Goal: Task Accomplishment & Management: Manage account settings

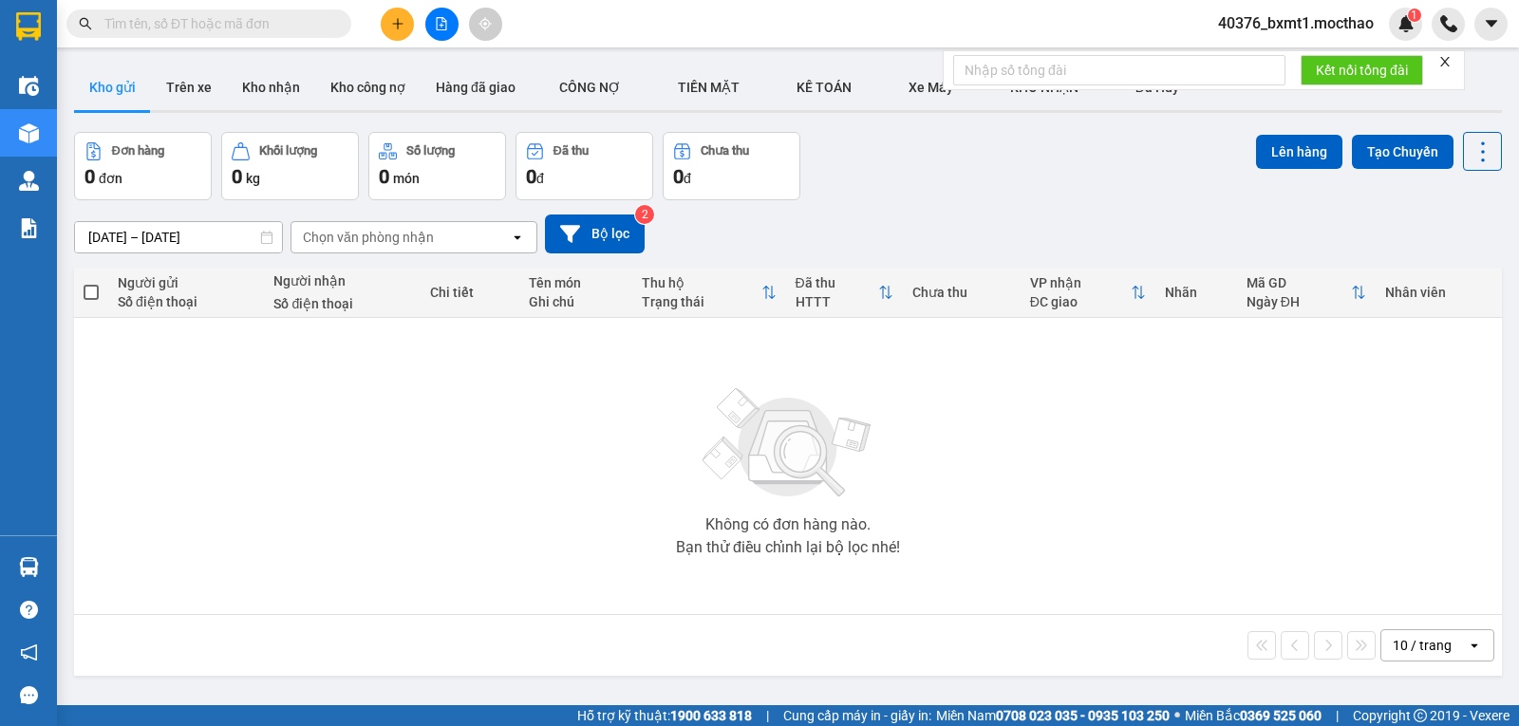
click at [1444, 58] on icon "close" at bounding box center [1445, 61] width 9 height 9
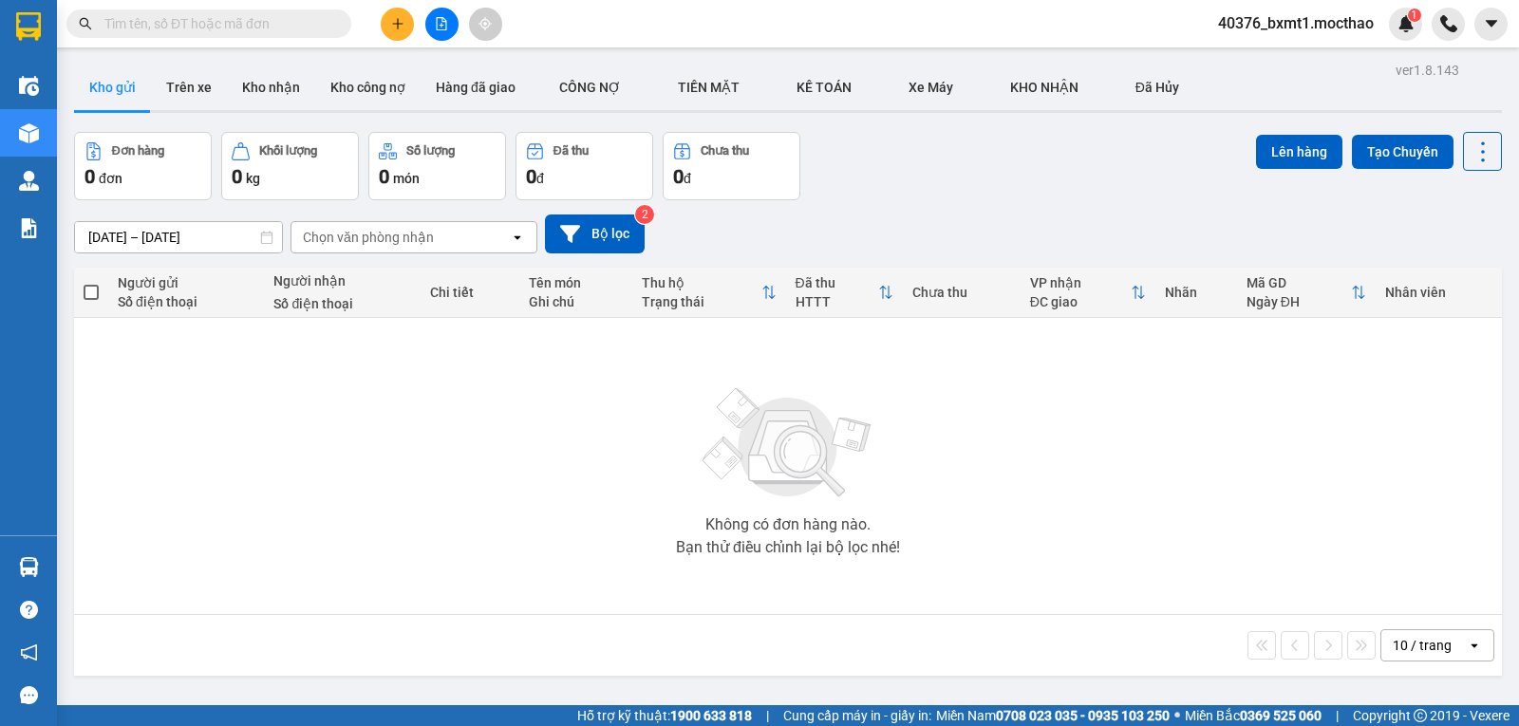
click at [445, 34] on button at bounding box center [441, 24] width 33 height 33
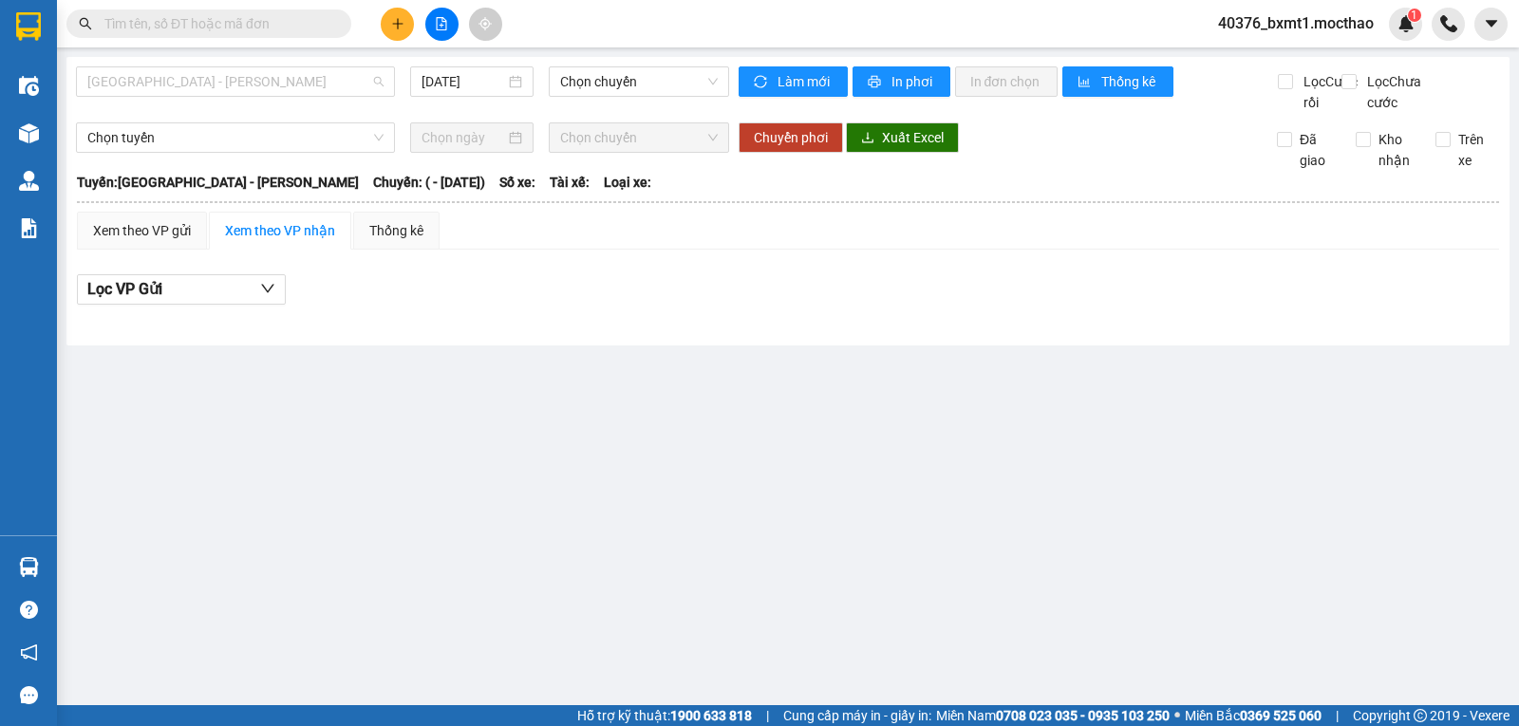
click at [228, 90] on span "Sài Gòn - Tuy Hòa" at bounding box center [235, 81] width 296 height 28
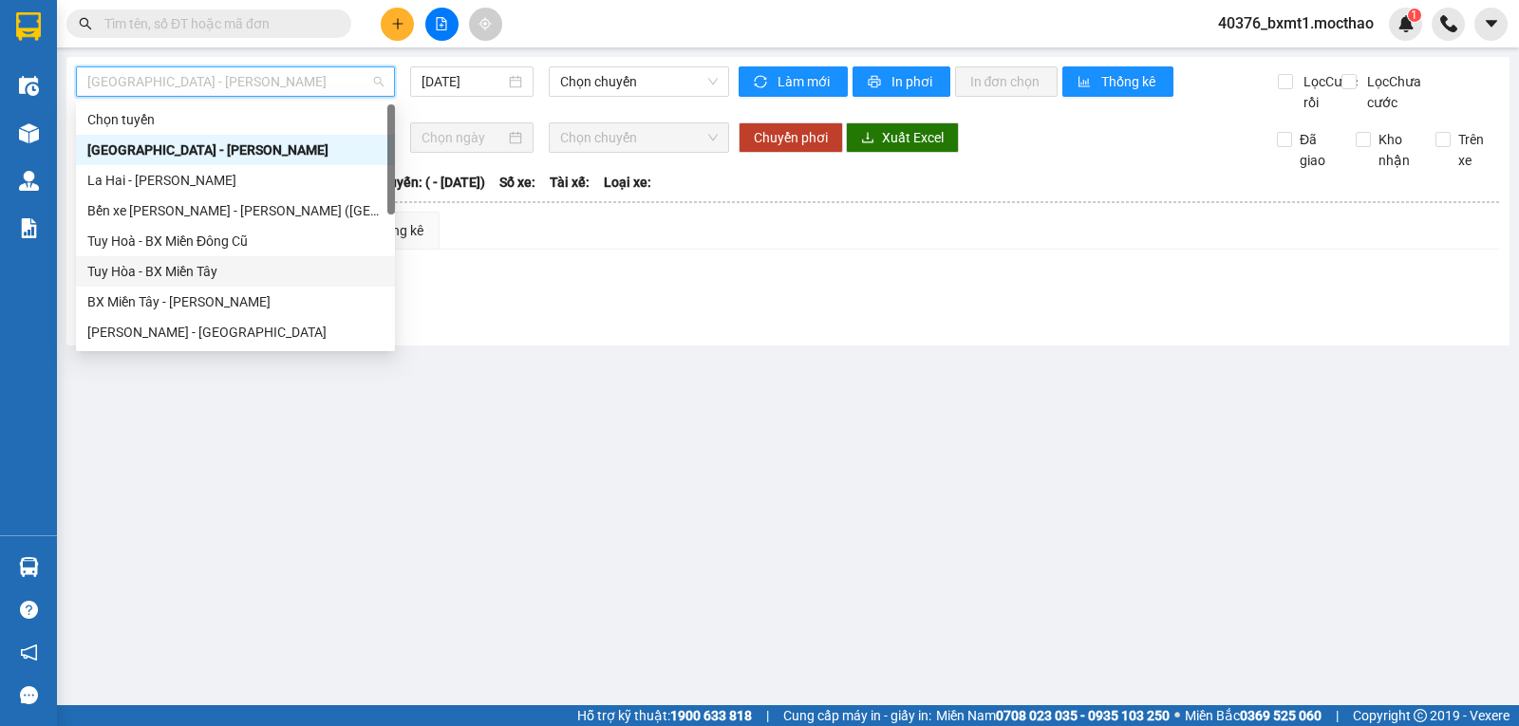
click at [173, 272] on div "Tuy Hòa - BX Miền Tây" at bounding box center [235, 271] width 296 height 21
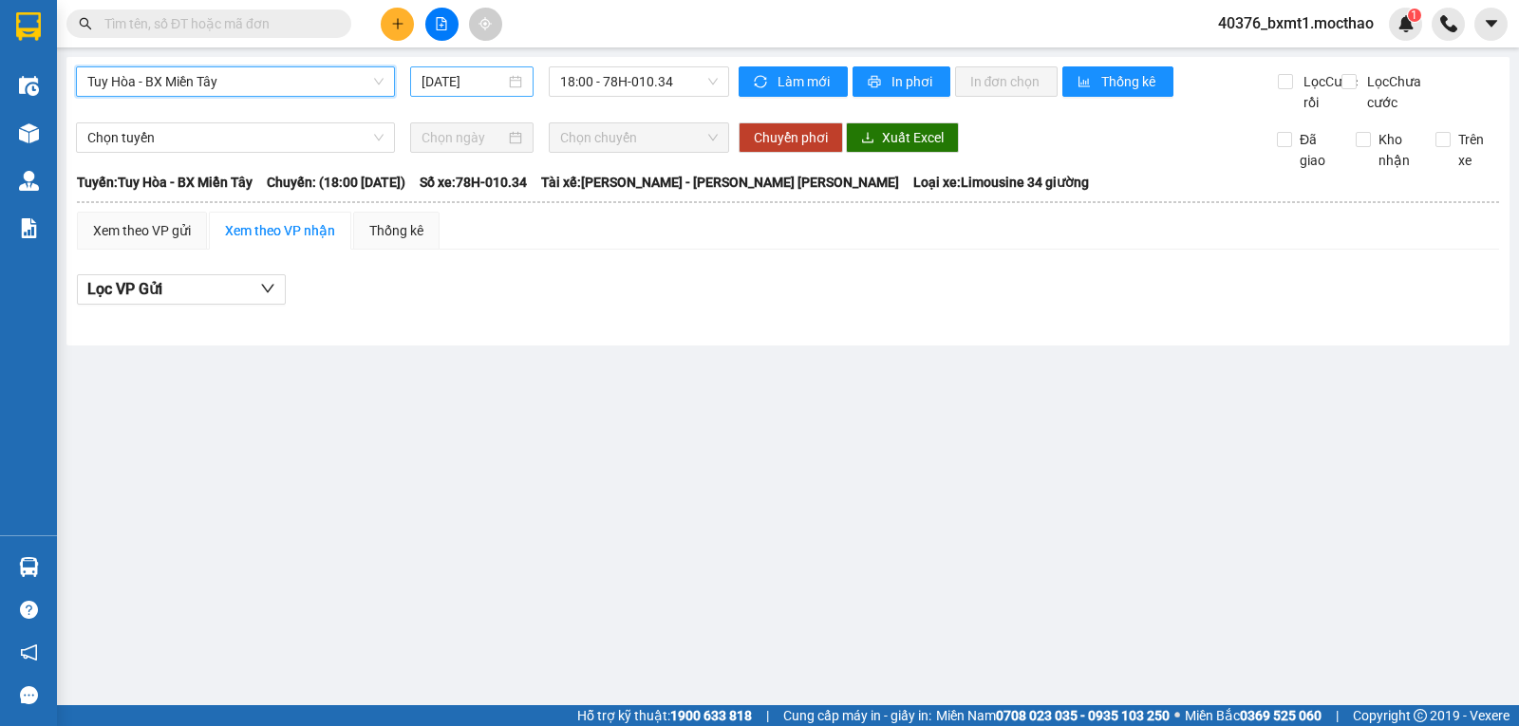
click at [462, 83] on input "14/09/2025" at bounding box center [464, 81] width 85 height 21
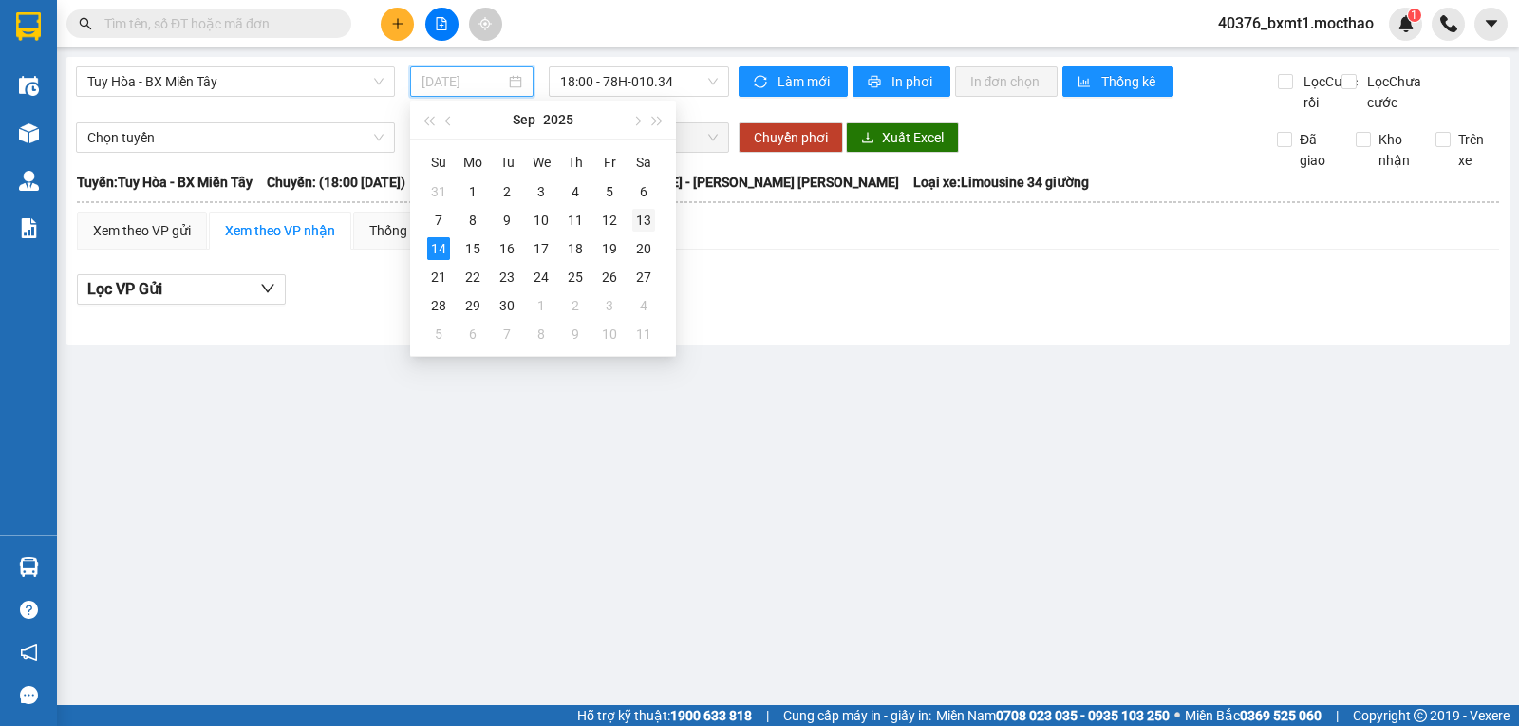
click at [643, 218] on div "13" at bounding box center [643, 220] width 23 height 23
type input "13/09/2025"
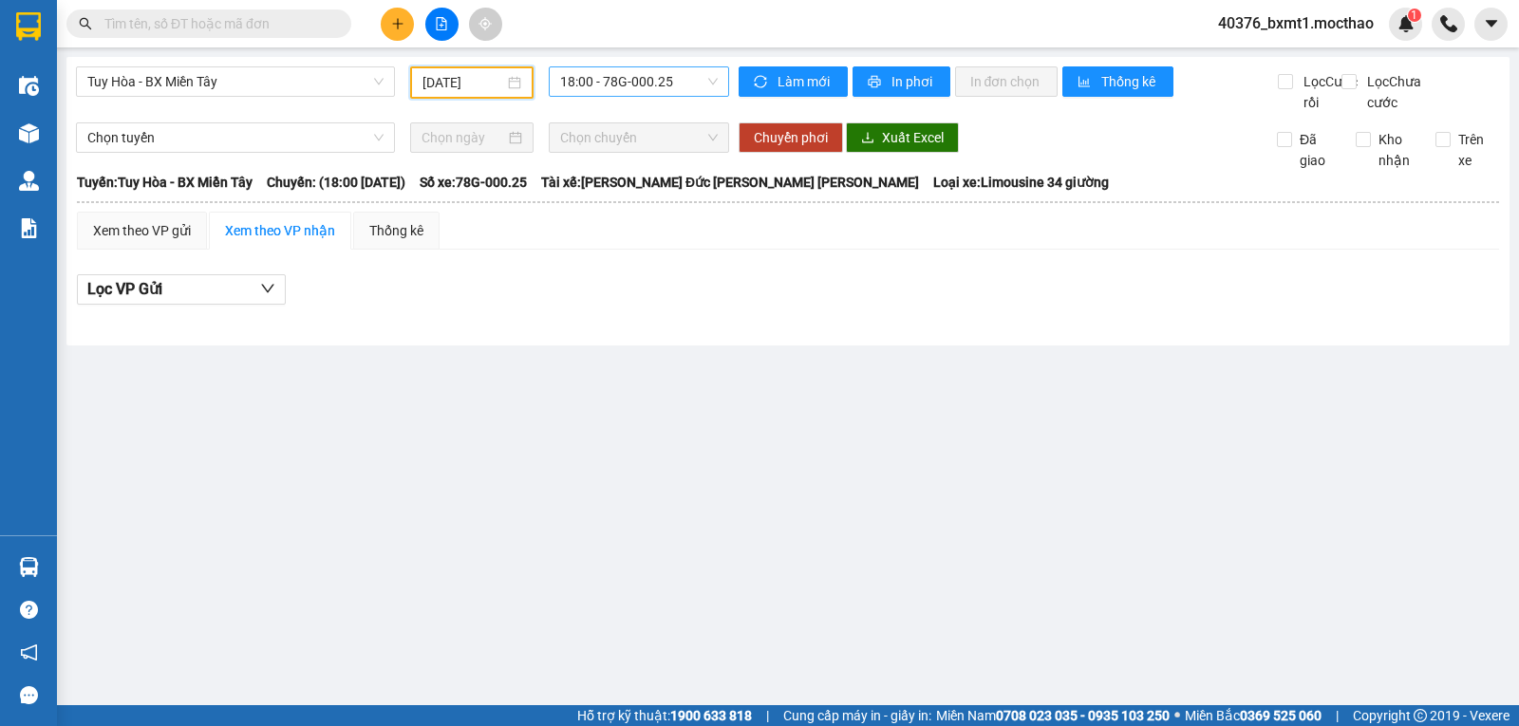
drag, startPoint x: 651, startPoint y: 85, endPoint x: 654, endPoint y: 99, distance: 13.6
click at [651, 85] on span "18:00 - 78G-000.25" at bounding box center [638, 81] width 157 height 28
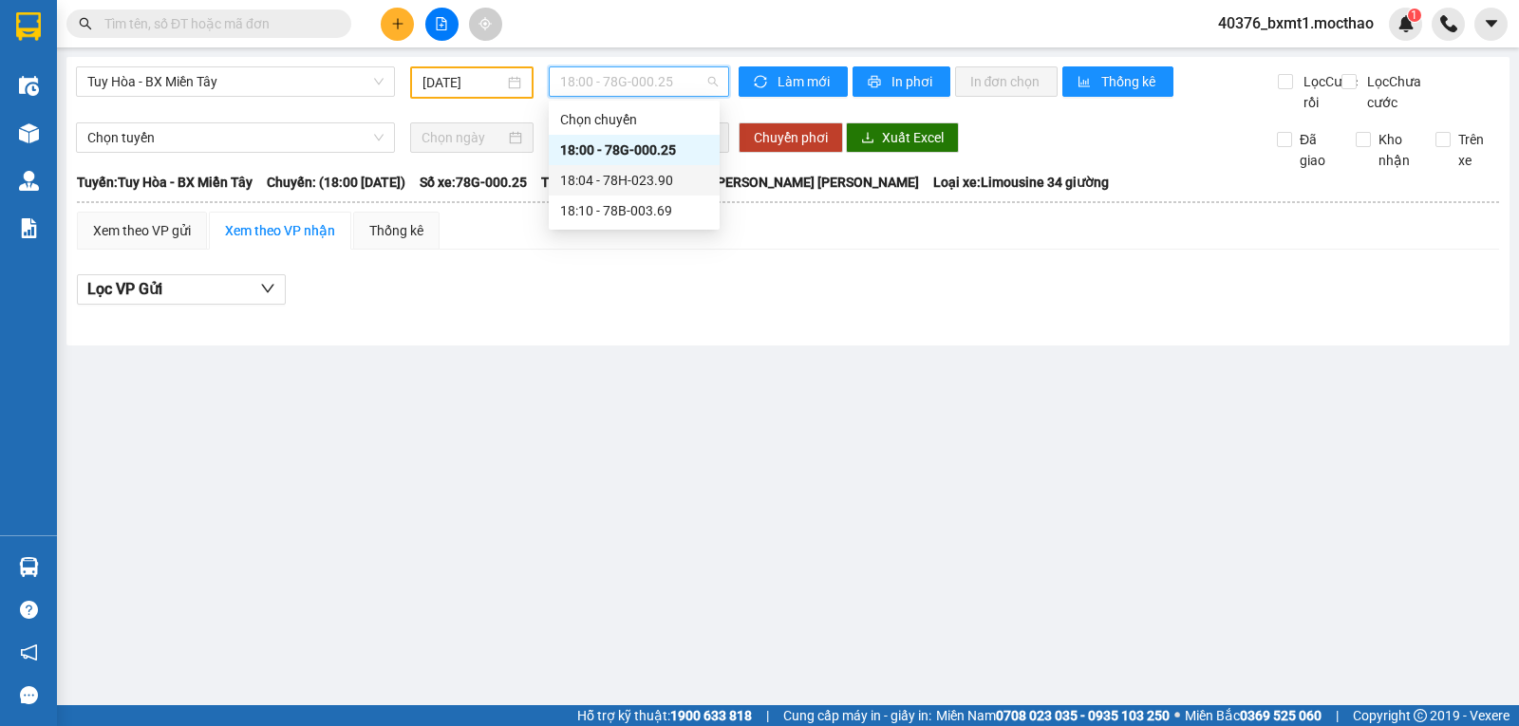
click at [659, 178] on div "18:04 - 78H-023.90" at bounding box center [634, 180] width 148 height 21
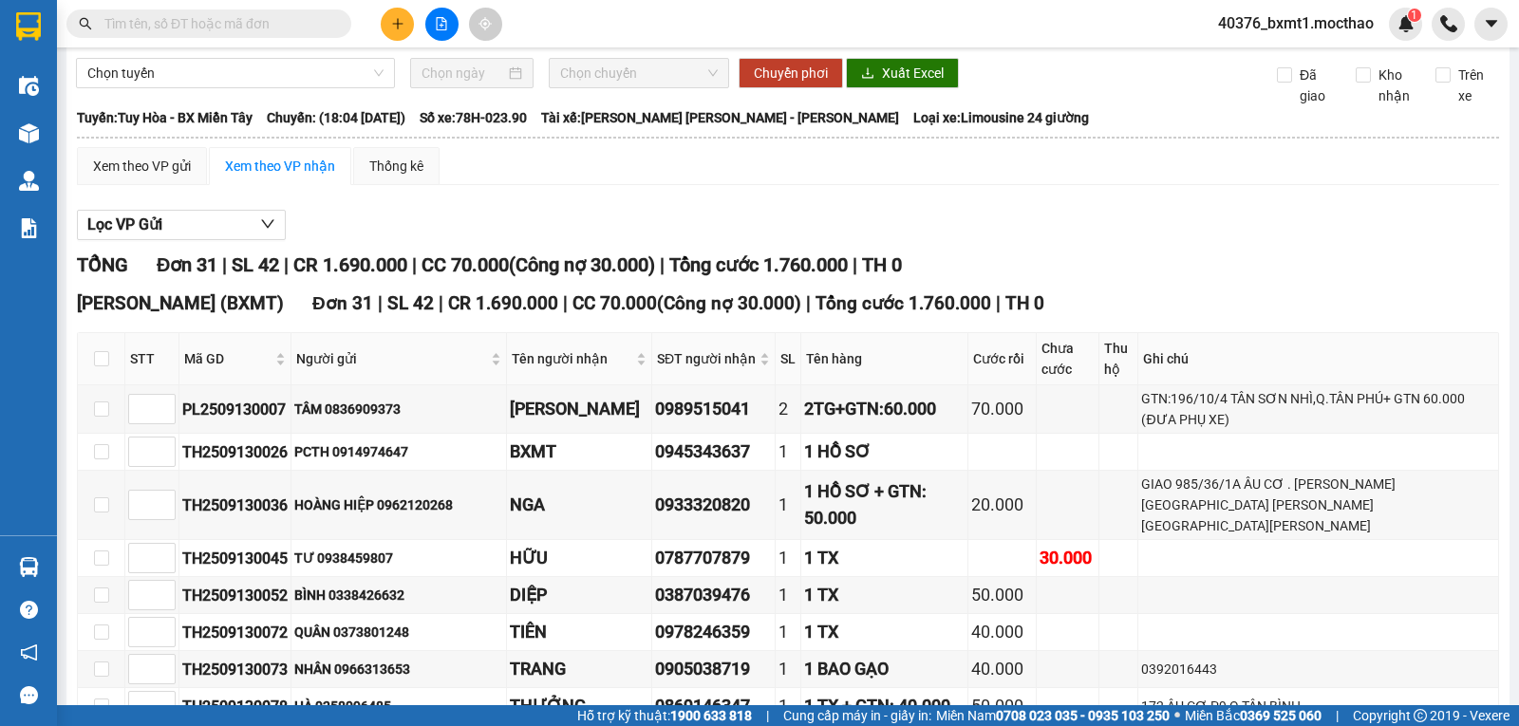
scroll to position [190, 0]
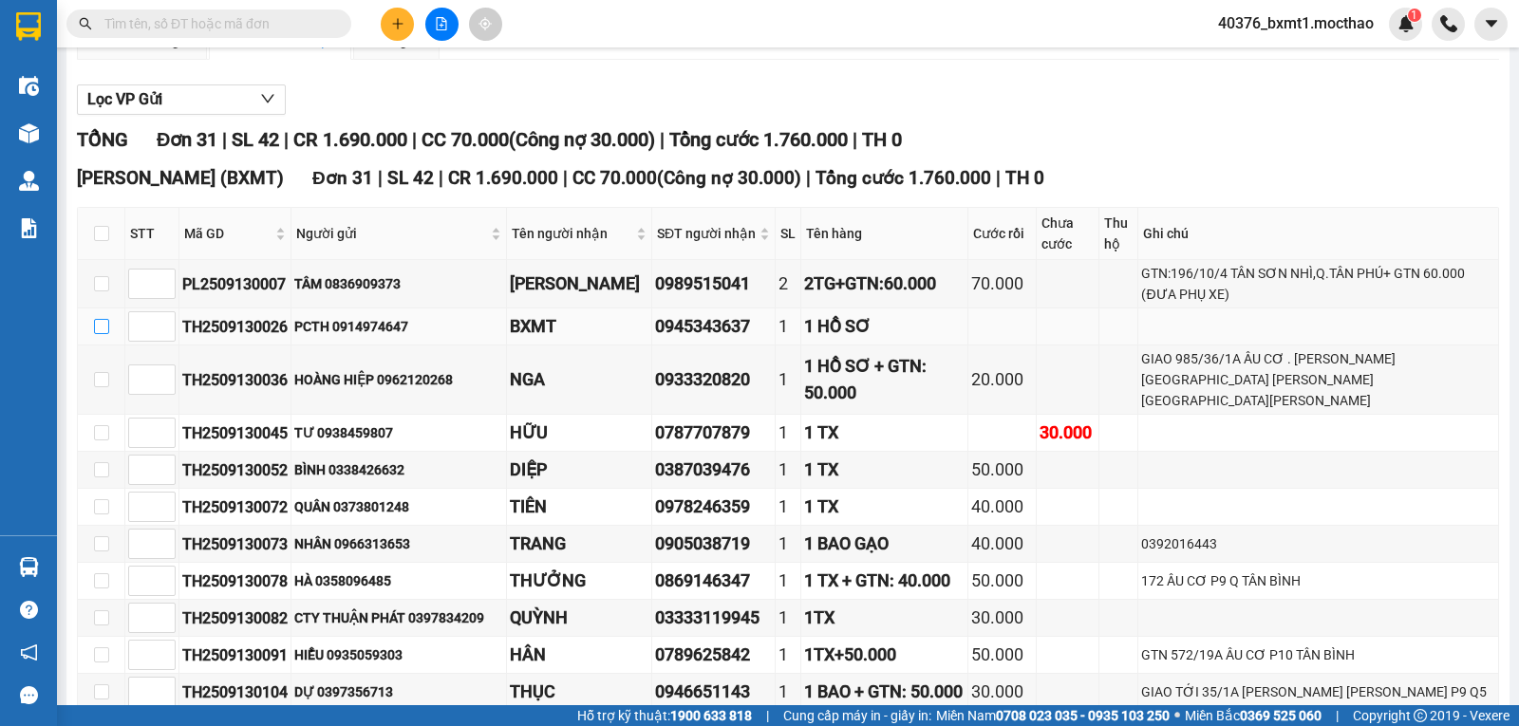
click at [104, 334] on input "checkbox" at bounding box center [101, 326] width 15 height 15
checkbox input "true"
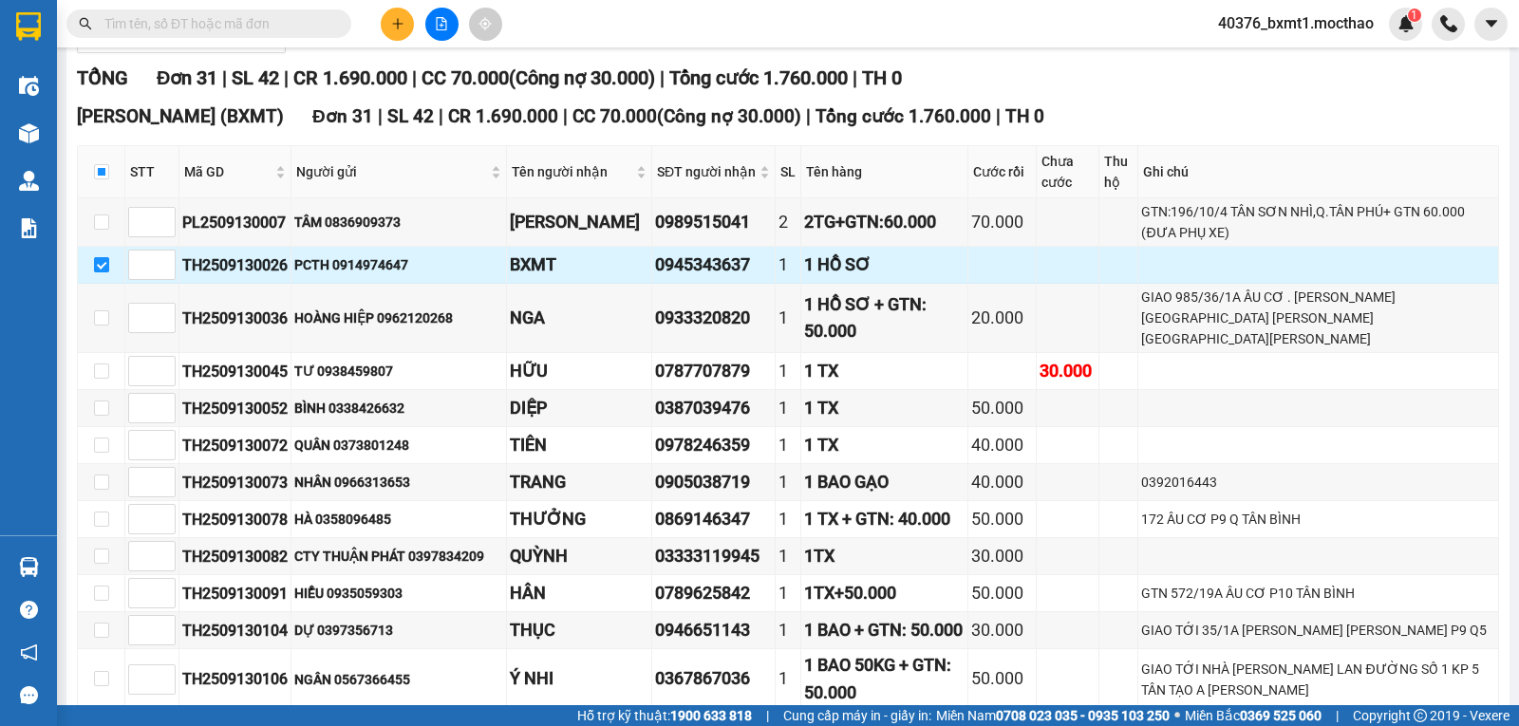
scroll to position [285, 0]
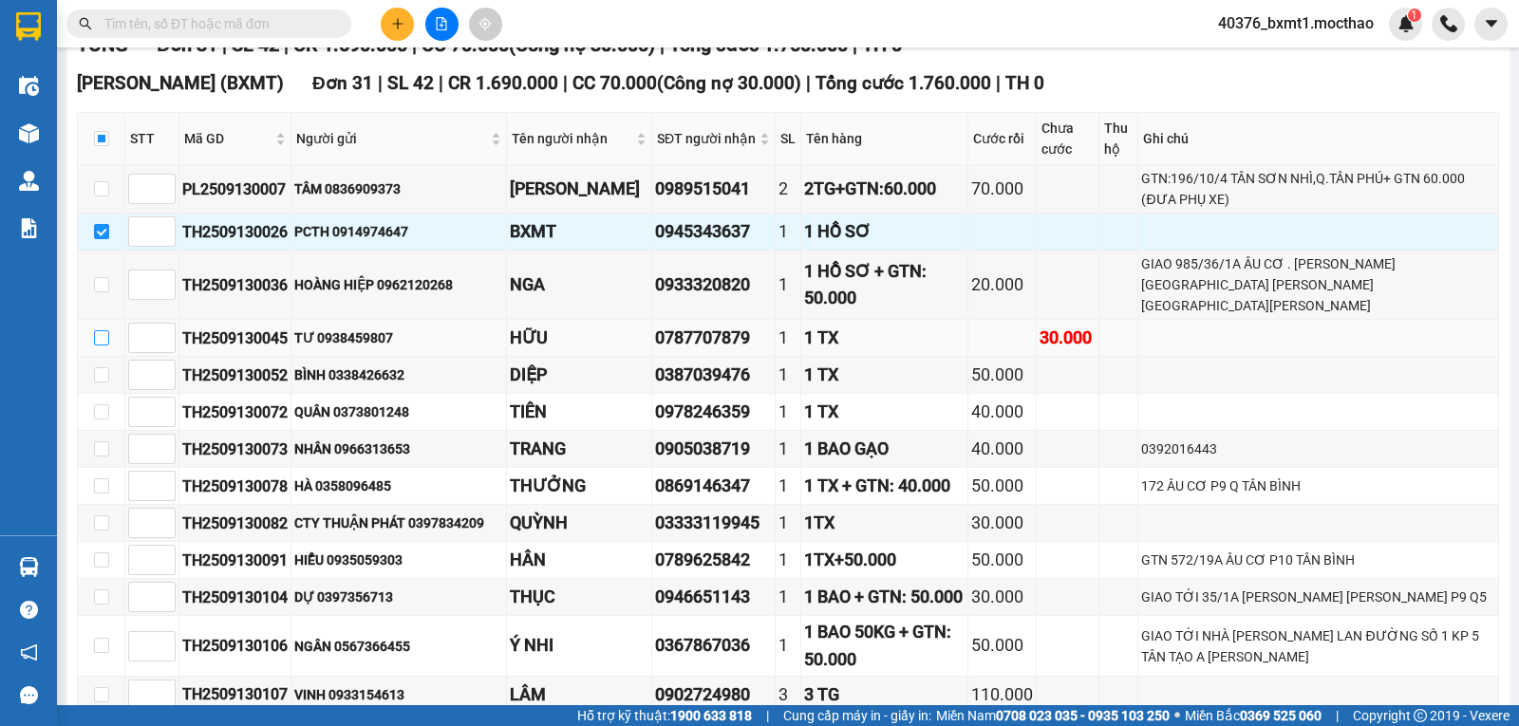
click at [105, 330] on input "checkbox" at bounding box center [101, 337] width 15 height 15
checkbox input "true"
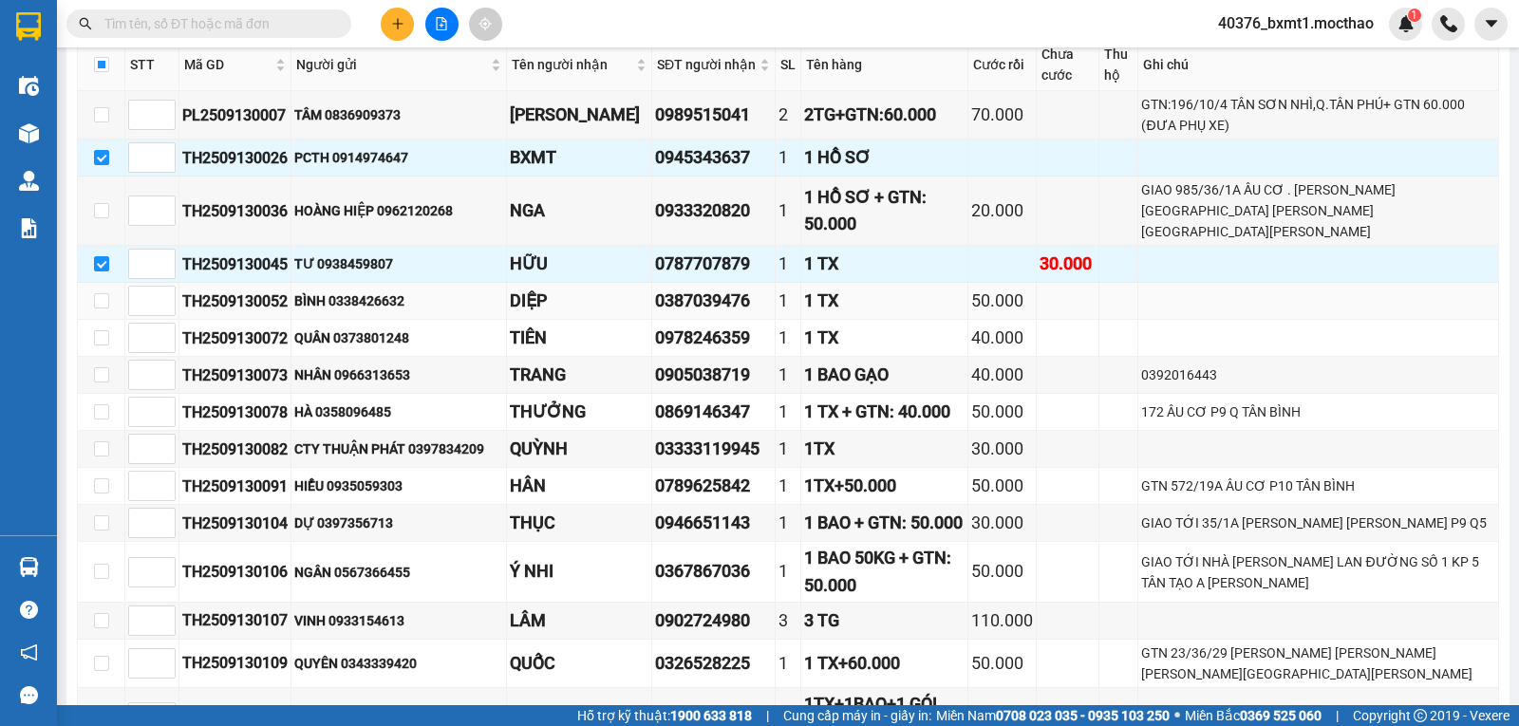
scroll to position [380, 0]
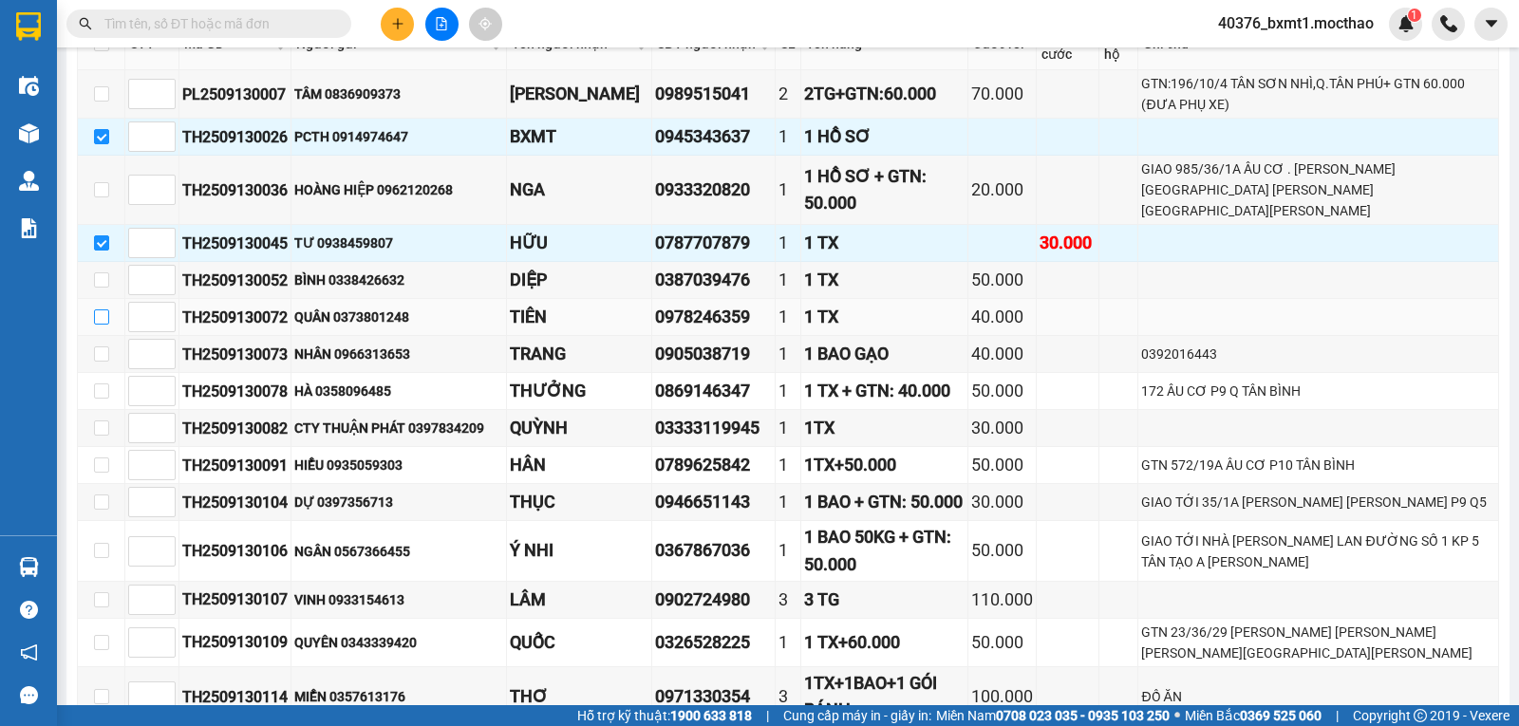
click at [103, 310] on input "checkbox" at bounding box center [101, 317] width 15 height 15
checkbox input "true"
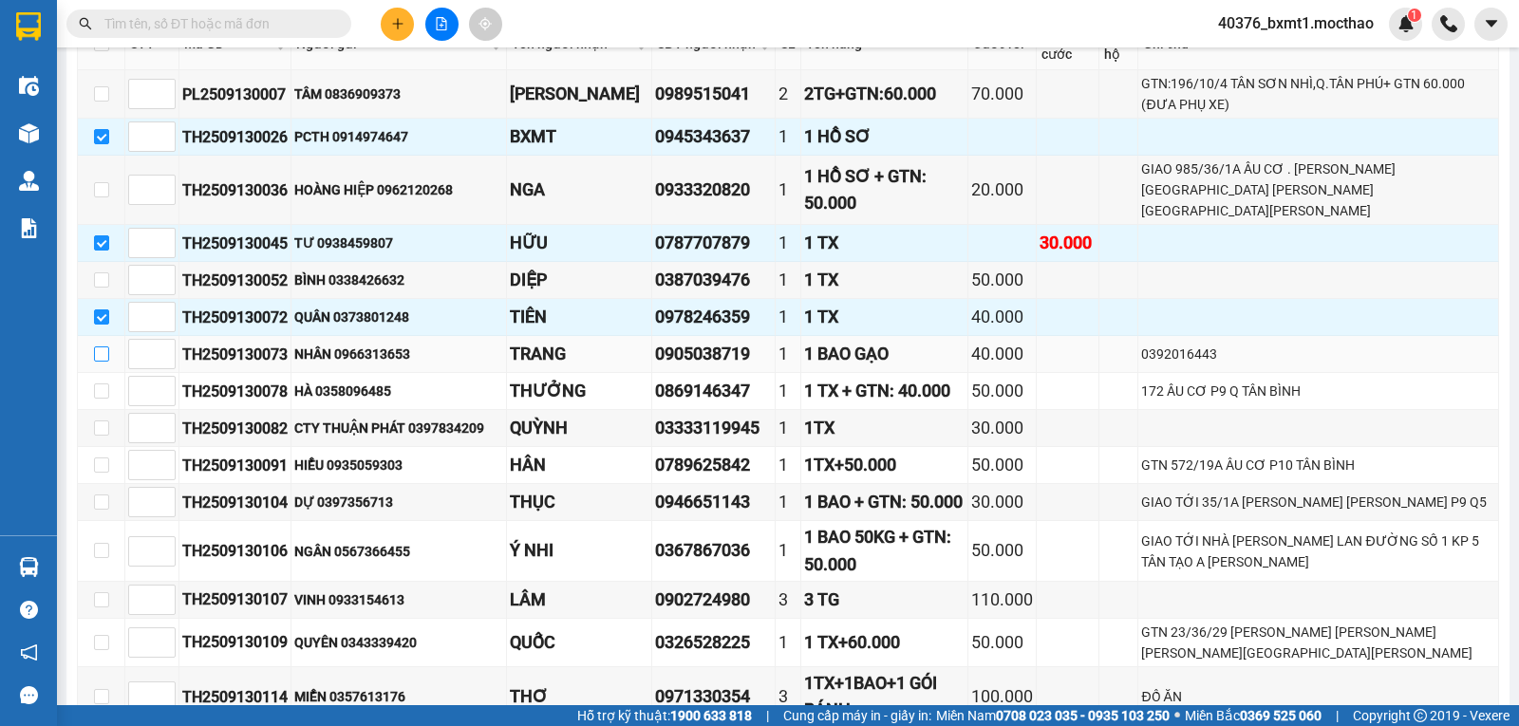
click at [98, 347] on input "checkbox" at bounding box center [101, 354] width 15 height 15
checkbox input "true"
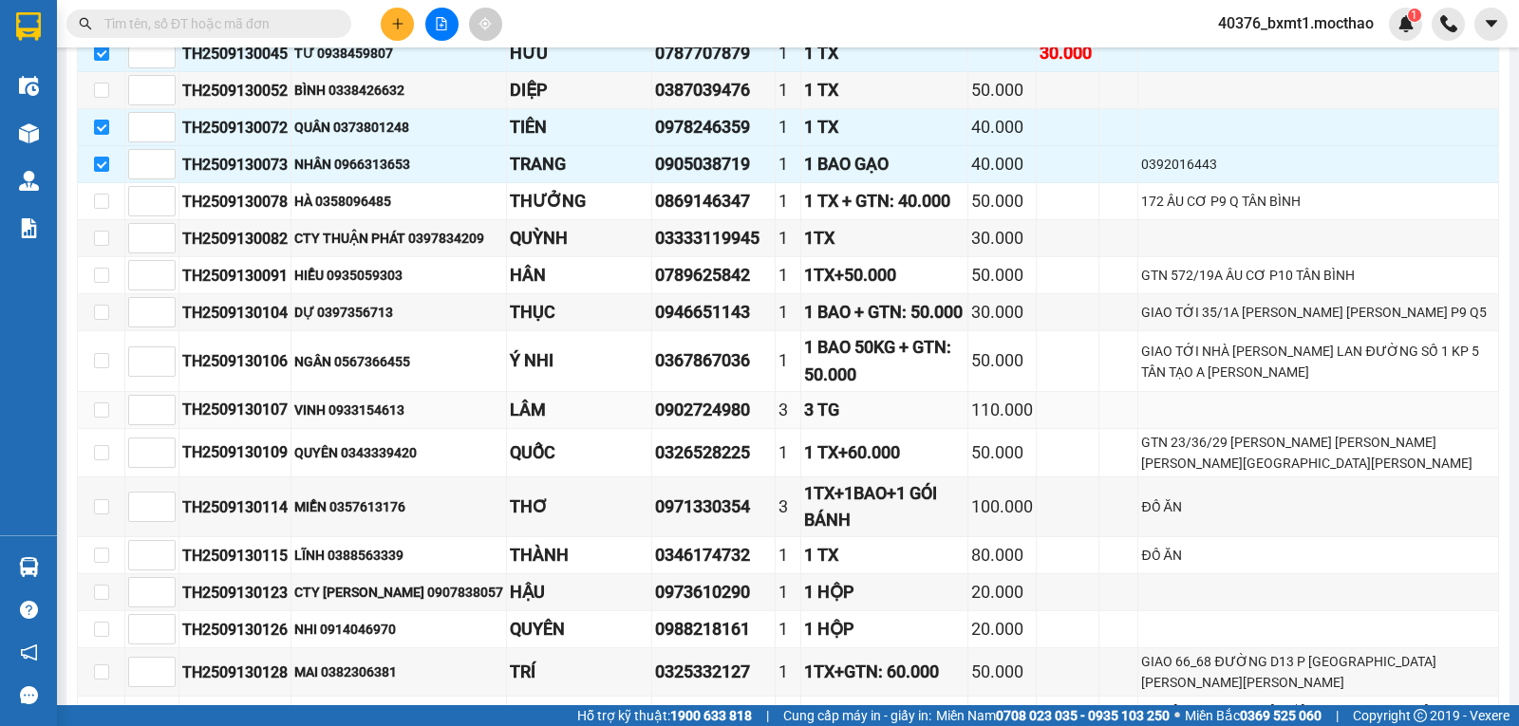
scroll to position [665, 0]
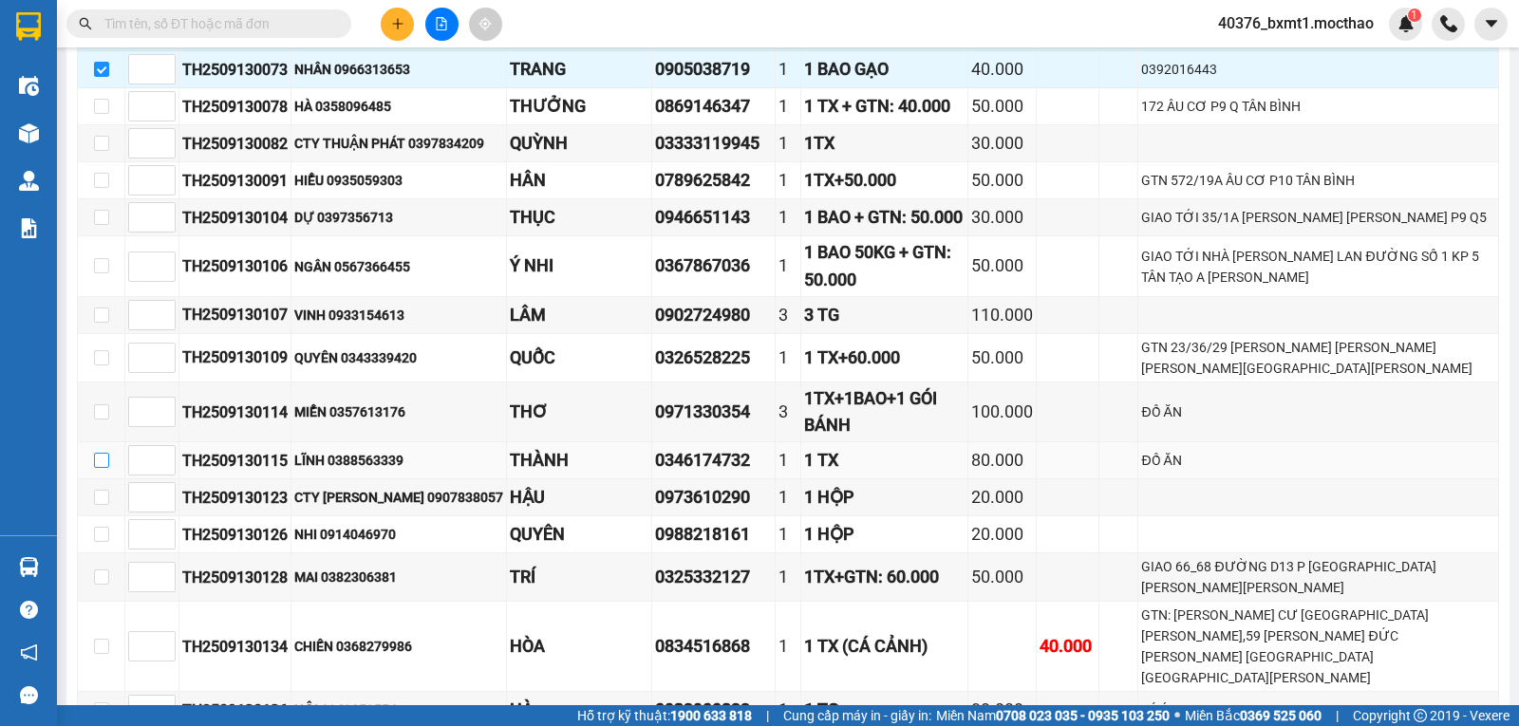
click at [102, 453] on input "checkbox" at bounding box center [101, 460] width 15 height 15
checkbox input "true"
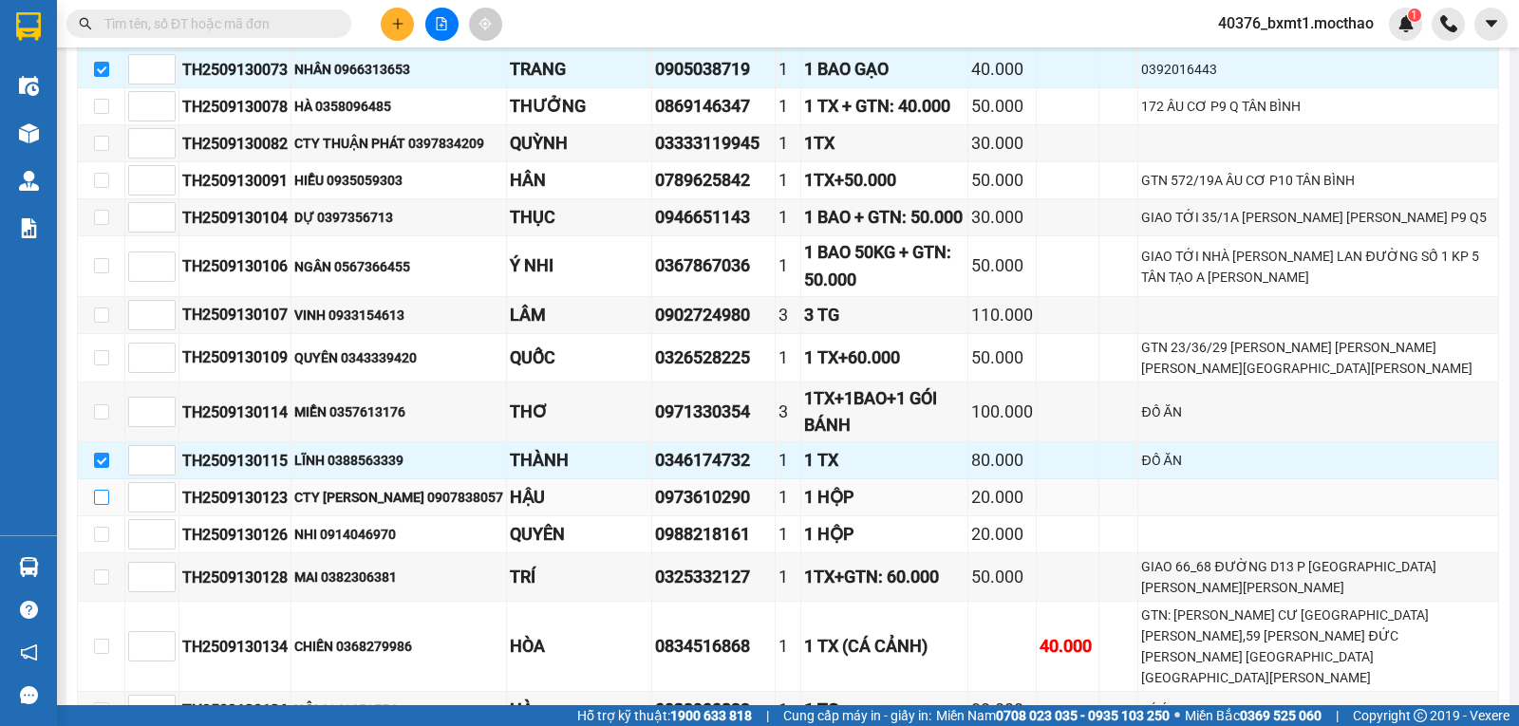
click at [101, 493] on input "checkbox" at bounding box center [101, 497] width 15 height 15
checkbox input "true"
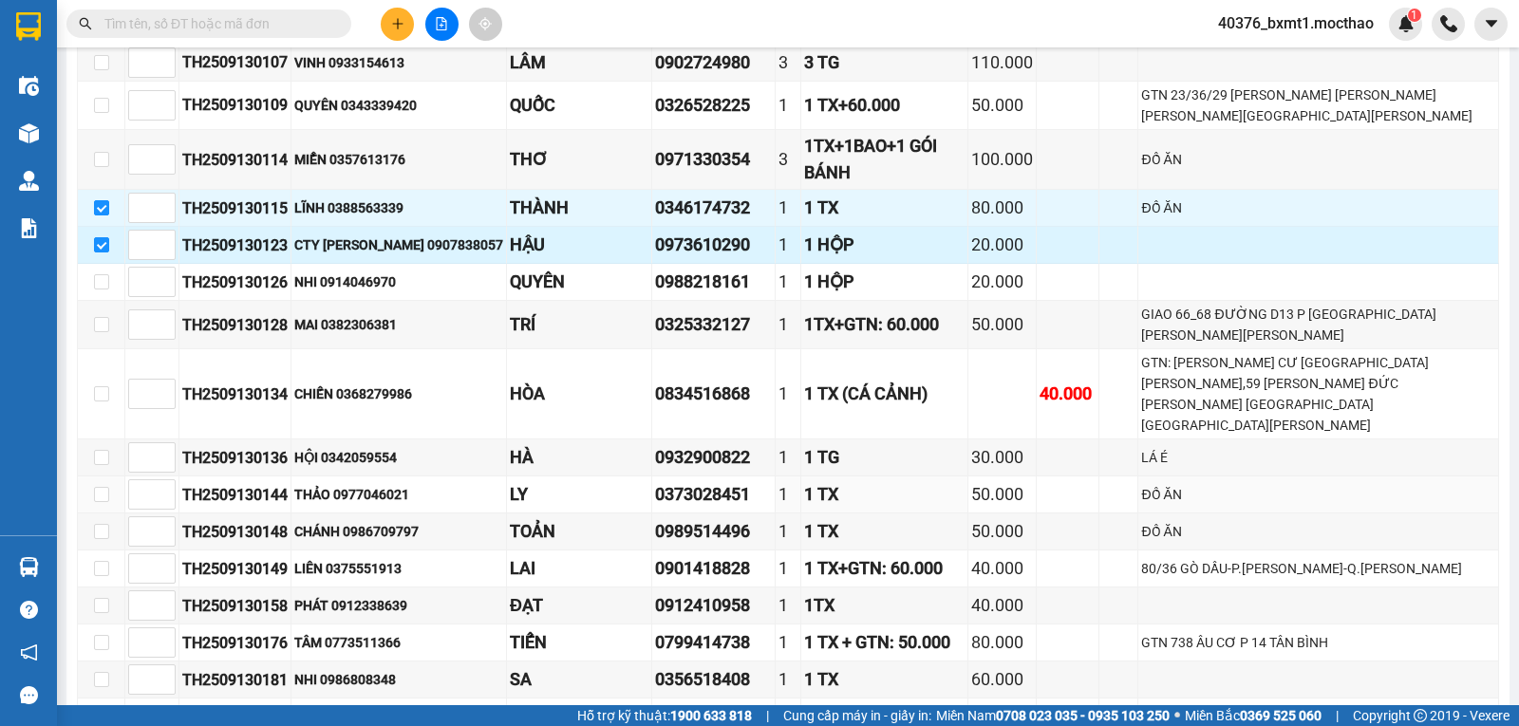
scroll to position [950, 0]
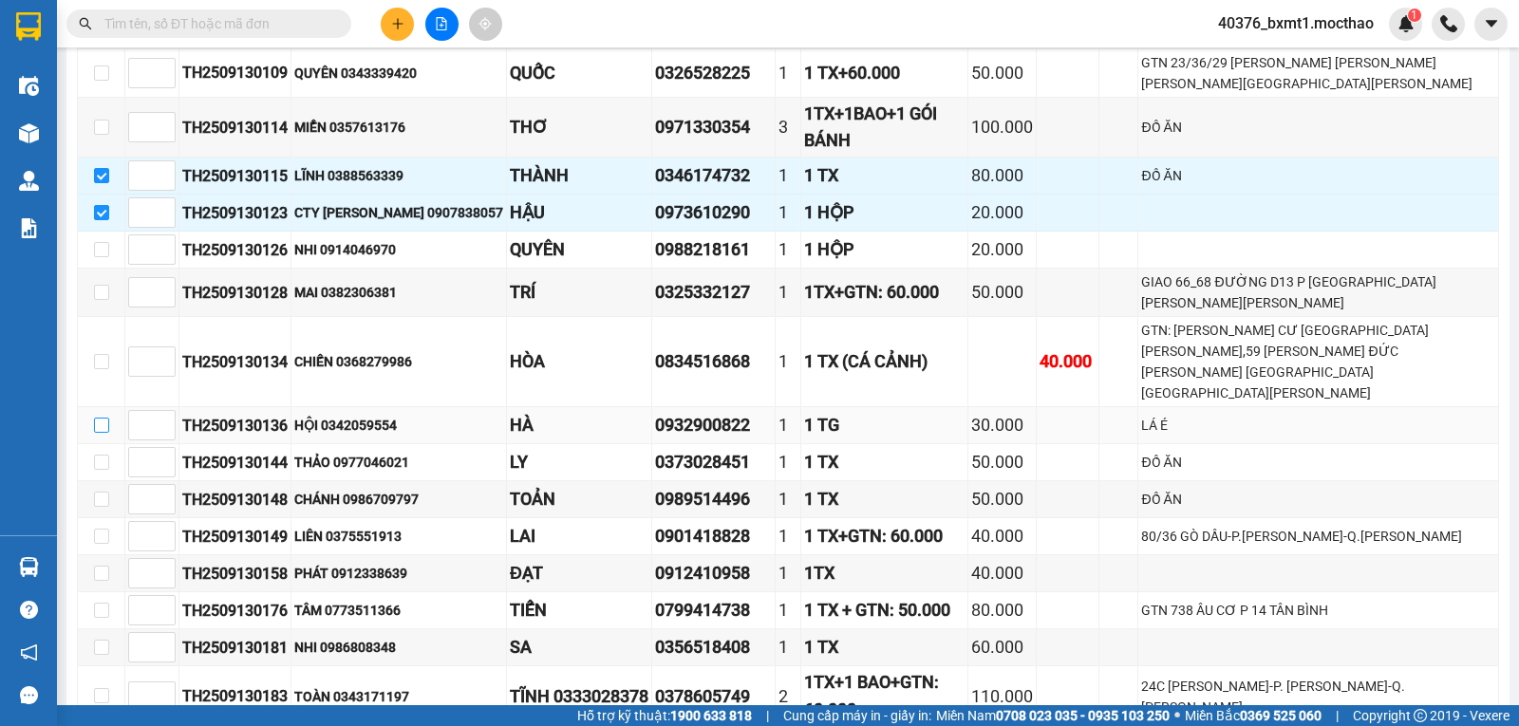
click at [104, 418] on input "checkbox" at bounding box center [101, 425] width 15 height 15
checkbox input "true"
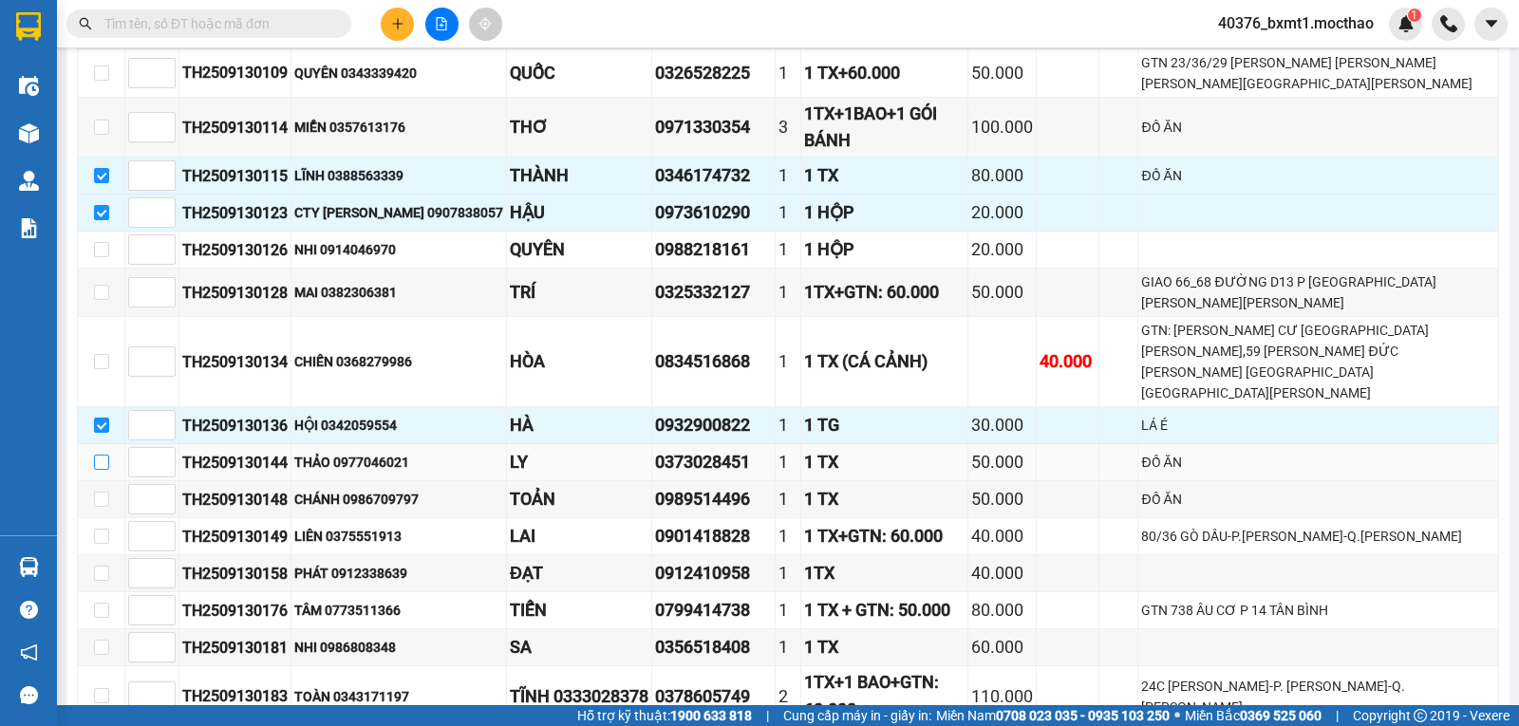
click at [104, 455] on input "checkbox" at bounding box center [101, 462] width 15 height 15
checkbox input "true"
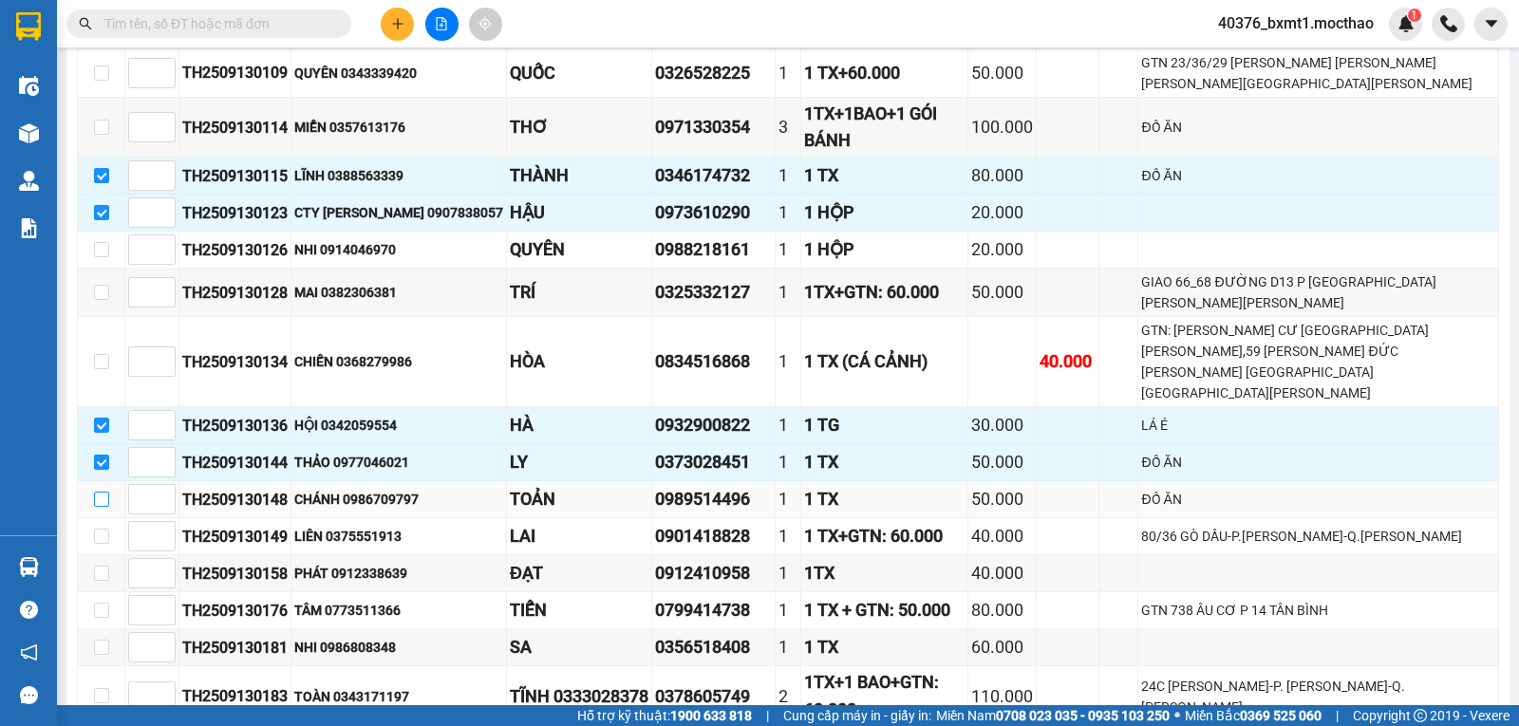
click at [104, 492] on input "checkbox" at bounding box center [101, 499] width 15 height 15
checkbox input "true"
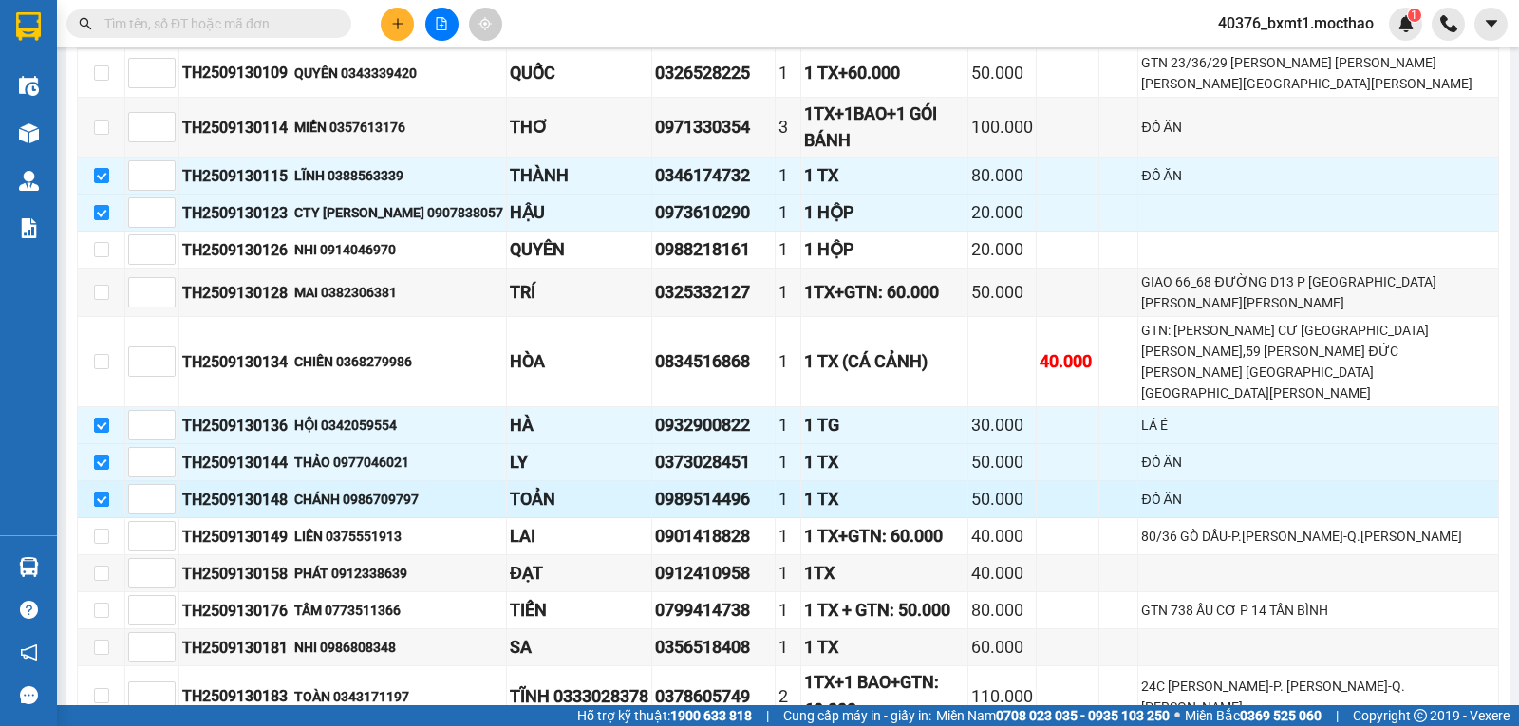
scroll to position [1045, 0]
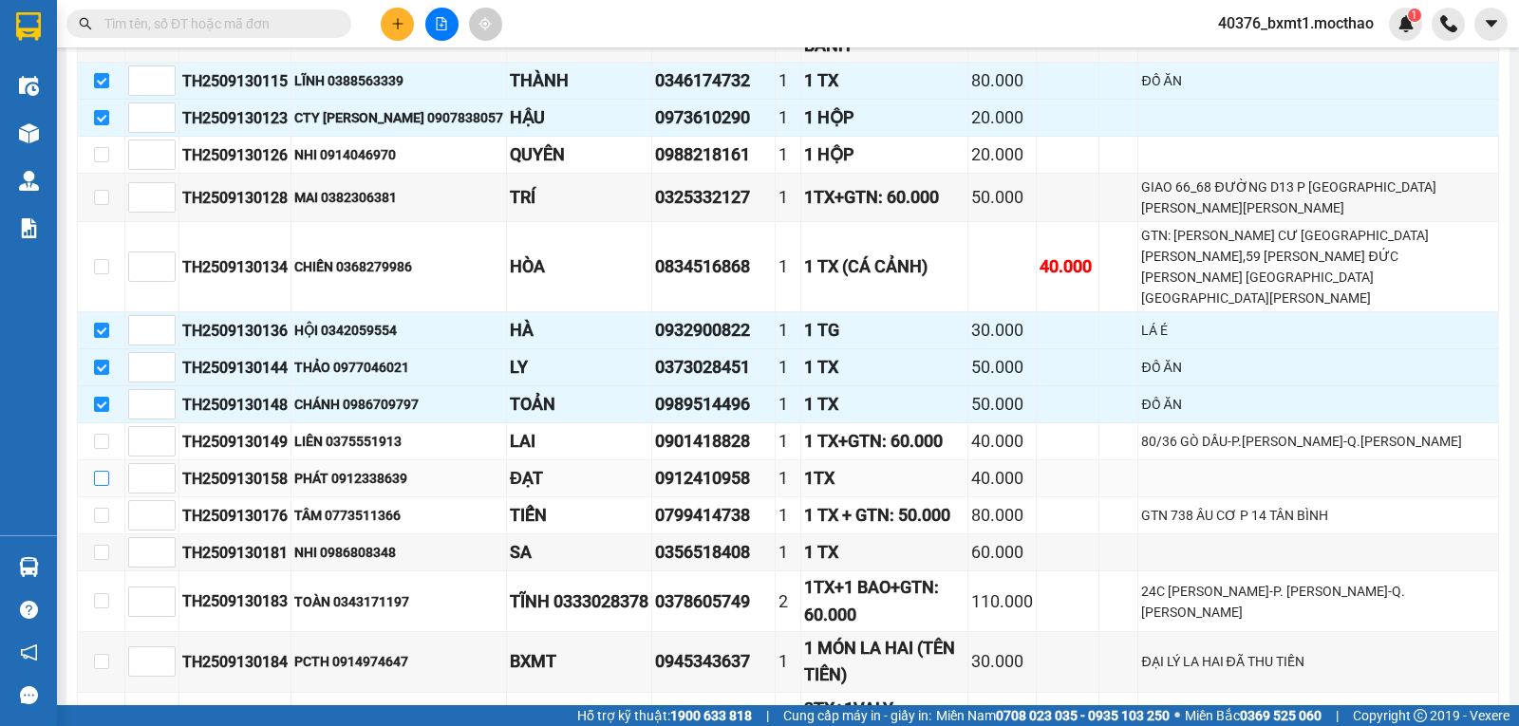
click at [101, 471] on input "checkbox" at bounding box center [101, 478] width 15 height 15
checkbox input "true"
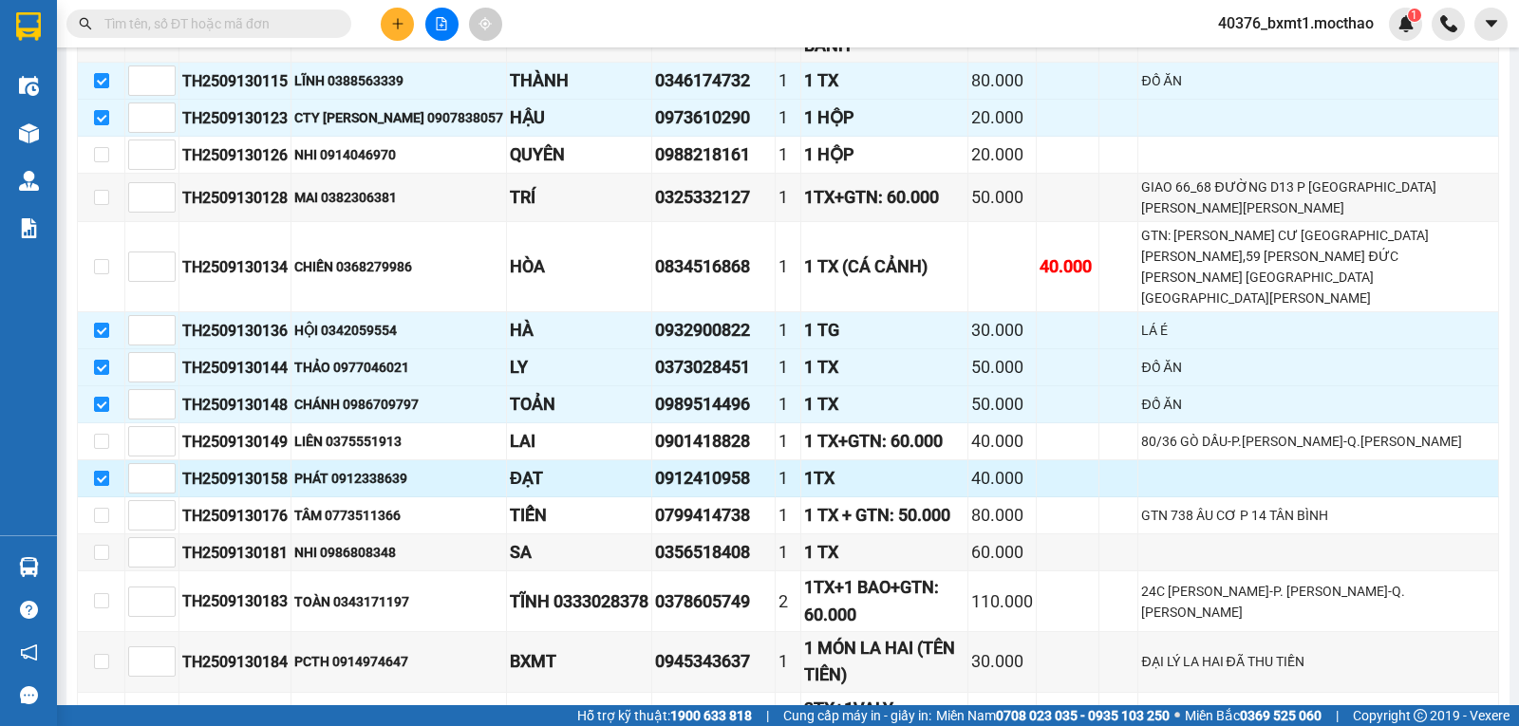
scroll to position [1140, 0]
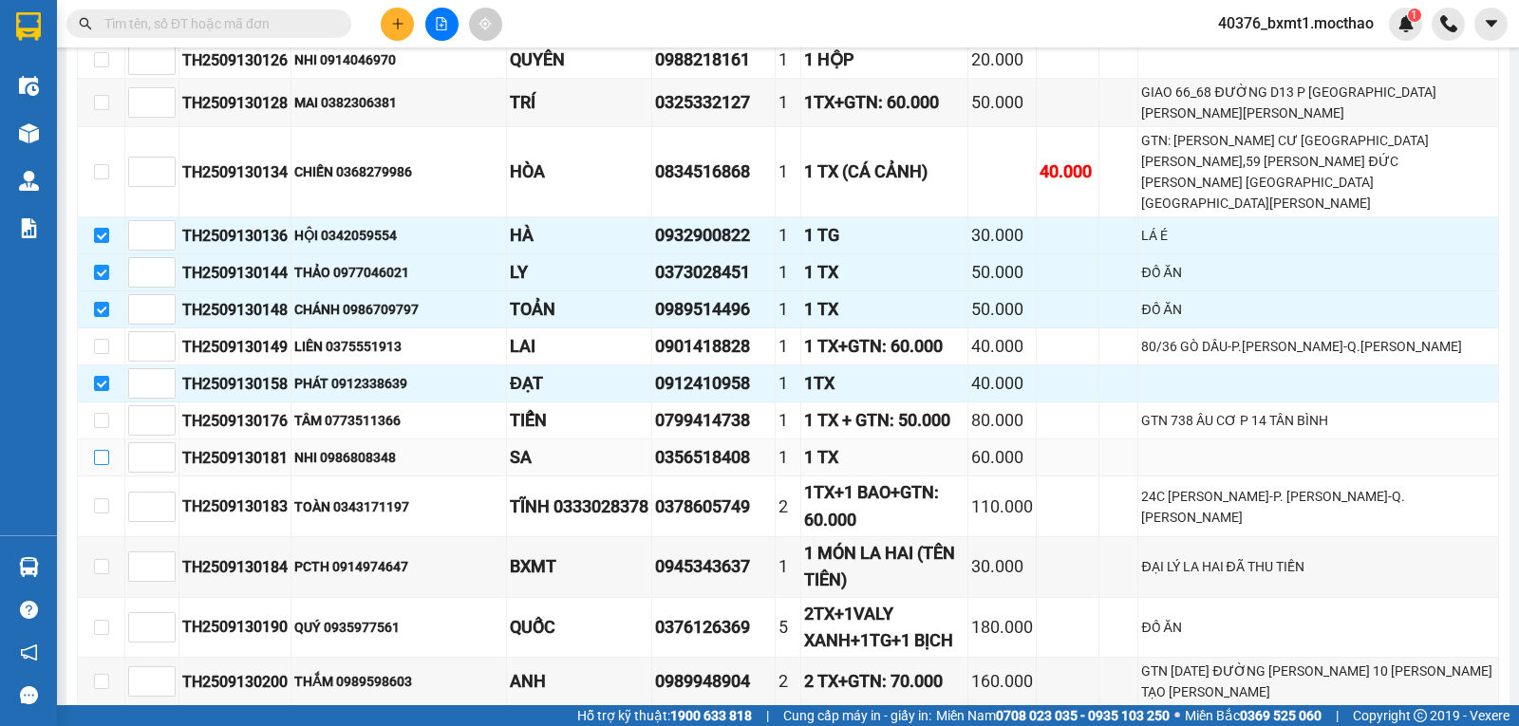
click at [100, 450] on input "checkbox" at bounding box center [101, 457] width 15 height 15
checkbox input "true"
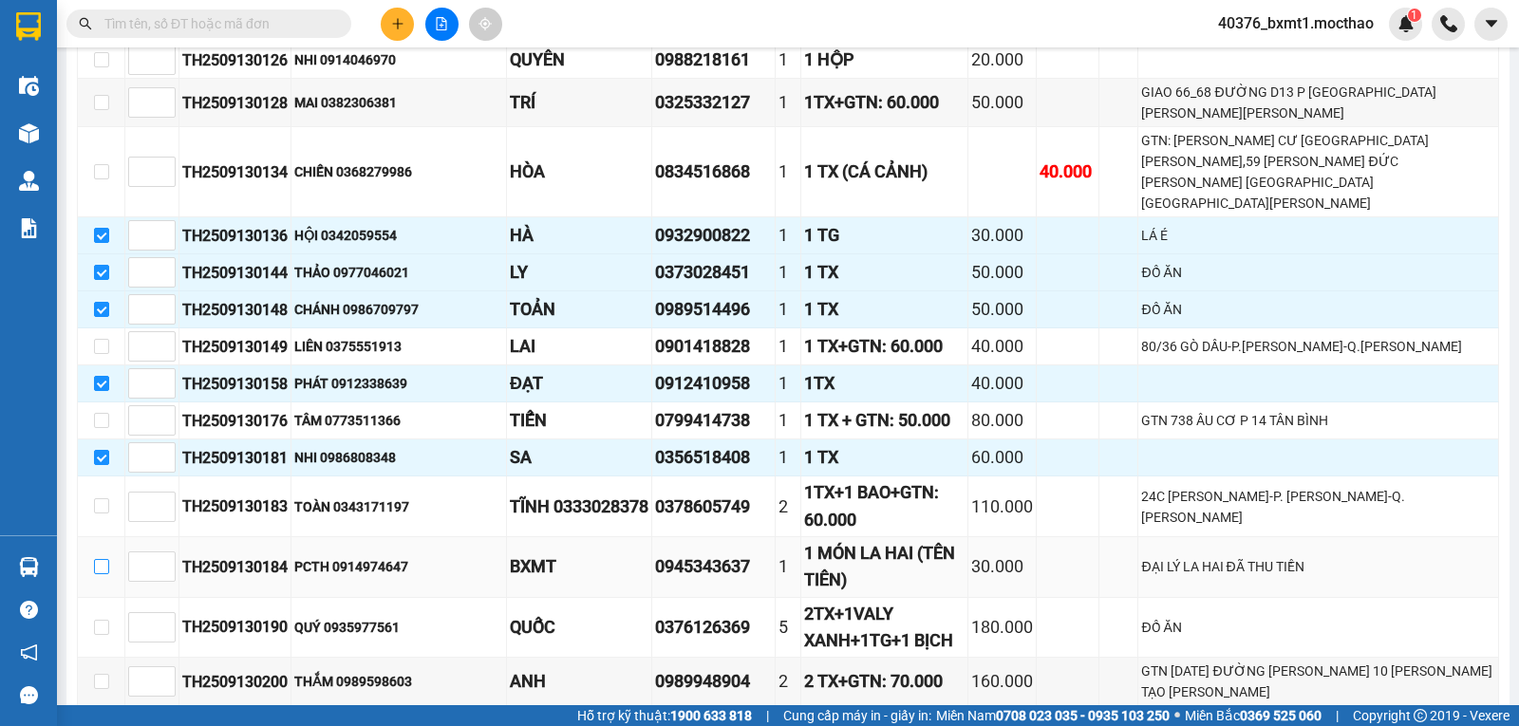
click at [97, 559] on input "checkbox" at bounding box center [101, 566] width 15 height 15
checkbox input "true"
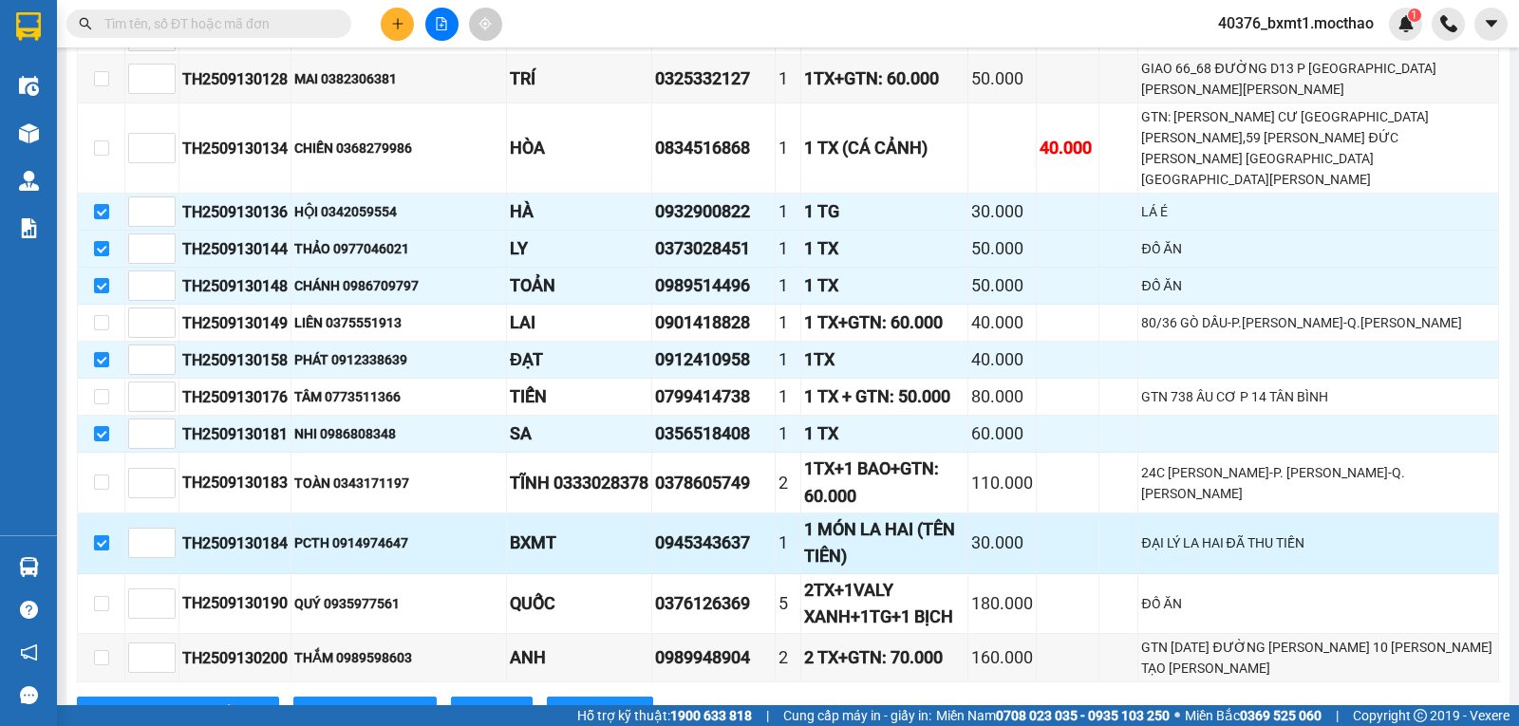
scroll to position [1174, 0]
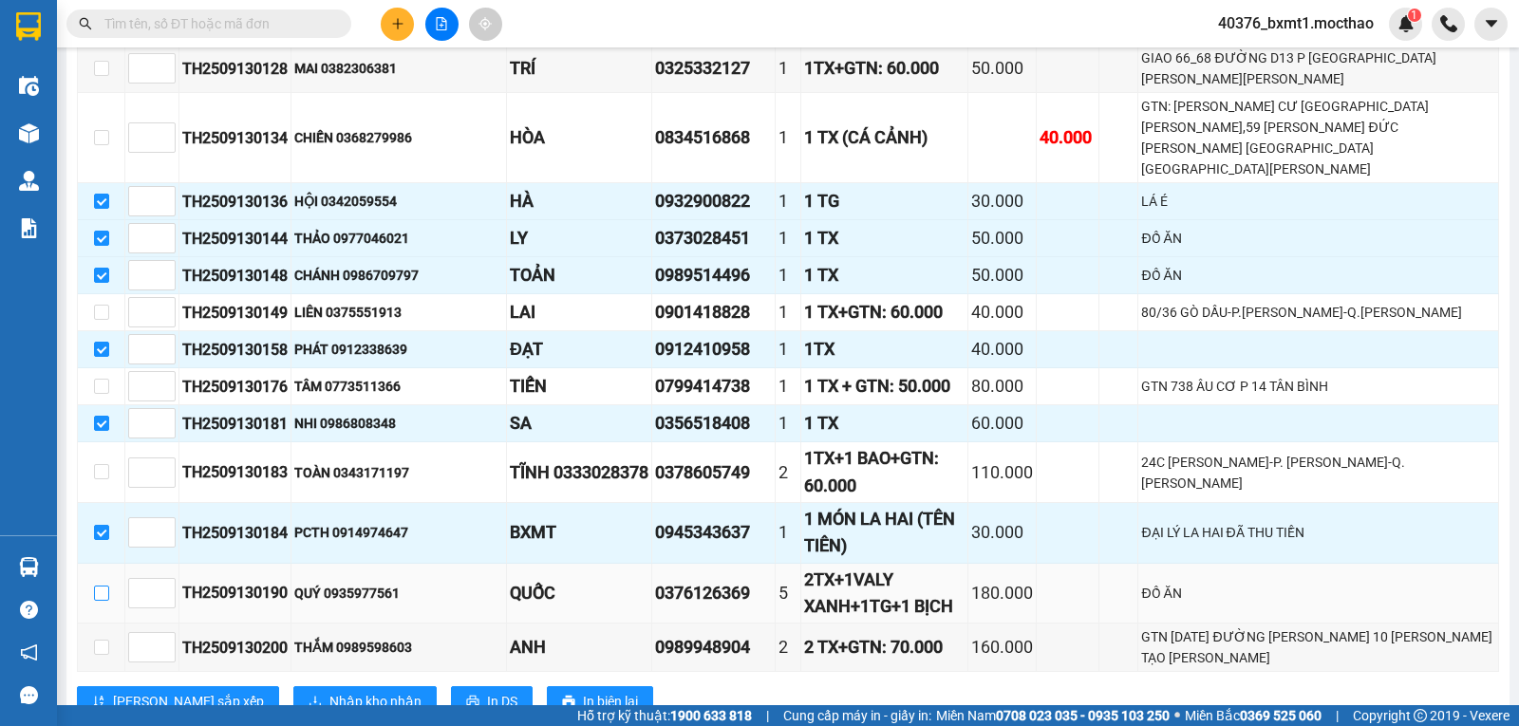
click at [104, 586] on input "checkbox" at bounding box center [101, 593] width 15 height 15
checkbox input "true"
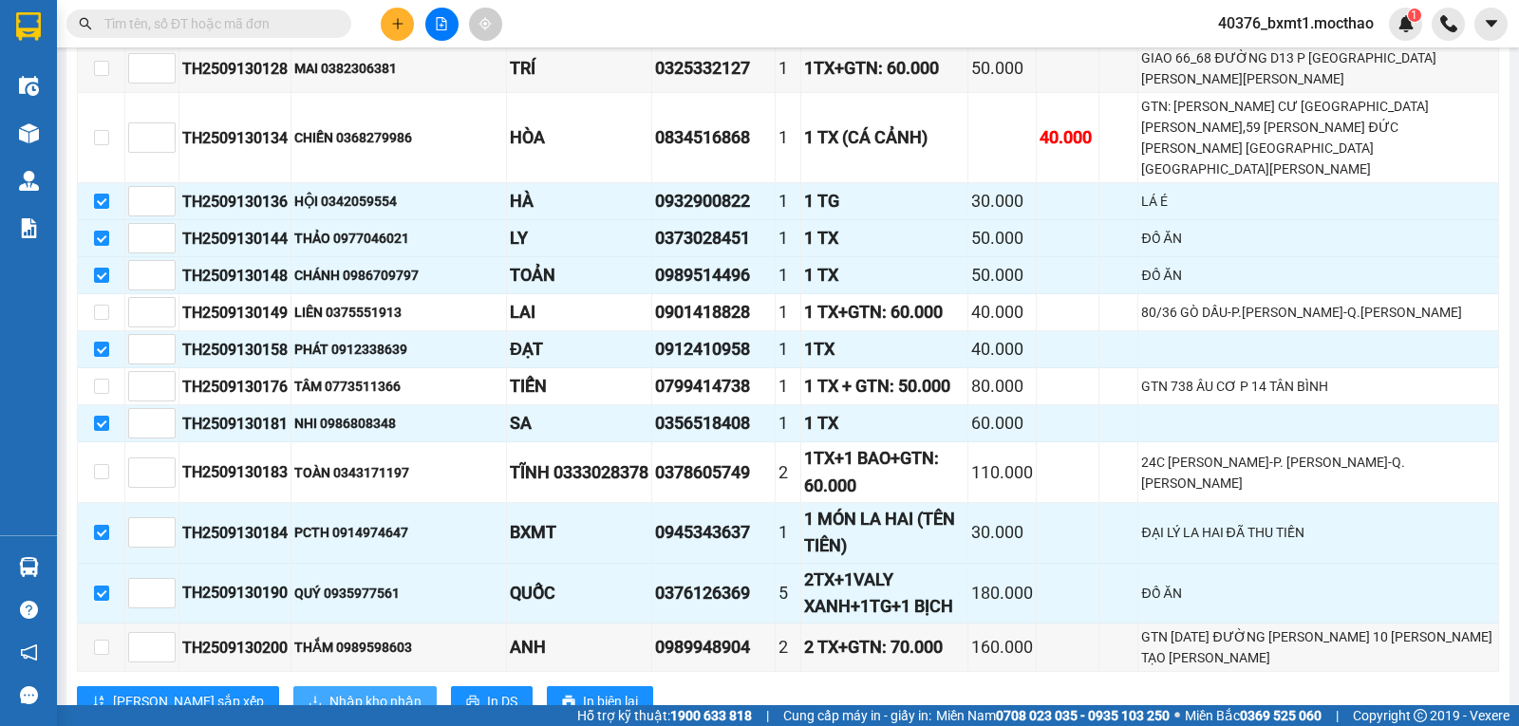
drag, startPoint x: 312, startPoint y: 635, endPoint x: 331, endPoint y: 610, distance: 31.9
click at [330, 691] on span "Nhập kho nhận" at bounding box center [376, 701] width 92 height 21
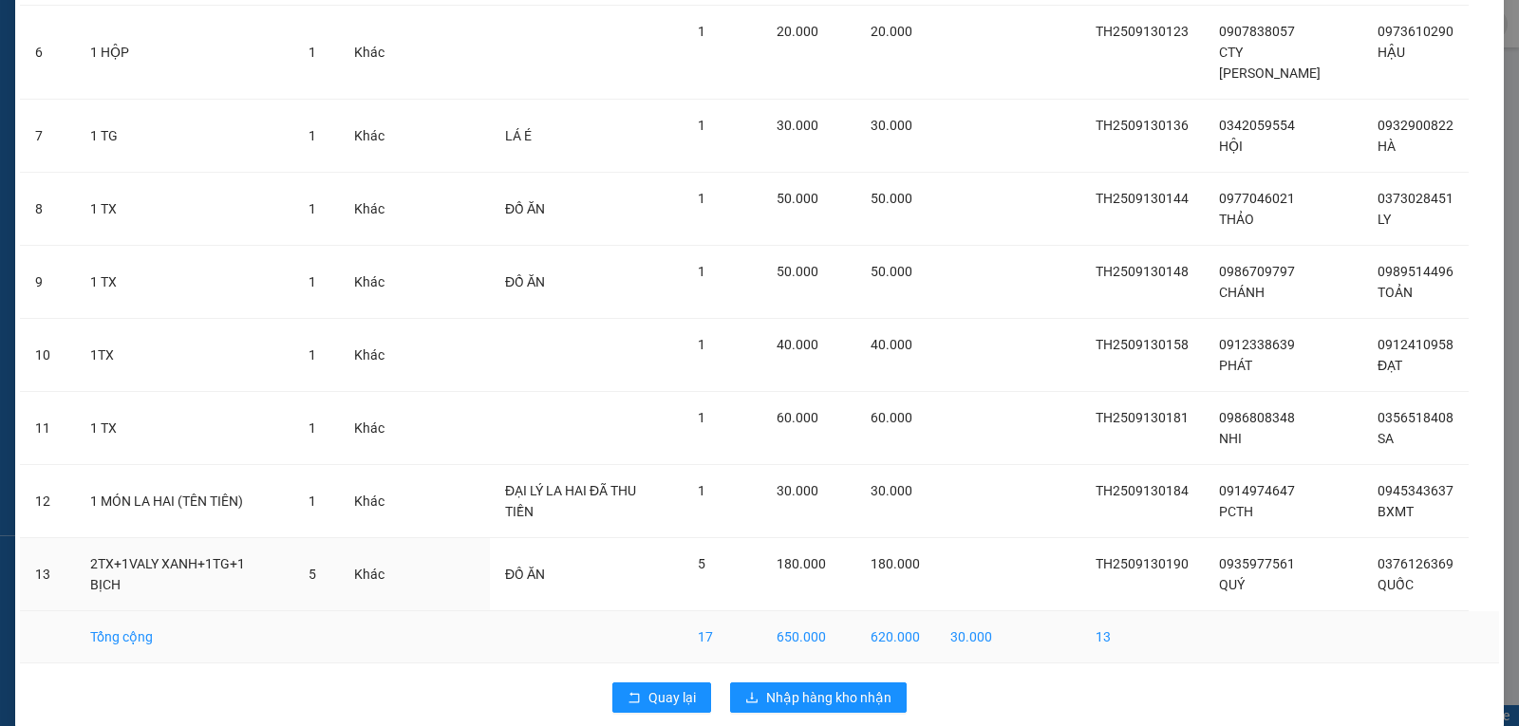
scroll to position [522, 0]
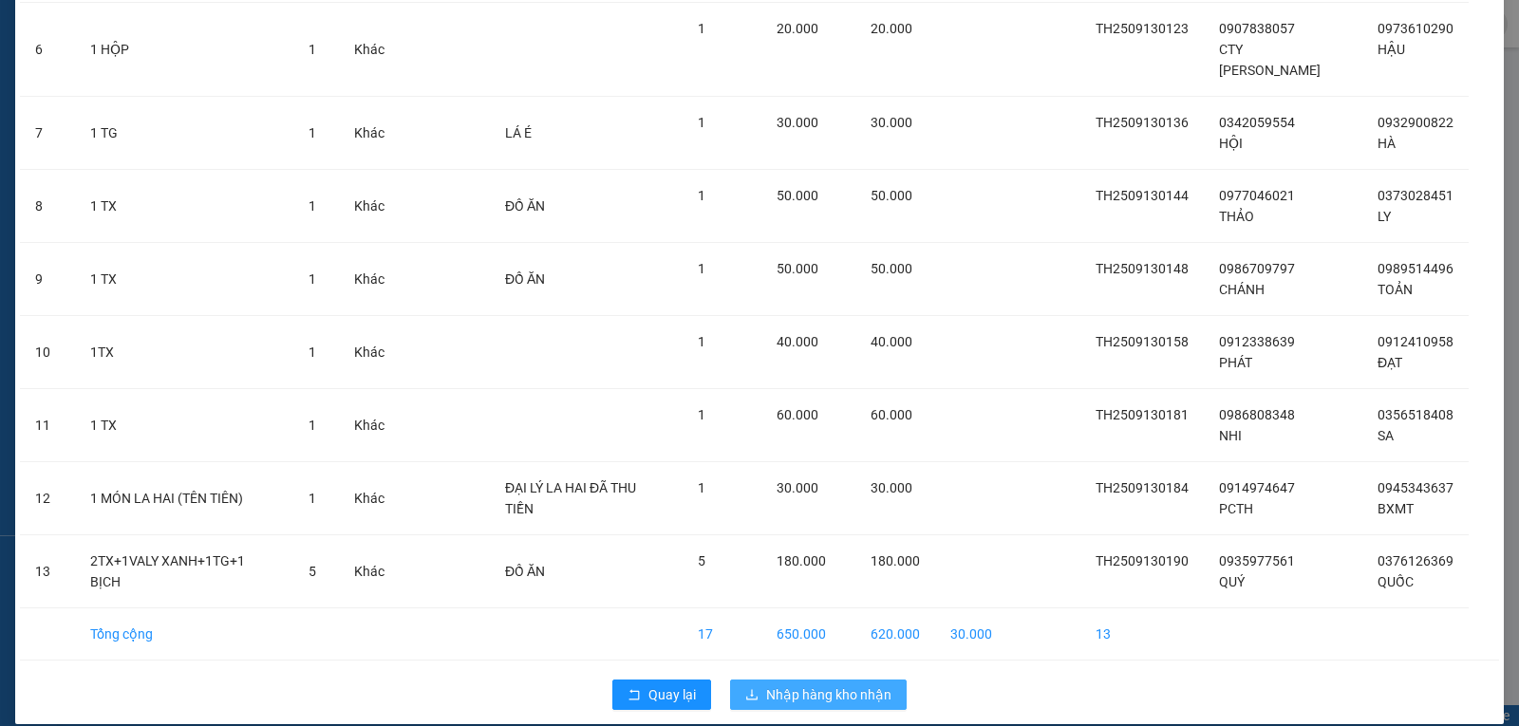
click at [823, 685] on span "Nhập hàng kho nhận" at bounding box center [828, 695] width 125 height 21
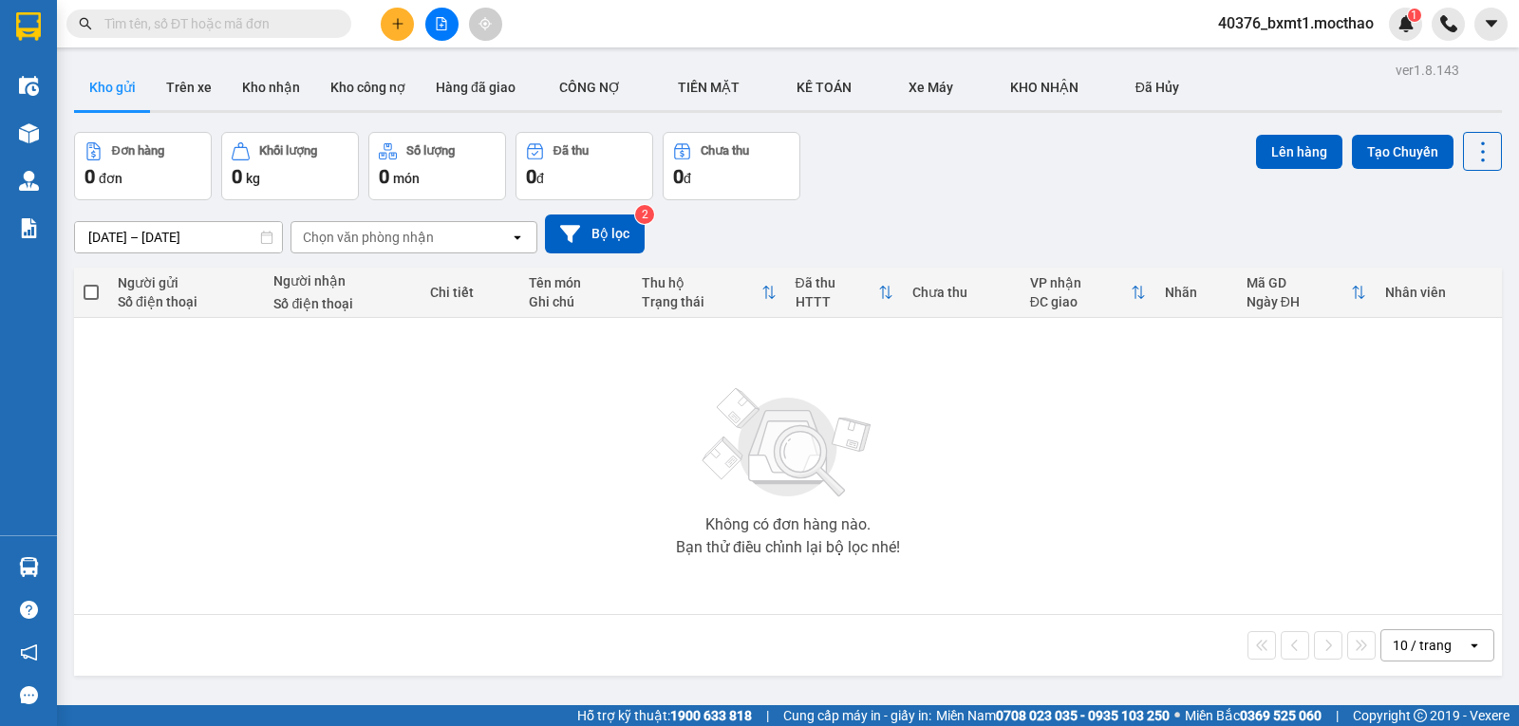
click at [1101, 457] on div "Không có đơn hàng nào. Bạn thử điều chỉnh lại bộ lọc nhé!" at bounding box center [788, 466] width 1409 height 285
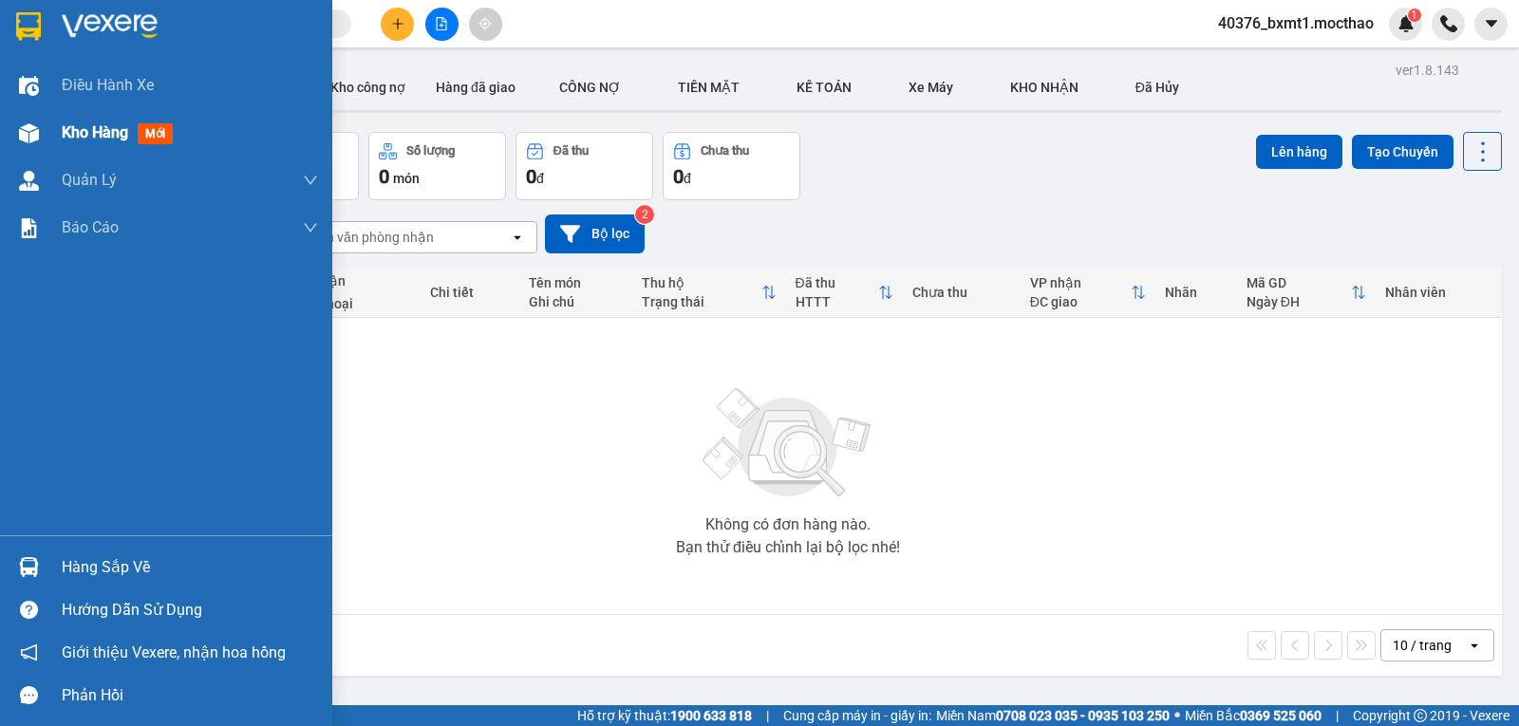
click at [12, 139] on div at bounding box center [28, 133] width 33 height 33
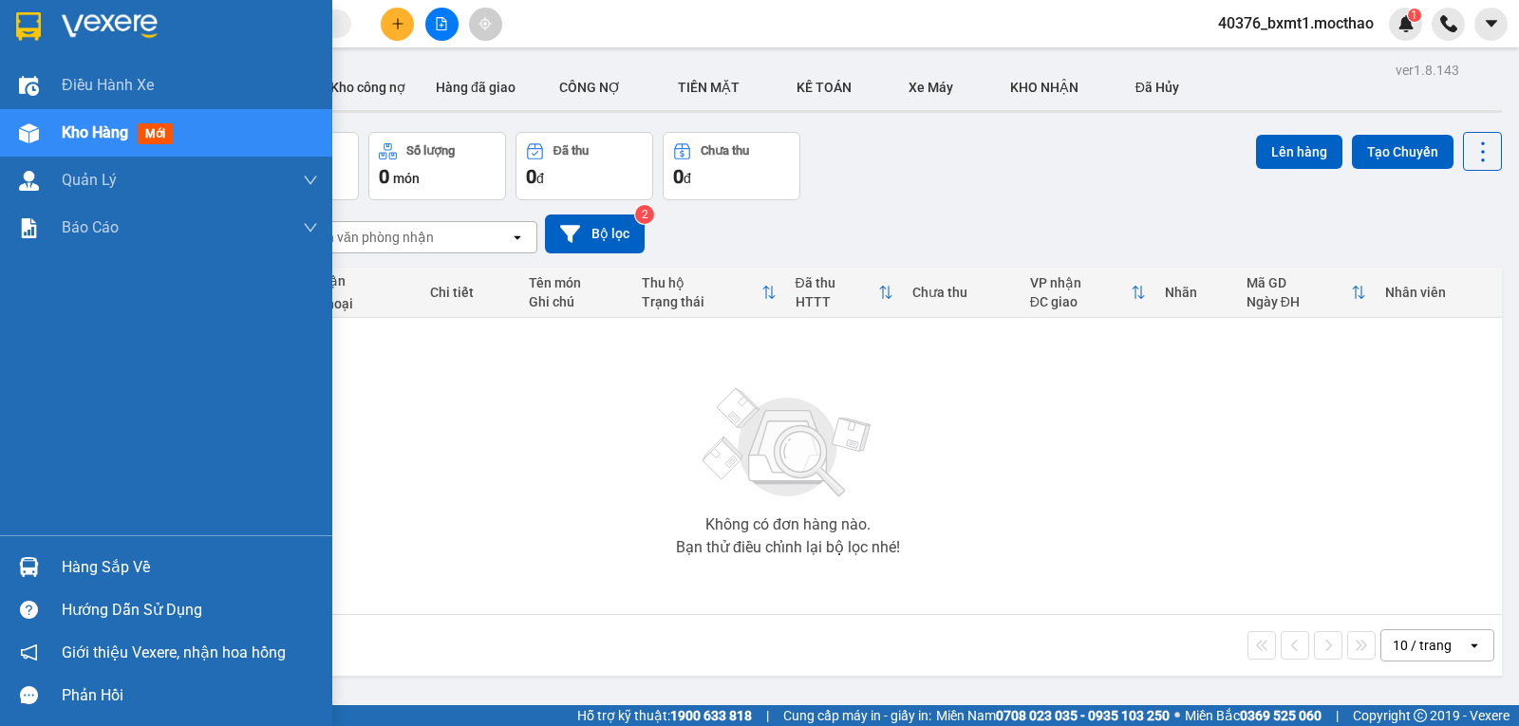
click at [94, 564] on div "Hàng sắp về" at bounding box center [190, 568] width 256 height 28
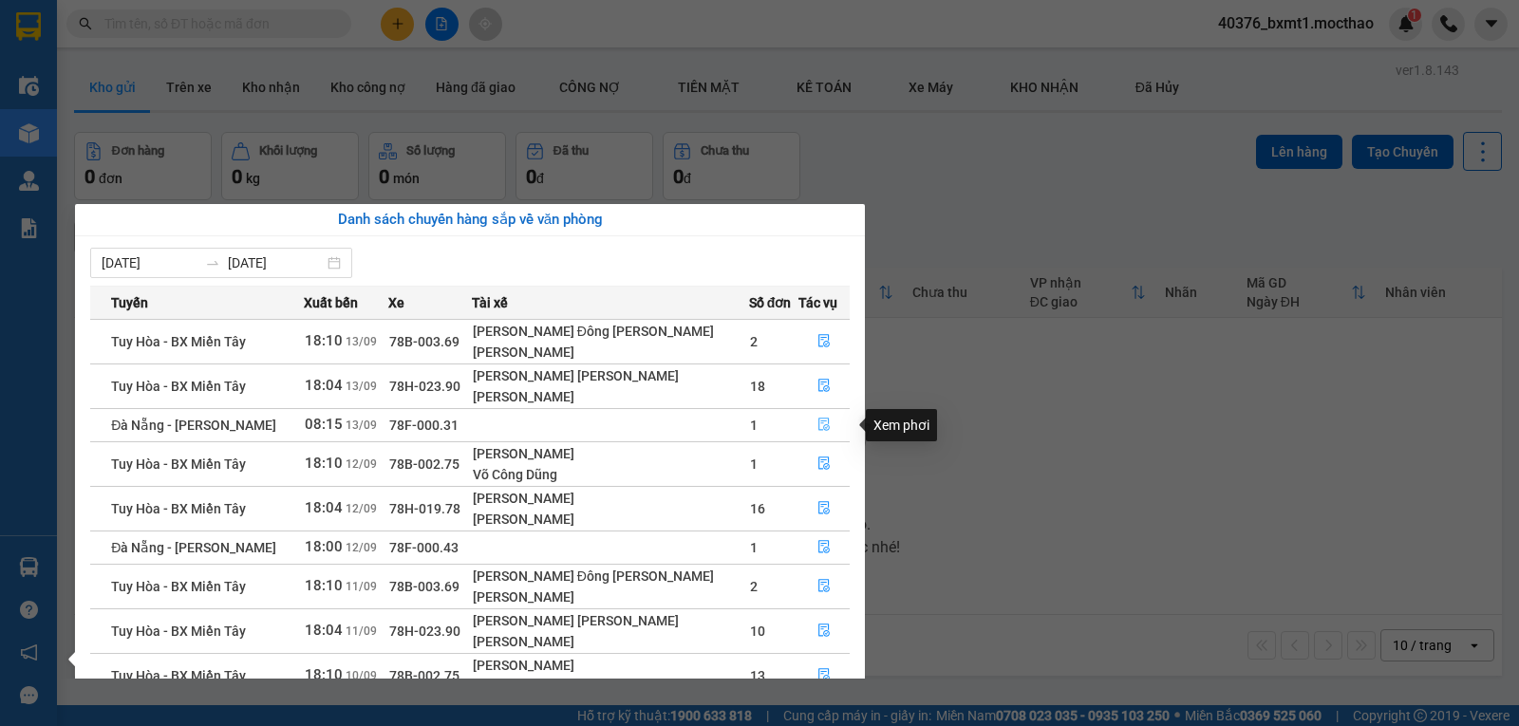
click at [818, 421] on icon "file-done" at bounding box center [824, 424] width 13 height 13
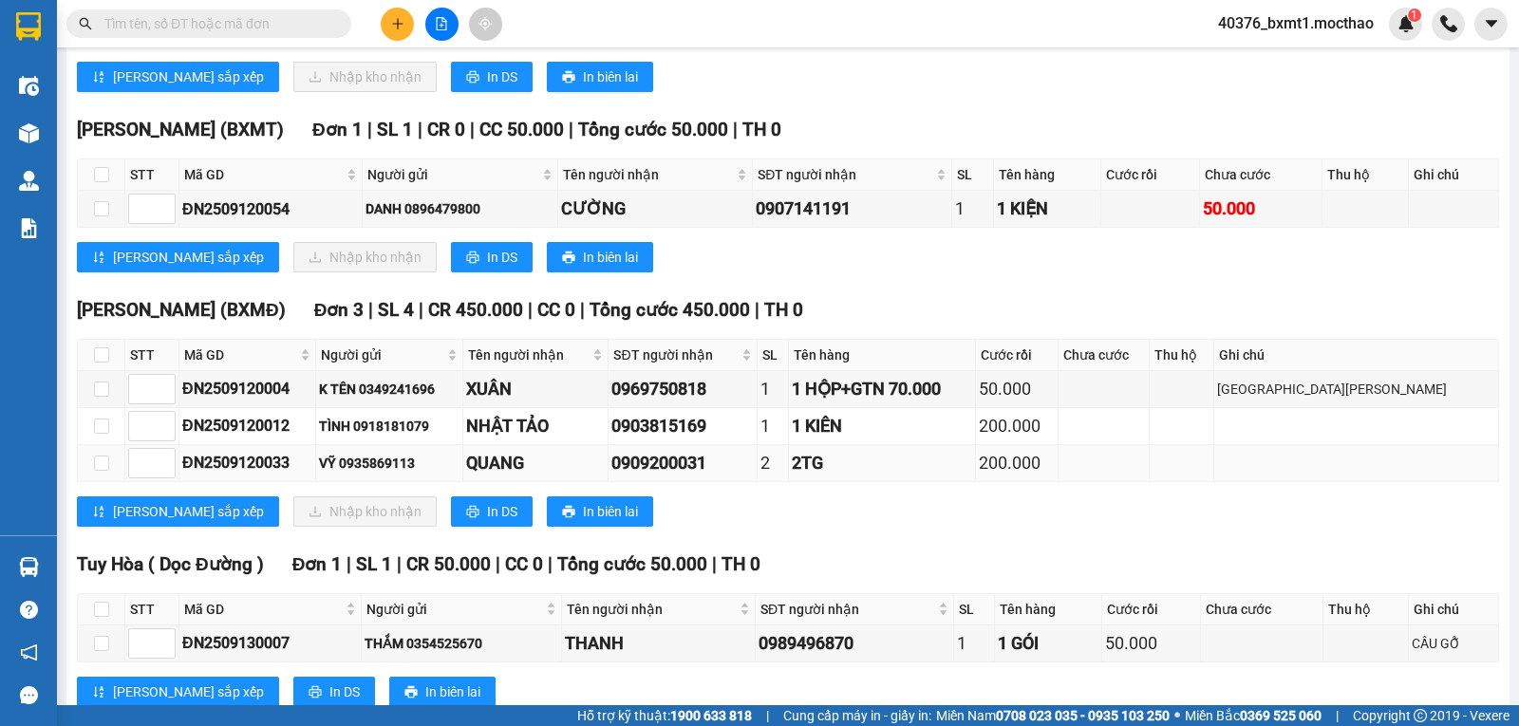
scroll to position [570, 0]
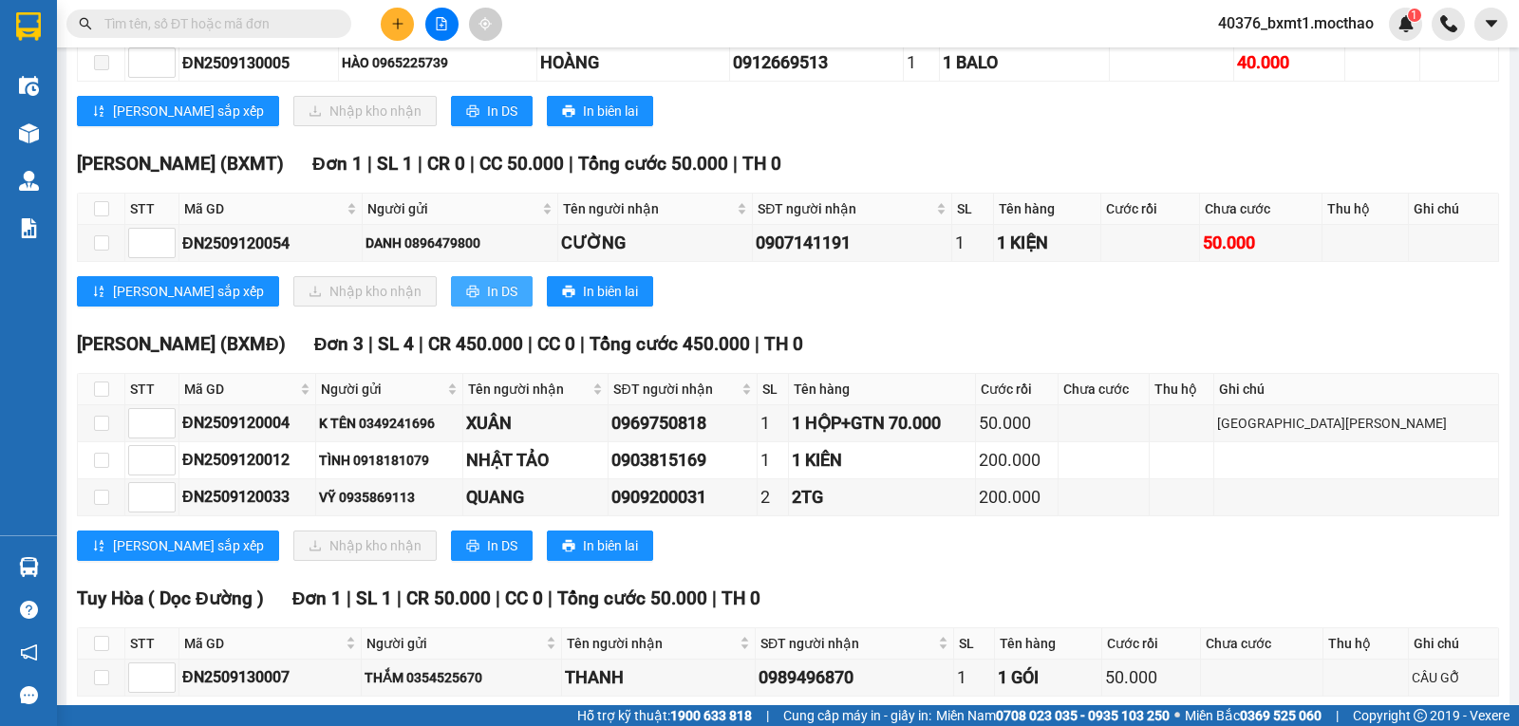
drag, startPoint x: 427, startPoint y: 321, endPoint x: 418, endPoint y: 326, distance: 10.6
click at [487, 302] on span "In DS" at bounding box center [502, 291] width 30 height 21
click at [95, 217] on input "checkbox" at bounding box center [101, 208] width 15 height 15
checkbox input "true"
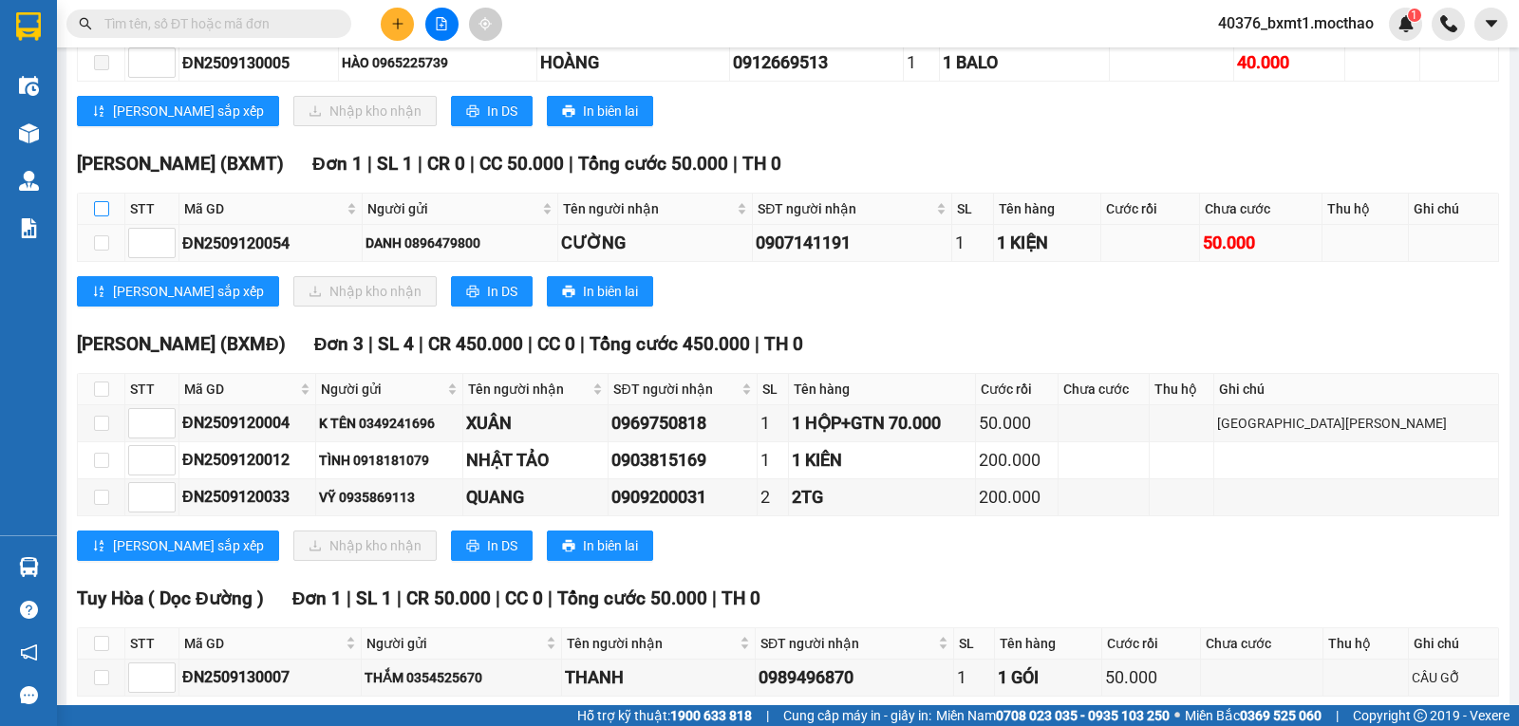
checkbox input "true"
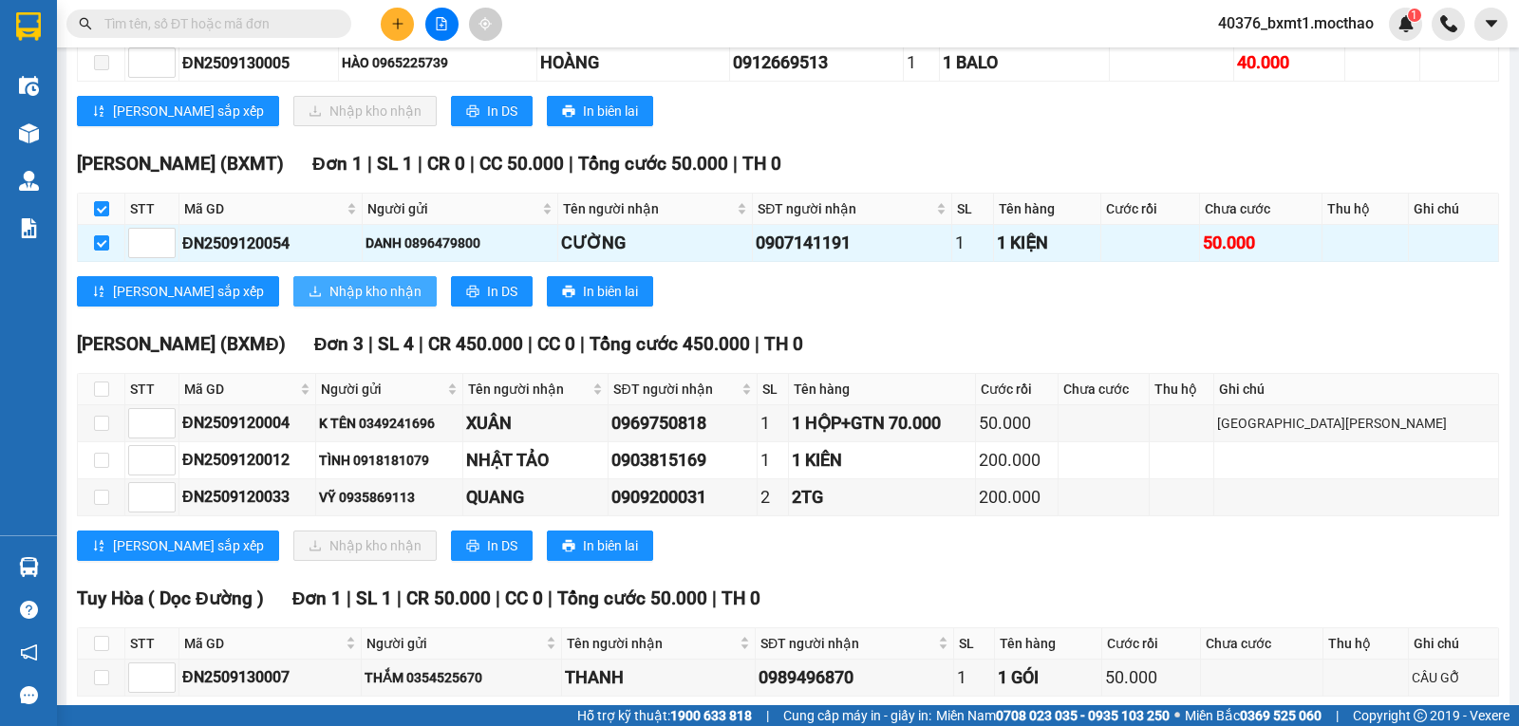
click at [330, 302] on span "Nhập kho nhận" at bounding box center [376, 291] width 92 height 21
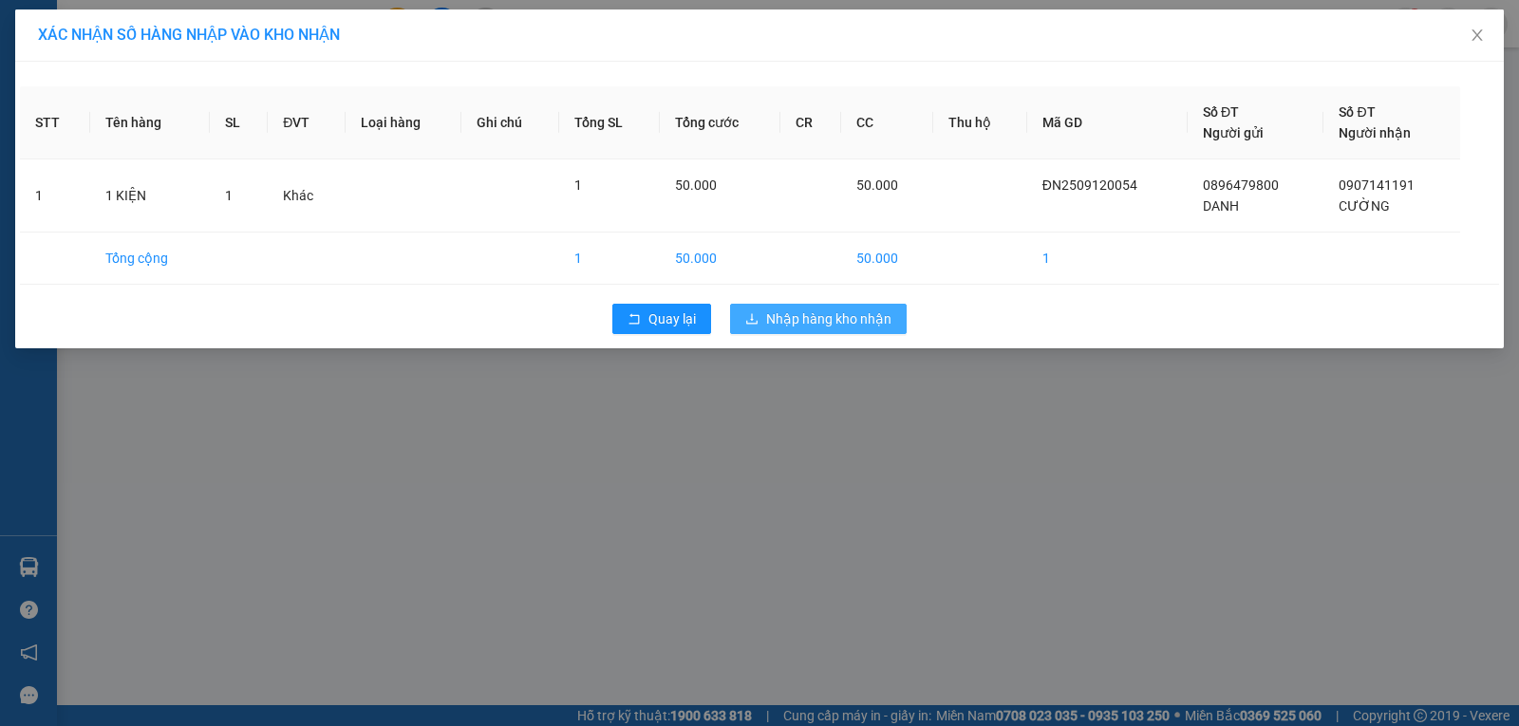
click at [861, 311] on span "Nhập hàng kho nhận" at bounding box center [828, 319] width 125 height 21
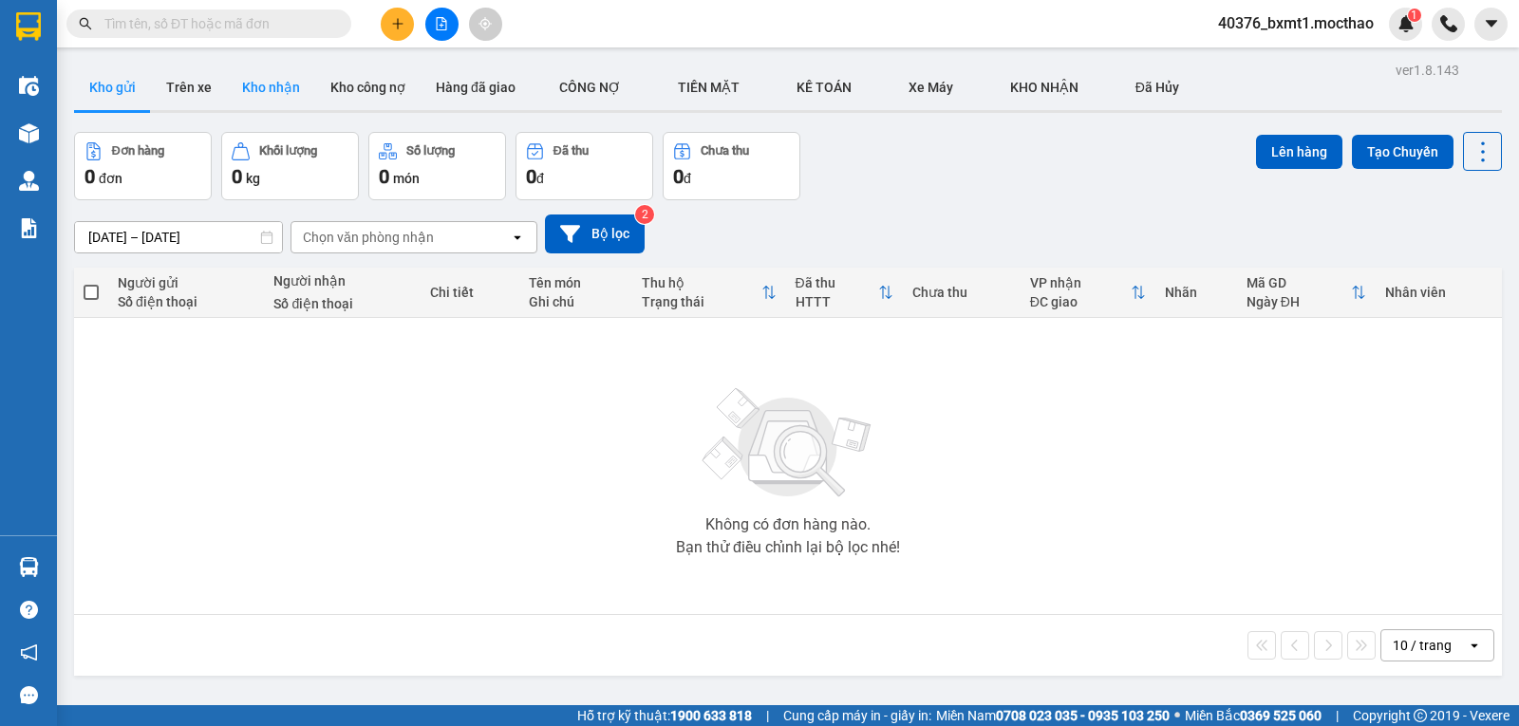
click at [305, 80] on button "Kho nhận" at bounding box center [271, 88] width 88 height 46
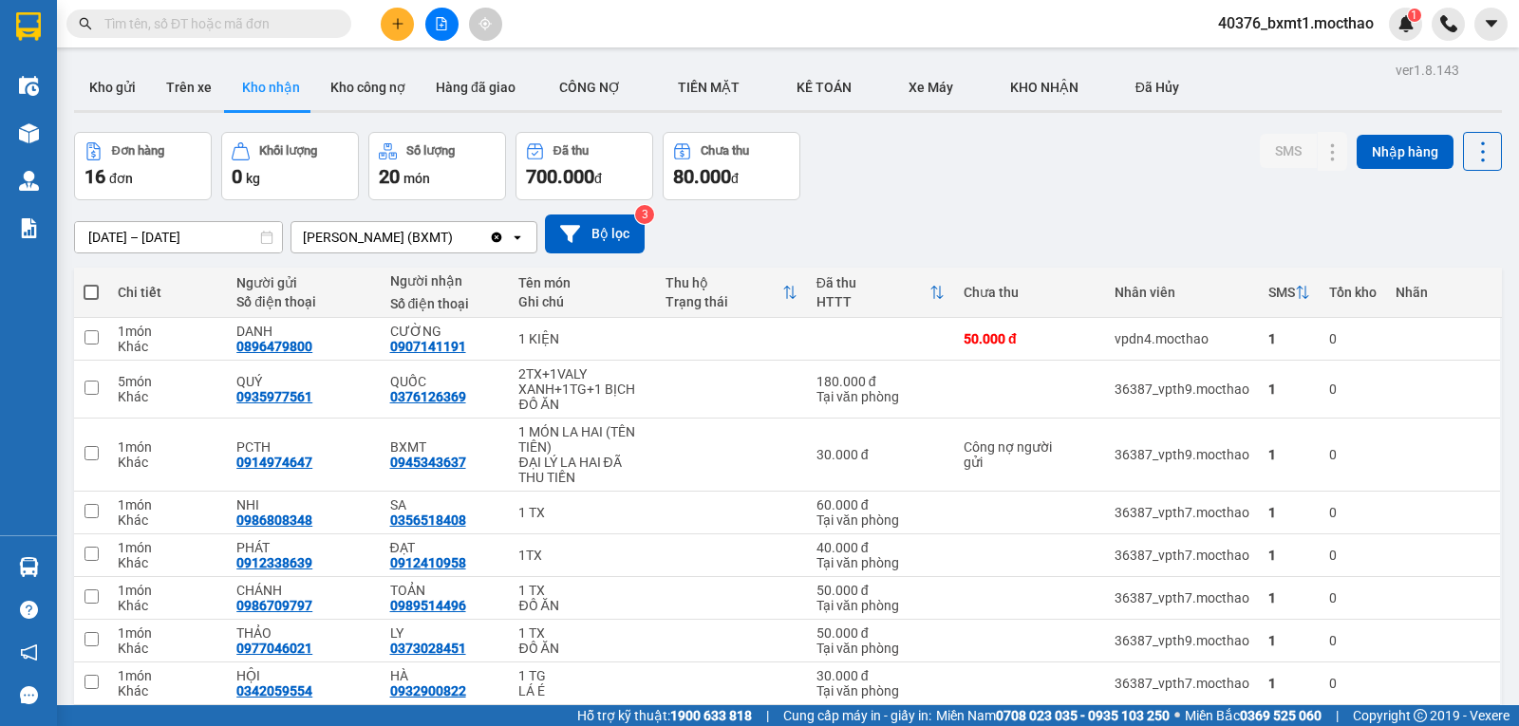
click at [189, 31] on input "text" at bounding box center [216, 23] width 224 height 21
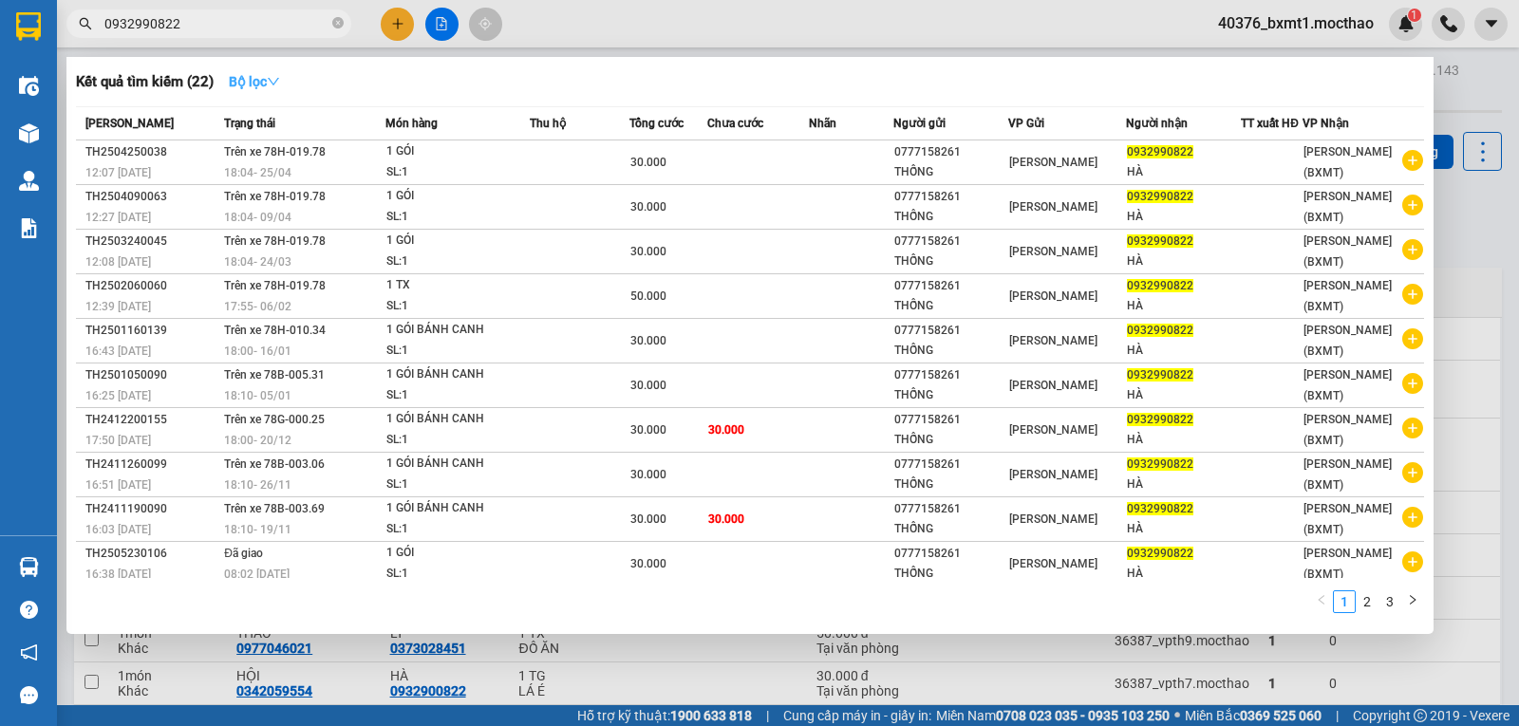
type input "0932990822"
click at [262, 74] on strong "Bộ lọc" at bounding box center [254, 81] width 51 height 15
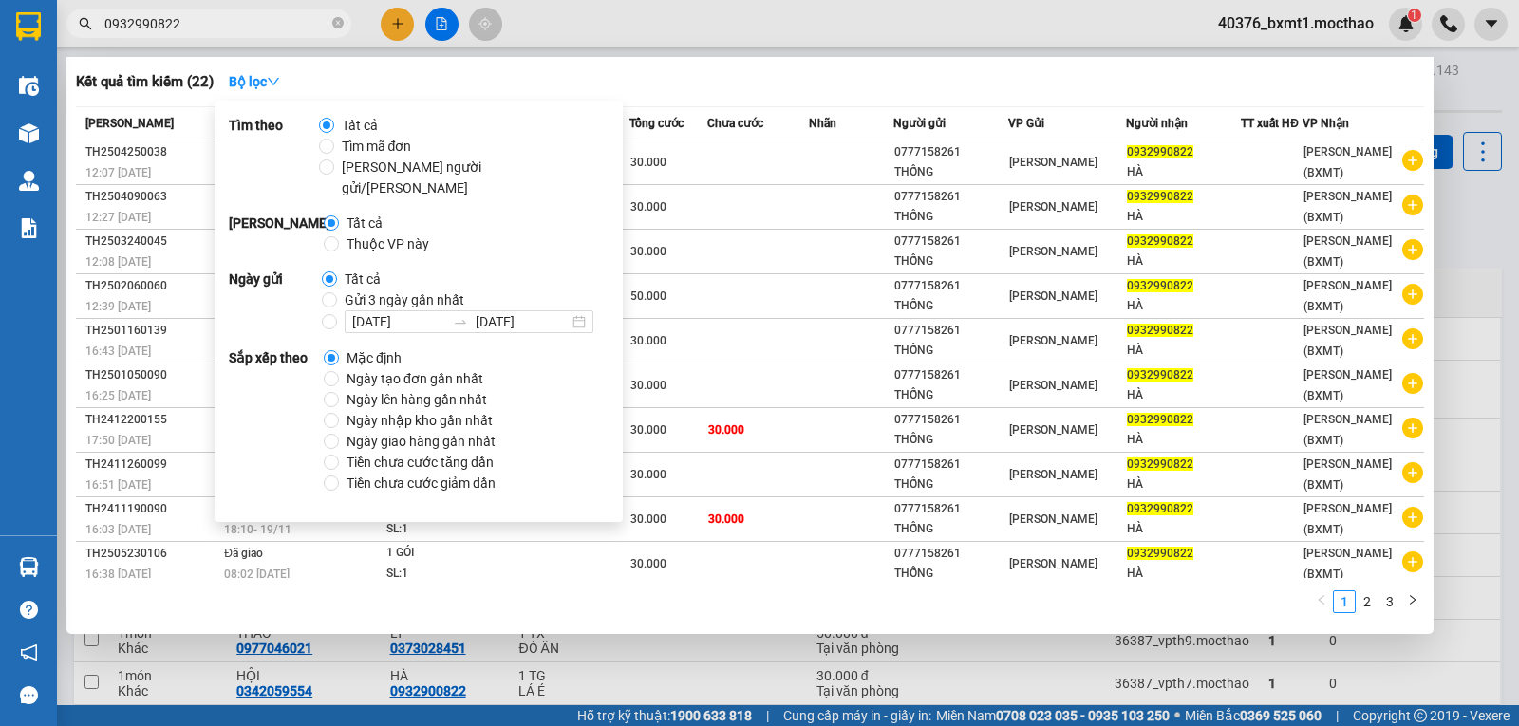
click at [397, 234] on span "Thuộc VP này" at bounding box center [388, 244] width 98 height 21
click at [339, 236] on input "Thuộc VP này" at bounding box center [331, 243] width 15 height 15
radio input "true"
radio input "false"
click at [414, 290] on span "Gửi 3 ngày gần nhất" at bounding box center [404, 300] width 135 height 21
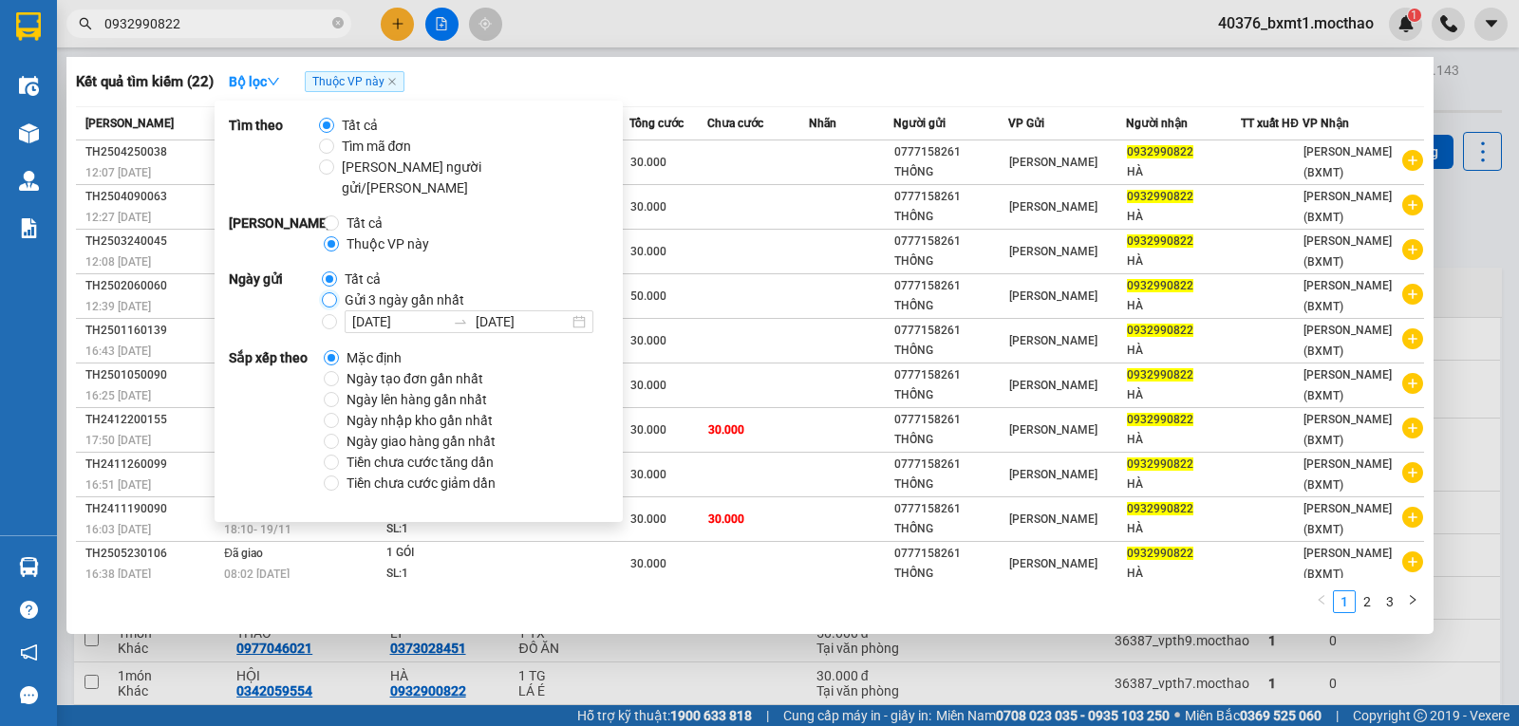
click at [337, 292] on input "Gửi 3 ngày gần nhất" at bounding box center [329, 299] width 15 height 15
radio input "true"
radio input "false"
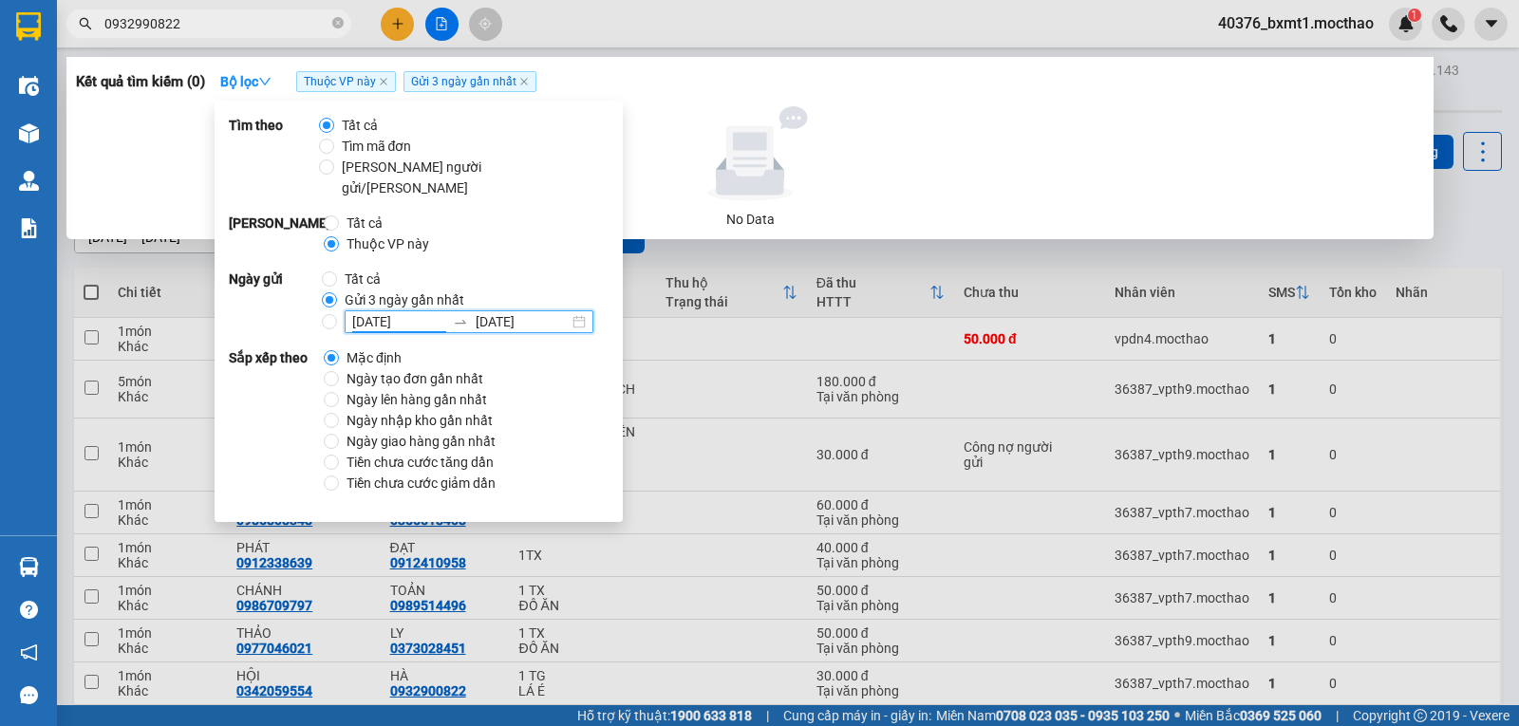
click at [411, 311] on input "08/08/2025" at bounding box center [398, 321] width 93 height 21
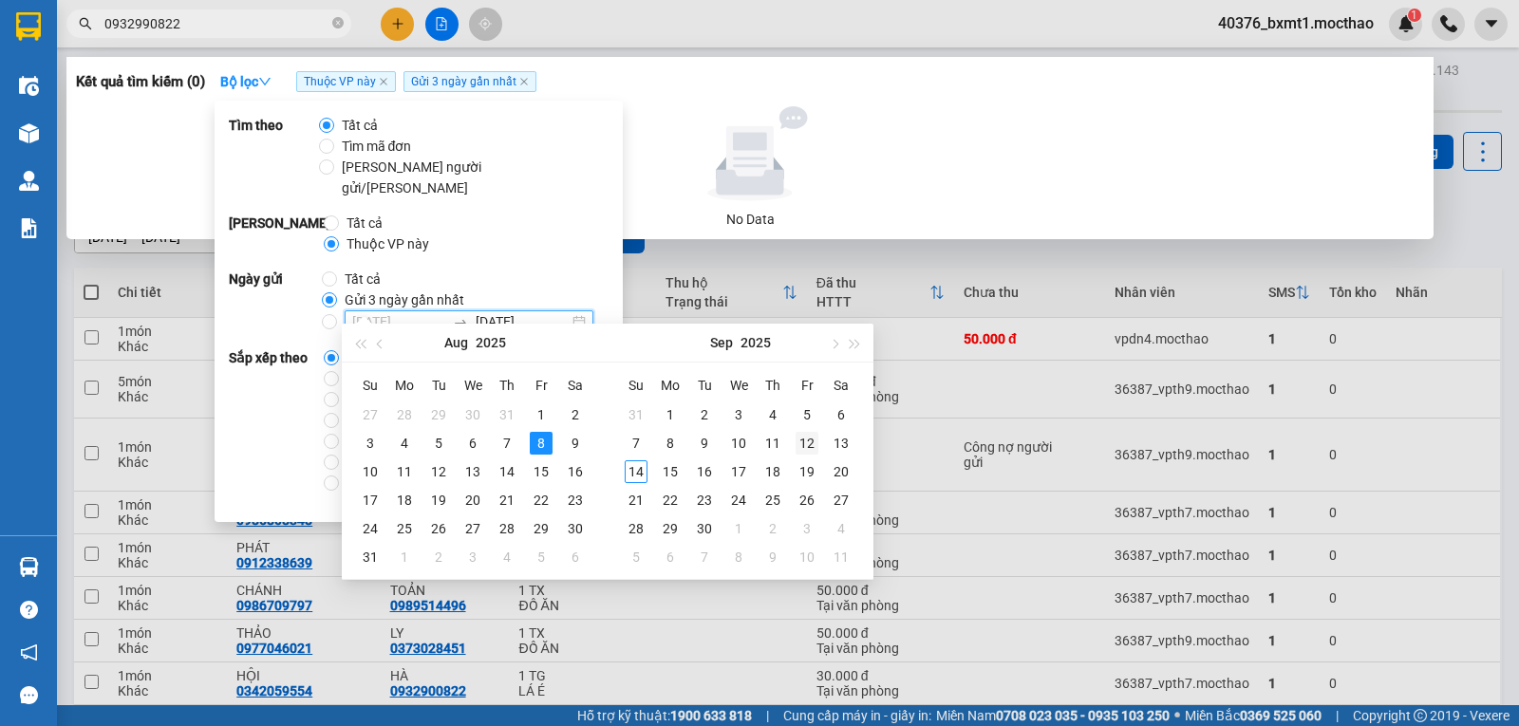
type input "12/09/2025"
click at [813, 447] on div "12" at bounding box center [807, 443] width 23 height 23
type input "15/09/2025"
click at [672, 474] on div "15" at bounding box center [670, 472] width 23 height 23
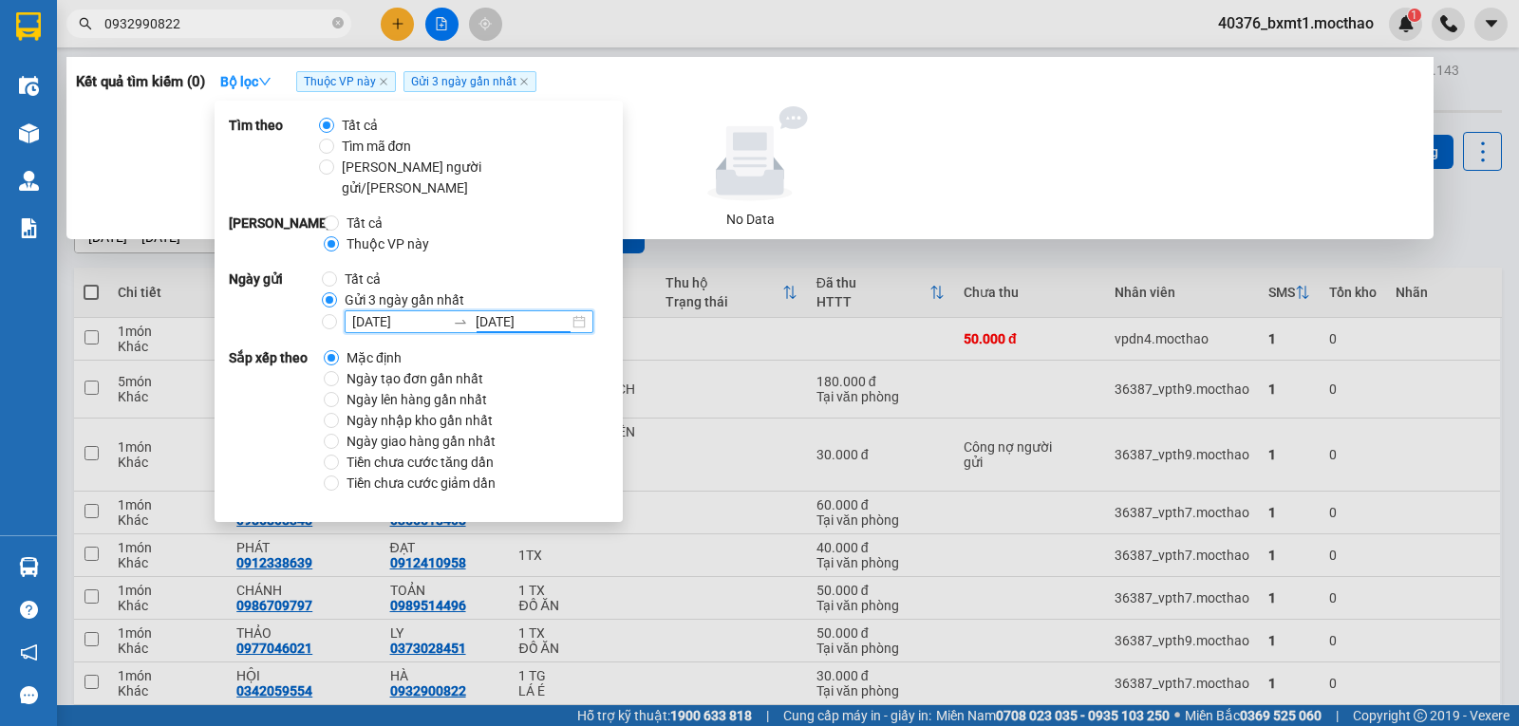
click at [562, 422] on div "Sắp xếp theo Mặc định Ngày tạo đơn gần nhất Ngày lên hàng gần nhất Ngày nhập kh…" at bounding box center [419, 421] width 380 height 146
drag, startPoint x: 331, startPoint y: 254, endPoint x: 343, endPoint y: 255, distance: 11.4
click at [330, 272] on input "Tất cả" at bounding box center [329, 279] width 15 height 15
radio input "true"
radio input "false"
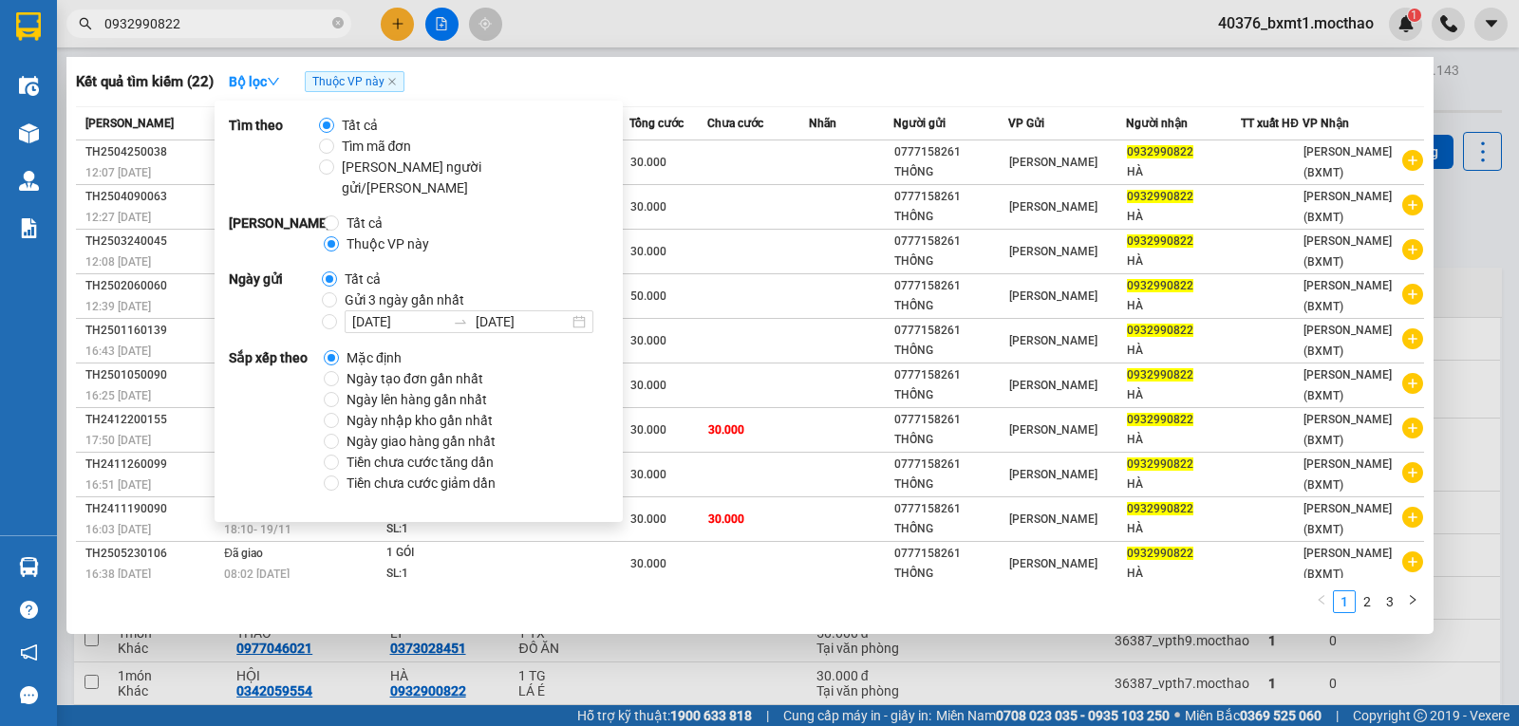
click at [951, 82] on div "Kết quả tìm kiếm ( 22 ) Bộ lọc Thuộc VP này" at bounding box center [750, 81] width 1349 height 30
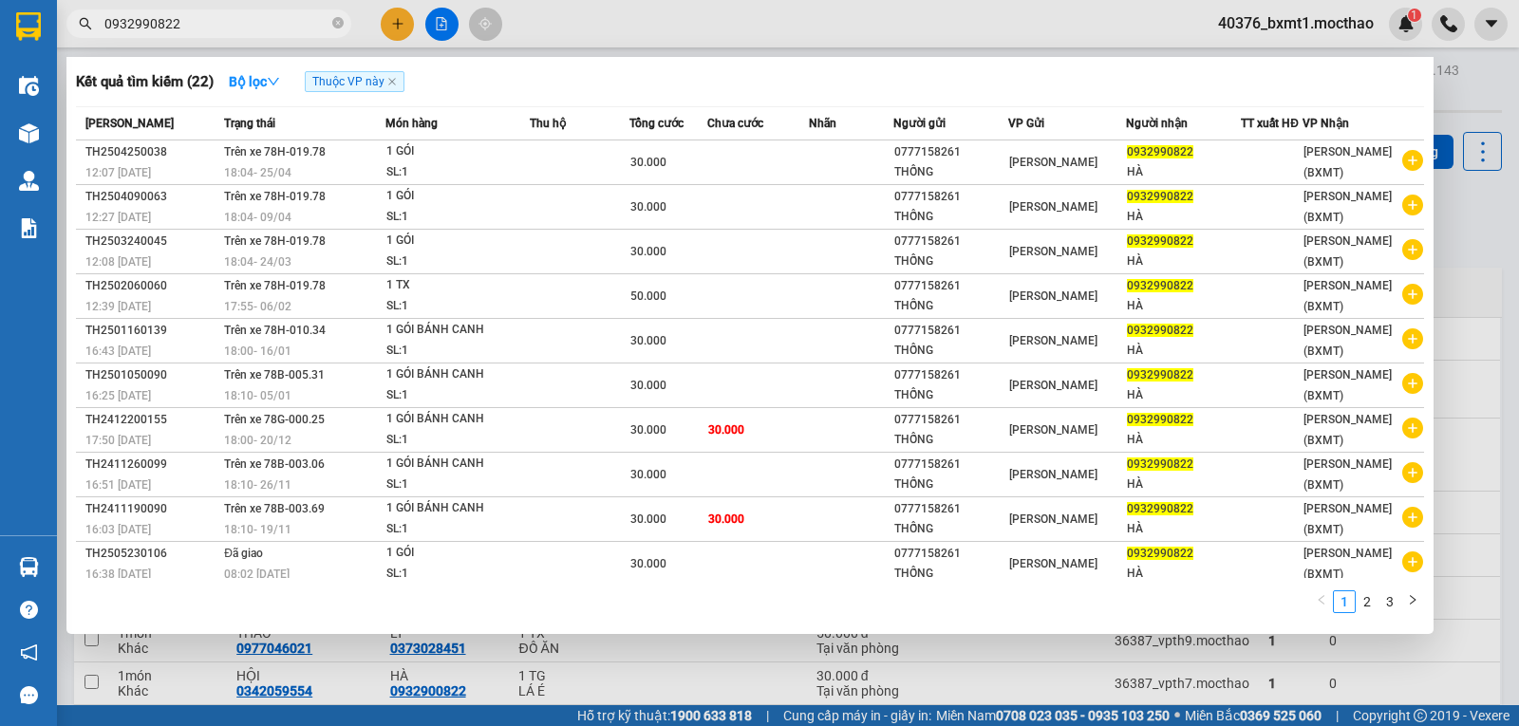
click at [1067, 27] on div at bounding box center [759, 363] width 1519 height 726
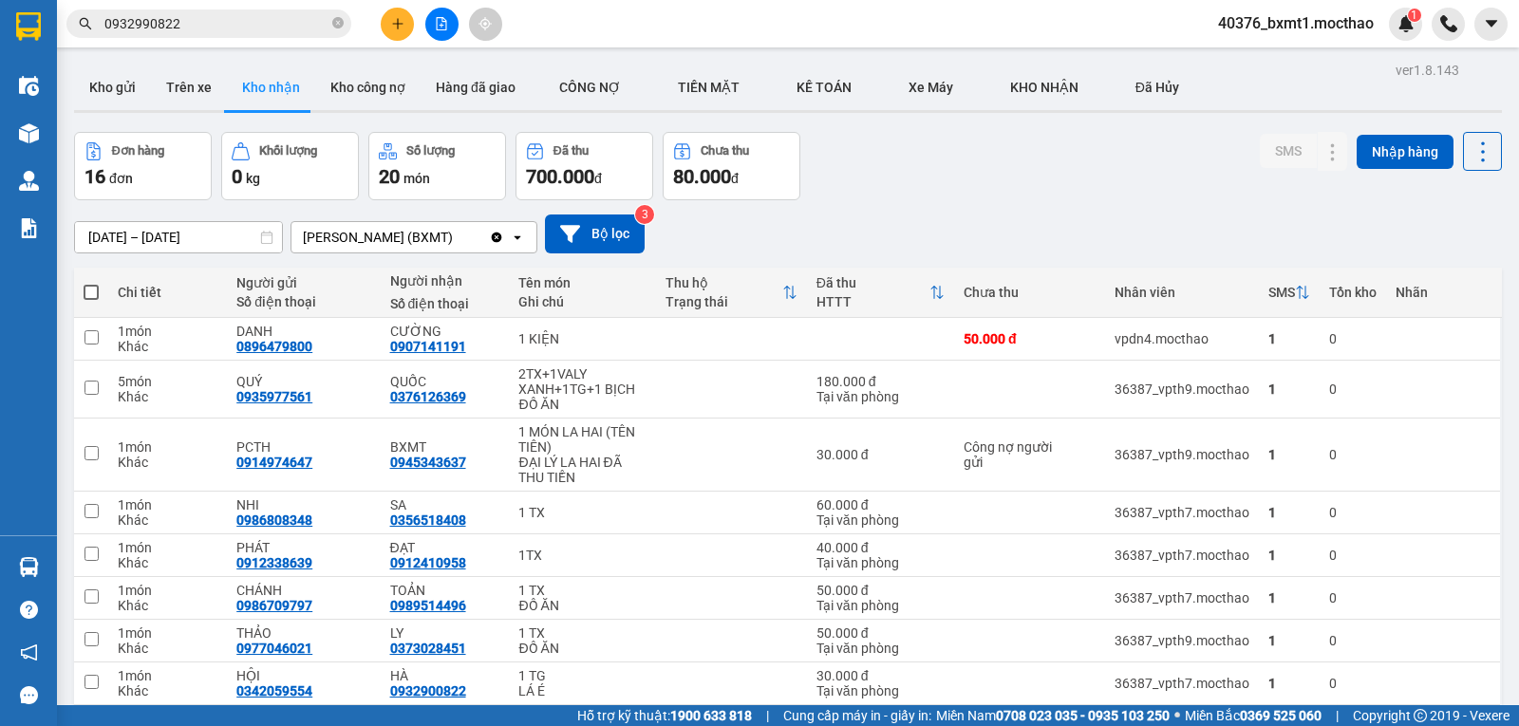
click at [65, 81] on main "ver 1.8.143 Kho gửi Trên xe Kho nhận Kho công nợ Hàng đã giao CÔNG NỢ TIỀN MĂ…" at bounding box center [759, 353] width 1519 height 706
click at [89, 84] on button "Kho gửi" at bounding box center [112, 88] width 77 height 46
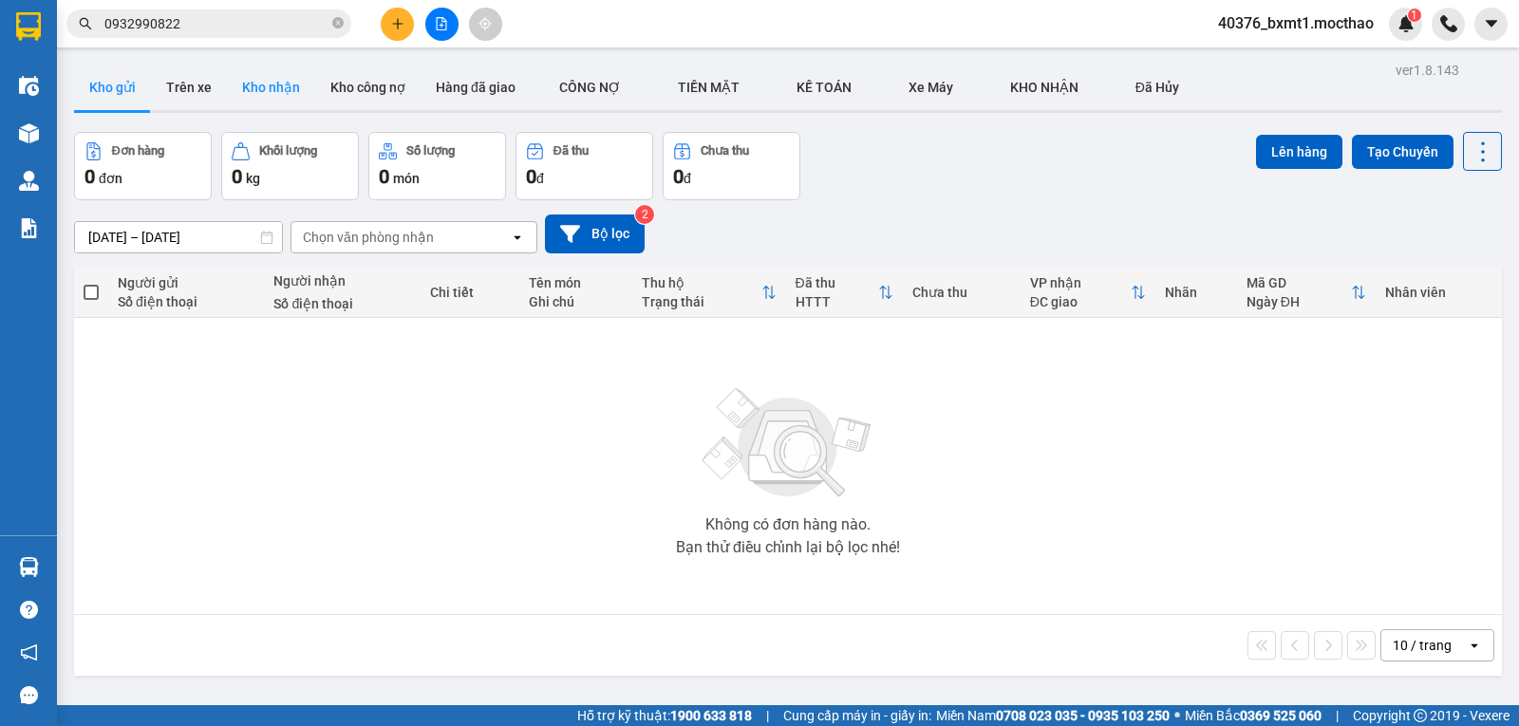
click at [240, 87] on button "Kho nhận" at bounding box center [271, 88] width 88 height 46
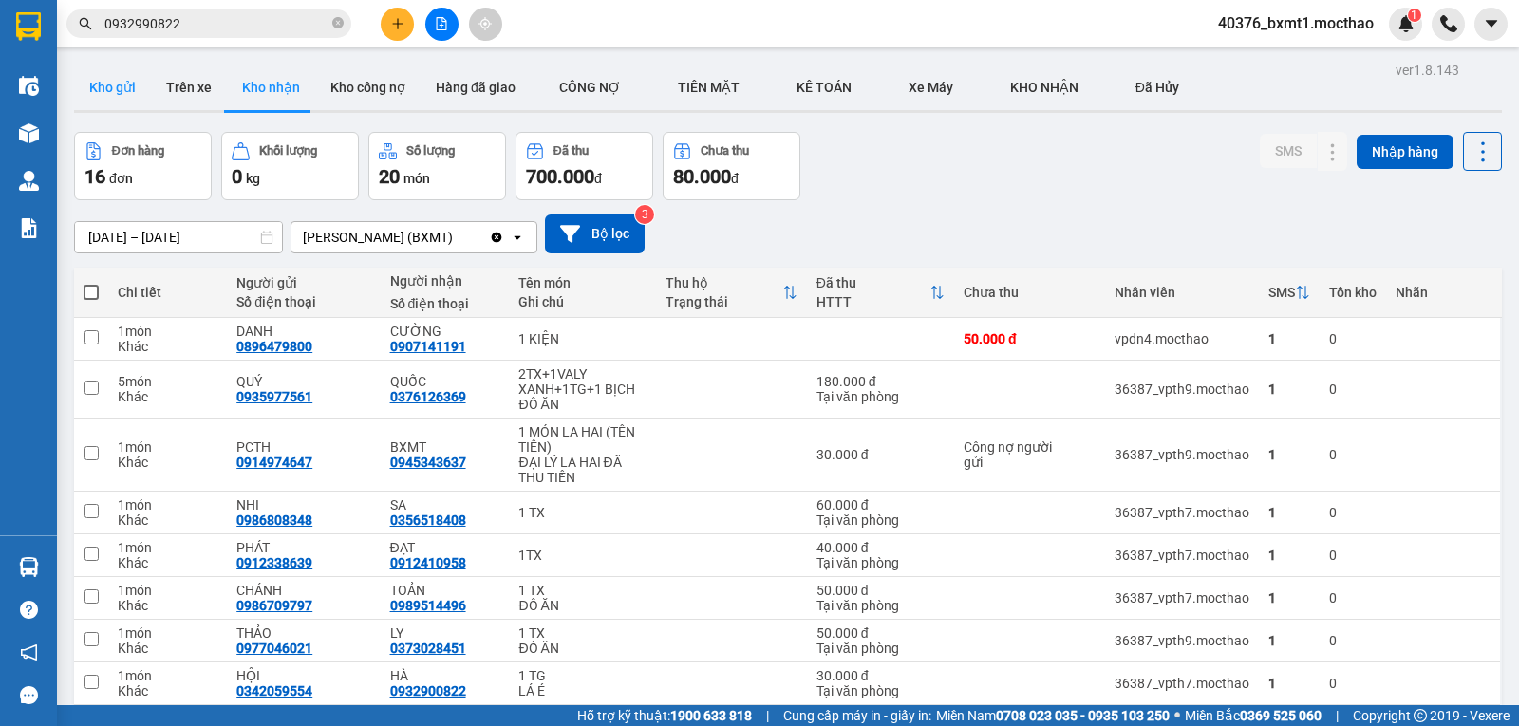
click at [115, 87] on button "Kho gửi" at bounding box center [112, 88] width 77 height 46
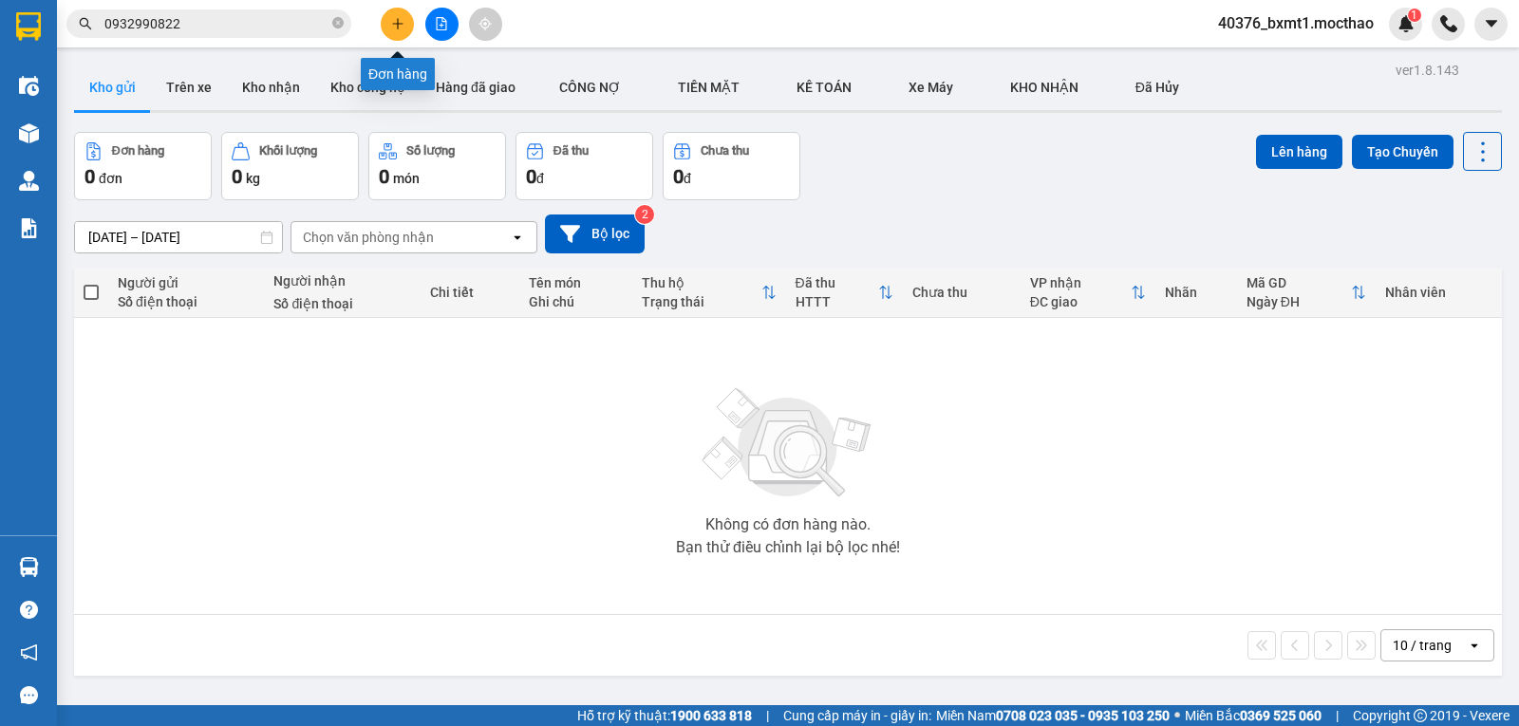
click at [401, 29] on icon "plus" at bounding box center [397, 23] width 13 height 13
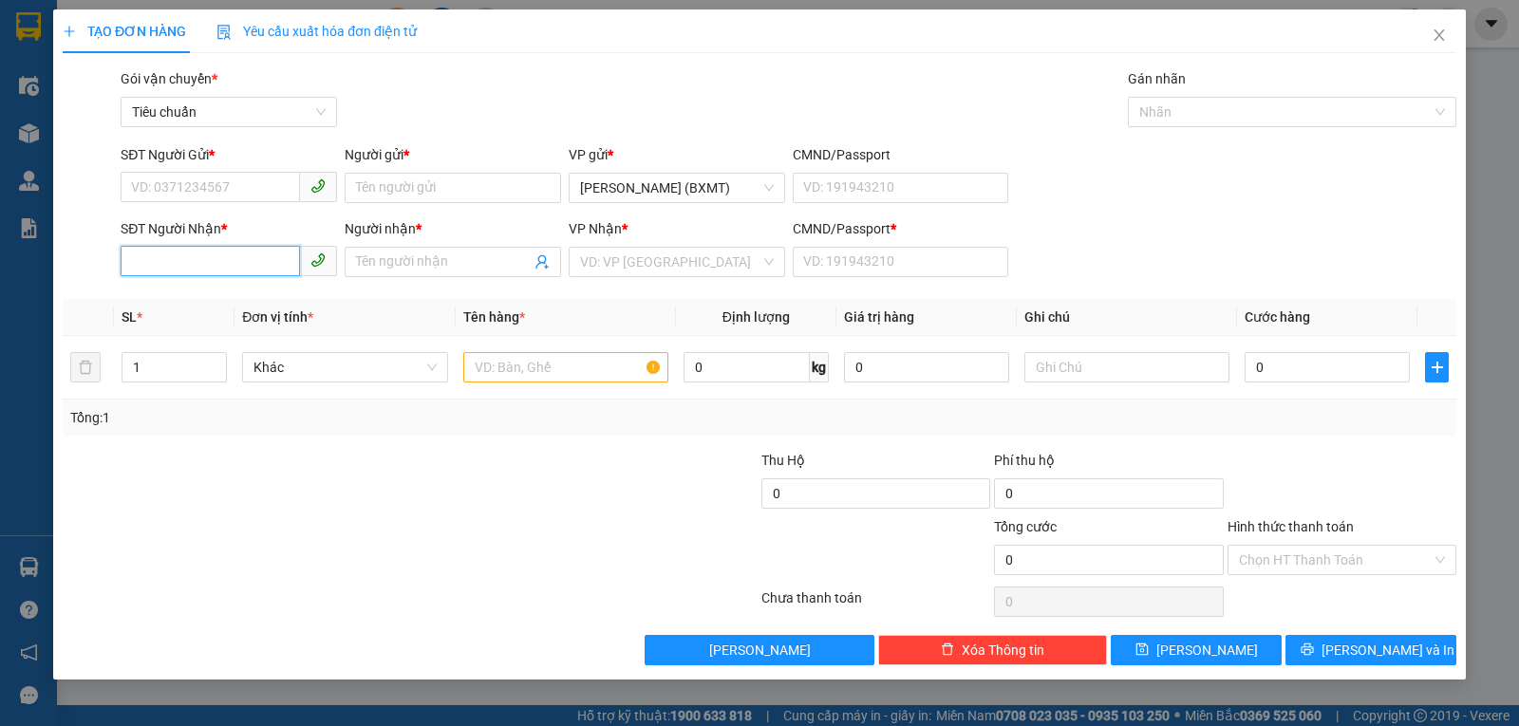
click at [217, 259] on input "SĐT Người Nhận *" at bounding box center [210, 261] width 179 height 30
click at [215, 291] on div "0372930484 - TRANG" at bounding box center [229, 300] width 194 height 21
type input "0372930484"
type input "TRANG"
type input "0"
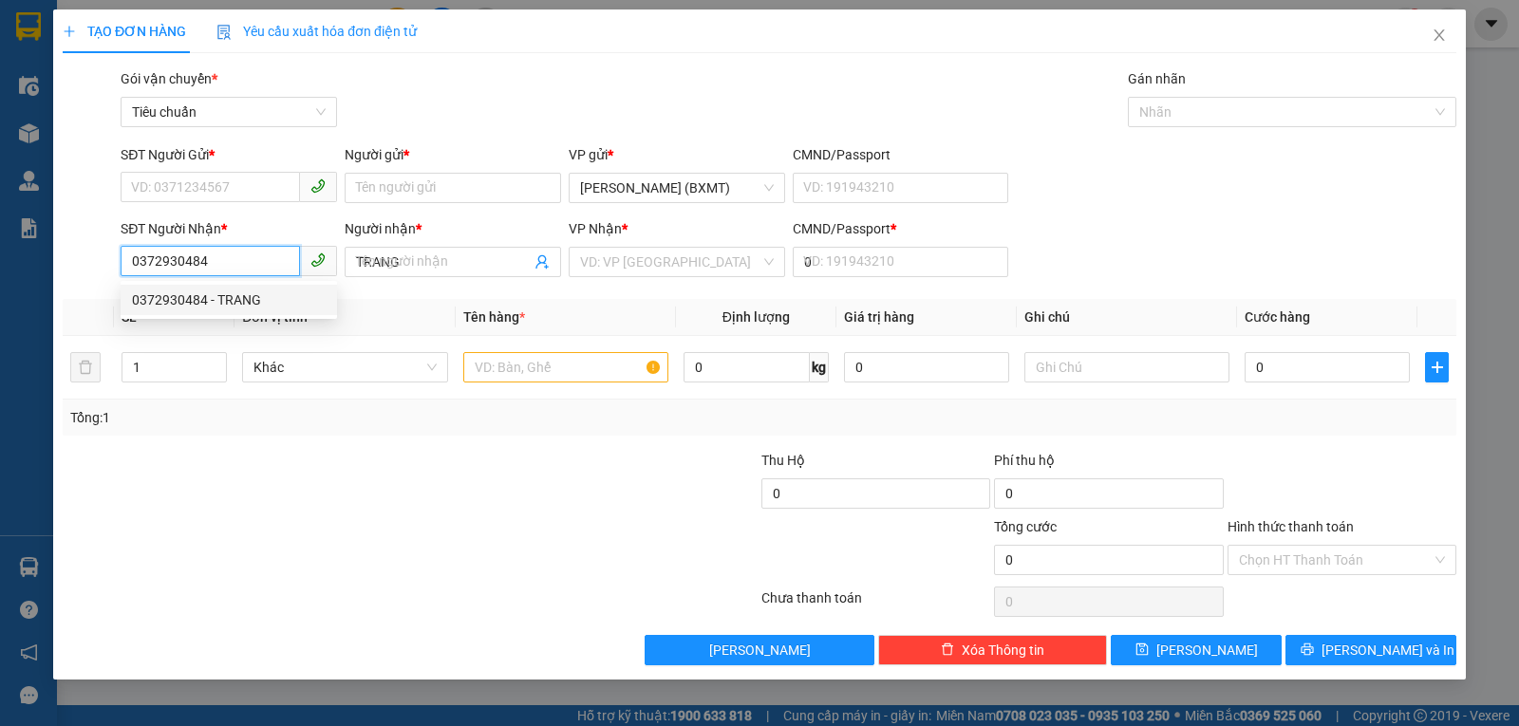
type input "150.000"
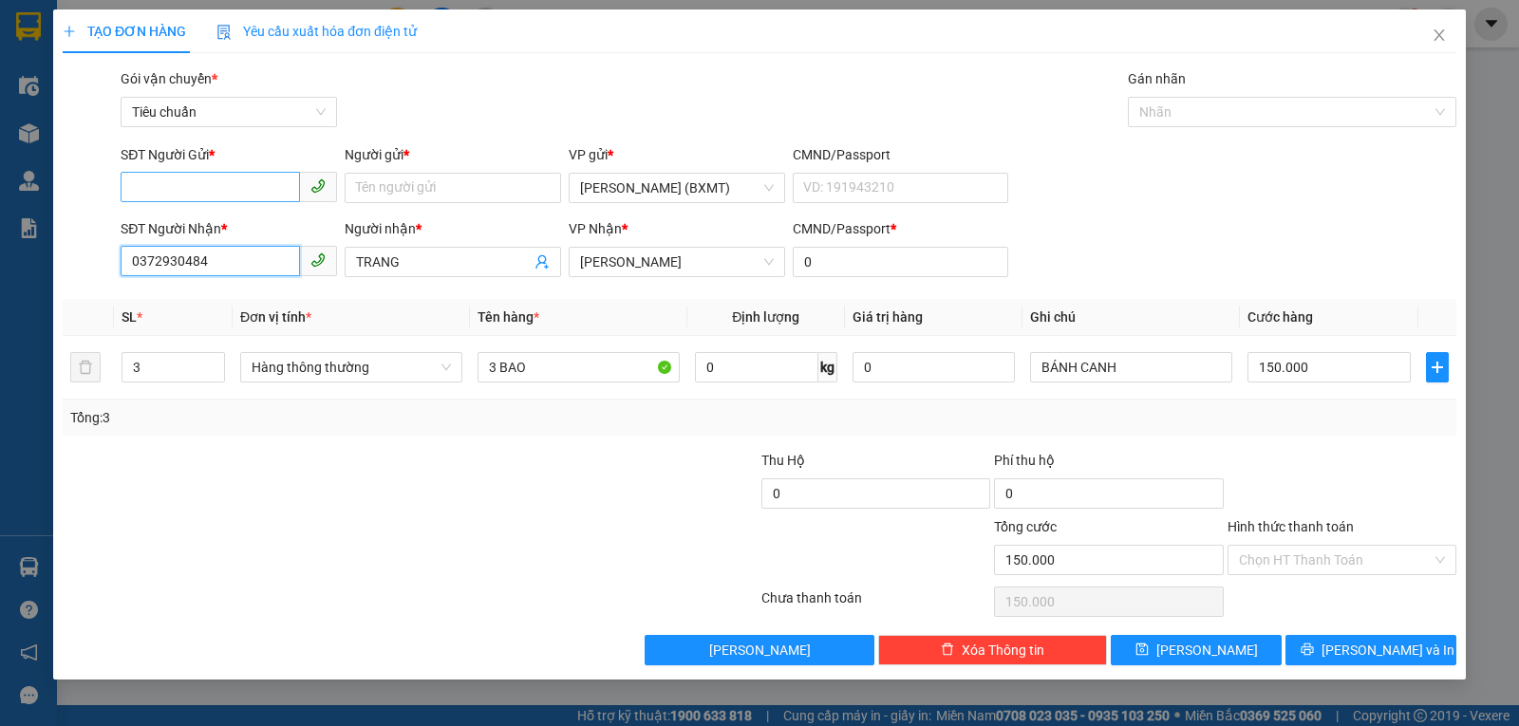
type input "0372930484"
click at [241, 195] on input "SĐT Người Gửi *" at bounding box center [210, 187] width 179 height 30
click at [251, 211] on div "0938069727 - TÂM" at bounding box center [229, 226] width 217 height 30
type input "0938069727"
type input "TÂM"
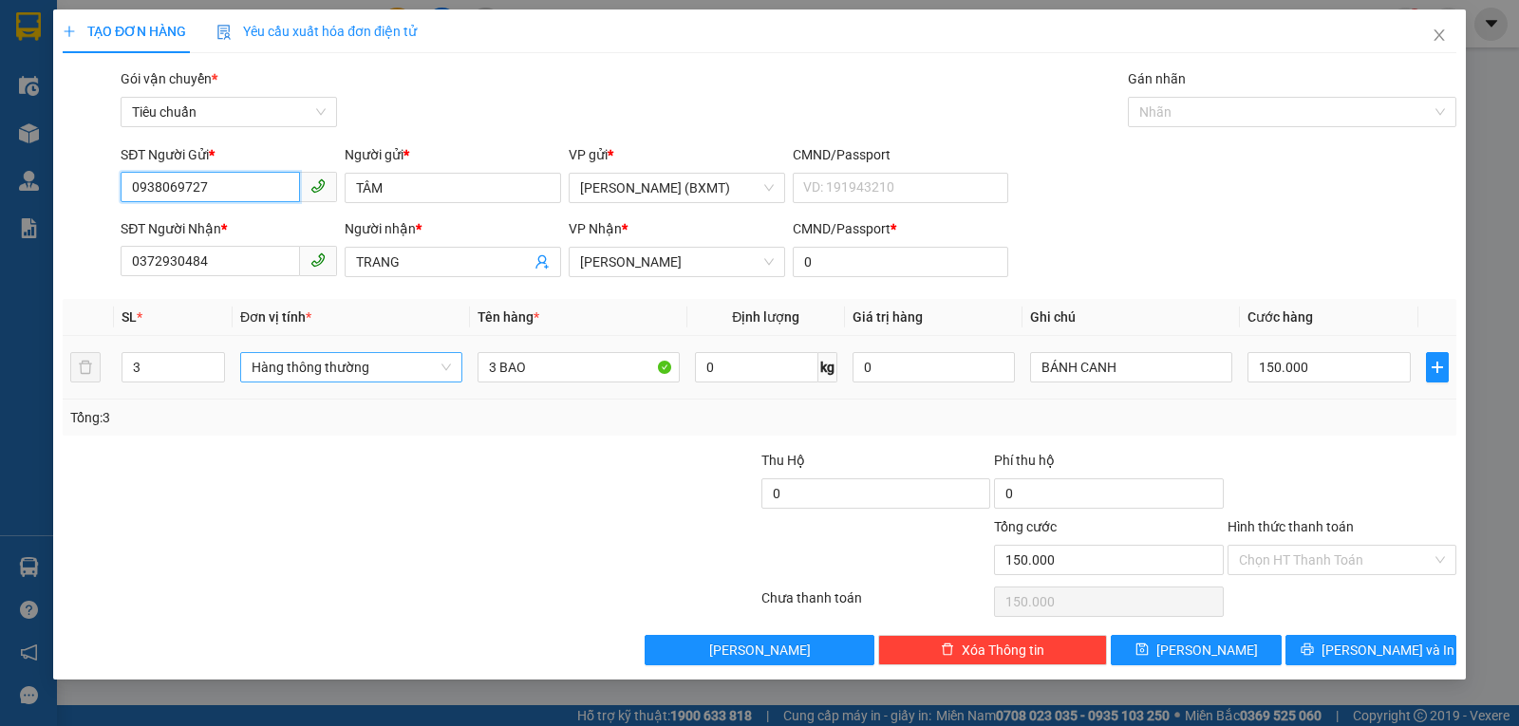
click at [346, 368] on span "Hàng thông thường" at bounding box center [351, 367] width 199 height 28
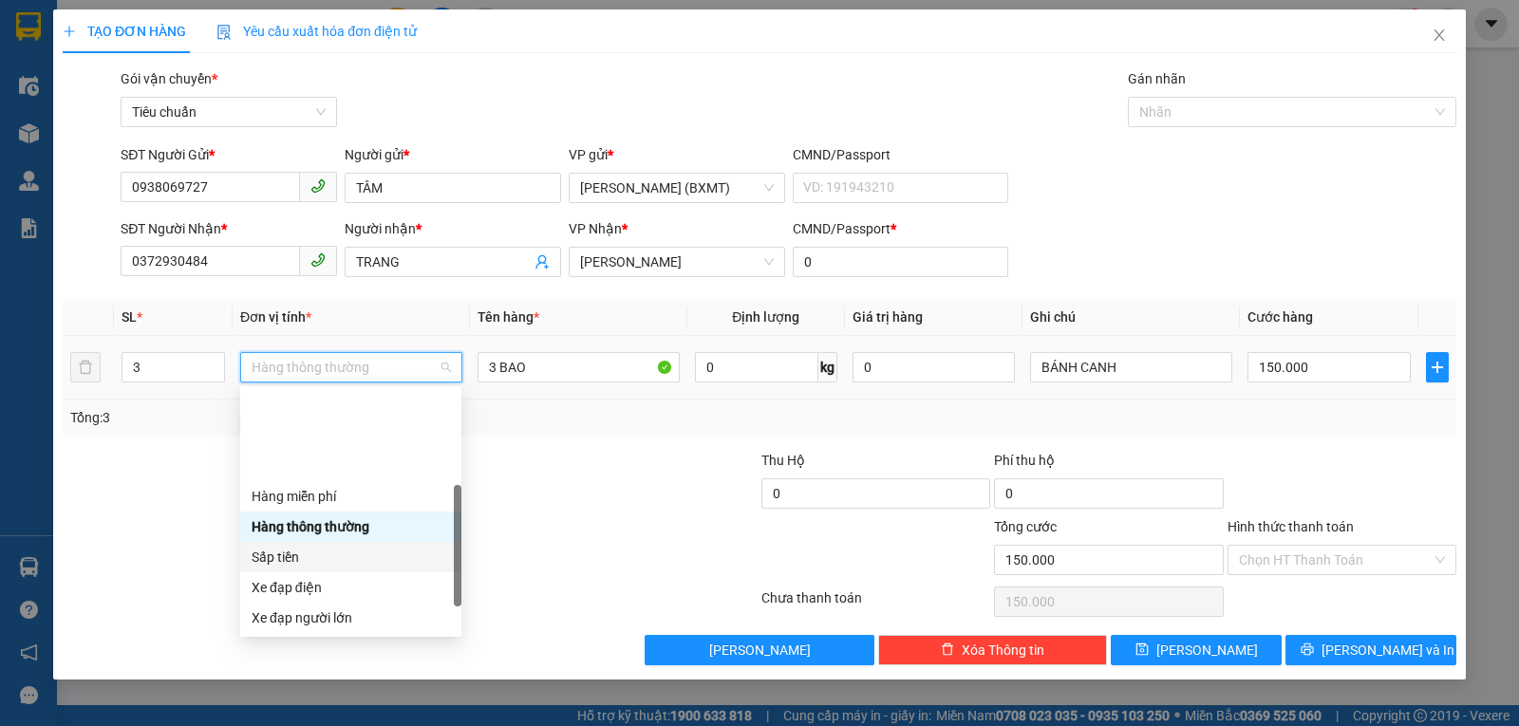
scroll to position [122, 0]
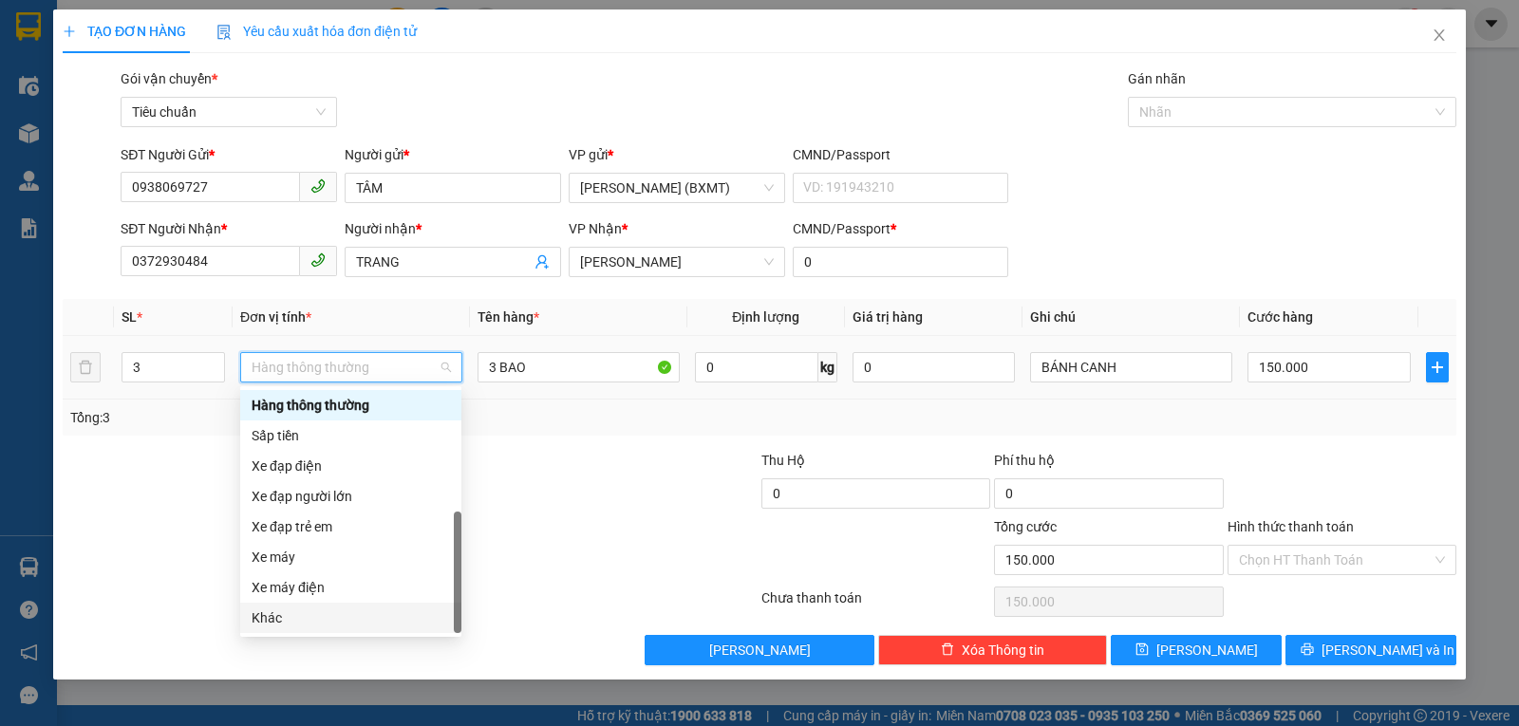
click at [282, 624] on div "Khác" at bounding box center [351, 618] width 198 height 21
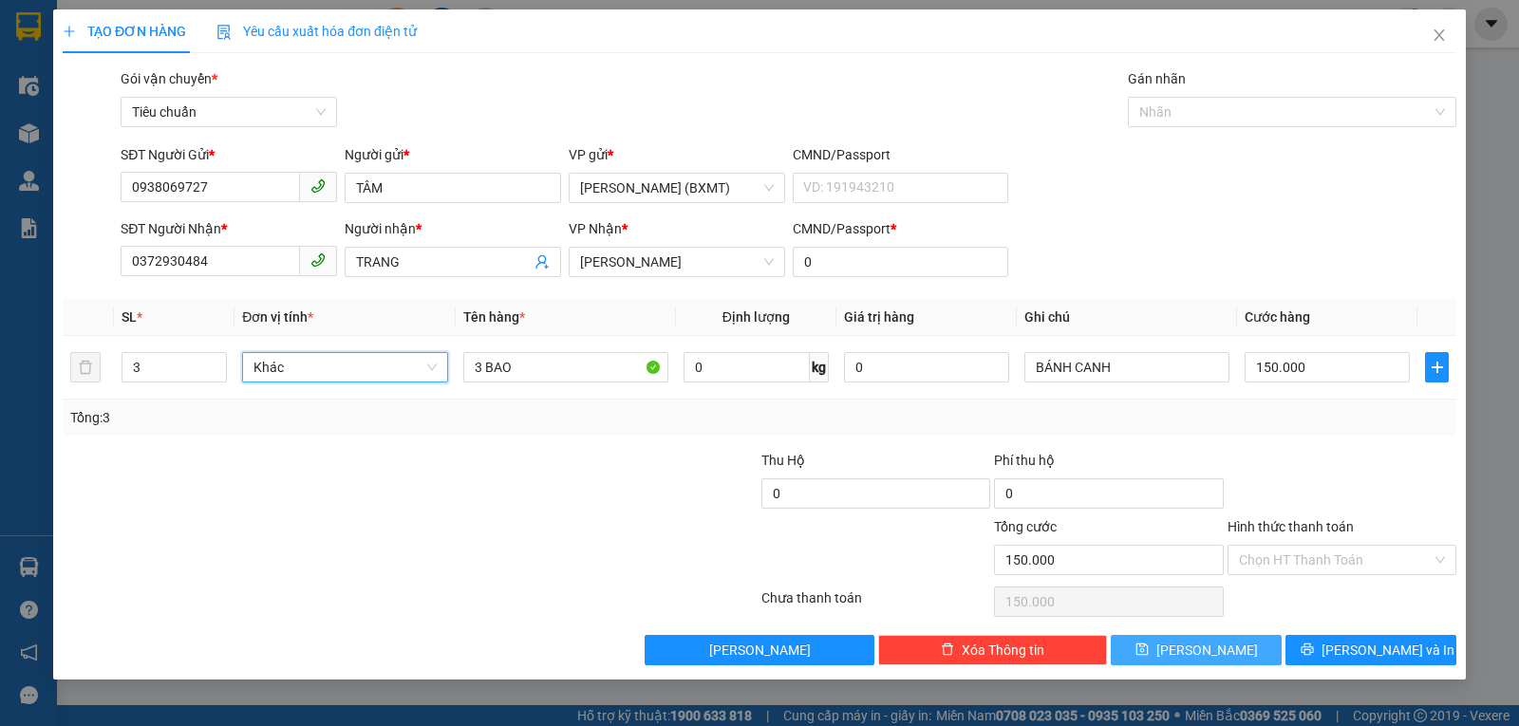
click at [1225, 636] on button "Lưu" at bounding box center [1196, 650] width 171 height 30
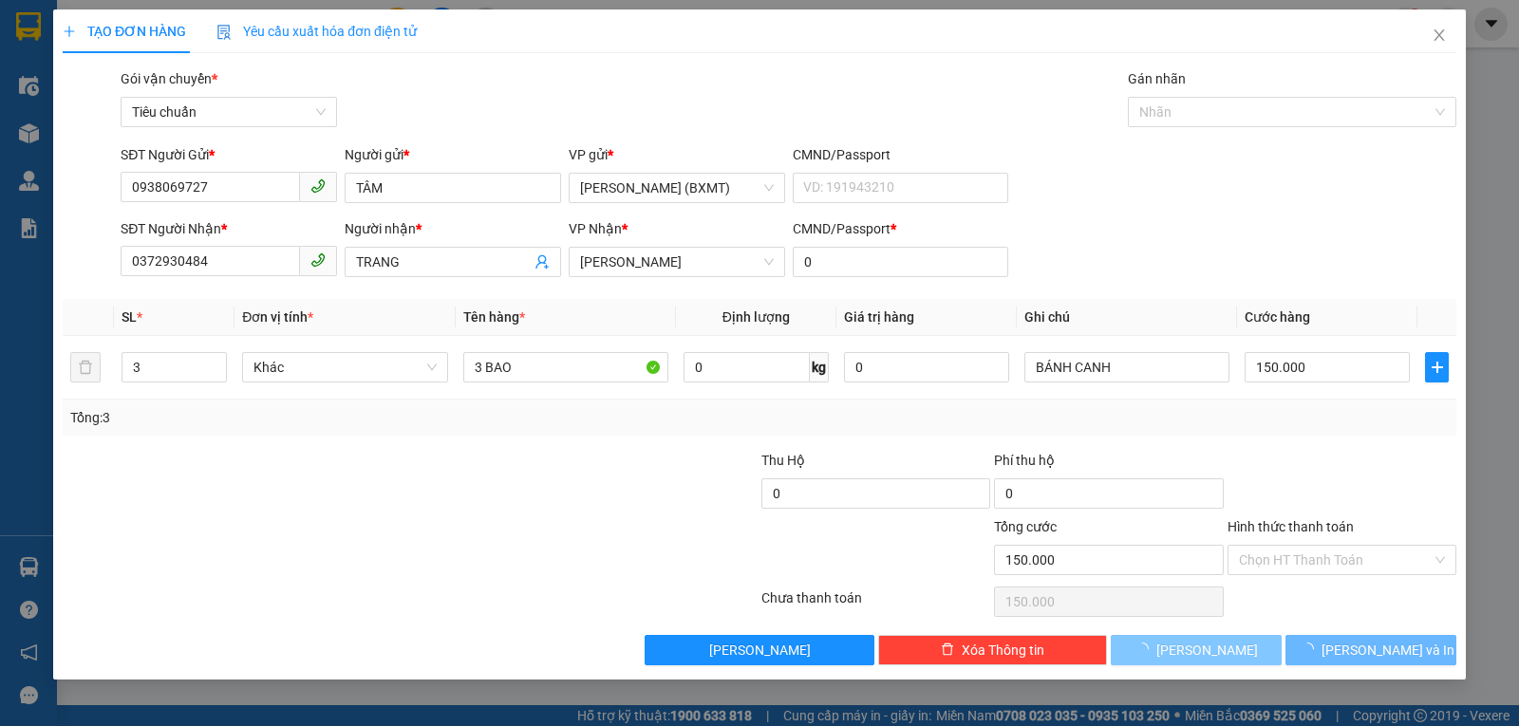
type input "0"
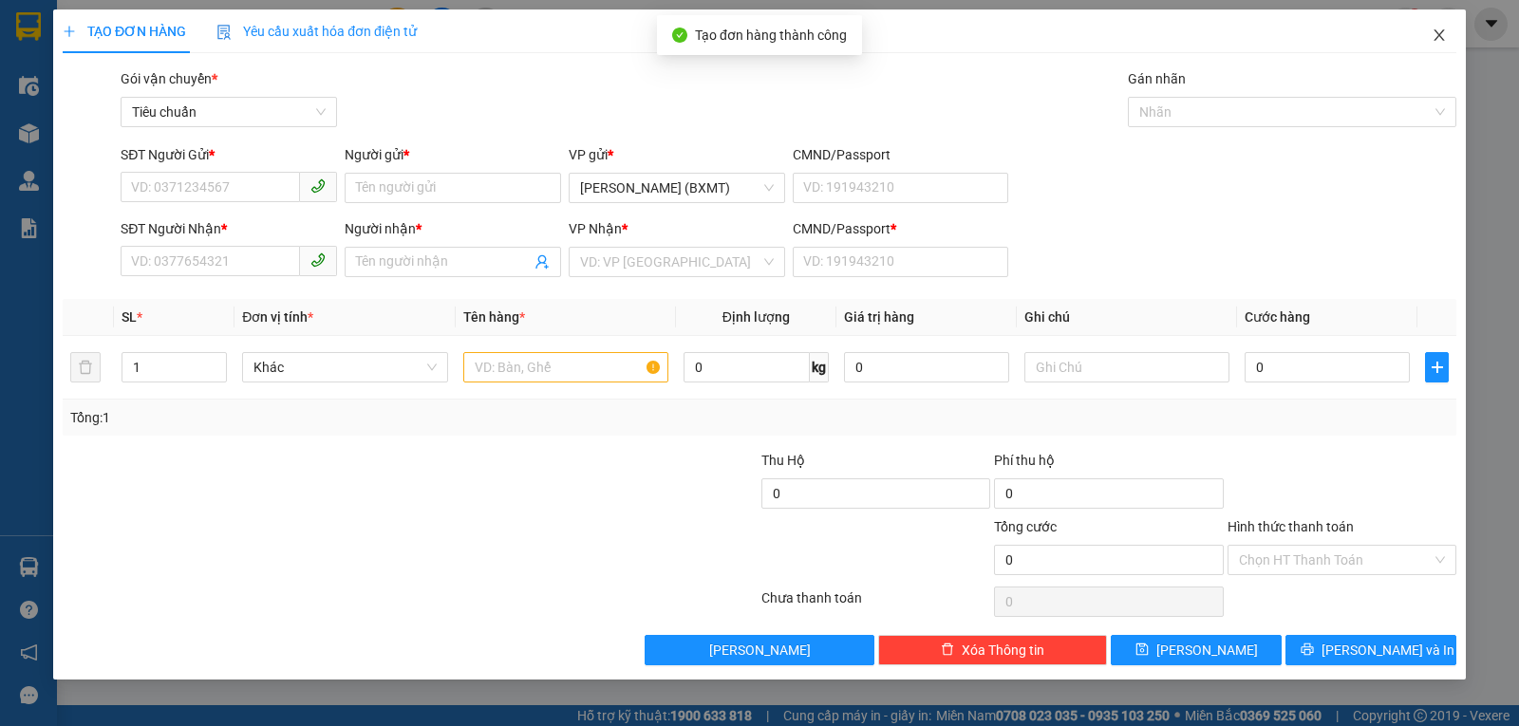
click at [1422, 41] on span "Close" at bounding box center [1439, 35] width 53 height 53
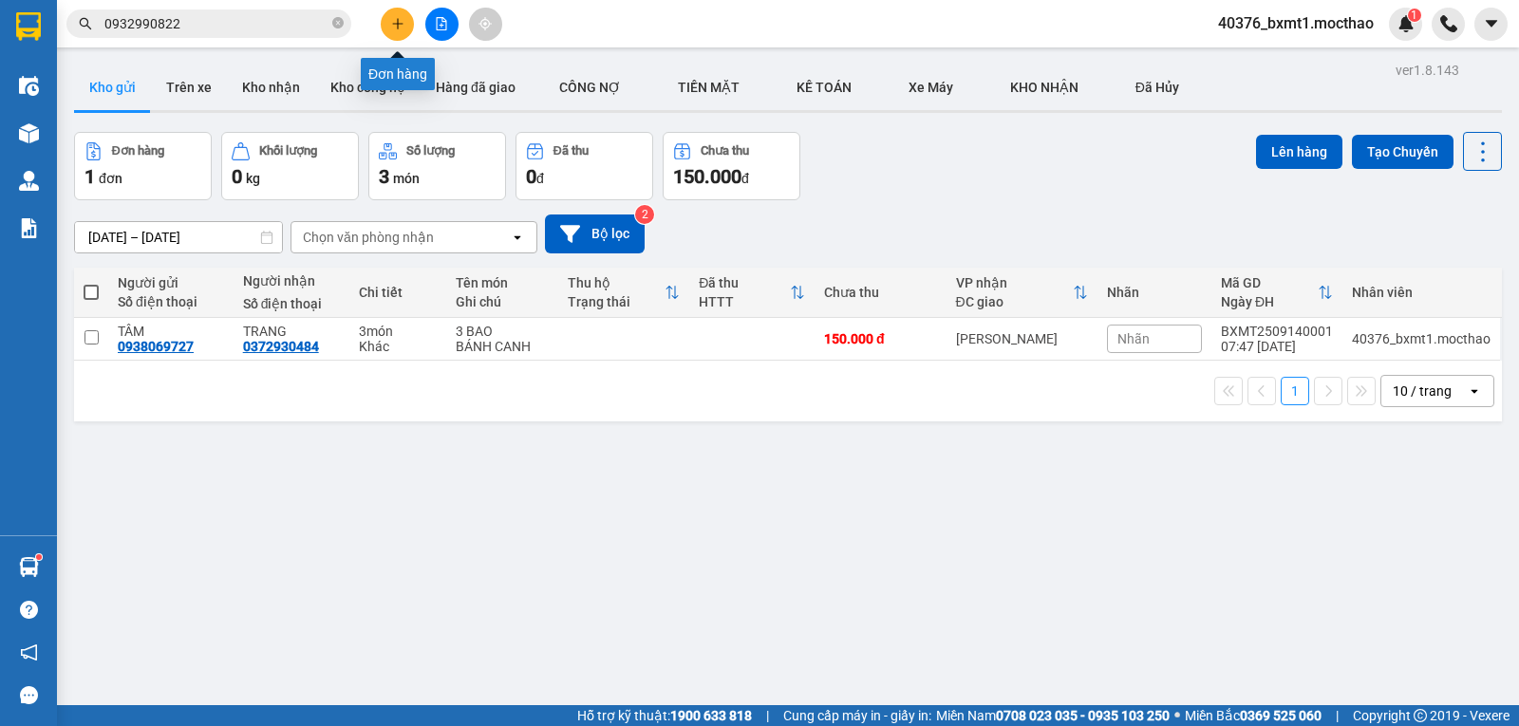
click at [394, 20] on icon "plus" at bounding box center [397, 23] width 13 height 13
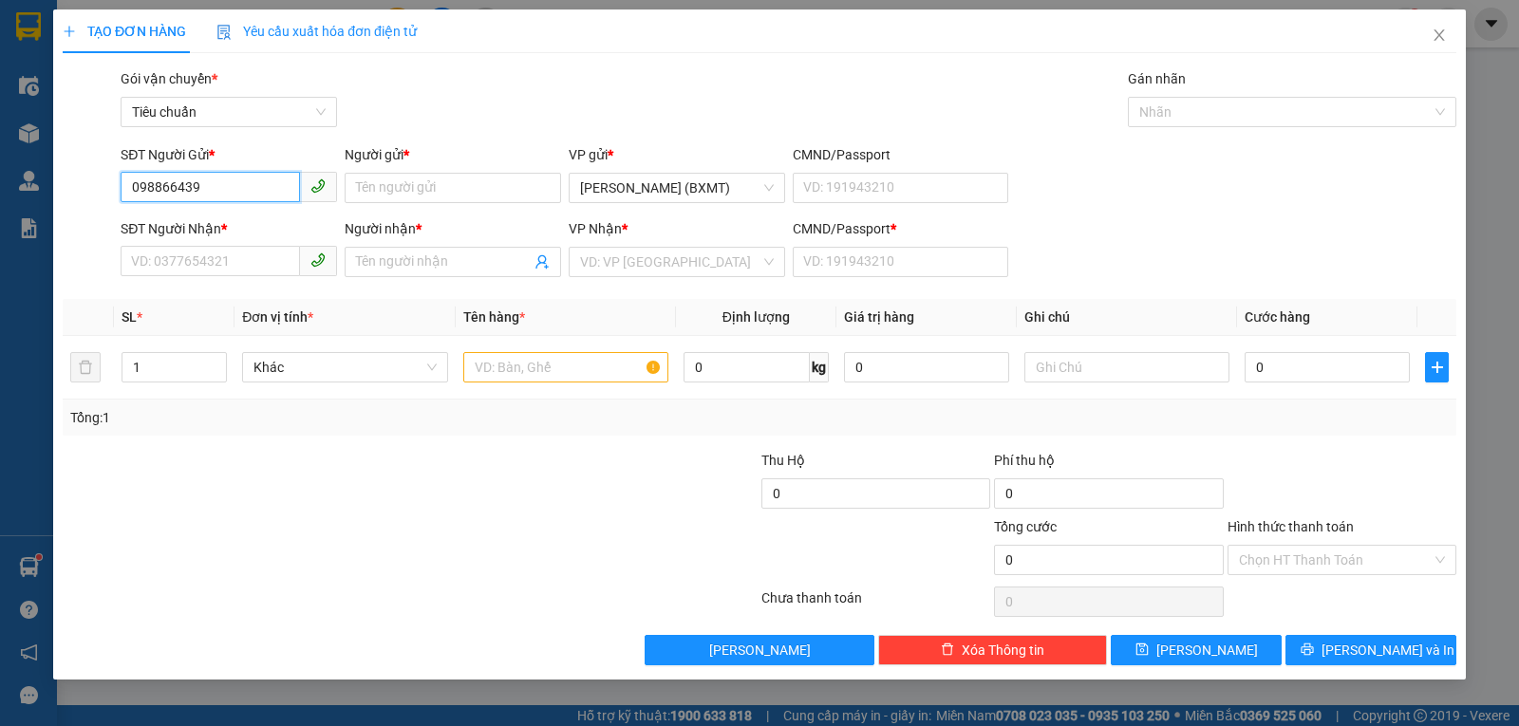
type input "0988664391"
click at [188, 218] on div "0988664391 - HÀ" at bounding box center [229, 226] width 194 height 21
type input "HÀ"
type input "0983843350"
type input "TRANG"
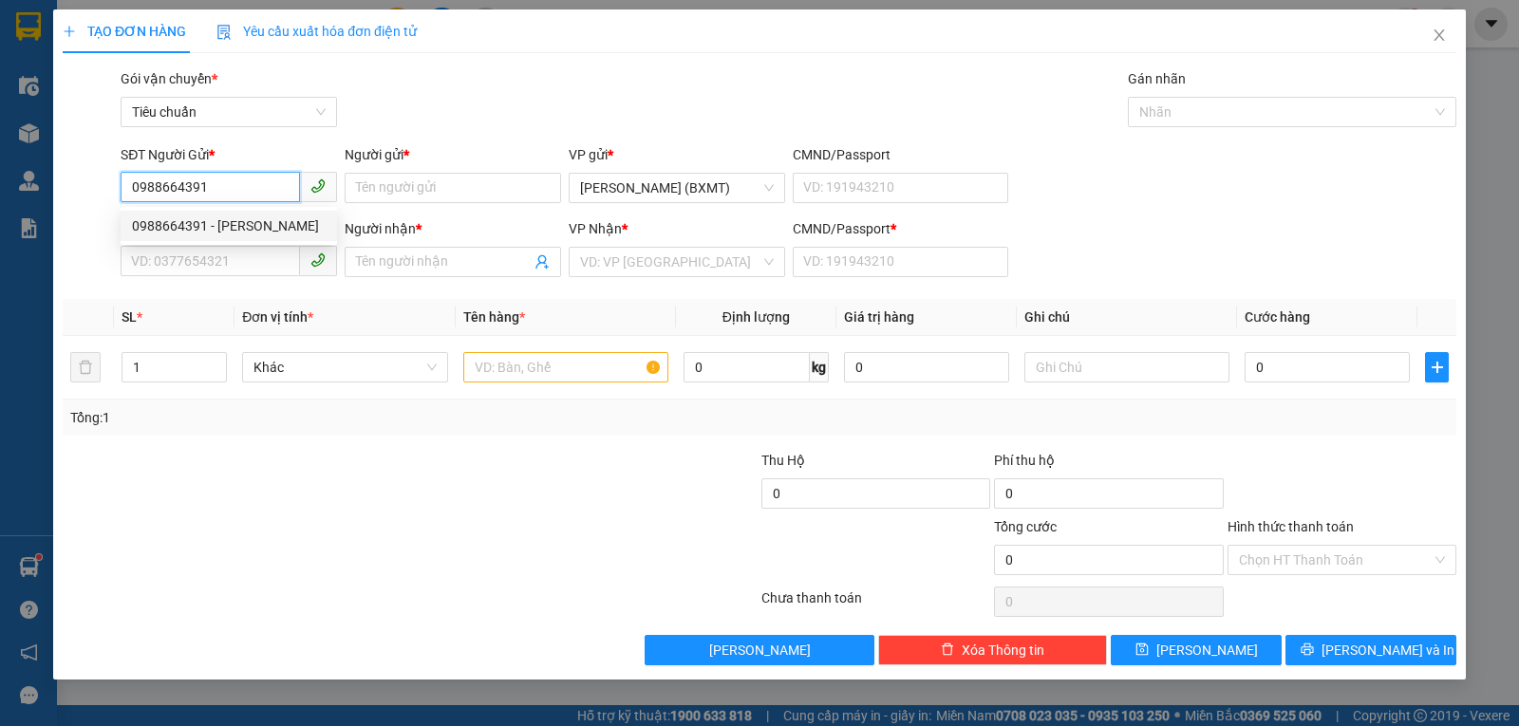
type input "0"
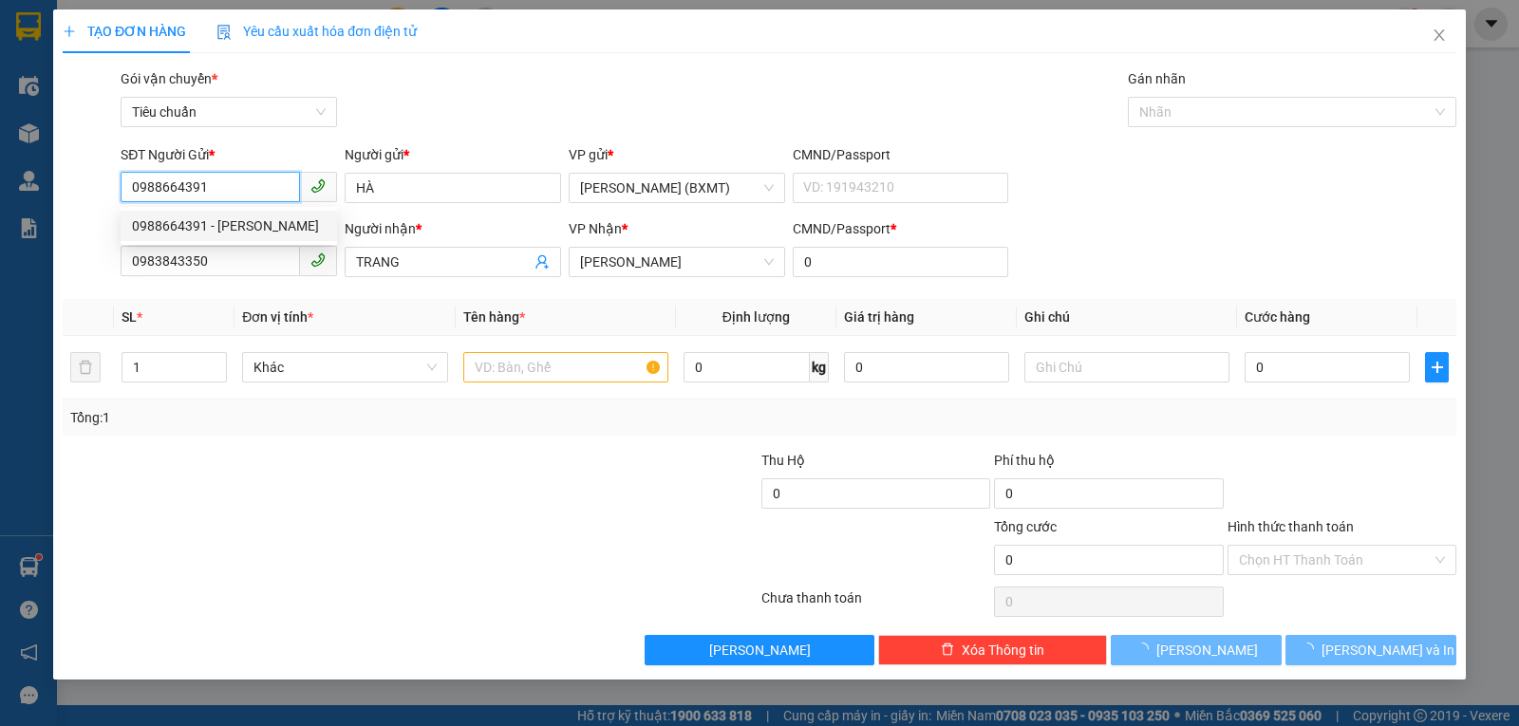
type input "130.000"
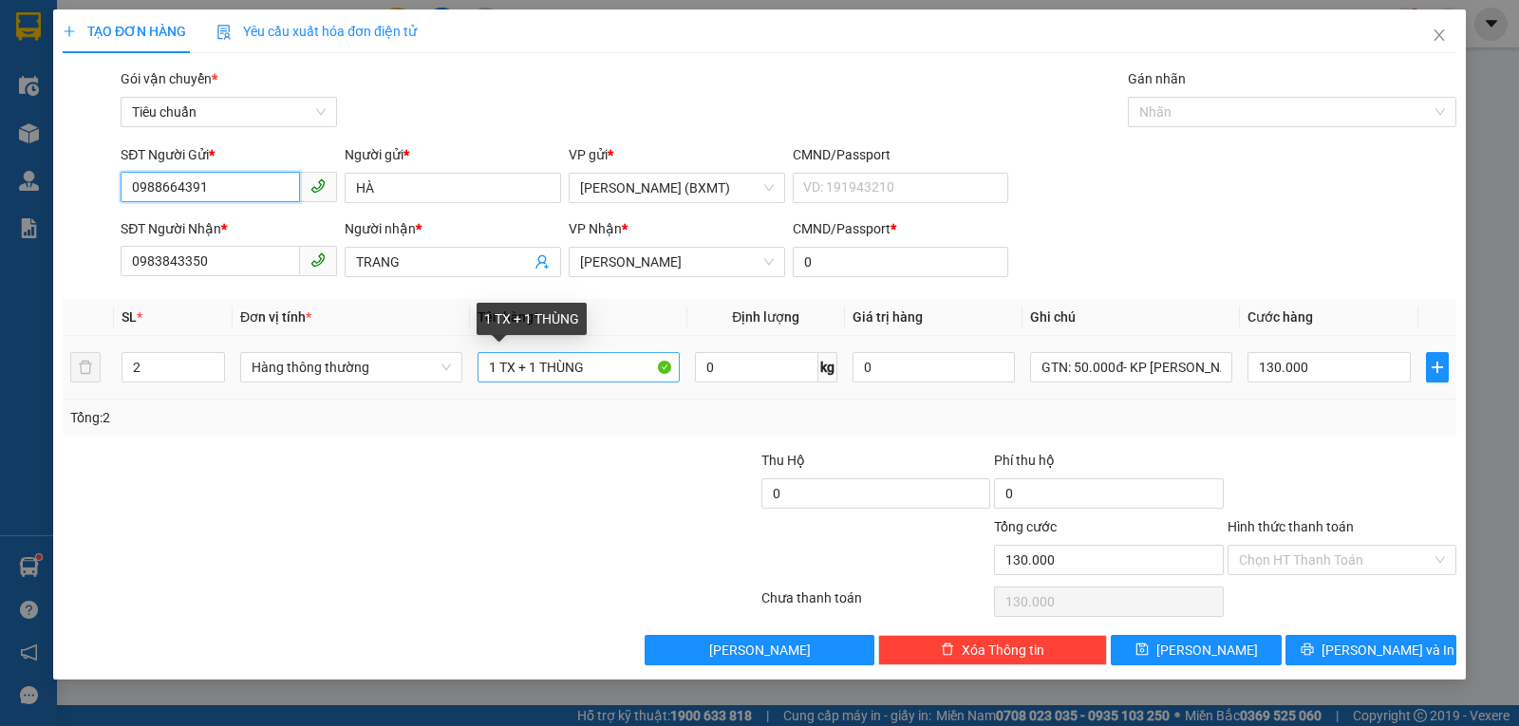
type input "0988664391"
click at [513, 371] on input "1 TX + 1 THÙNG" at bounding box center [579, 367] width 202 height 30
drag, startPoint x: 514, startPoint y: 371, endPoint x: 661, endPoint y: 377, distance: 147.3
click at [661, 377] on input "1 TX + 1 THÙNG" at bounding box center [579, 367] width 202 height 30
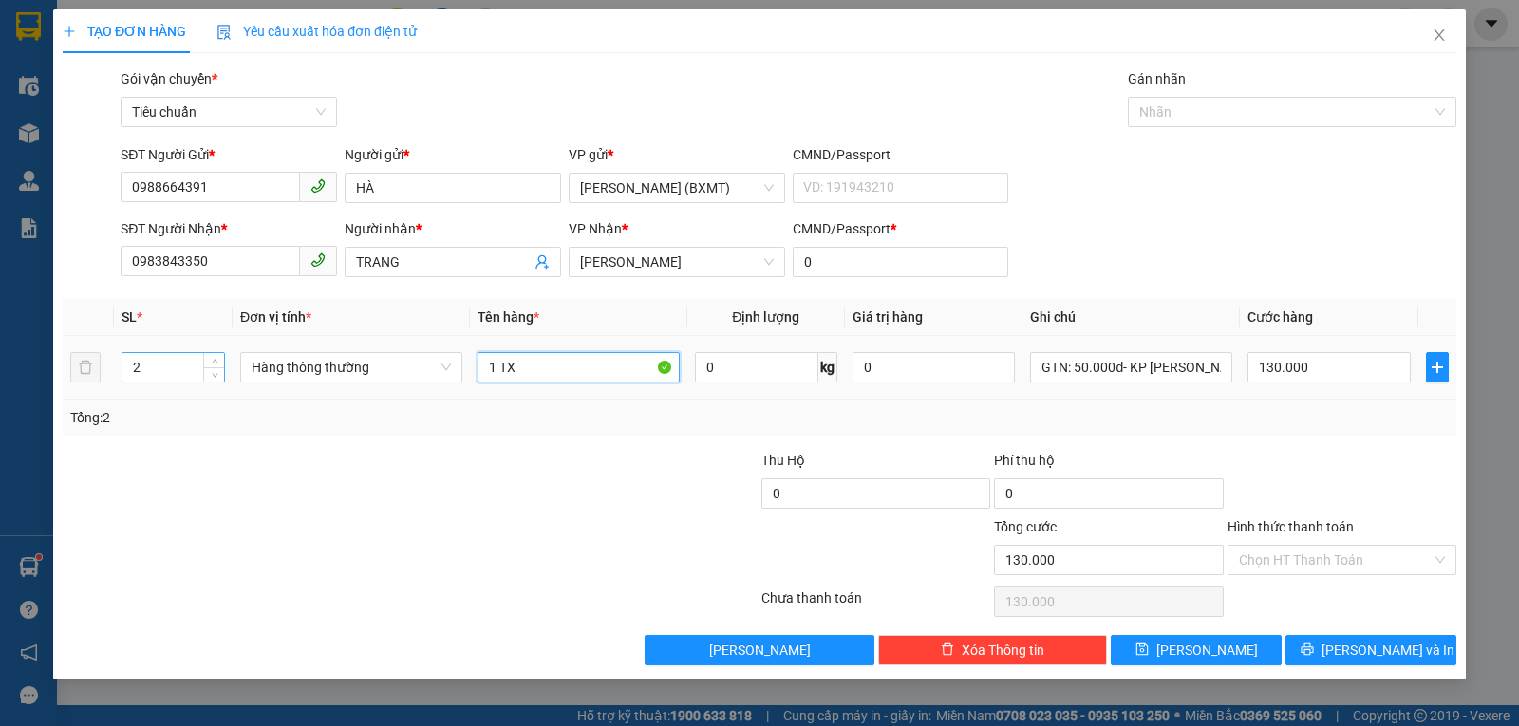
type input "1 TX"
click at [168, 373] on input "2" at bounding box center [174, 367] width 102 height 28
click at [327, 373] on span "Hàng thông thường" at bounding box center [351, 367] width 199 height 28
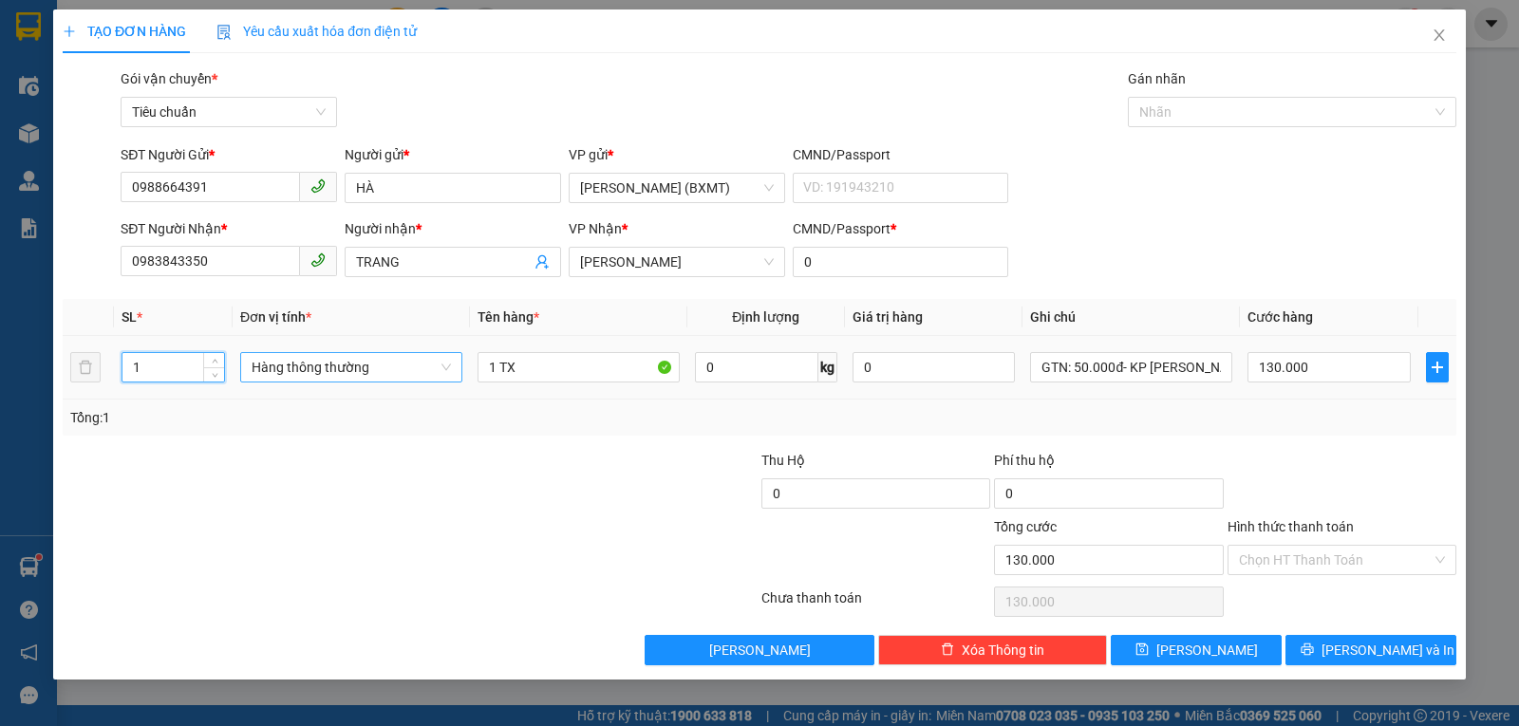
type input "1"
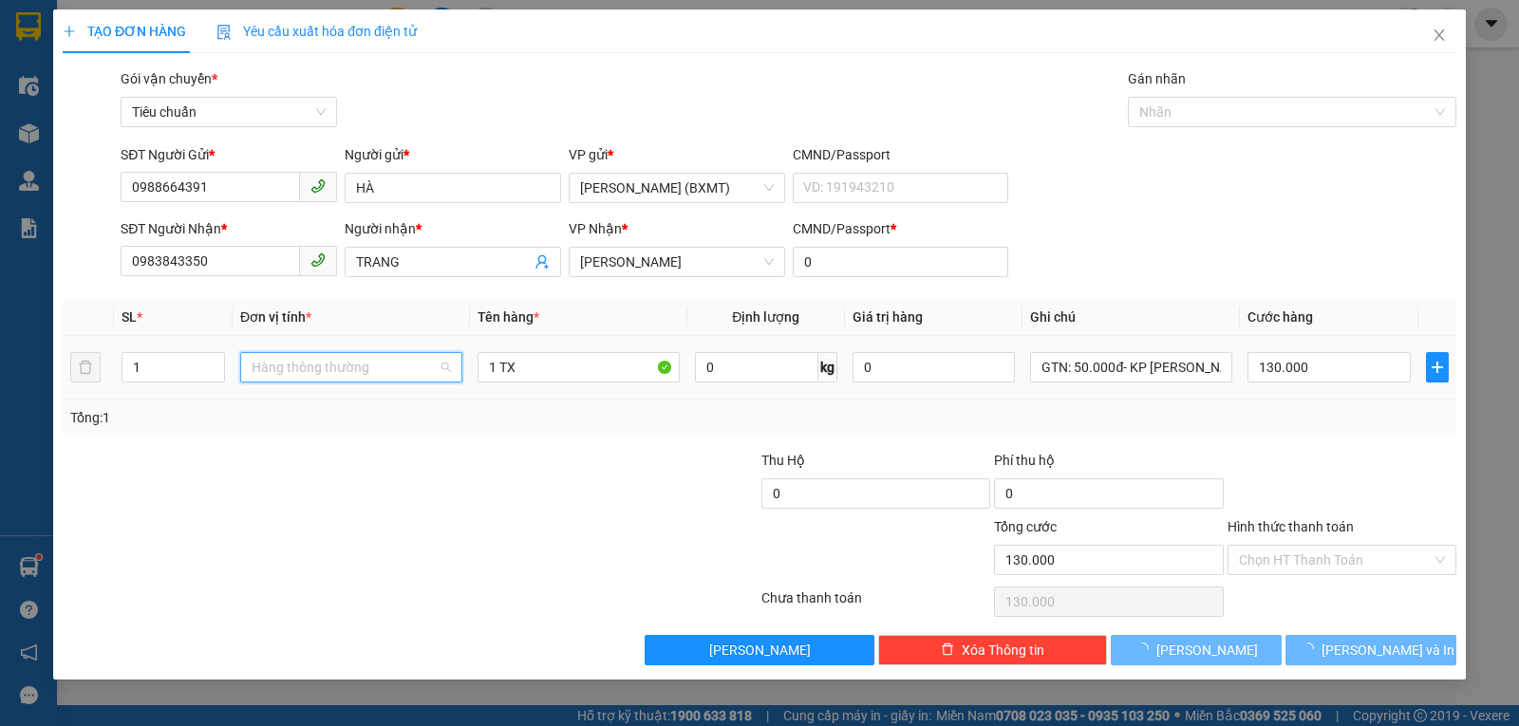
type input "0"
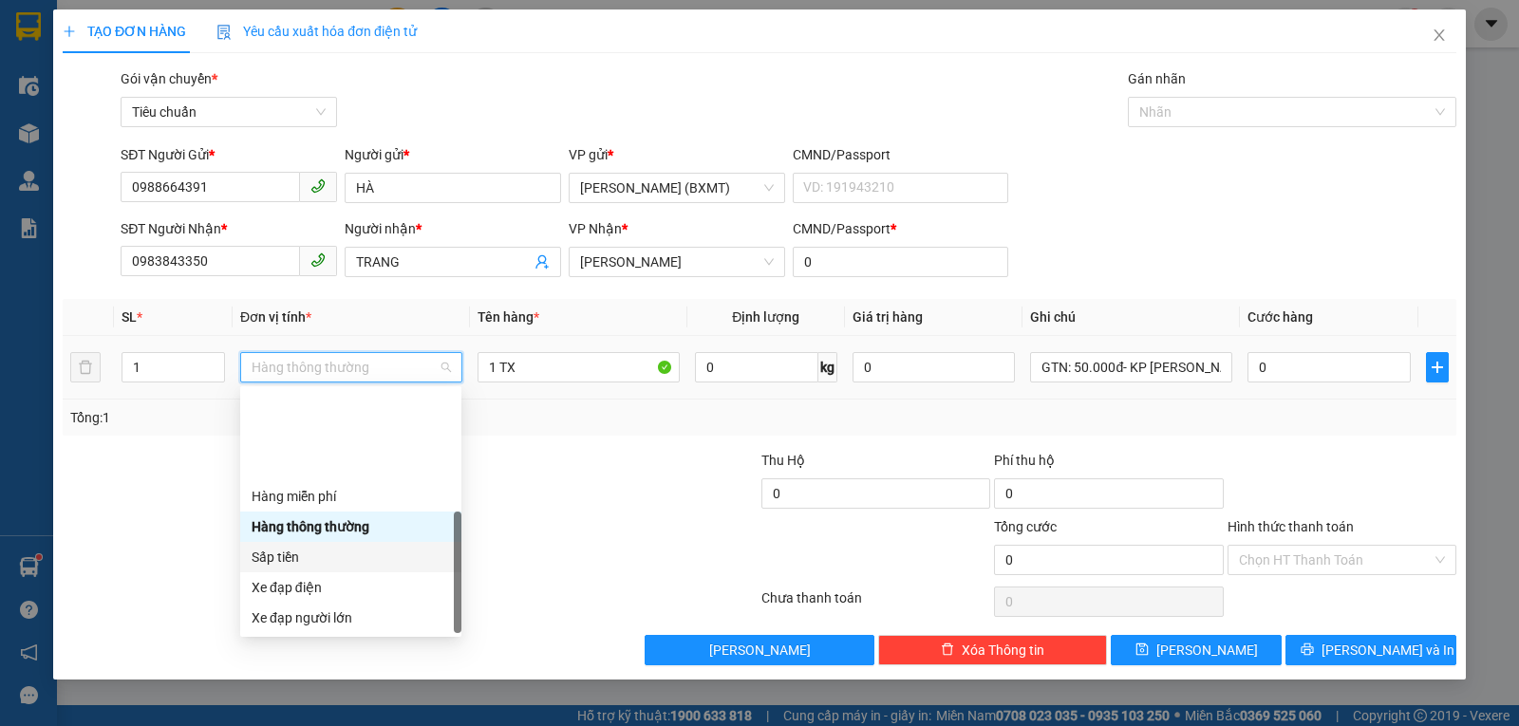
scroll to position [122, 0]
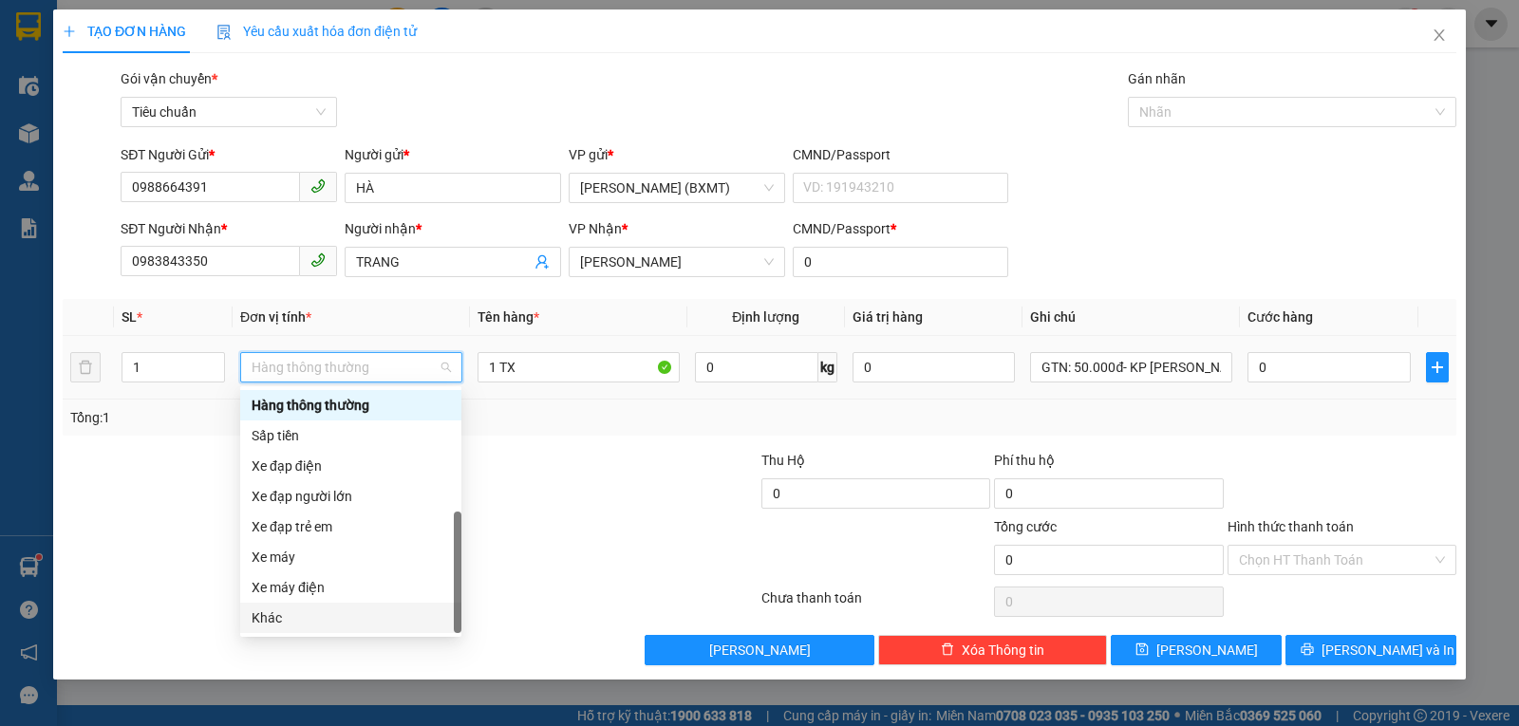
click at [289, 619] on div "Khác" at bounding box center [351, 618] width 198 height 21
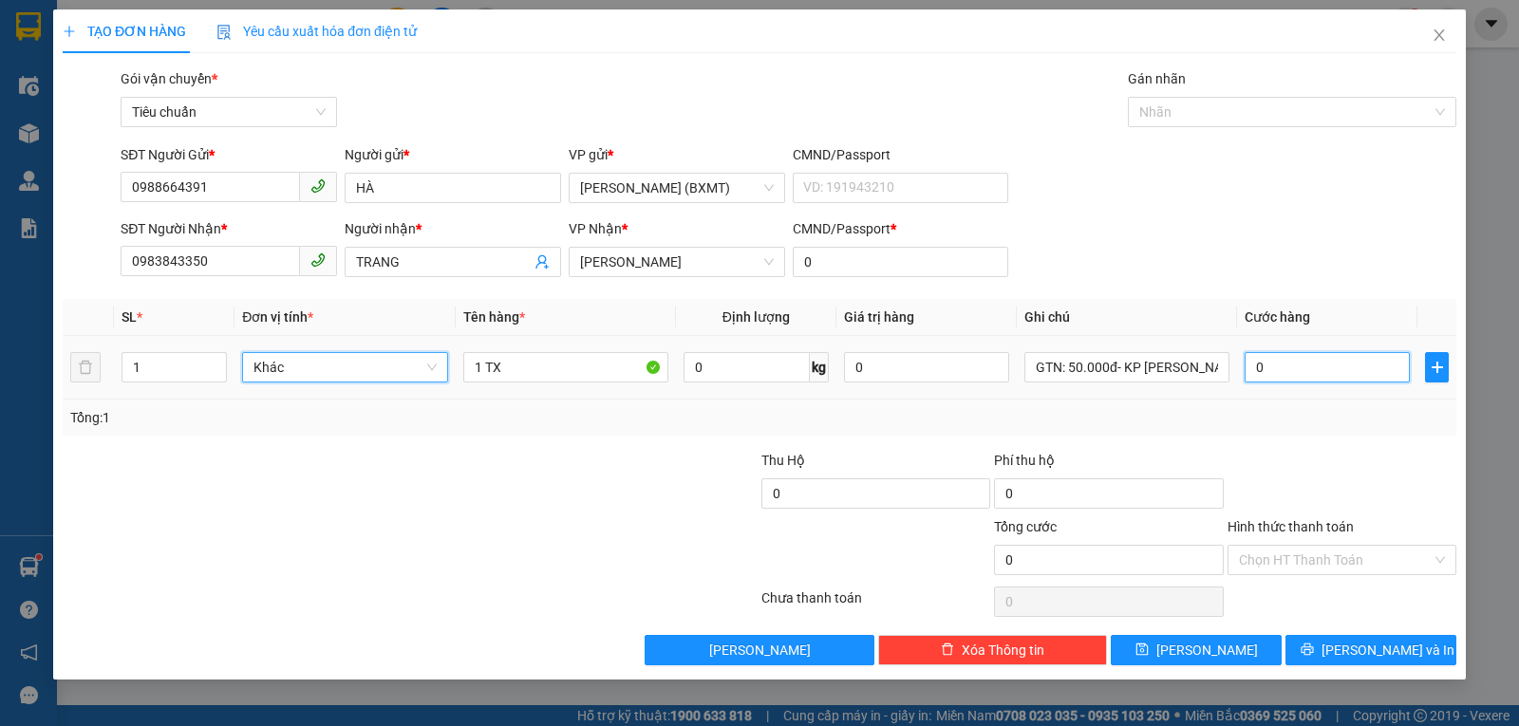
click at [1284, 367] on input "0" at bounding box center [1327, 367] width 165 height 30
type input "5"
type input "50"
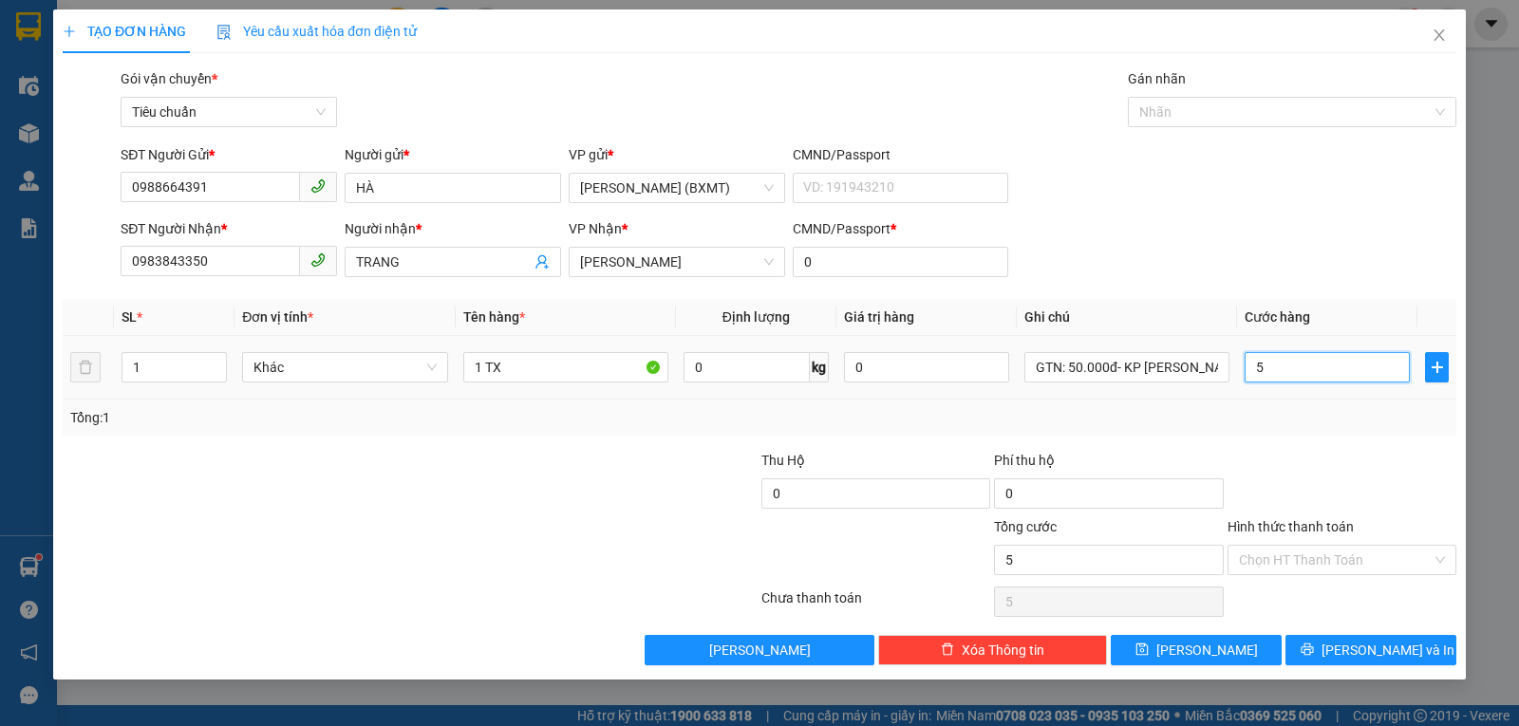
type input "50"
type input "50.000"
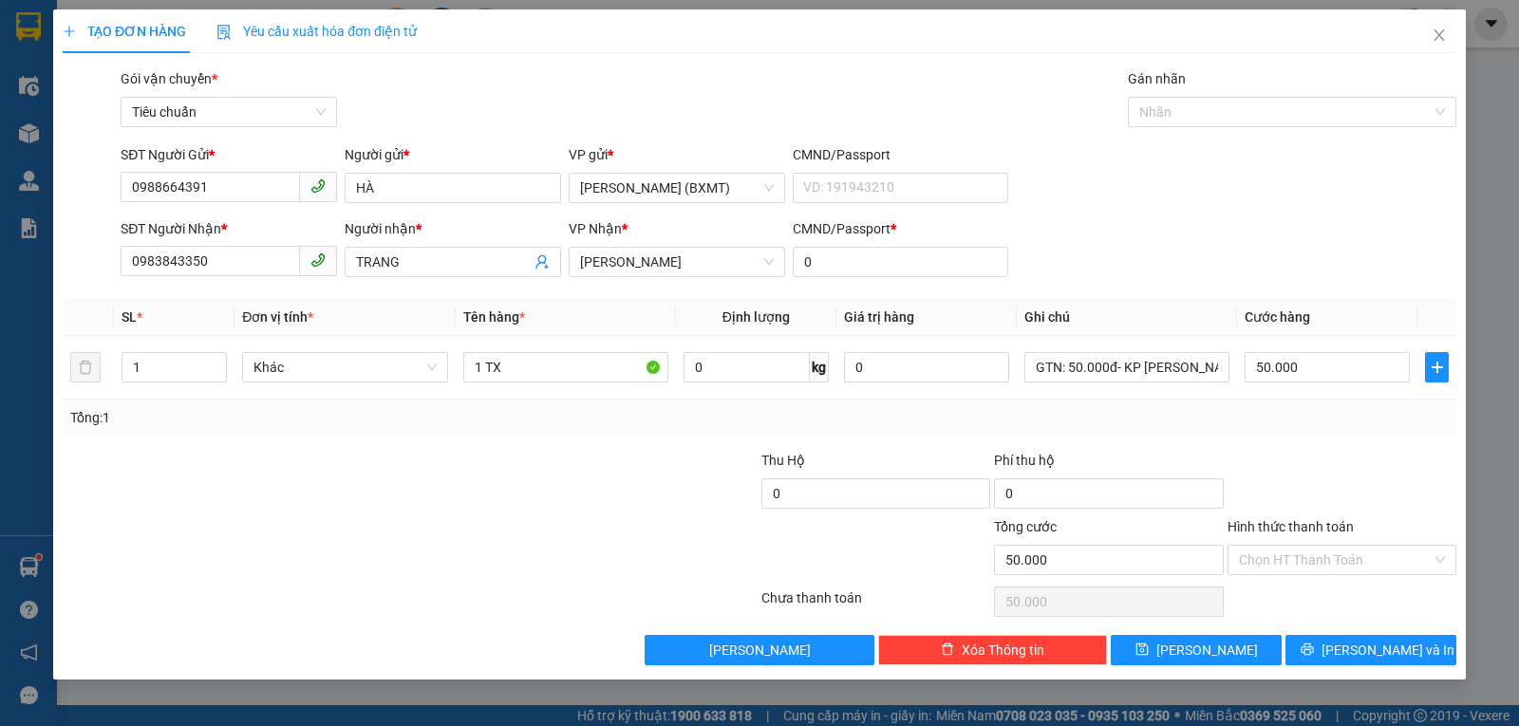
click at [1286, 405] on div "Tổng: 1" at bounding box center [760, 418] width 1394 height 36
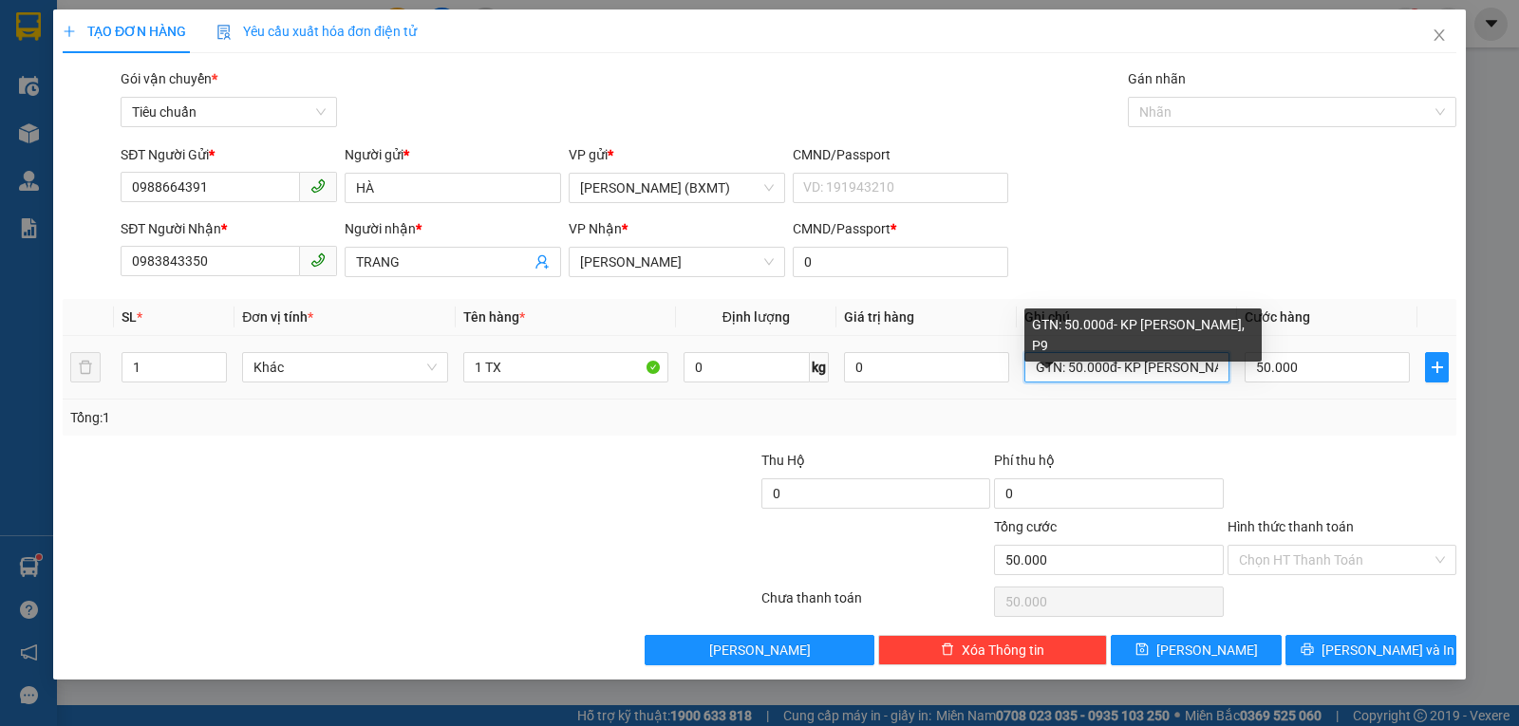
click at [1073, 365] on input "GTN: 50.000đ- KP NINH TỊNH, P9" at bounding box center [1127, 367] width 205 height 30
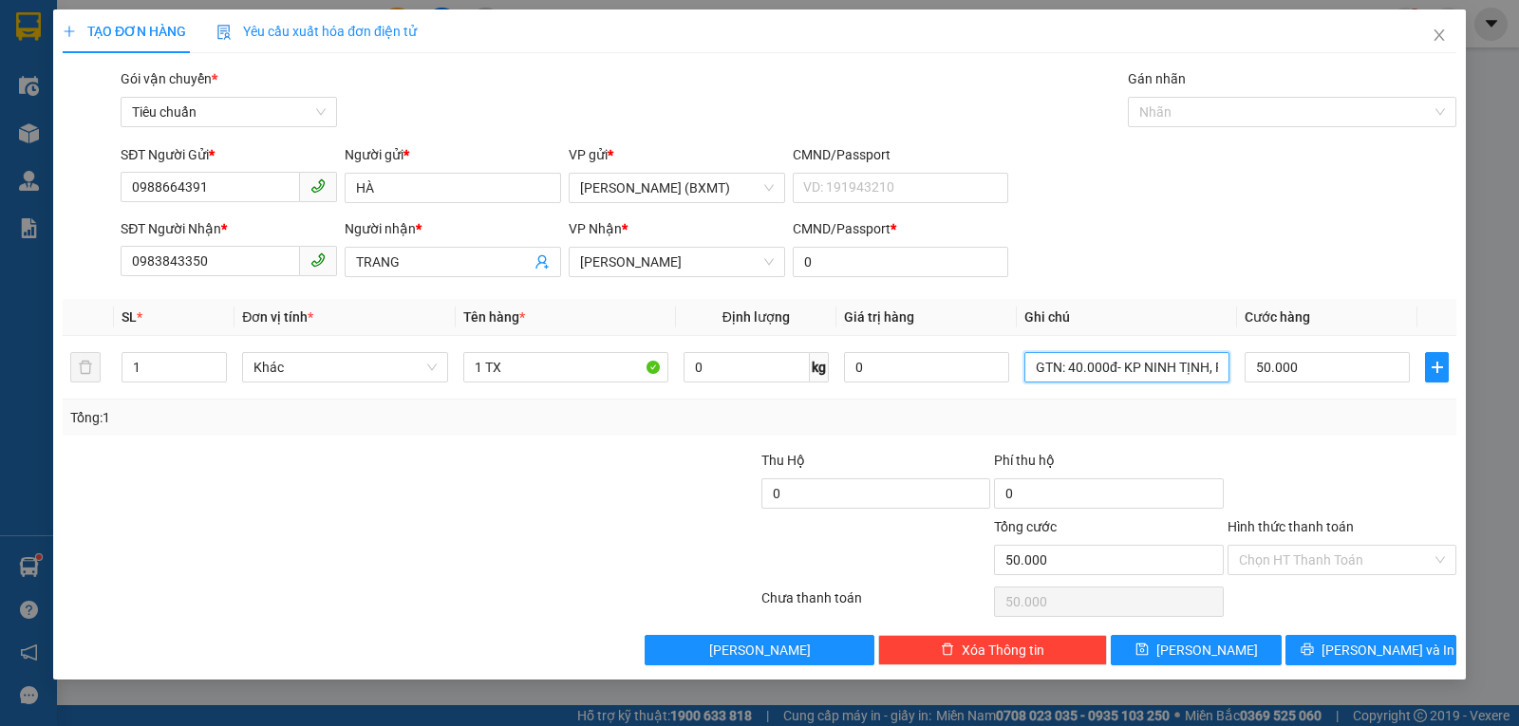
type input "GTN: 40.000đ- KP NINH TỊNH, P9"
click at [1316, 445] on div "Transit Pickup Surcharge Ids Transit Deliver Surcharge Ids Transit Deliver Surc…" at bounding box center [760, 366] width 1394 height 597
click at [1329, 561] on input "Hình thức thanh toán" at bounding box center [1335, 560] width 193 height 28
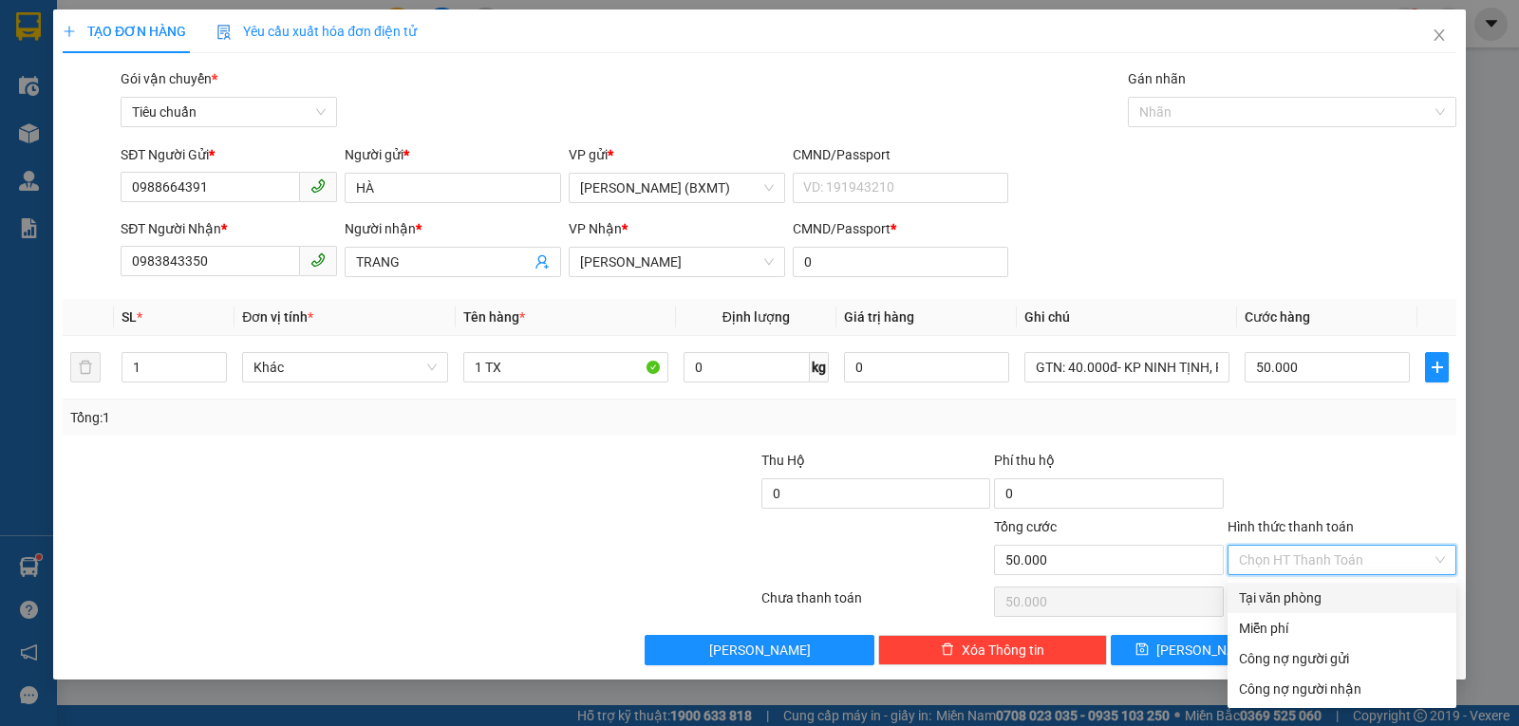
click at [1322, 590] on div "Tại văn phòng" at bounding box center [1342, 598] width 206 height 21
type input "0"
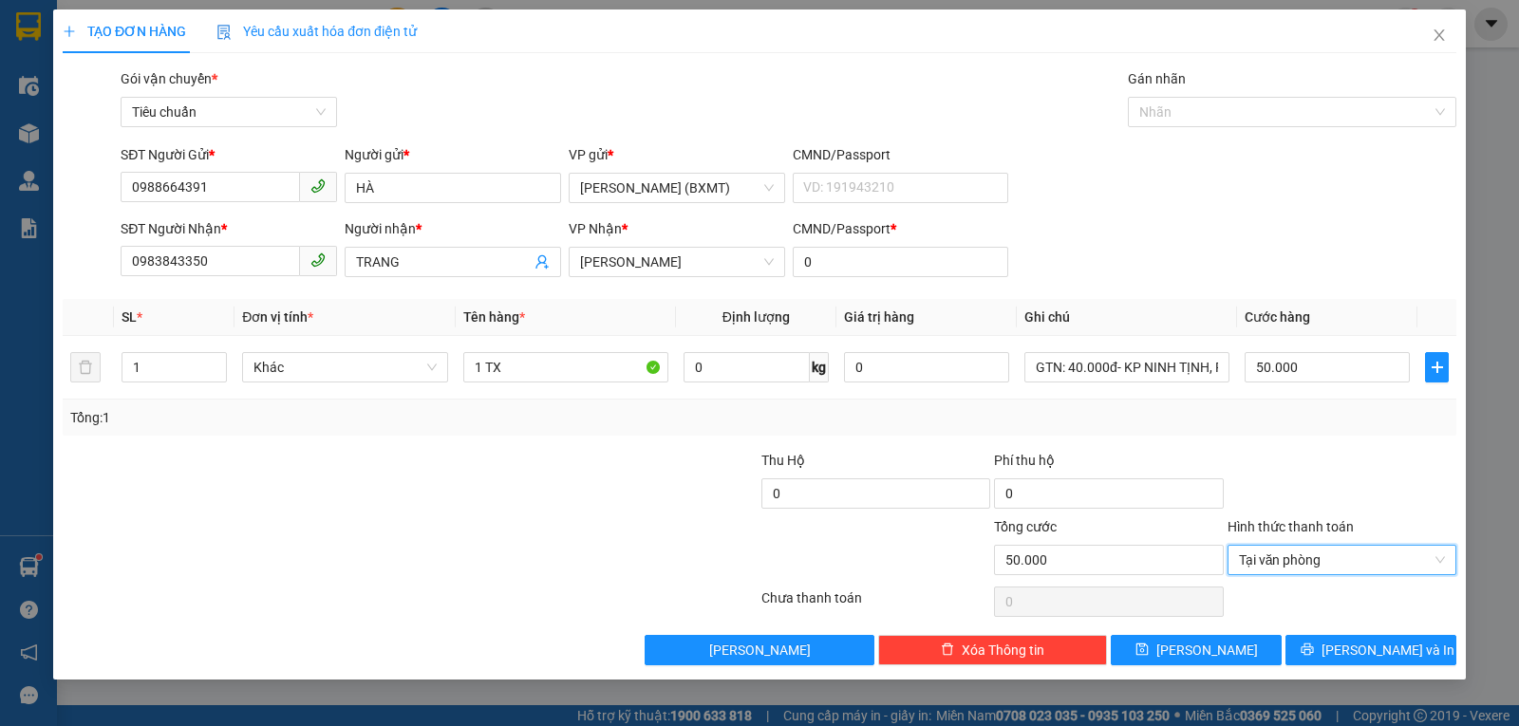
click at [1372, 668] on div "TẠO ĐƠN HÀNG Yêu cầu xuất hóa đơn điện tử Transit Pickup Surcharge Ids Transit …" at bounding box center [759, 344] width 1413 height 670
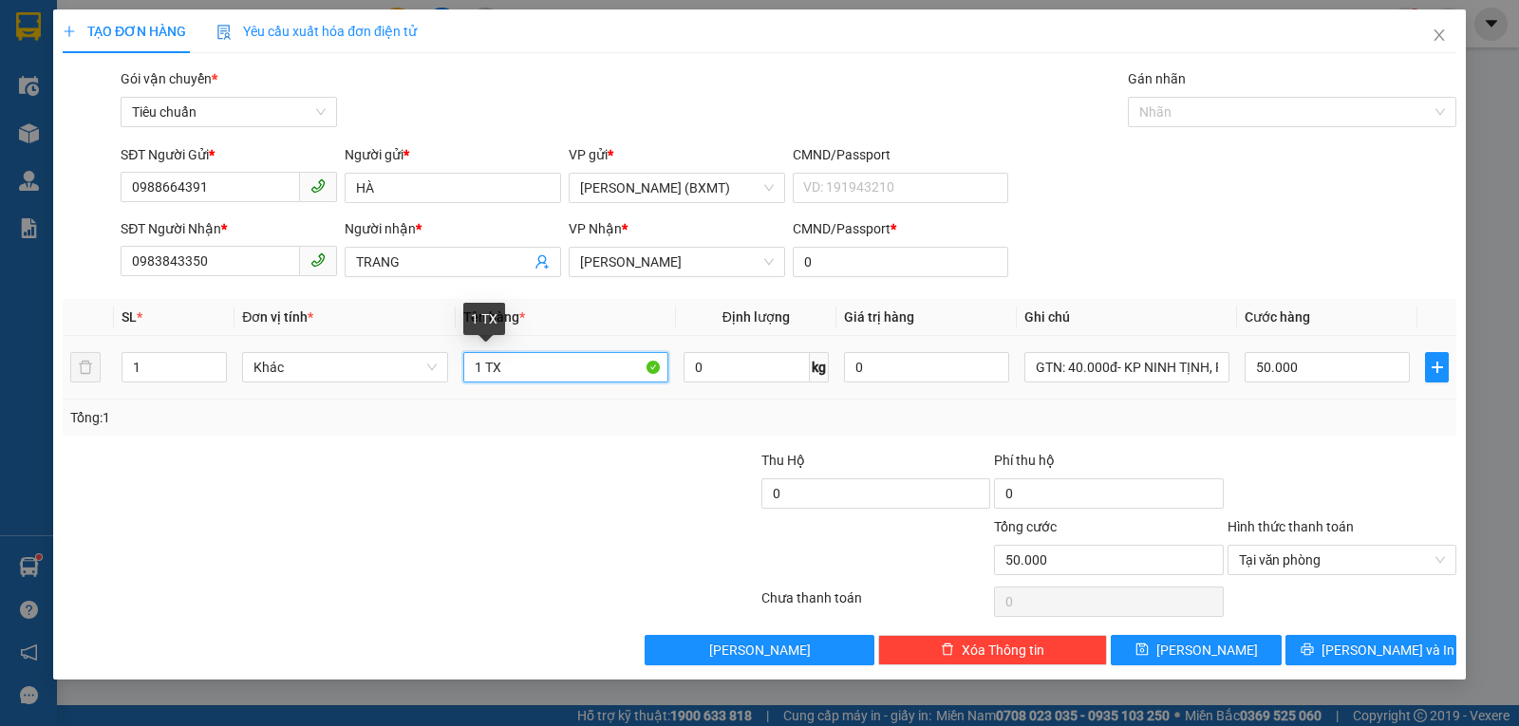
click at [530, 370] on input "1 TX" at bounding box center [565, 367] width 205 height 30
type input "1 THÙNG"
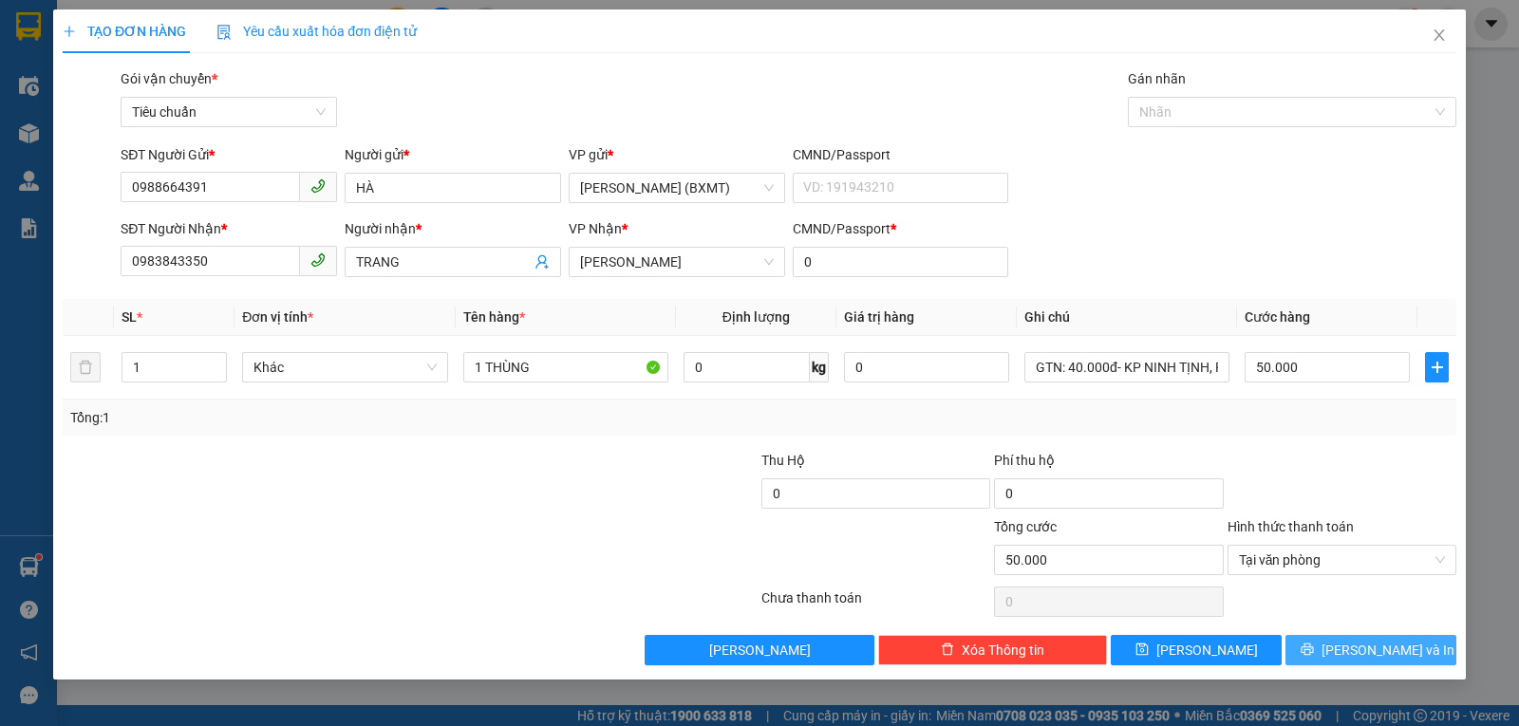
click at [1383, 643] on span "Lưu và In" at bounding box center [1388, 650] width 133 height 21
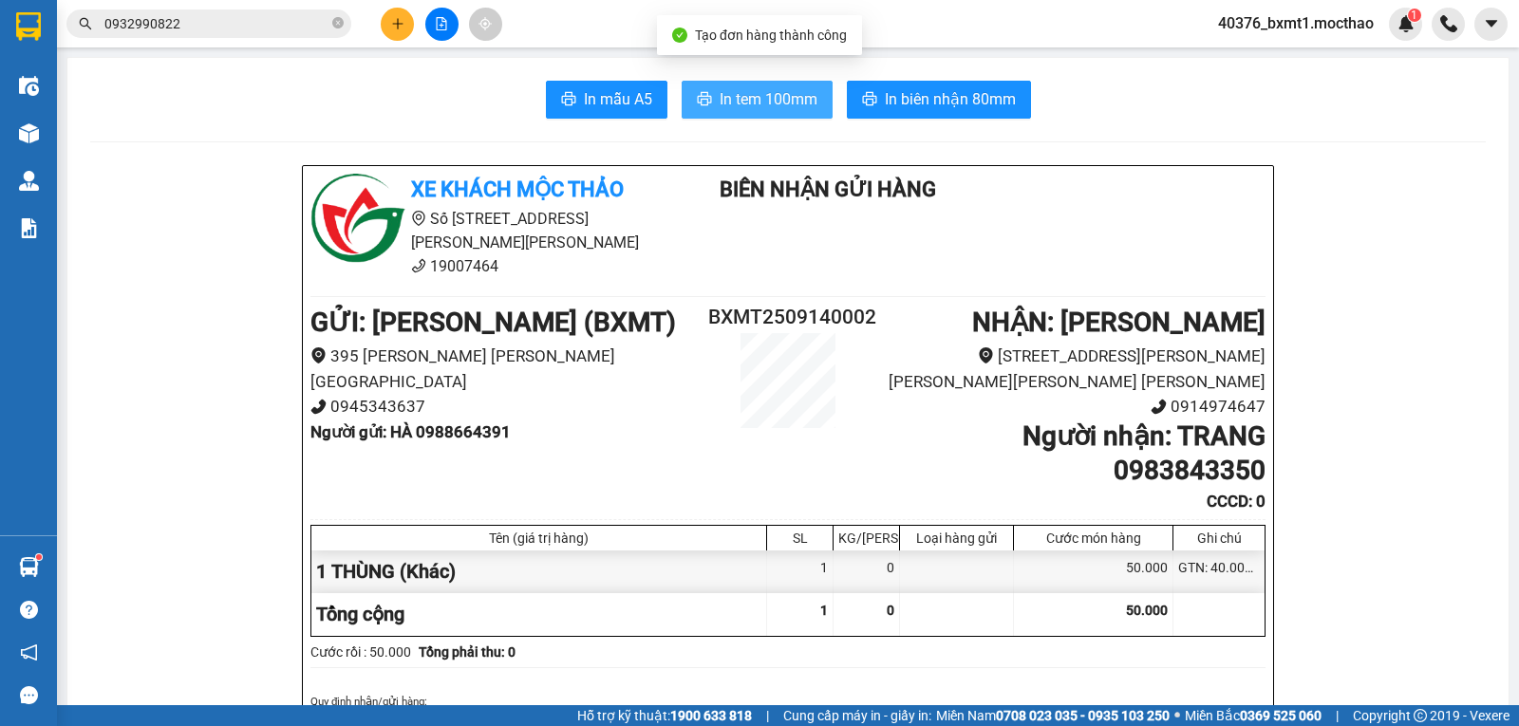
click at [789, 111] on span "In tem 100mm" at bounding box center [769, 99] width 98 height 24
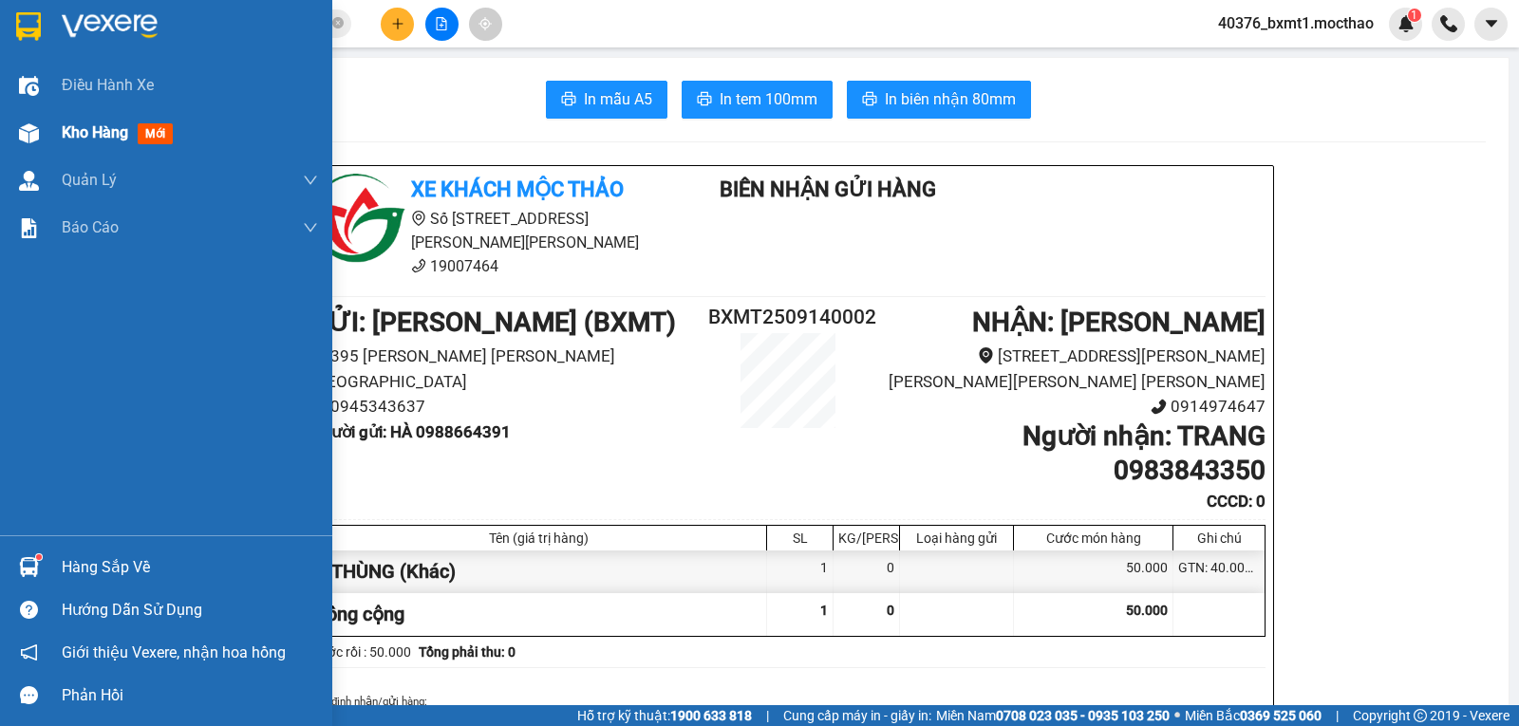
click at [57, 142] on div "Kho hàng mới" at bounding box center [166, 132] width 332 height 47
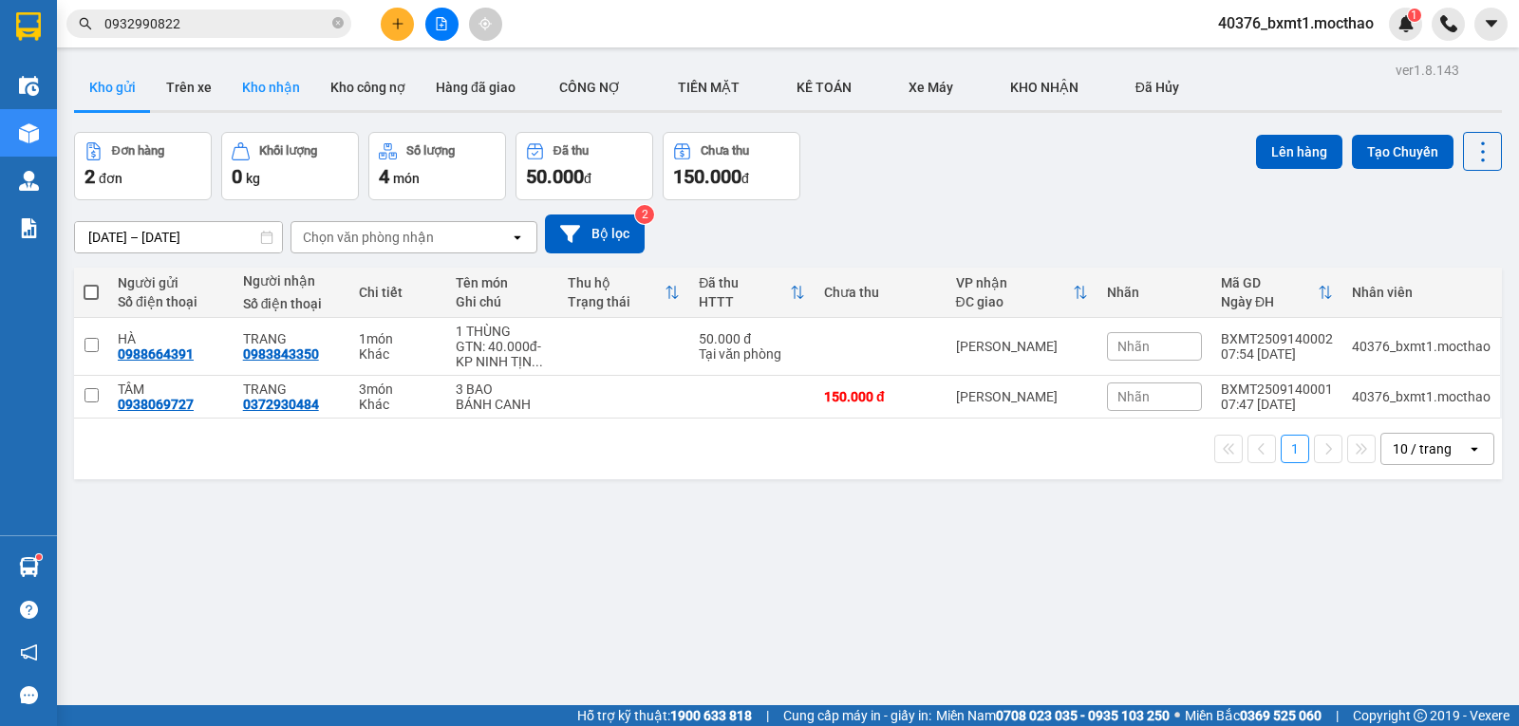
click at [257, 93] on button "Kho nhận" at bounding box center [271, 88] width 88 height 46
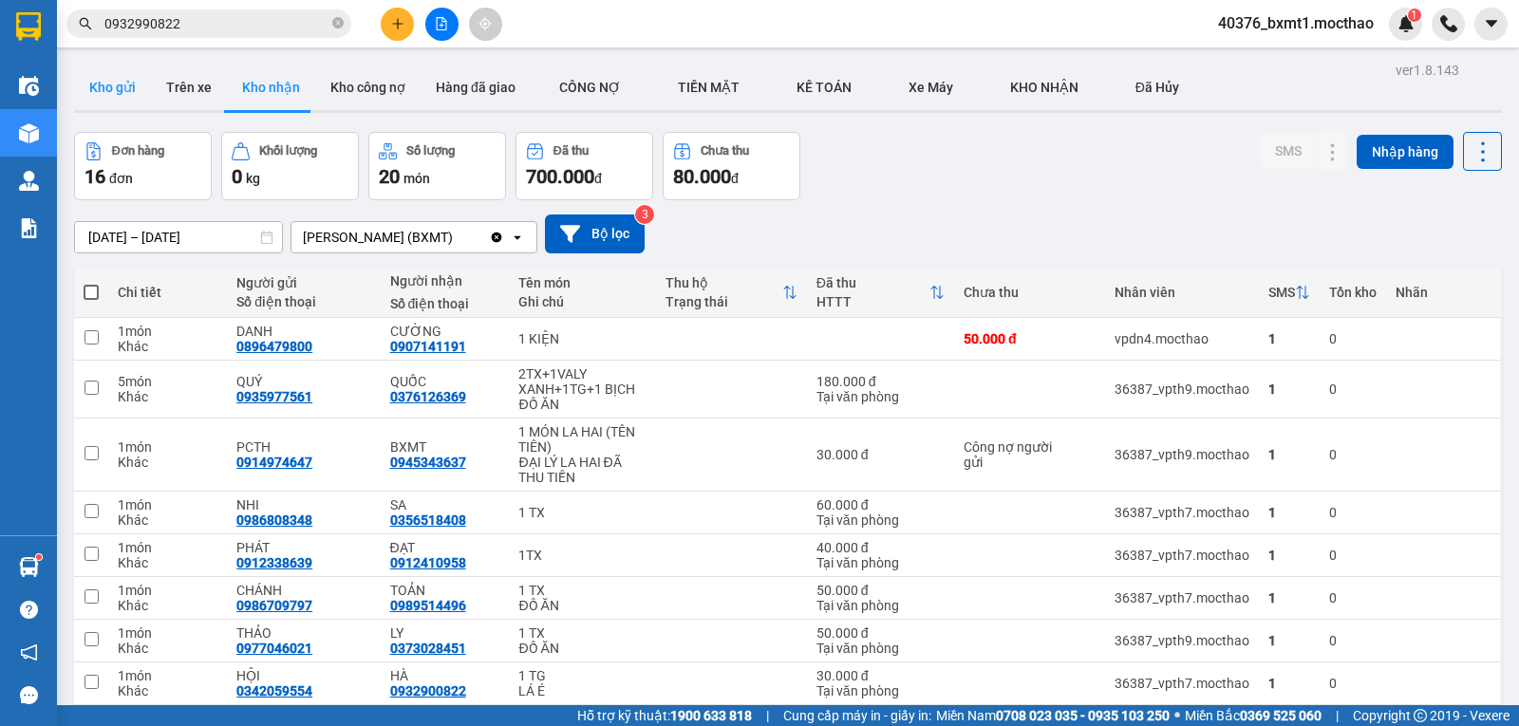
click at [132, 98] on button "Kho gửi" at bounding box center [112, 88] width 77 height 46
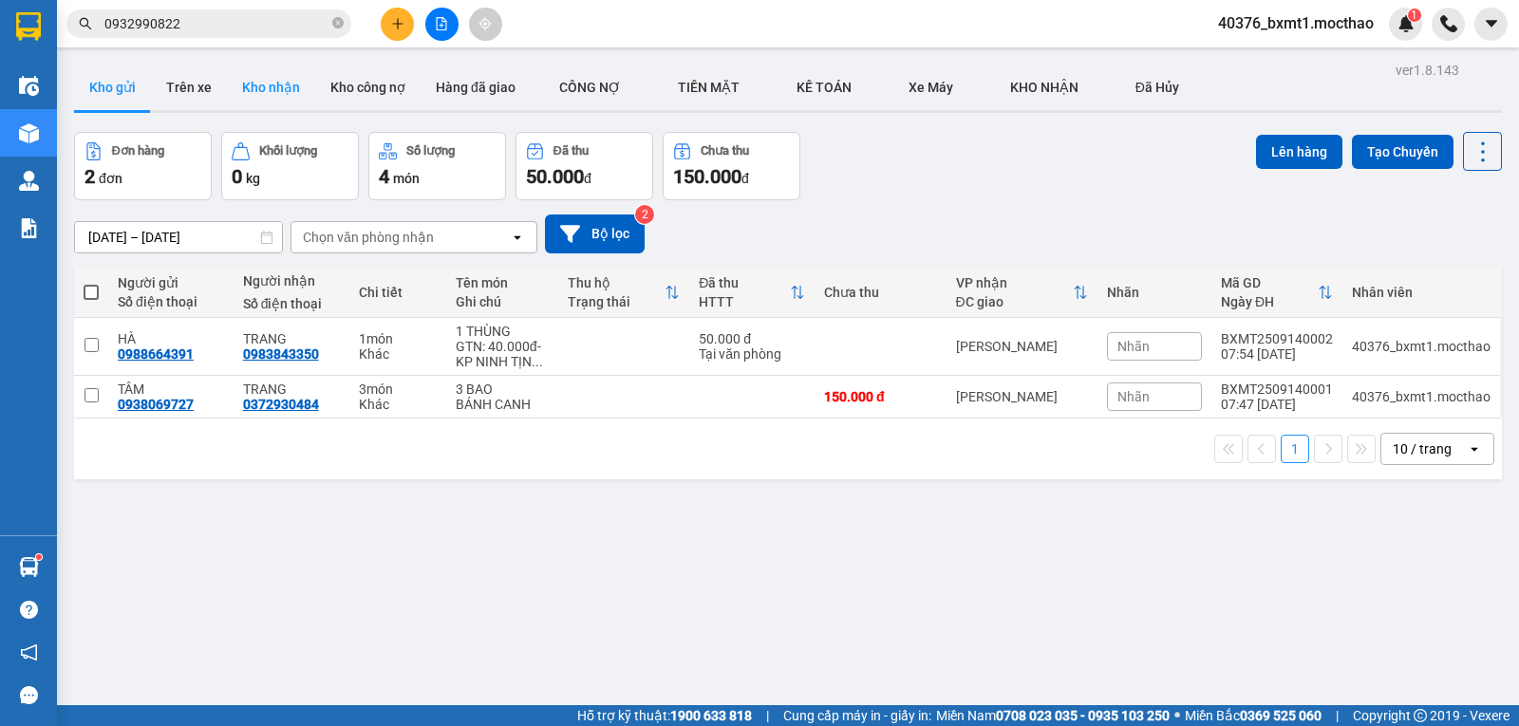
click at [253, 94] on button "Kho nhận" at bounding box center [271, 88] width 88 height 46
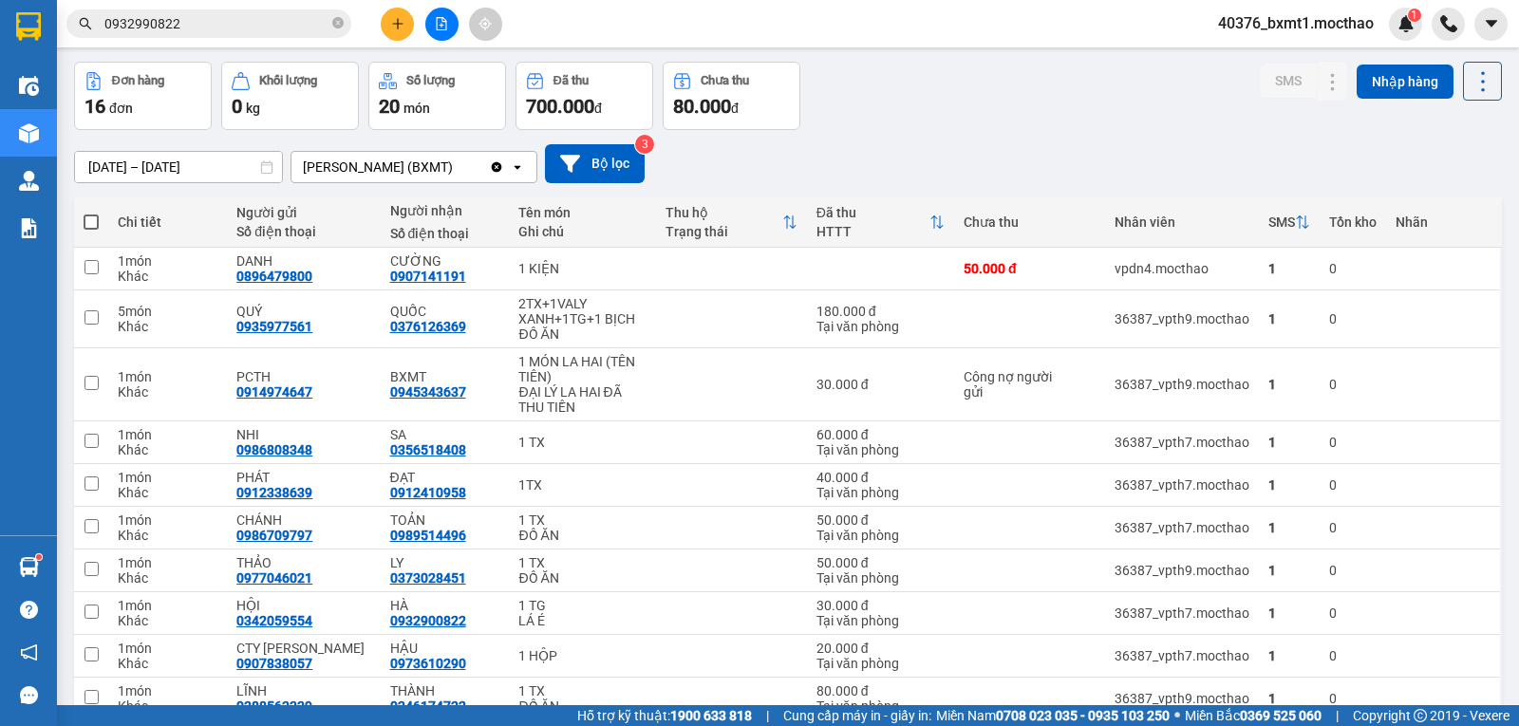
scroll to position [163, 0]
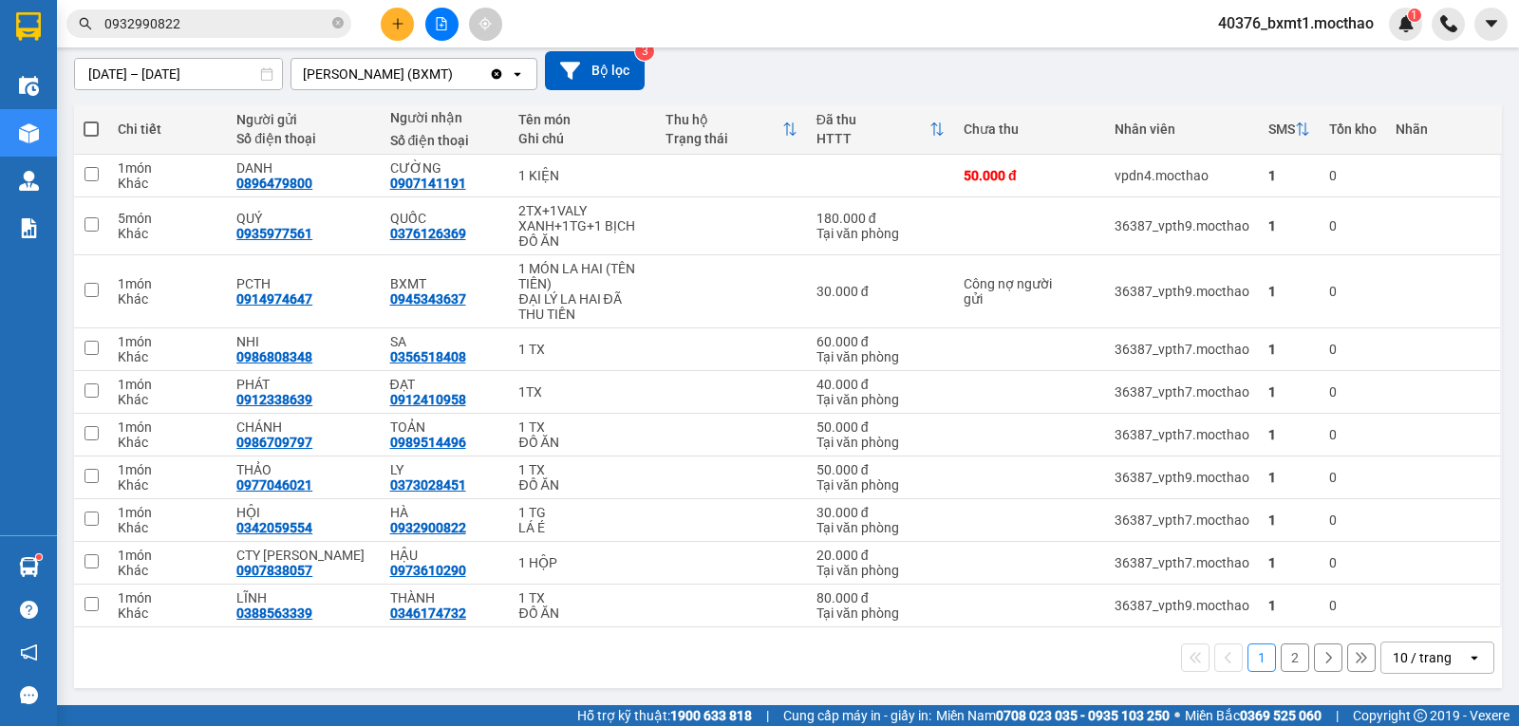
click at [1408, 666] on div "10 / trang" at bounding box center [1422, 658] width 59 height 19
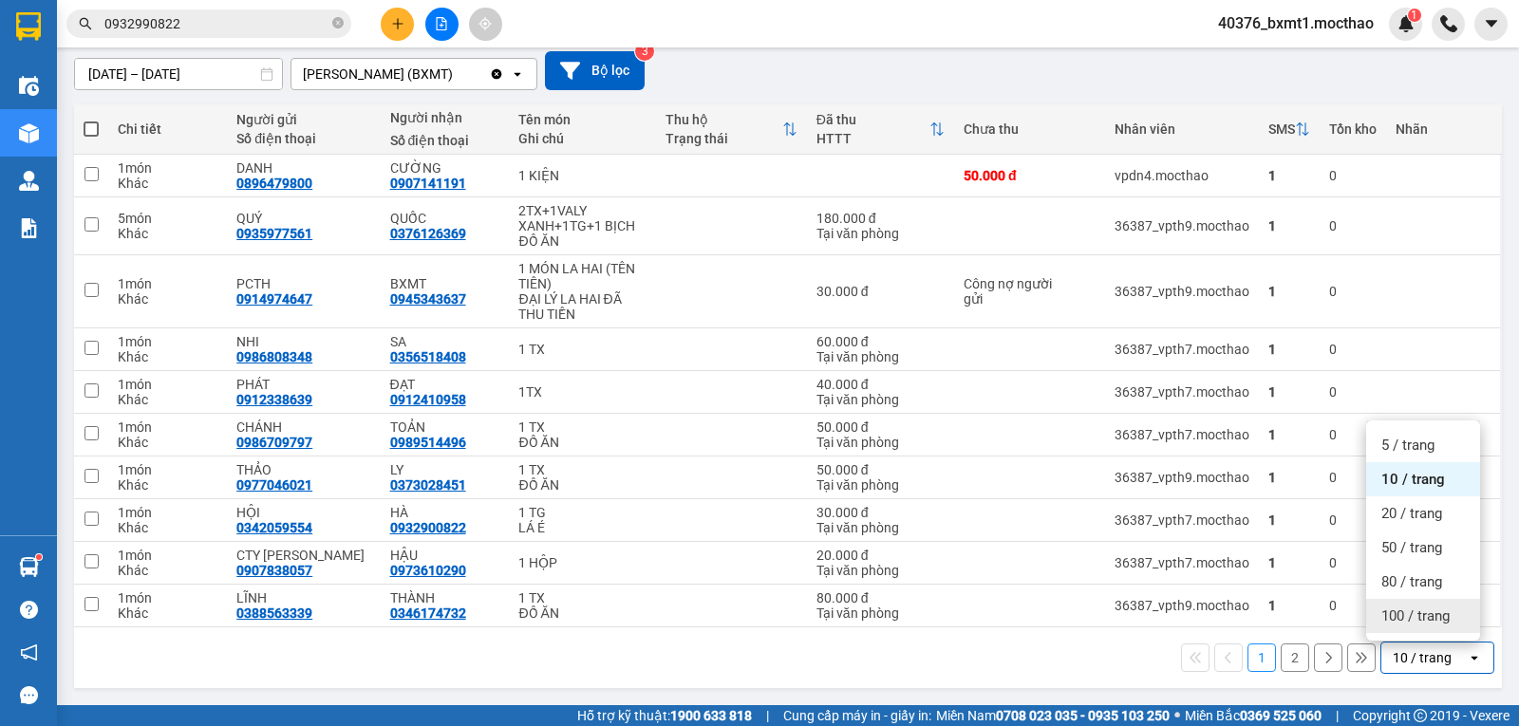
click at [1421, 612] on span "100 / trang" at bounding box center [1416, 616] width 68 height 19
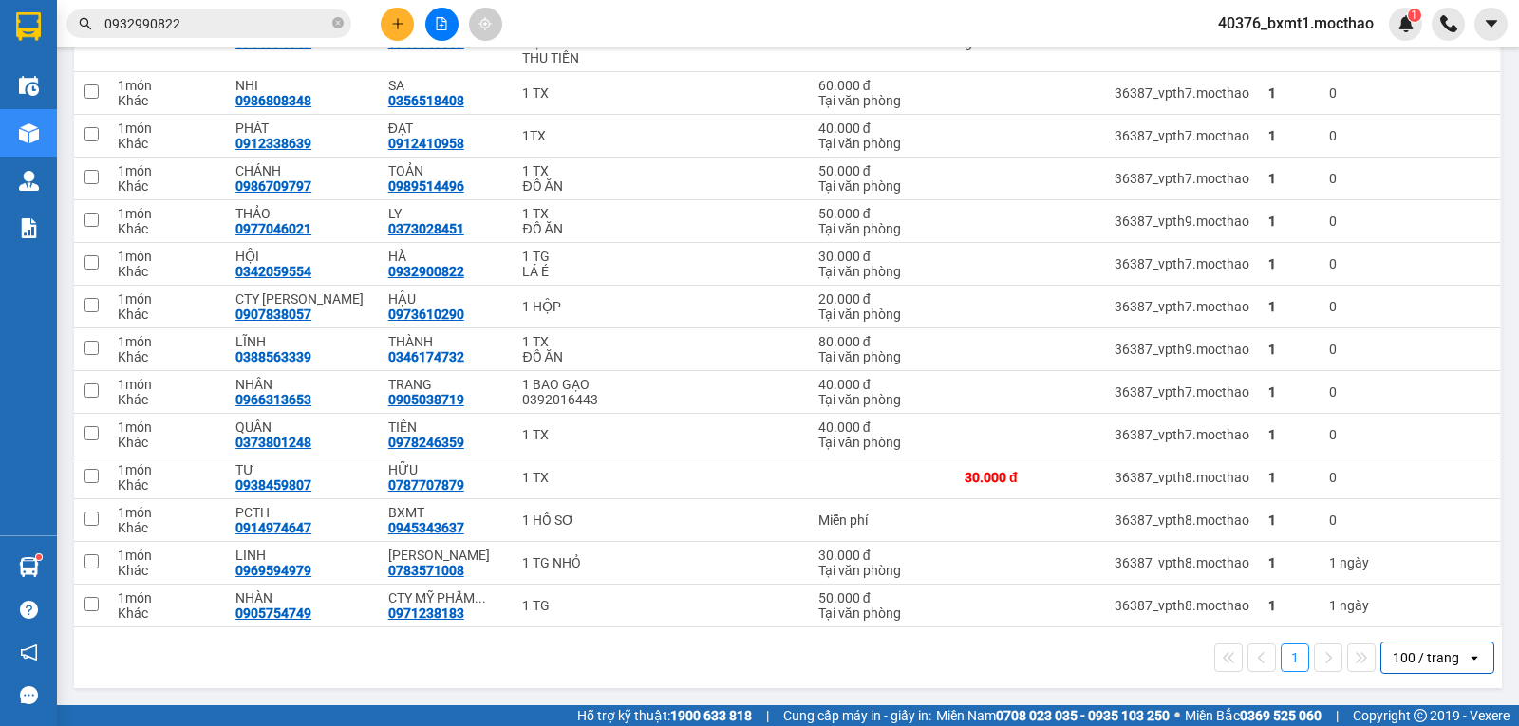
scroll to position [0, 0]
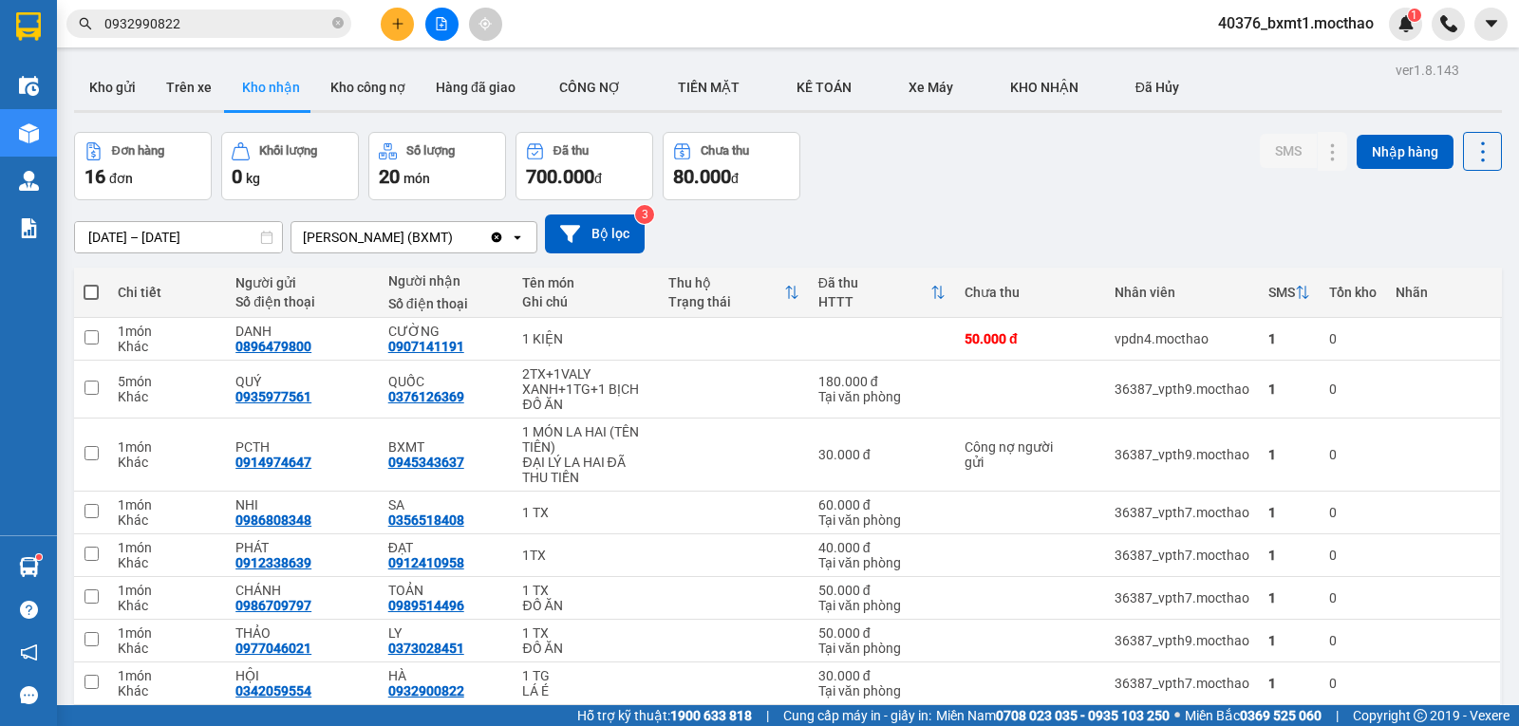
click at [437, 24] on icon "file-add" at bounding box center [442, 23] width 10 height 13
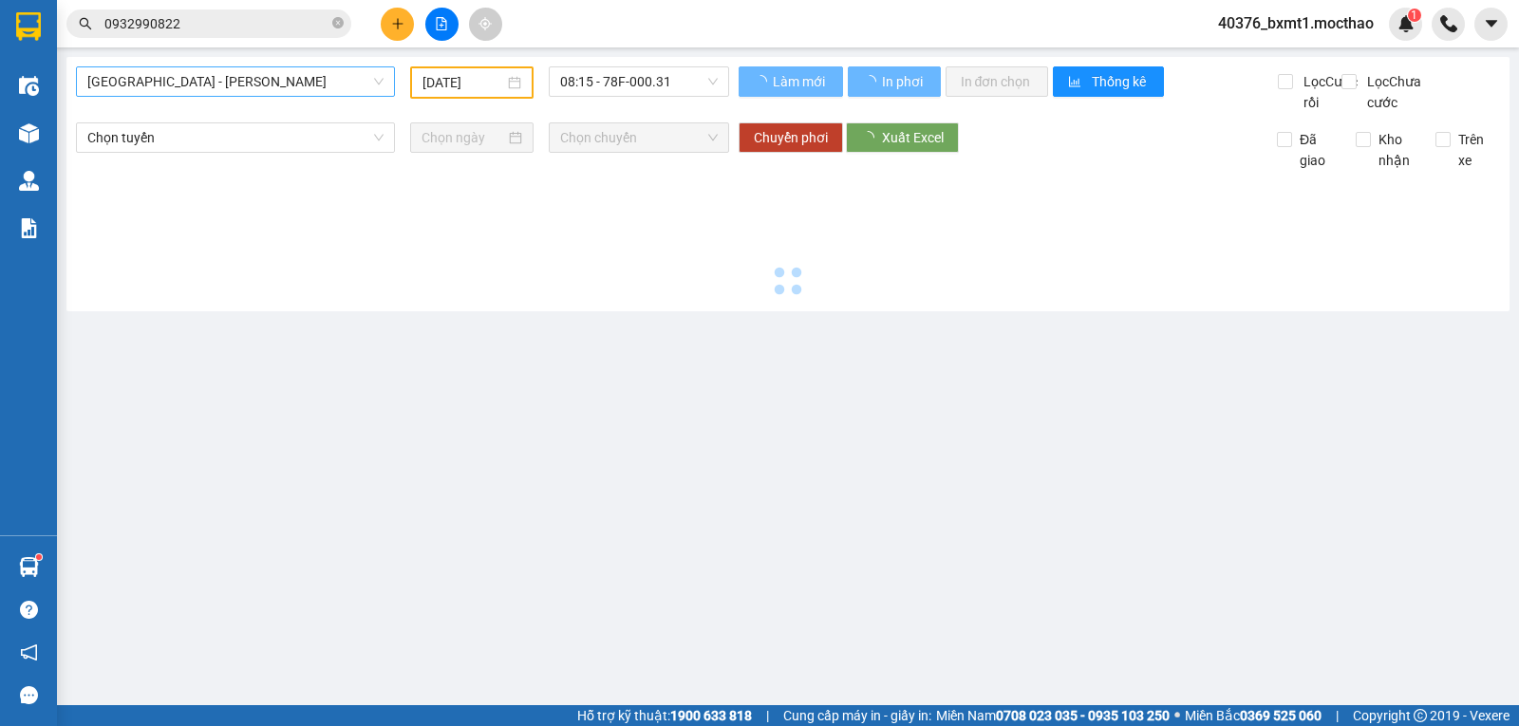
click at [254, 90] on span "Sài Gòn - Tuy Hòa" at bounding box center [235, 81] width 296 height 28
type input "14/09/2025"
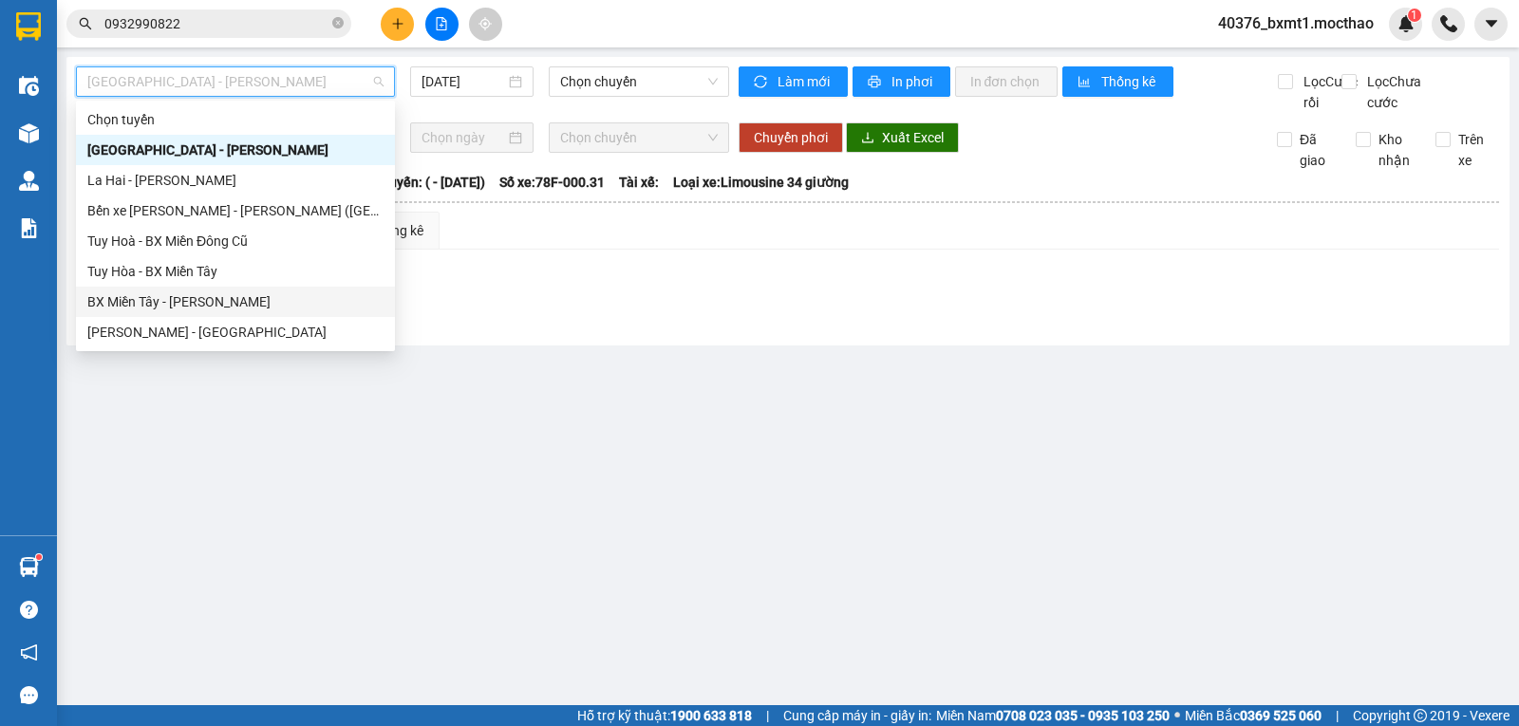
click at [181, 297] on div "BX Miền Tây - Tuy Hòa" at bounding box center [235, 302] width 296 height 21
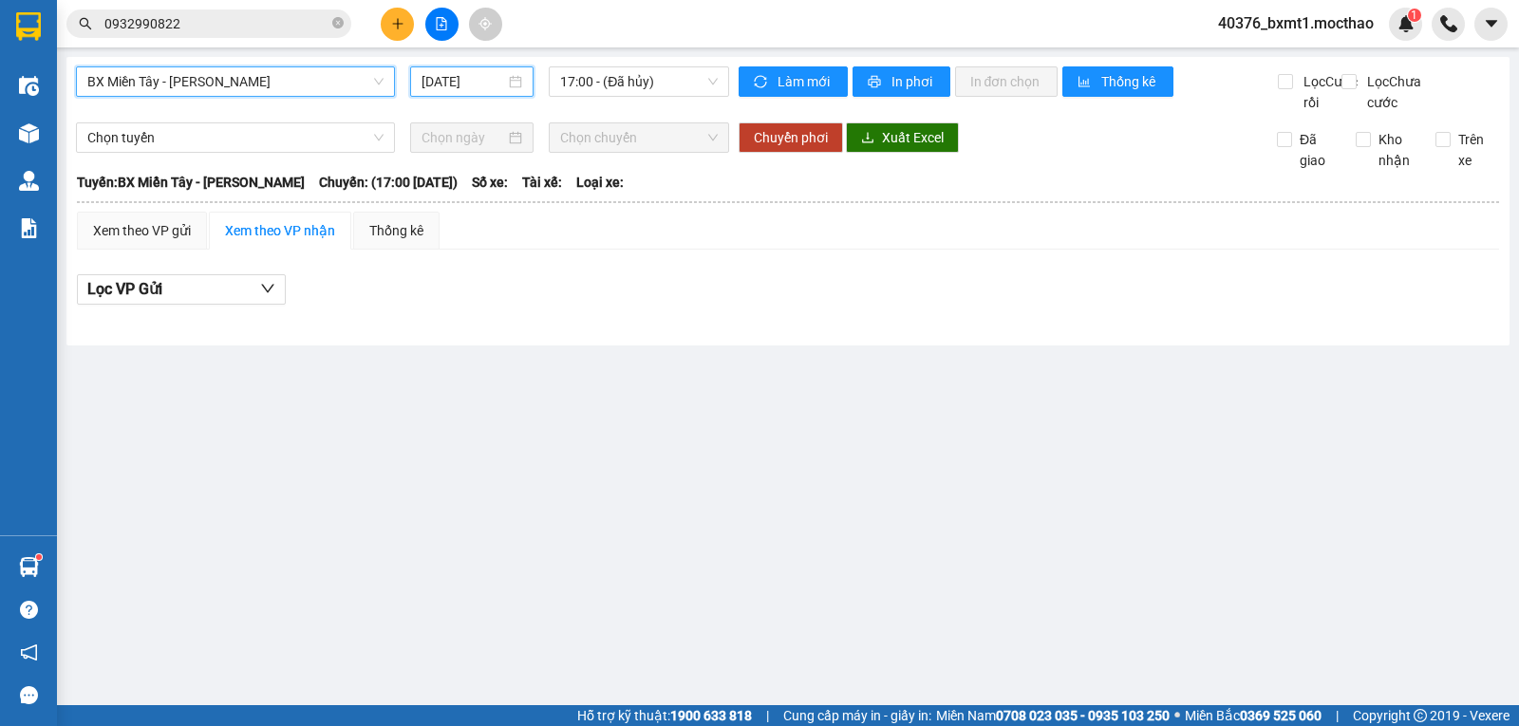
click at [445, 90] on input "14/09/2025" at bounding box center [464, 81] width 85 height 21
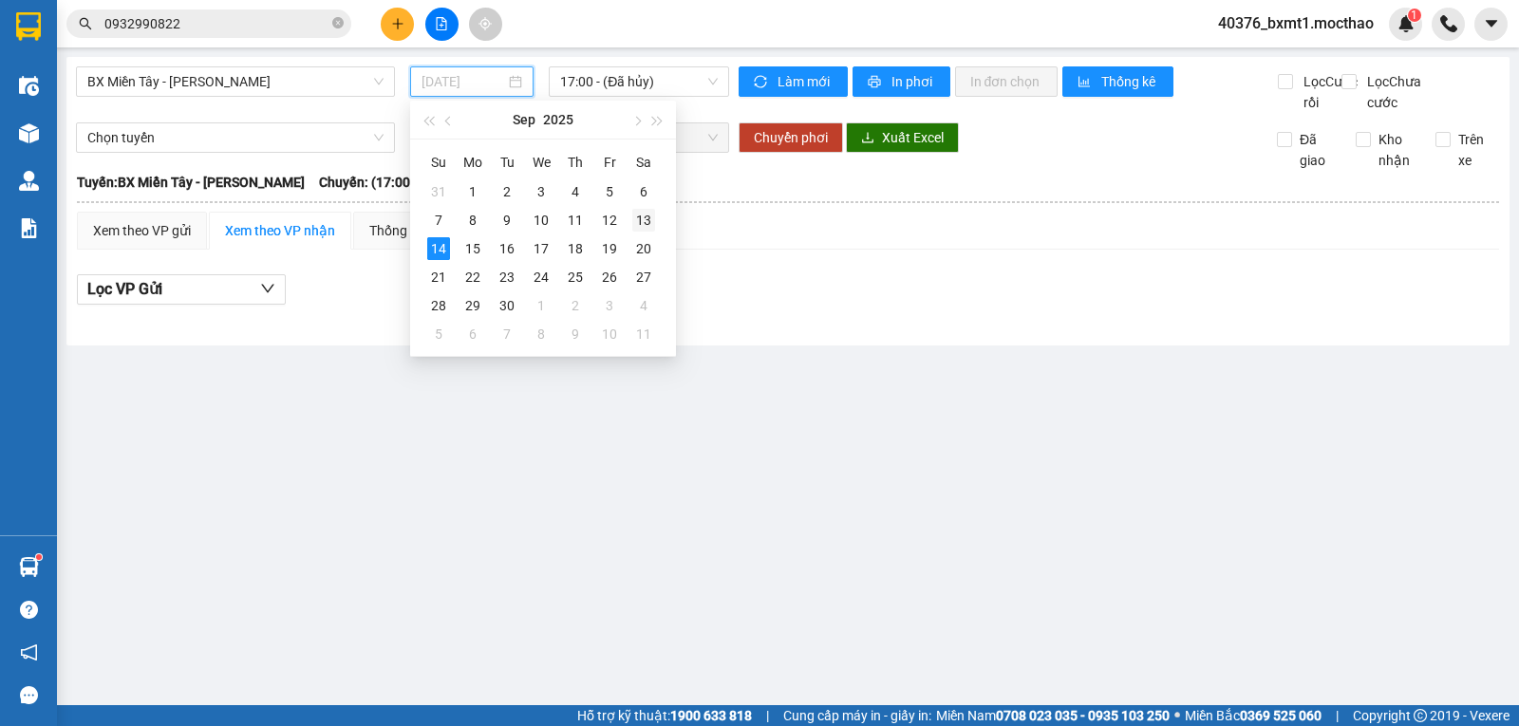
click at [650, 222] on div "13" at bounding box center [643, 220] width 23 height 23
type input "13/09/2025"
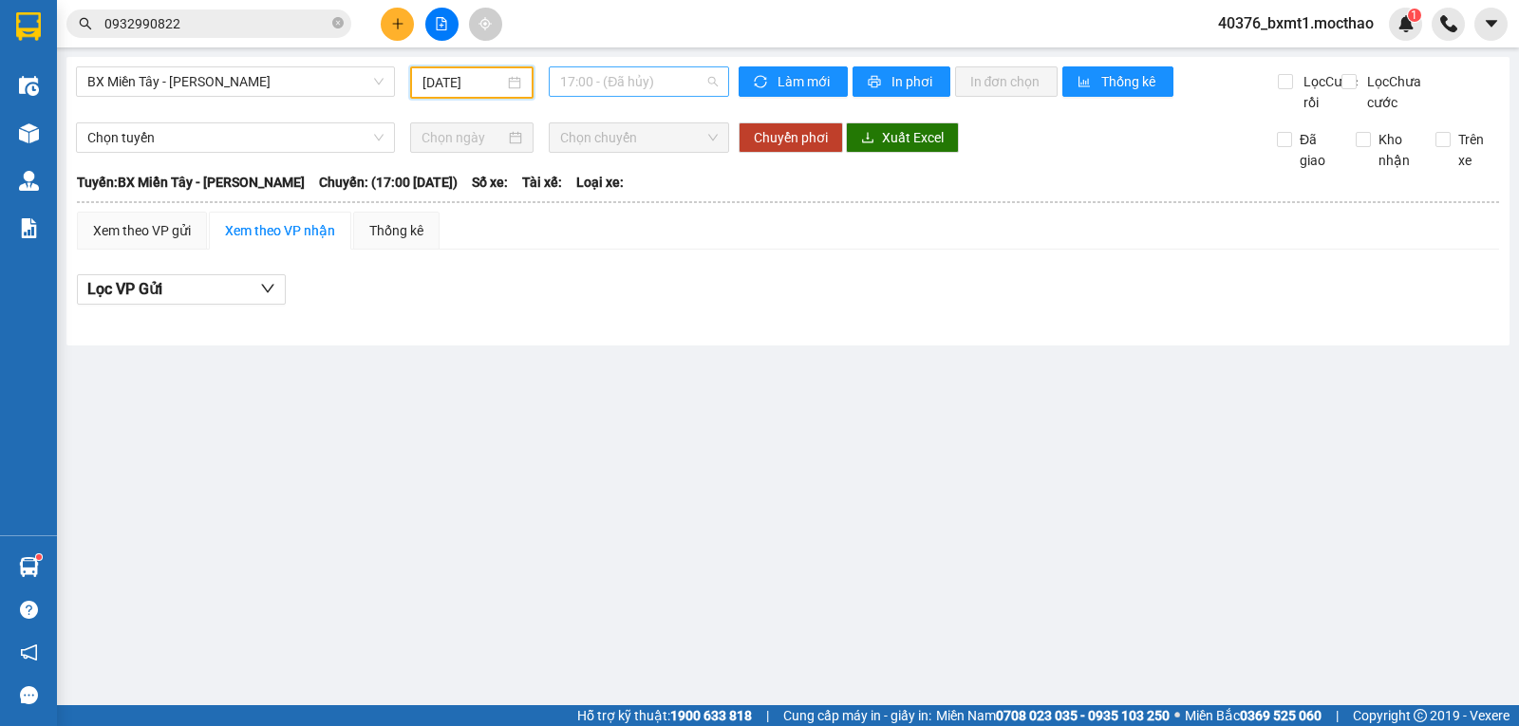
click at [651, 84] on span "17:00 - (Đã hủy)" at bounding box center [638, 81] width 157 height 28
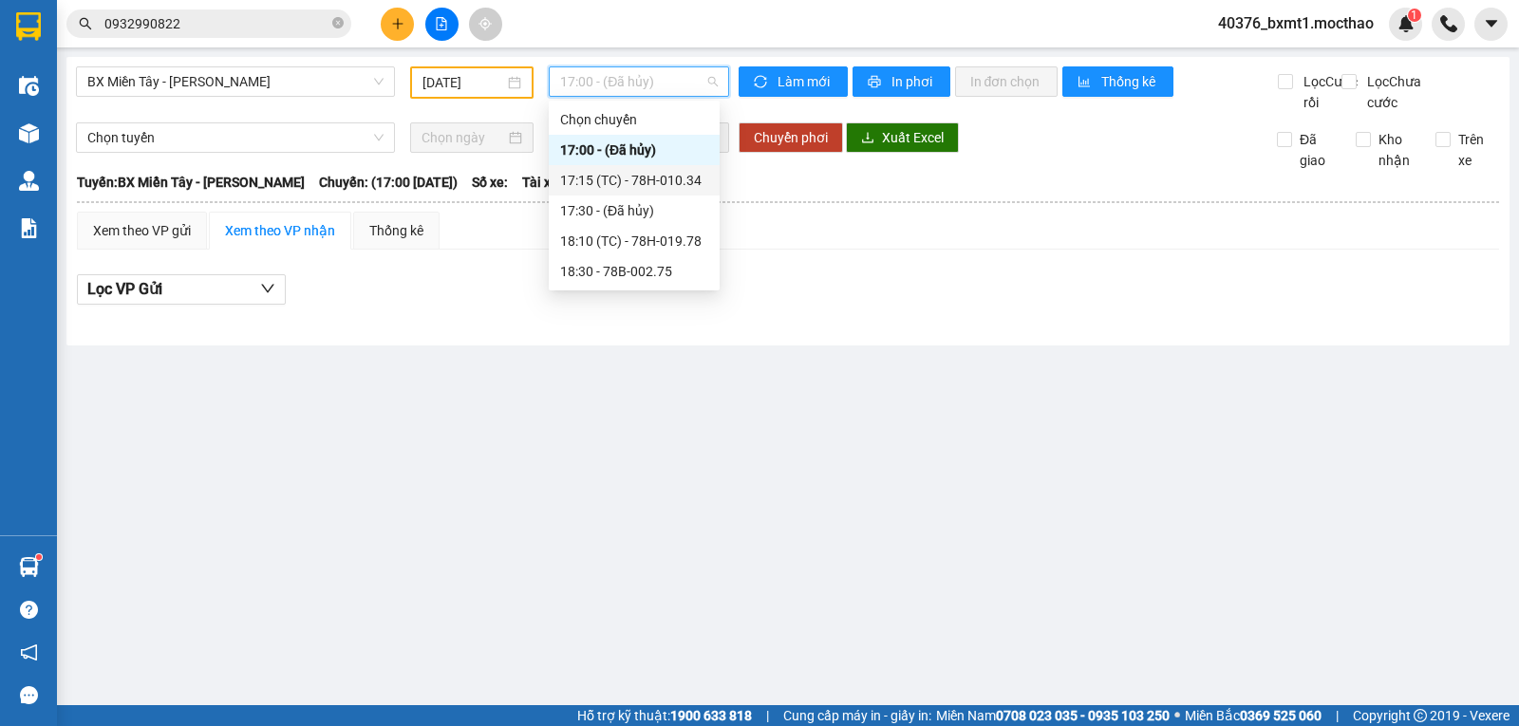
click at [656, 185] on div "17:15 (TC) - 78H-010.34" at bounding box center [634, 180] width 148 height 21
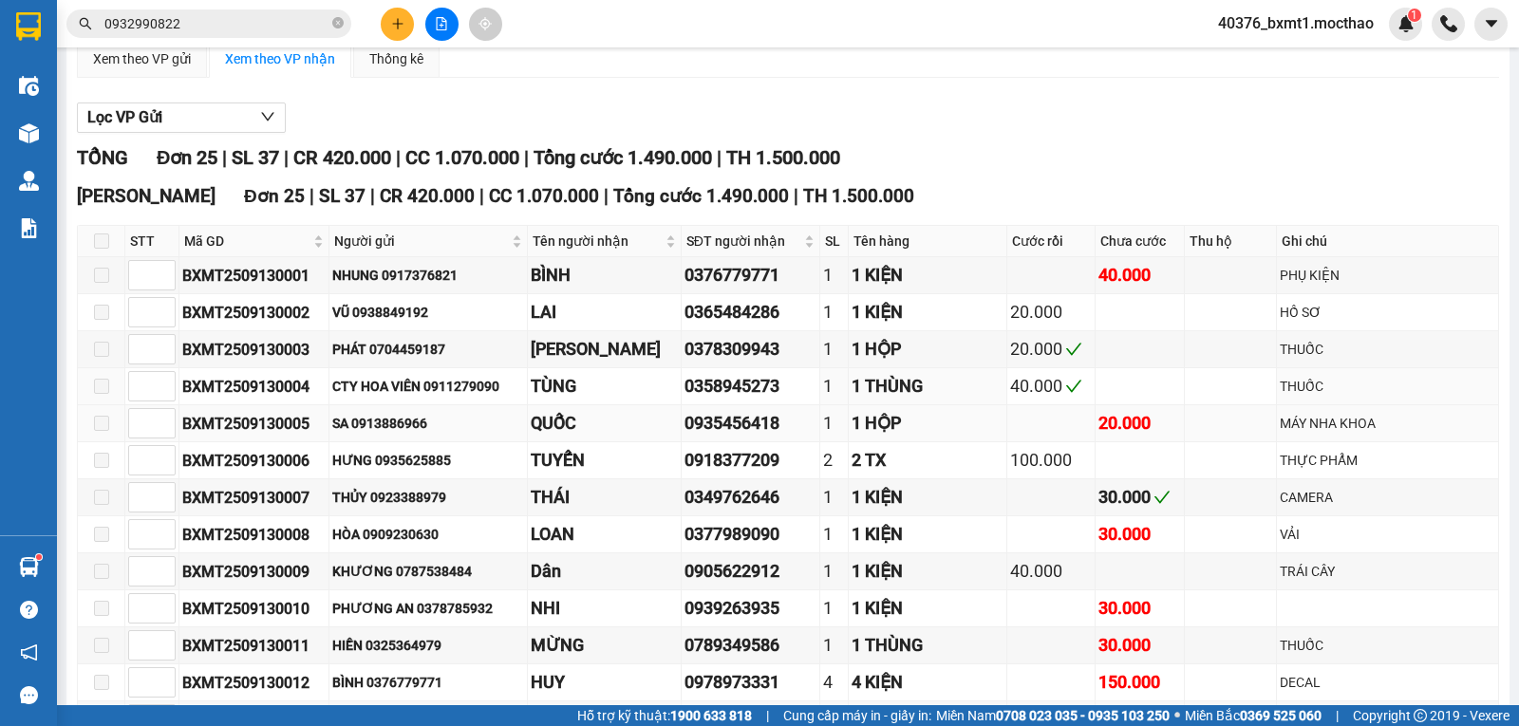
scroll to position [190, 0]
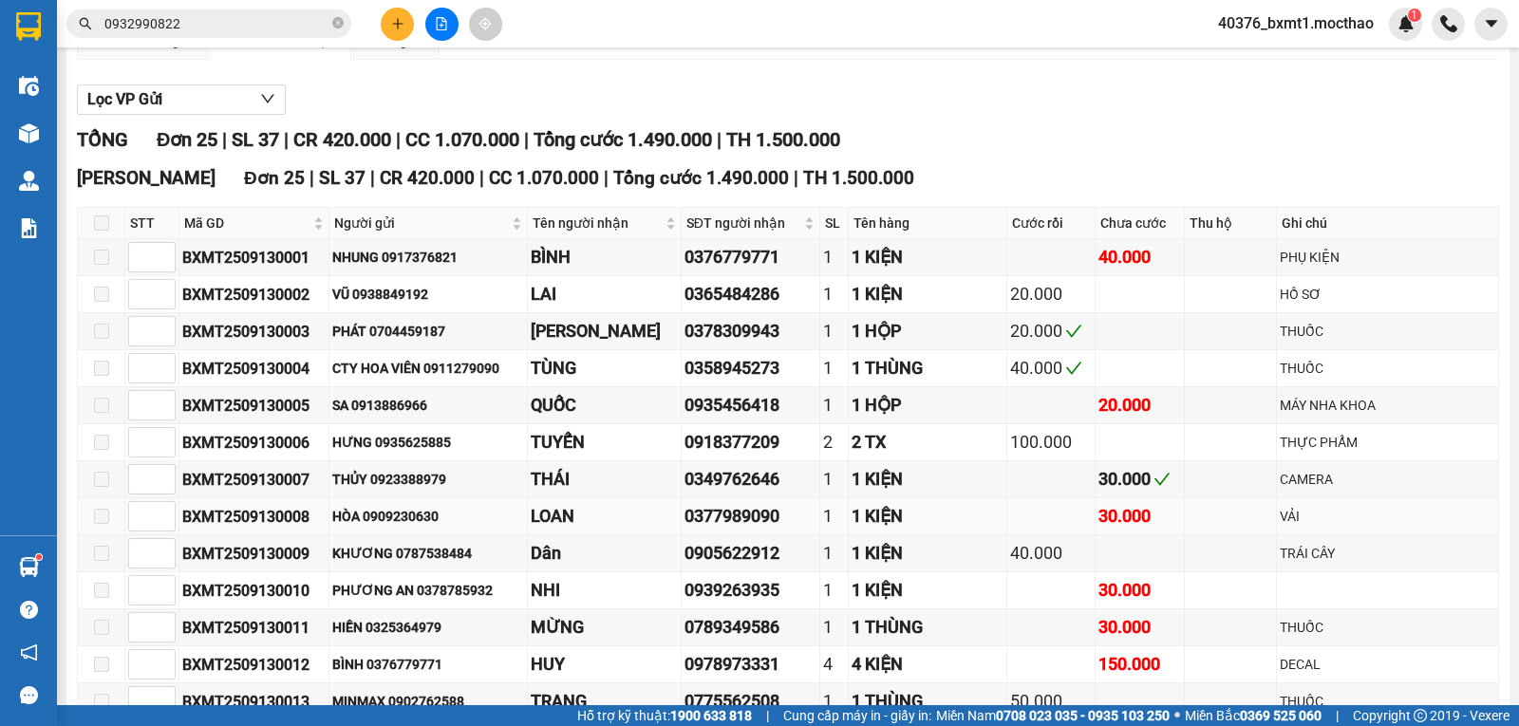
click at [393, 527] on div "HÒA 0909230630" at bounding box center [428, 516] width 192 height 21
copy div "0909230630"
click at [225, 18] on input "0932990822" at bounding box center [216, 23] width 224 height 21
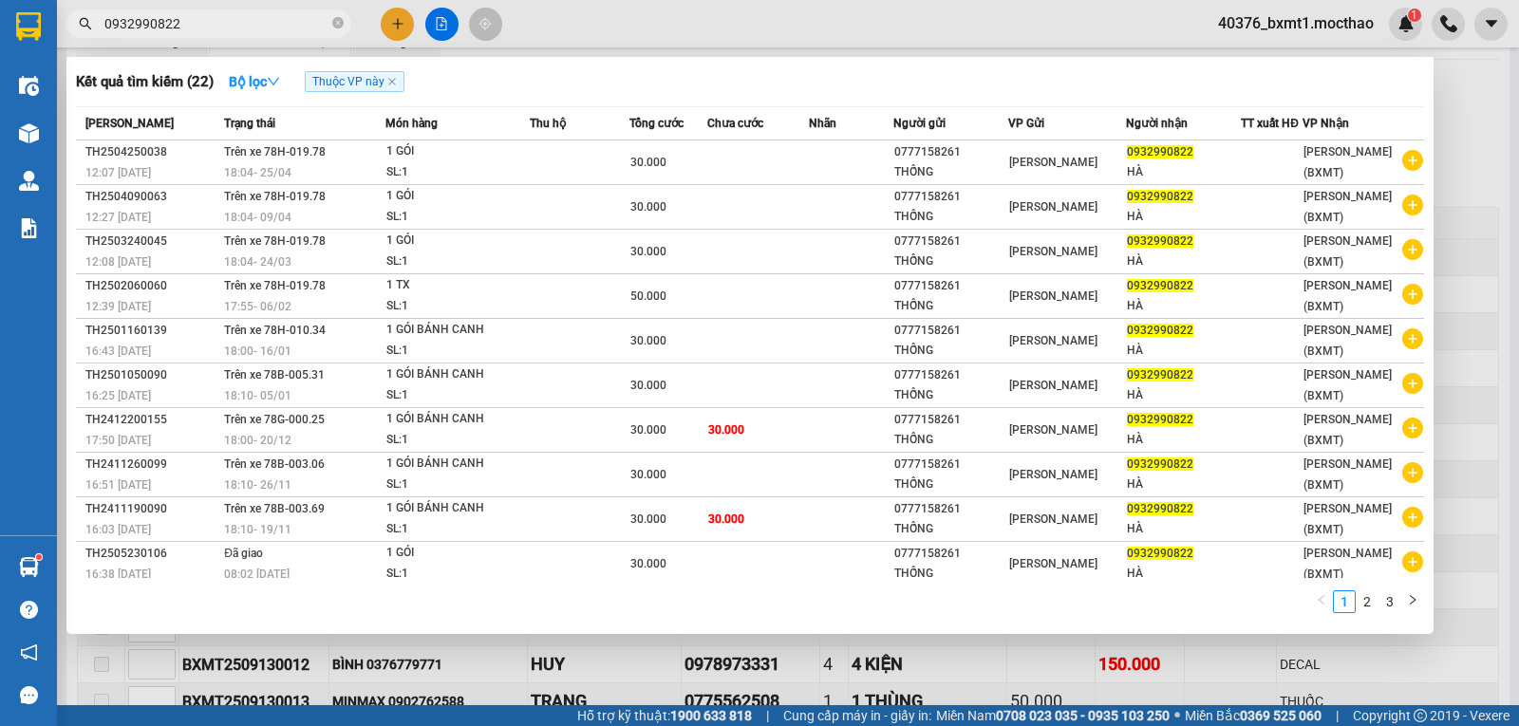
click at [225, 18] on input "0932990822" at bounding box center [216, 23] width 224 height 21
paste input "09230630"
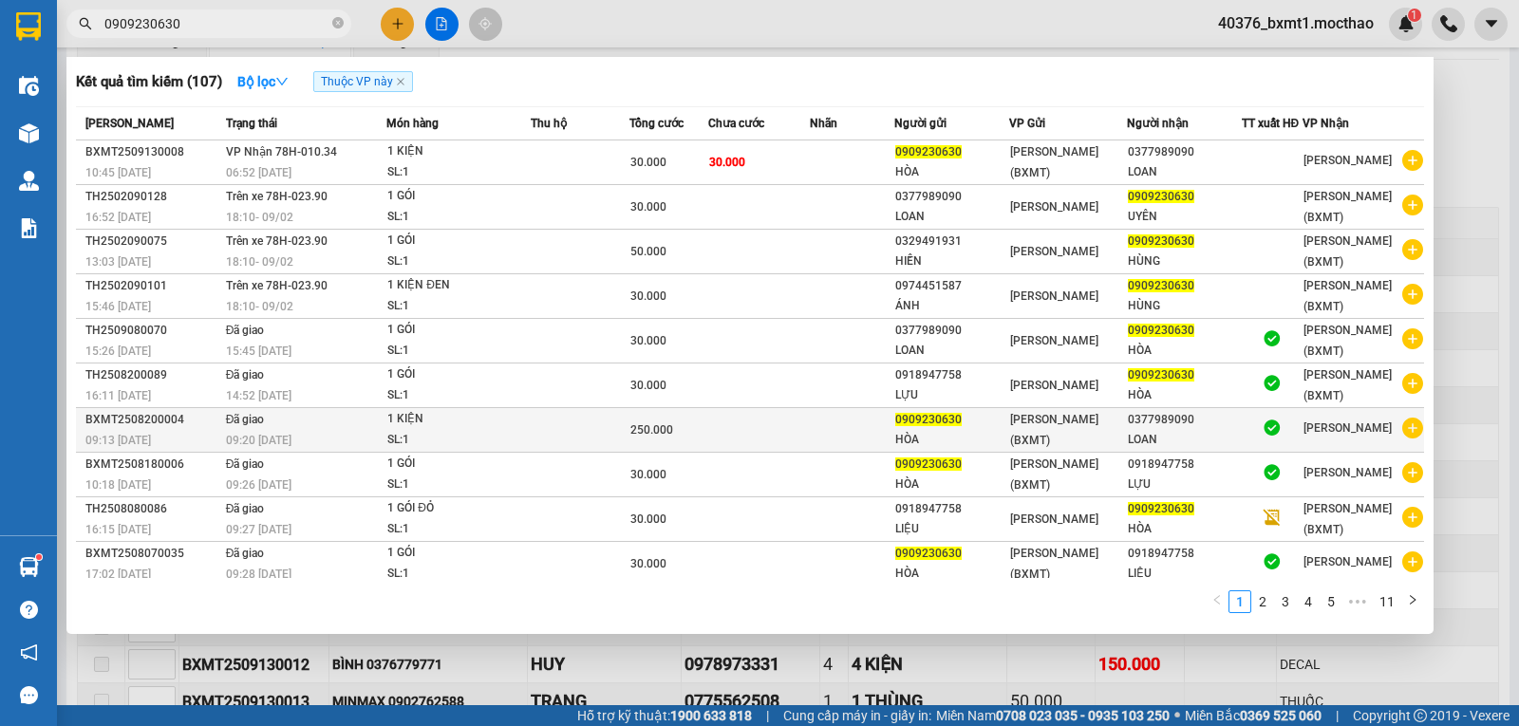
type input "0909230630"
click at [858, 422] on td at bounding box center [852, 430] width 85 height 45
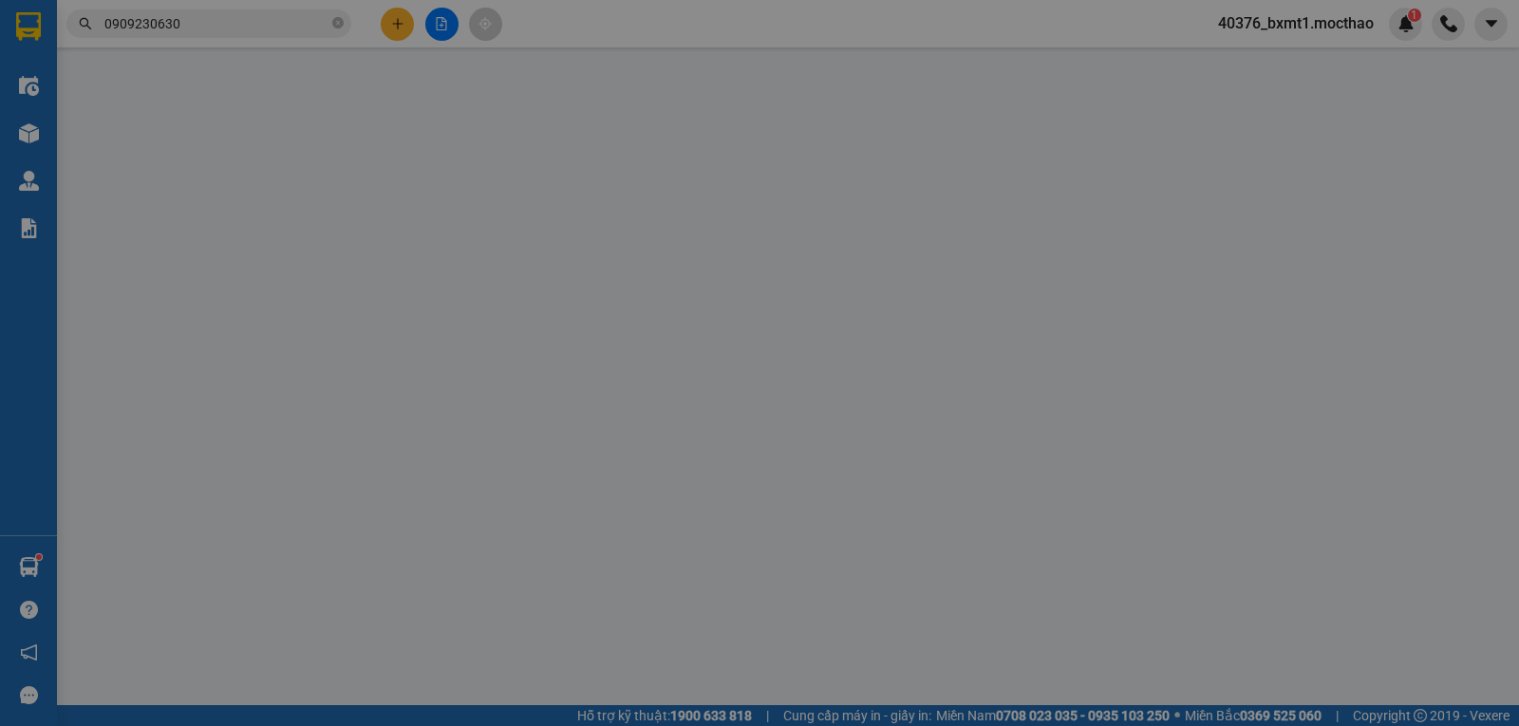
type input "0909230630"
type input "0377989090"
type input "0"
type input "250.000"
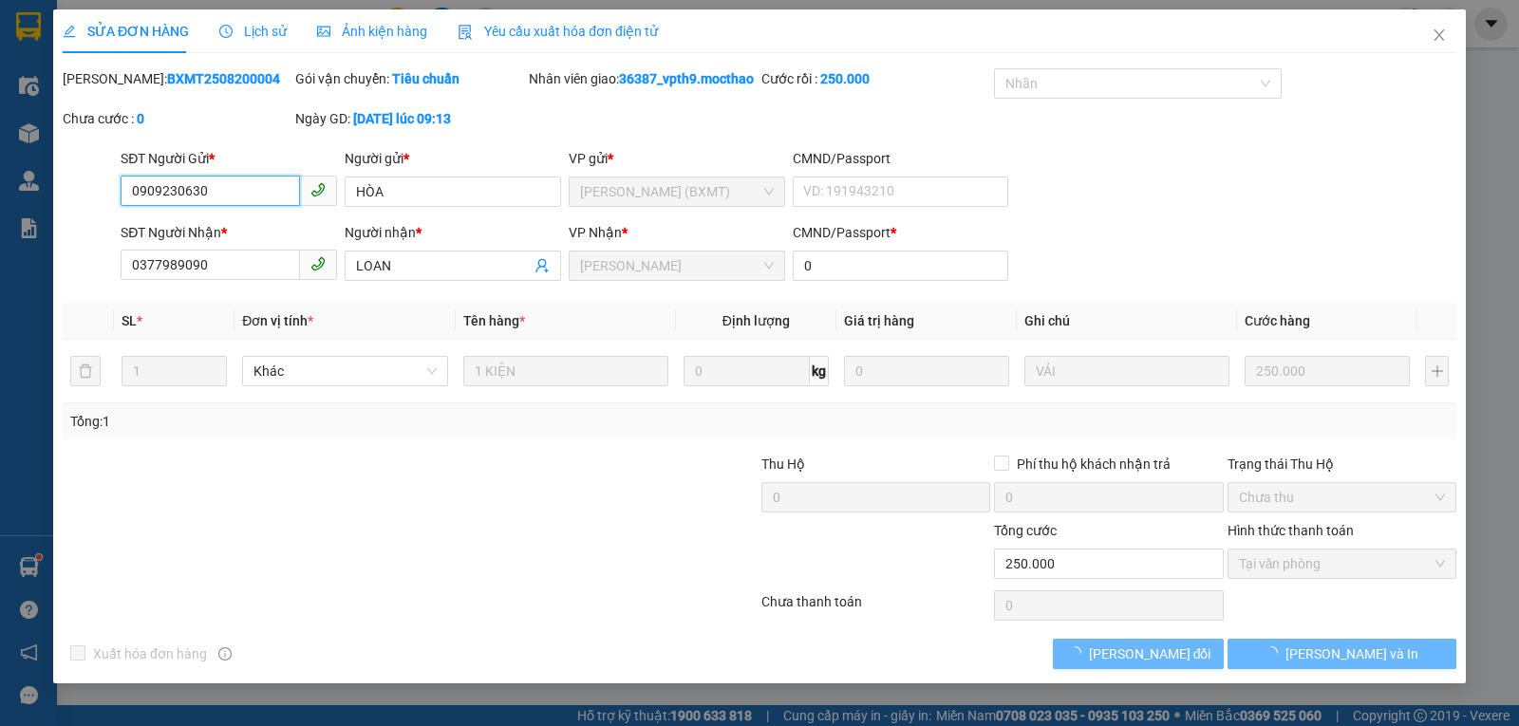
checkbox input "true"
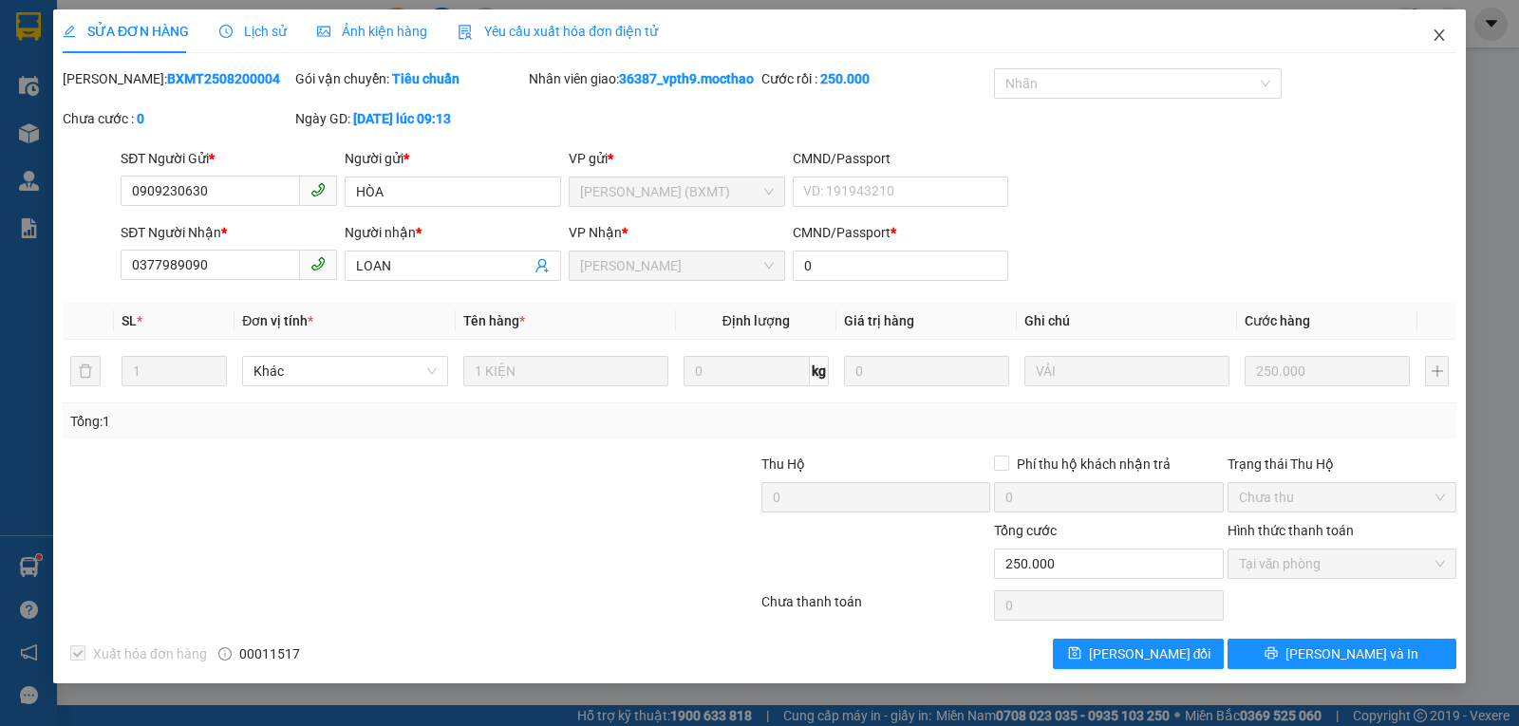
click at [1434, 30] on span "Close" at bounding box center [1439, 35] width 53 height 53
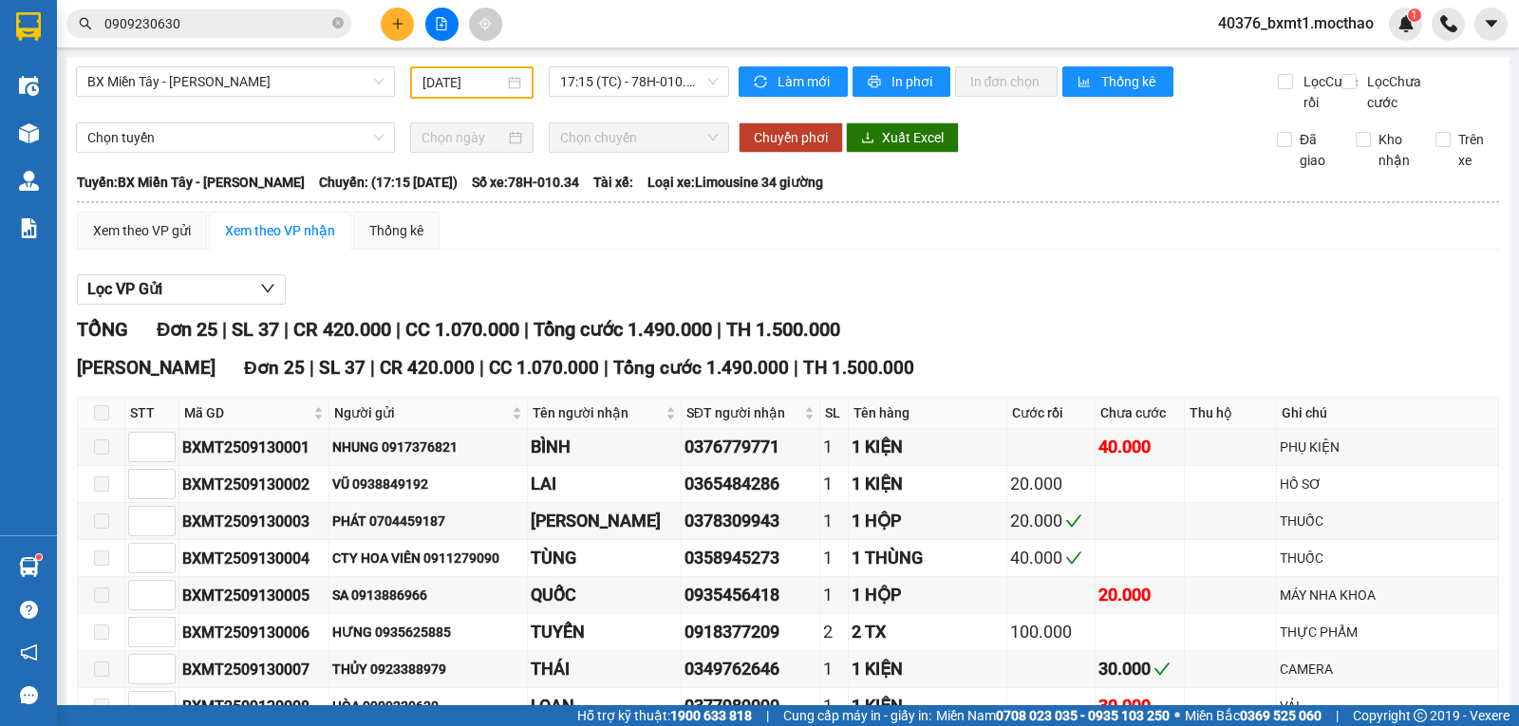
click at [224, 20] on input "0909230630" at bounding box center [216, 23] width 224 height 21
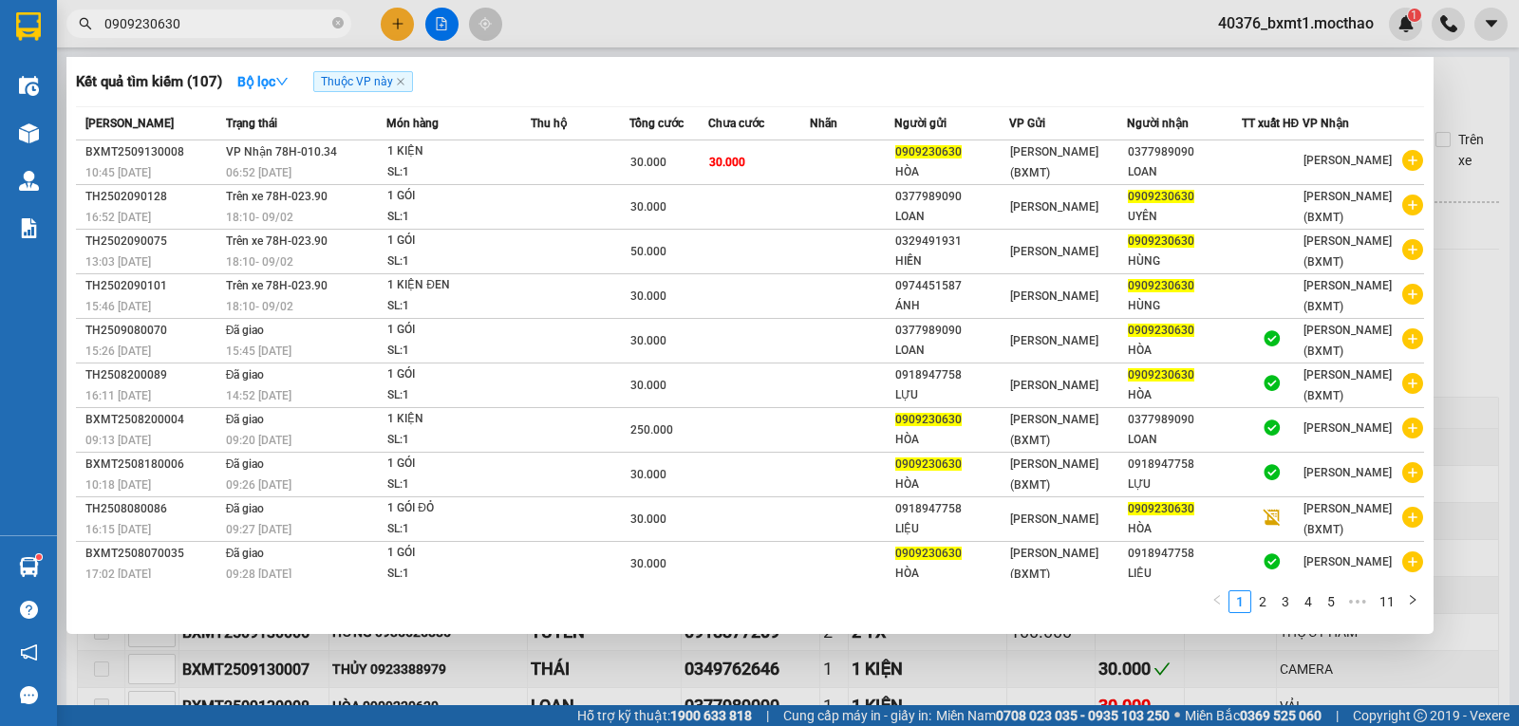
click at [455, 78] on div "Kết quả tìm kiếm ( 107 ) Bộ lọc Thuộc VP này" at bounding box center [750, 81] width 1349 height 30
click at [795, 32] on div at bounding box center [759, 363] width 1519 height 726
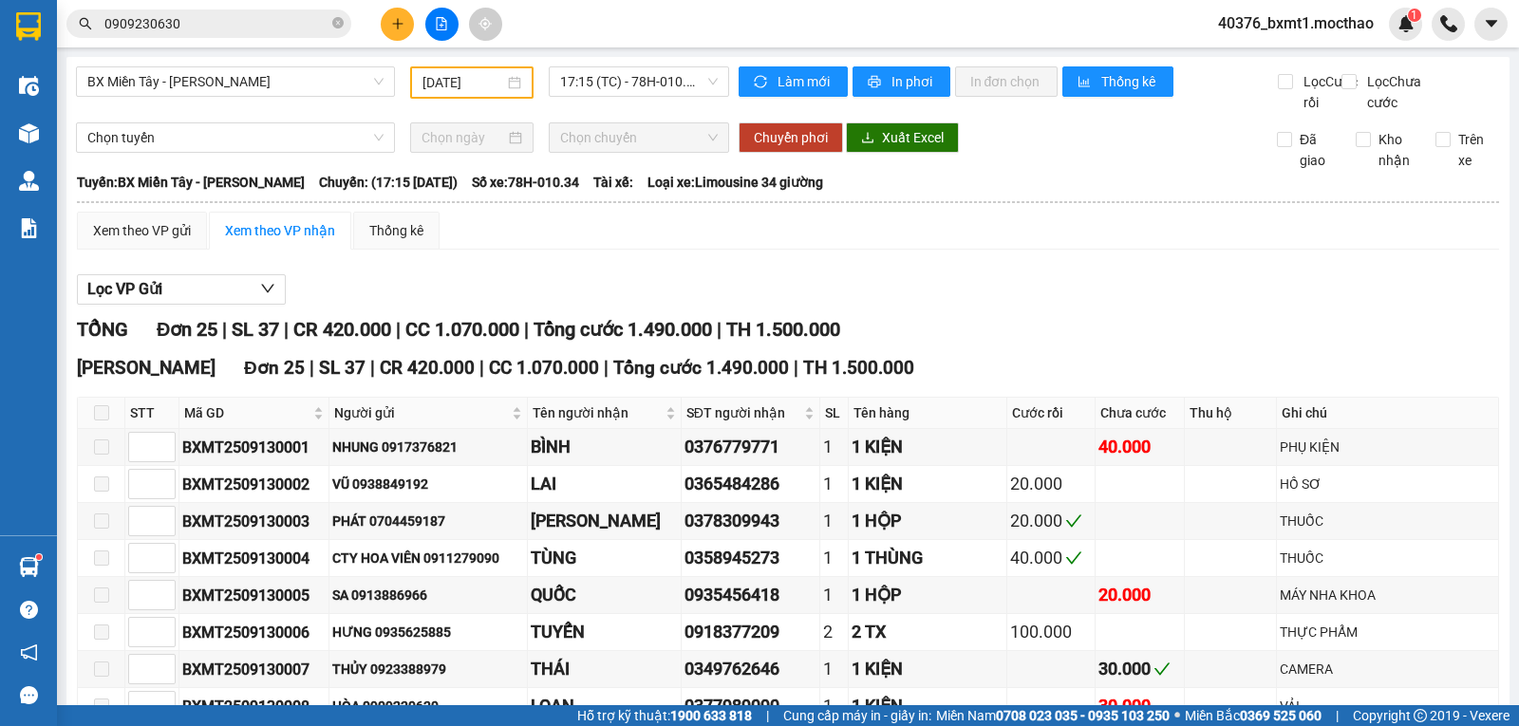
click at [227, 28] on input "0909230630" at bounding box center [216, 23] width 224 height 21
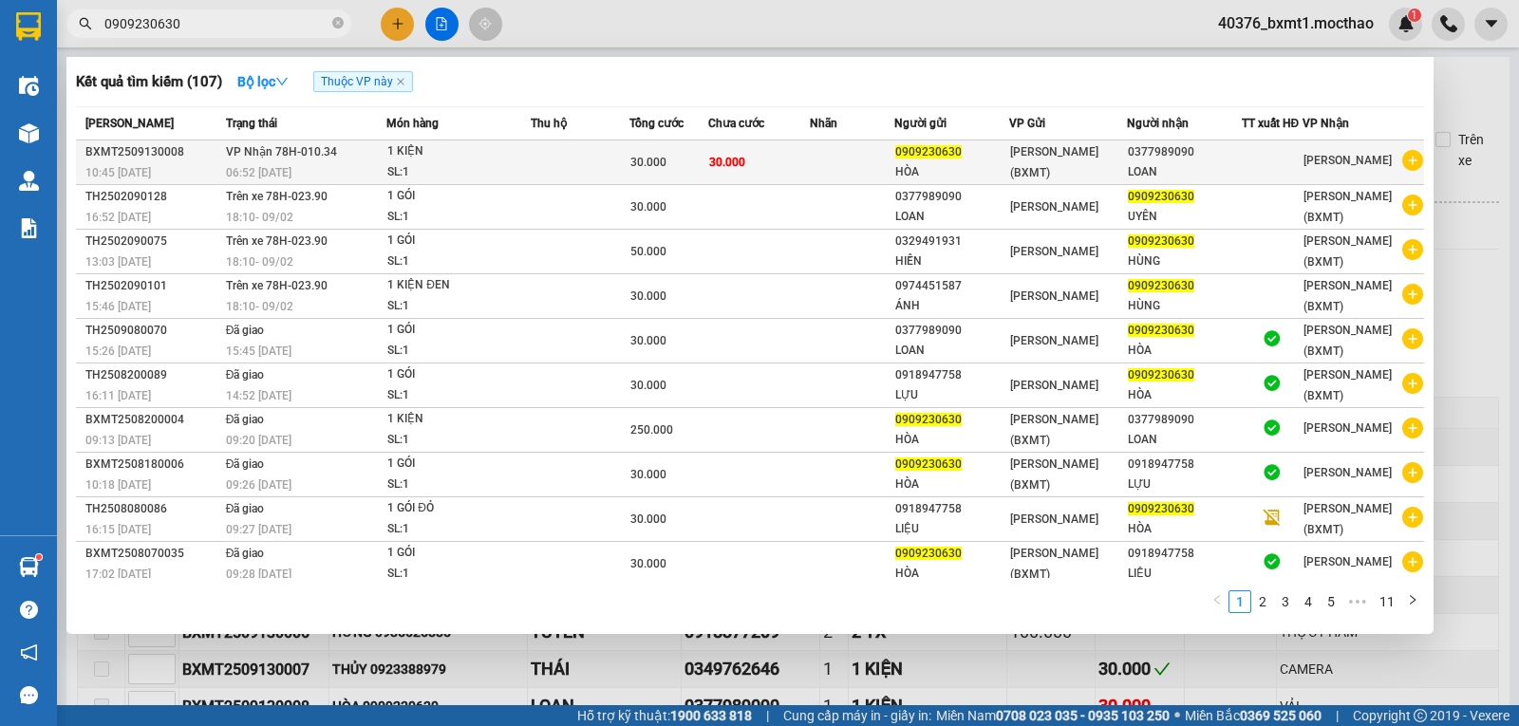
click at [308, 150] on span "VP Nhận 78H-010.34" at bounding box center [281, 151] width 111 height 13
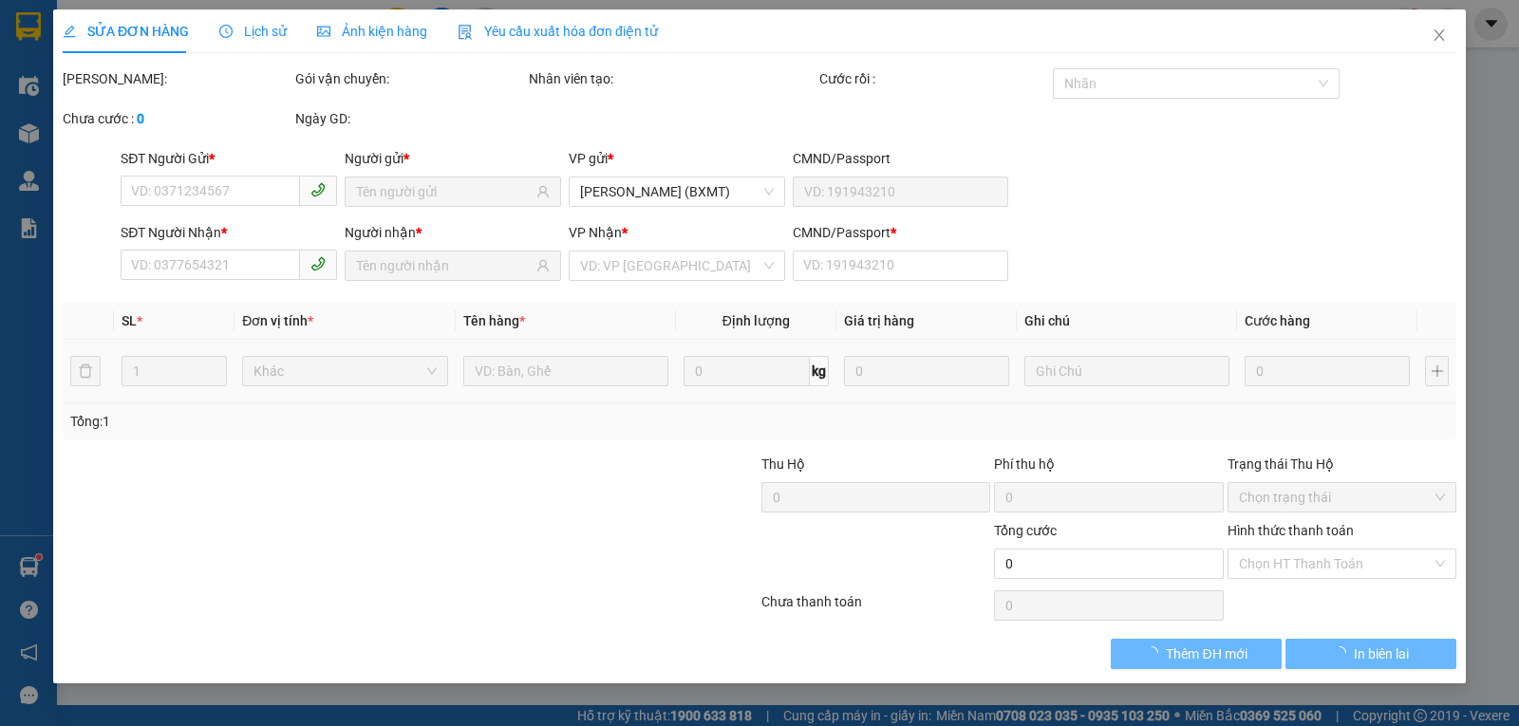
type input "0909230630"
type input "0377989090"
type input "0"
type input "30.000"
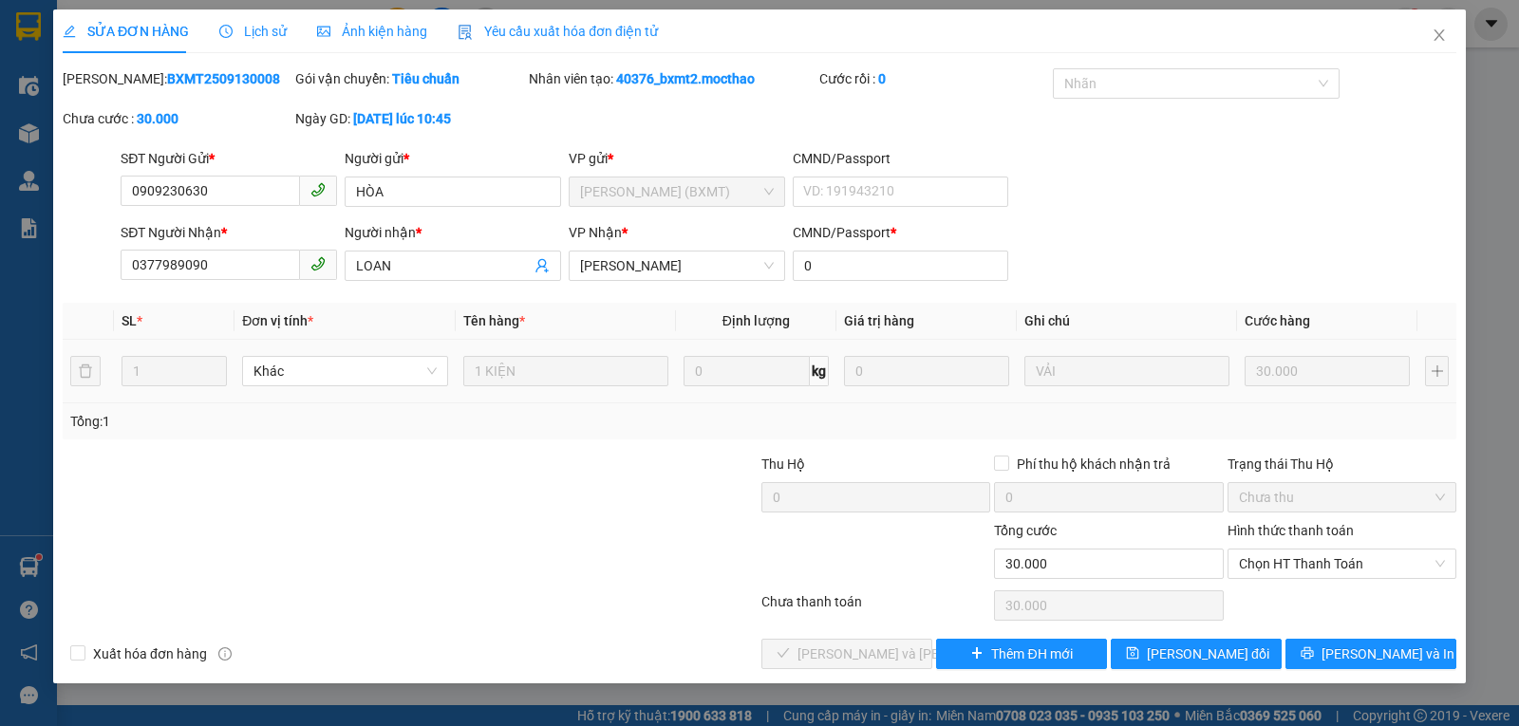
click at [269, 35] on span "Lịch sử" at bounding box center [252, 31] width 67 height 15
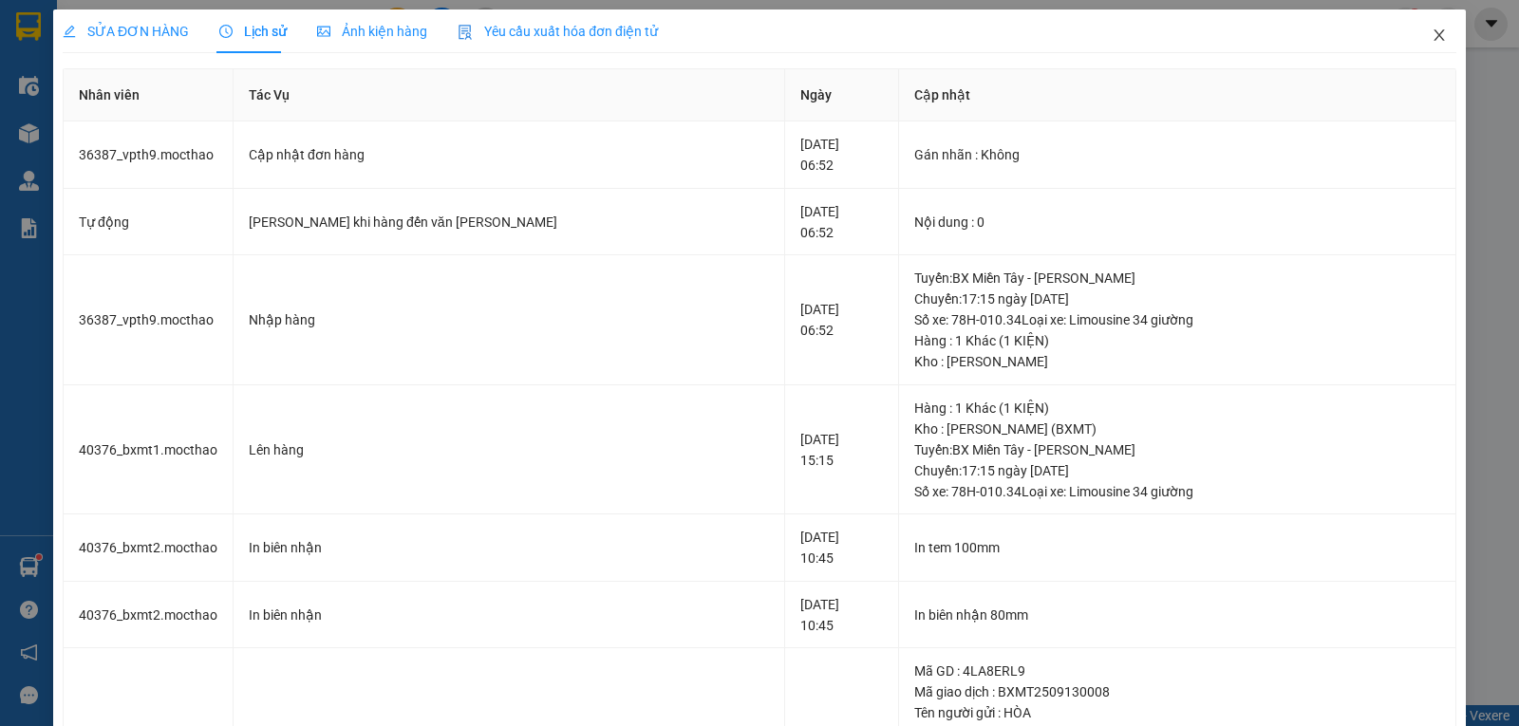
click at [1433, 41] on icon "close" at bounding box center [1439, 35] width 15 height 15
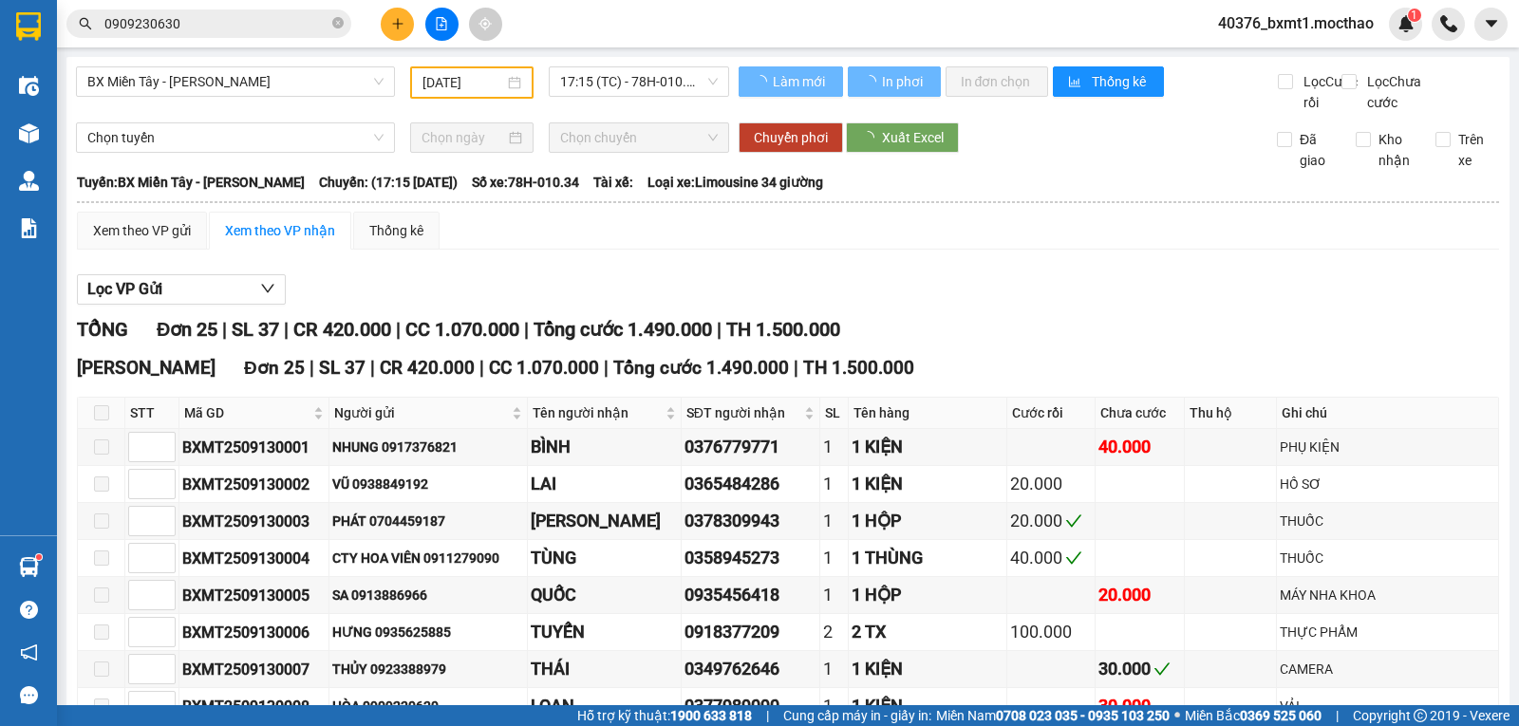
scroll to position [285, 0]
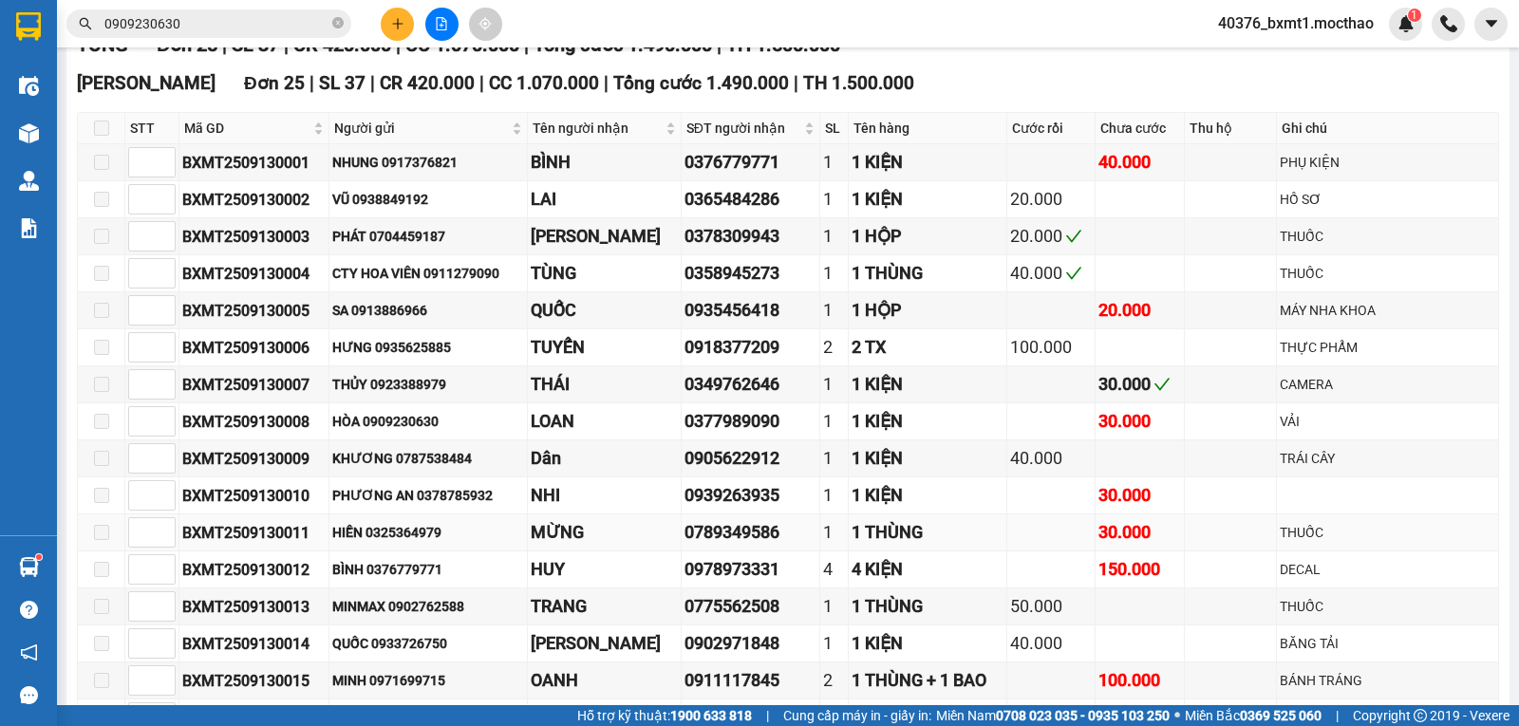
click at [418, 543] on div "HIỀN 0325364979" at bounding box center [428, 532] width 192 height 21
copy div "0325364979"
click at [200, 20] on input "0909230630" at bounding box center [216, 23] width 224 height 21
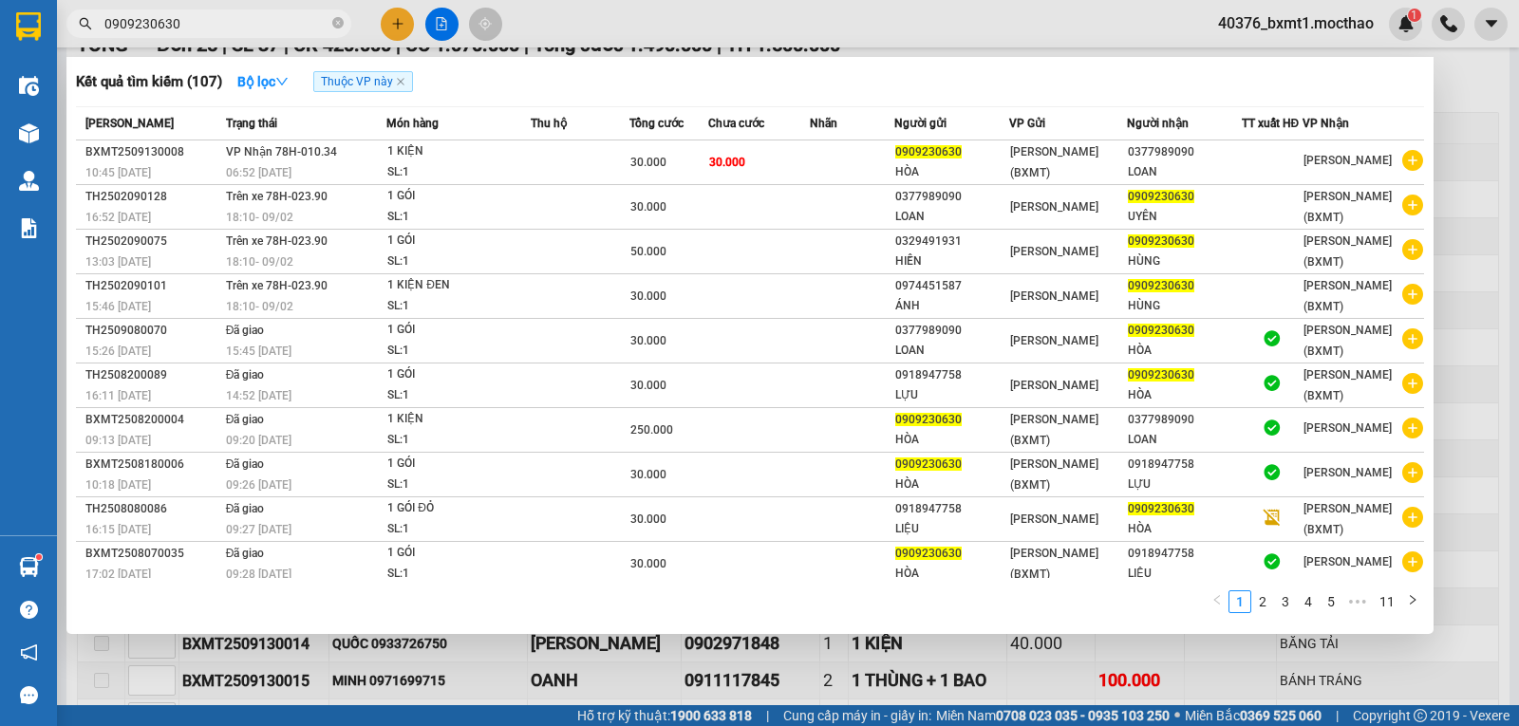
click at [200, 20] on input "0909230630" at bounding box center [216, 23] width 224 height 21
paste input "325364979"
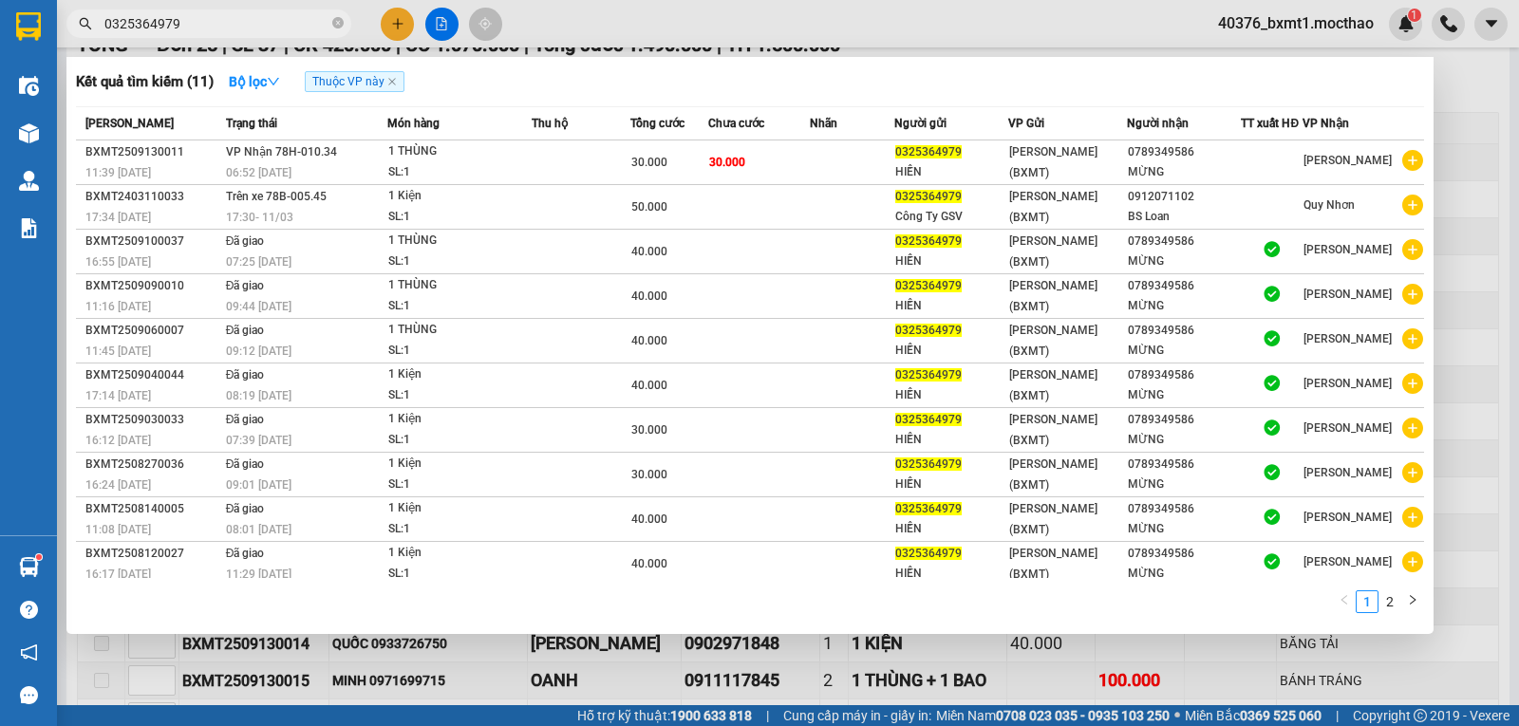
type input "0325364979"
click at [651, 13] on div at bounding box center [759, 363] width 1519 height 726
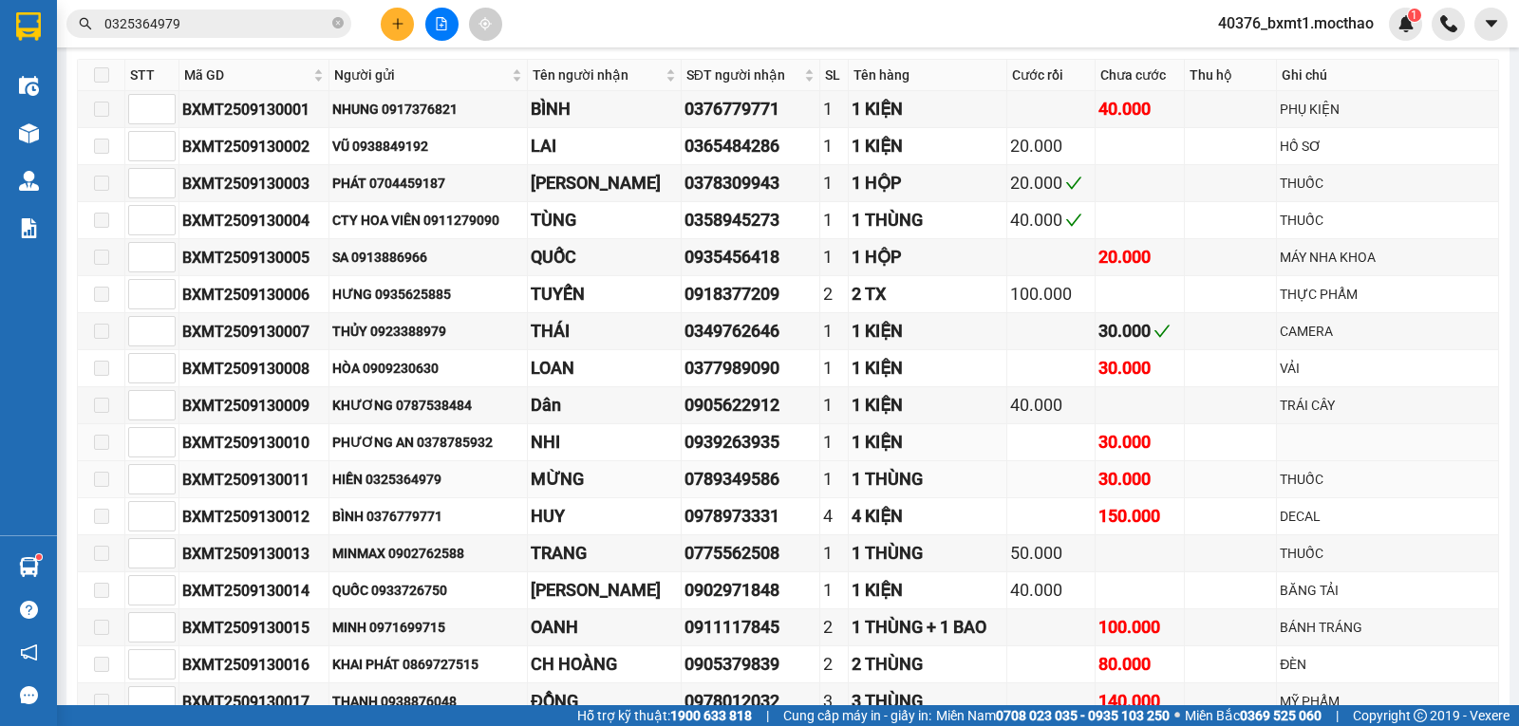
scroll to position [380, 0]
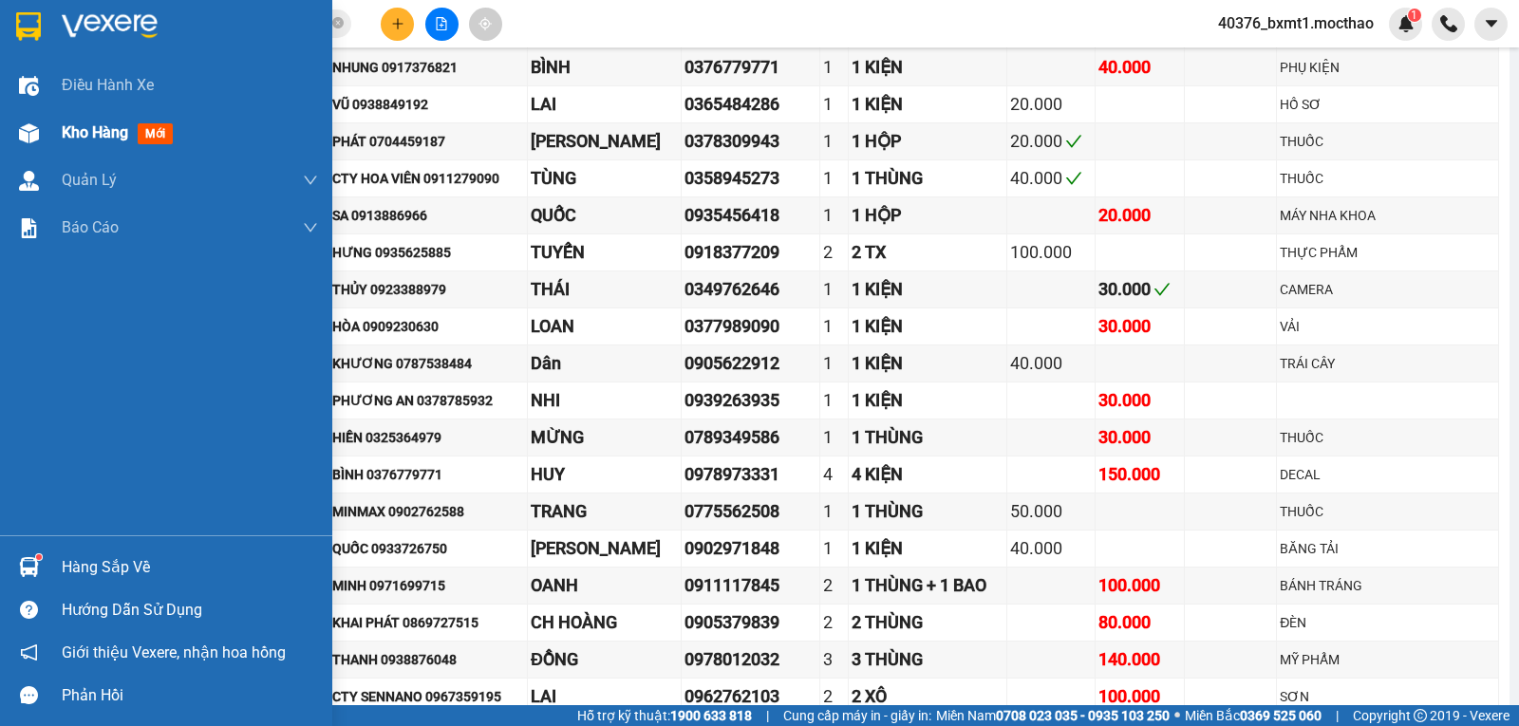
click at [44, 131] on div at bounding box center [28, 133] width 33 height 33
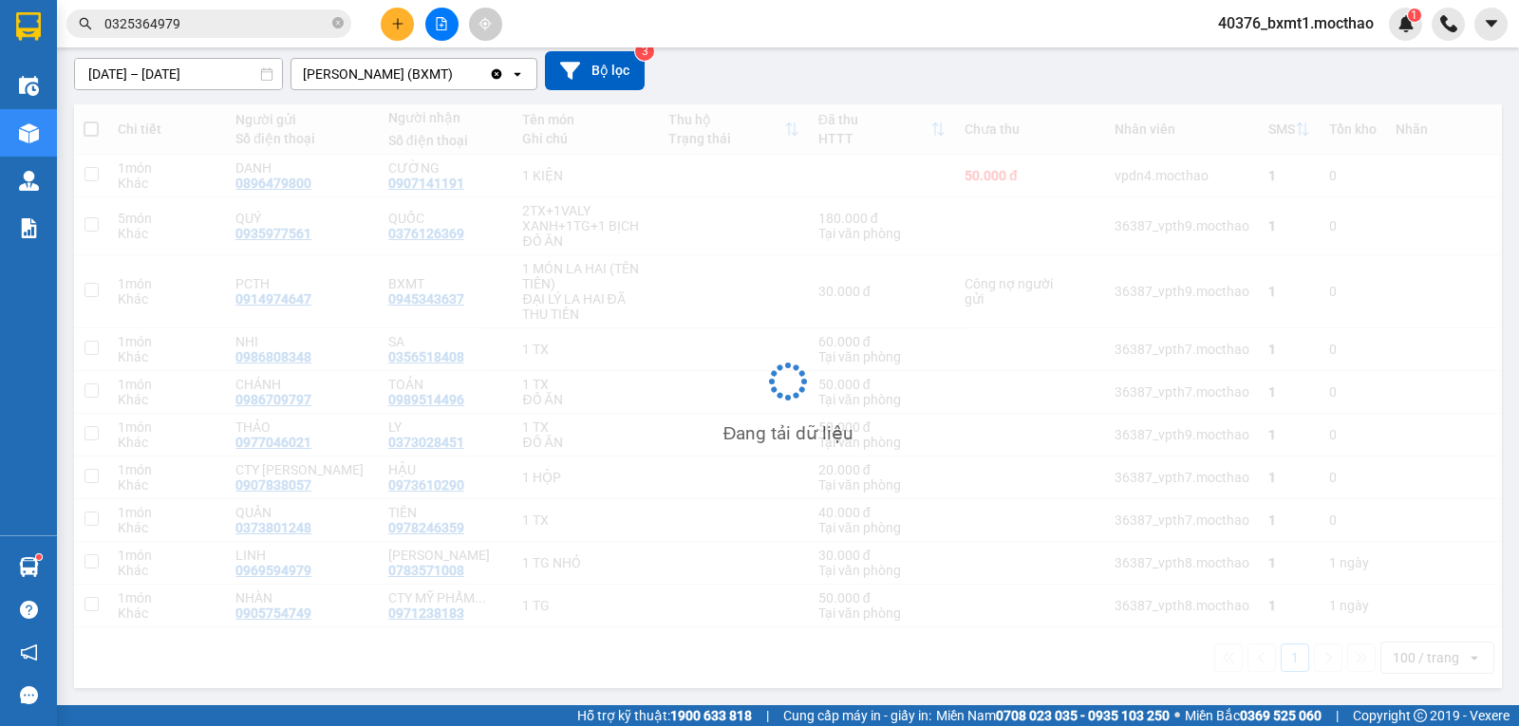
scroll to position [163, 0]
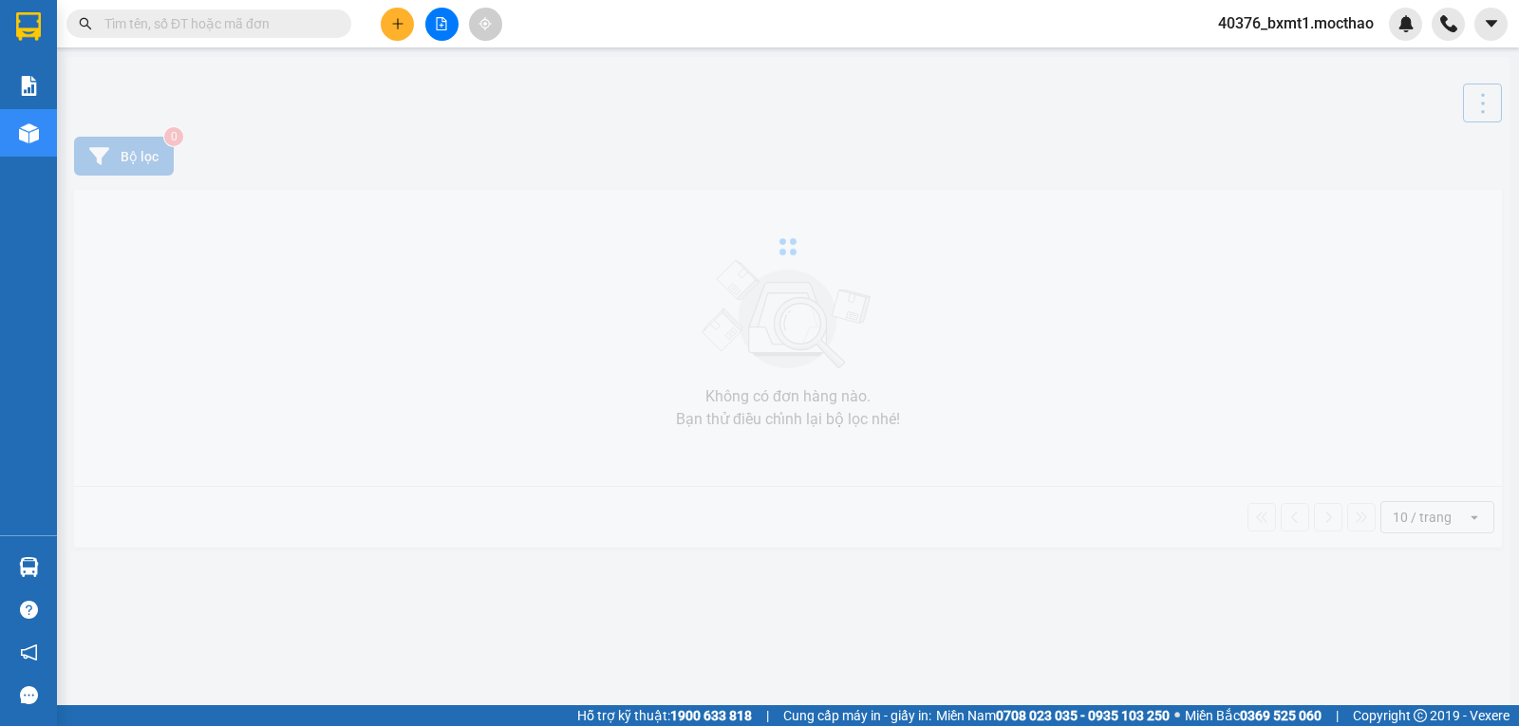
click at [191, 31] on input "text" at bounding box center [216, 23] width 224 height 21
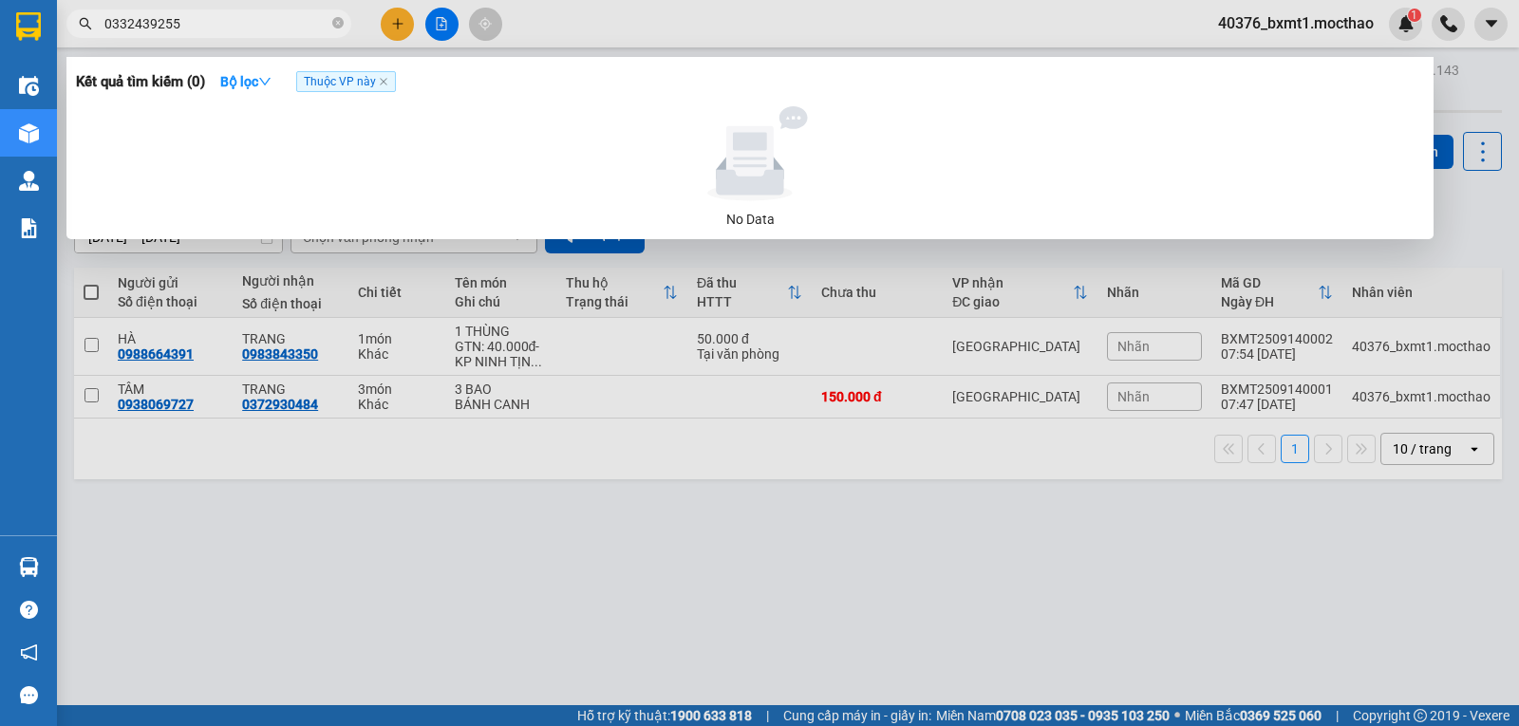
click at [613, 604] on div at bounding box center [759, 363] width 1519 height 726
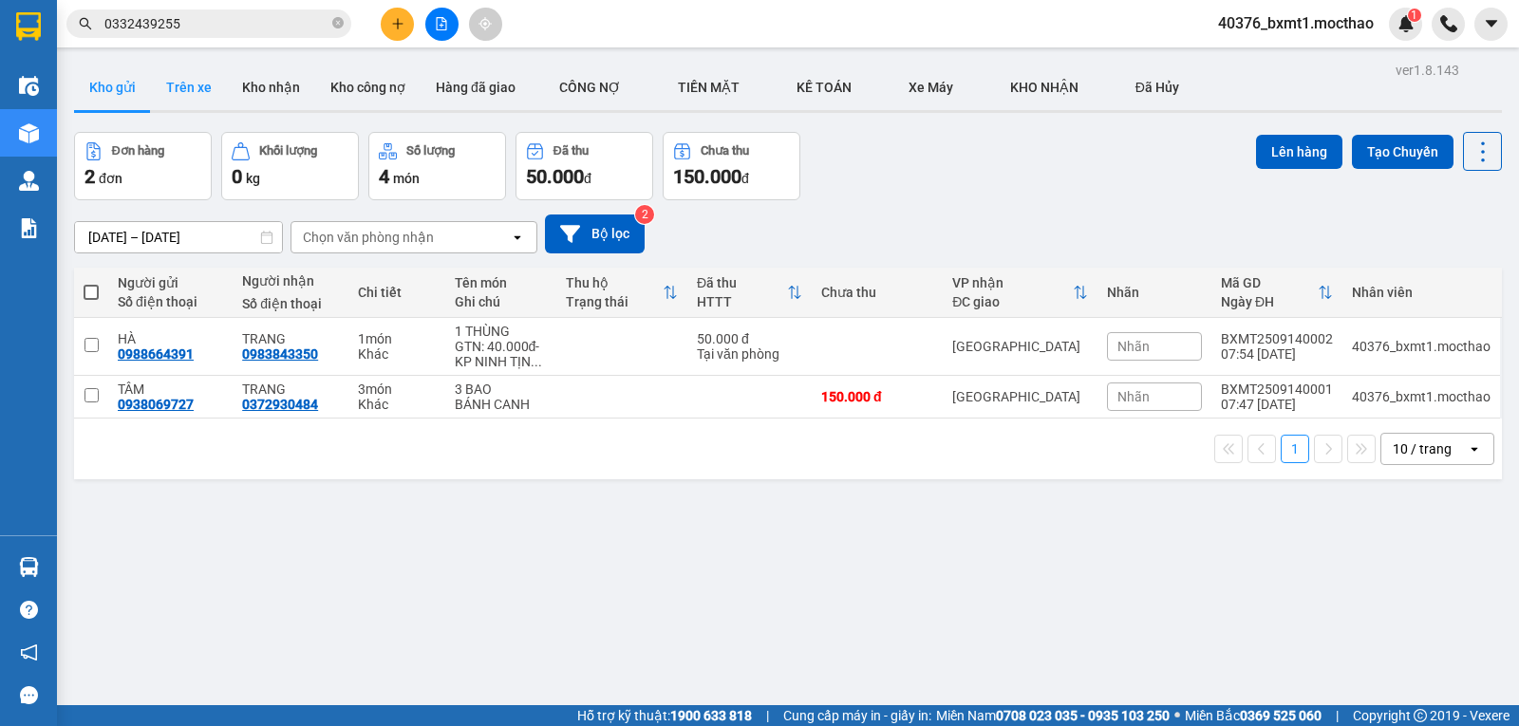
click at [222, 103] on button "Trên xe" at bounding box center [189, 88] width 76 height 46
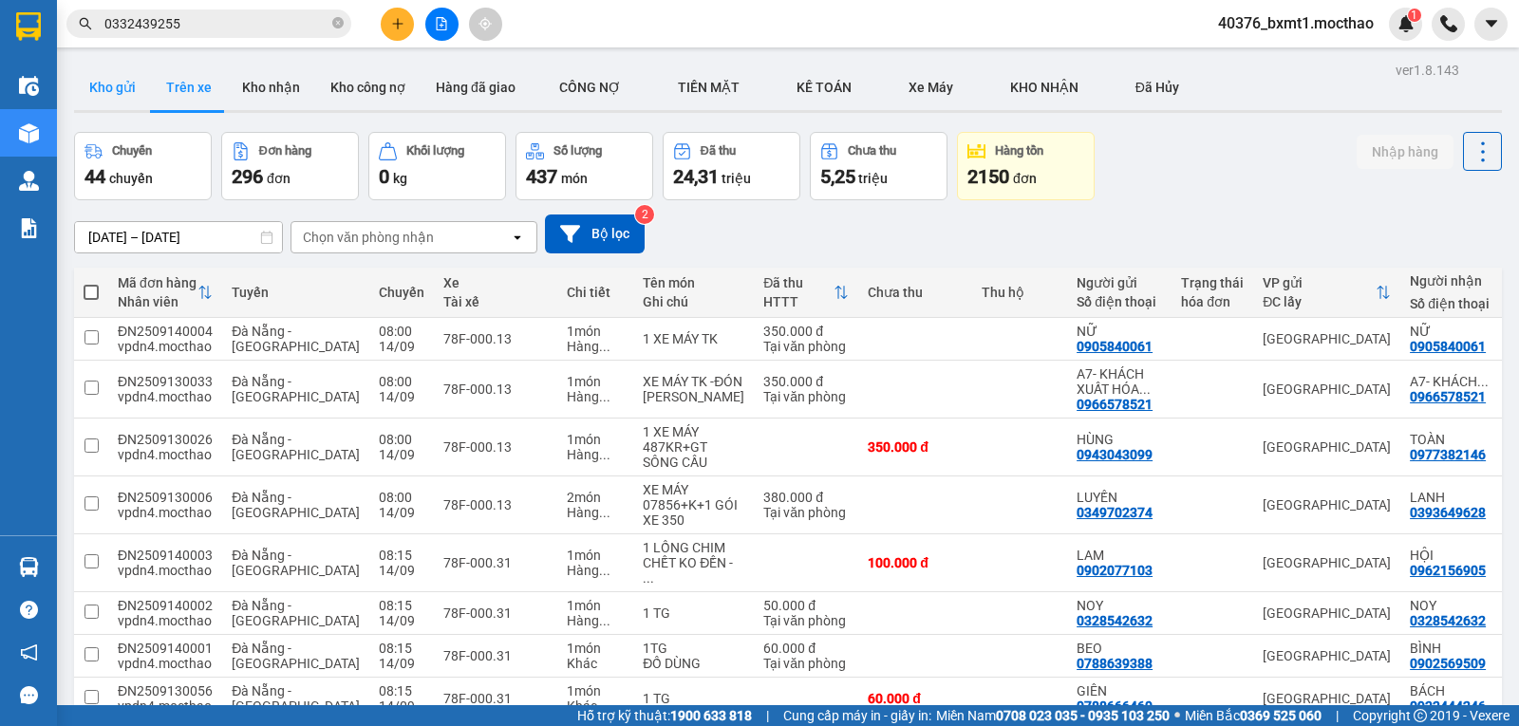
click at [118, 89] on button "Kho gửi" at bounding box center [112, 88] width 77 height 46
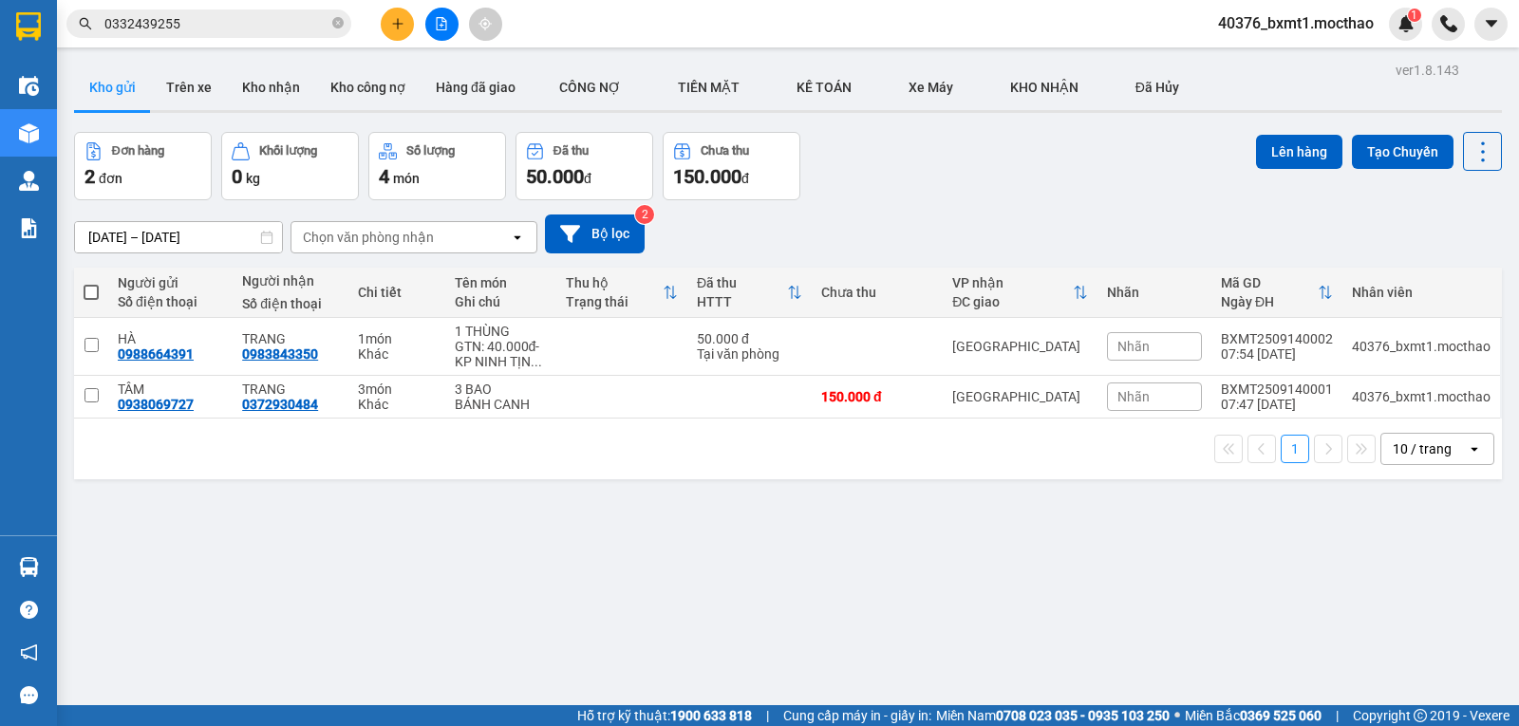
click at [261, 29] on input "0332439255" at bounding box center [216, 23] width 224 height 21
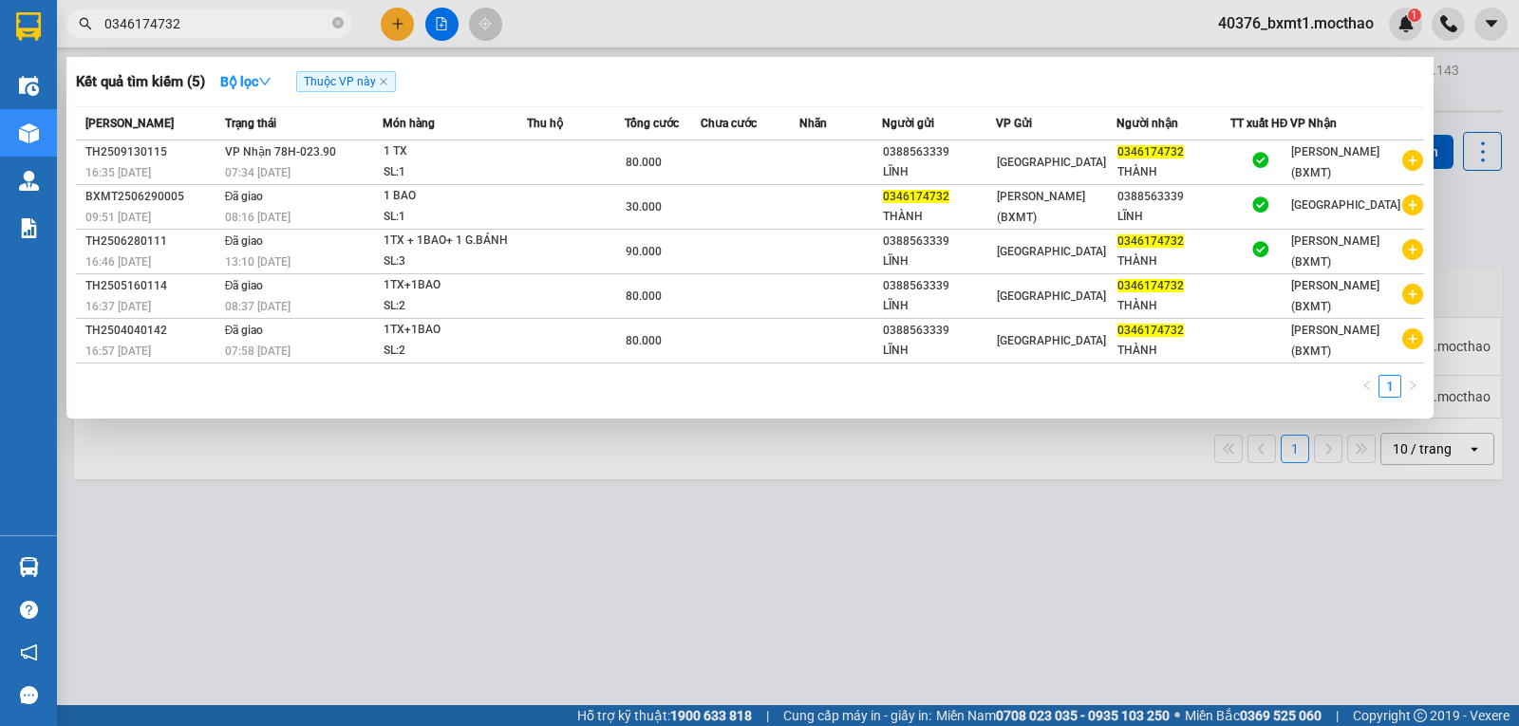
type input "0346174732"
click at [589, 21] on div at bounding box center [759, 363] width 1519 height 726
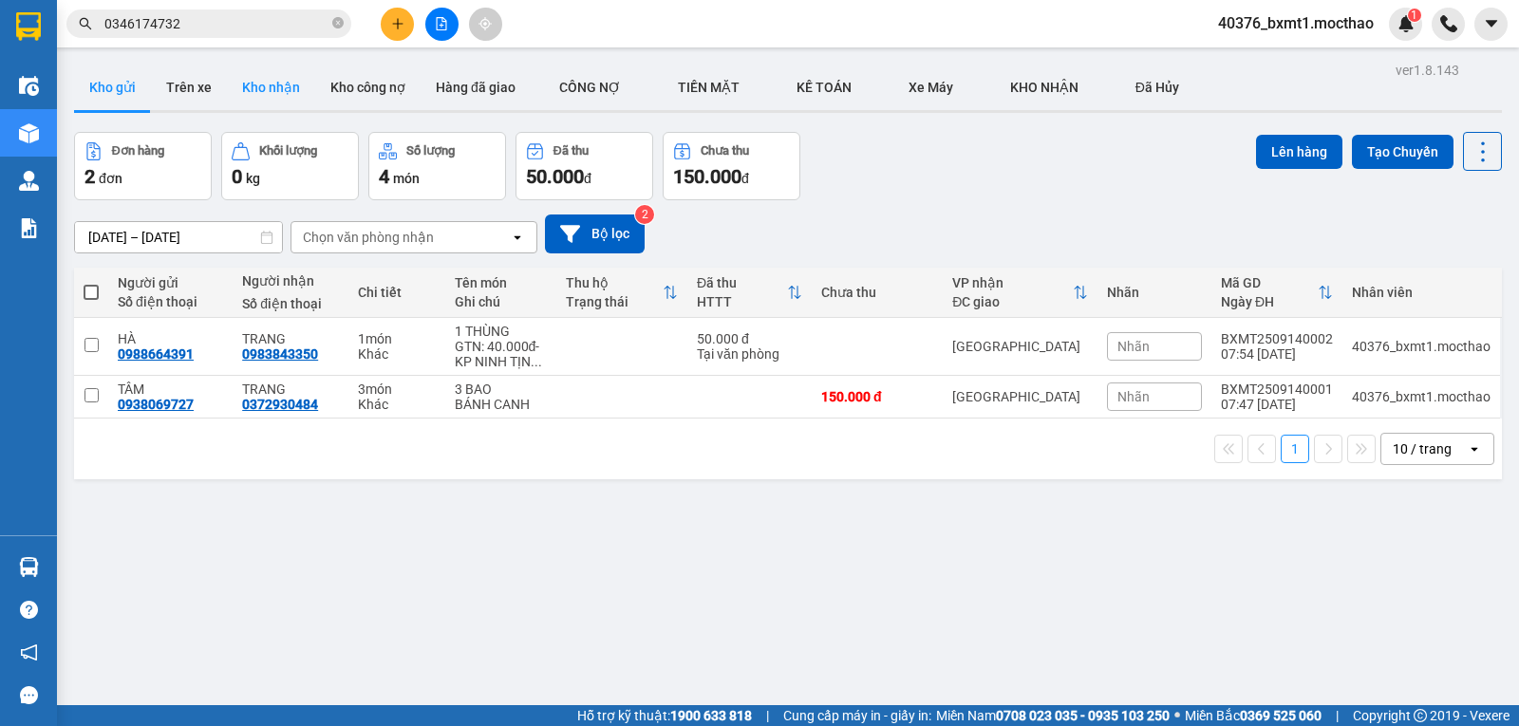
click at [264, 85] on button "Kho nhận" at bounding box center [271, 88] width 88 height 46
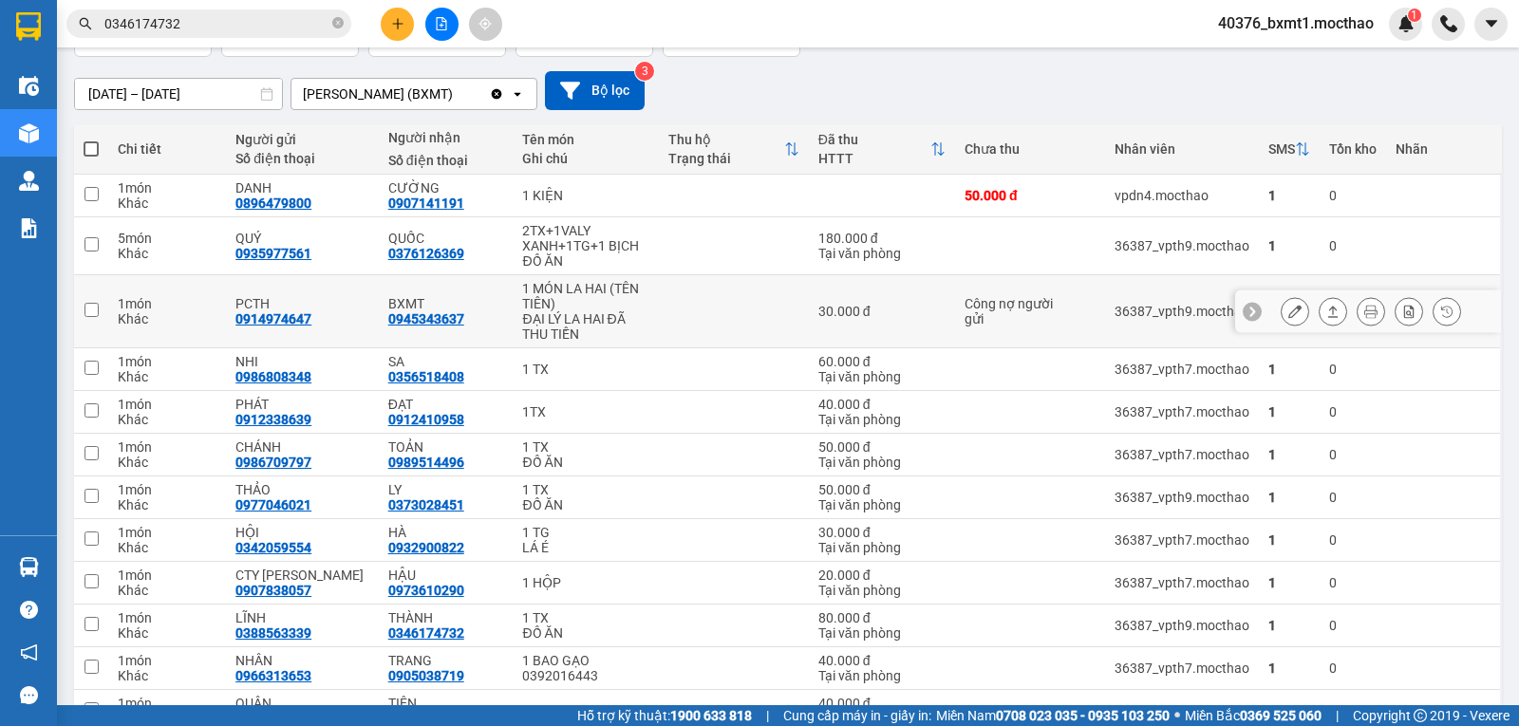
scroll to position [190, 0]
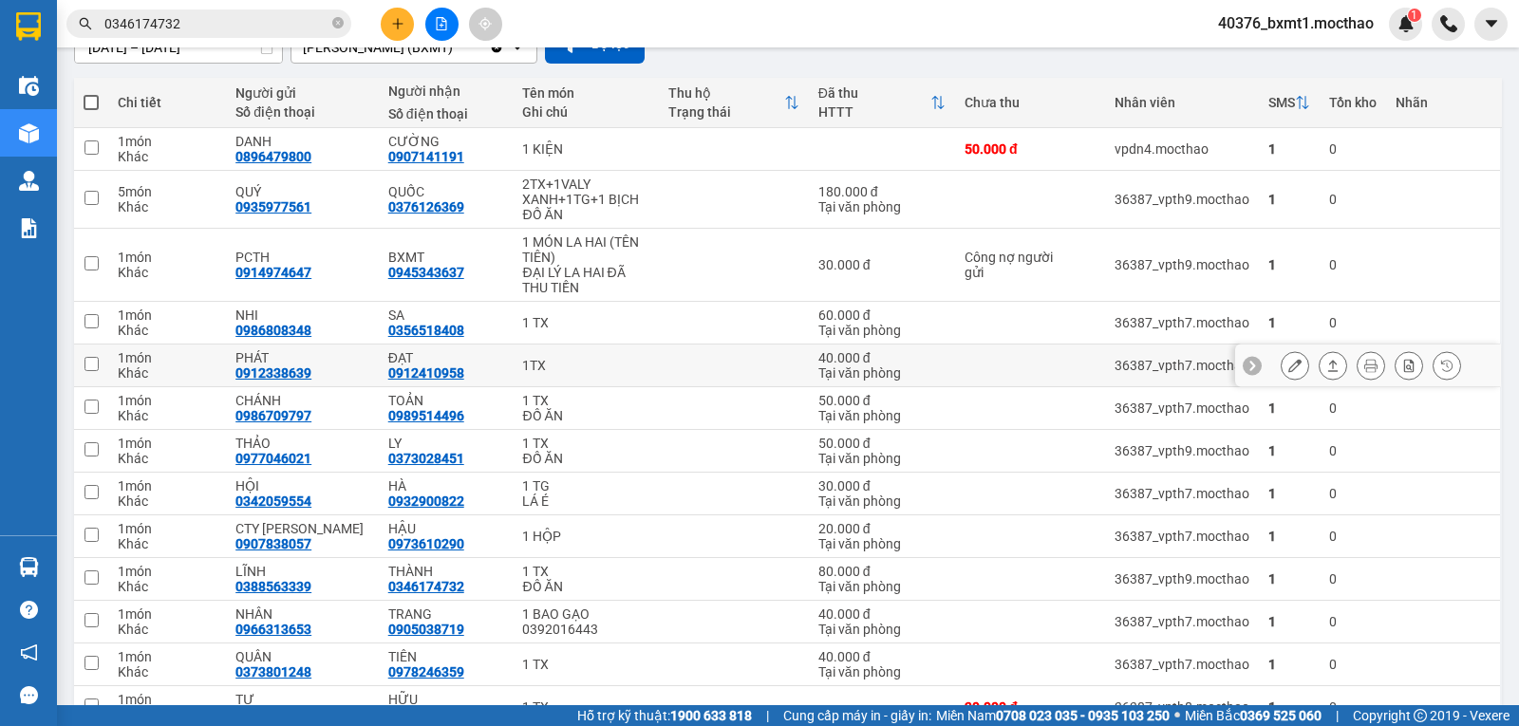
click at [1327, 366] on icon at bounding box center [1333, 365] width 13 height 13
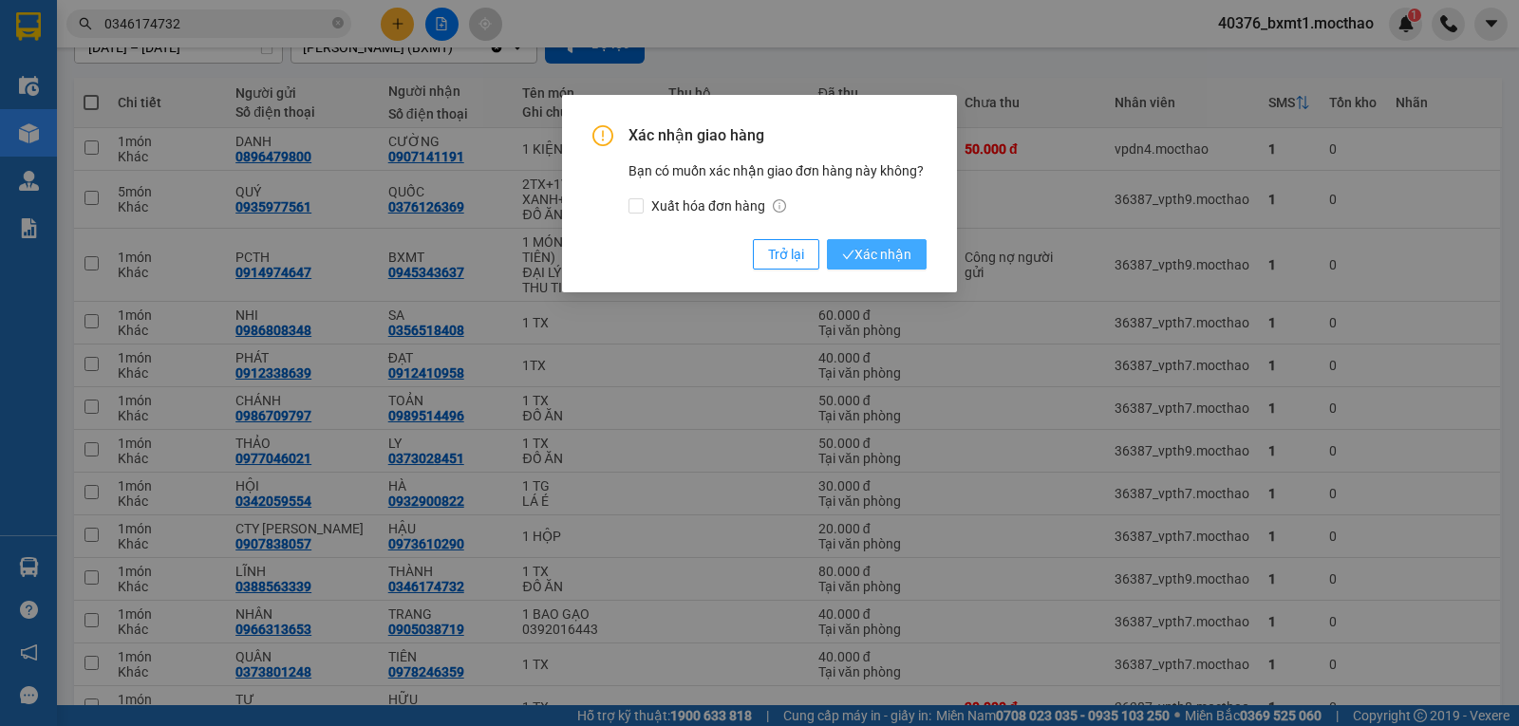
click at [849, 263] on span "Xác nhận" at bounding box center [876, 254] width 69 height 21
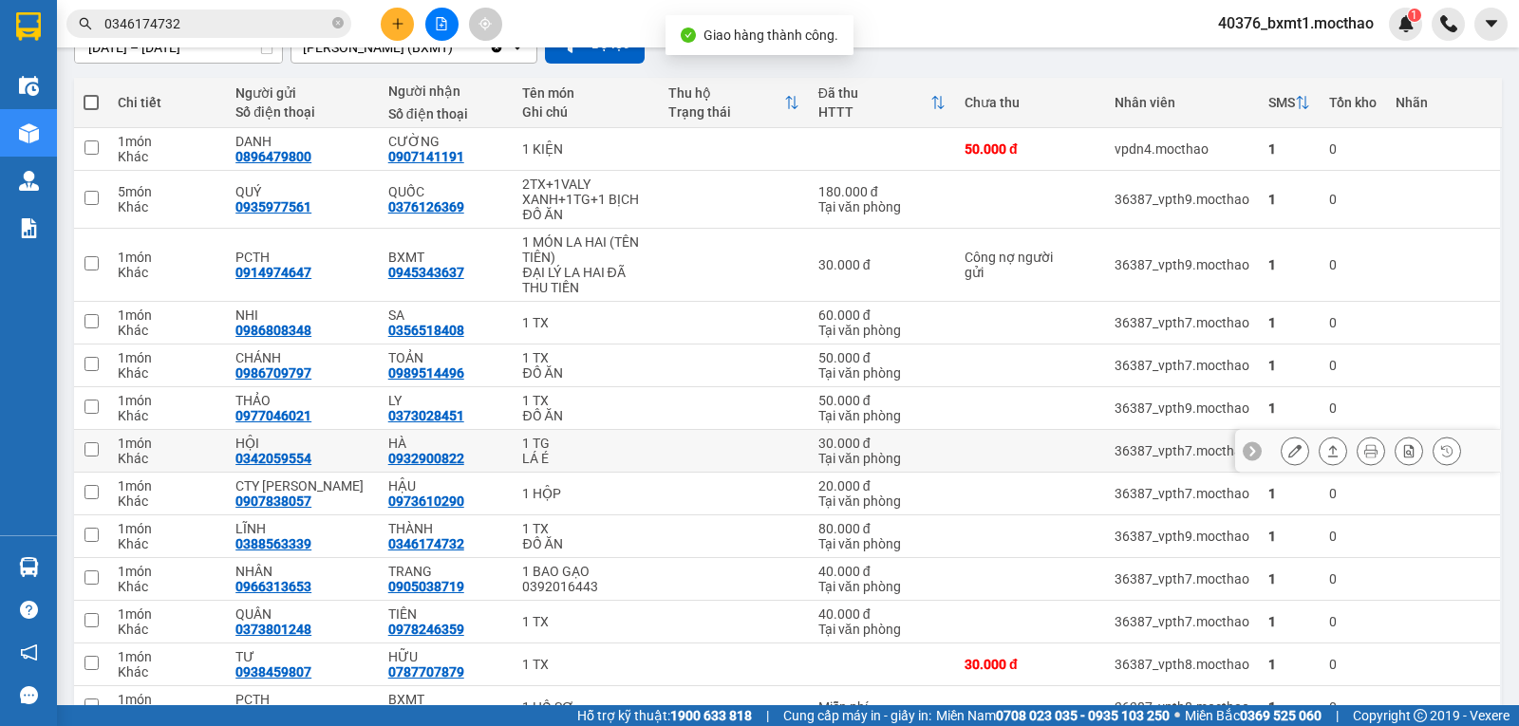
click at [1327, 454] on icon at bounding box center [1333, 450] width 13 height 13
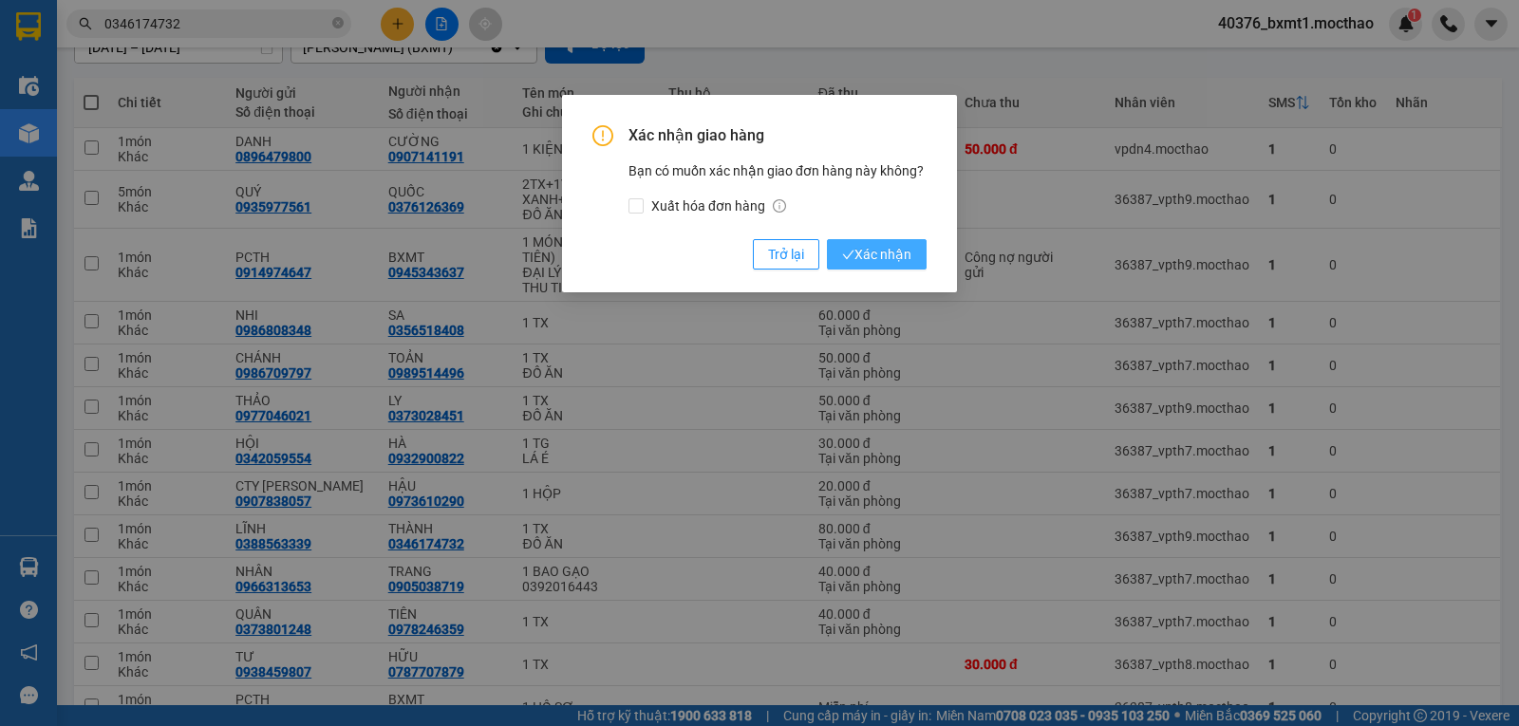
click at [855, 255] on span "Xác nhận" at bounding box center [876, 254] width 69 height 21
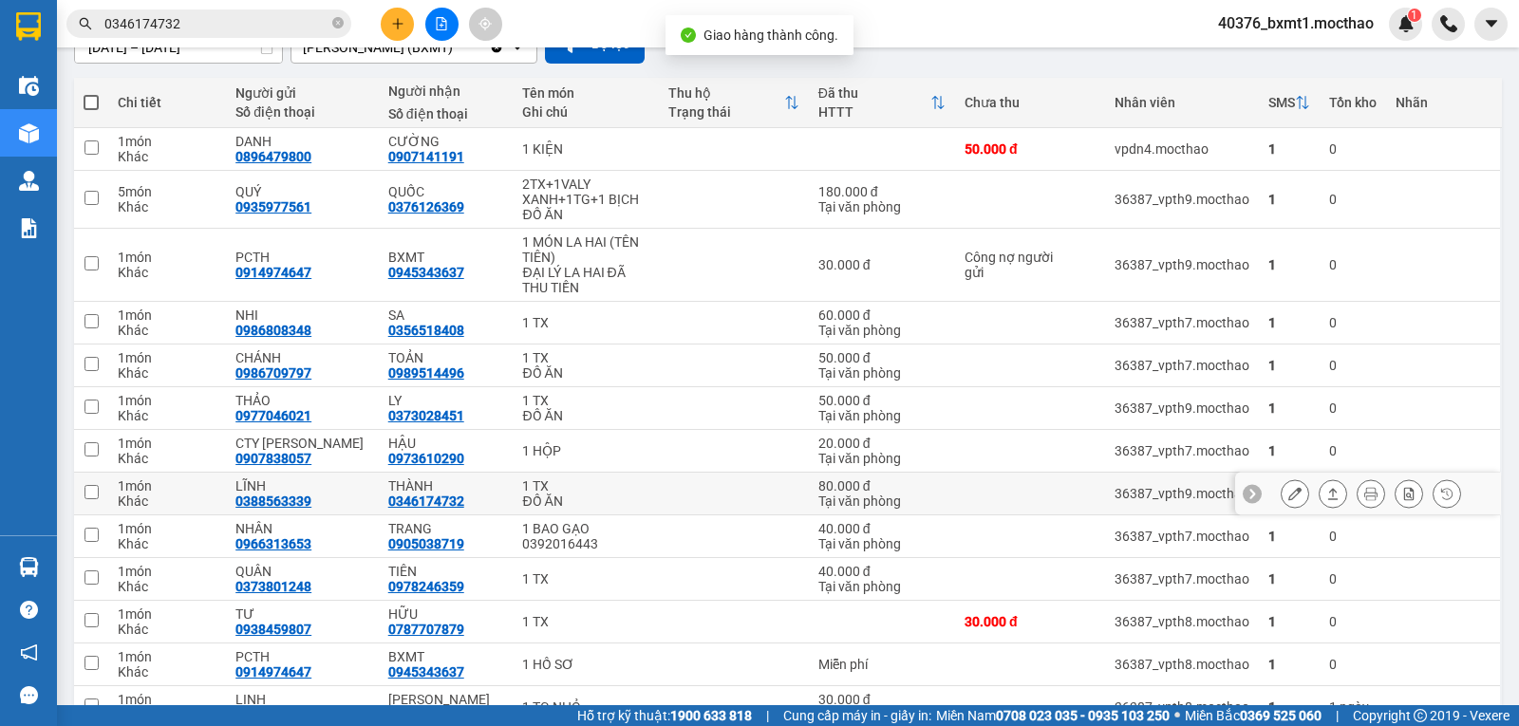
click at [1327, 494] on icon at bounding box center [1333, 493] width 13 height 13
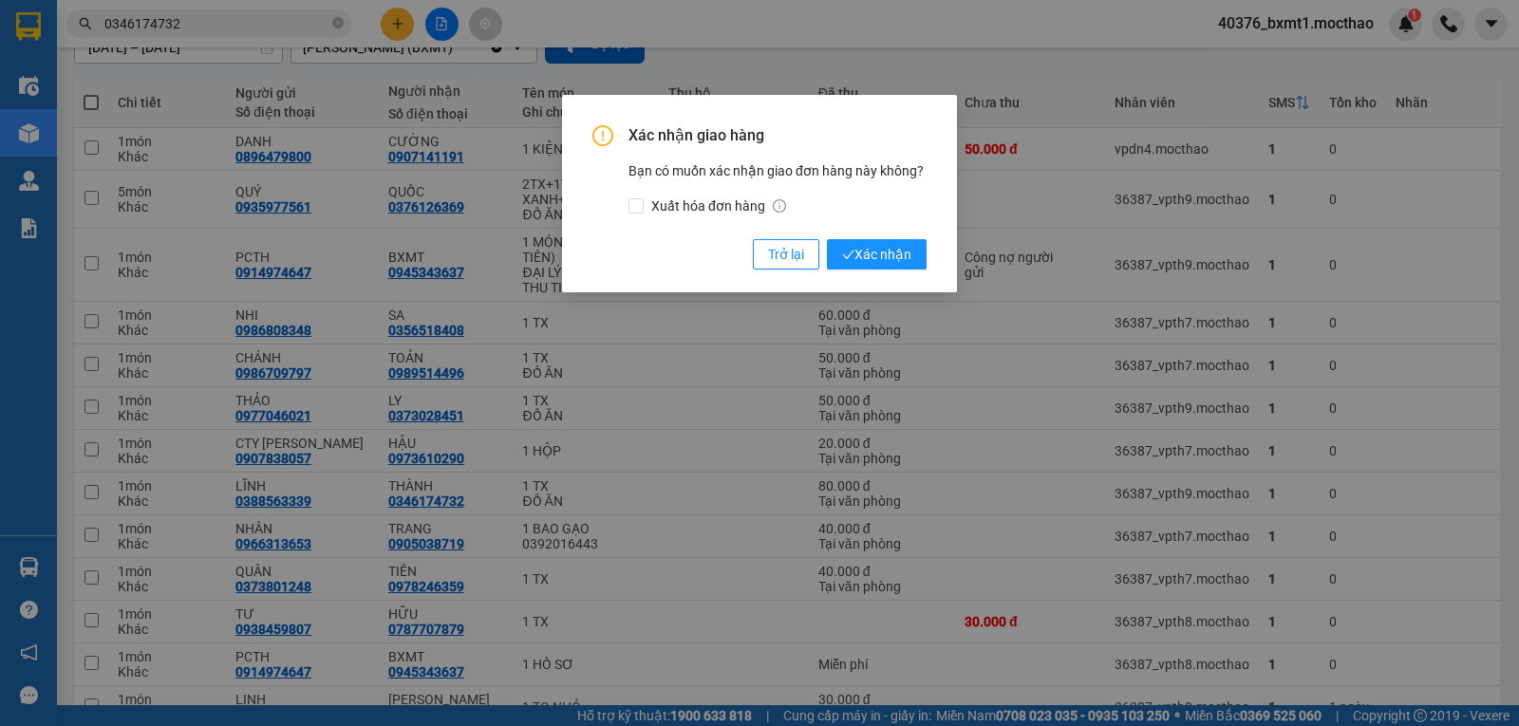
drag, startPoint x: 866, startPoint y: 257, endPoint x: 821, endPoint y: 316, distance: 73.9
click at [867, 257] on span "Xác nhận" at bounding box center [876, 254] width 69 height 21
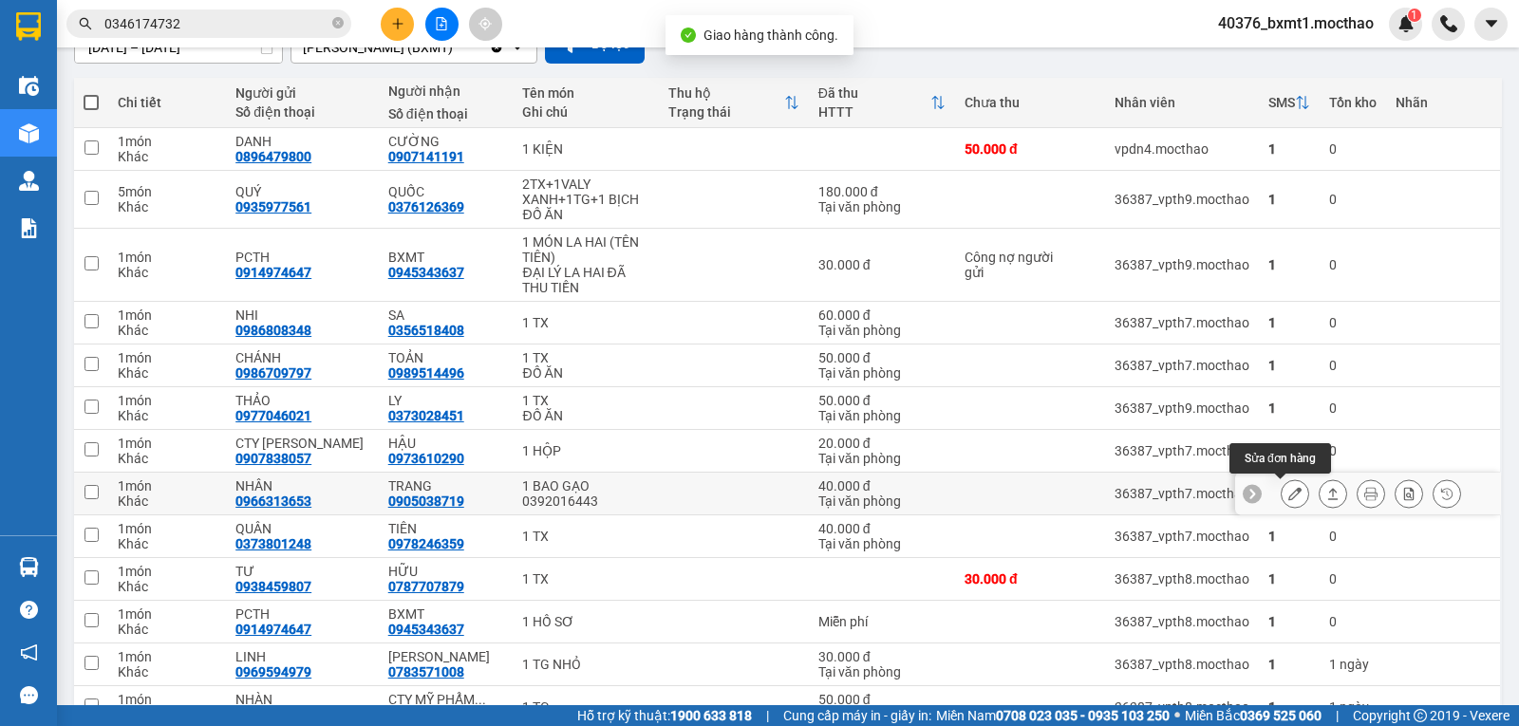
click at [1327, 490] on icon at bounding box center [1333, 493] width 13 height 13
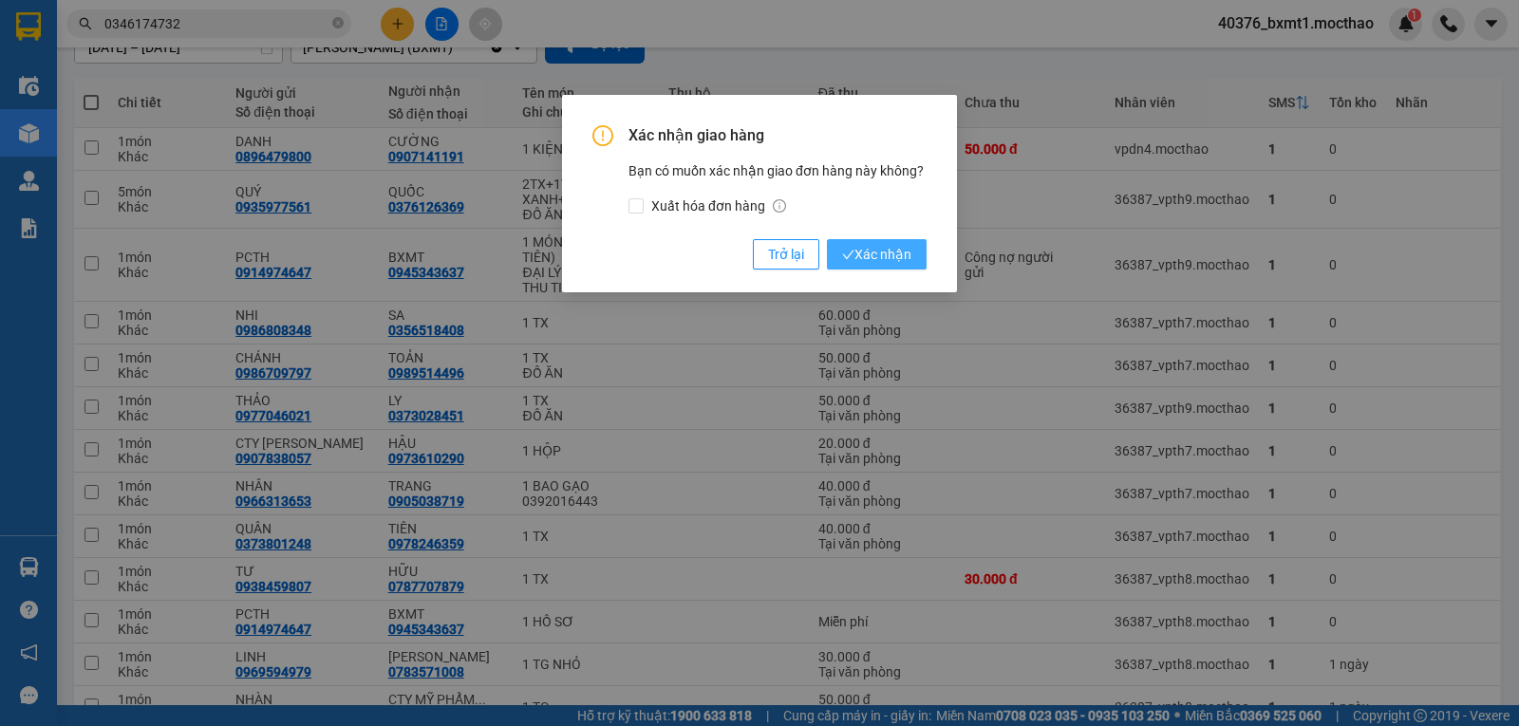
click at [865, 269] on button "Xác nhận" at bounding box center [877, 254] width 100 height 30
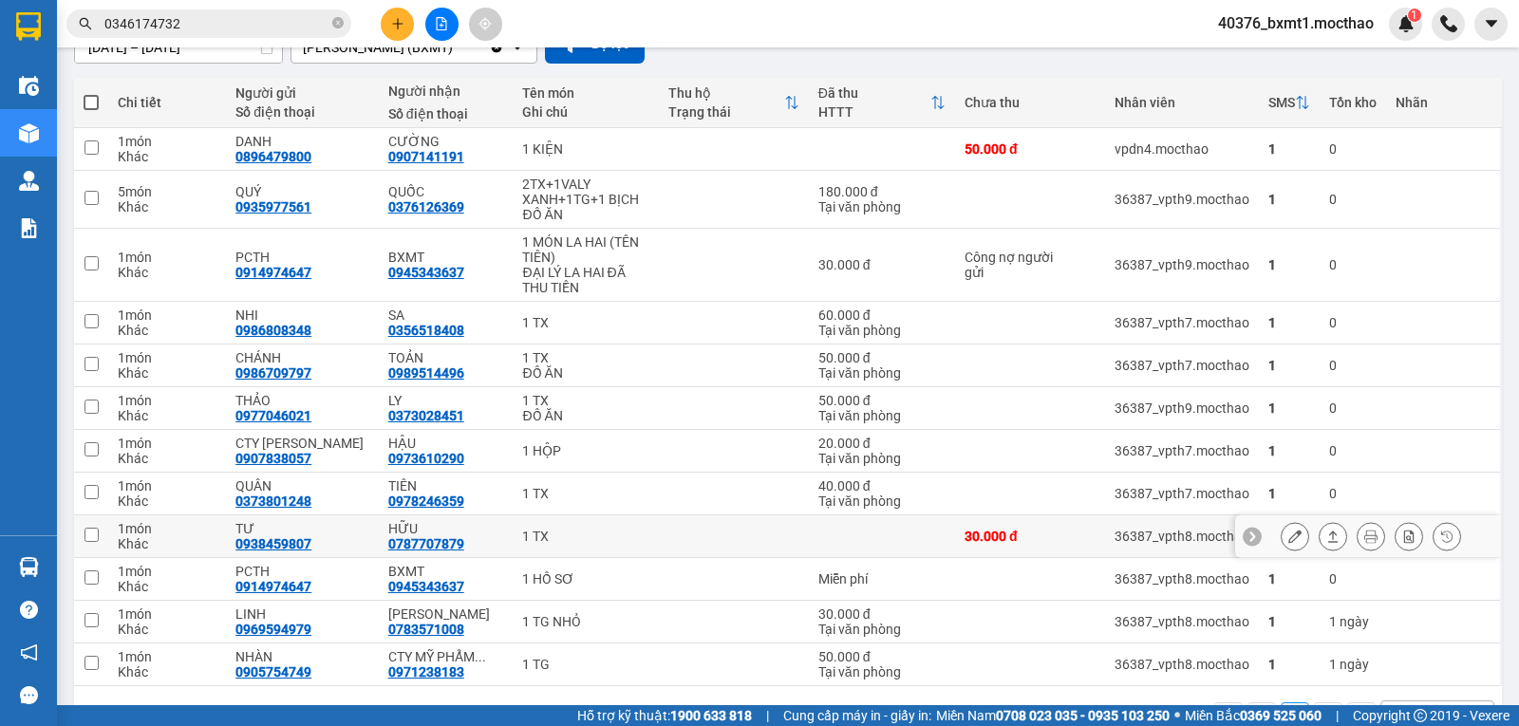
click at [1320, 544] on button at bounding box center [1333, 536] width 27 height 33
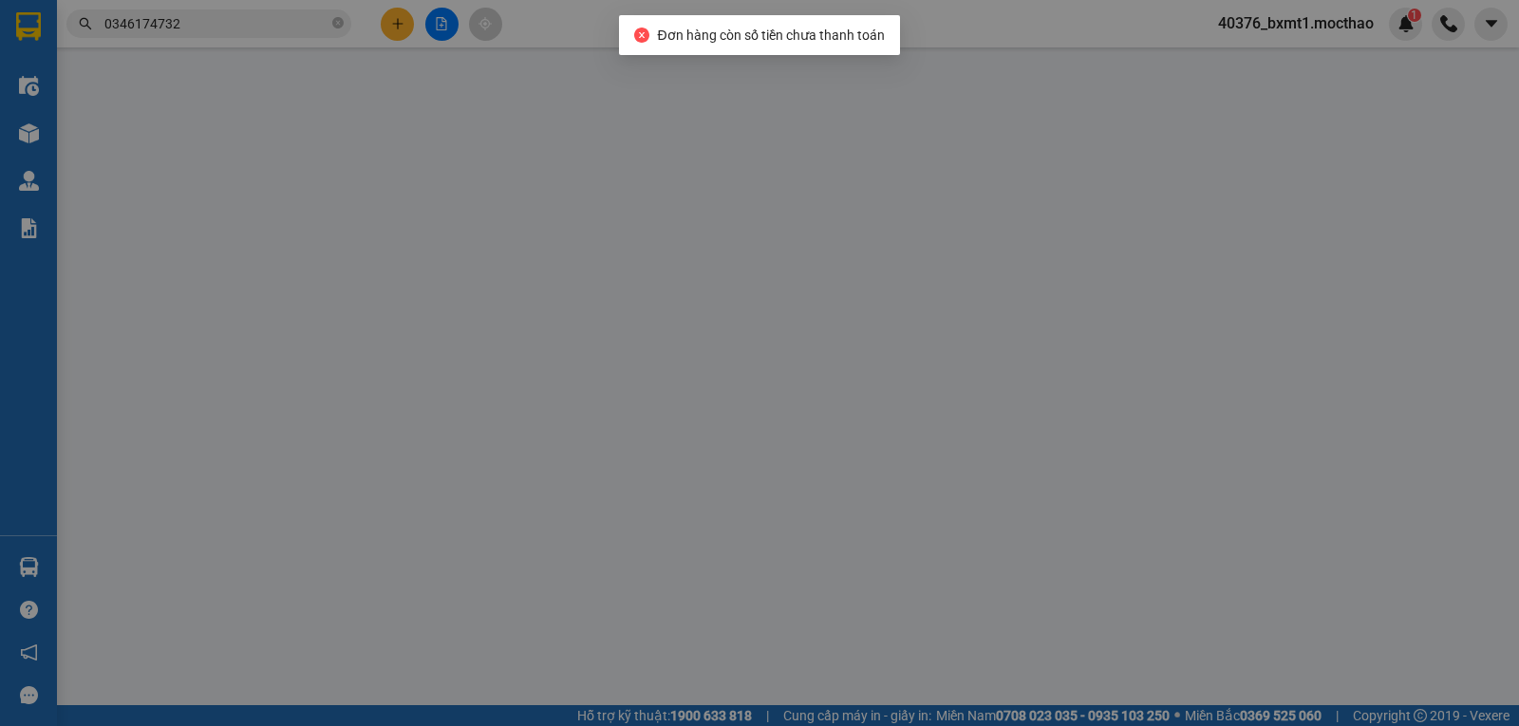
type input "0938459807"
type input "TƯ"
type input "0787707879"
type input "HỮU"
type input "1"
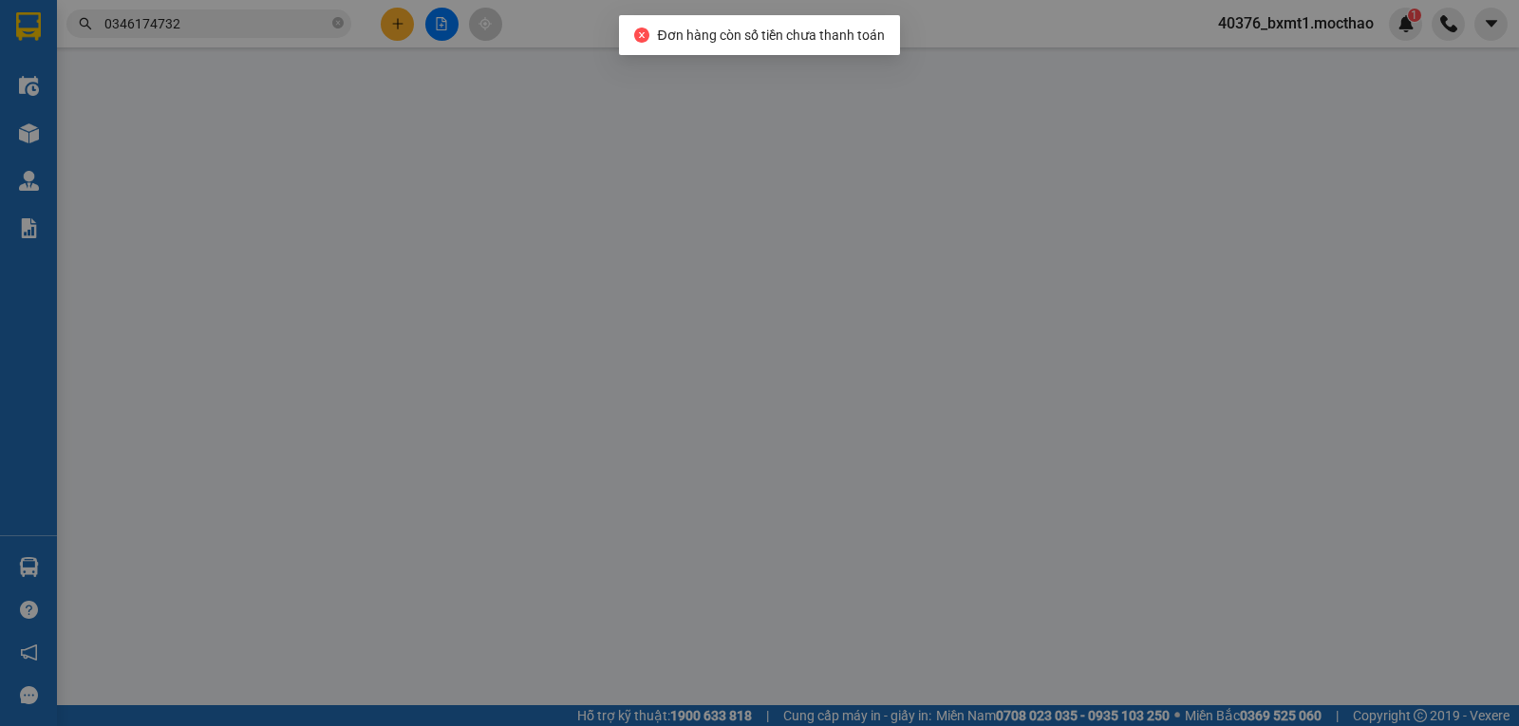
type input "30.000"
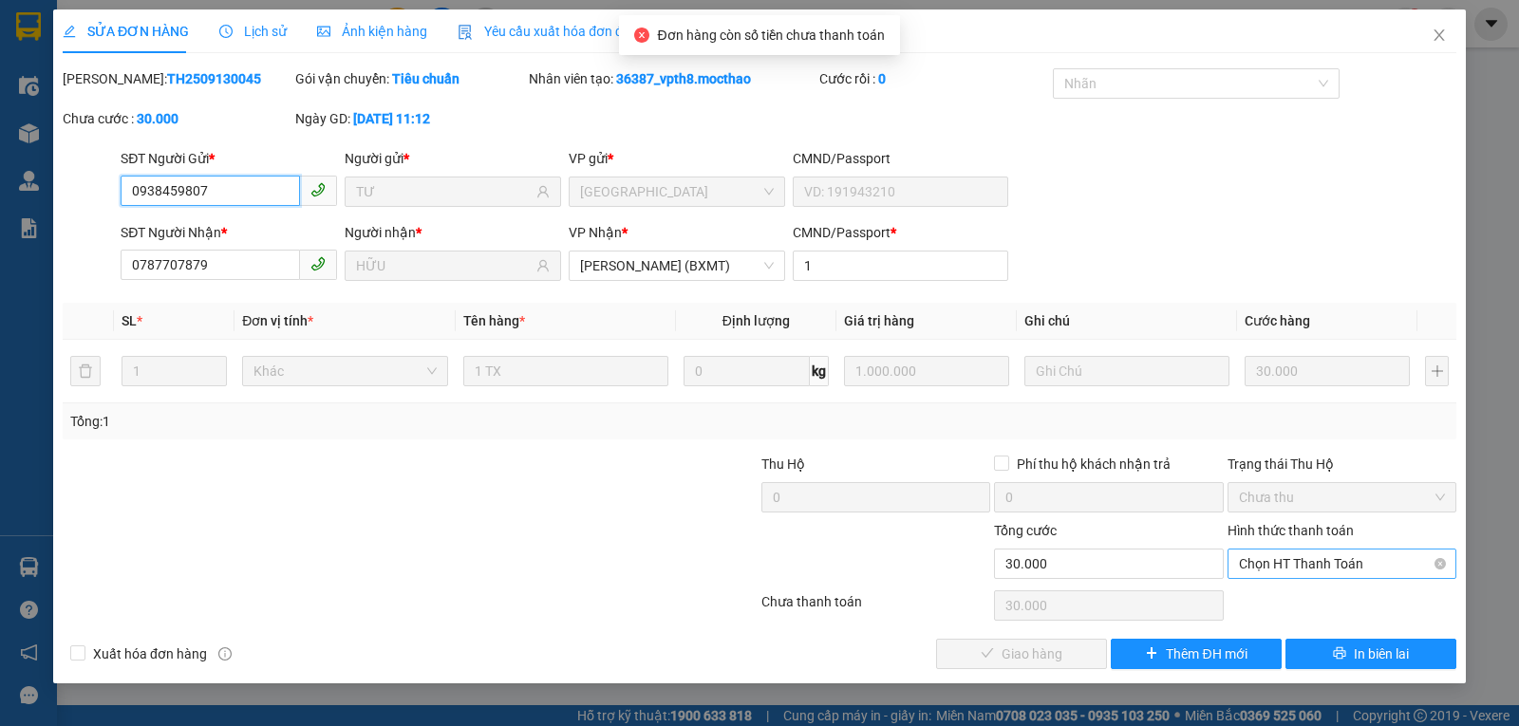
click at [1262, 564] on span "Chọn HT Thanh Toán" at bounding box center [1342, 564] width 206 height 28
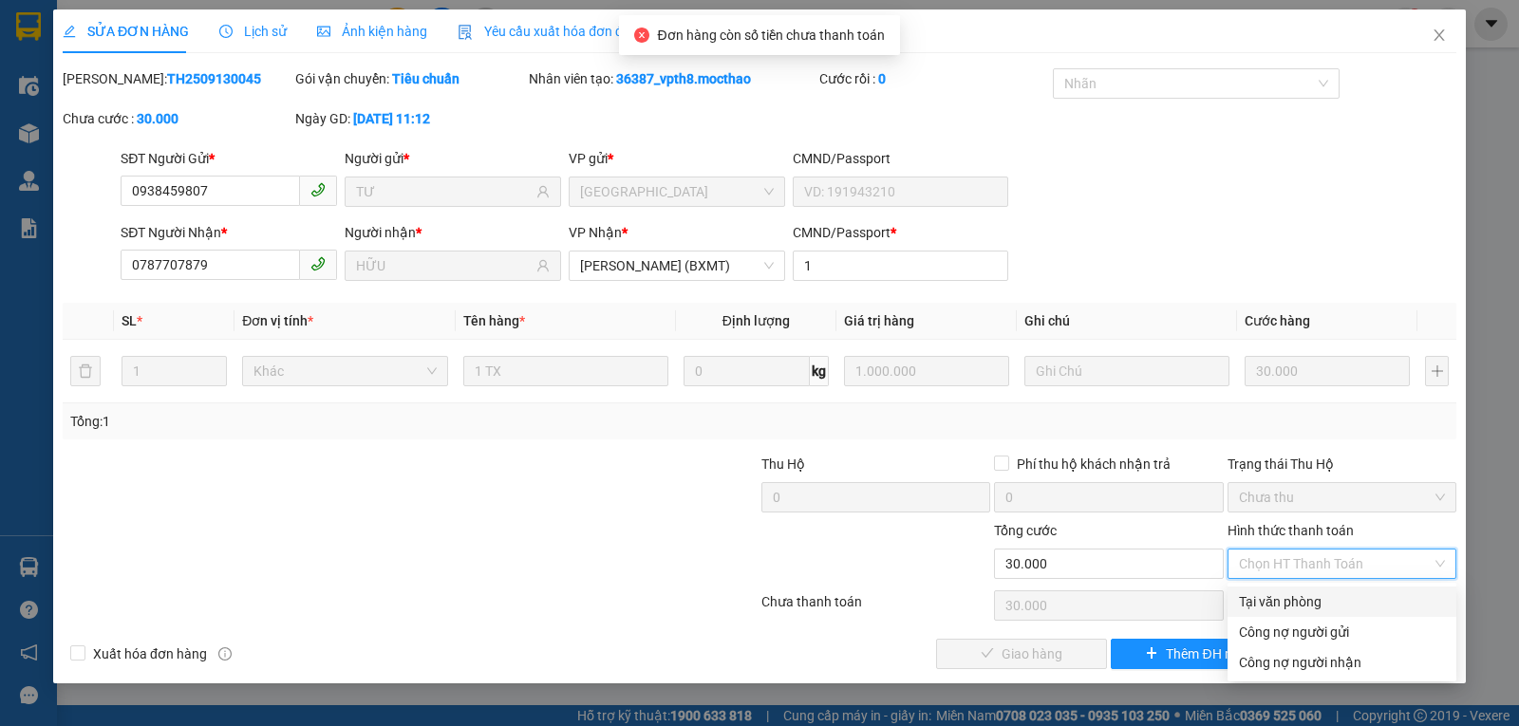
drag, startPoint x: 1261, startPoint y: 600, endPoint x: 1161, endPoint y: 611, distance: 100.3
click at [1261, 603] on div "Tại văn phòng" at bounding box center [1342, 602] width 206 height 21
type input "0"
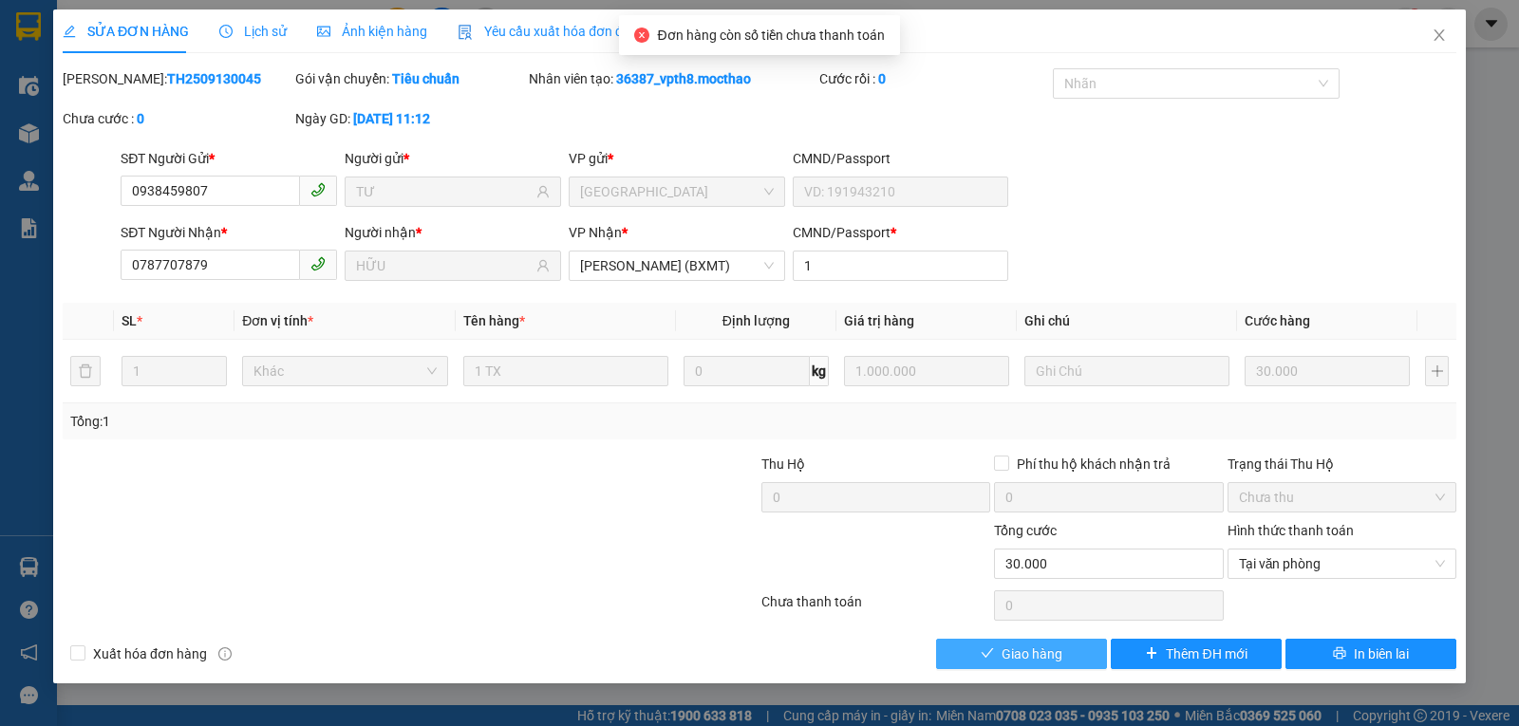
click at [1045, 651] on span "Giao hàng" at bounding box center [1032, 654] width 61 height 21
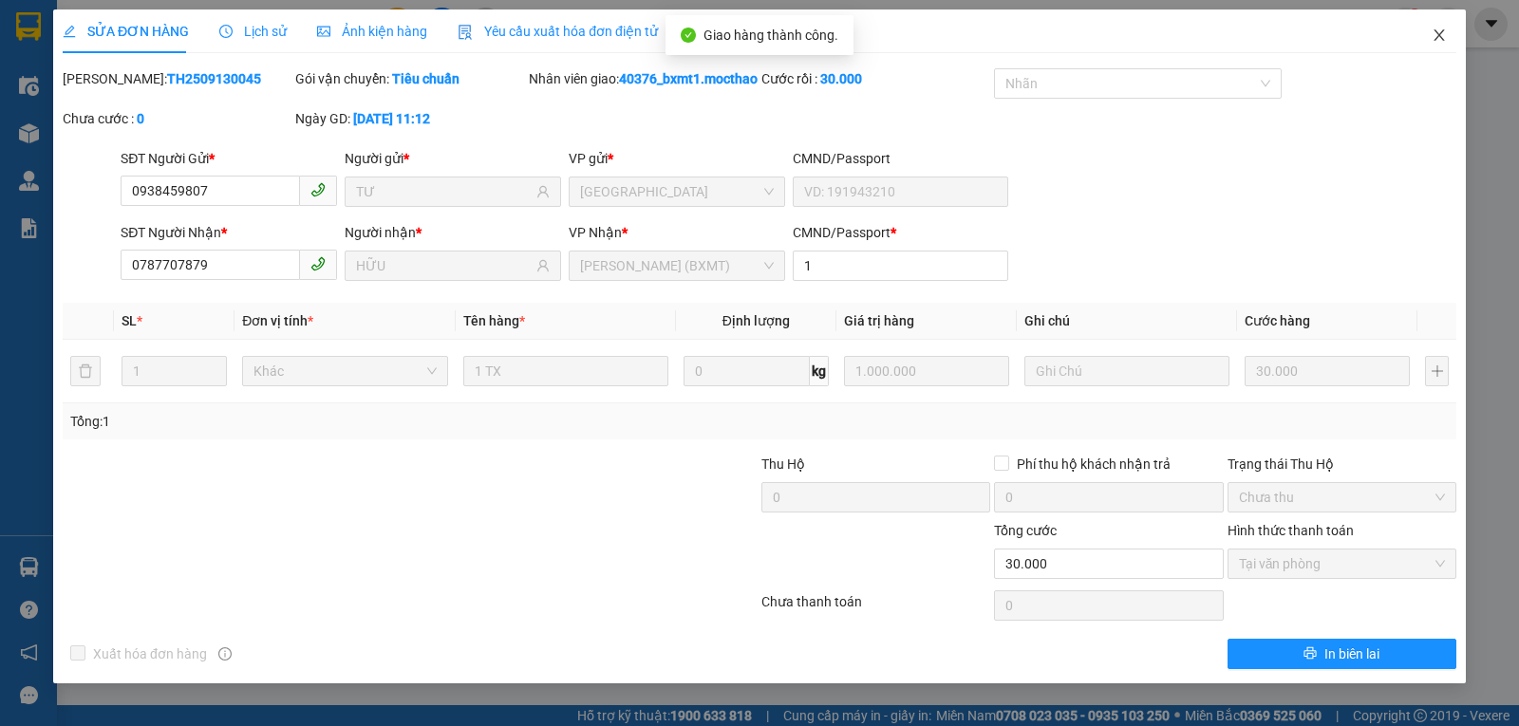
click at [1432, 40] on icon "close" at bounding box center [1439, 35] width 15 height 15
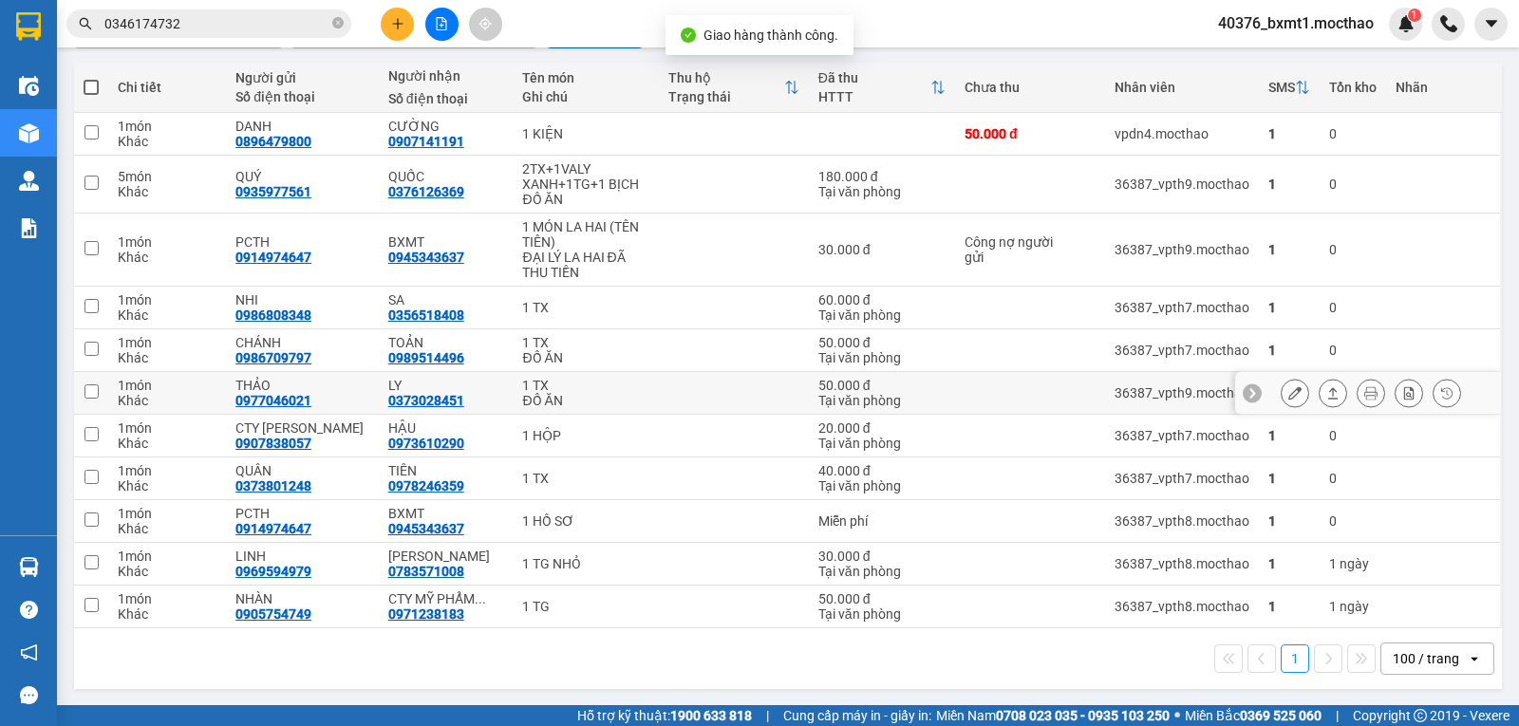
scroll to position [206, 0]
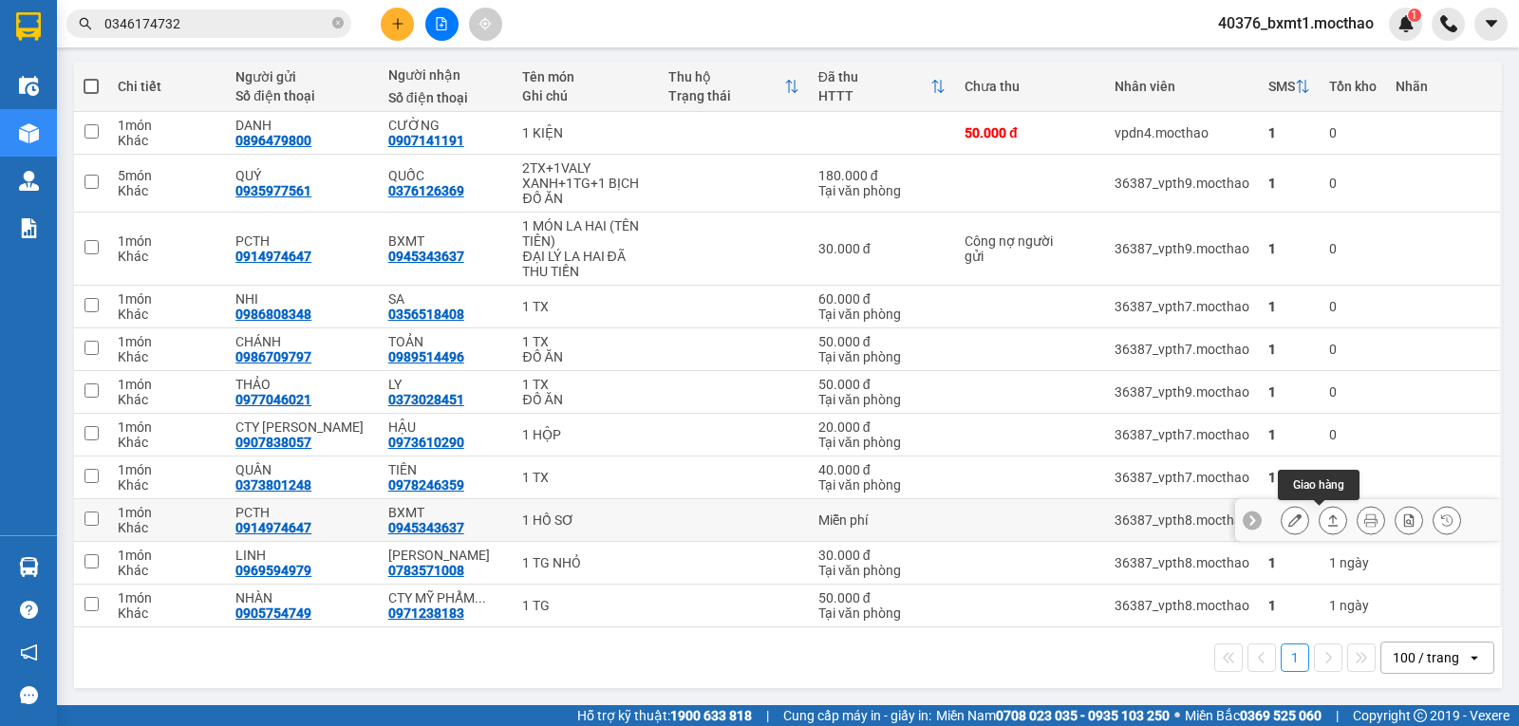
click at [1320, 524] on button at bounding box center [1333, 520] width 27 height 33
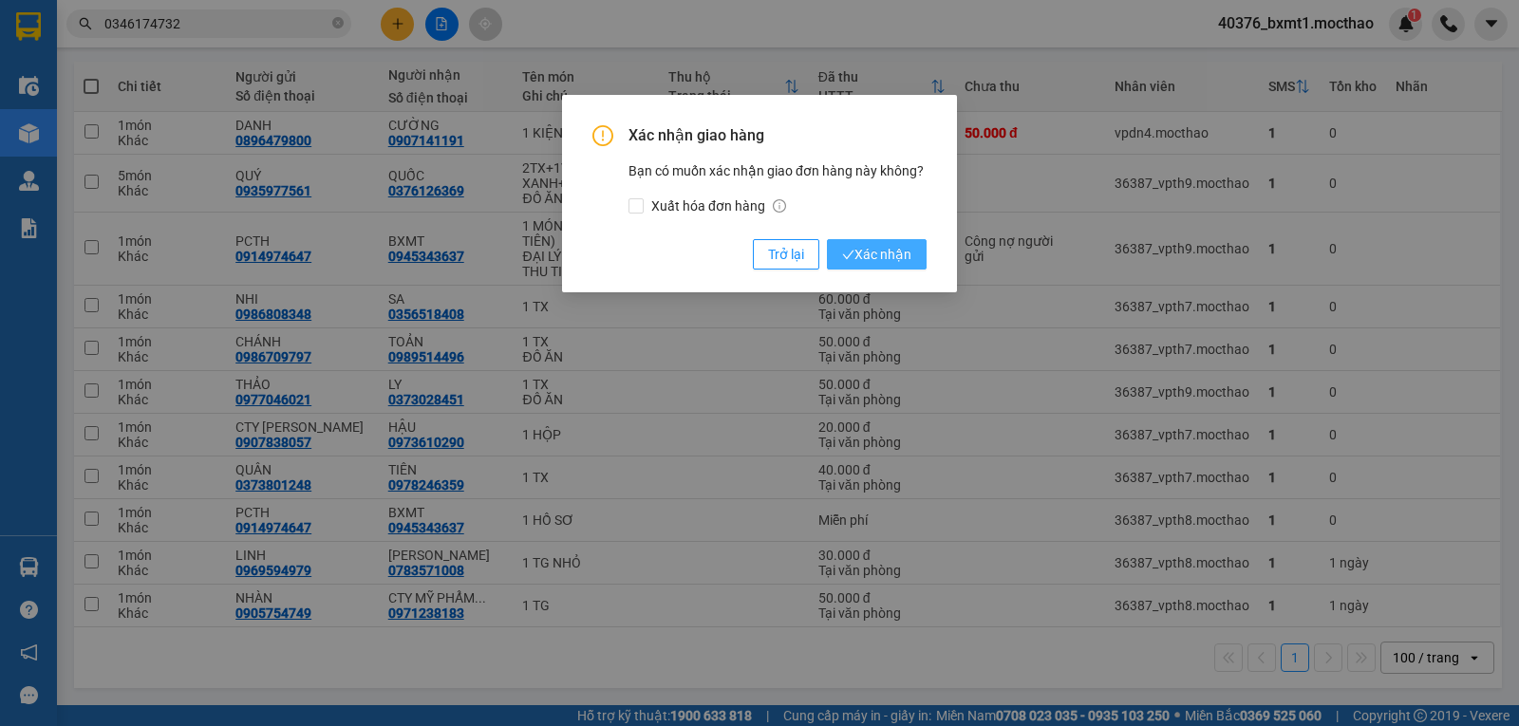
click at [923, 270] on button "Xác nhận" at bounding box center [877, 254] width 100 height 30
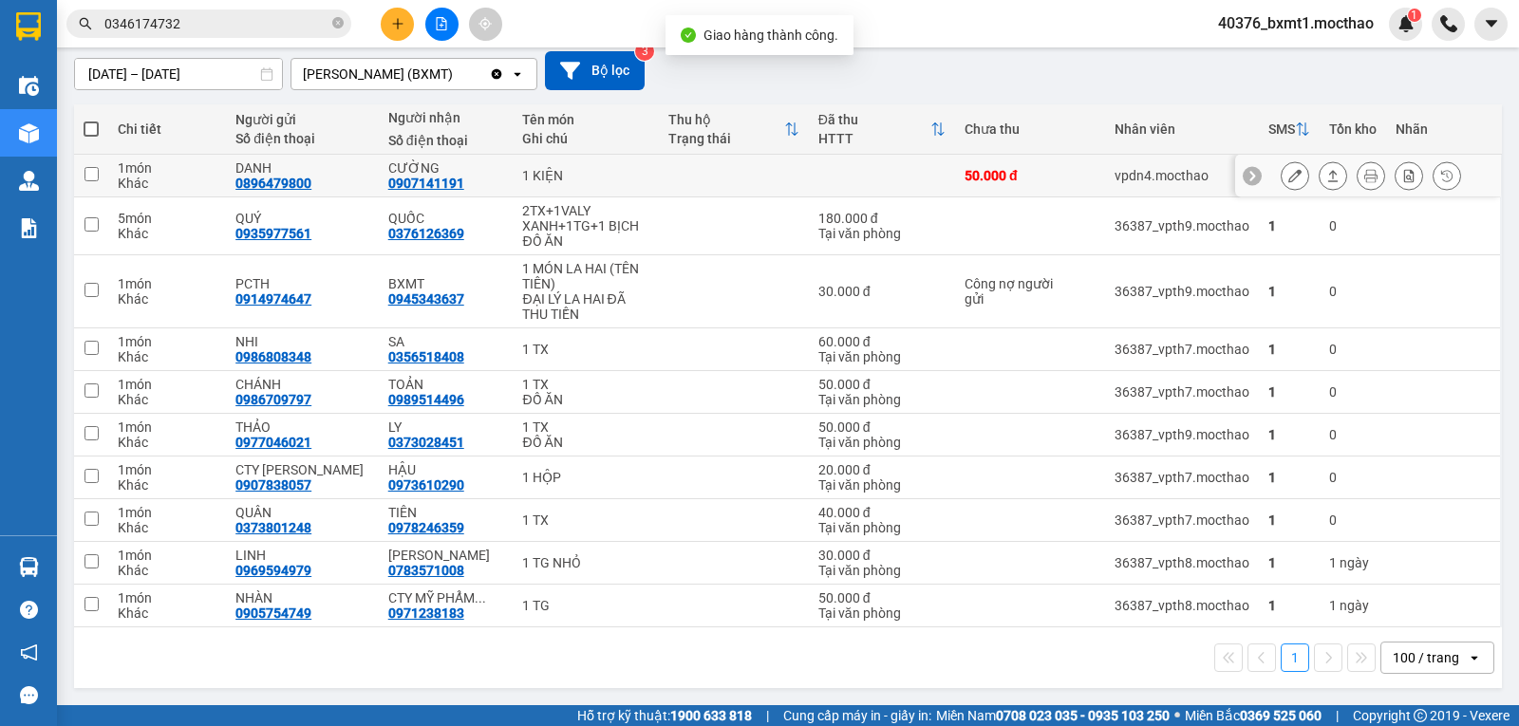
scroll to position [0, 0]
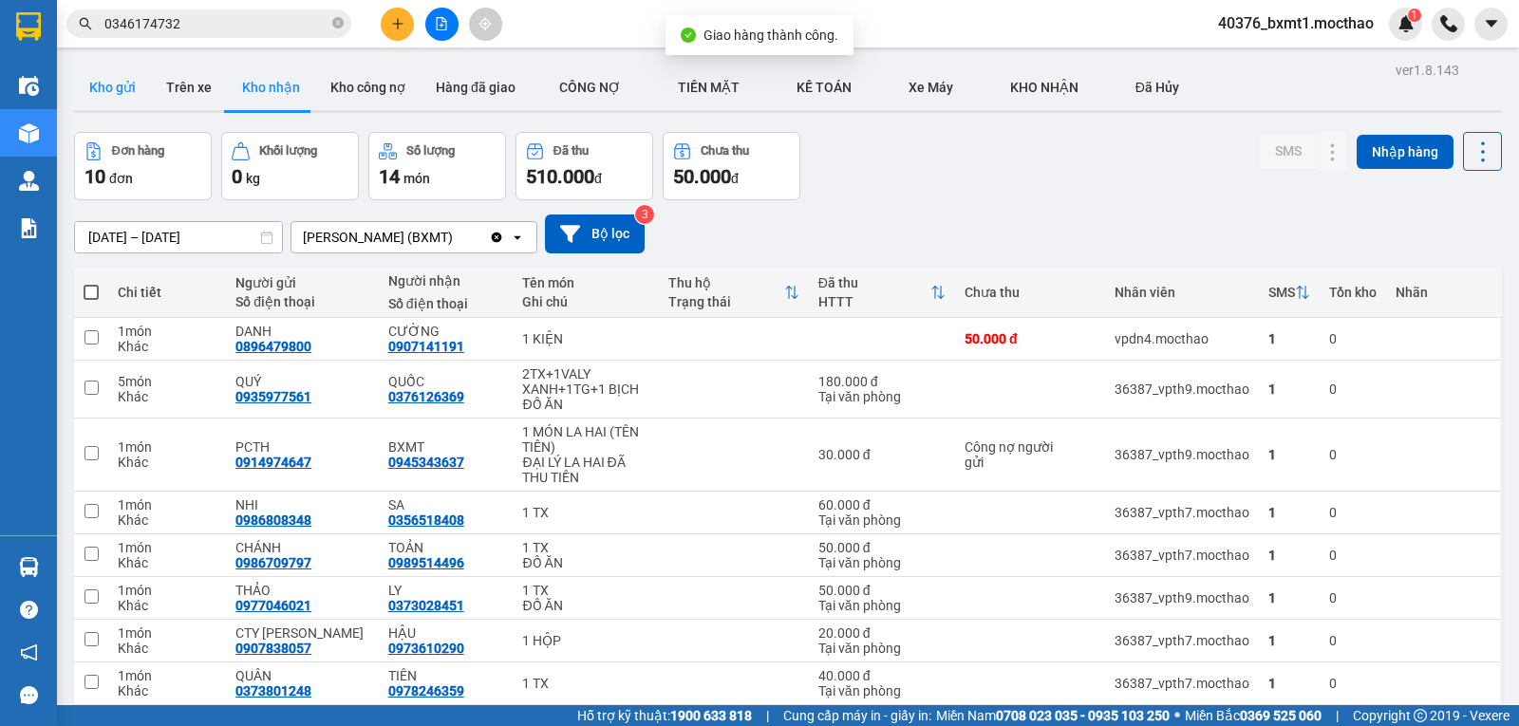
click at [104, 91] on button "Kho gửi" at bounding box center [112, 88] width 77 height 46
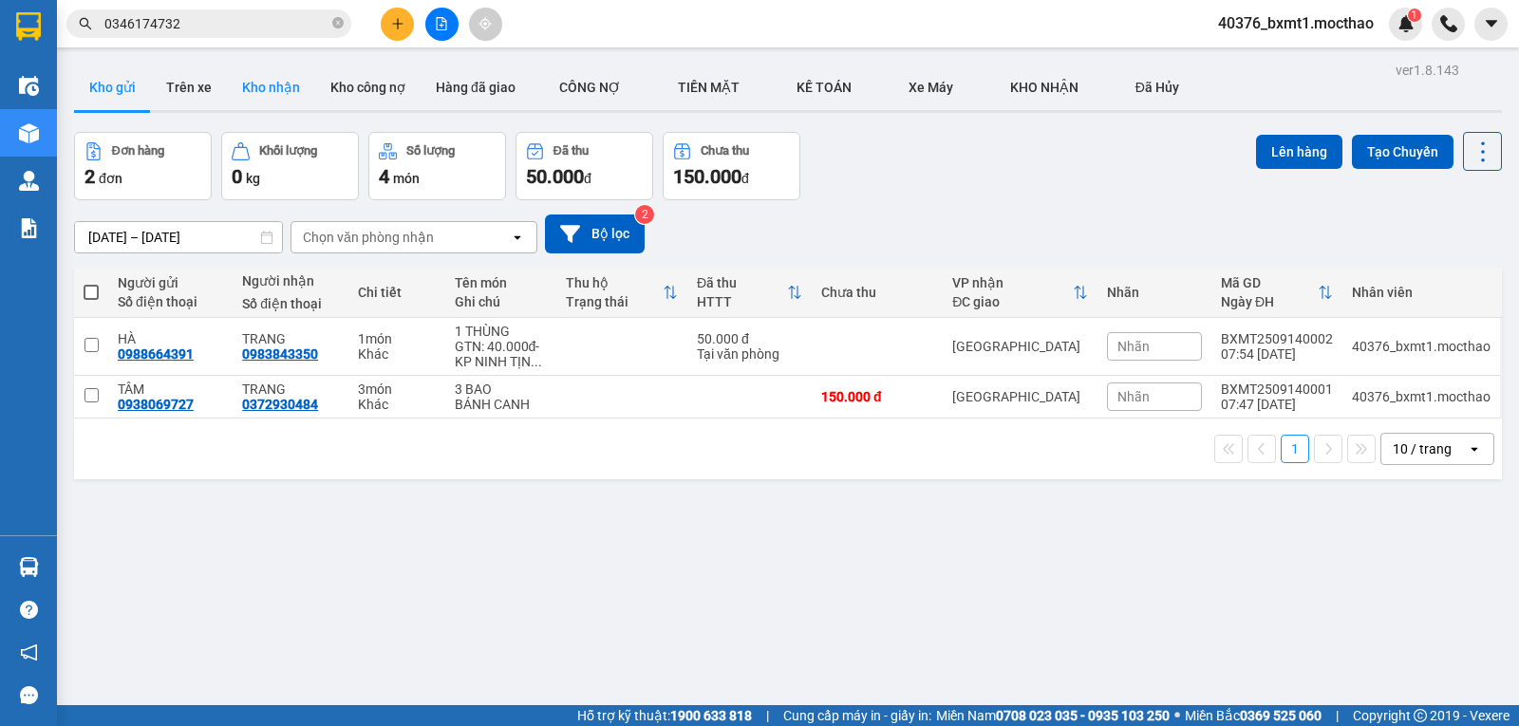
click at [254, 80] on button "Kho nhận" at bounding box center [271, 88] width 88 height 46
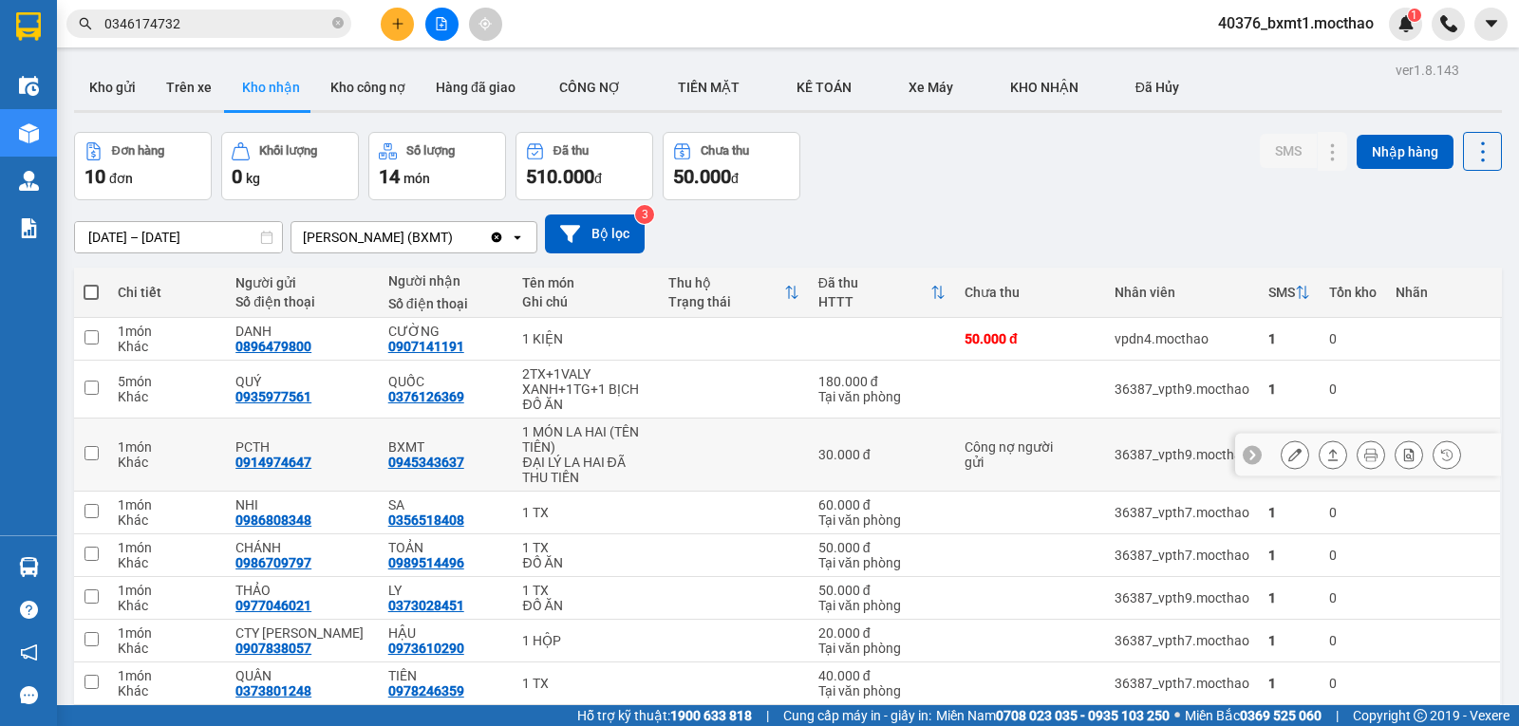
scroll to position [95, 0]
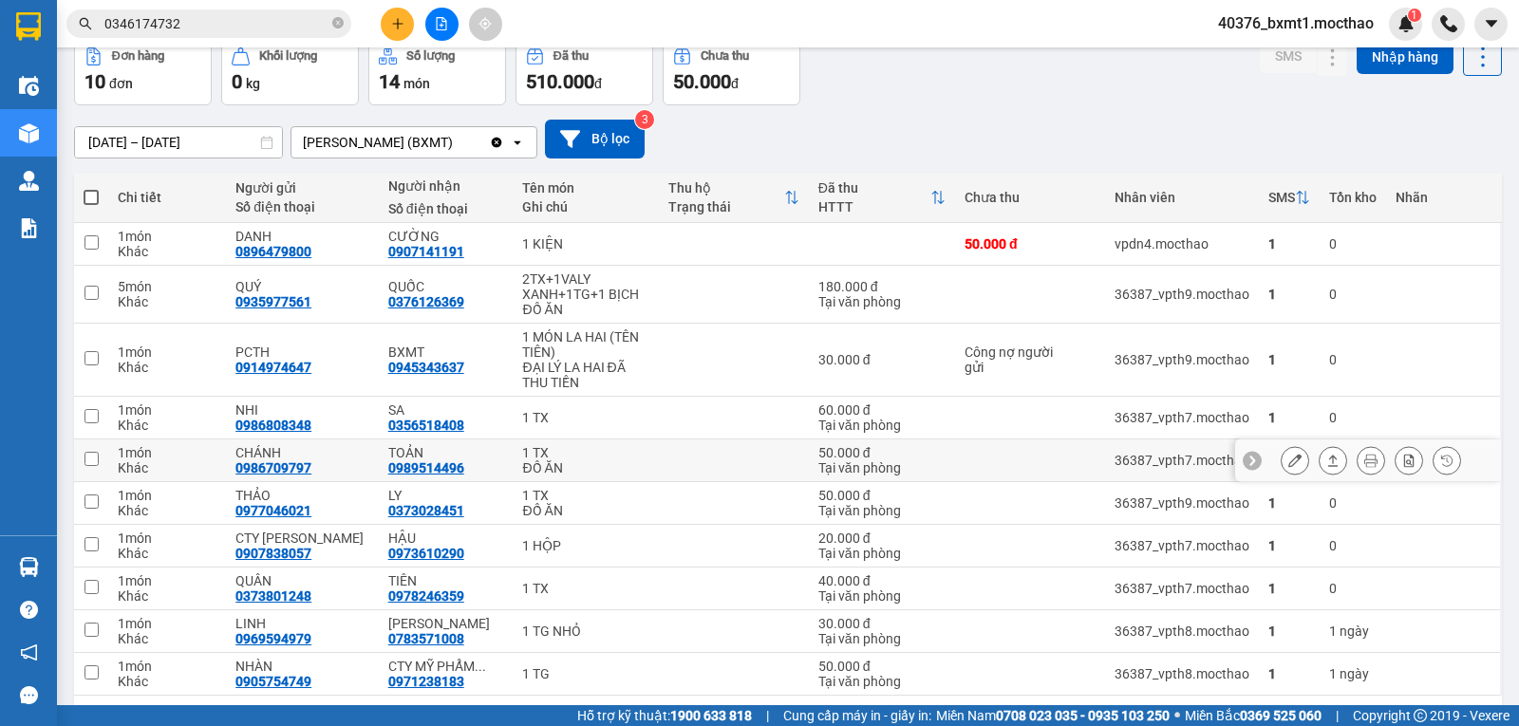
click at [1327, 459] on icon at bounding box center [1333, 460] width 13 height 13
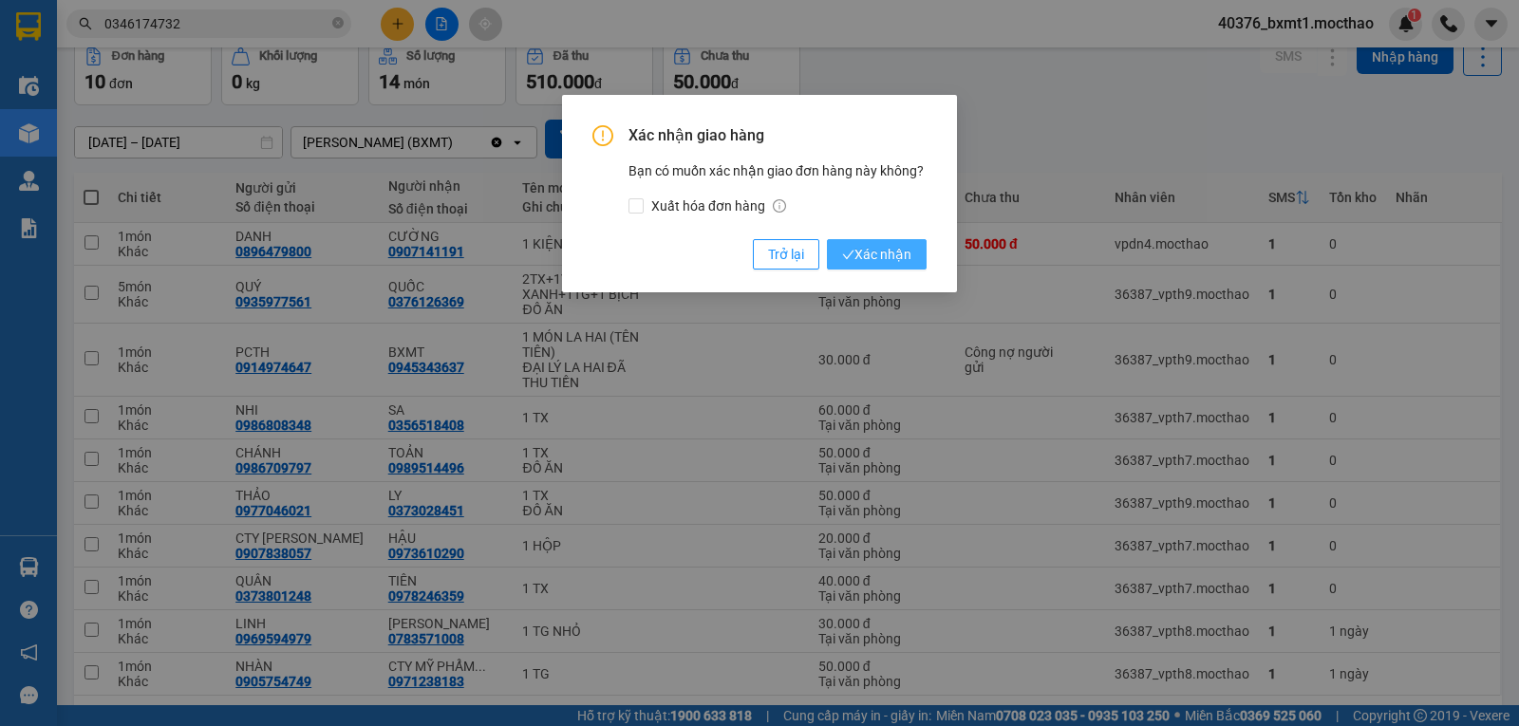
click at [855, 248] on span "Xác nhận" at bounding box center [876, 254] width 69 height 21
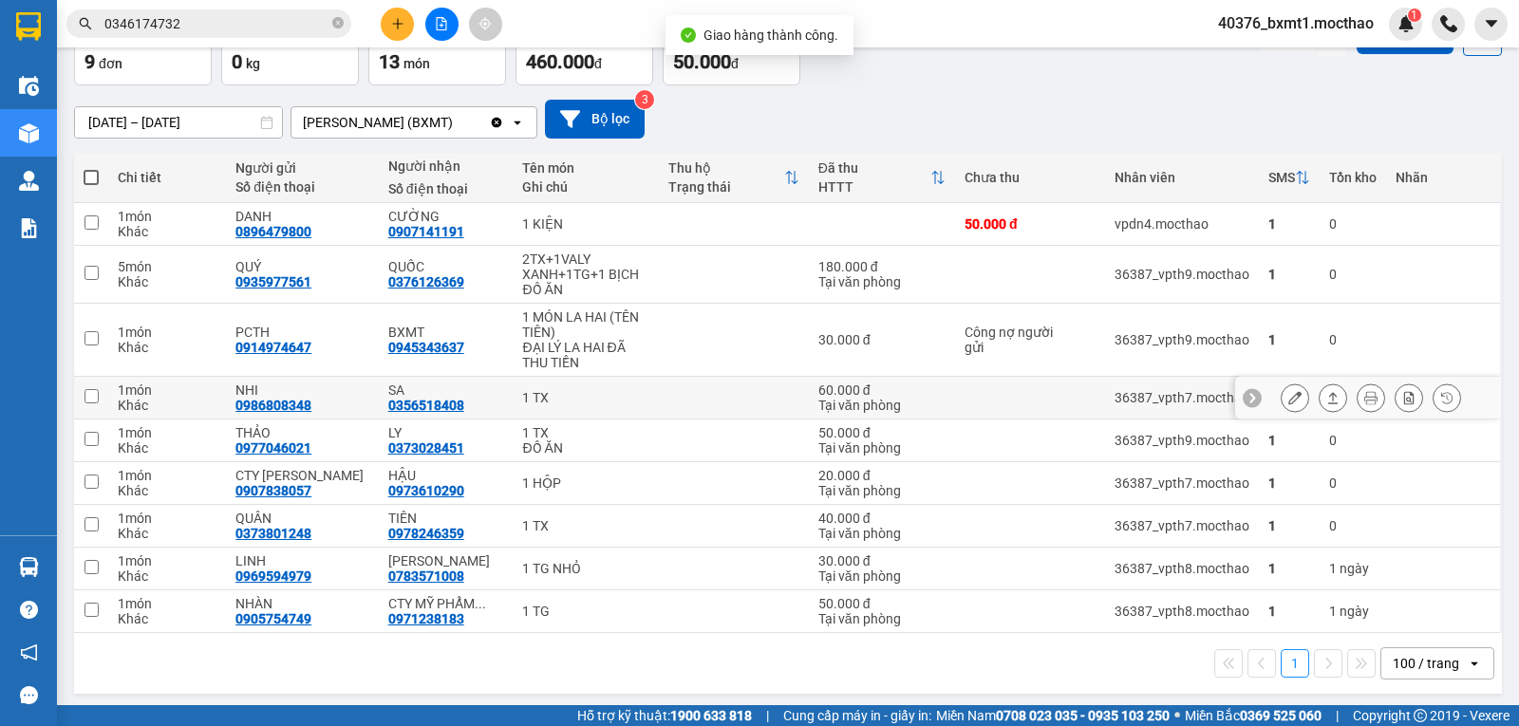
scroll to position [121, 0]
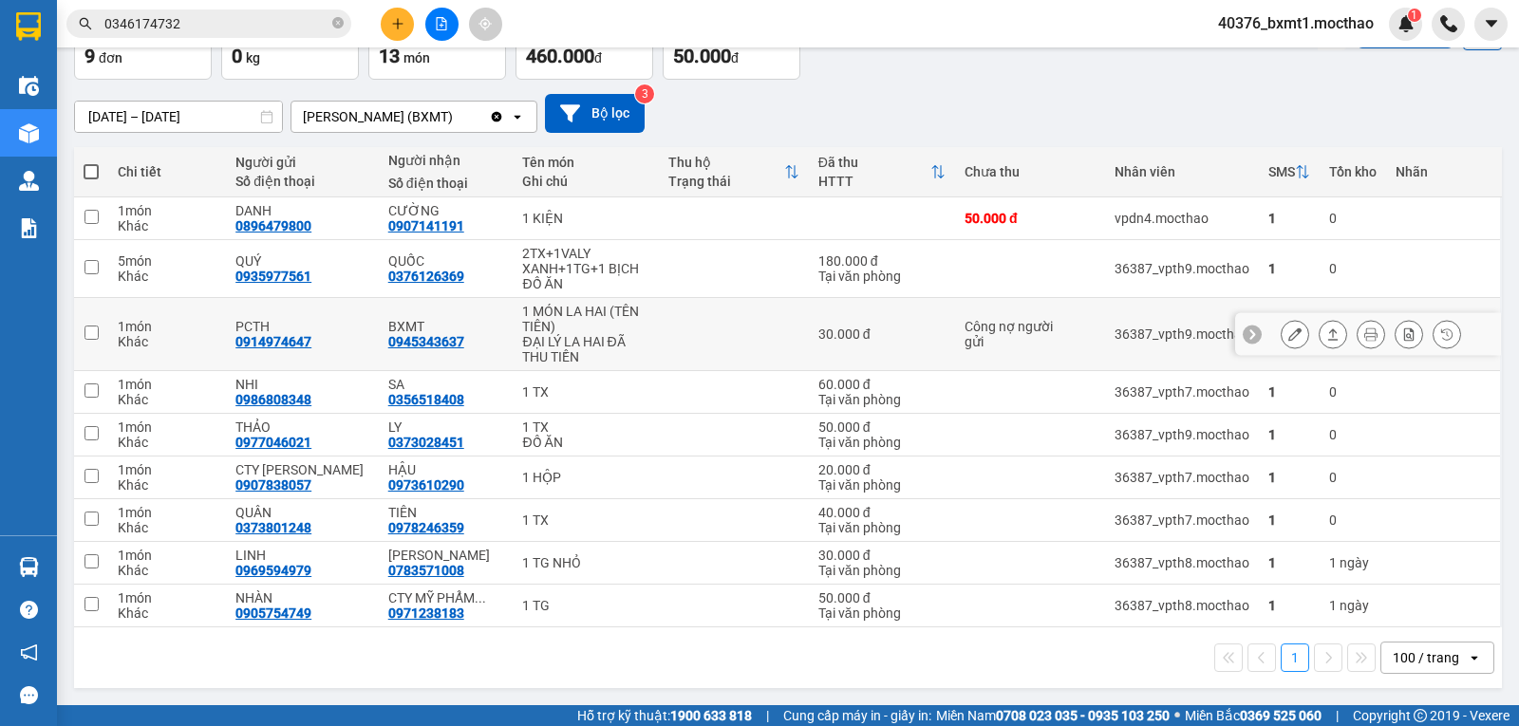
click at [1327, 339] on icon at bounding box center [1333, 334] width 13 height 13
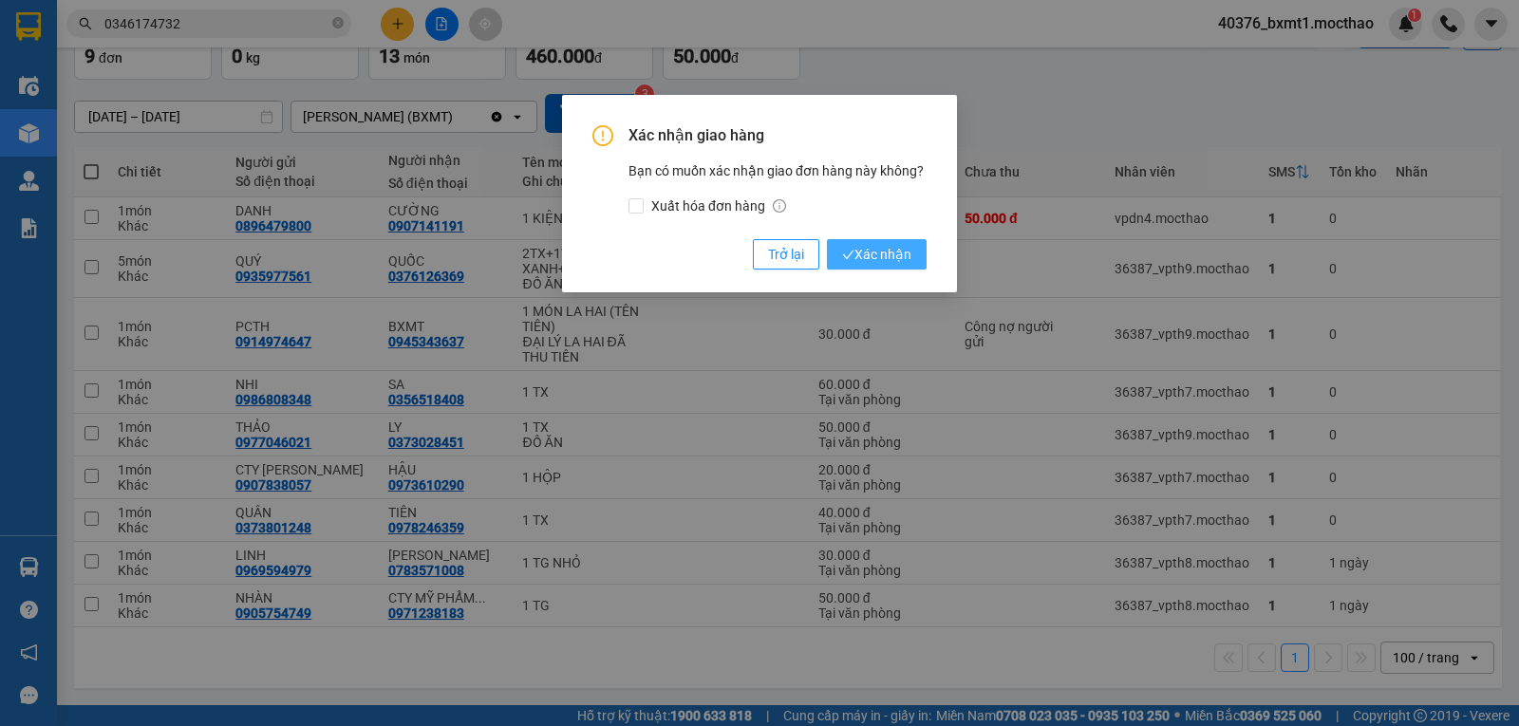
click at [896, 254] on span "Xác nhận" at bounding box center [876, 254] width 69 height 21
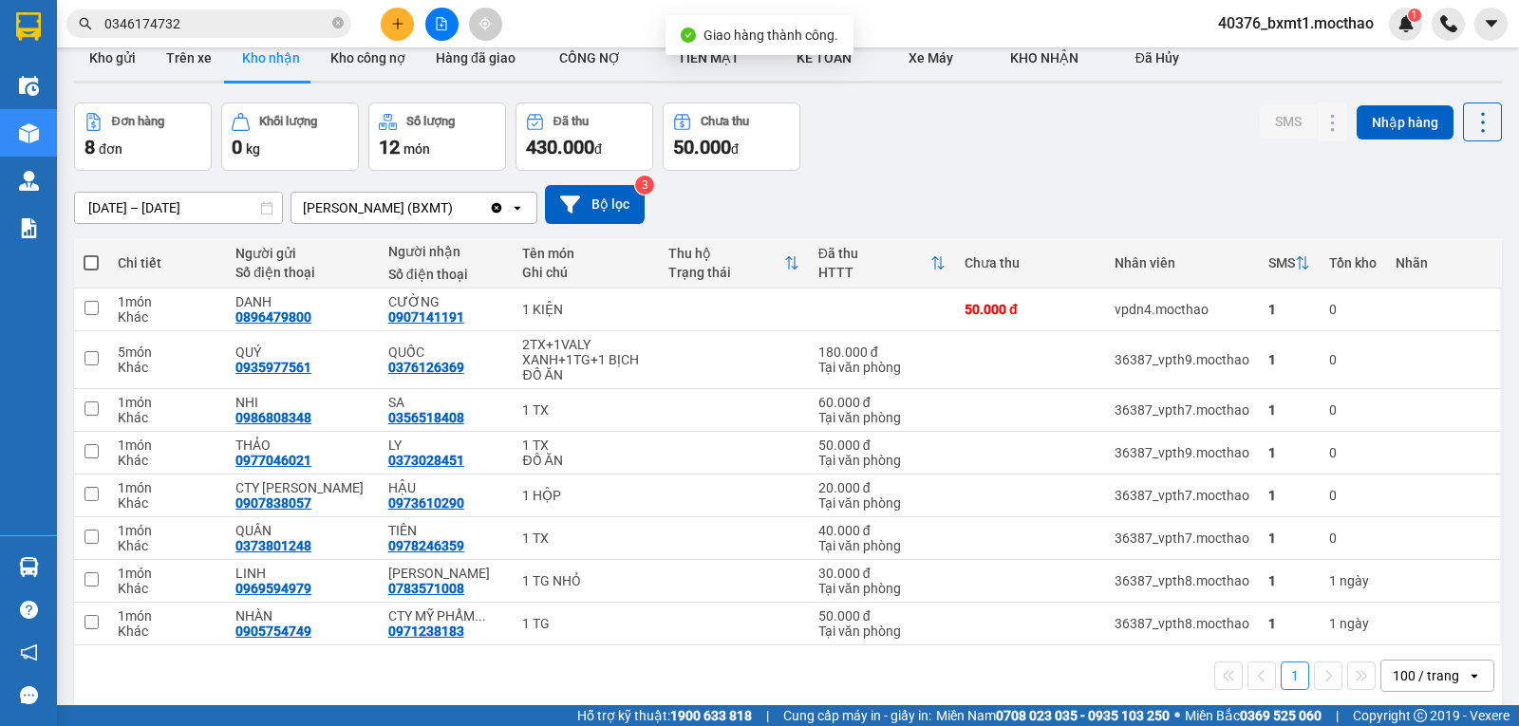
scroll to position [0, 0]
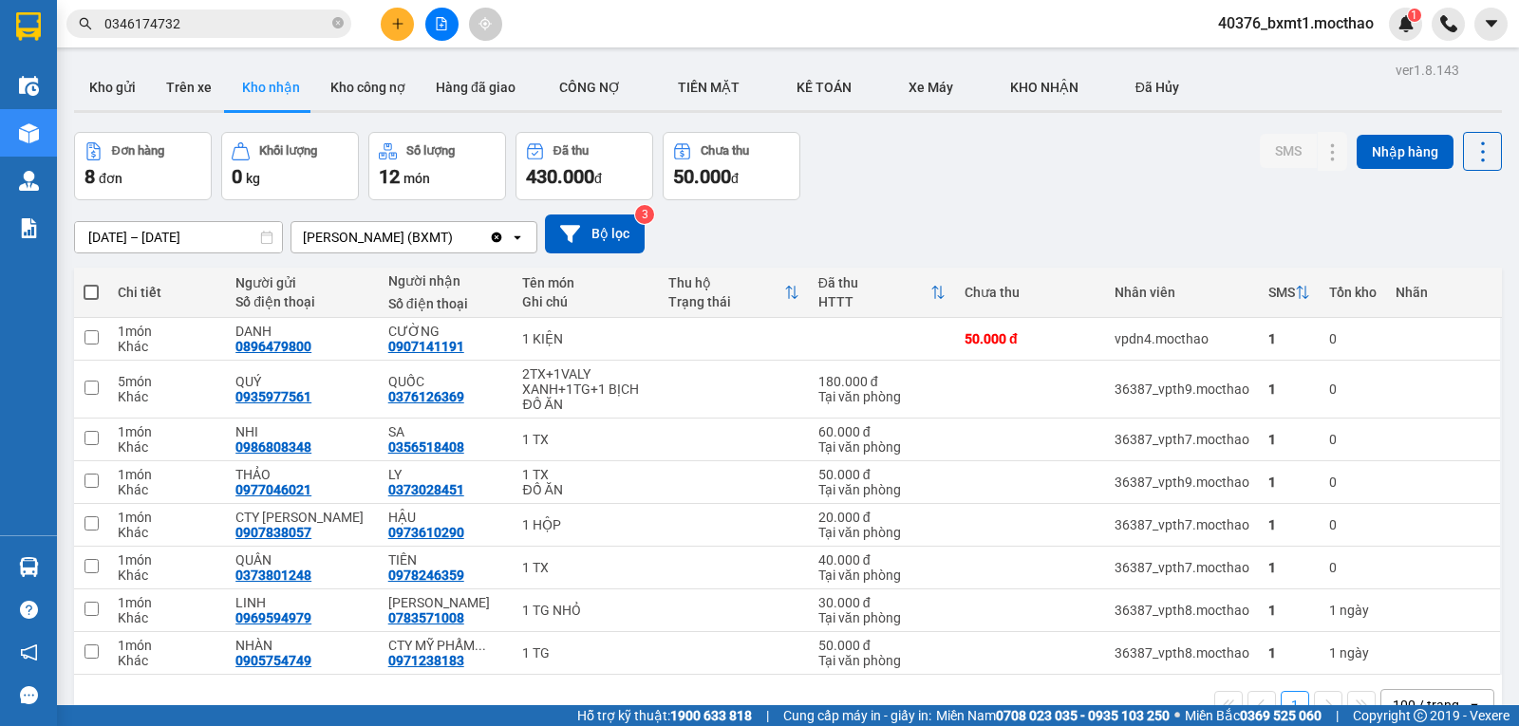
click at [403, 17] on icon "plus" at bounding box center [397, 23] width 13 height 13
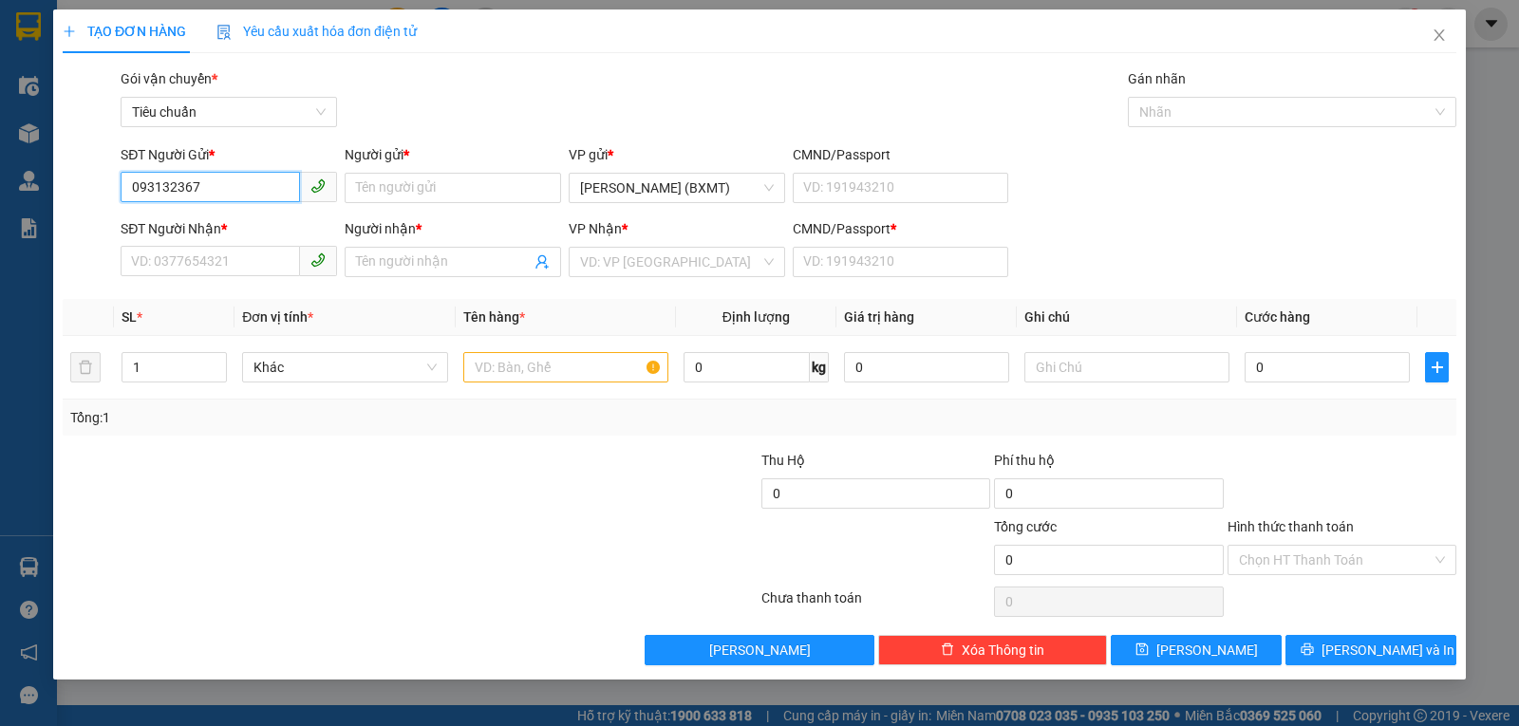
type input "0931323673"
click at [264, 224] on div "0931323673 - Linh" at bounding box center [229, 226] width 194 height 21
type input "[PERSON_NAME]"
type input "0816673937"
type input "THÚY"
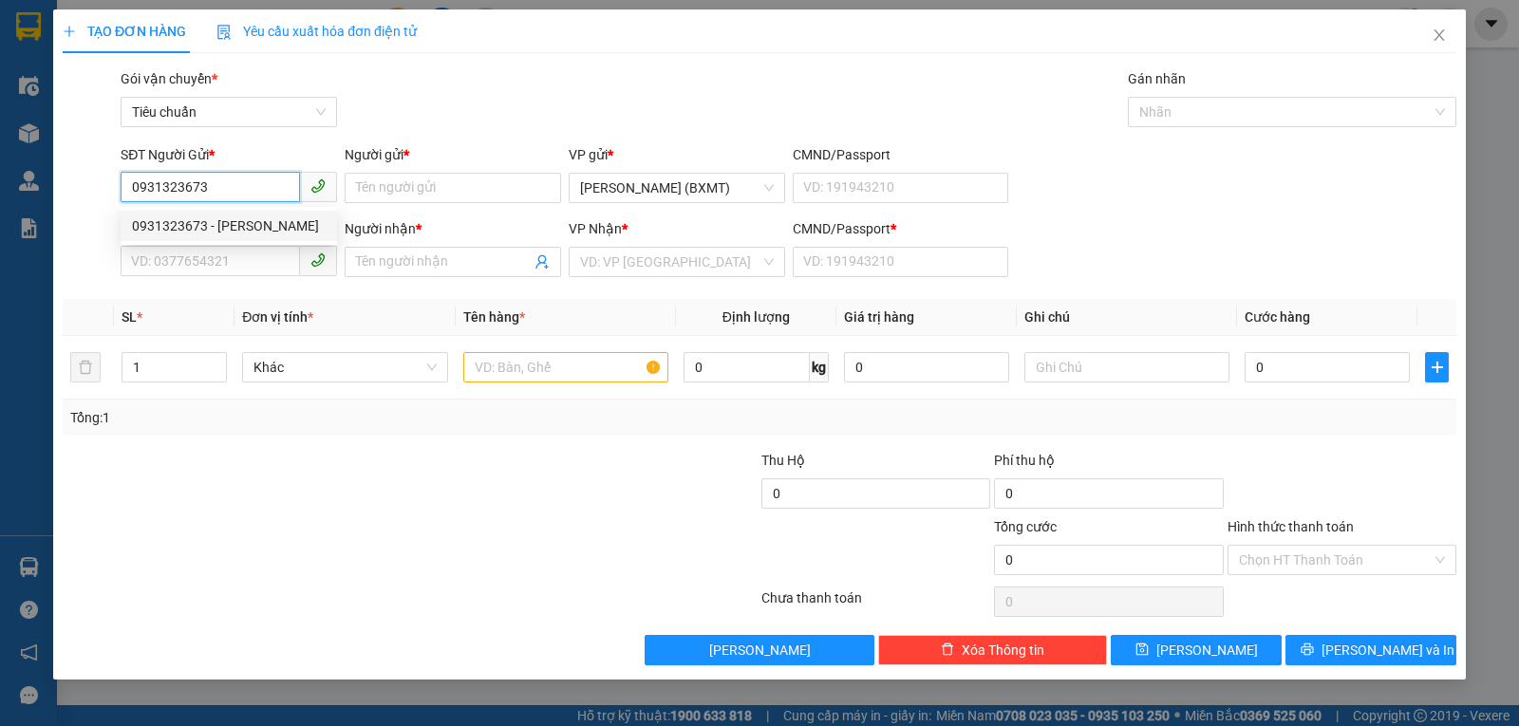
type input "0"
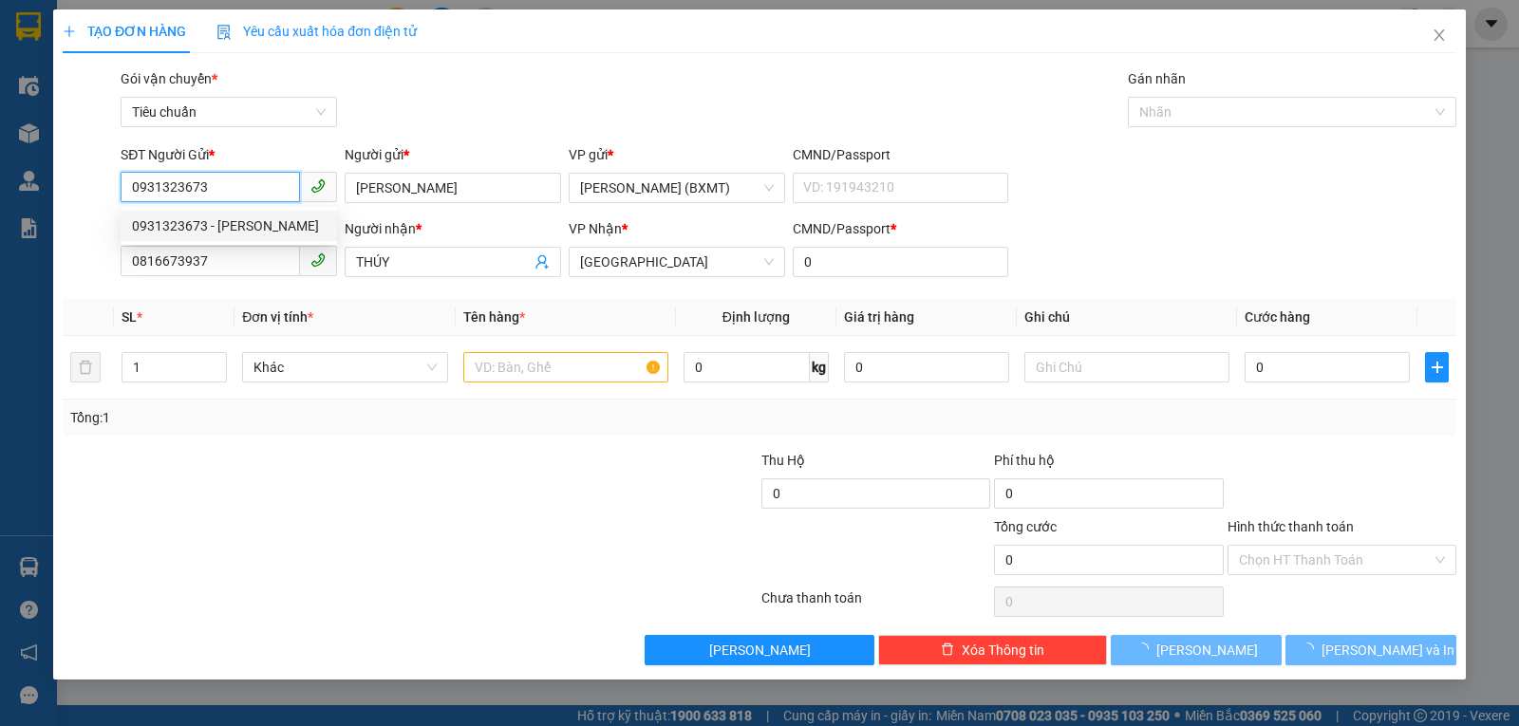
type input "40.000"
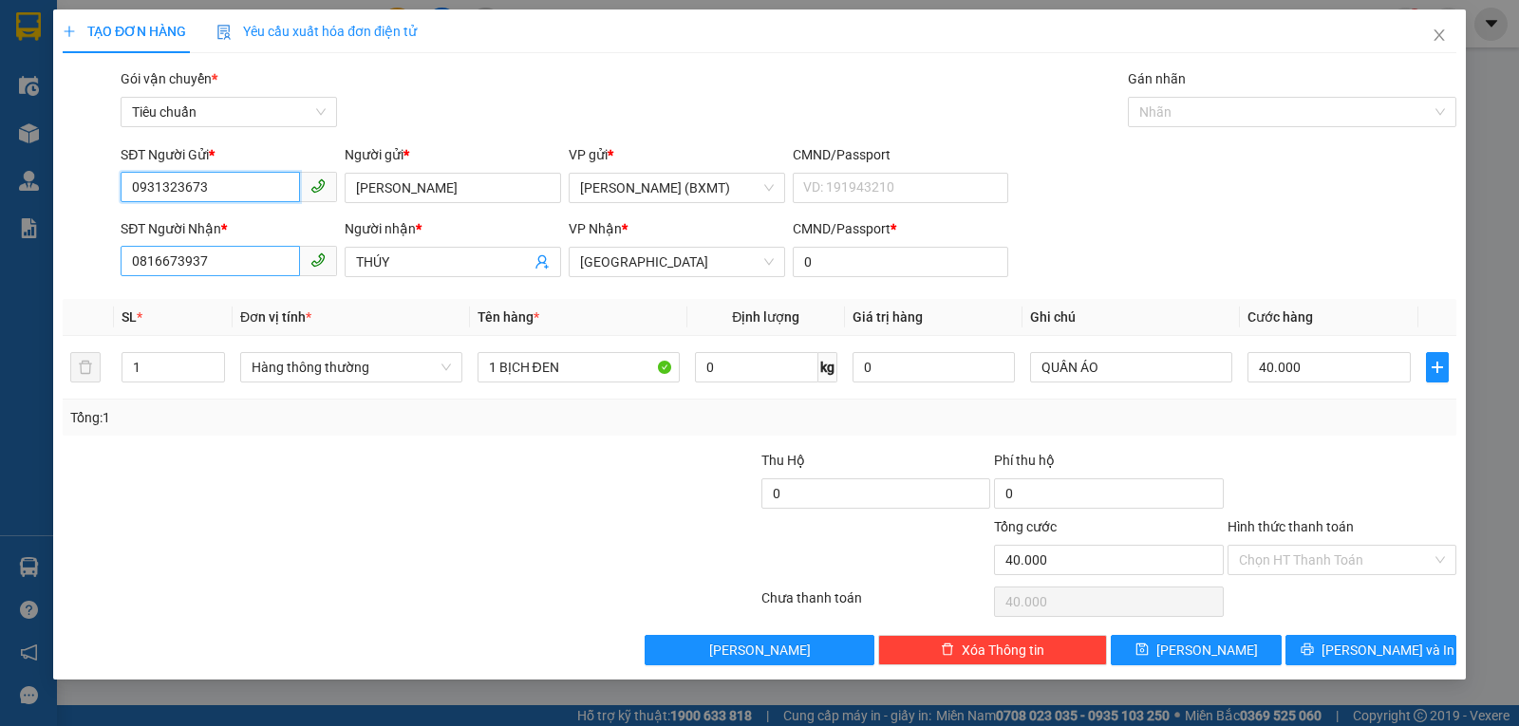
type input "0931323673"
click at [266, 266] on input "0816673937" at bounding box center [210, 261] width 179 height 30
click at [263, 255] on input "SĐT Người Nhận *" at bounding box center [210, 261] width 179 height 30
type input "0775455766"
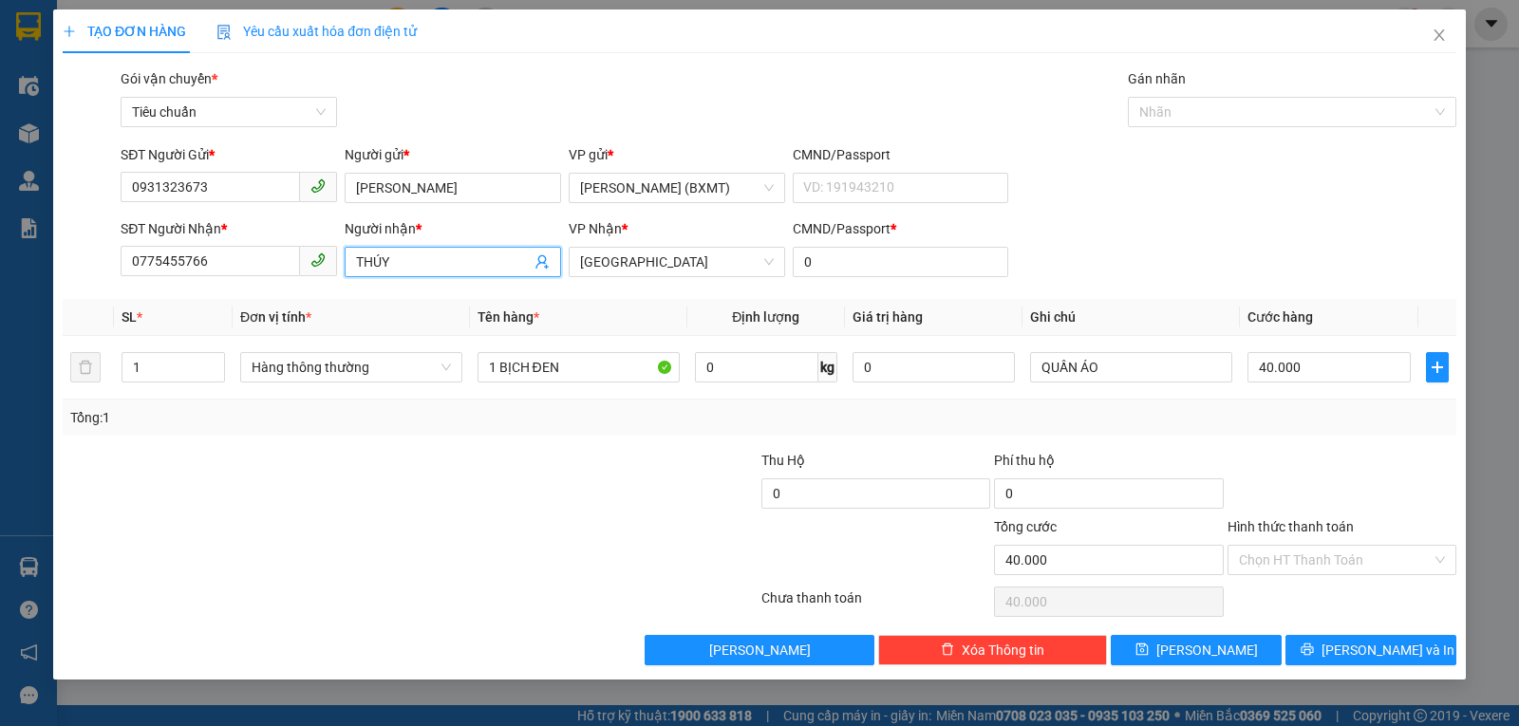
click at [417, 268] on input "THÚY" at bounding box center [443, 262] width 175 height 21
click at [307, 365] on span "Hàng thông thường" at bounding box center [351, 367] width 199 height 28
type input "LAM"
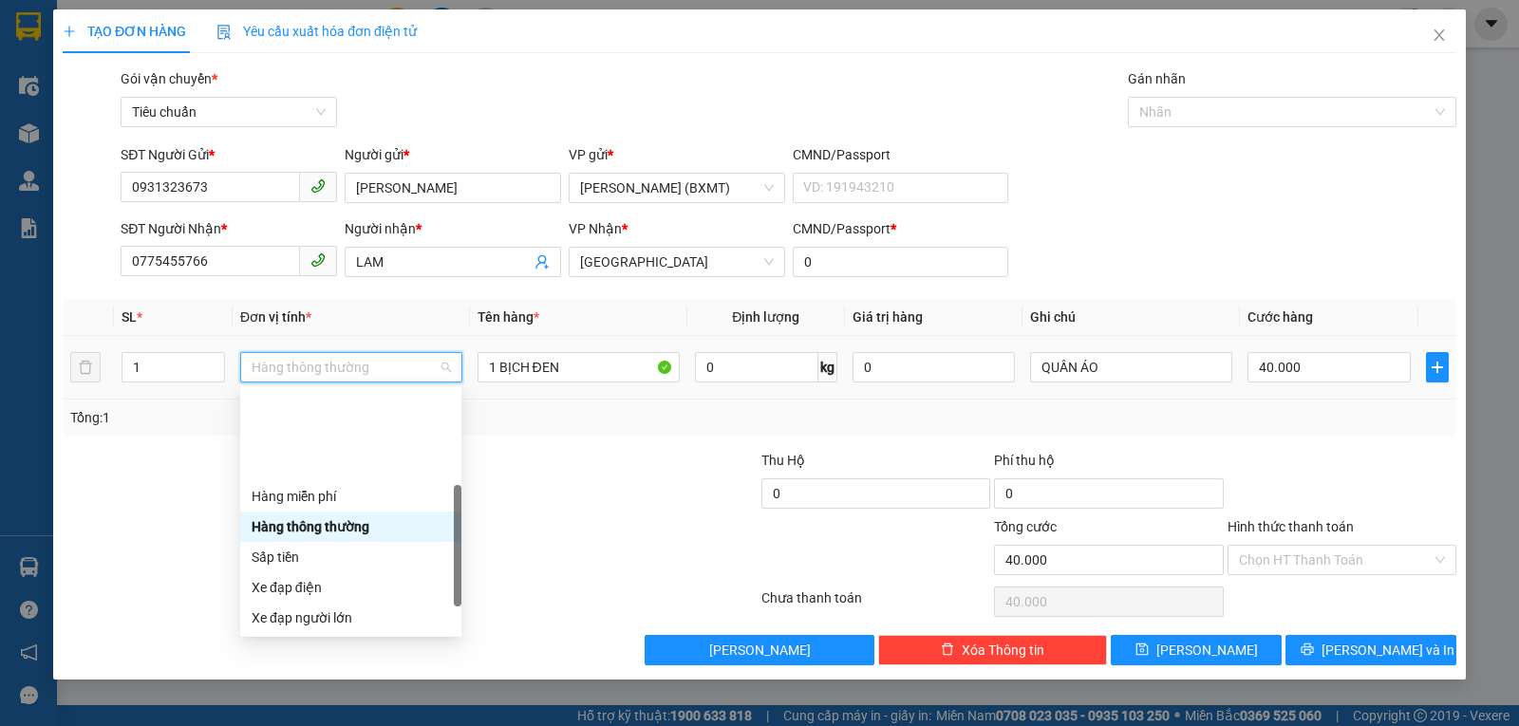
scroll to position [122, 0]
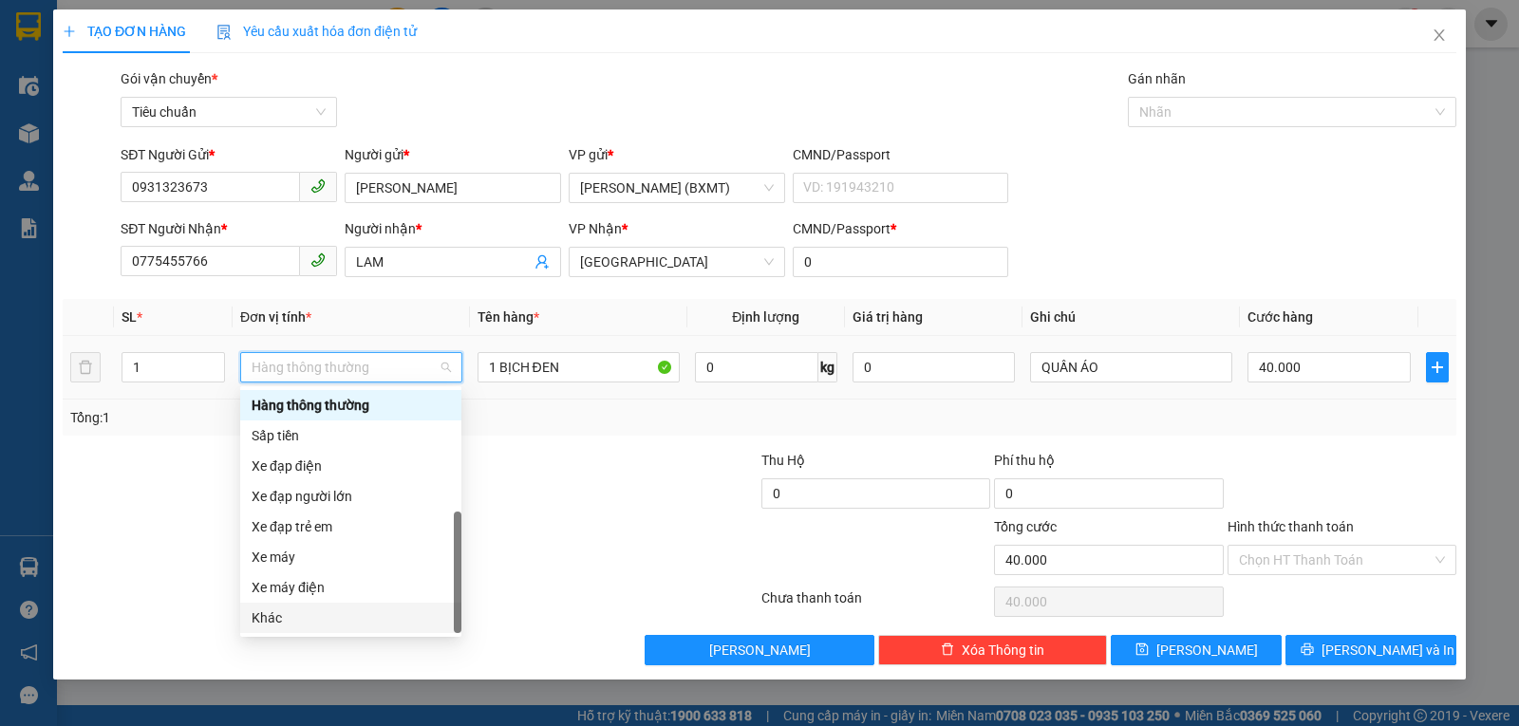
click at [289, 616] on div "Khác" at bounding box center [351, 618] width 198 height 21
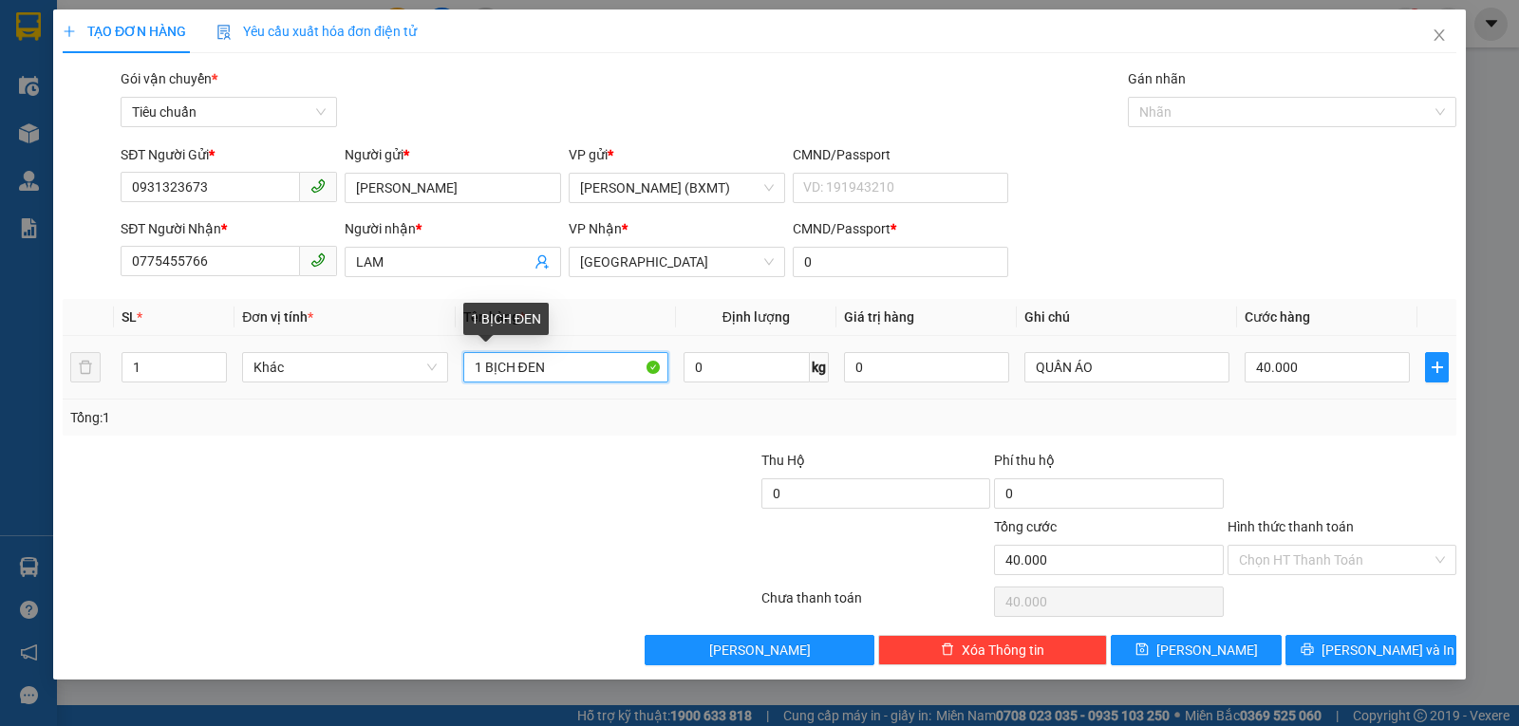
drag, startPoint x: 398, startPoint y: 385, endPoint x: 375, endPoint y: 388, distance: 23.1
click at [375, 388] on tr "1 Khác 1 BỊCH ĐEN 0 kg 0 QUẦN ÁO 40.000" at bounding box center [760, 368] width 1394 height 64
type input "1 KIỆN"
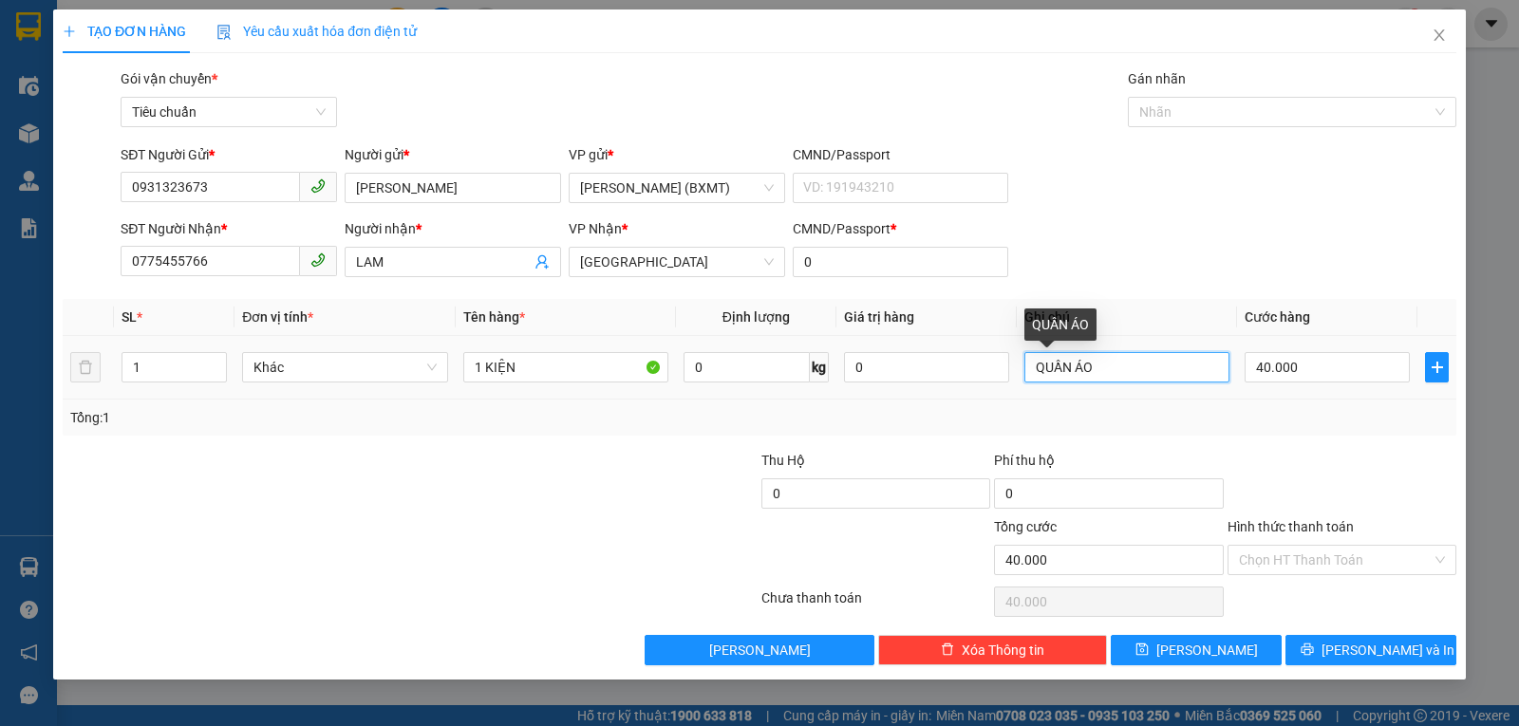
drag, startPoint x: 1123, startPoint y: 371, endPoint x: 914, endPoint y: 398, distance: 210.6
click at [914, 398] on tr "1 Khác 1 KIỆN 0 kg 0 QUẦN ÁO 40.000" at bounding box center [760, 368] width 1394 height 64
type input "DẦU THƠM"
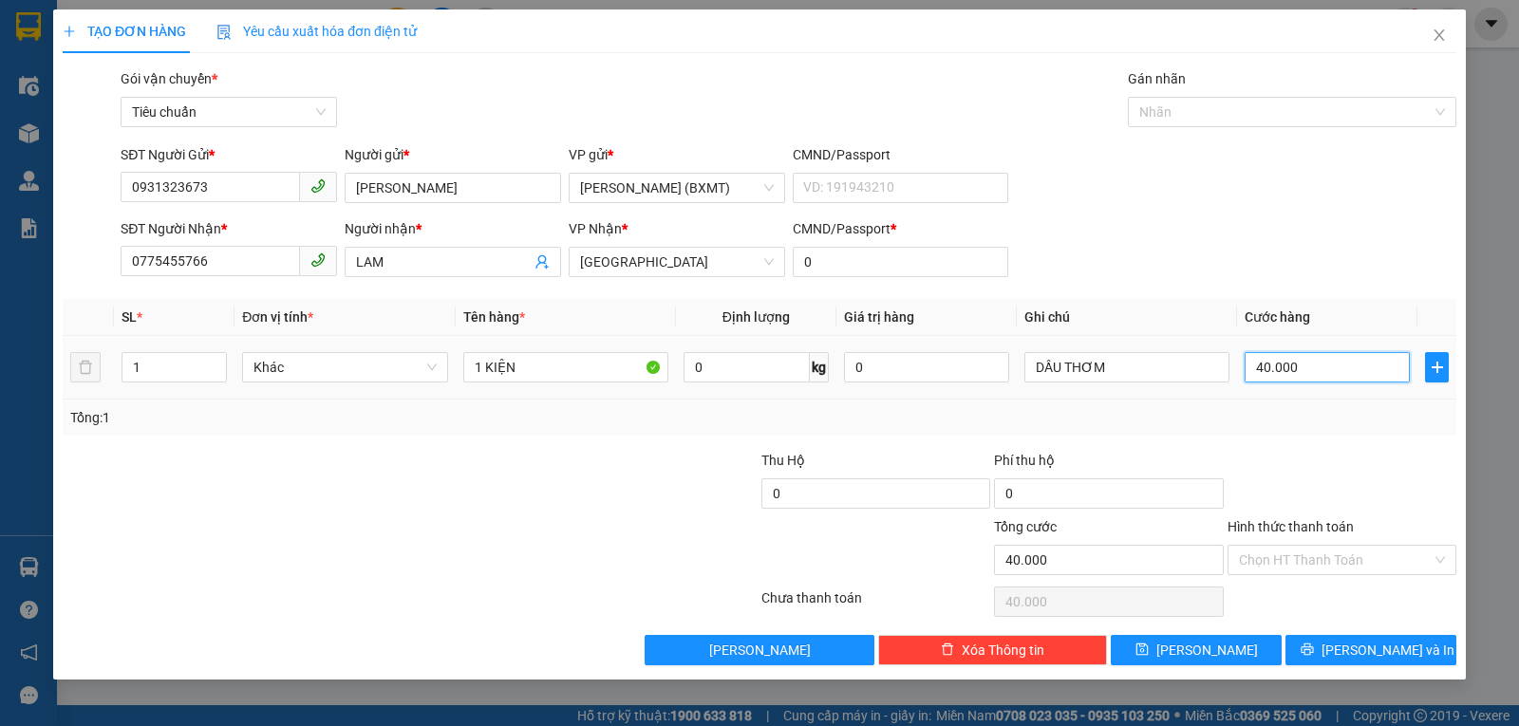
click at [1265, 376] on input "40.000" at bounding box center [1327, 367] width 165 height 30
click at [911, 372] on input "0" at bounding box center [926, 367] width 165 height 30
click at [1187, 244] on div "SĐT Người Nhận * 0775455766 Người nhận * LAM VP Nhận * Tuy Hòa CMND/Passport * 0" at bounding box center [789, 251] width 1344 height 66
type input "4.000.000"
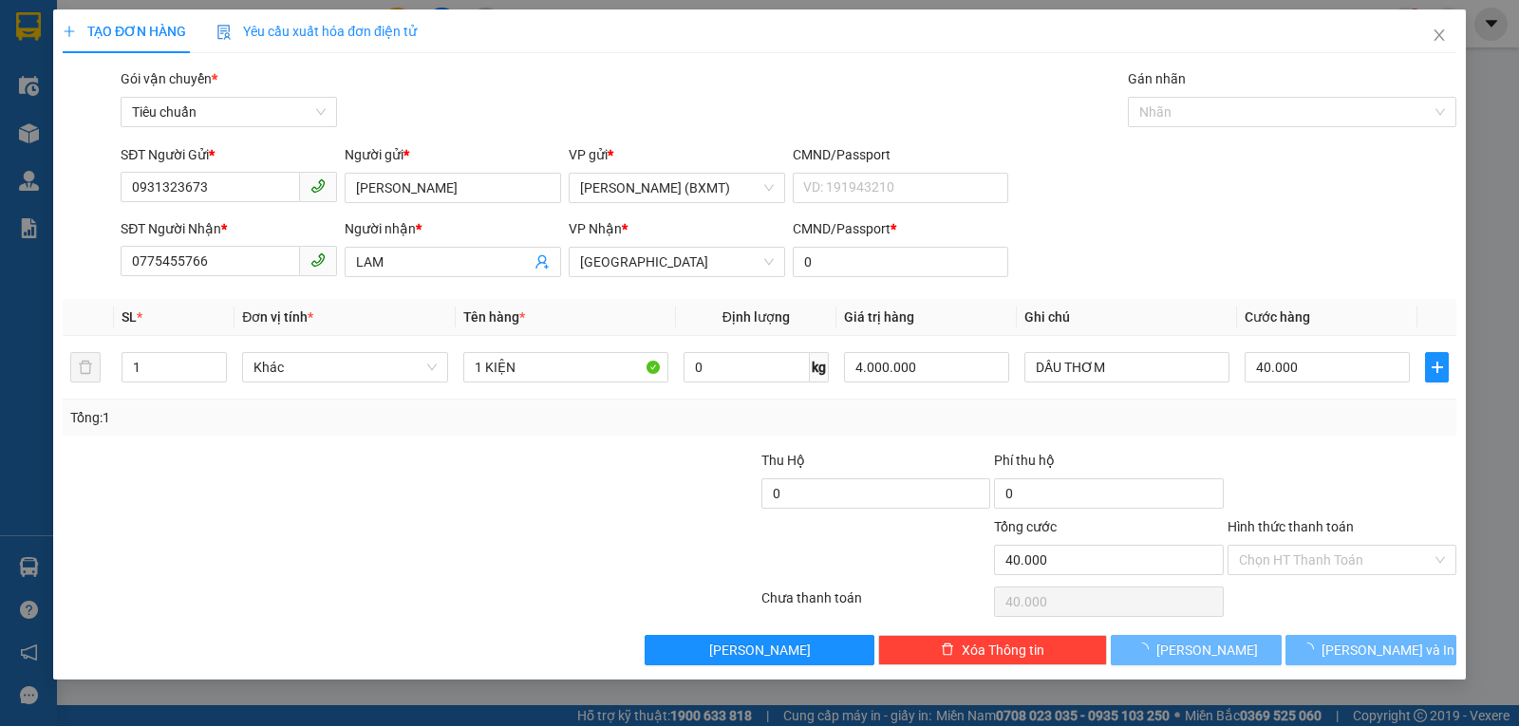
type input "0"
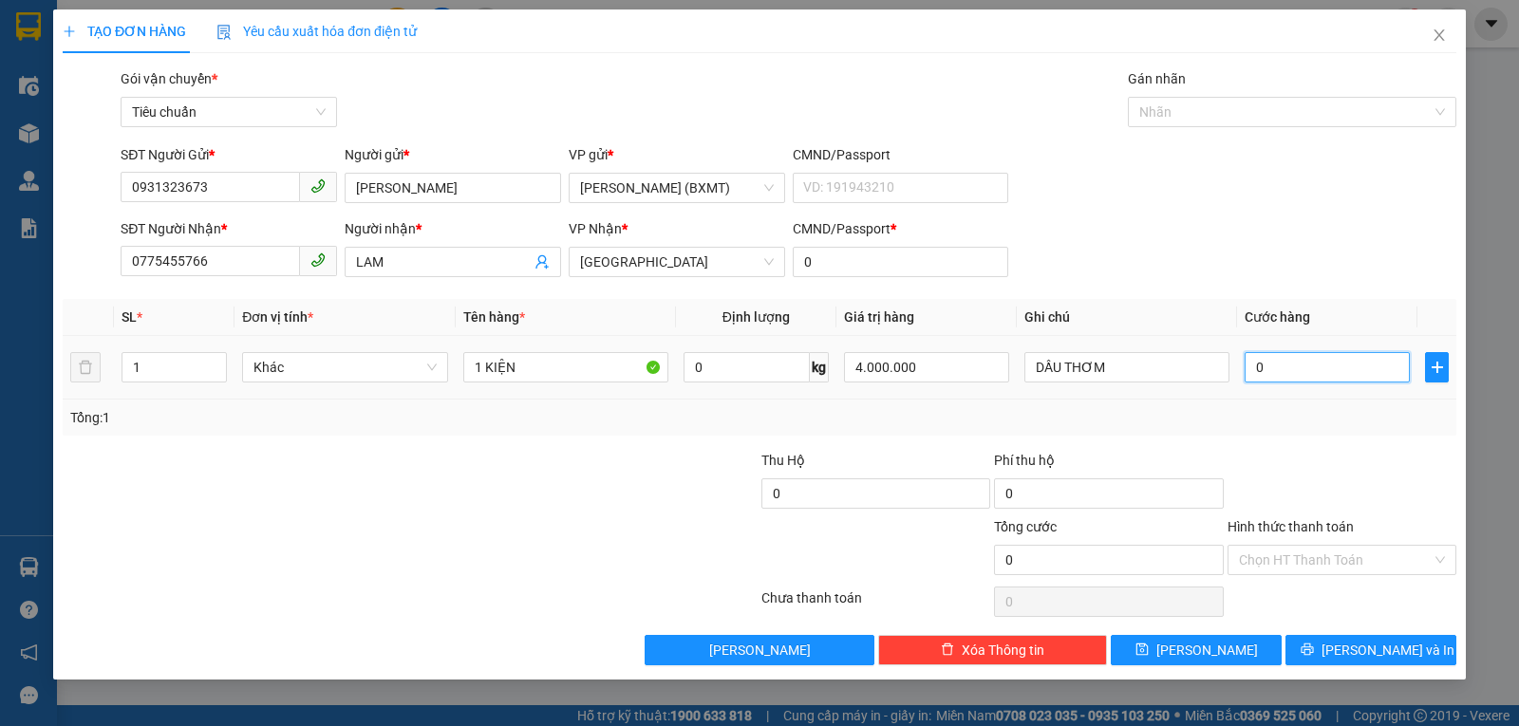
click at [1257, 377] on input "0" at bounding box center [1327, 367] width 165 height 30
type input "4"
type input "40"
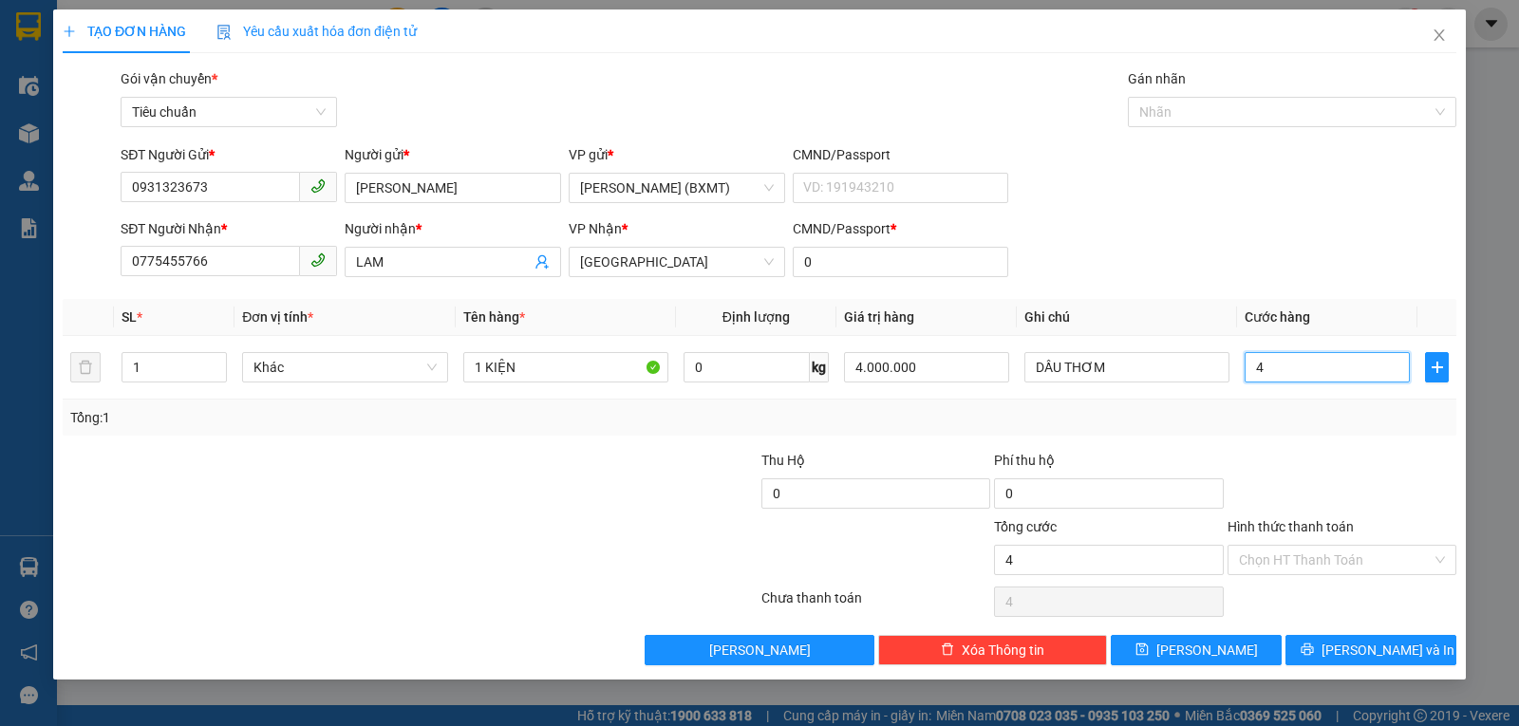
type input "40"
click at [1373, 427] on div "Tổng: 1" at bounding box center [759, 417] width 1379 height 21
type input "40.000"
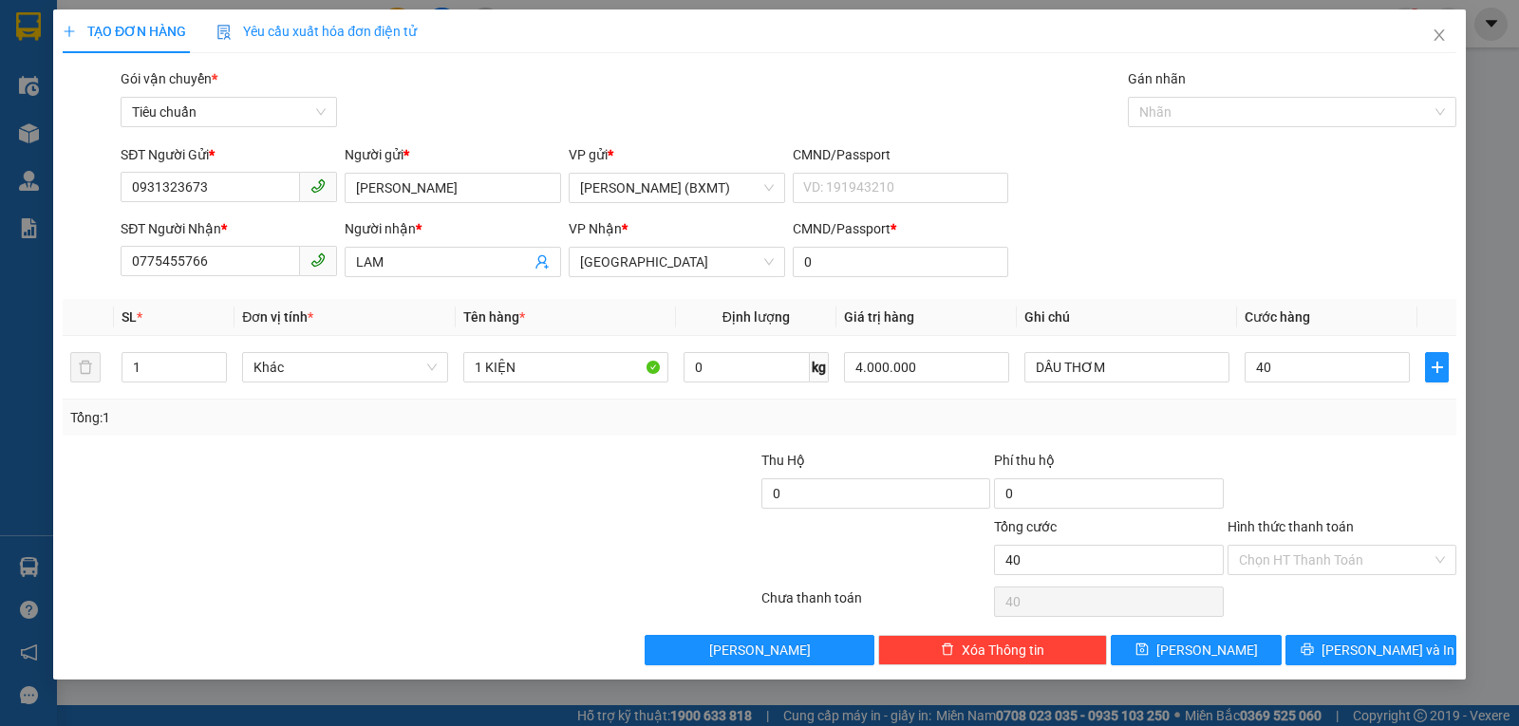
type input "40.000"
drag, startPoint x: 1351, startPoint y: 498, endPoint x: 1316, endPoint y: 483, distance: 37.9
click at [1351, 496] on div at bounding box center [1342, 483] width 233 height 66
drag, startPoint x: 1300, startPoint y: 557, endPoint x: 1297, endPoint y: 589, distance: 32.4
click at [1299, 559] on input "Hình thức thanh toán" at bounding box center [1335, 560] width 193 height 28
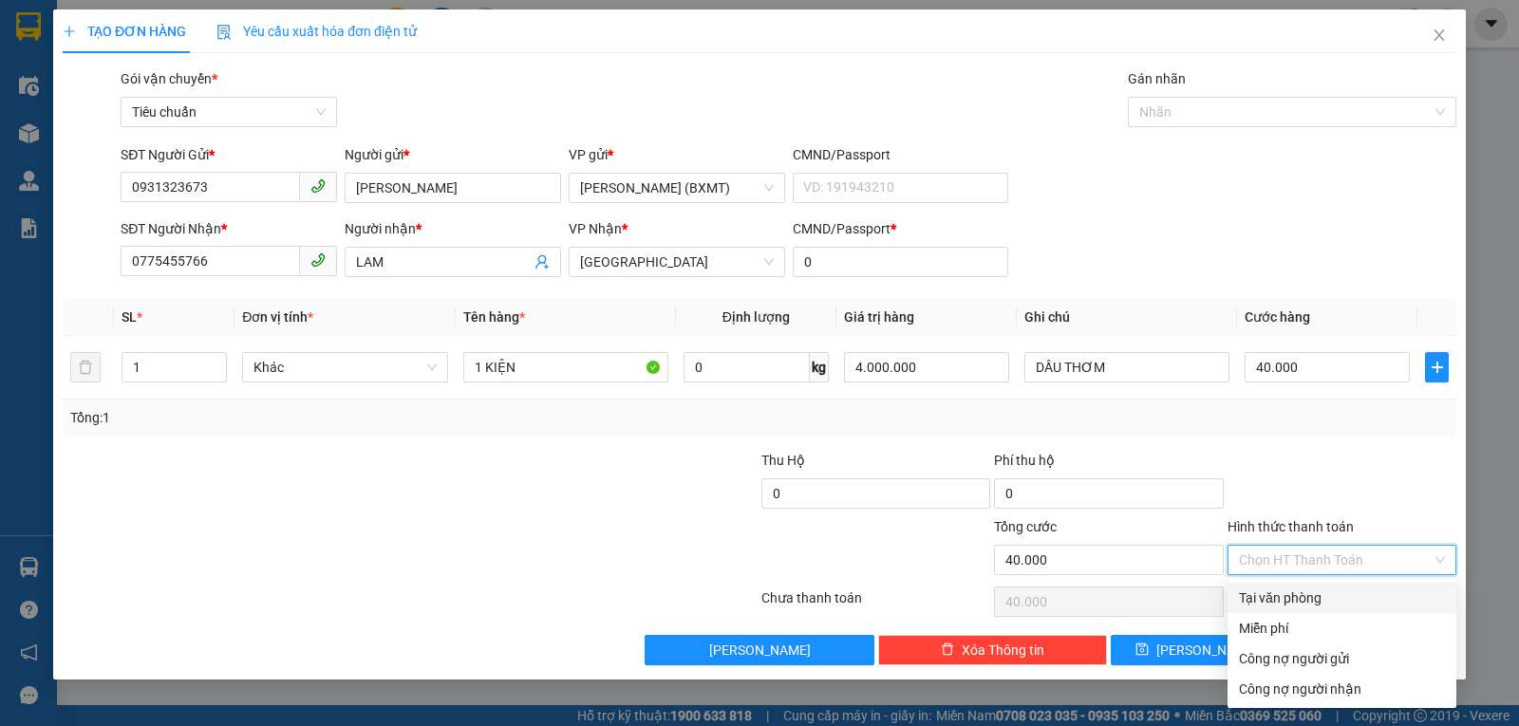
click at [1293, 601] on div "Tại văn phòng" at bounding box center [1342, 598] width 206 height 21
type input "0"
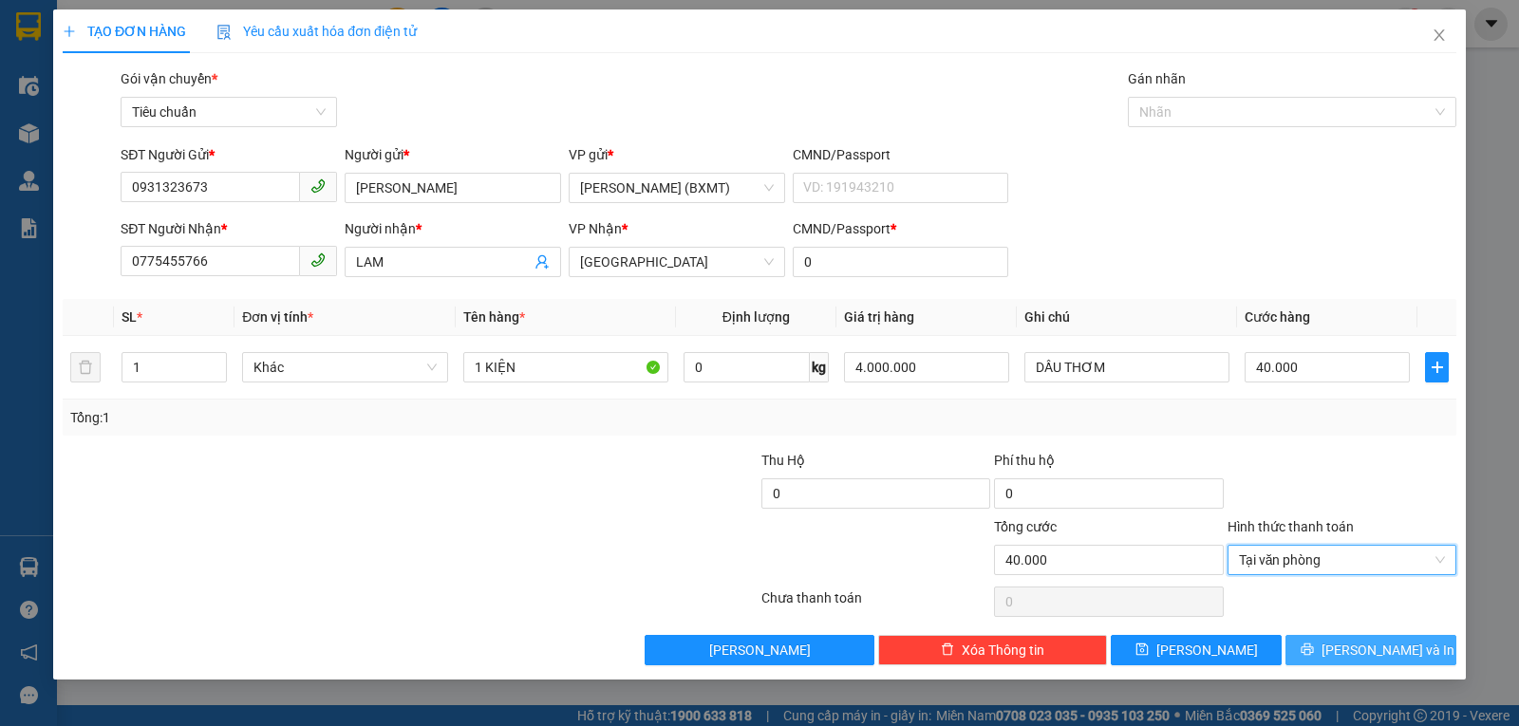
click at [1354, 645] on button "Lưu và In" at bounding box center [1371, 650] width 171 height 30
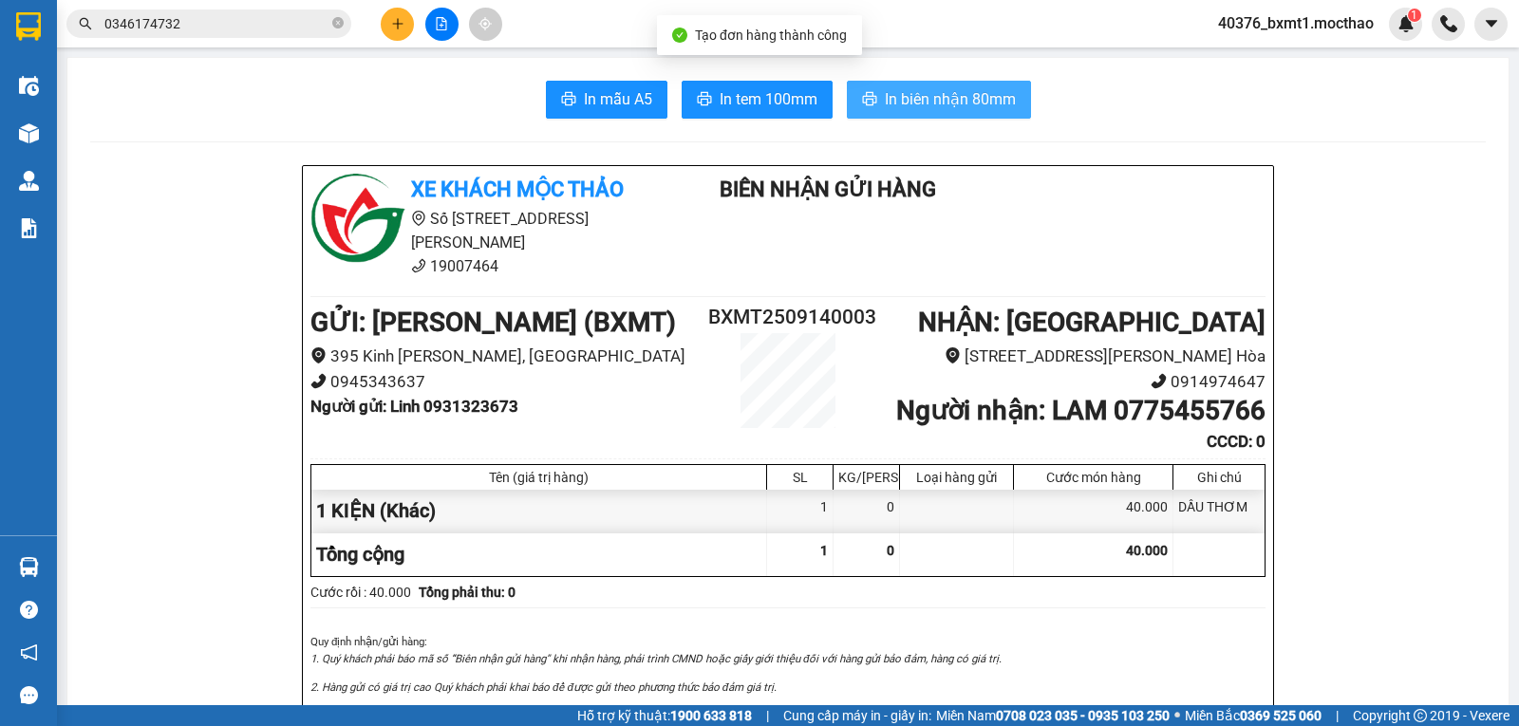
click at [896, 96] on span "In biên nhận 80mm" at bounding box center [950, 99] width 131 height 24
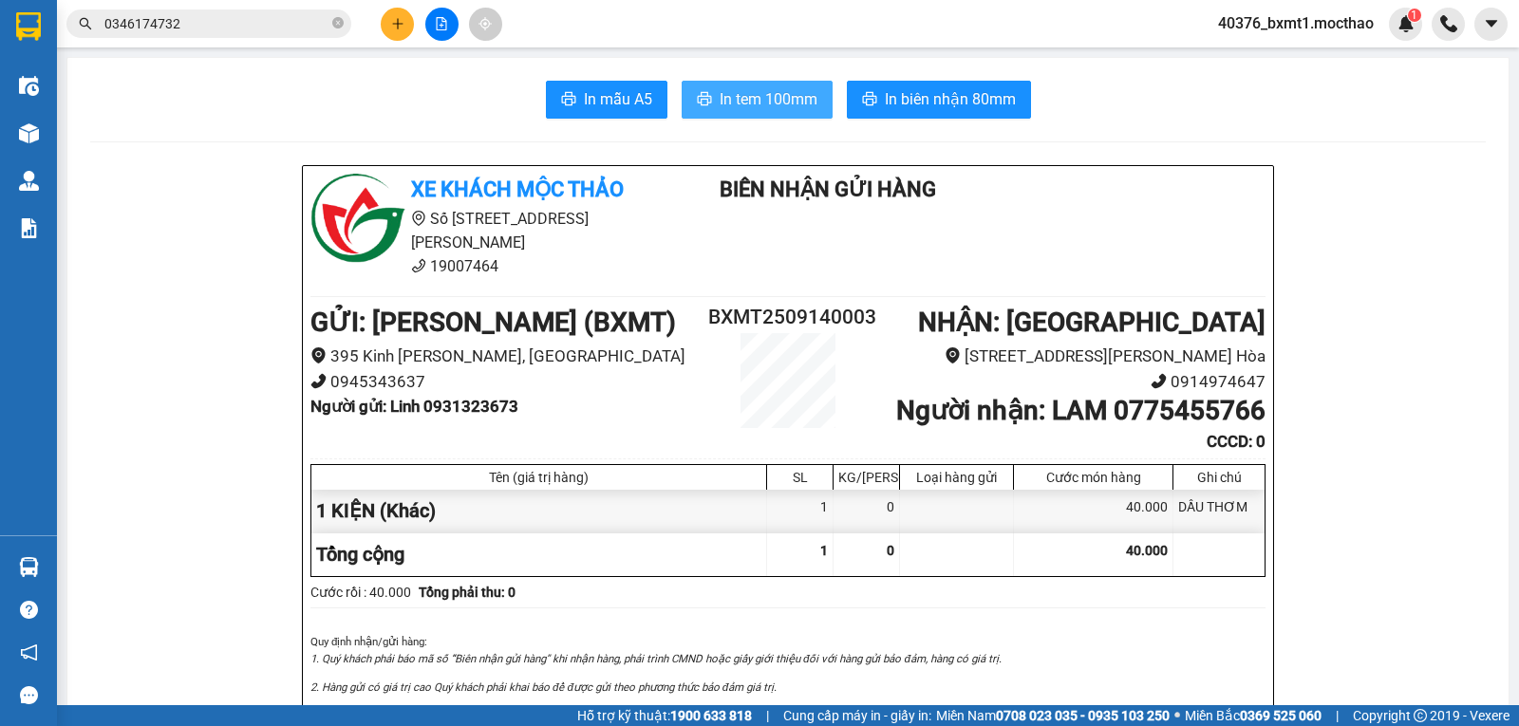
click at [781, 101] on span "In tem 100mm" at bounding box center [769, 99] width 98 height 24
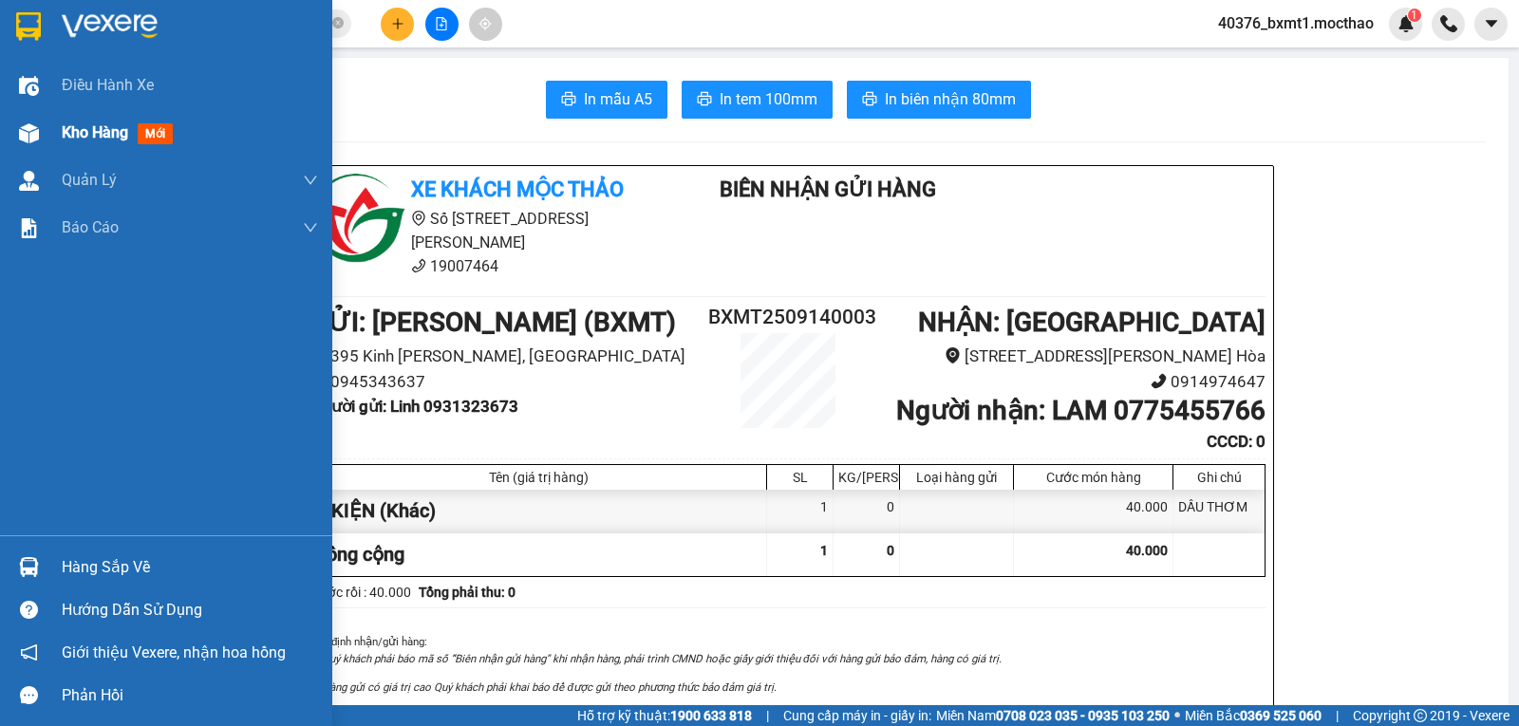
click at [62, 149] on div "Kho hàng mới" at bounding box center [190, 132] width 256 height 47
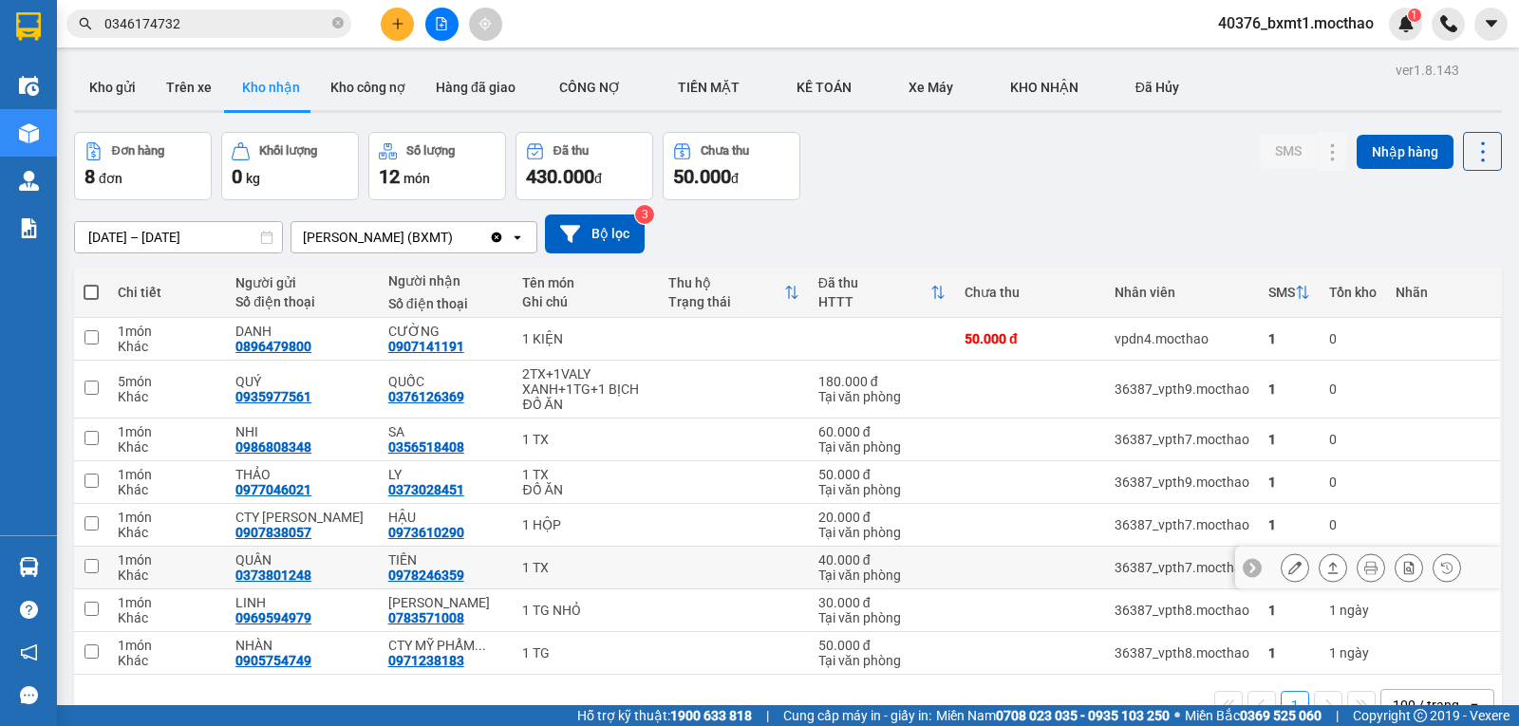
scroll to position [87, 0]
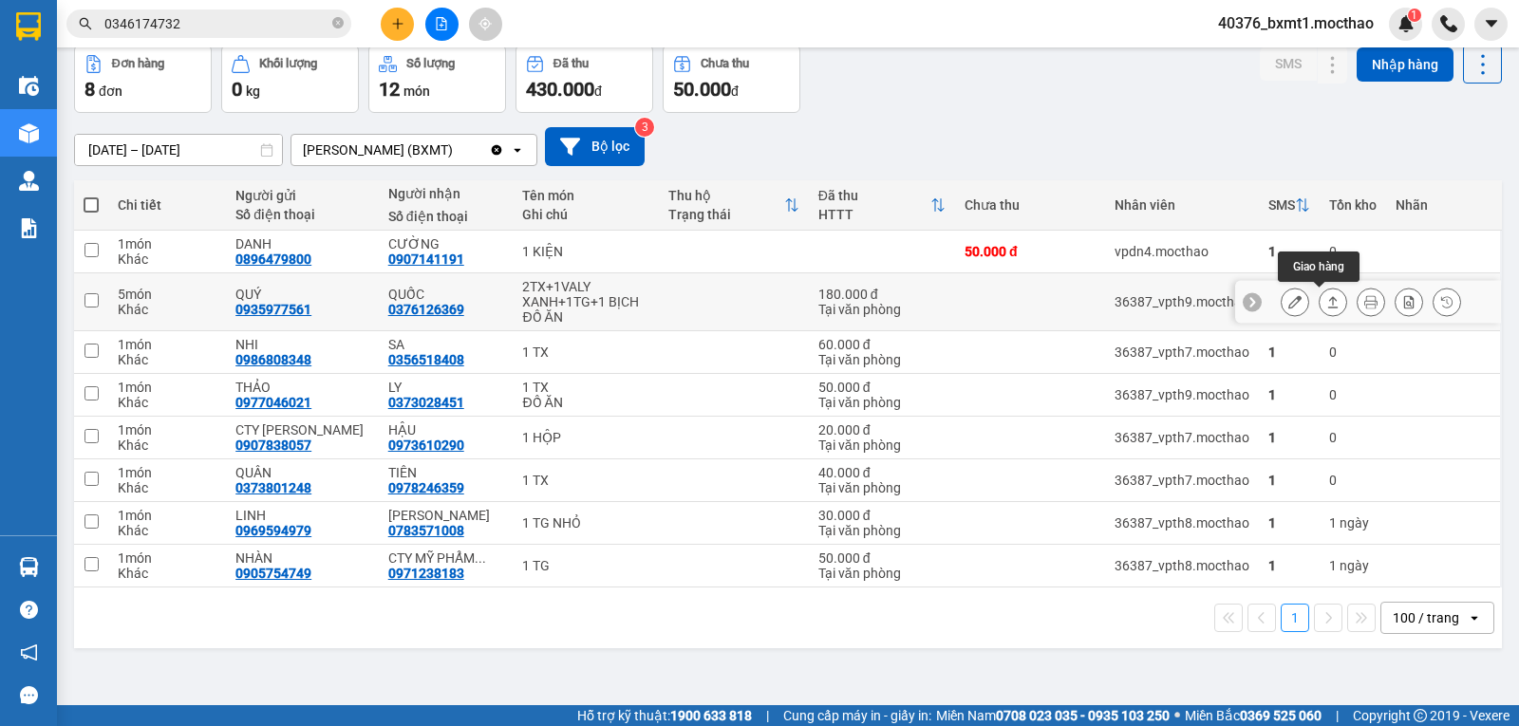
click at [1327, 301] on icon at bounding box center [1333, 301] width 13 height 13
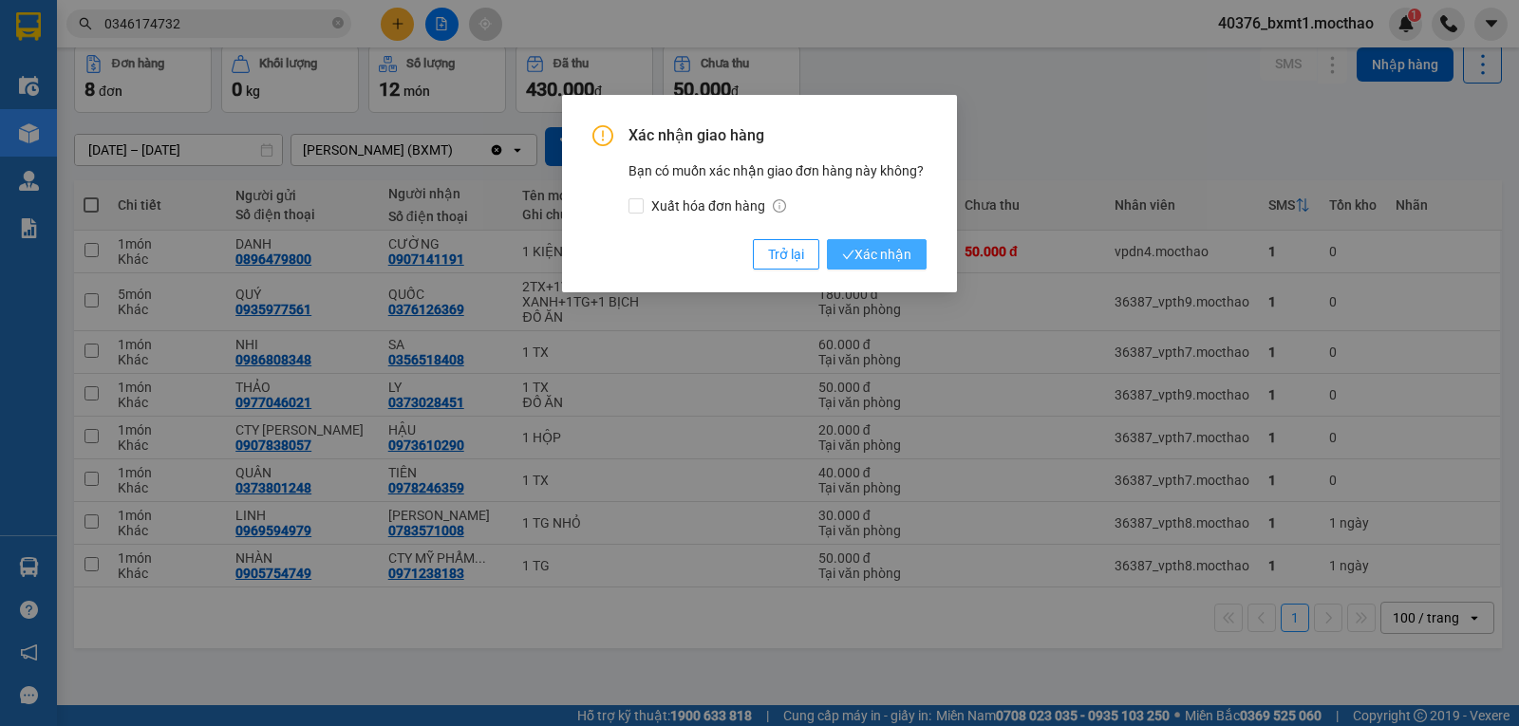
click at [852, 255] on icon "check" at bounding box center [848, 255] width 12 height 12
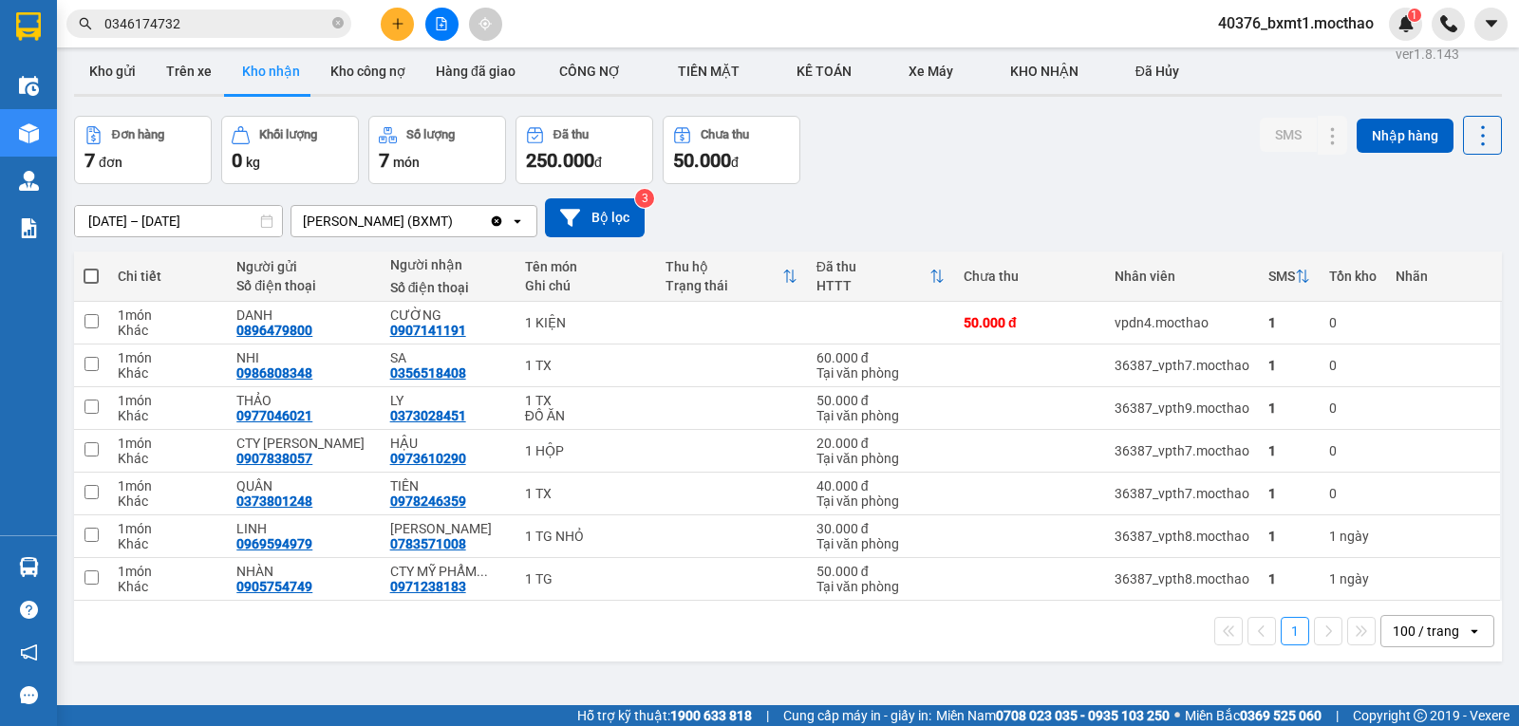
scroll to position [0, 0]
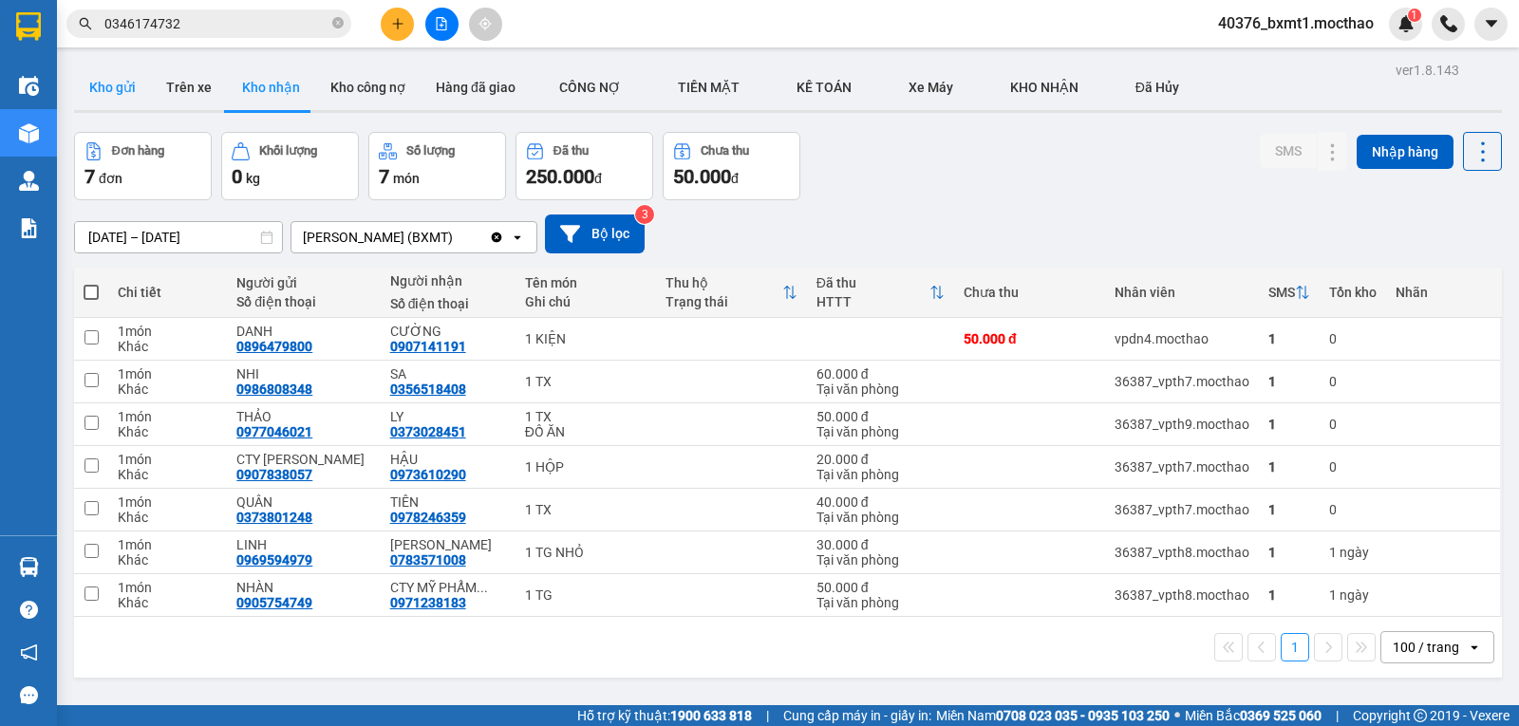
click at [107, 86] on button "Kho gửi" at bounding box center [112, 88] width 77 height 46
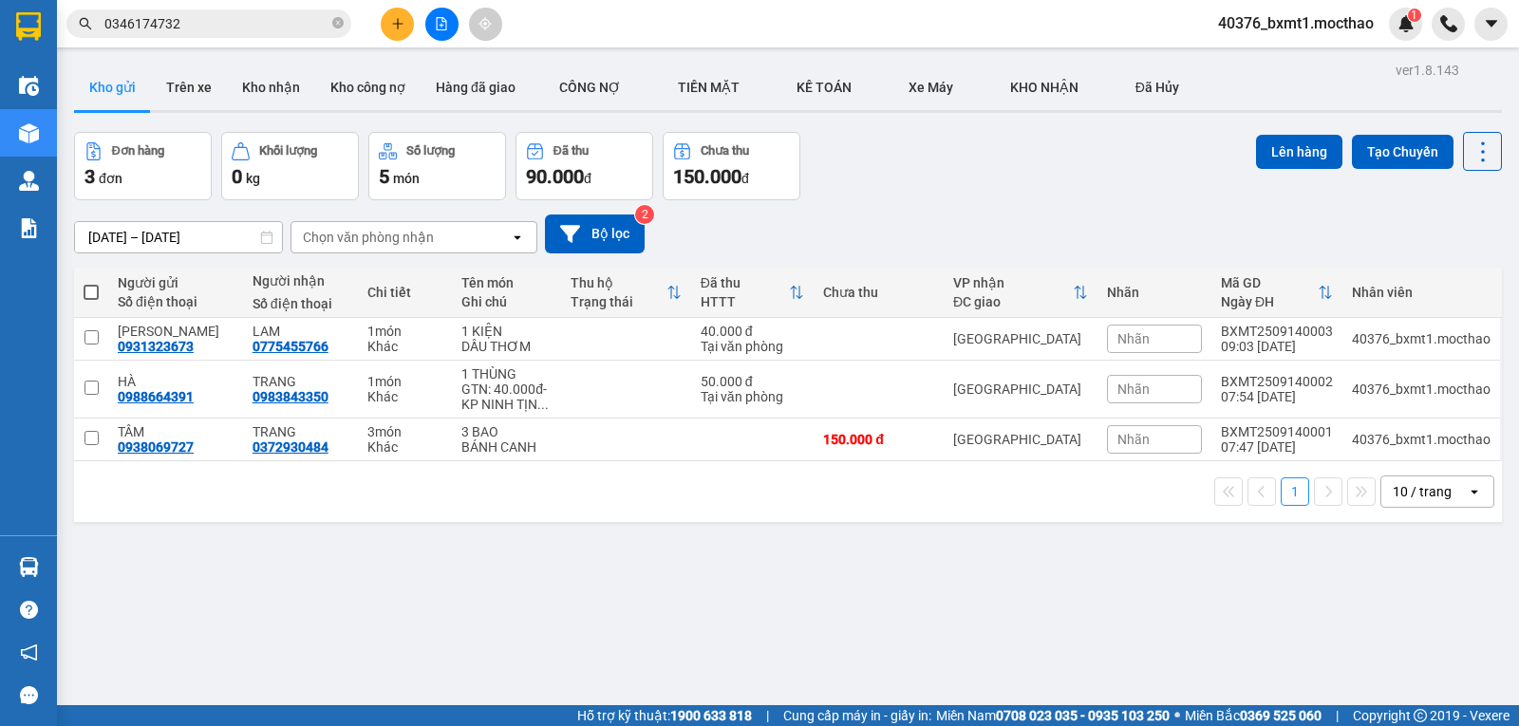
click at [1010, 180] on div "Đơn hàng 3 đơn Khối lượng 0 kg Số lượng 5 món Đã thu 90.000 đ Chưa thu 150.000 …" at bounding box center [788, 166] width 1428 height 68
click at [266, 98] on button "Kho nhận" at bounding box center [271, 88] width 88 height 46
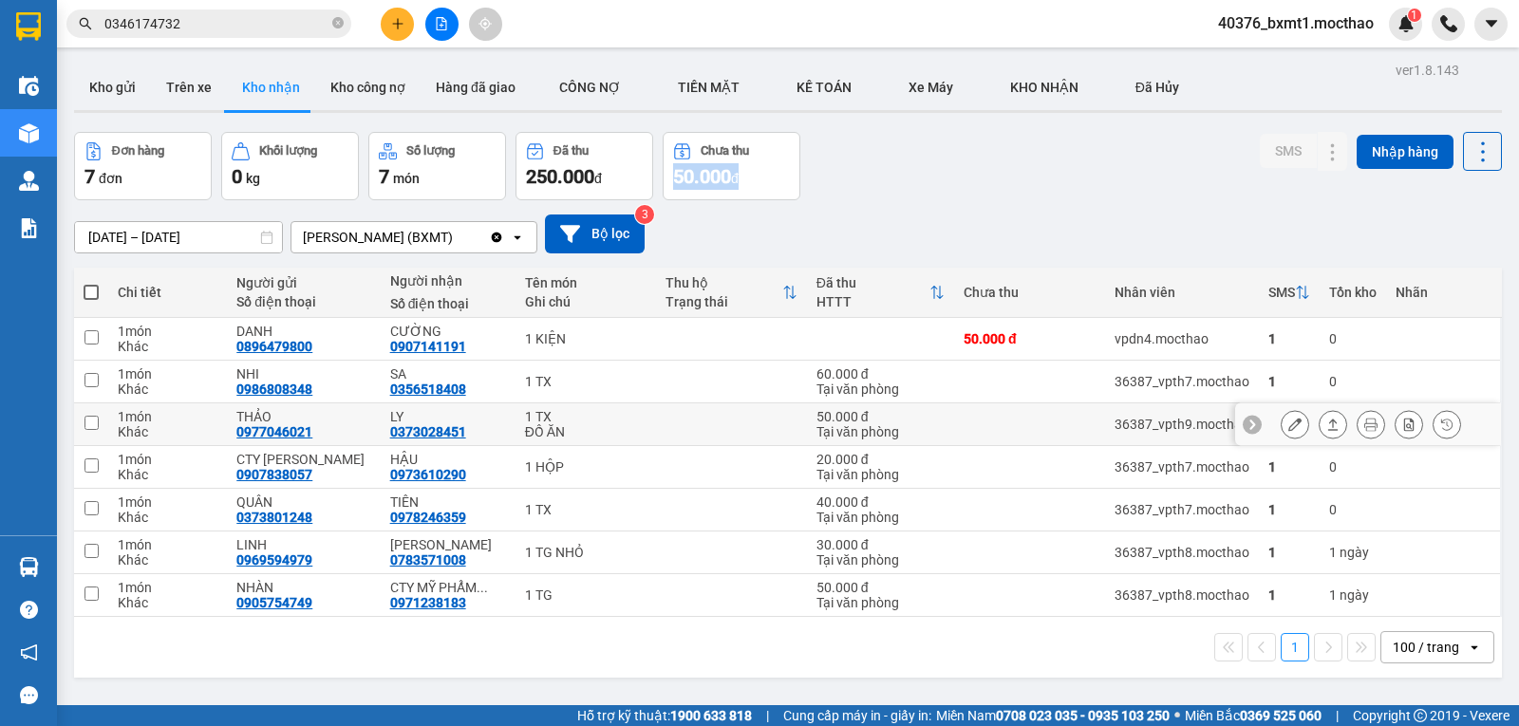
scroll to position [87, 0]
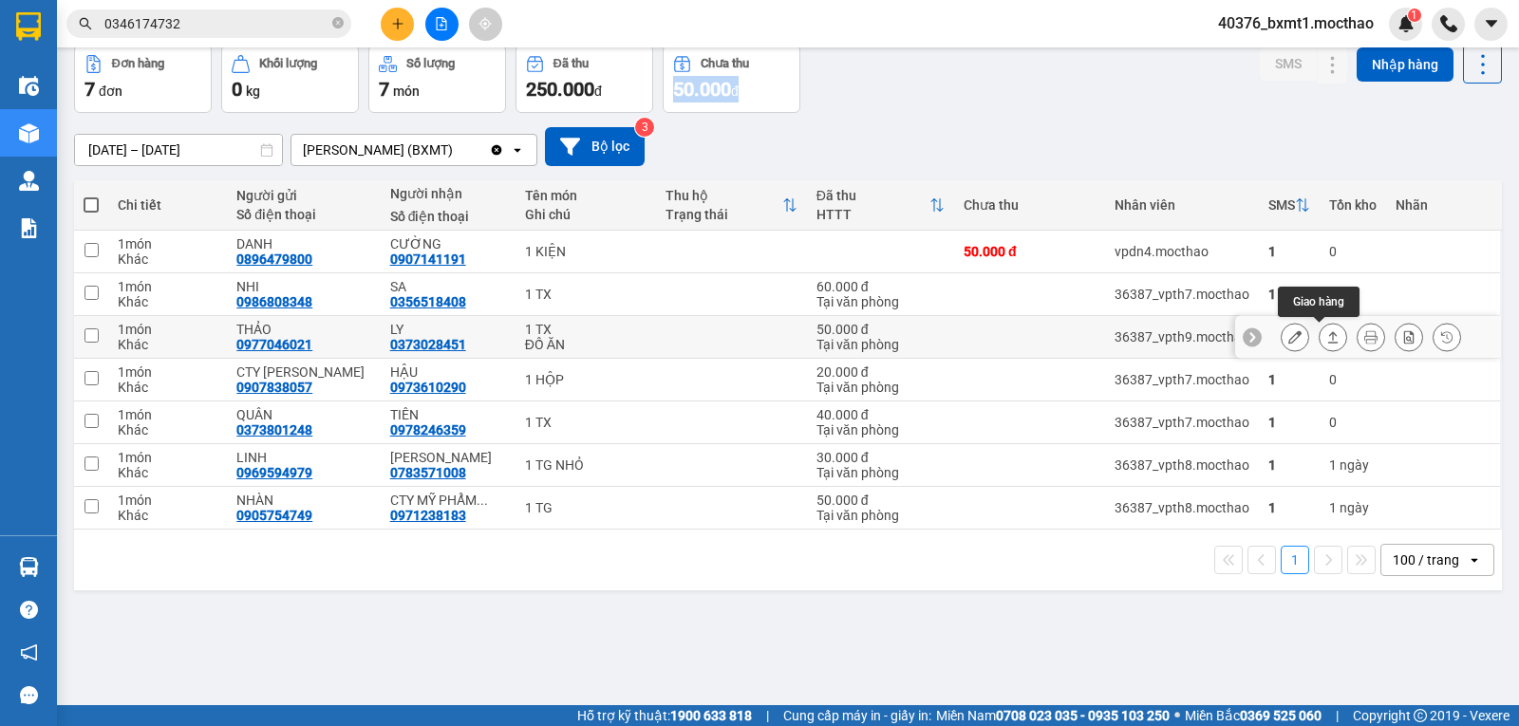
click at [1327, 336] on icon at bounding box center [1333, 336] width 13 height 13
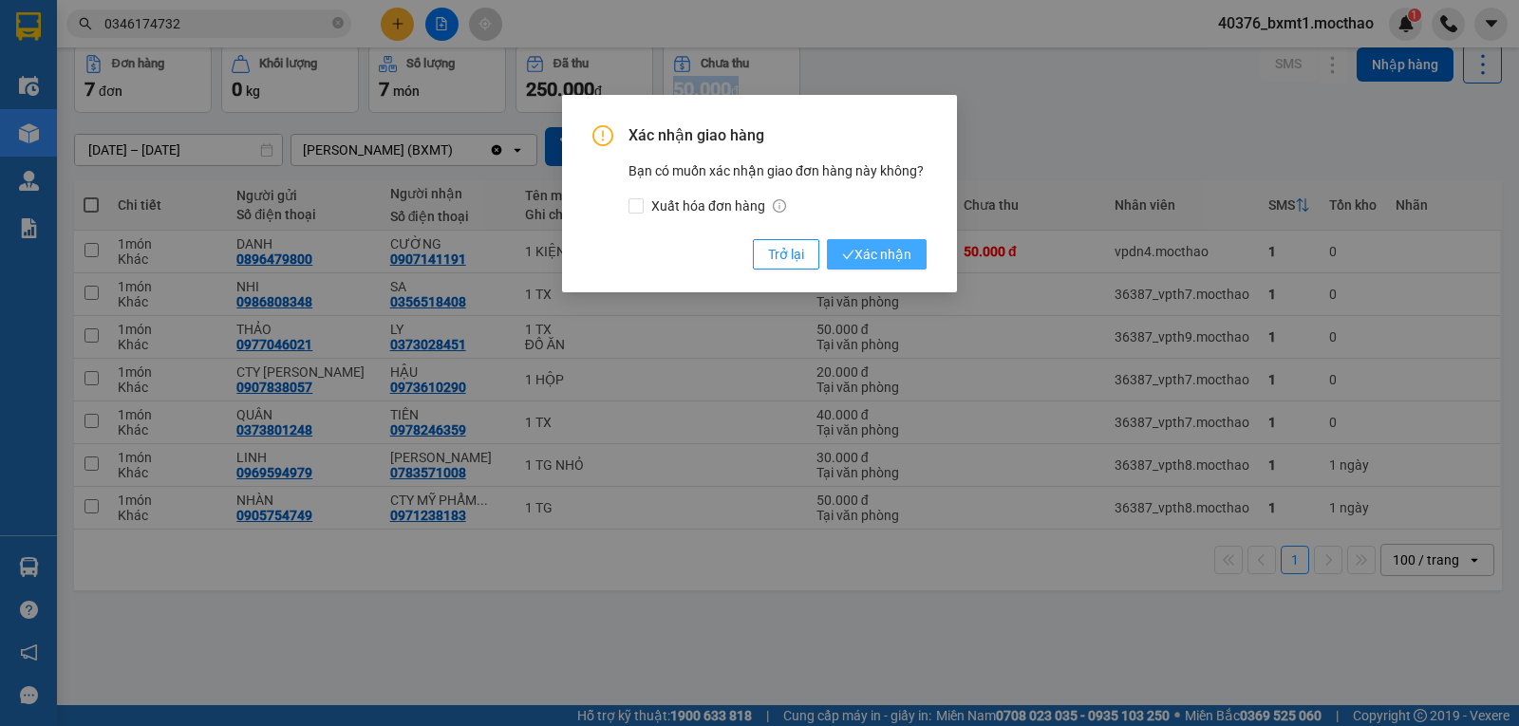
click at [880, 256] on span "Xác nhận" at bounding box center [876, 254] width 69 height 21
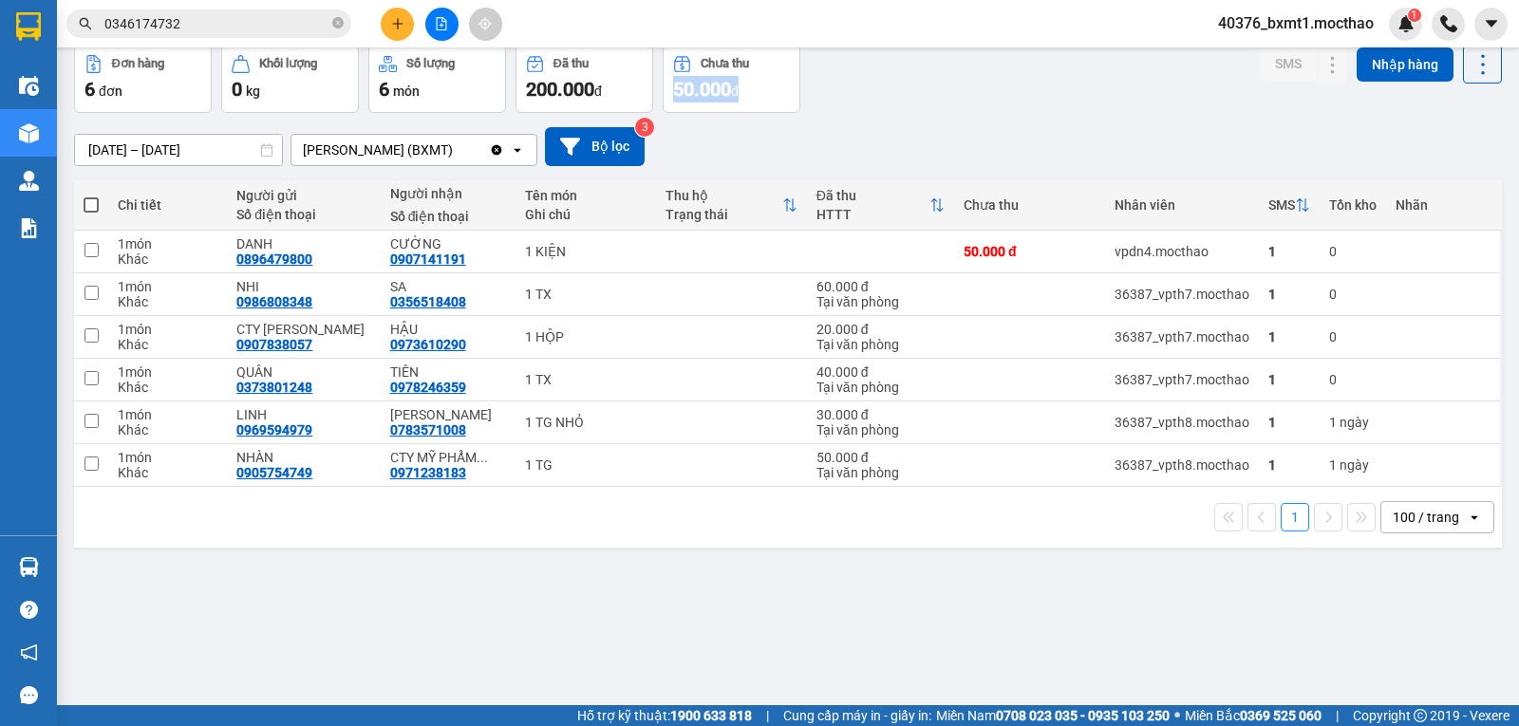
click at [257, 19] on input "0346174732" at bounding box center [216, 23] width 224 height 21
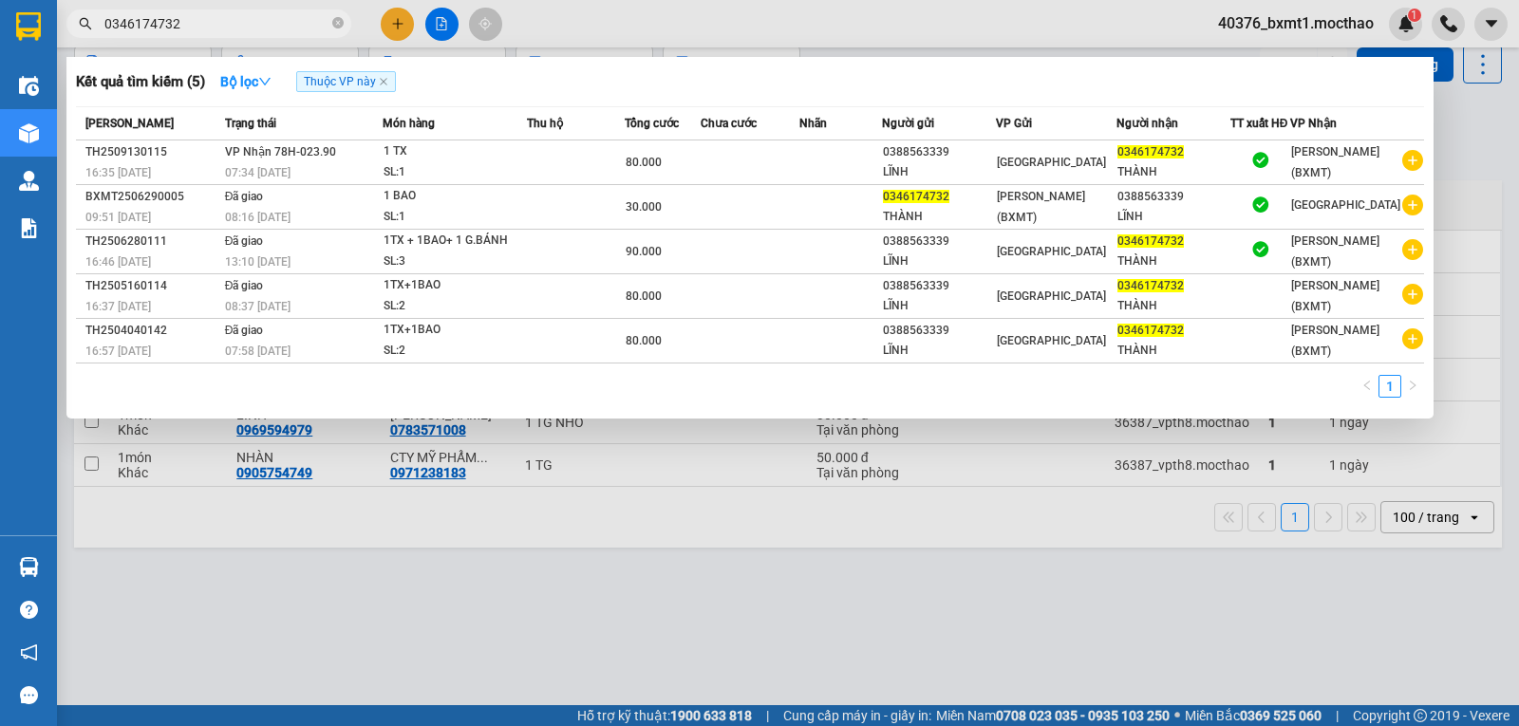
drag, startPoint x: 257, startPoint y: 19, endPoint x: 222, endPoint y: 20, distance: 35.2
click at [222, 20] on input "0346174732" at bounding box center [216, 23] width 224 height 21
paste input "799414738"
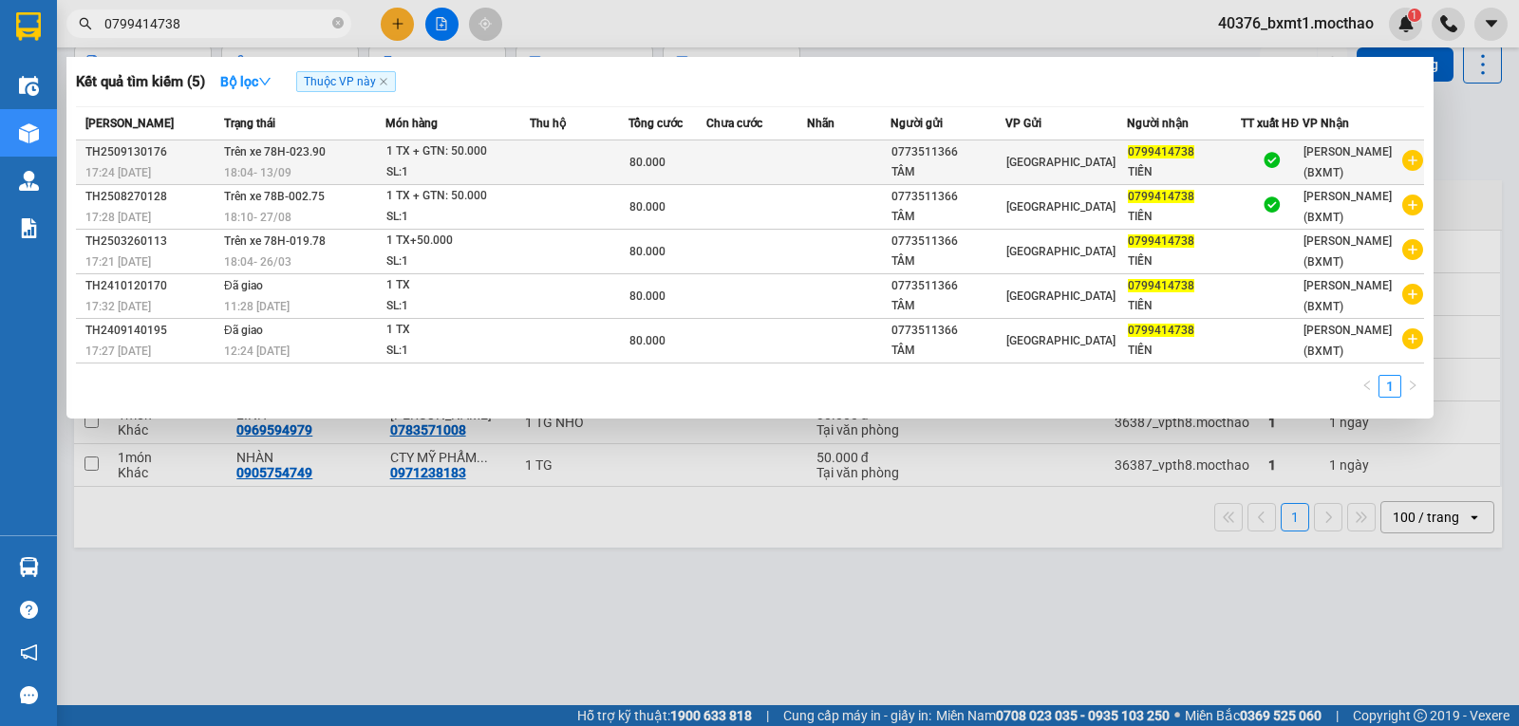
type input "0799414738"
click at [993, 162] on div "TÂM" at bounding box center [948, 172] width 113 height 20
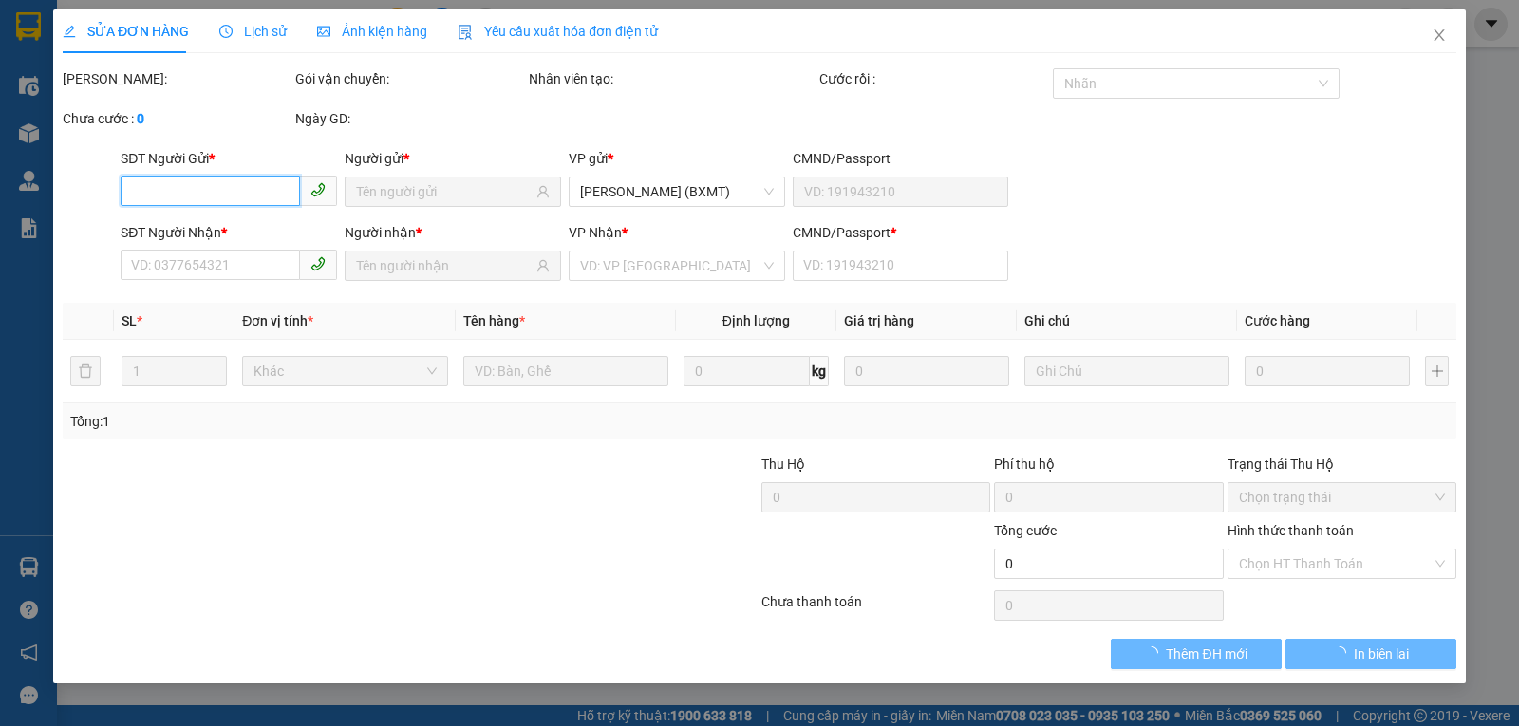
type input "0773511366"
type input "TÂM"
type input "0799414738"
type input "TIẾN"
type input "1"
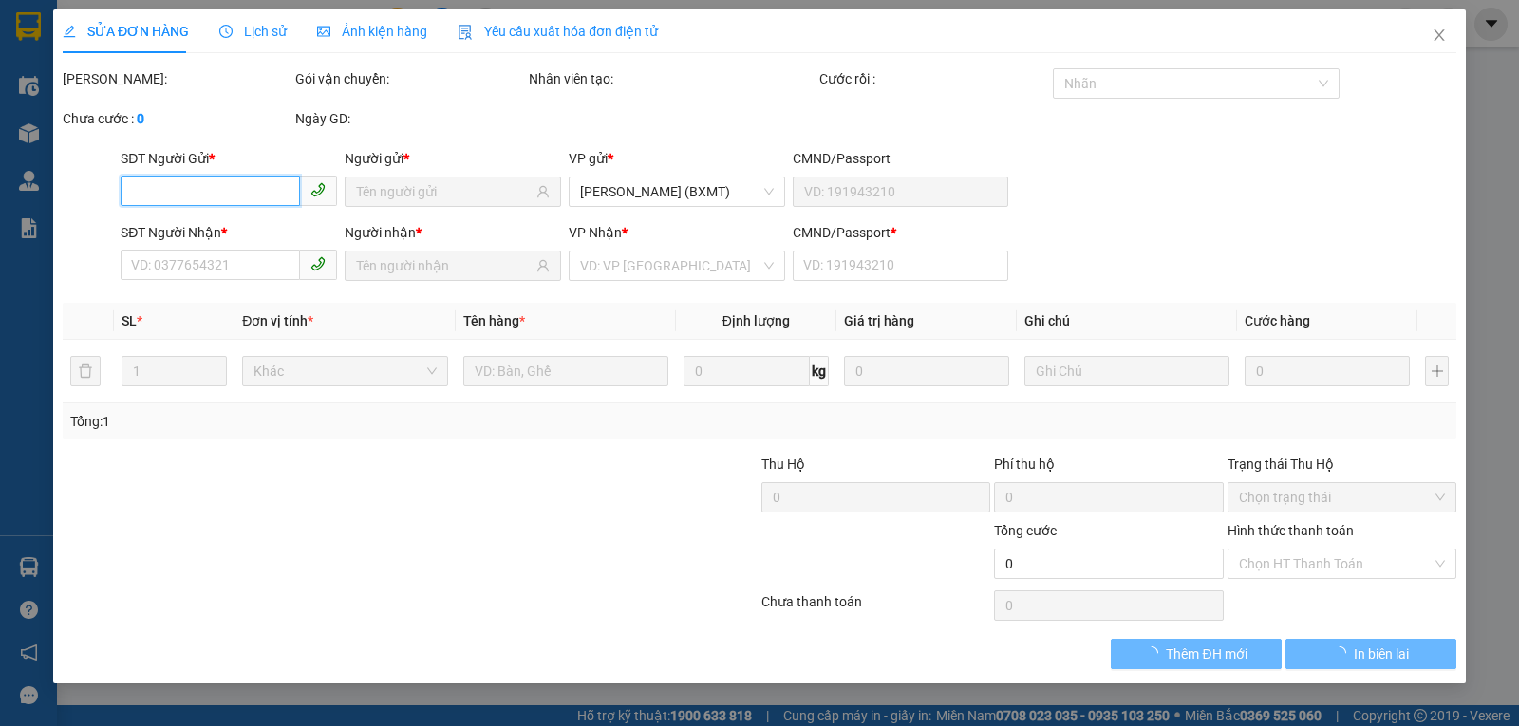
type input "80.000"
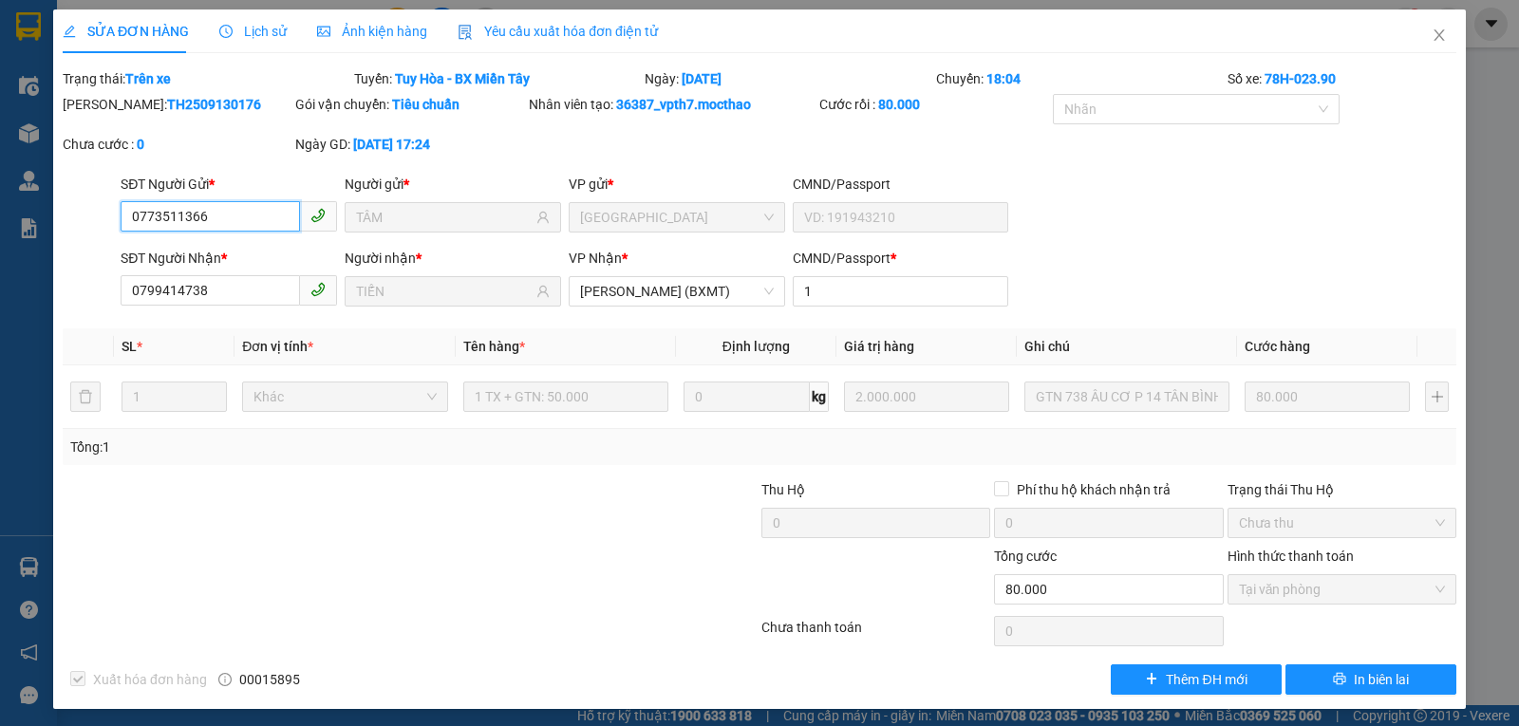
checkbox input "true"
click at [1417, 44] on span "Close" at bounding box center [1439, 35] width 53 height 53
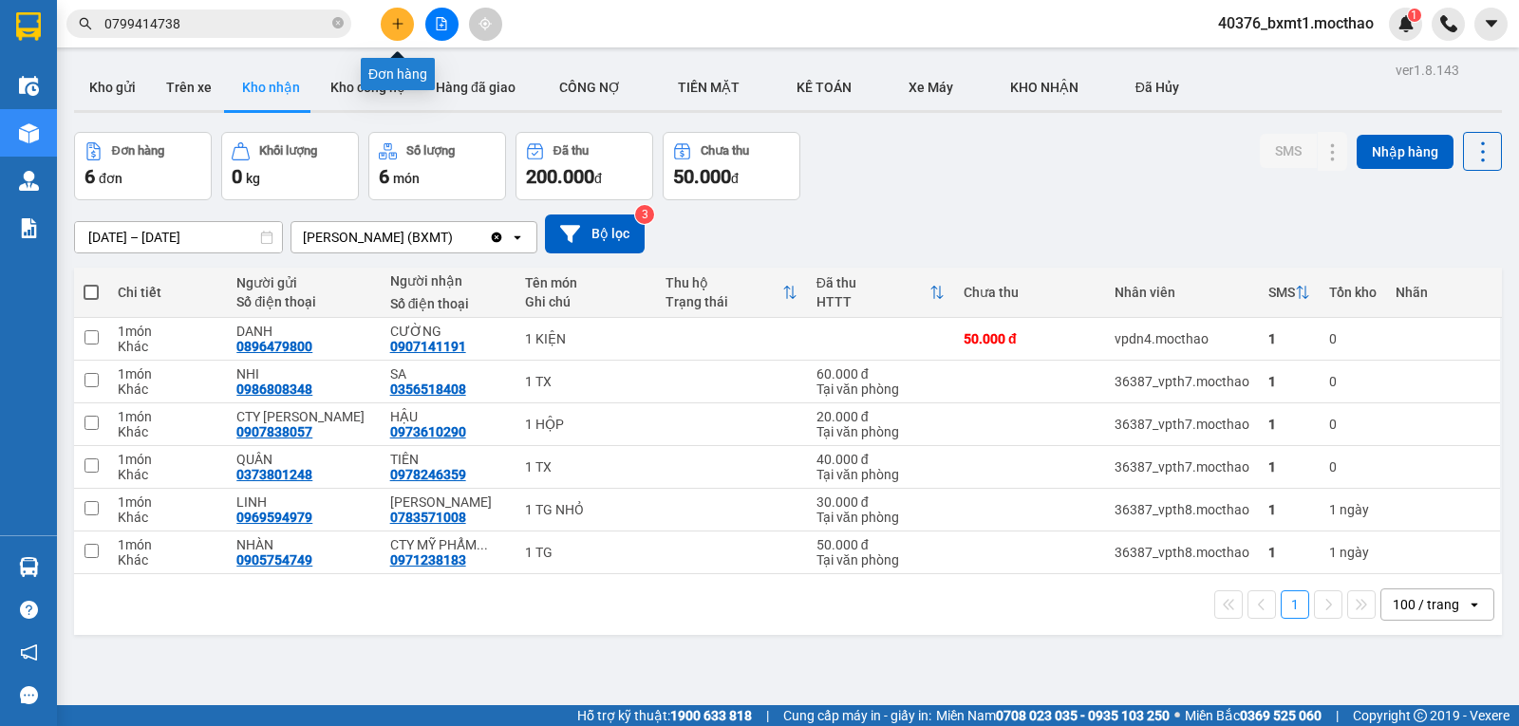
click at [395, 19] on icon "plus" at bounding box center [397, 23] width 13 height 13
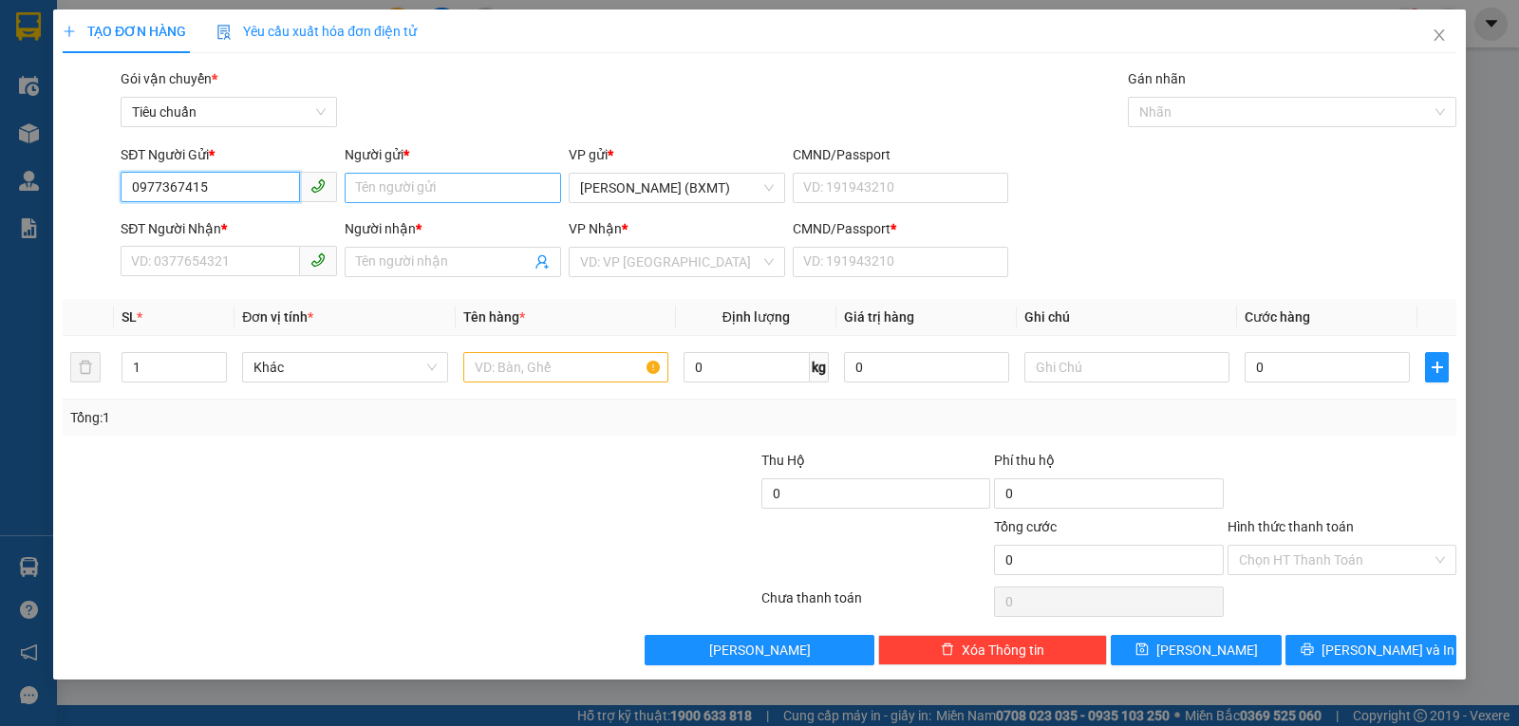
type input "0977367415"
click at [411, 186] on input "Người gửi *" at bounding box center [453, 188] width 217 height 30
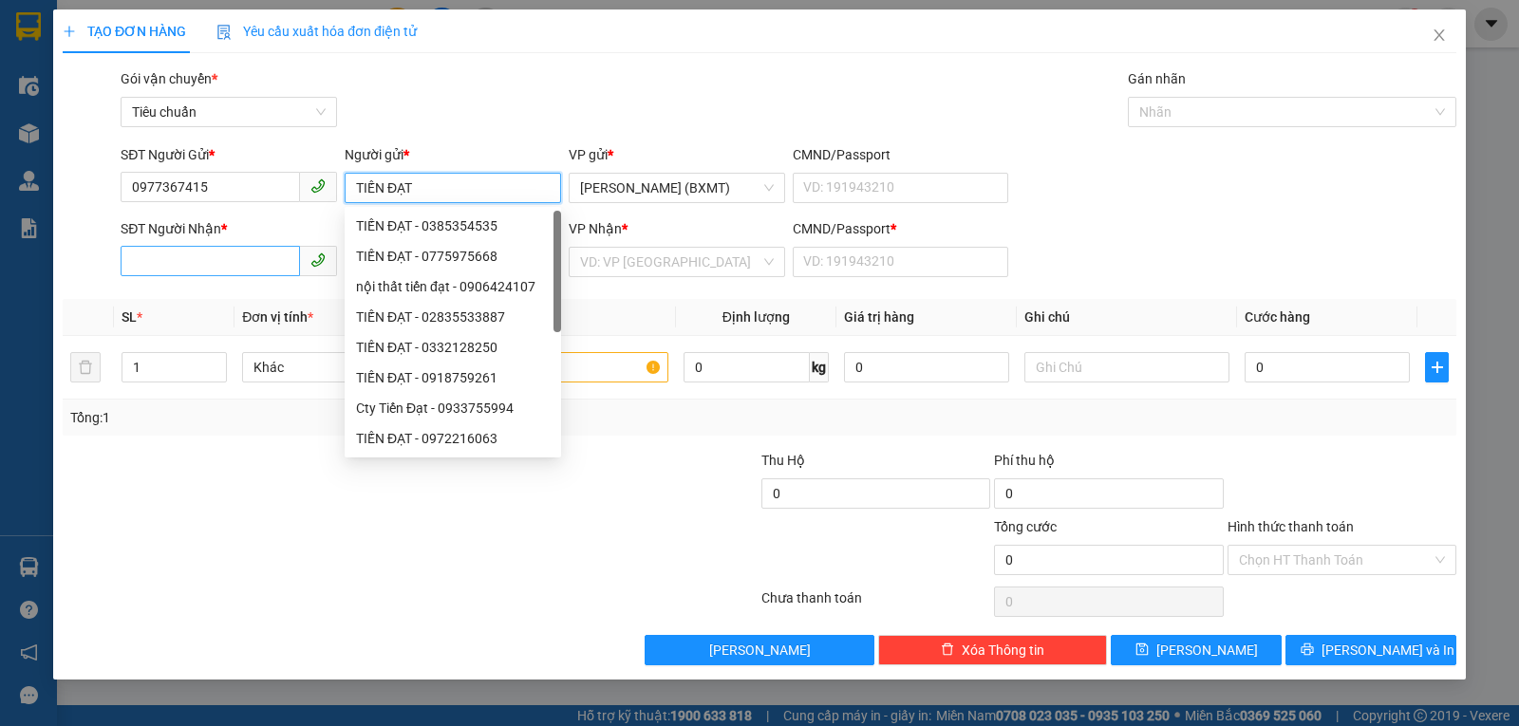
type input "TIẾN ĐẠT"
click at [200, 261] on input "SĐT Người Nhận *" at bounding box center [210, 261] width 179 height 30
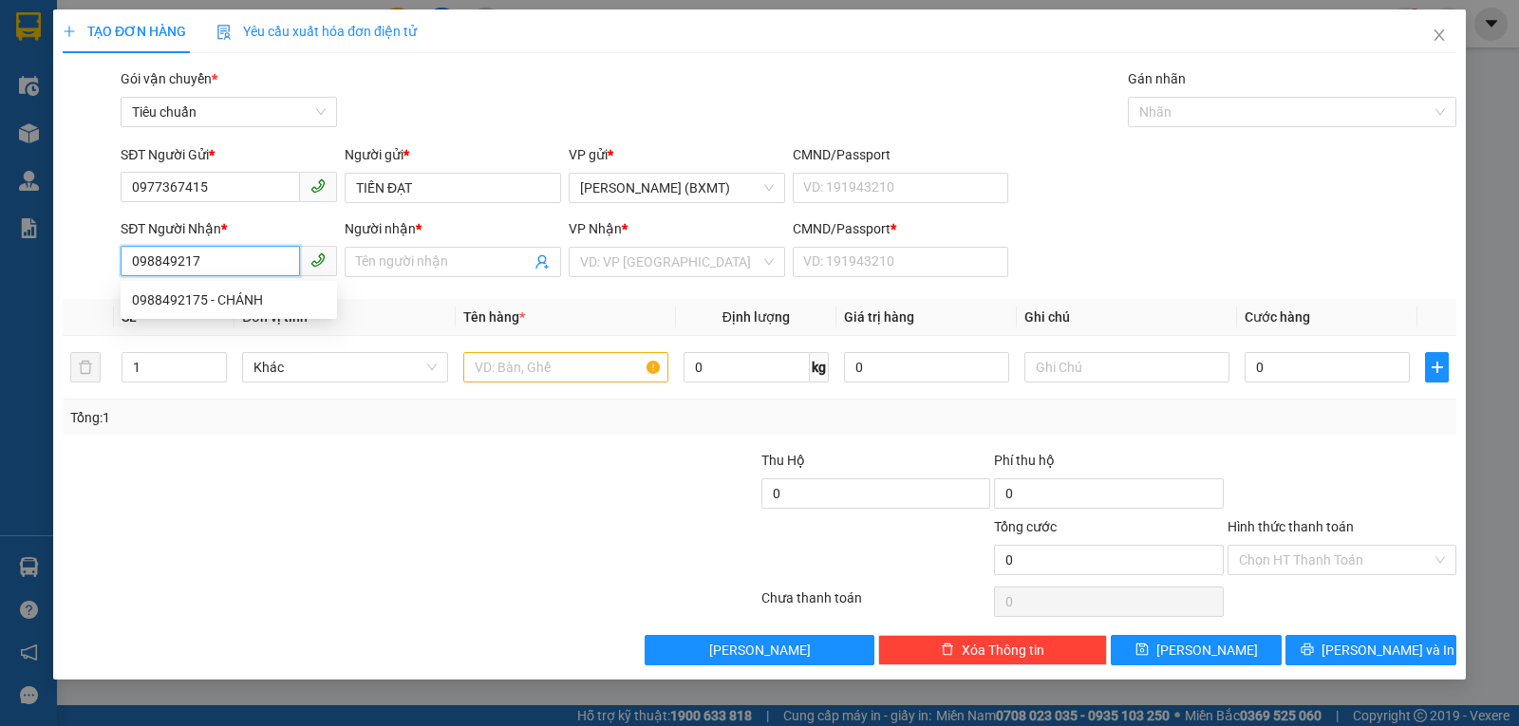
type input "0988492175"
click at [225, 290] on div "0988492175 - CHÁNH" at bounding box center [229, 300] width 194 height 21
type input "CHÁNH"
type input "0"
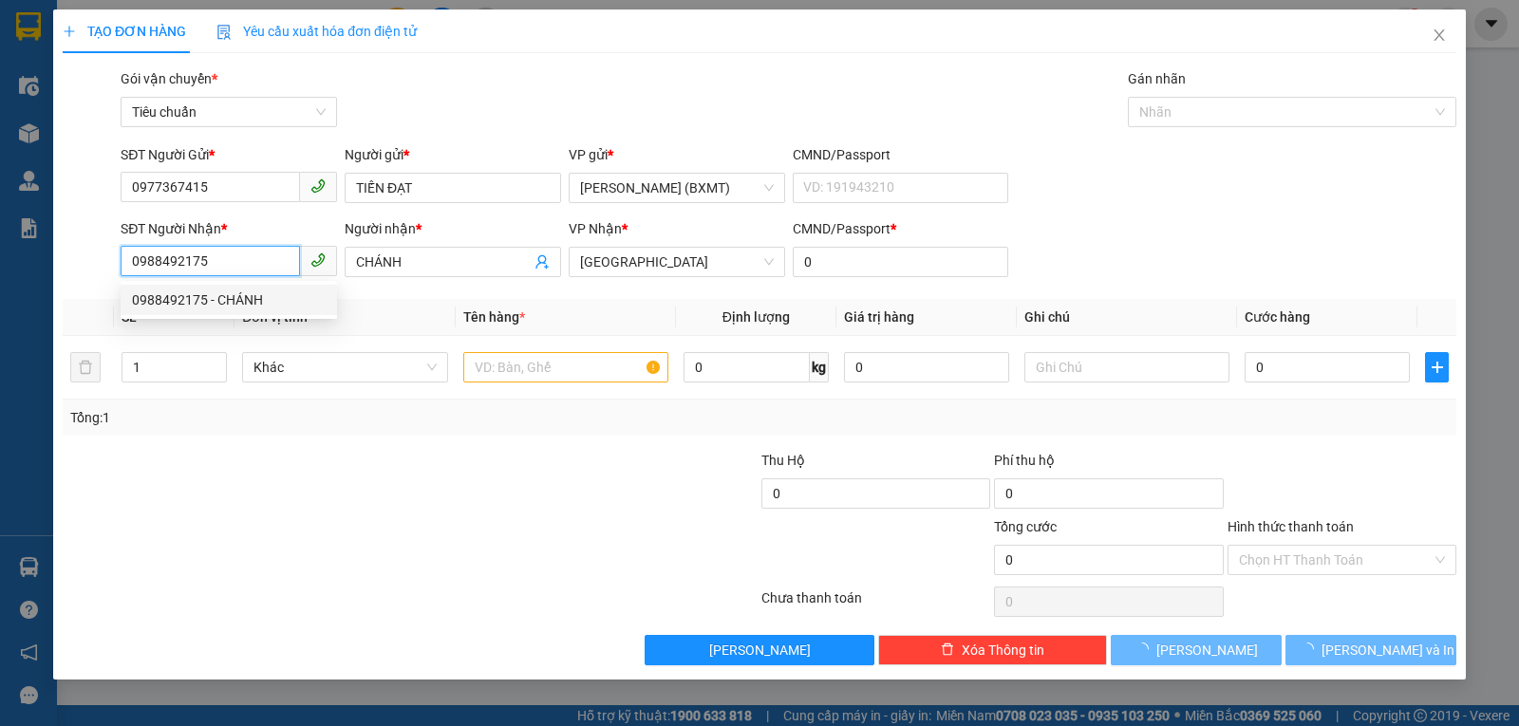
type input "40.000"
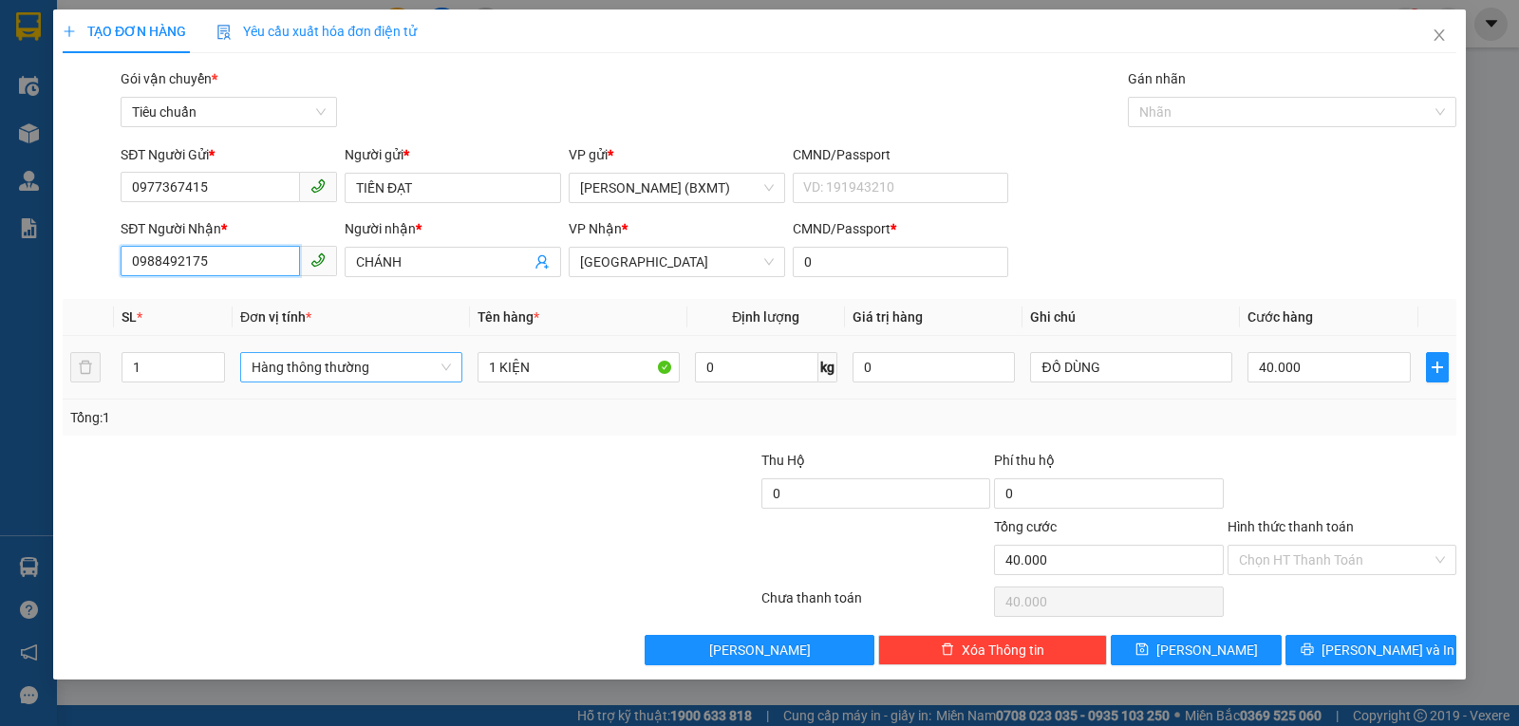
click at [406, 361] on span "Hàng thông thường" at bounding box center [351, 367] width 199 height 28
type input "0988492175"
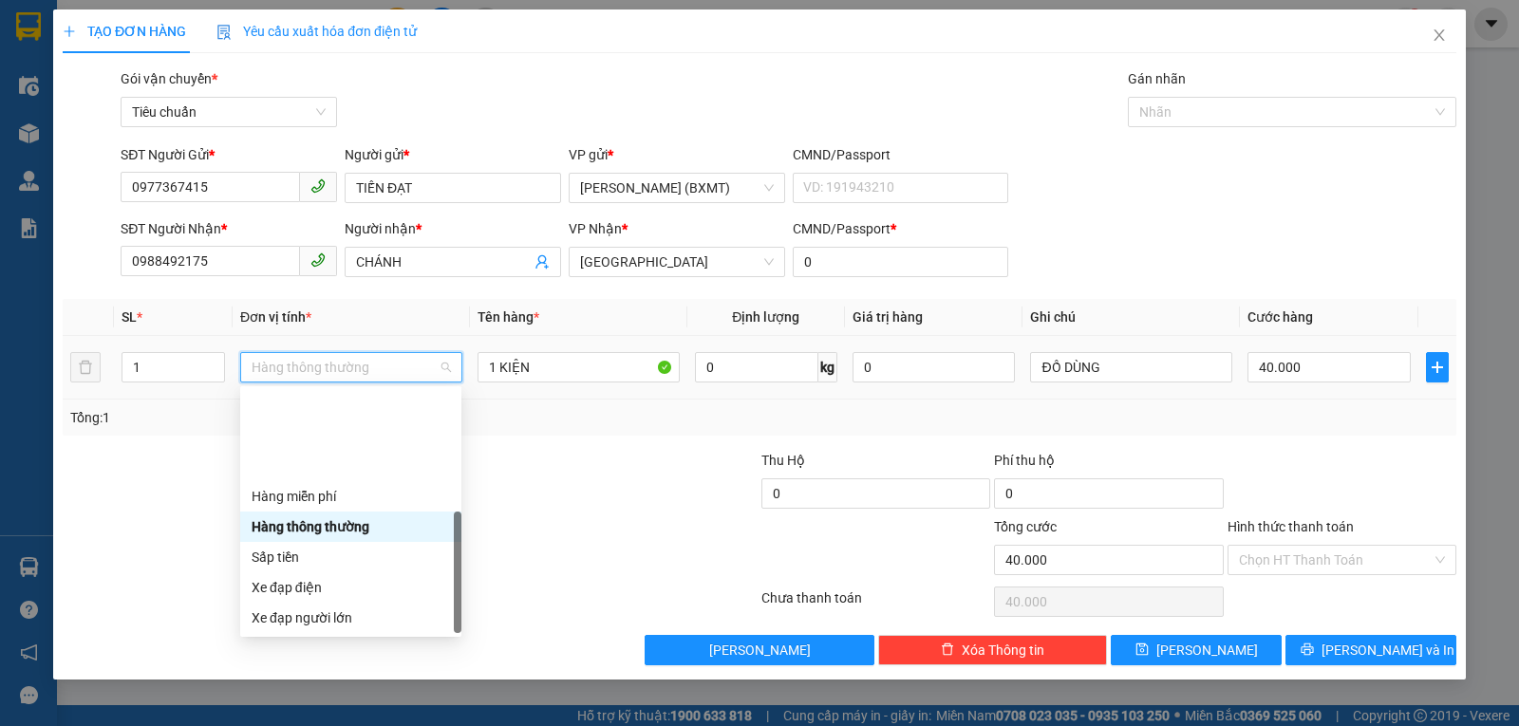
scroll to position [122, 0]
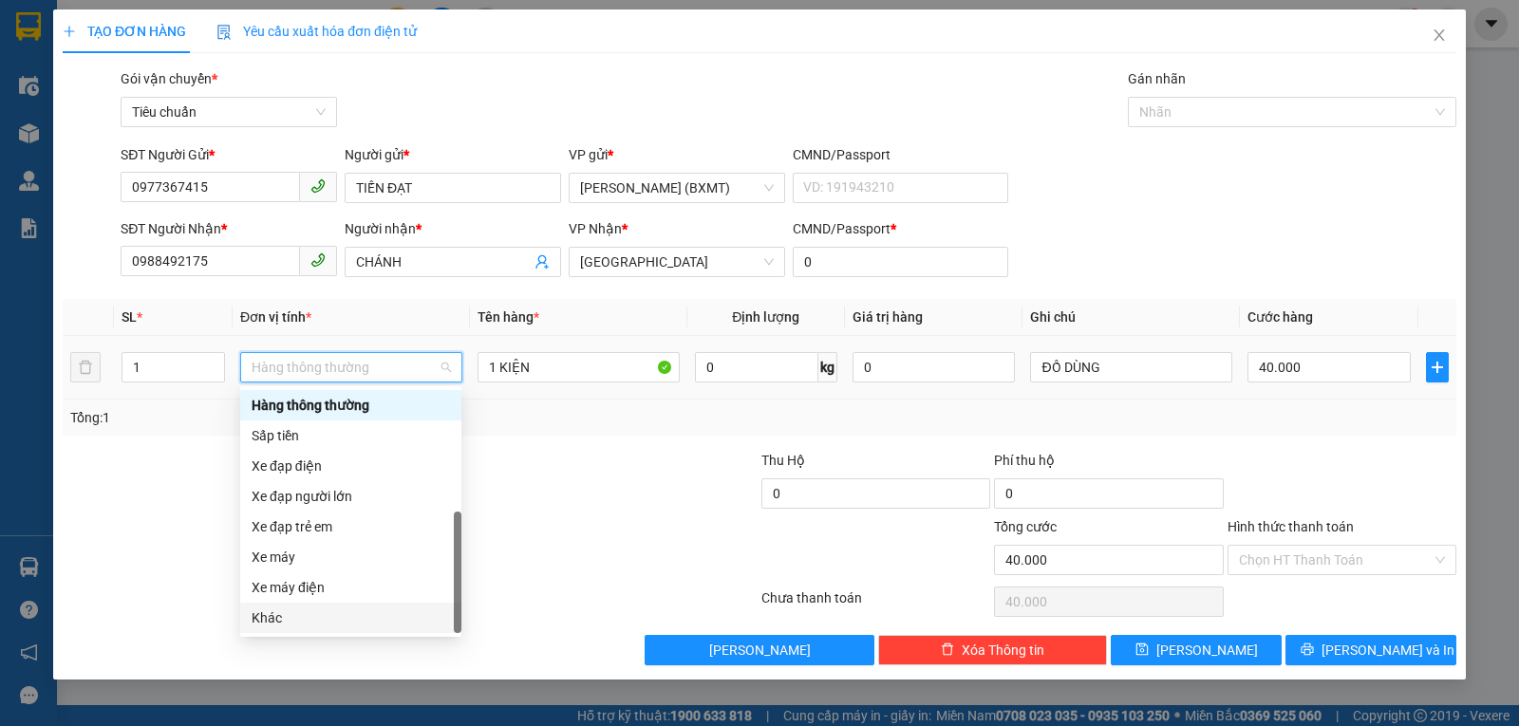
click at [306, 613] on div "Khác" at bounding box center [351, 618] width 198 height 21
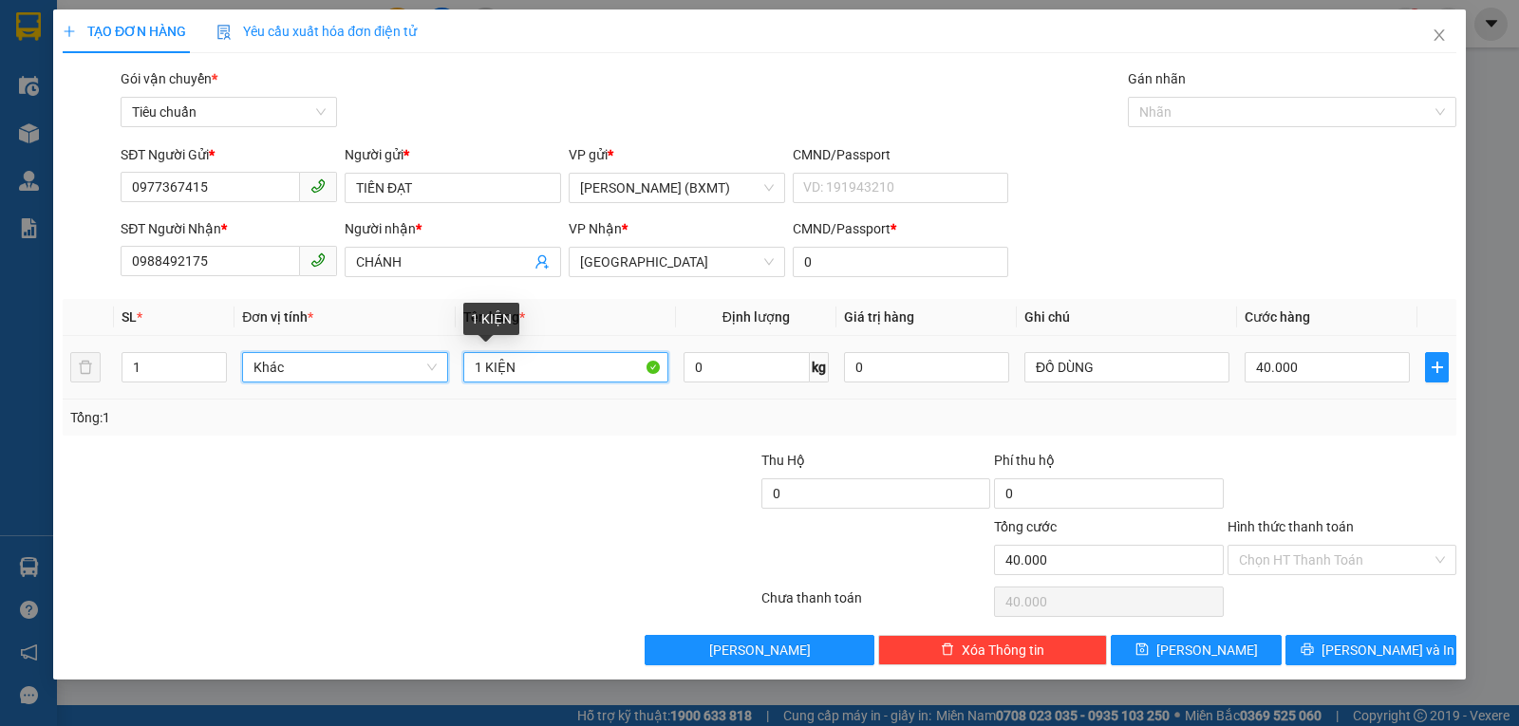
click at [525, 359] on input "1 KIỆN" at bounding box center [565, 367] width 205 height 30
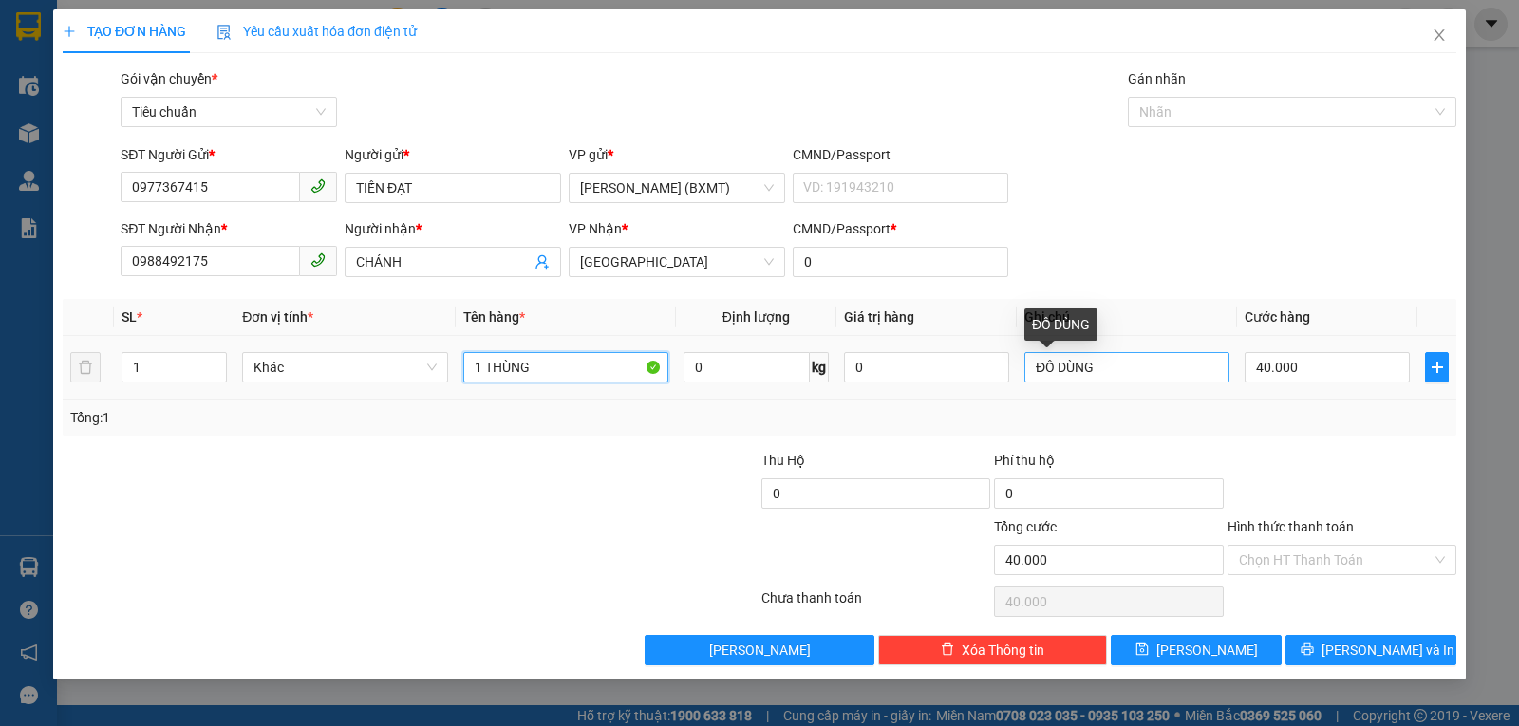
type input "1 THÙNG"
drag, startPoint x: 1141, startPoint y: 365, endPoint x: 945, endPoint y: 387, distance: 196.8
click at [948, 387] on tr "1 Khác 1 THÙNG 0 kg 0 ĐỒ DÙNG 40.000" at bounding box center [760, 368] width 1394 height 64
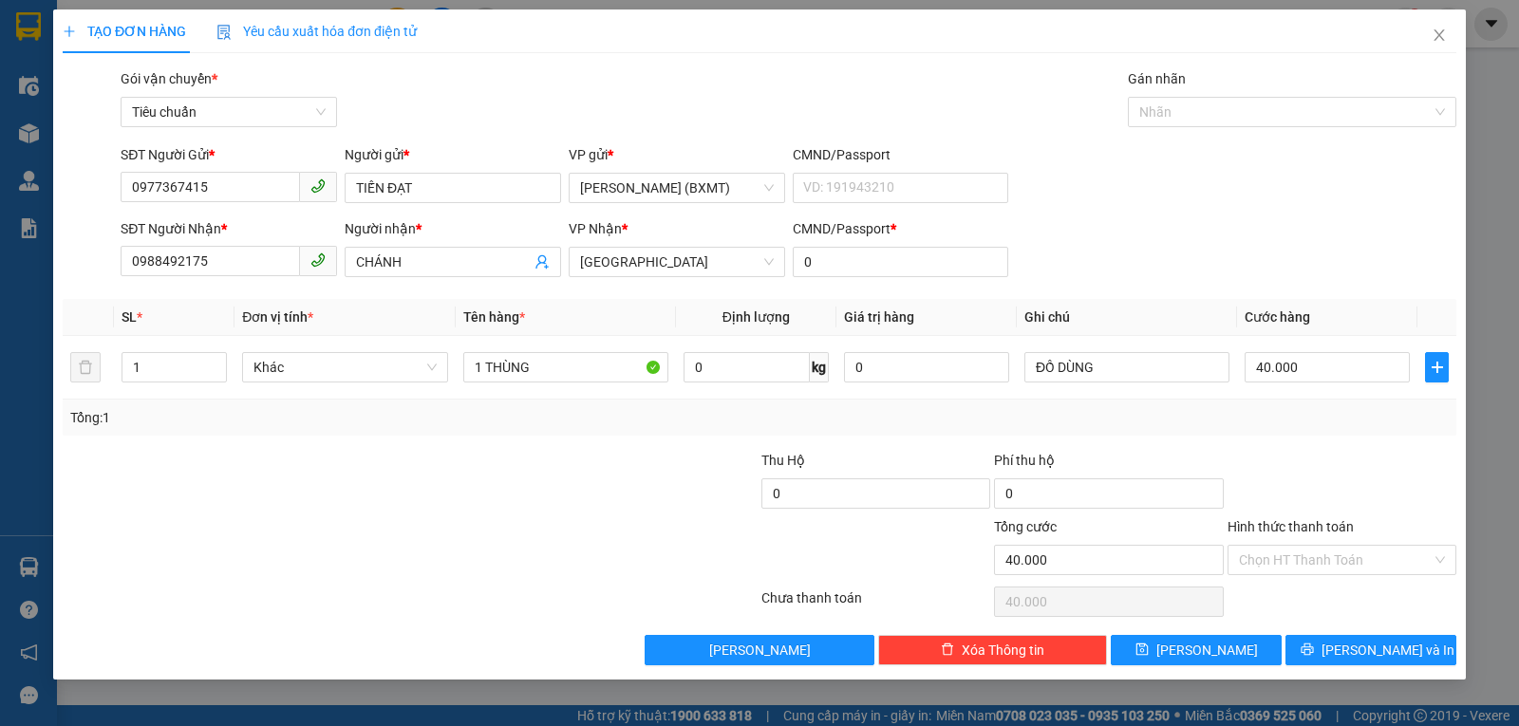
click at [1209, 424] on div "Tổng: 1" at bounding box center [759, 417] width 1379 height 21
click at [1279, 358] on input "40.000" at bounding box center [1327, 367] width 165 height 30
type input "3"
type input "30"
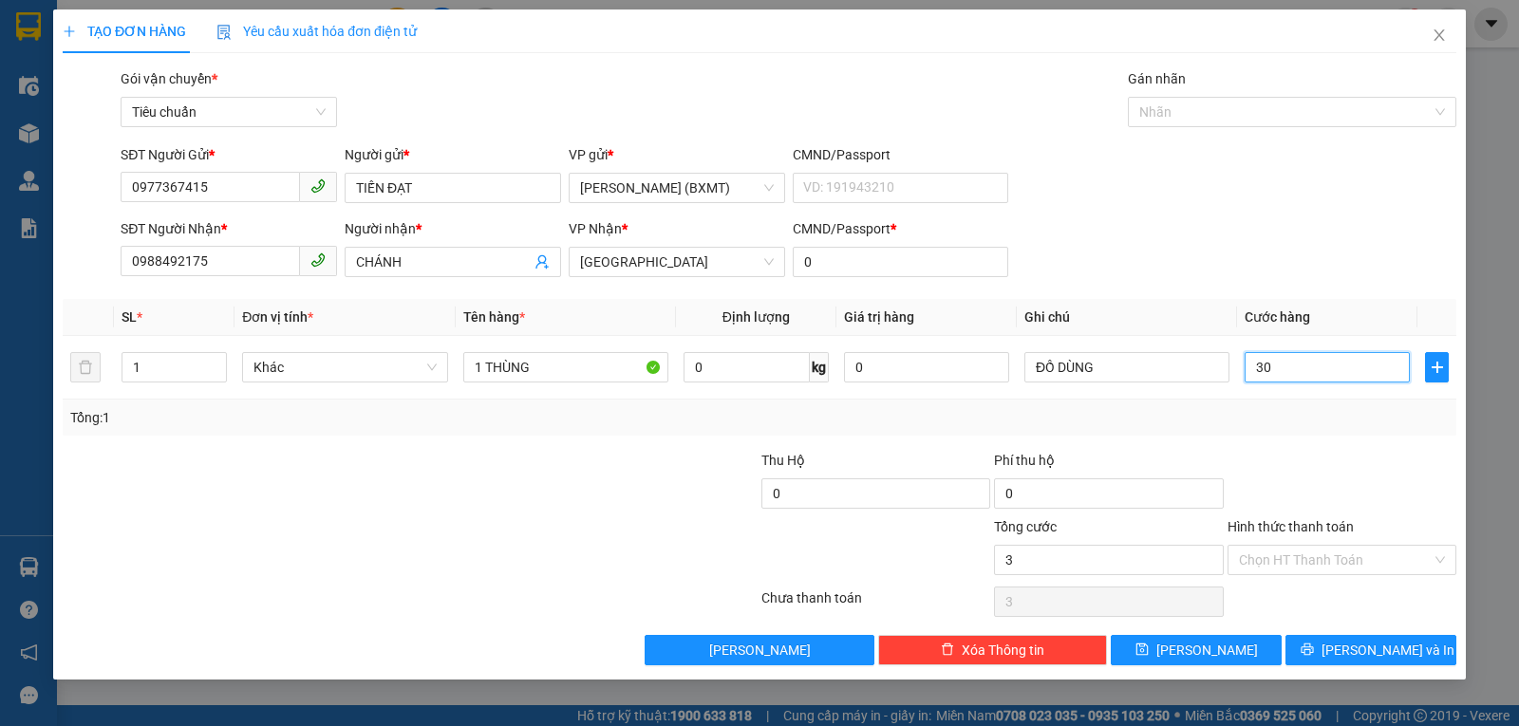
type input "30"
type input "30.000"
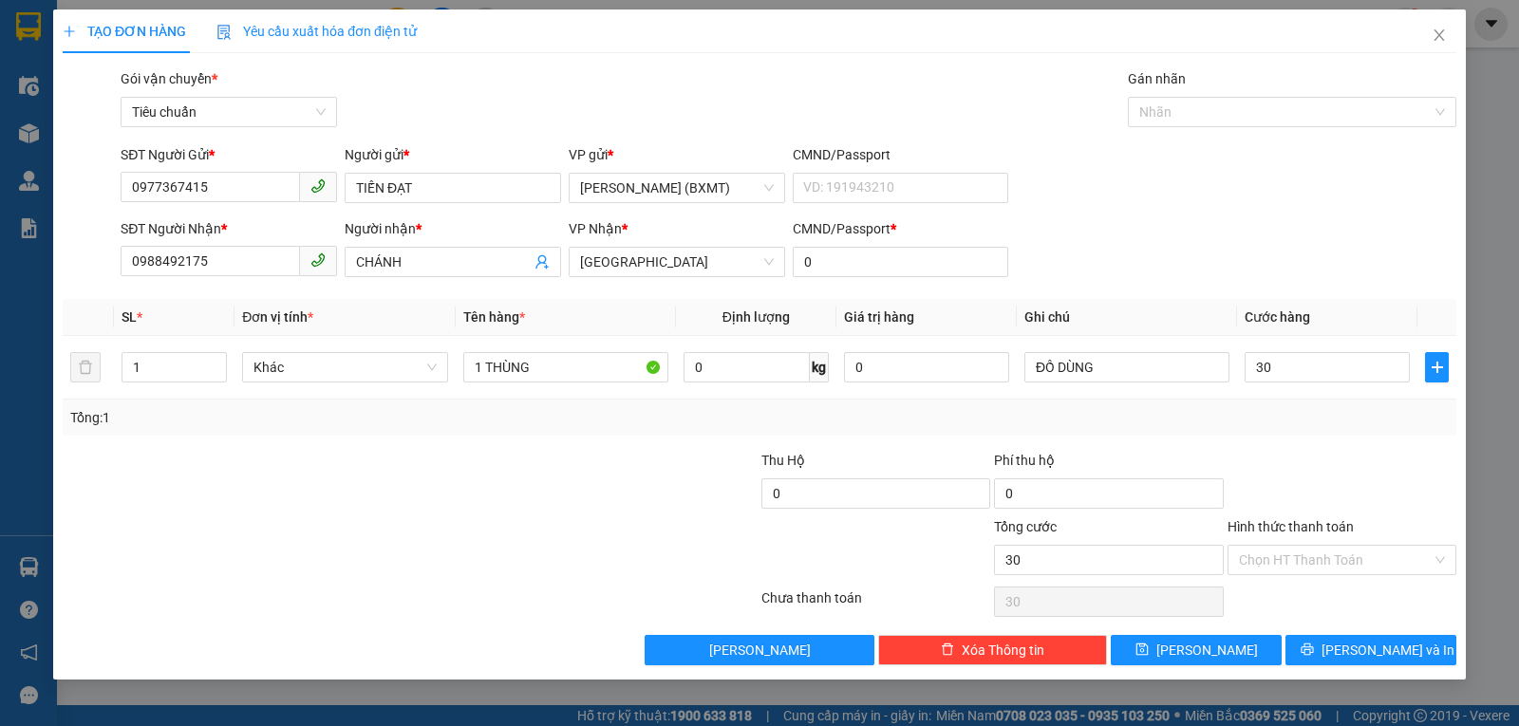
type input "30.000"
click at [1398, 467] on div at bounding box center [1342, 483] width 233 height 66
drag, startPoint x: 1363, startPoint y: 643, endPoint x: 1346, endPoint y: 672, distance: 34.0
click at [1362, 644] on span "Lưu và In" at bounding box center [1388, 650] width 133 height 21
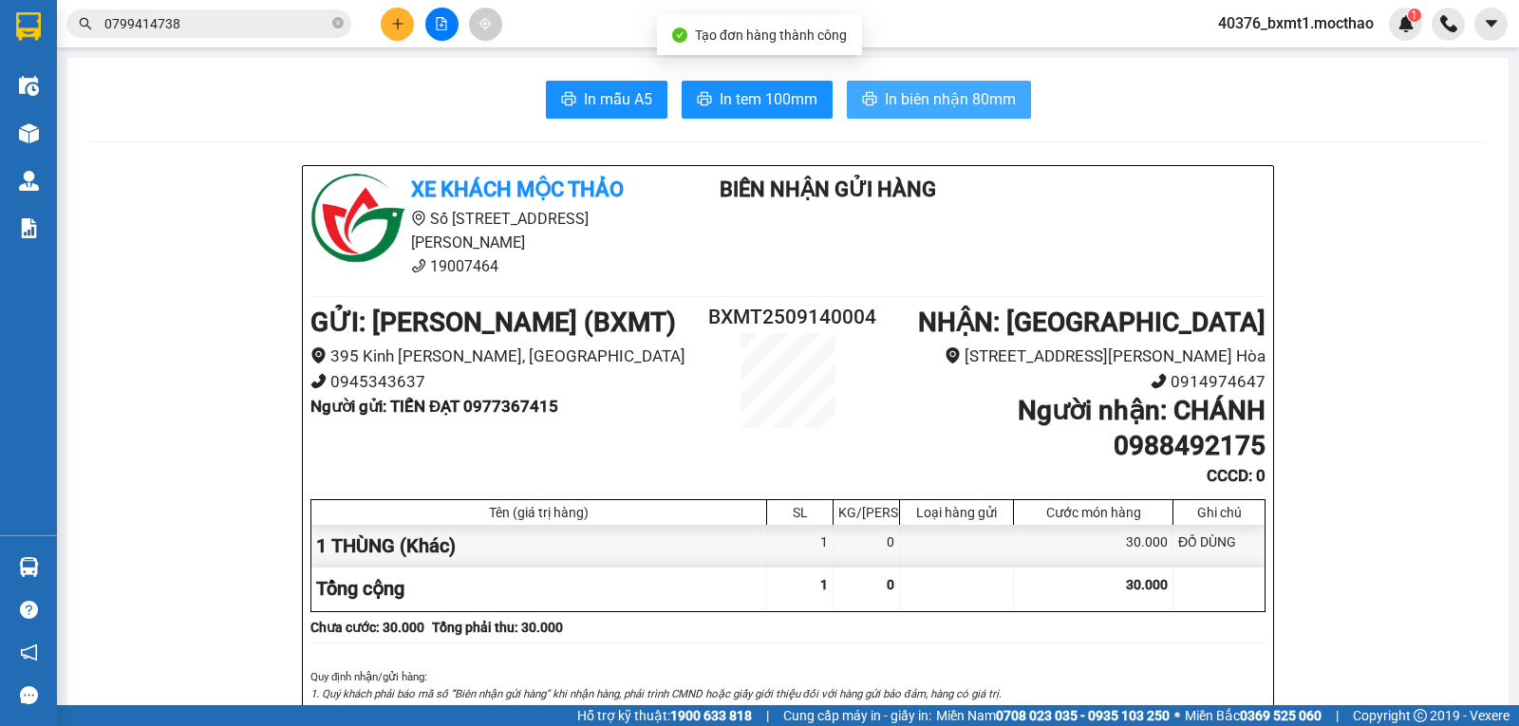
click at [904, 93] on span "In biên nhận 80mm" at bounding box center [950, 99] width 131 height 24
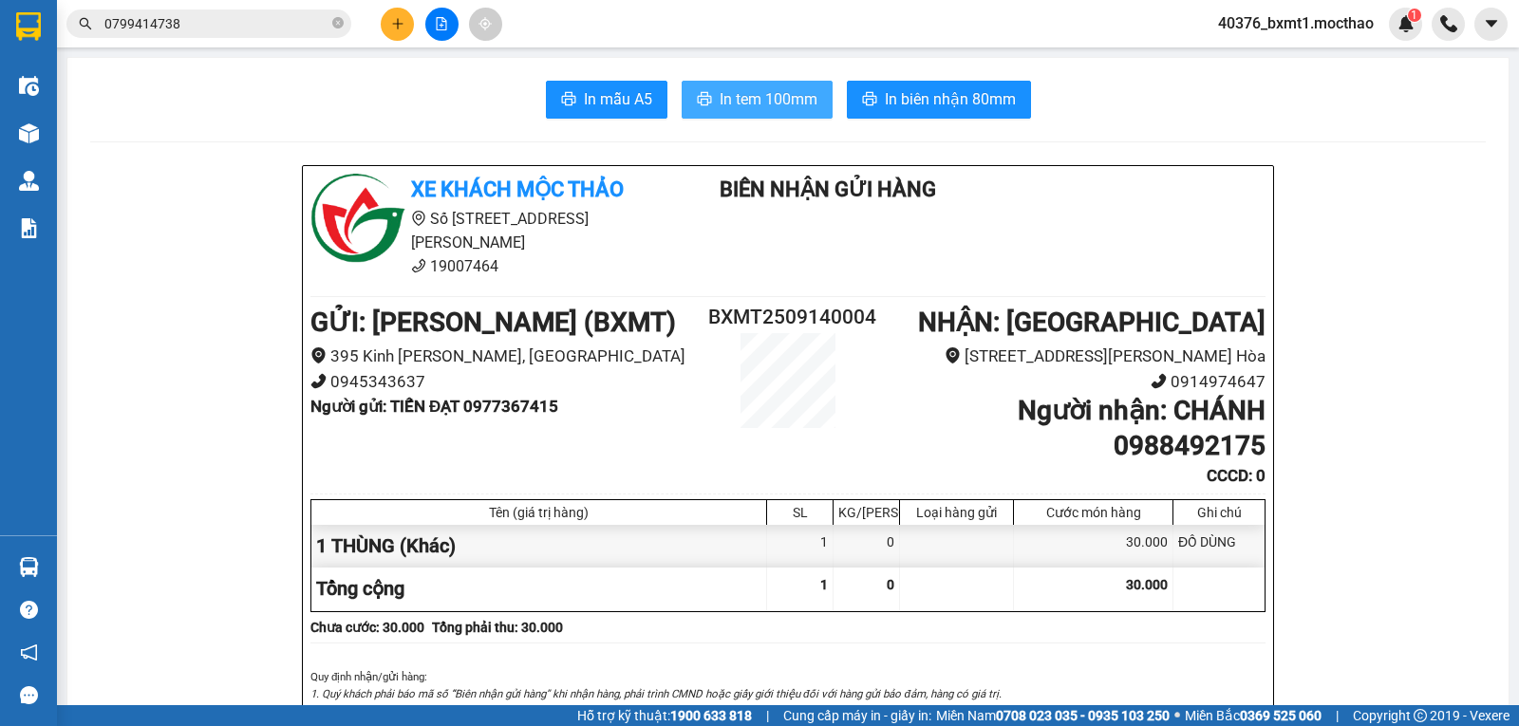
click at [776, 107] on span "In tem 100mm" at bounding box center [769, 99] width 98 height 24
click at [211, 28] on input "0799414738" at bounding box center [216, 23] width 224 height 21
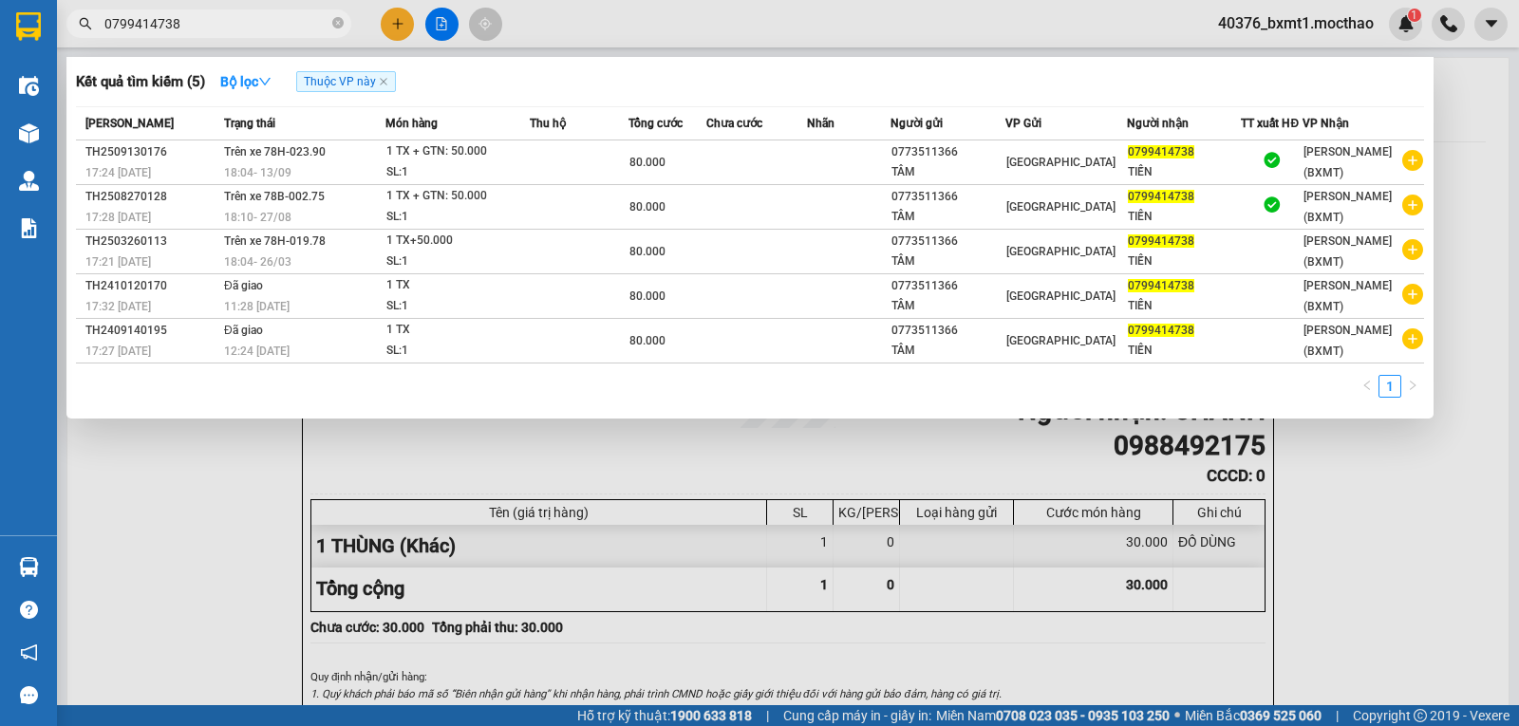
click at [211, 28] on input "0799414738" at bounding box center [216, 23] width 224 height 21
type input "7105"
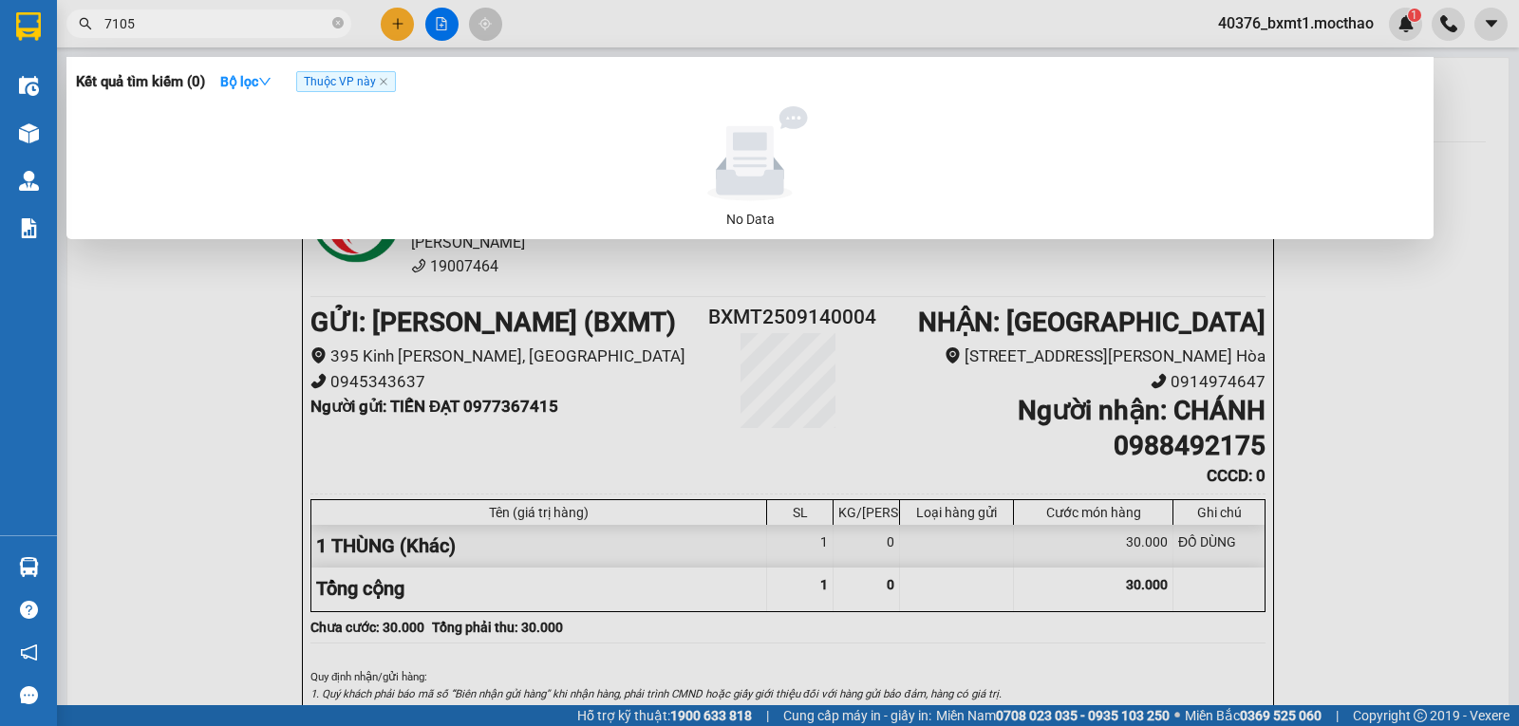
click at [335, 23] on icon "close-circle" at bounding box center [337, 22] width 11 height 11
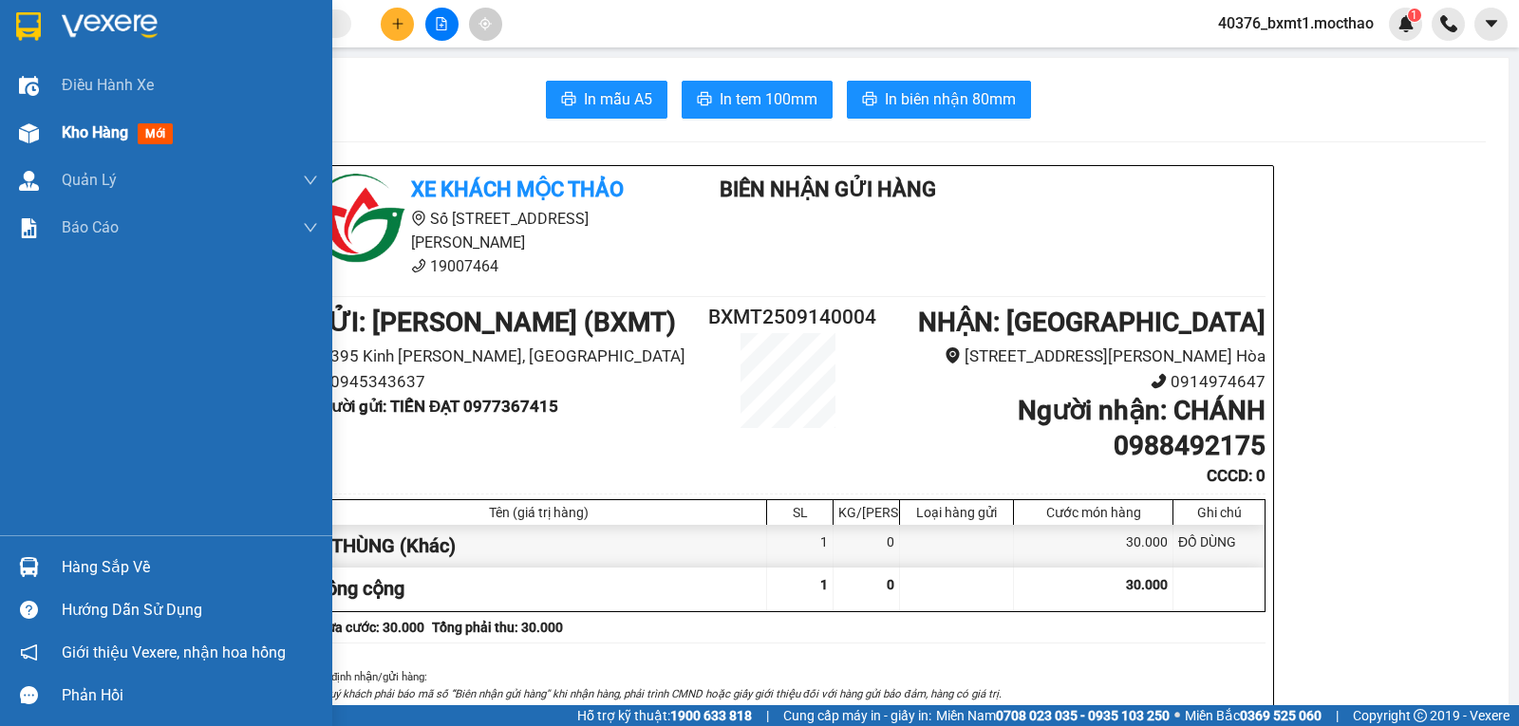
click at [30, 133] on img at bounding box center [29, 133] width 20 height 20
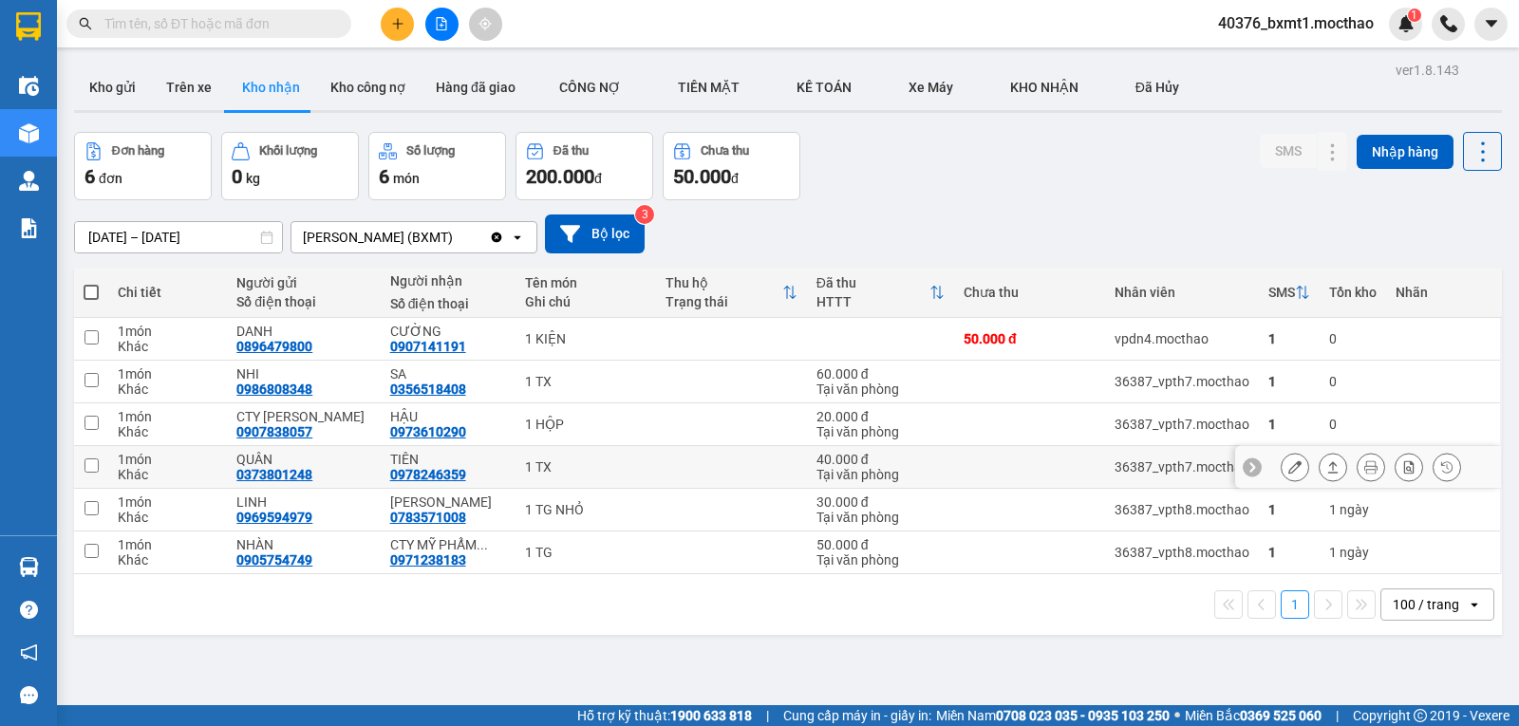
click at [1329, 467] on icon at bounding box center [1334, 467] width 10 height 11
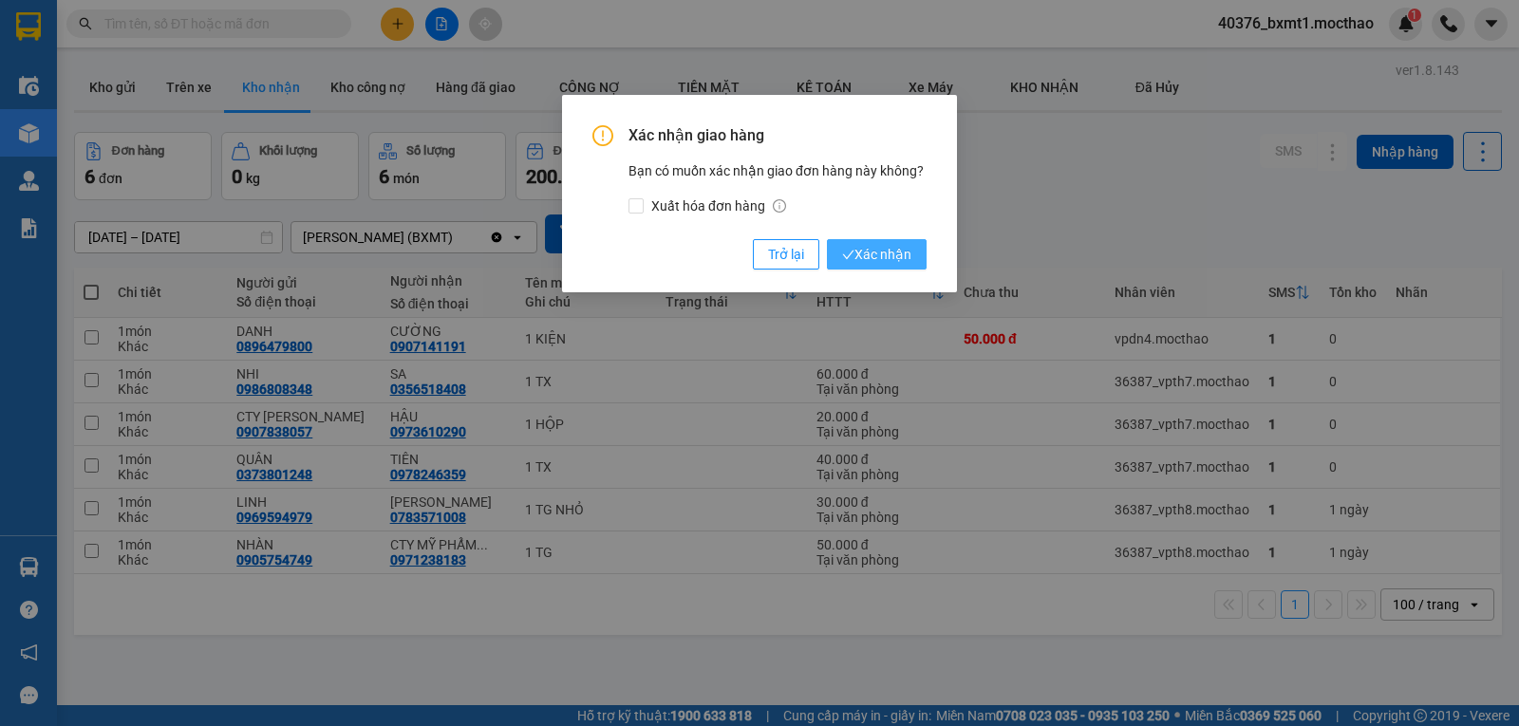
click at [894, 260] on span "Xác nhận" at bounding box center [876, 254] width 69 height 21
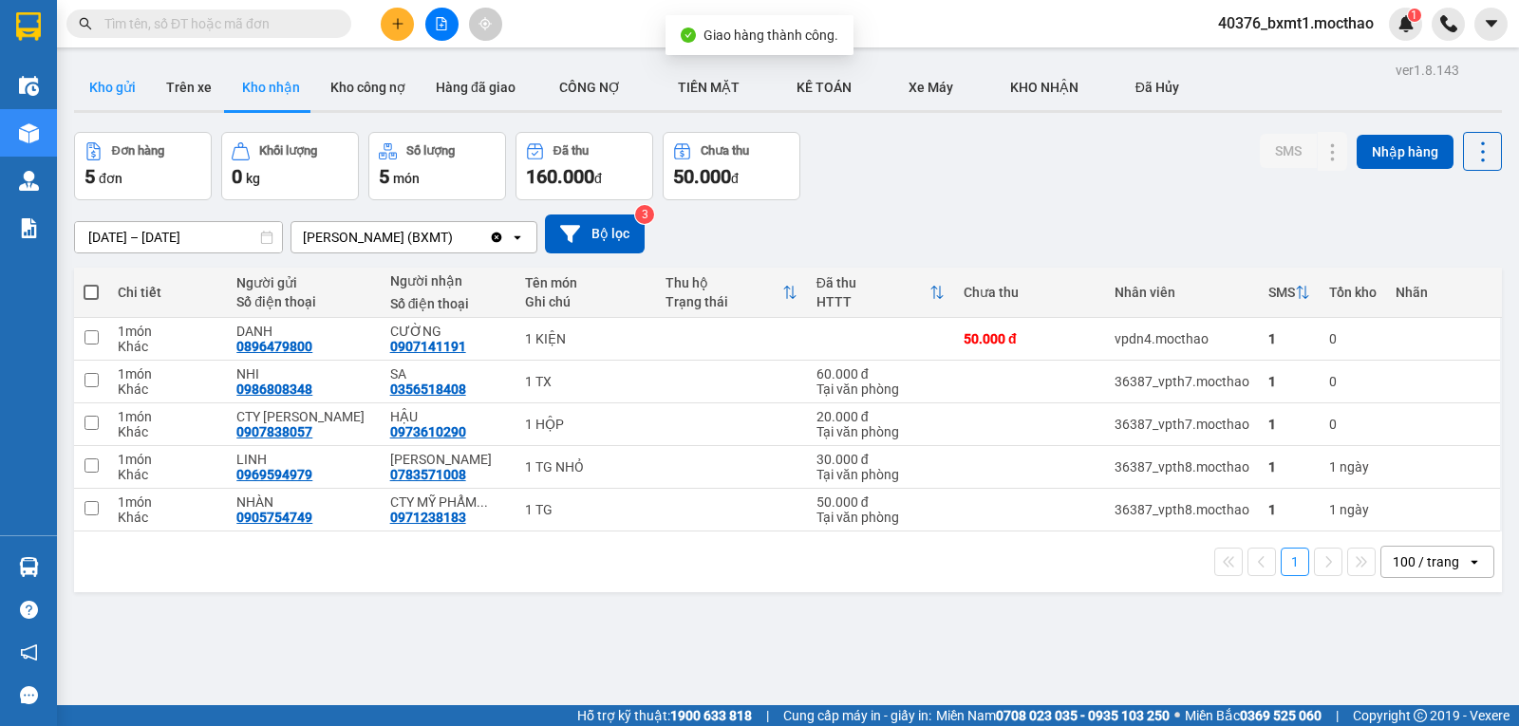
click at [93, 80] on button "Kho gửi" at bounding box center [112, 88] width 77 height 46
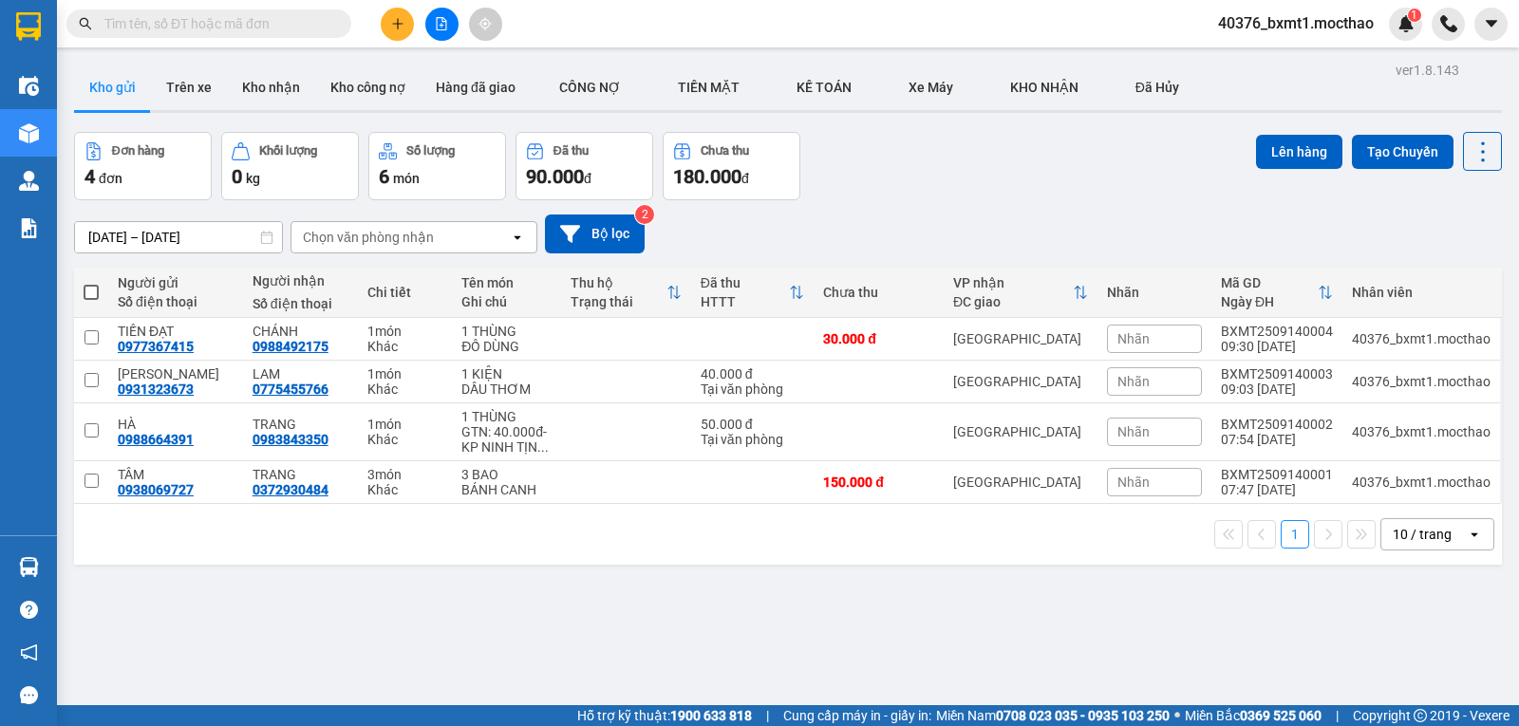
click at [391, 34] on button at bounding box center [397, 24] width 33 height 33
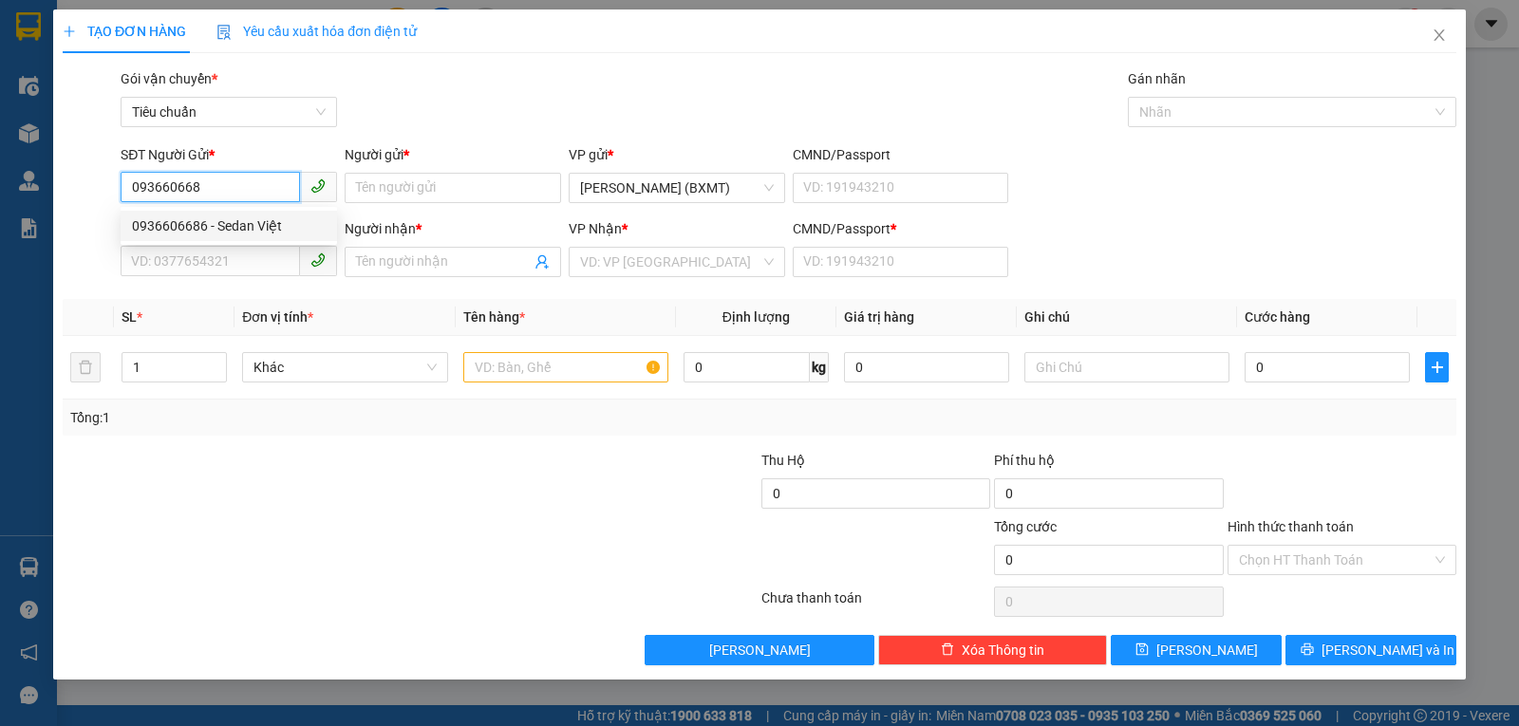
click at [247, 221] on div "0936606686 - Sedan Việt" at bounding box center [229, 226] width 194 height 21
type input "0936606686"
type input "Sedan Việt"
type input "0964423881"
type input "HẬU"
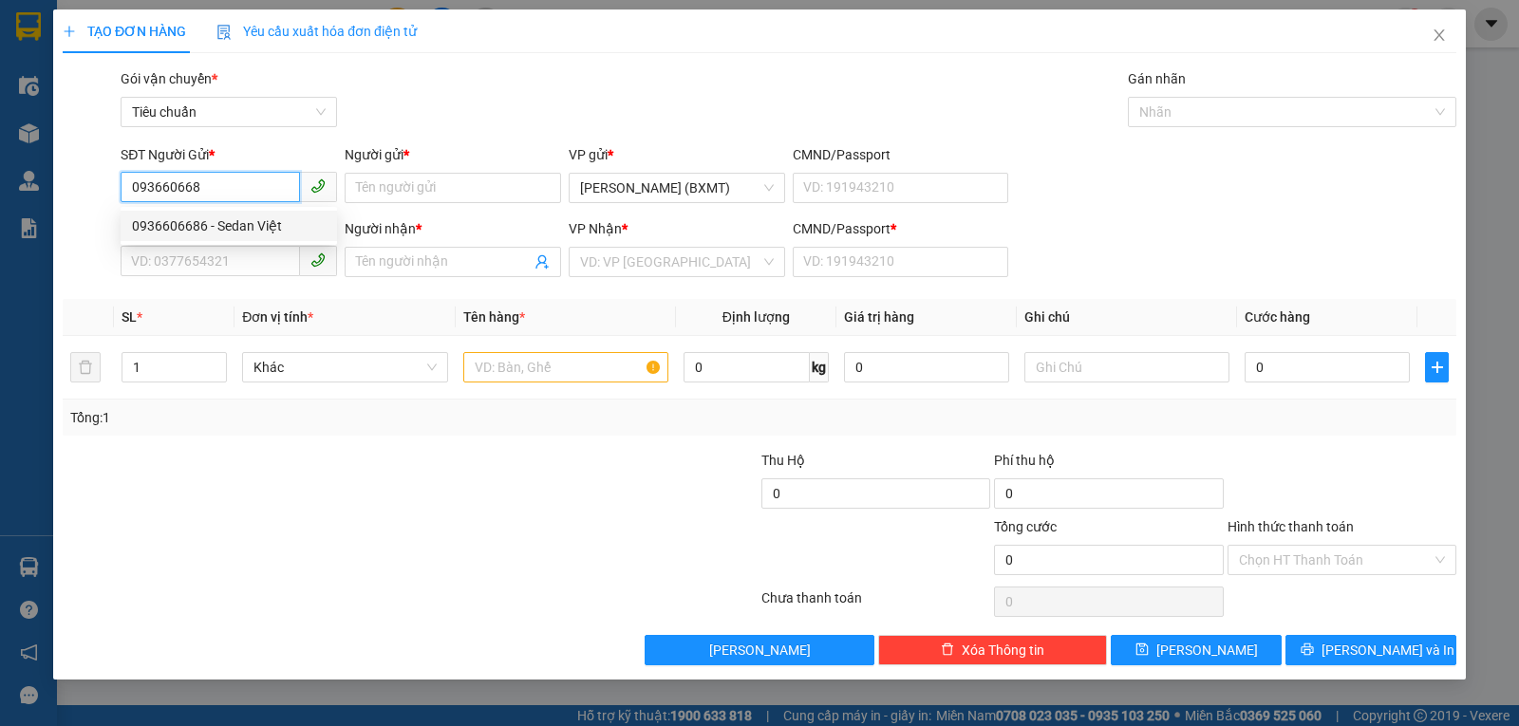
type input "0"
type input "60.000"
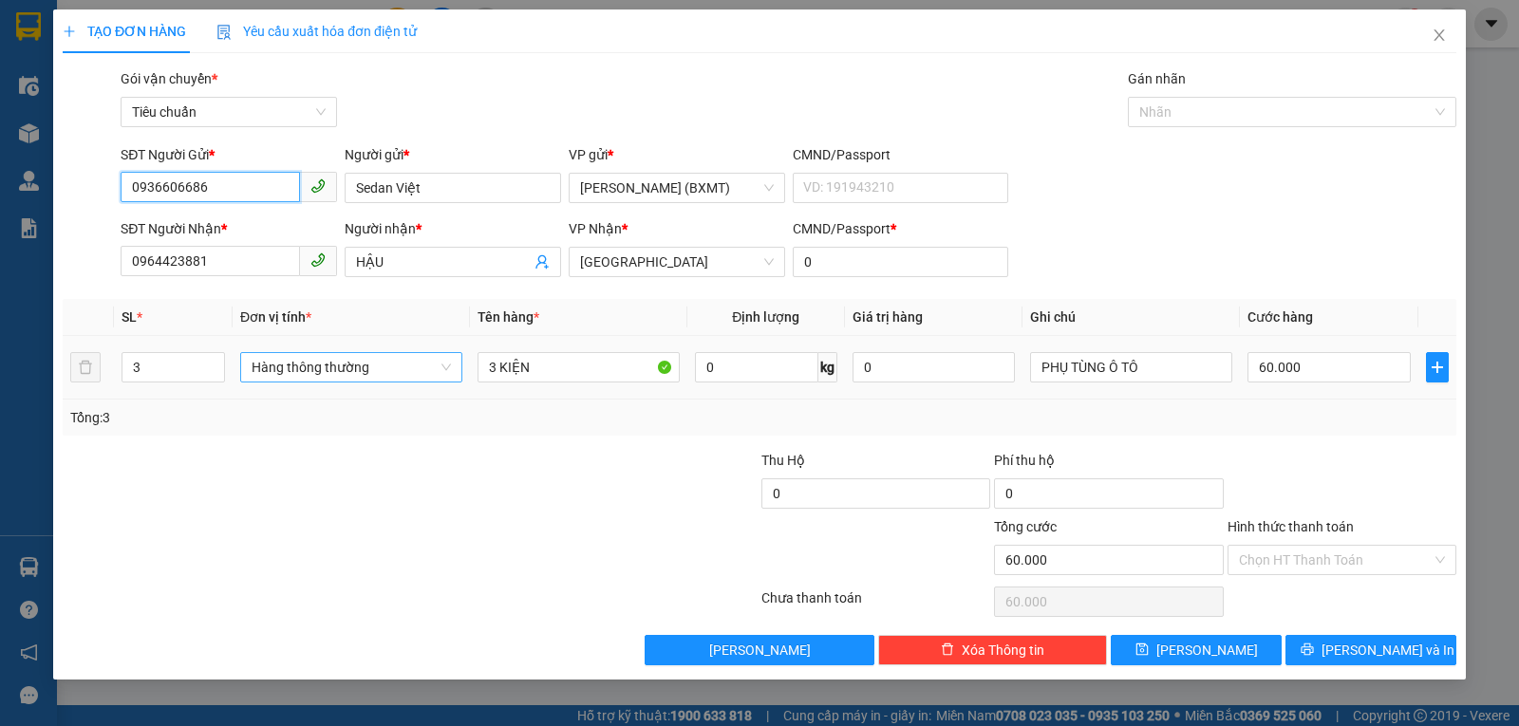
click at [356, 377] on span "Hàng thông thường" at bounding box center [351, 367] width 199 height 28
type input "0936606686"
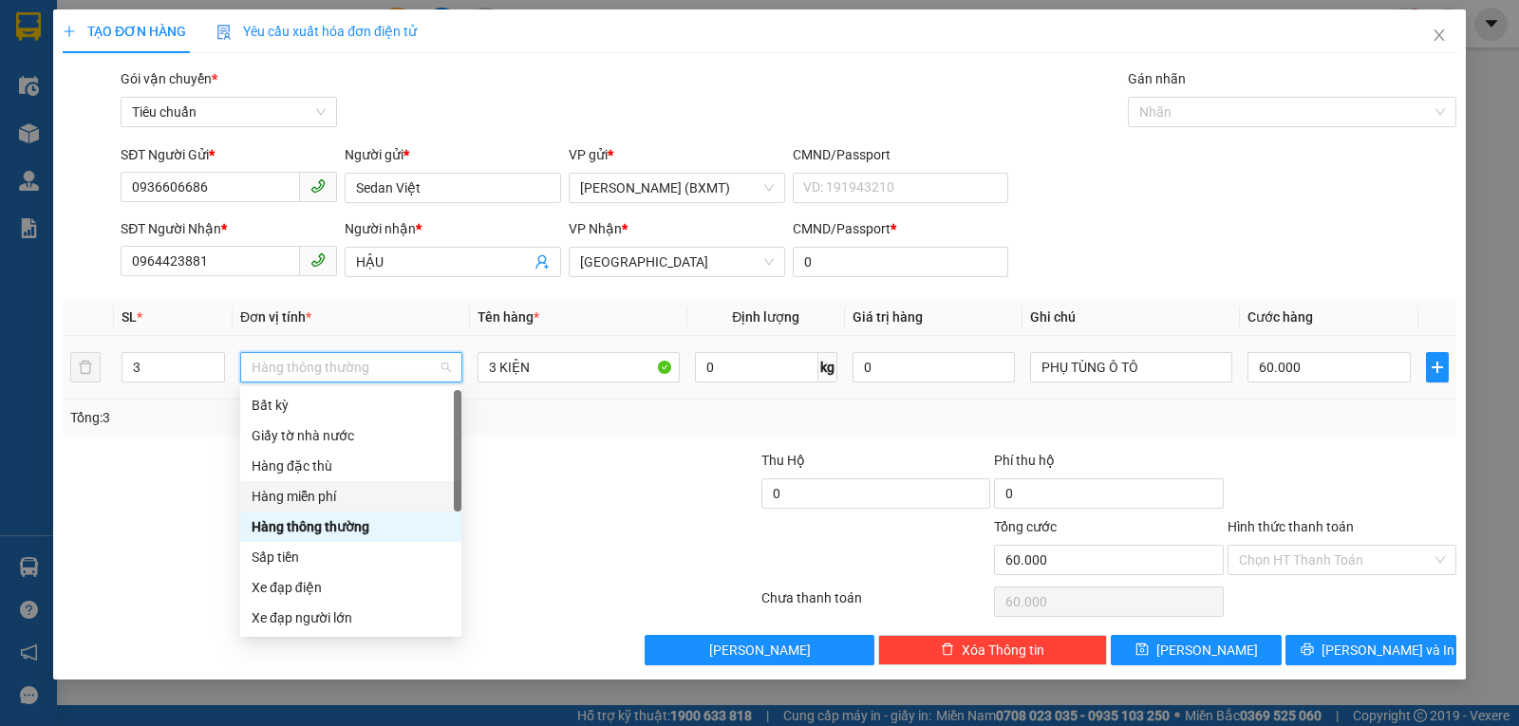
scroll to position [122, 0]
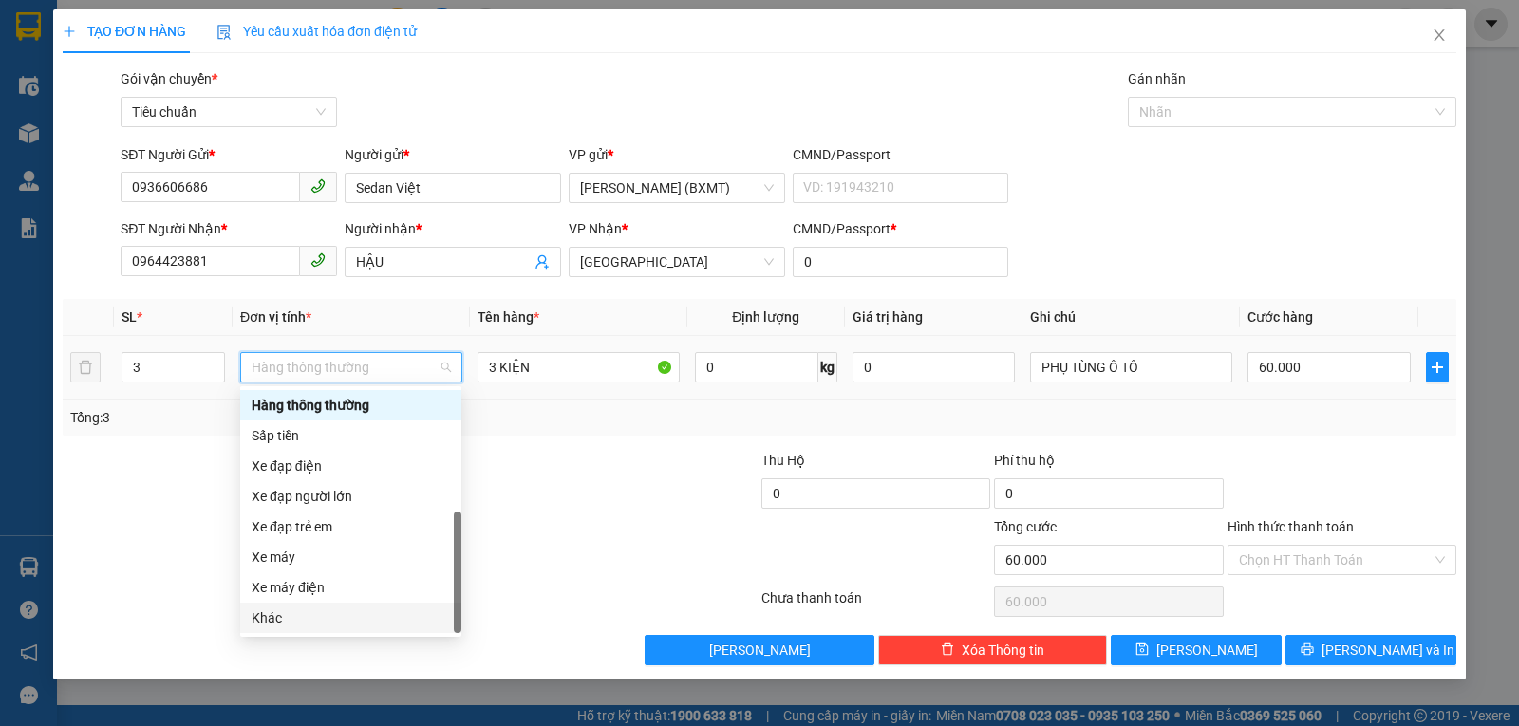
click at [294, 613] on div "Khác" at bounding box center [351, 618] width 198 height 21
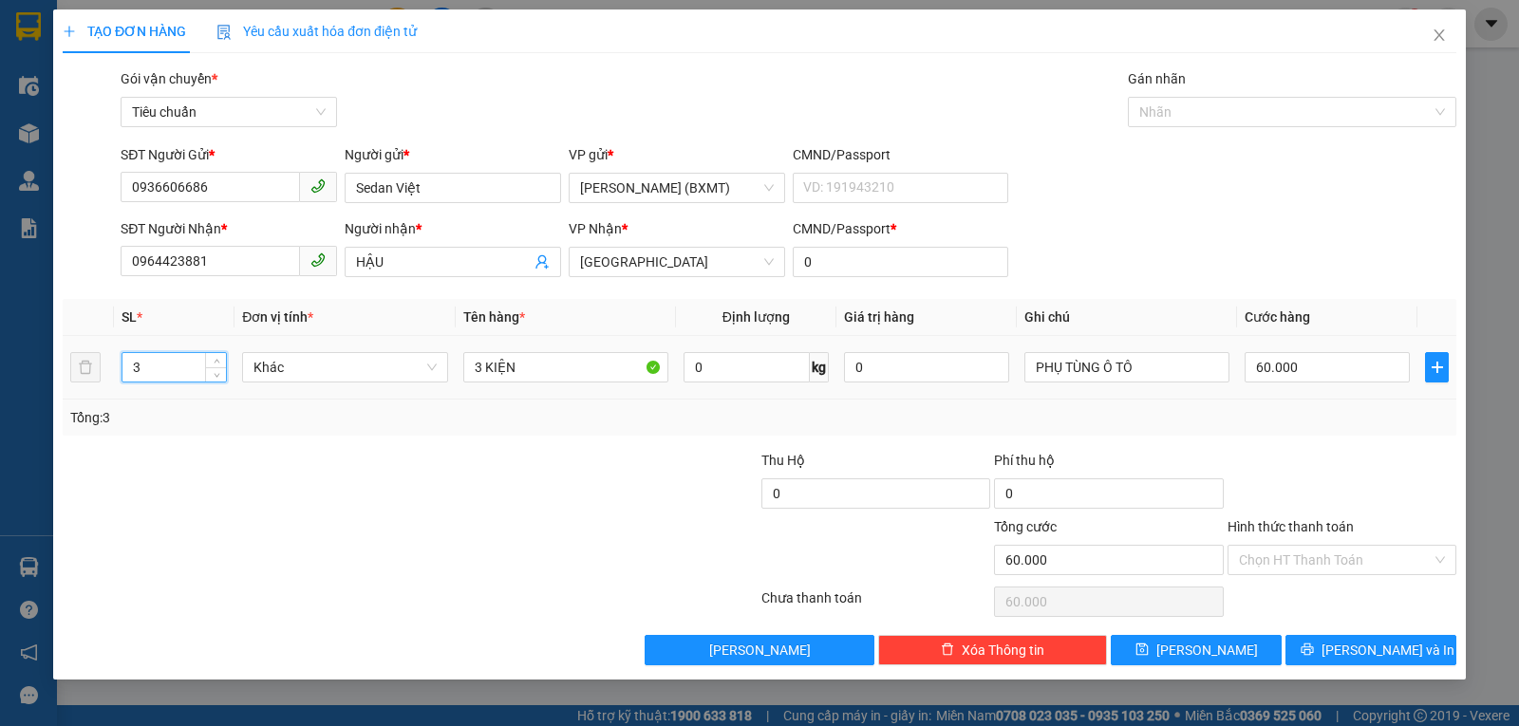
drag, startPoint x: 134, startPoint y: 383, endPoint x: 108, endPoint y: 384, distance: 25.7
click at [108, 384] on tr "3 Khác 3 KIỆN 0 kg 0 PHỤ TÙNG Ô TÔ 60.000" at bounding box center [760, 368] width 1394 height 64
type input "1"
drag, startPoint x: 484, startPoint y: 362, endPoint x: 493, endPoint y: 368, distance: 10.3
click at [462, 368] on td "3 KIỆN" at bounding box center [566, 368] width 220 height 64
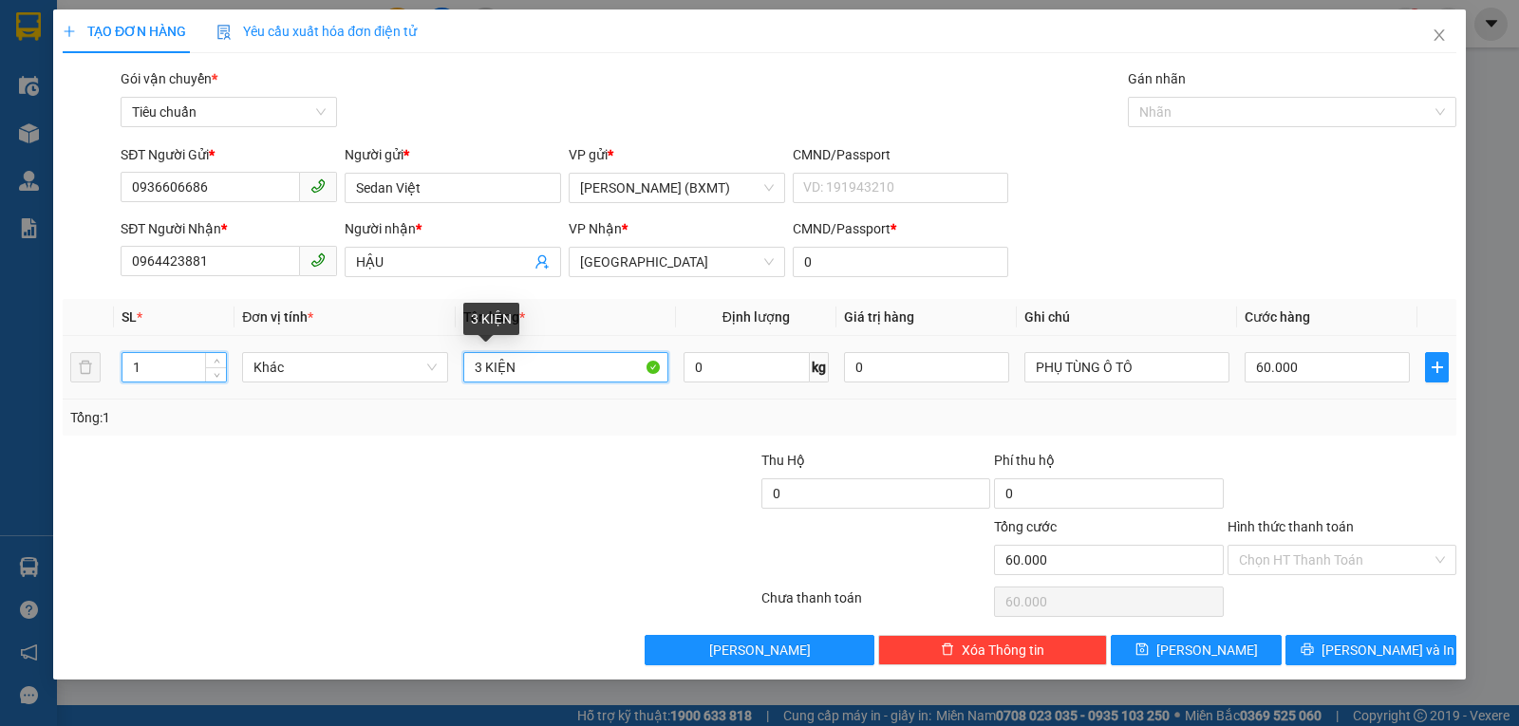
type input "1KIỆN"
type input "0"
type input "1 KIỆN"
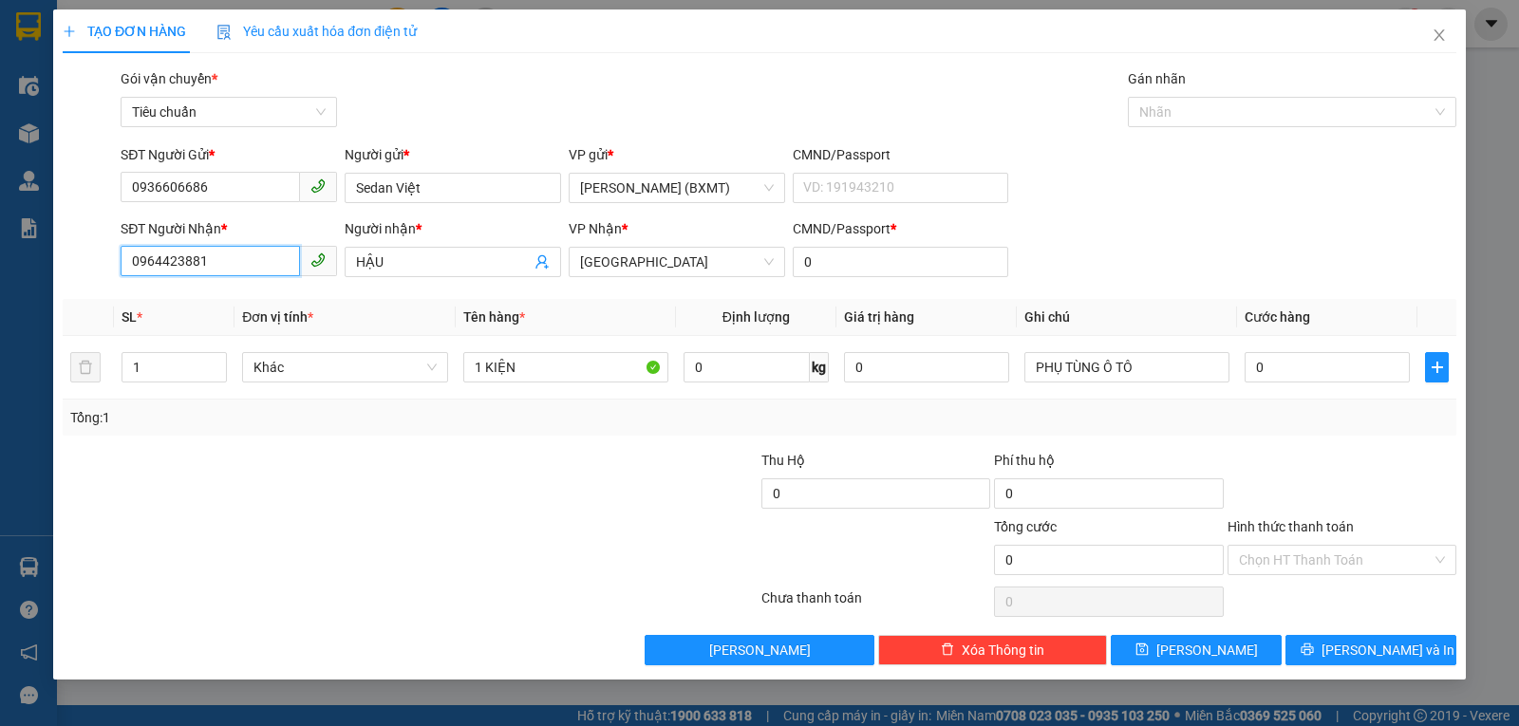
click at [242, 265] on input "0964423881" at bounding box center [210, 261] width 179 height 30
type input "0977795471"
click at [242, 290] on div "0977795471 - THẬP" at bounding box center [229, 300] width 194 height 21
type input "THẬP"
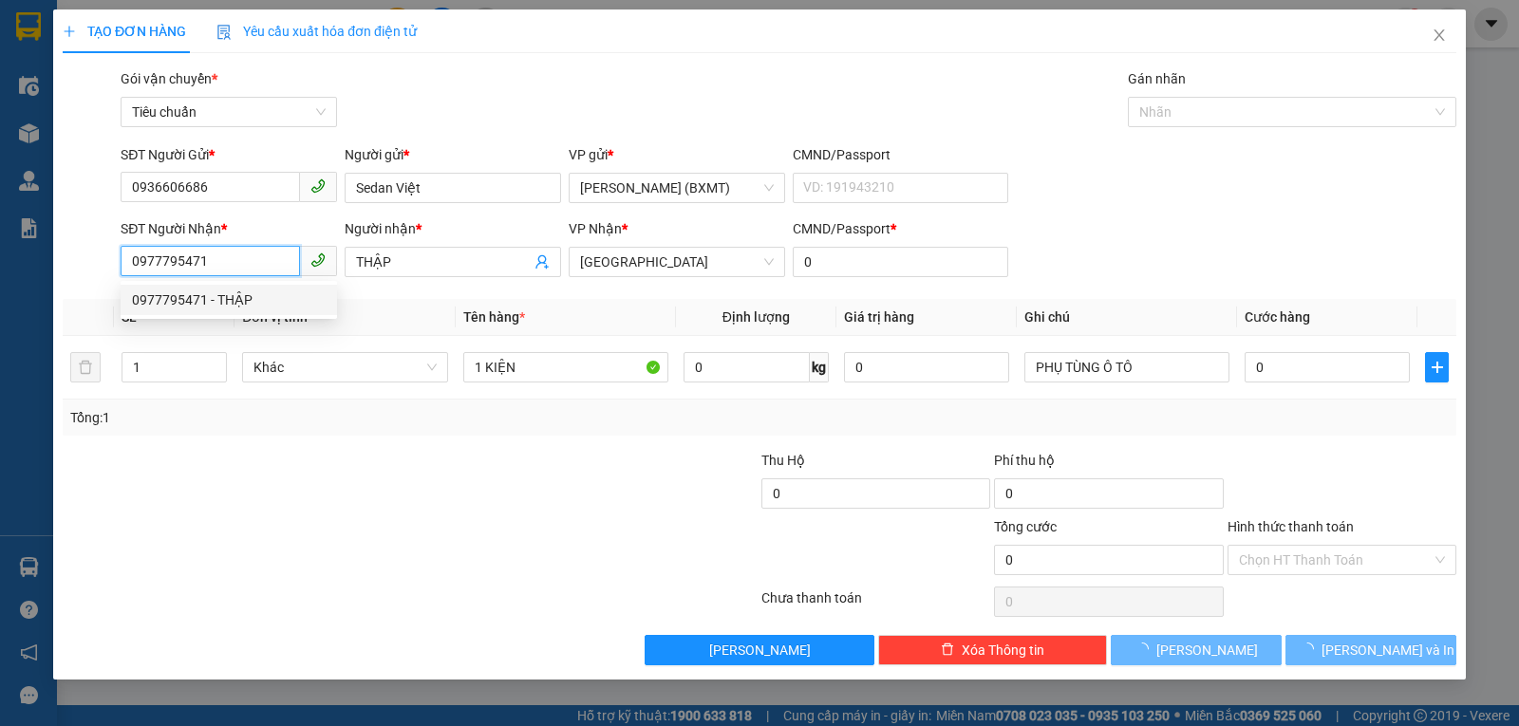
type input "50.000"
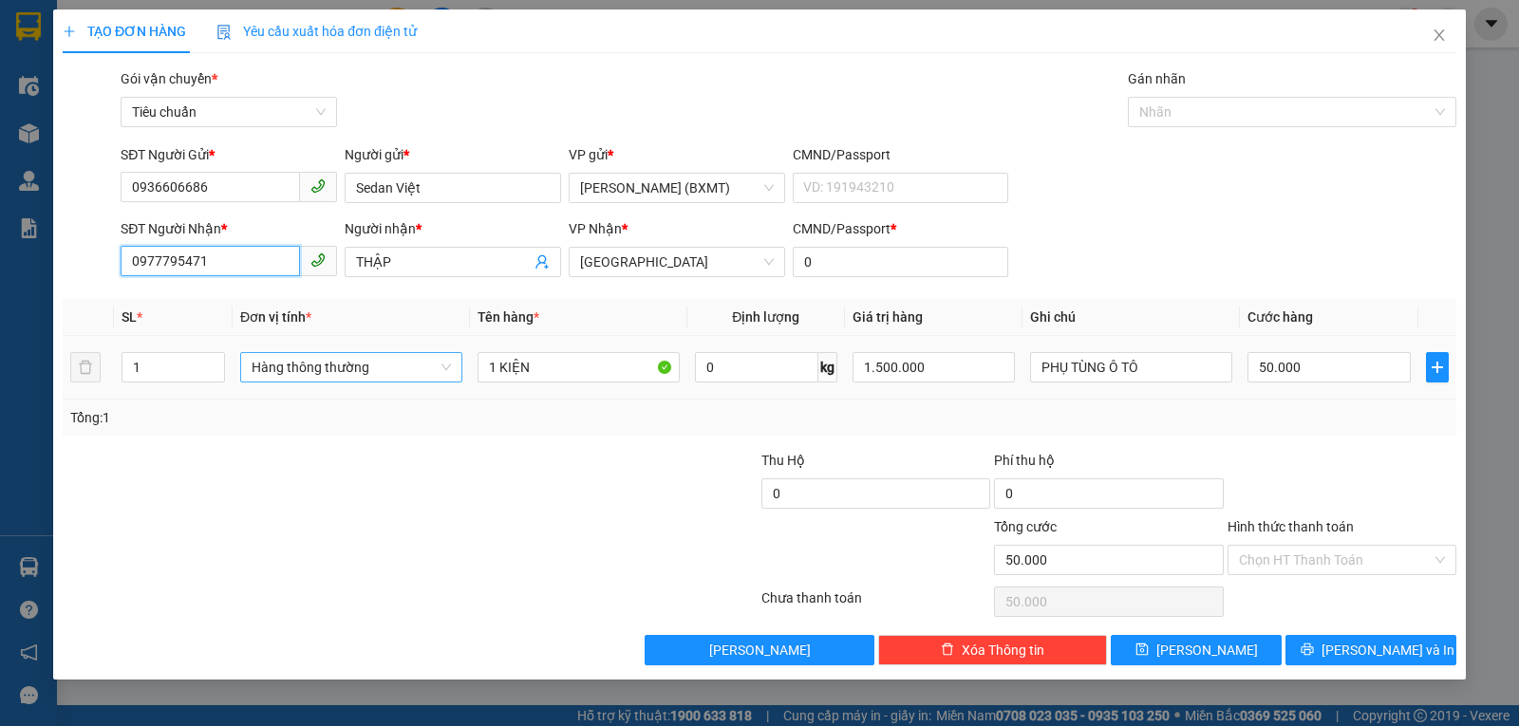
click at [320, 363] on span "Hàng thông thường" at bounding box center [351, 367] width 199 height 28
type input "0977795471"
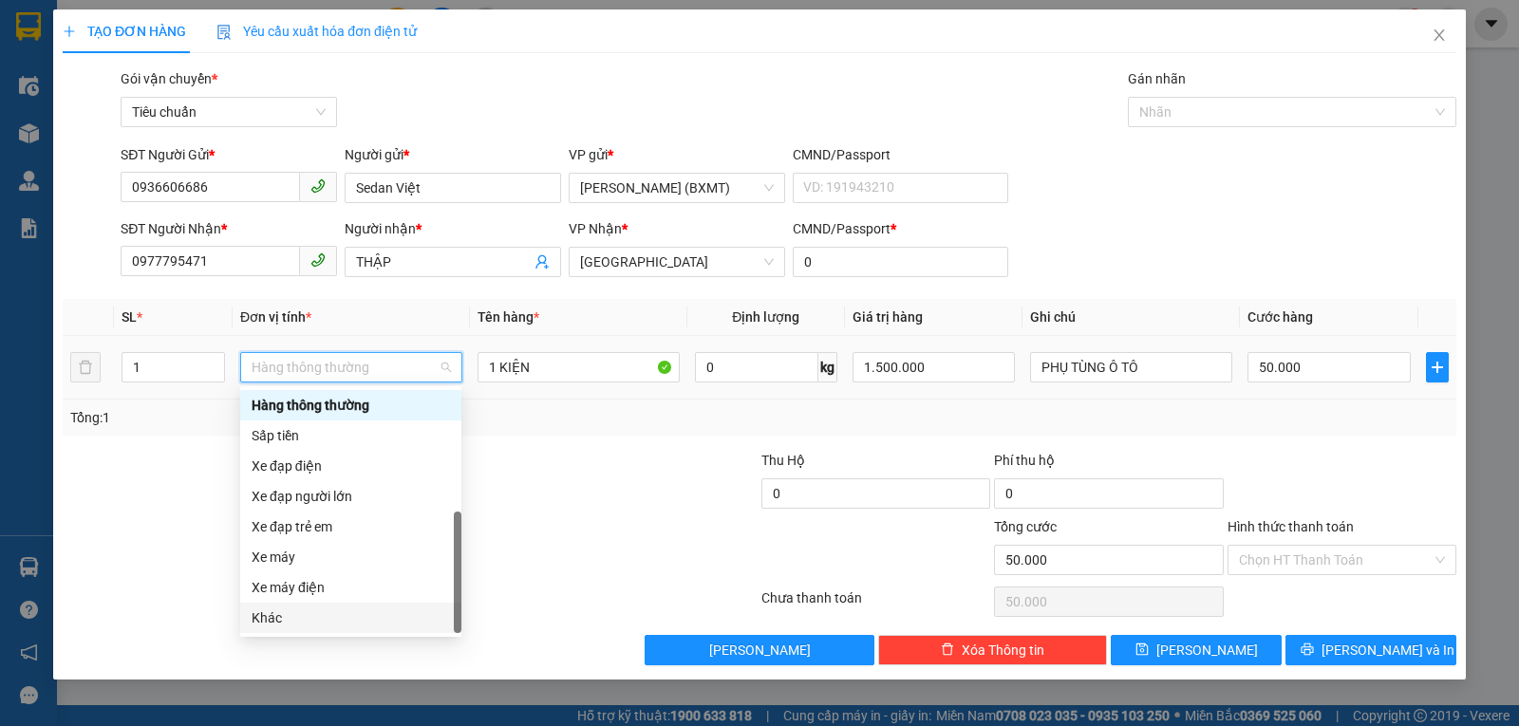
click at [330, 617] on div "Khác" at bounding box center [351, 618] width 198 height 21
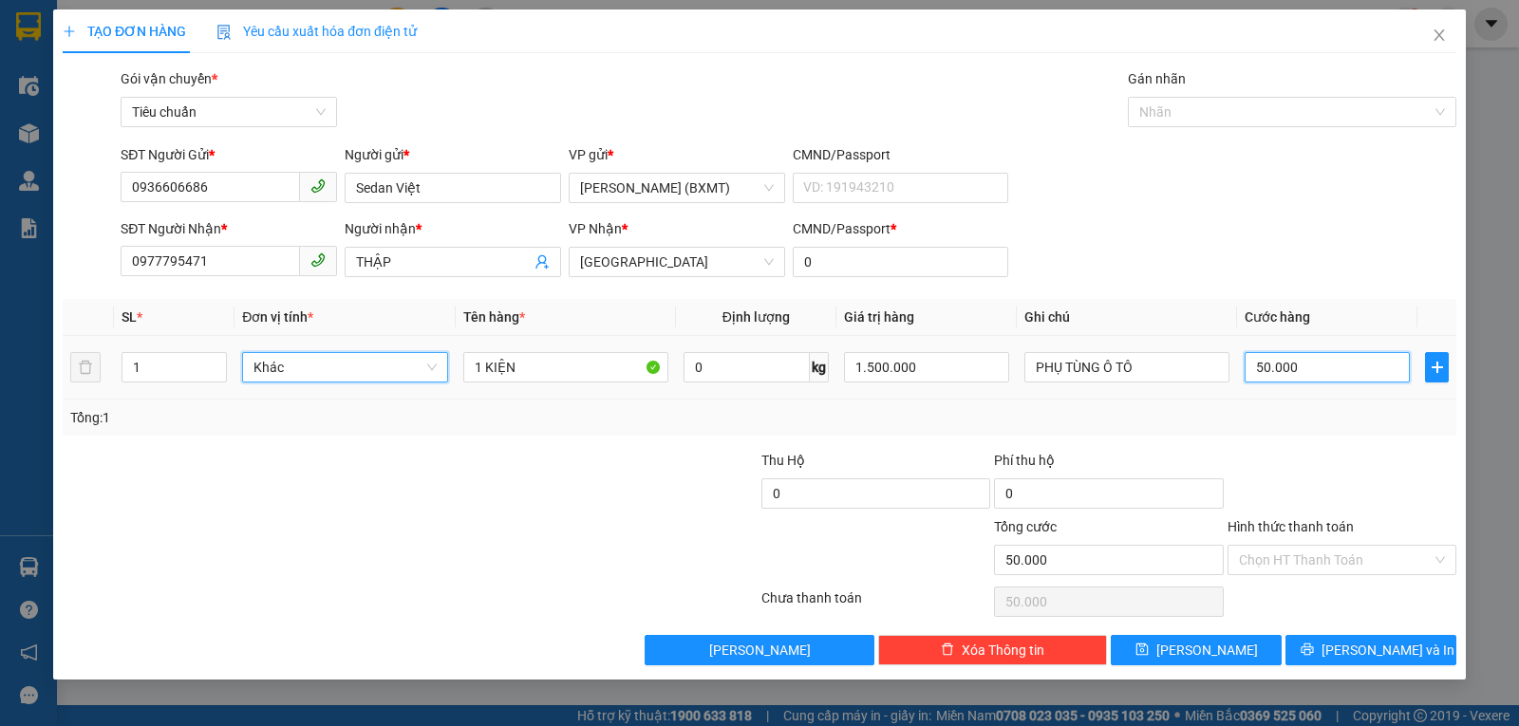
click at [1311, 377] on input "50.000" at bounding box center [1327, 367] width 165 height 30
type input "3"
type input "30"
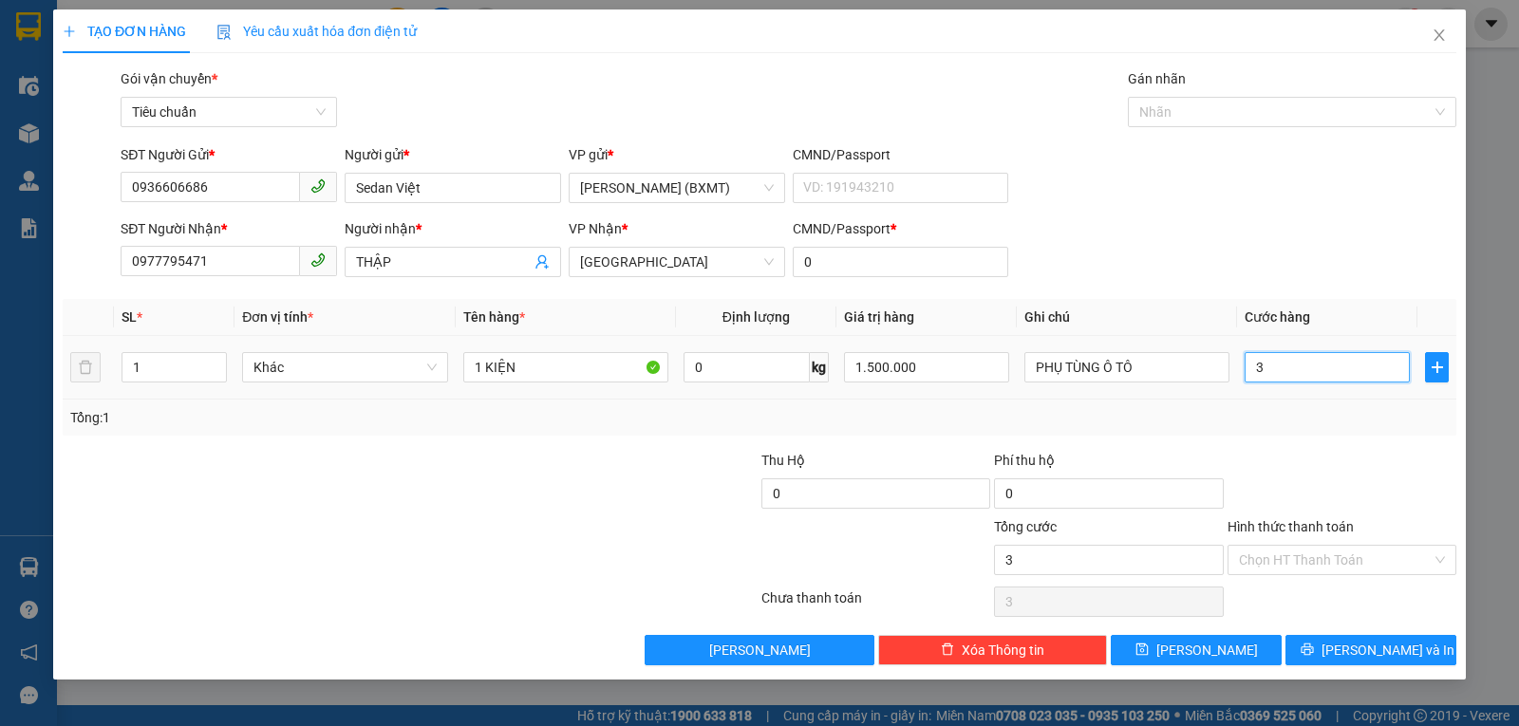
type input "30"
type input "30.000"
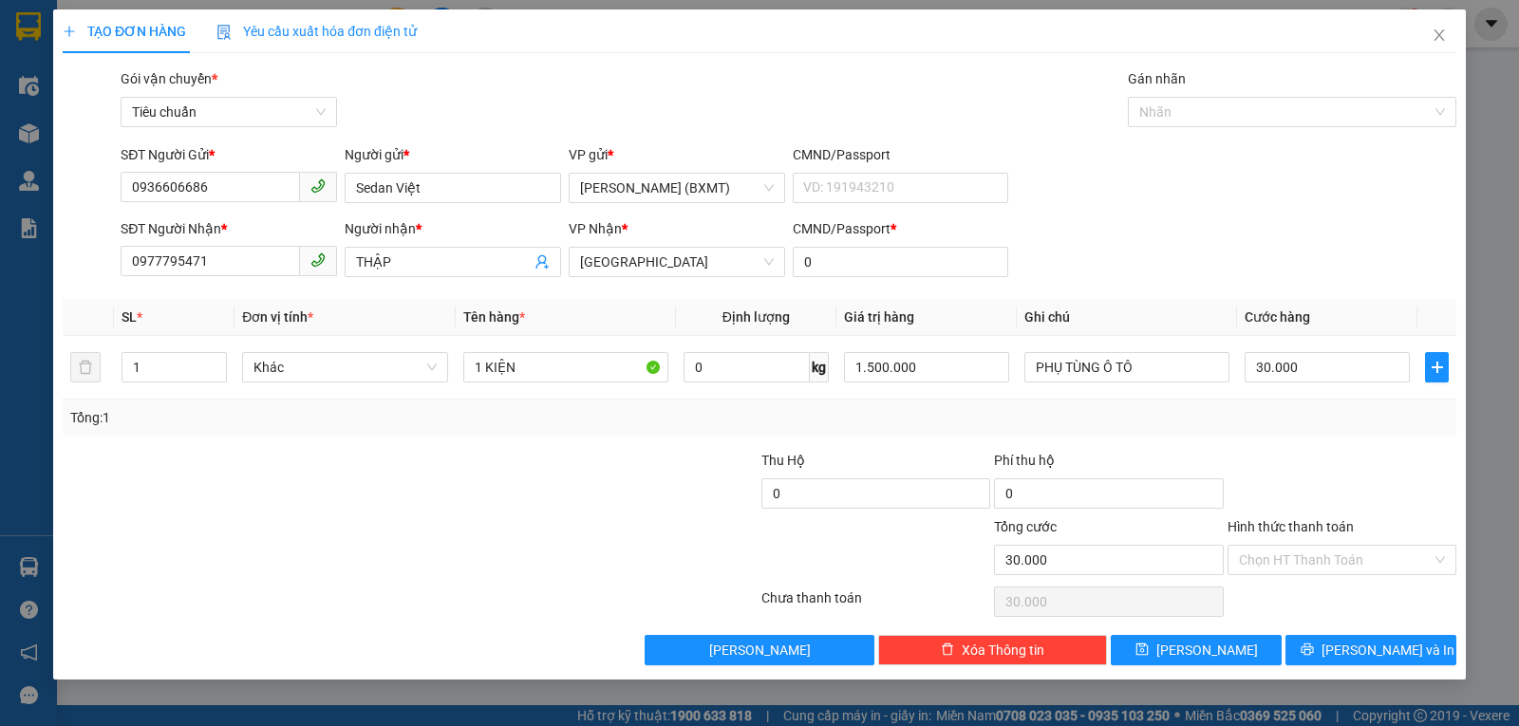
click at [1331, 443] on div "Transit Pickup Surcharge Ids Transit Deliver Surcharge Ids Transit Deliver Surc…" at bounding box center [760, 366] width 1394 height 597
click at [934, 366] on input "1.500.000" at bounding box center [926, 367] width 165 height 30
type input "500.000"
click at [1199, 425] on div "Tổng: 1" at bounding box center [759, 417] width 1379 height 21
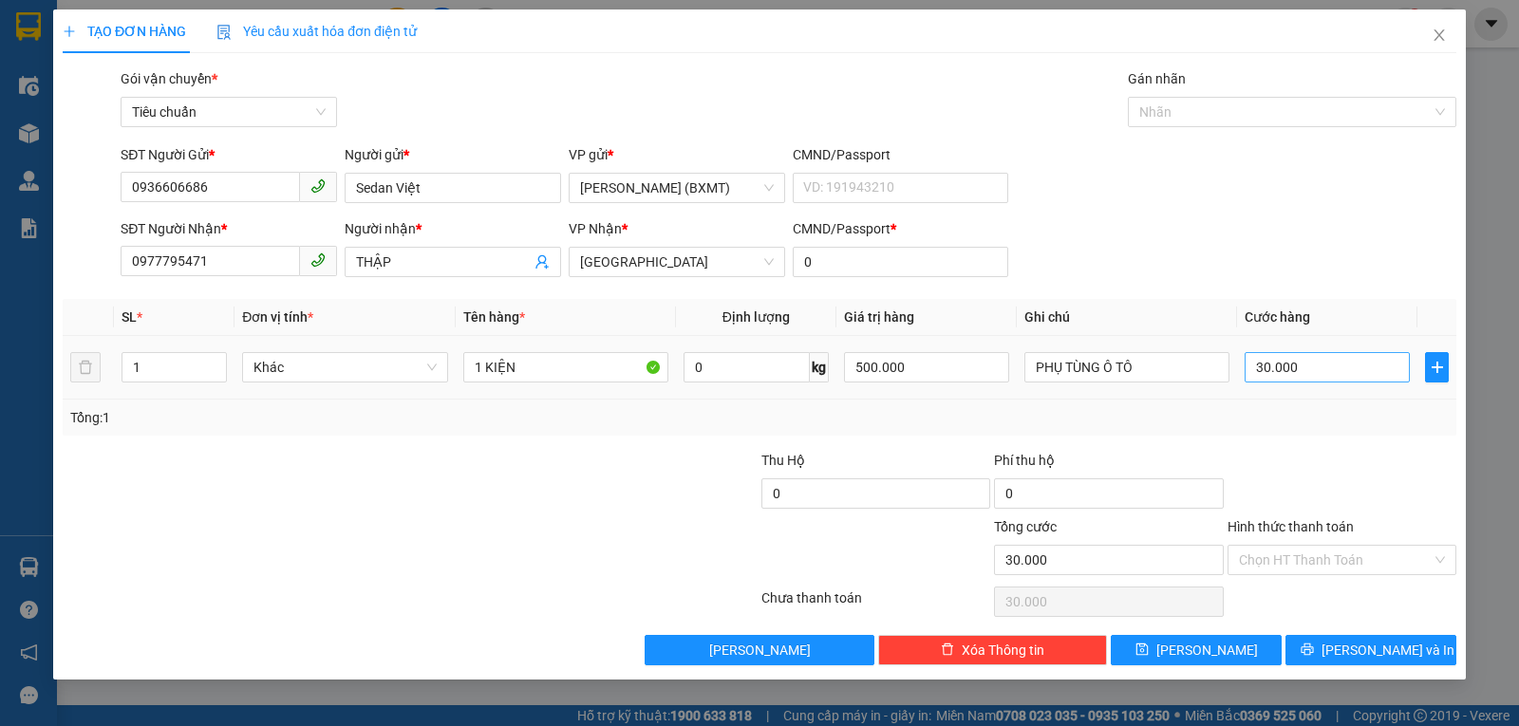
type input "0"
click at [1294, 364] on input "0" at bounding box center [1327, 367] width 165 height 30
type input "3"
type input "30"
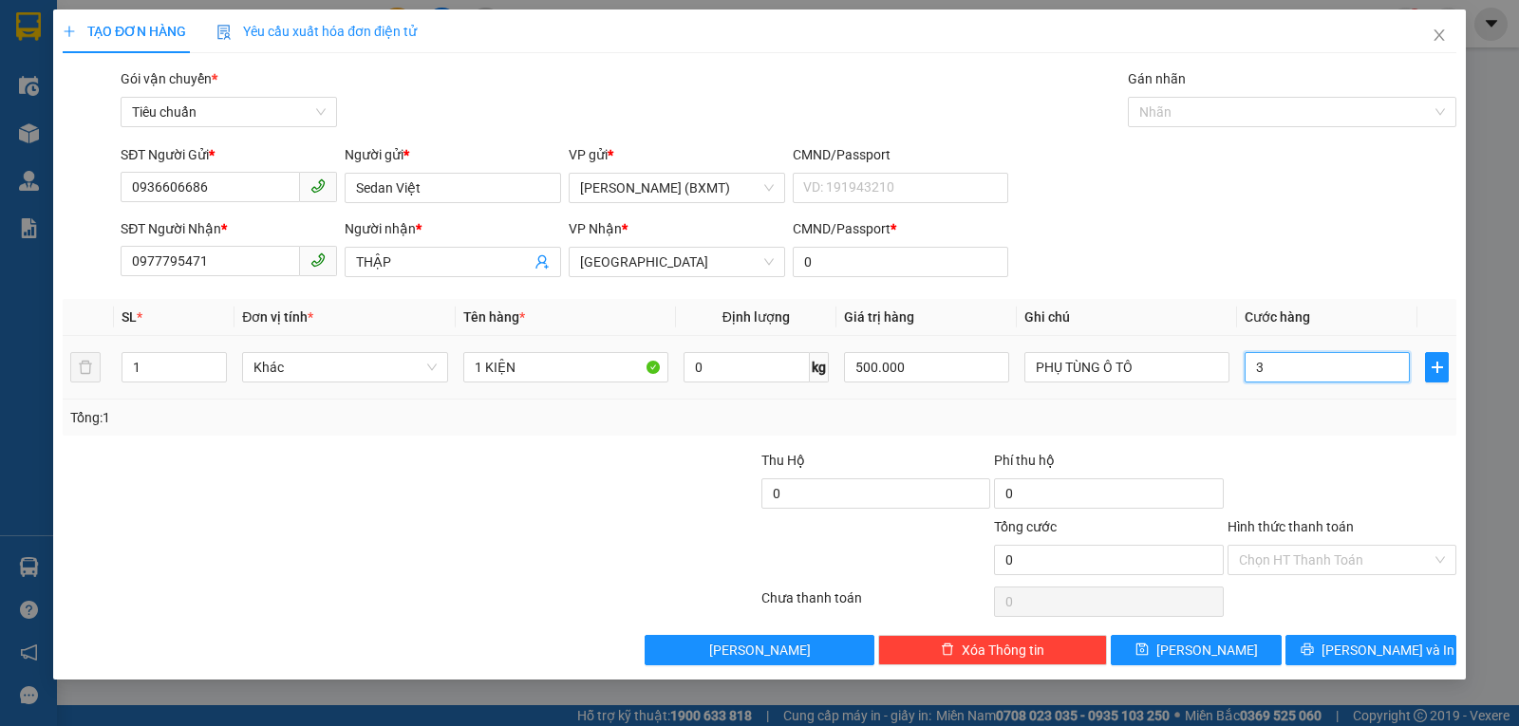
type input "30"
click at [1330, 434] on div "Tổng: 1" at bounding box center [760, 418] width 1394 height 36
type input "30.000"
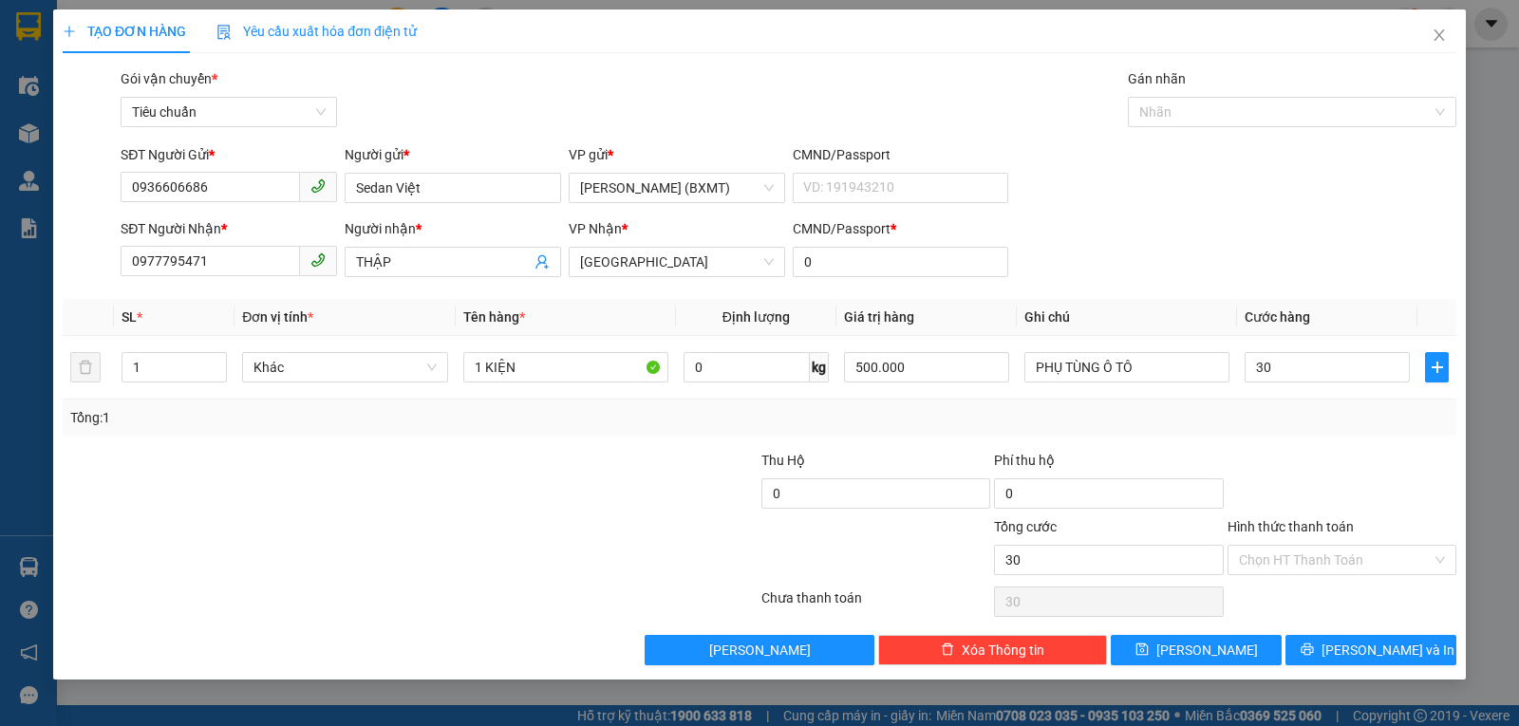
type input "30.000"
click at [1358, 654] on span "Lưu và In" at bounding box center [1388, 650] width 133 height 21
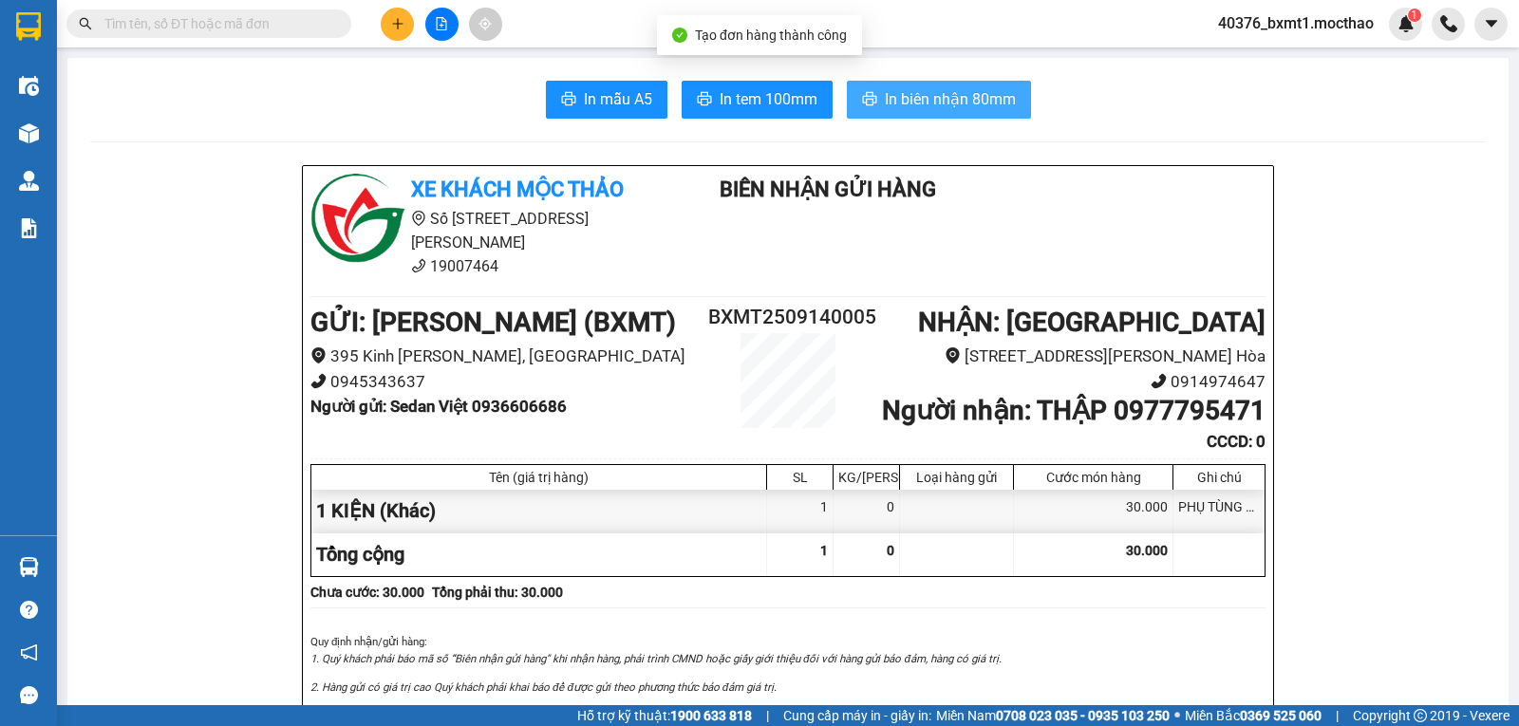
click at [930, 104] on span "In biên nhận 80mm" at bounding box center [950, 99] width 131 height 24
click at [748, 94] on span "In tem 100mm" at bounding box center [769, 99] width 98 height 24
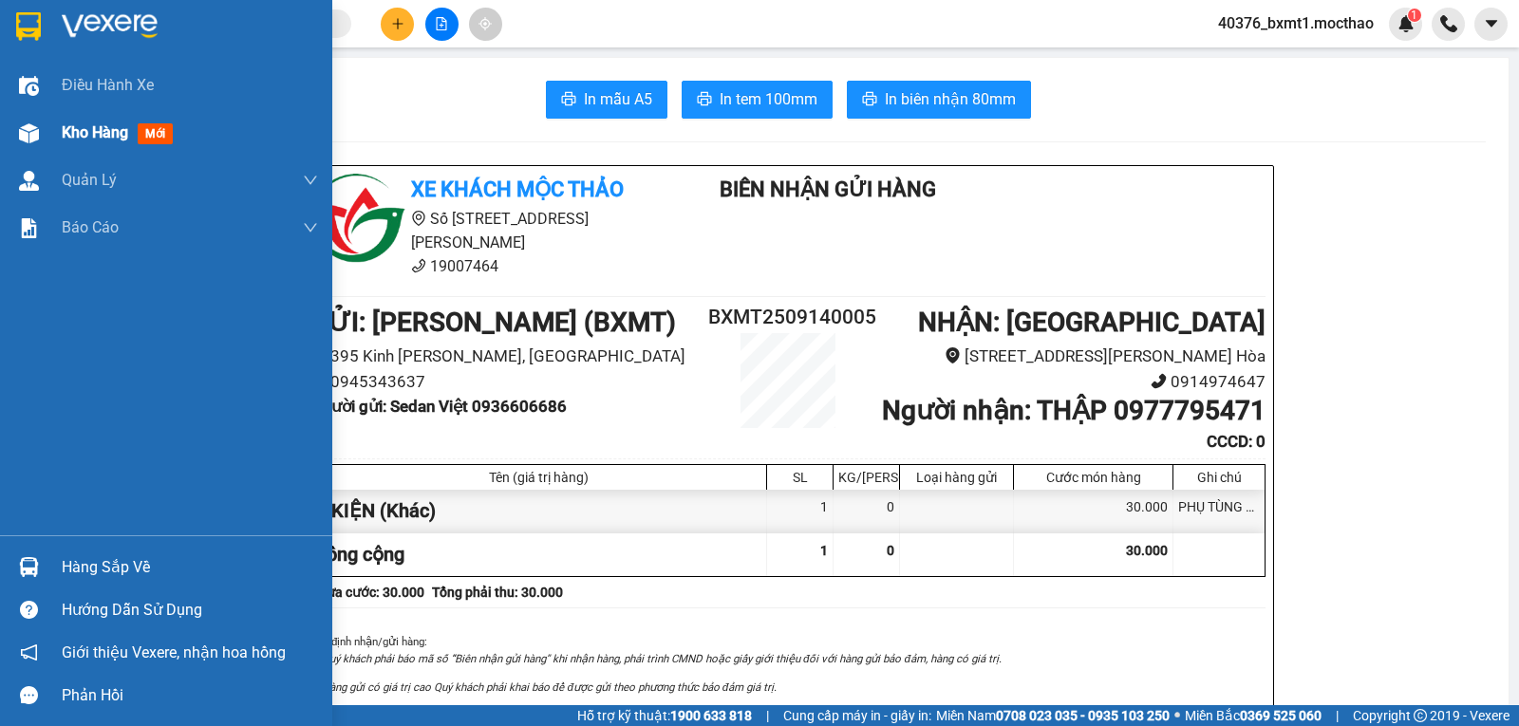
click at [51, 117] on div "Kho hàng mới" at bounding box center [166, 132] width 332 height 47
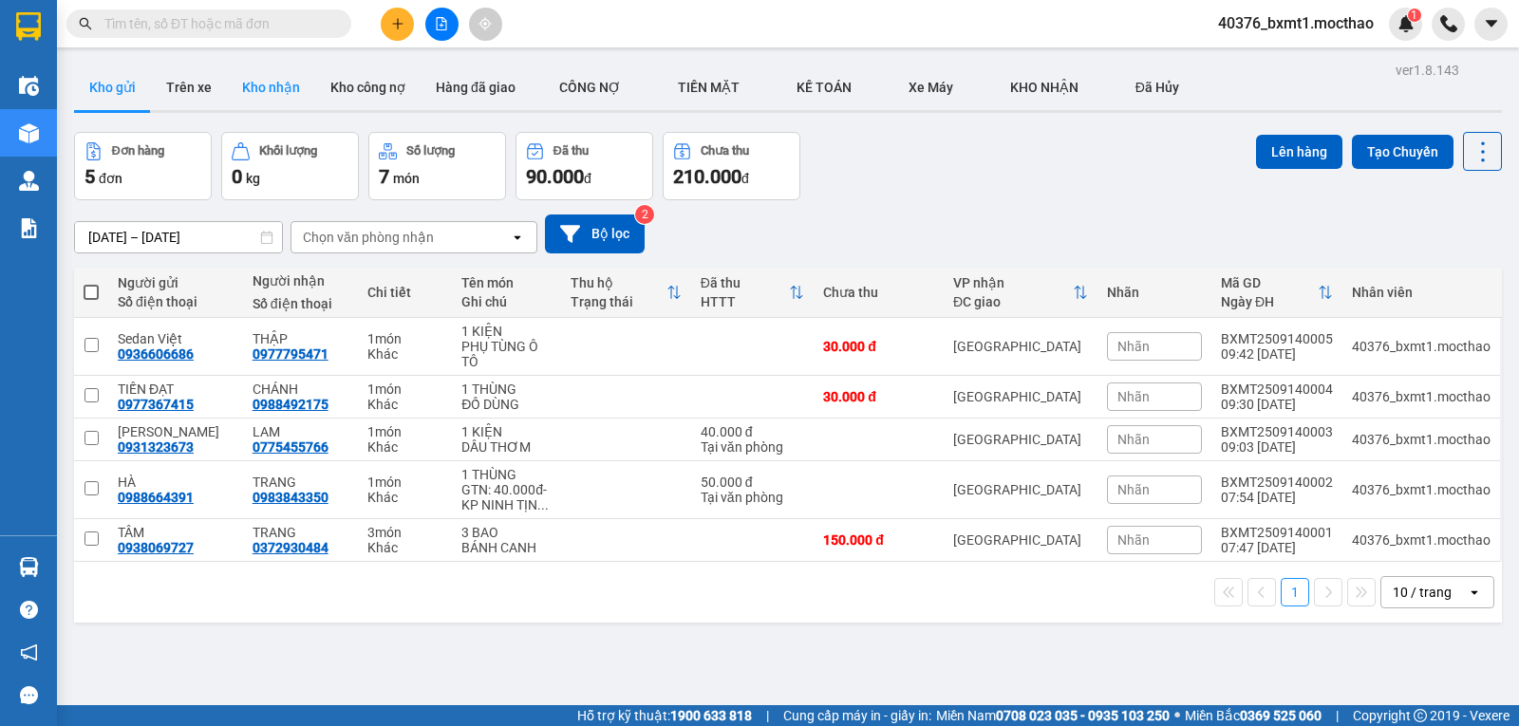
click at [265, 85] on button "Kho nhận" at bounding box center [271, 88] width 88 height 46
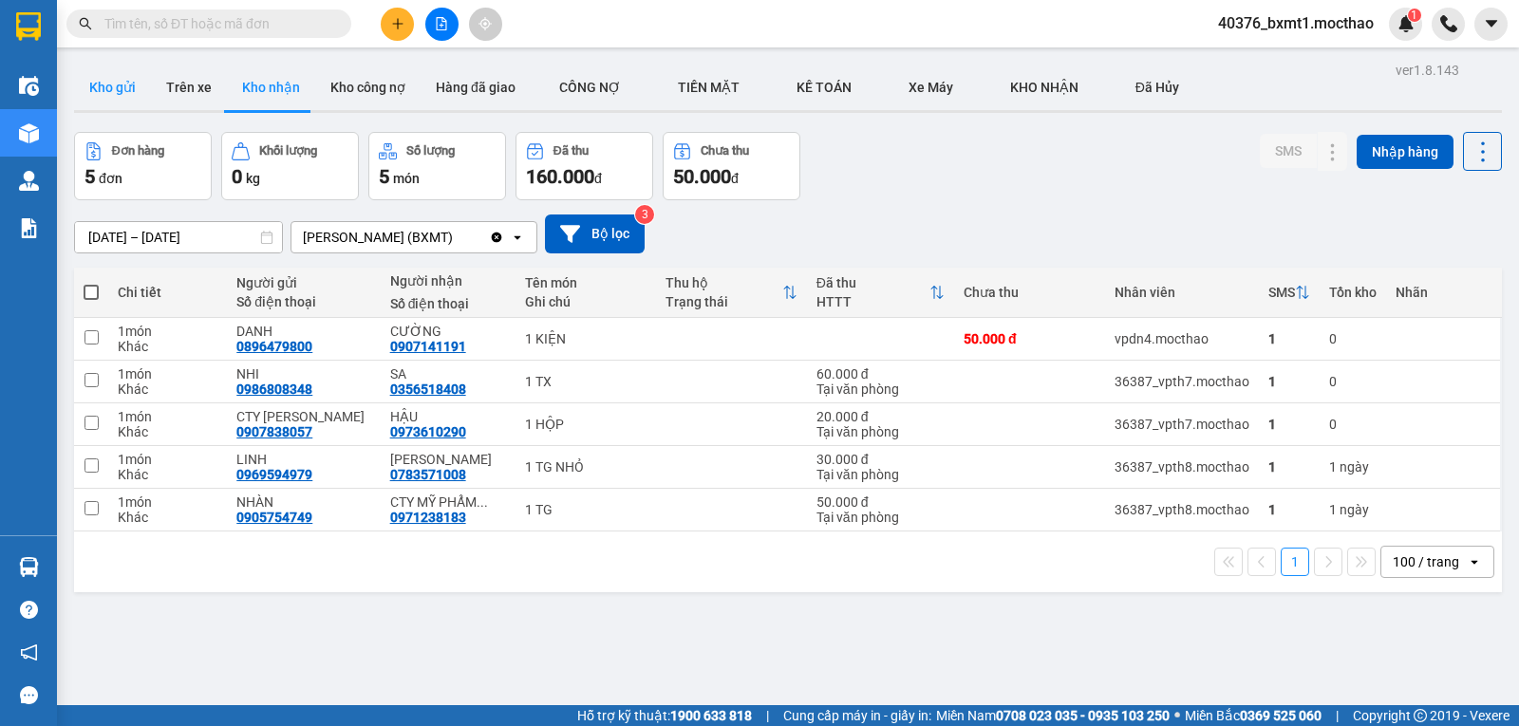
click at [112, 86] on button "Kho gửi" at bounding box center [112, 88] width 77 height 46
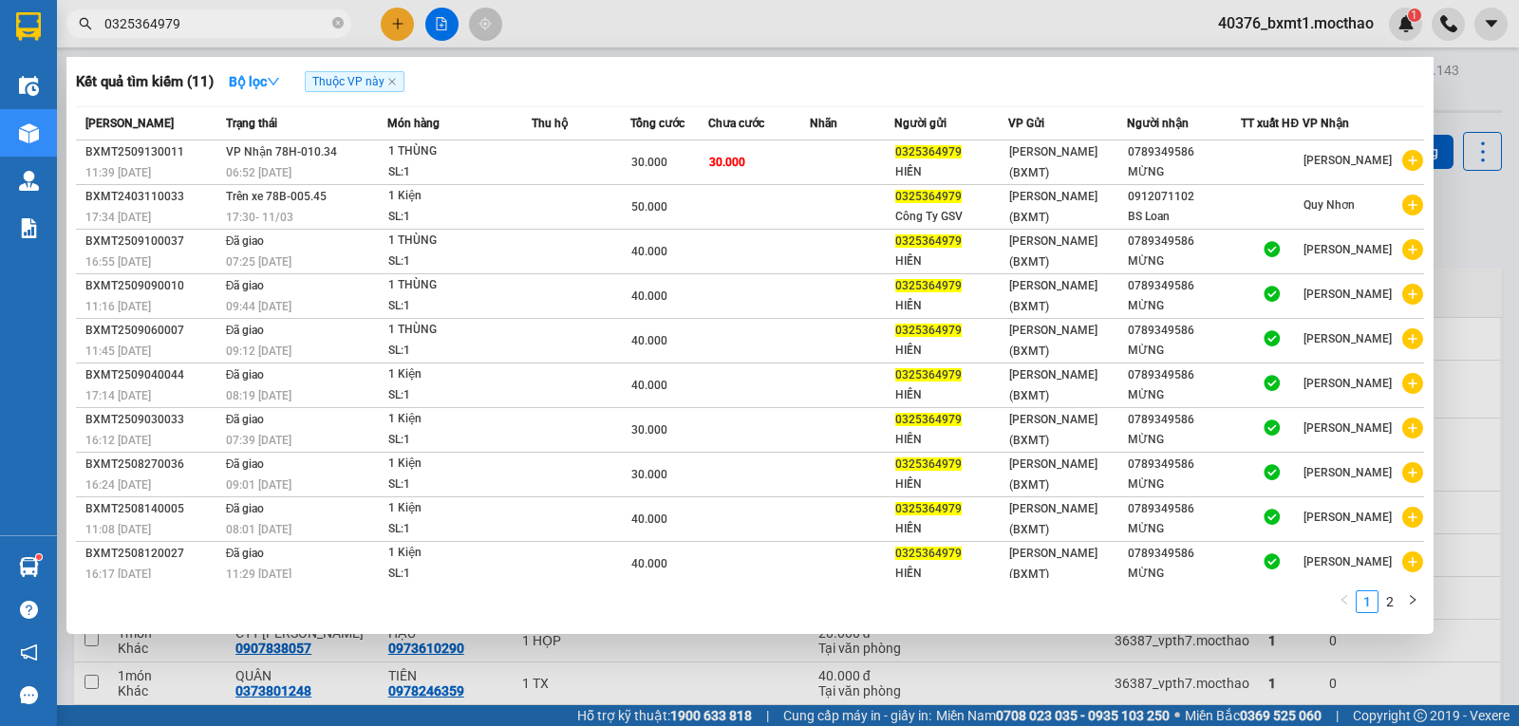
scroll to position [163, 0]
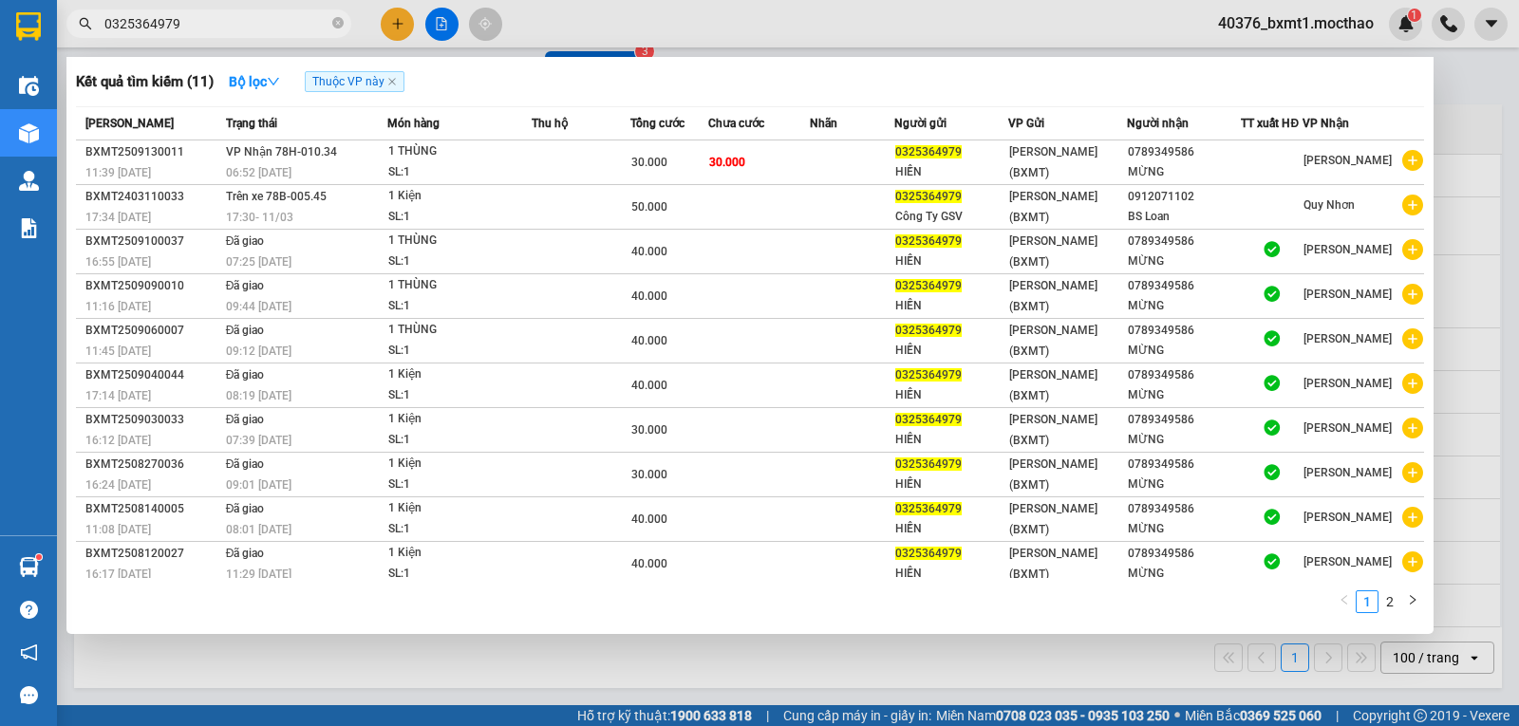
click at [195, 32] on input "0325364979" at bounding box center [216, 23] width 224 height 21
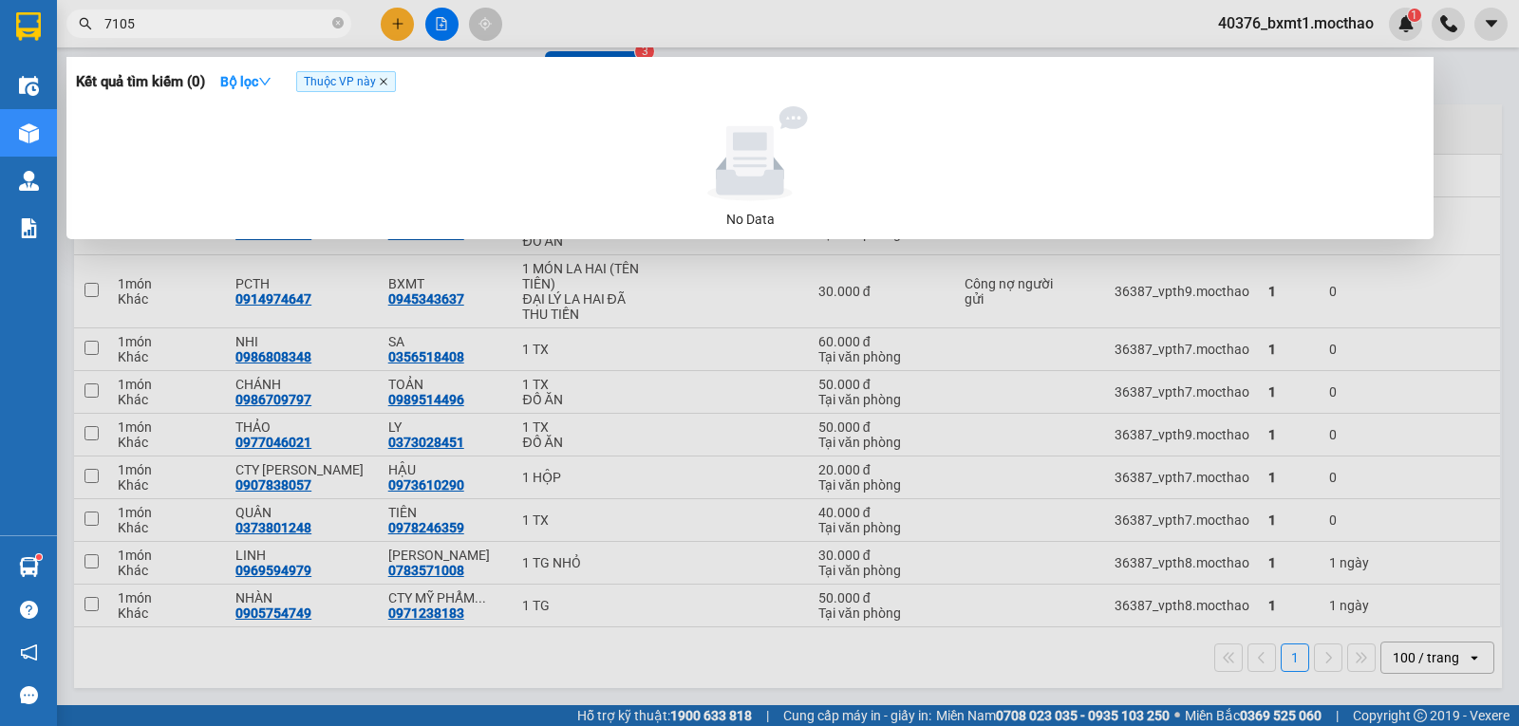
click at [387, 85] on icon "close" at bounding box center [384, 82] width 8 height 8
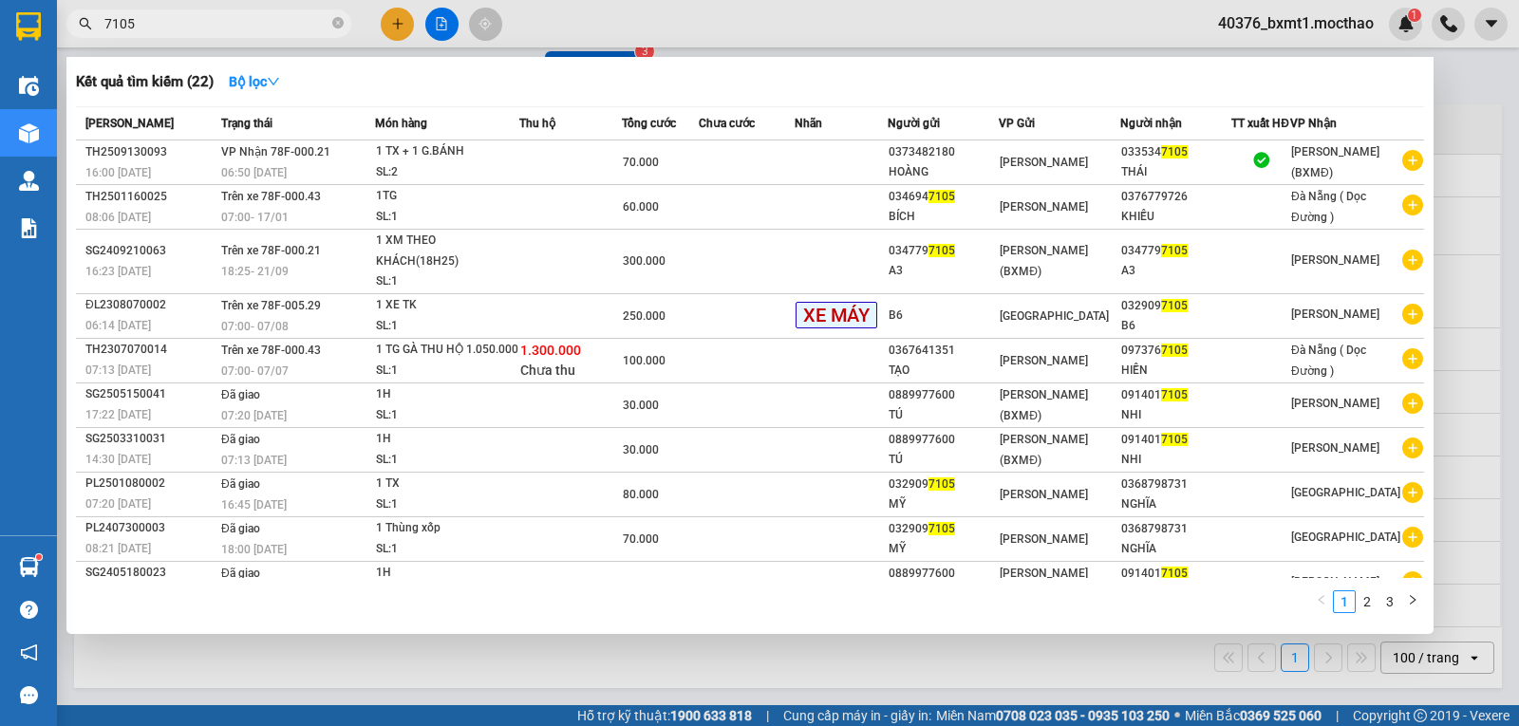
click at [776, 37] on div at bounding box center [759, 363] width 1519 height 726
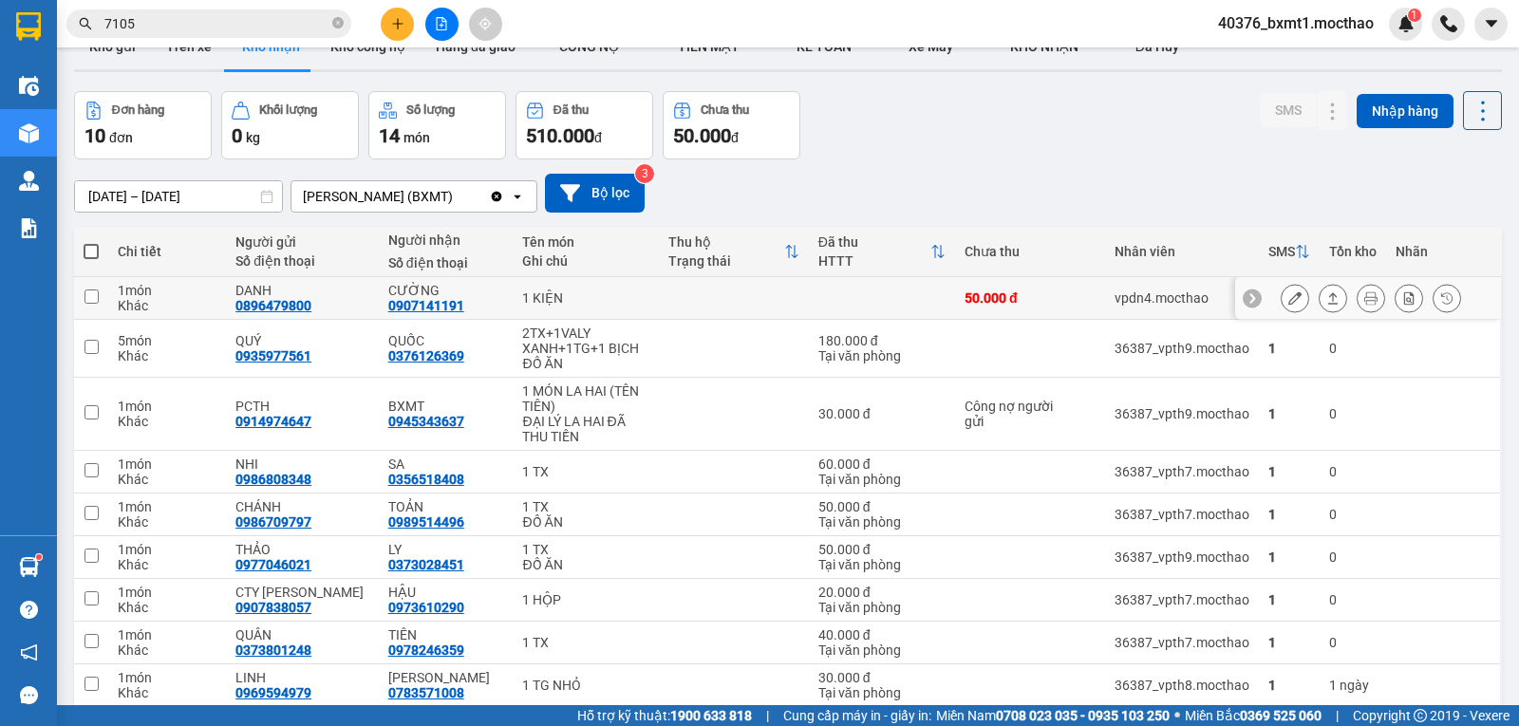
scroll to position [0, 0]
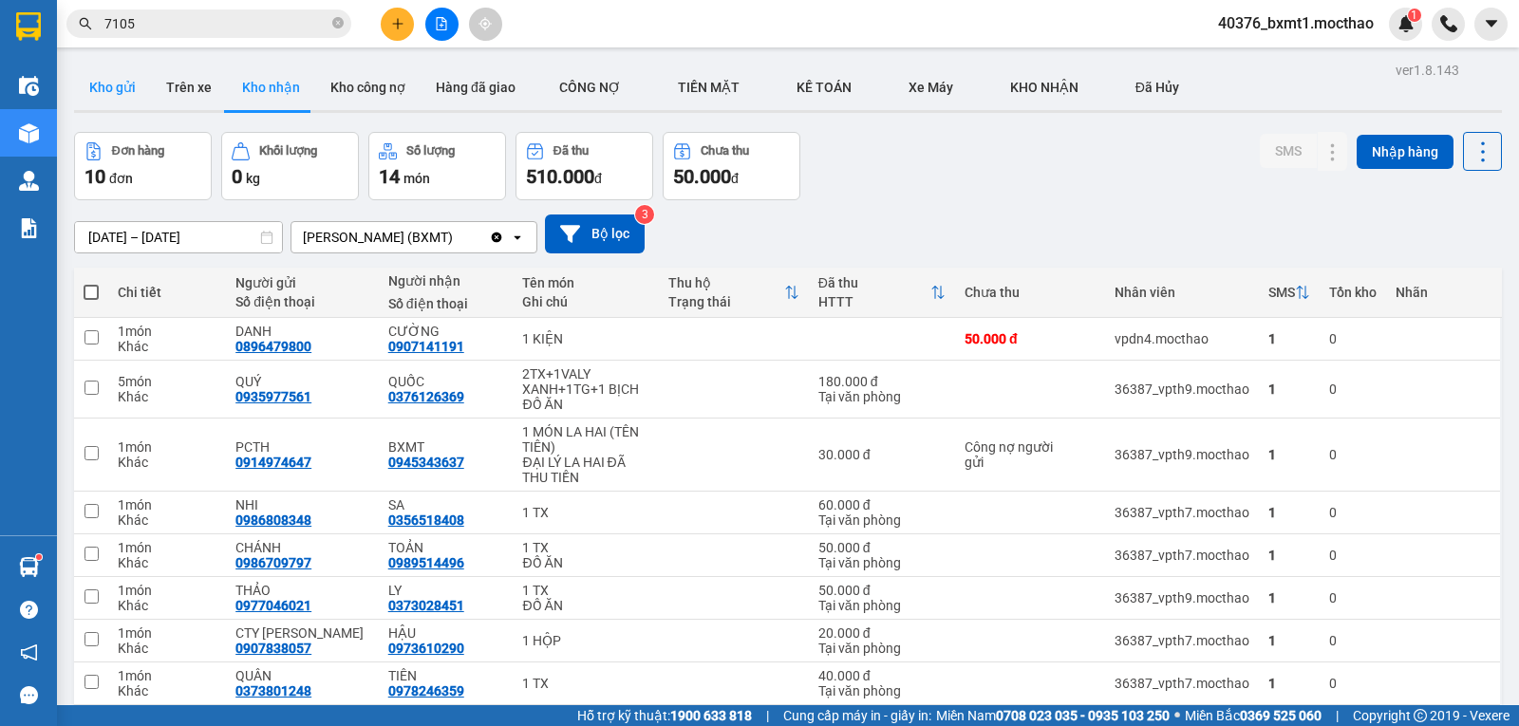
click at [115, 88] on button "Kho gửi" at bounding box center [112, 88] width 77 height 46
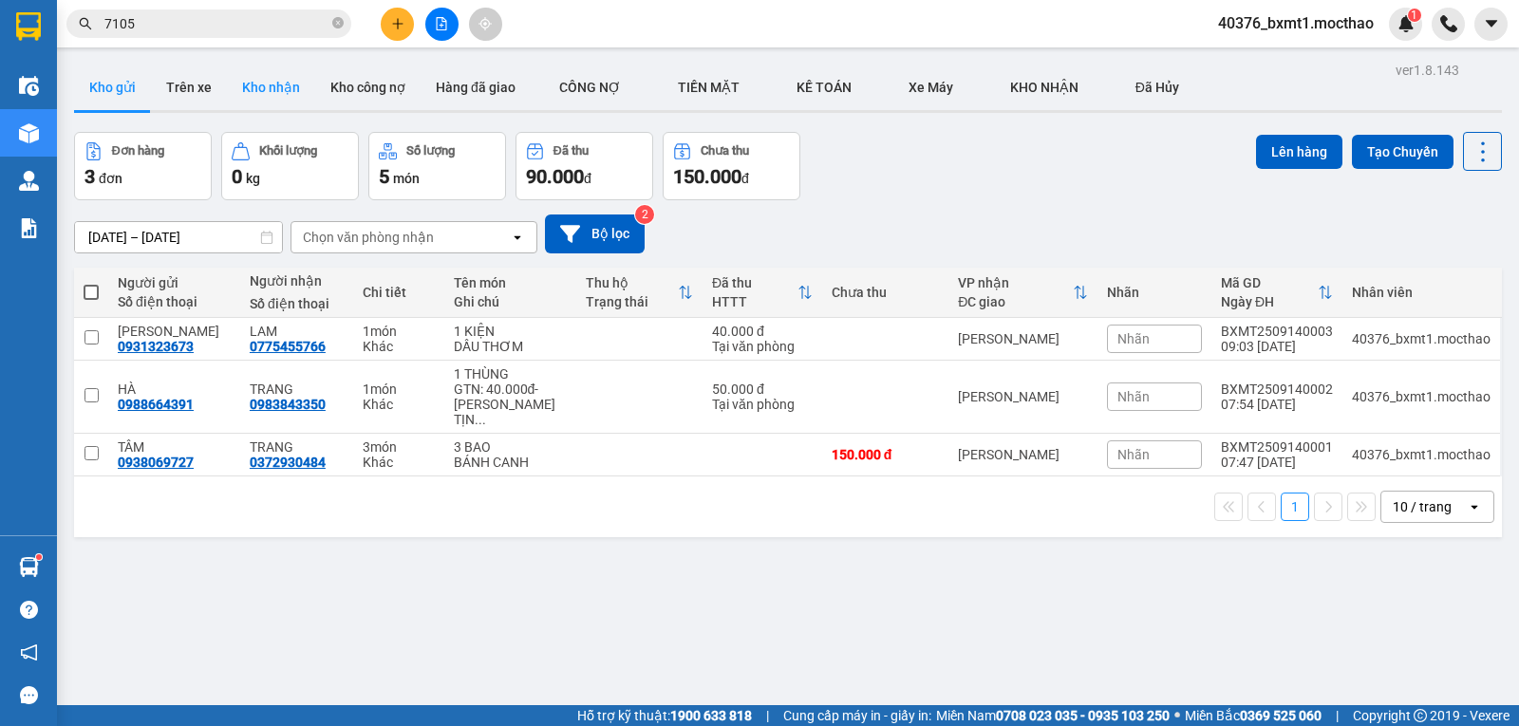
click at [244, 83] on button "Kho nhận" at bounding box center [271, 88] width 88 height 46
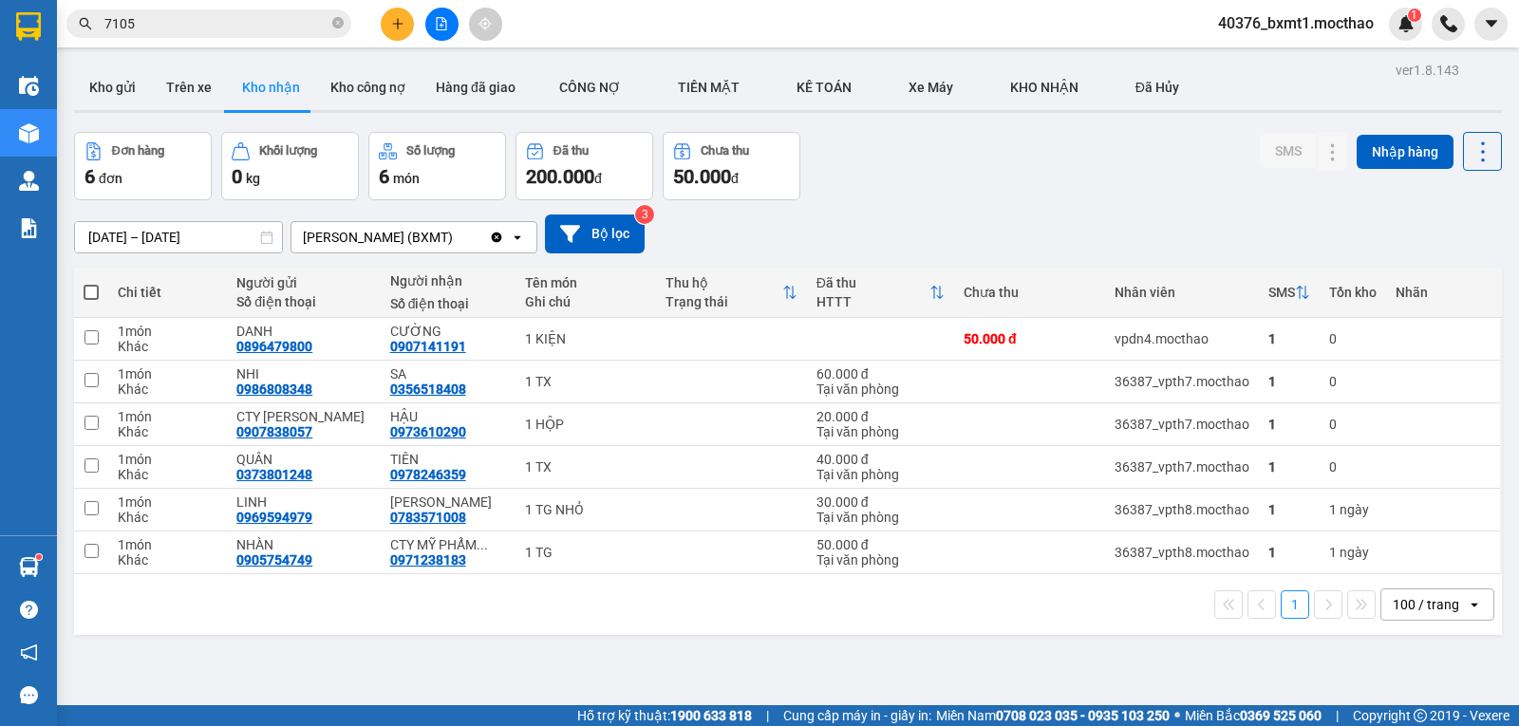
click at [188, 21] on input "7105" at bounding box center [216, 23] width 224 height 21
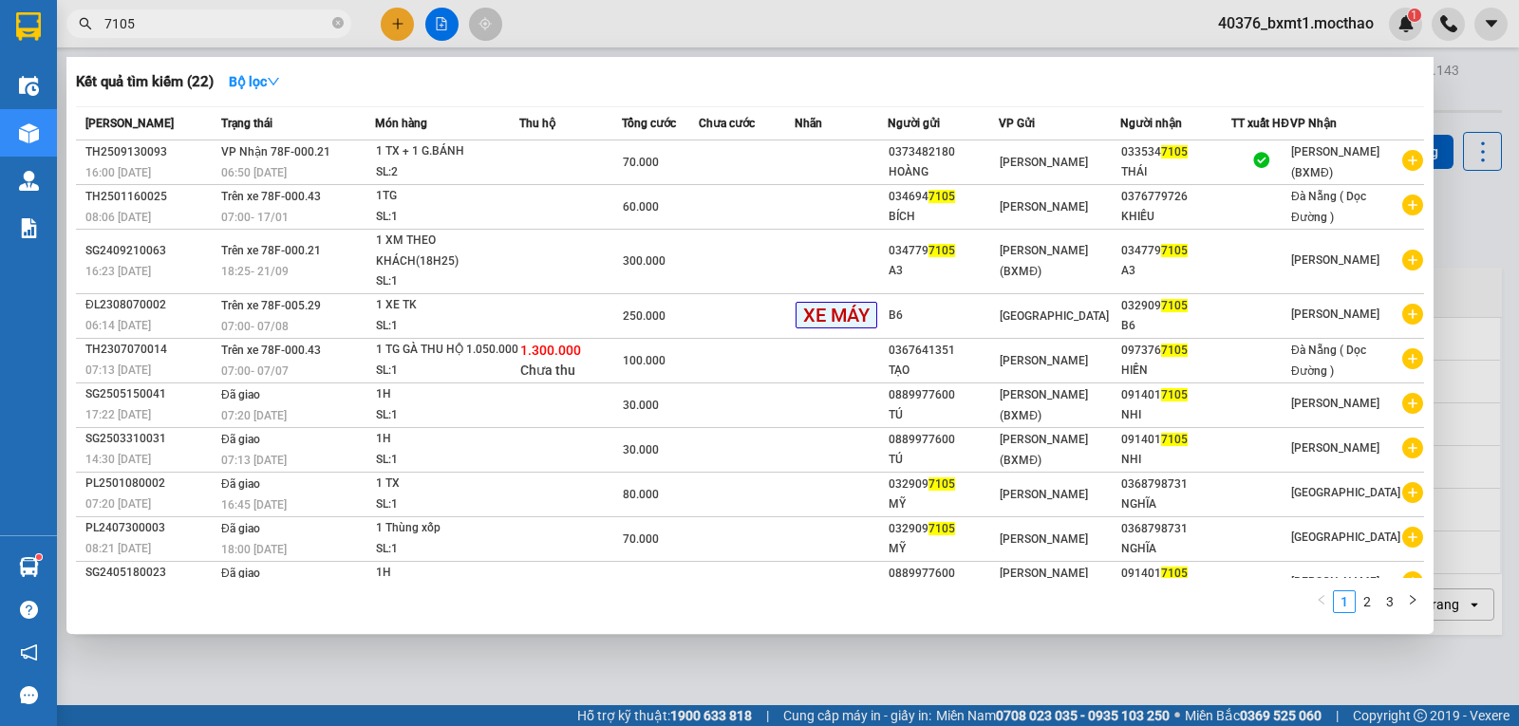
click at [188, 21] on input "7105" at bounding box center [216, 23] width 224 height 21
paste input "0328169787"
type input "0328169787"
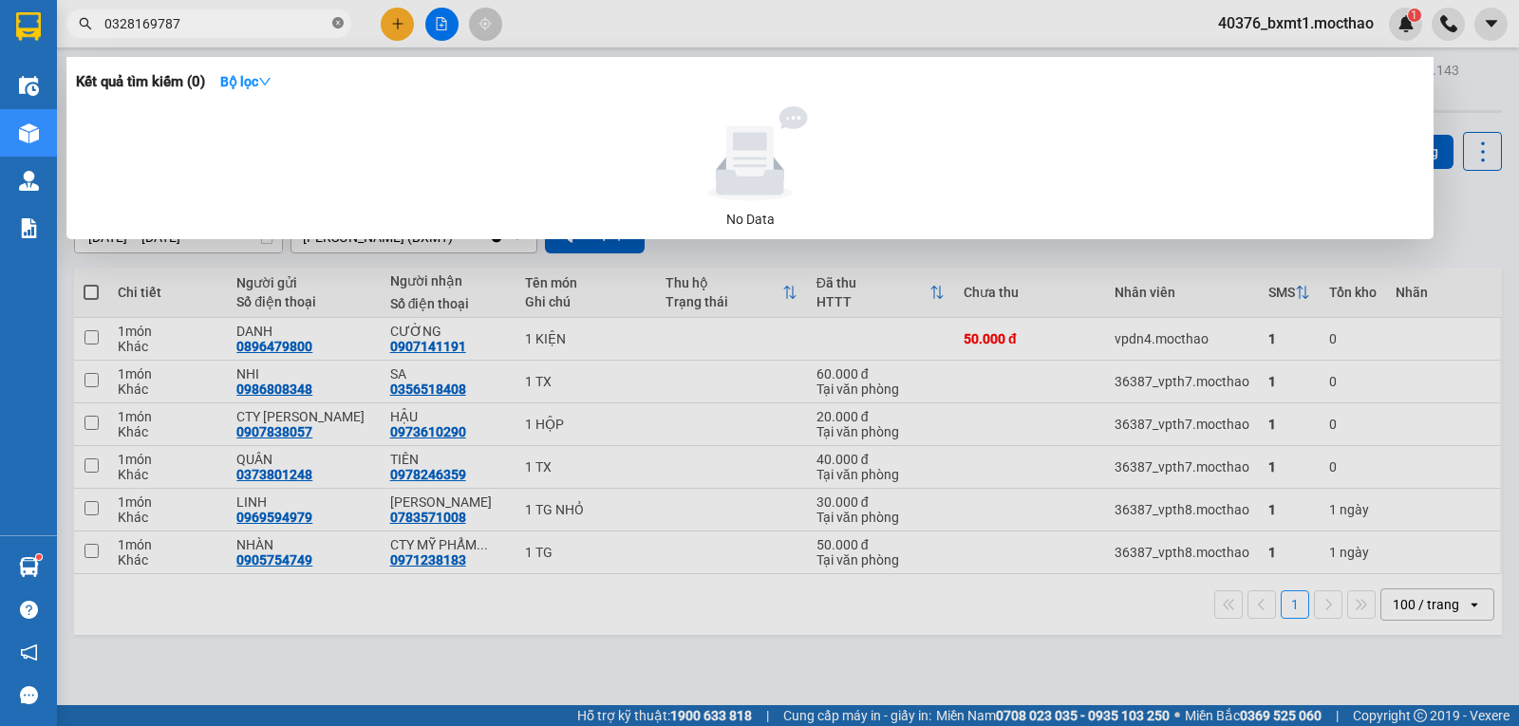
click at [333, 28] on icon "close-circle" at bounding box center [337, 22] width 11 height 11
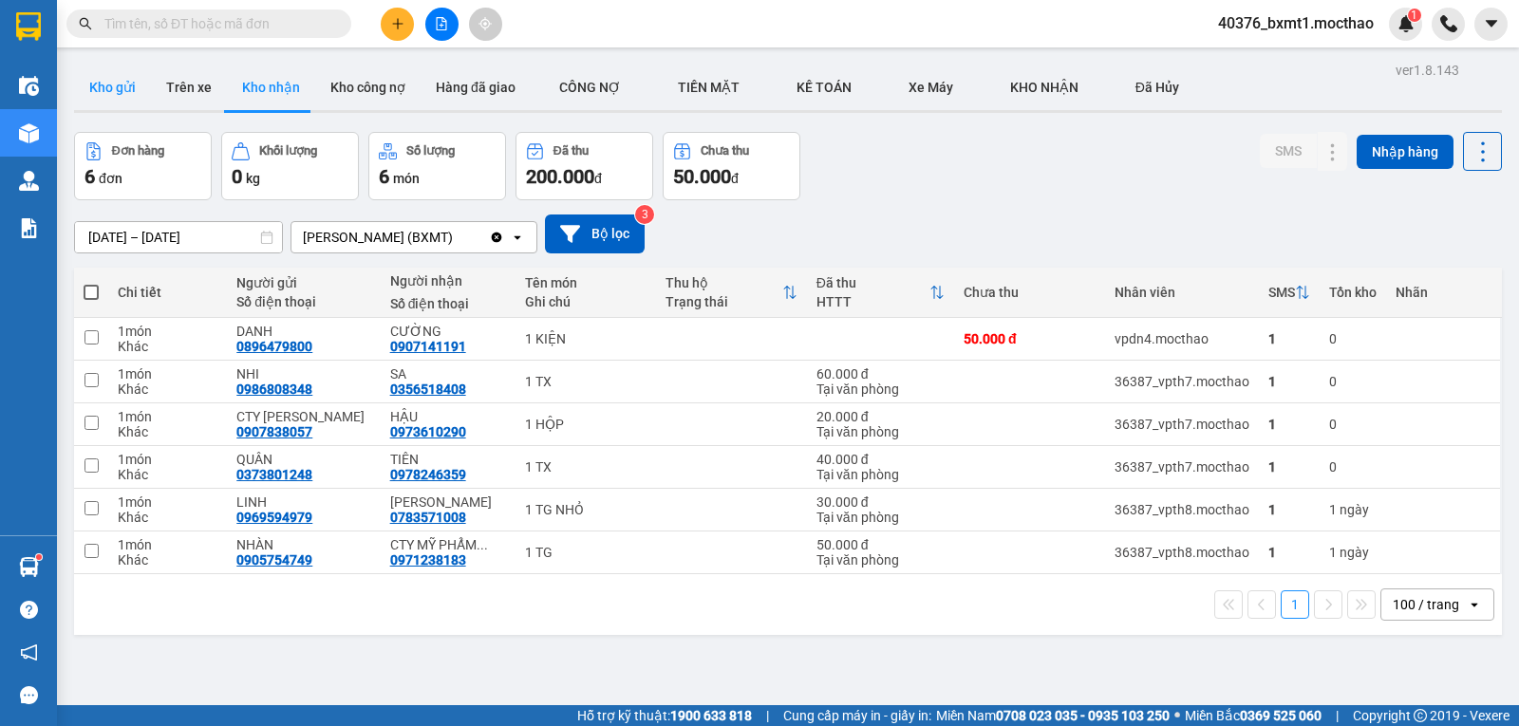
click at [77, 90] on button "Kho gửi" at bounding box center [112, 88] width 77 height 46
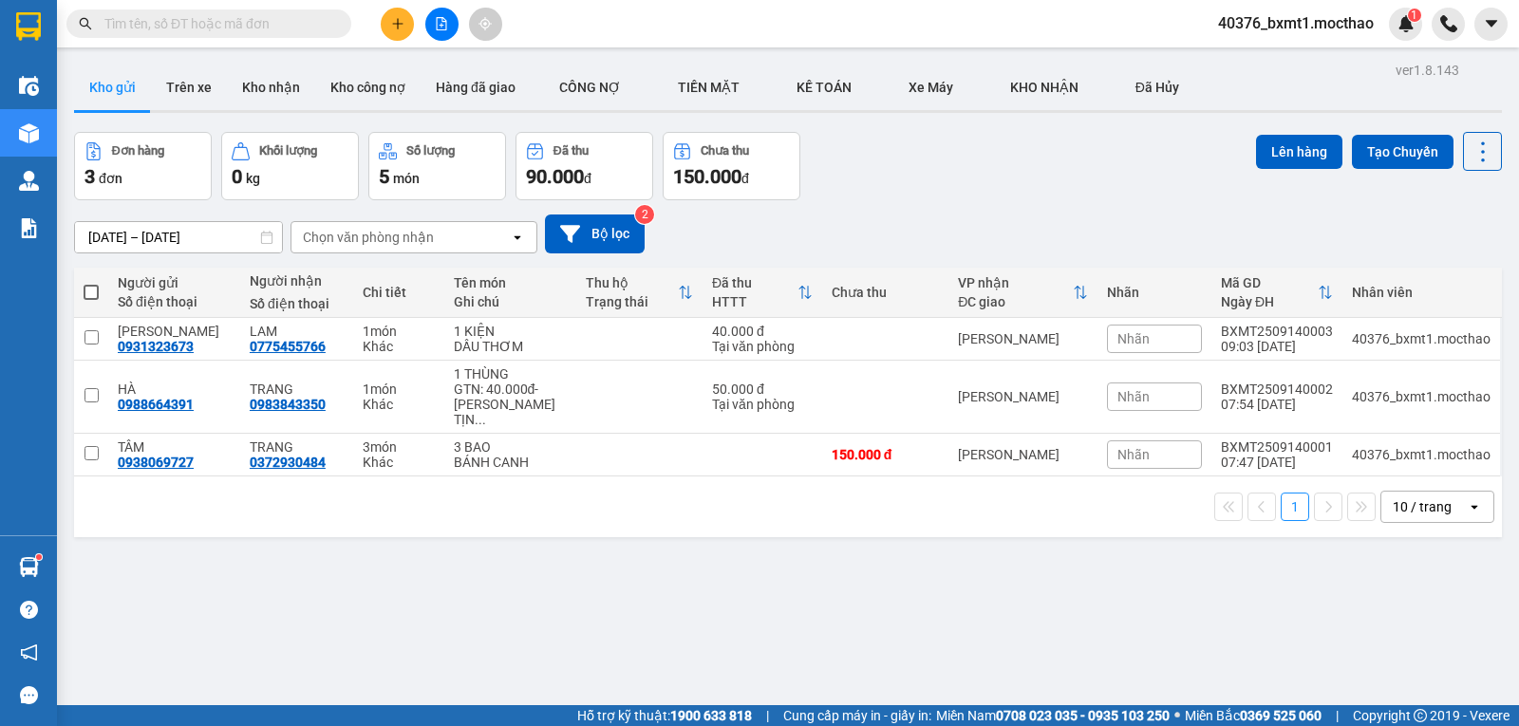
click at [217, 24] on input "text" at bounding box center [216, 23] width 224 height 21
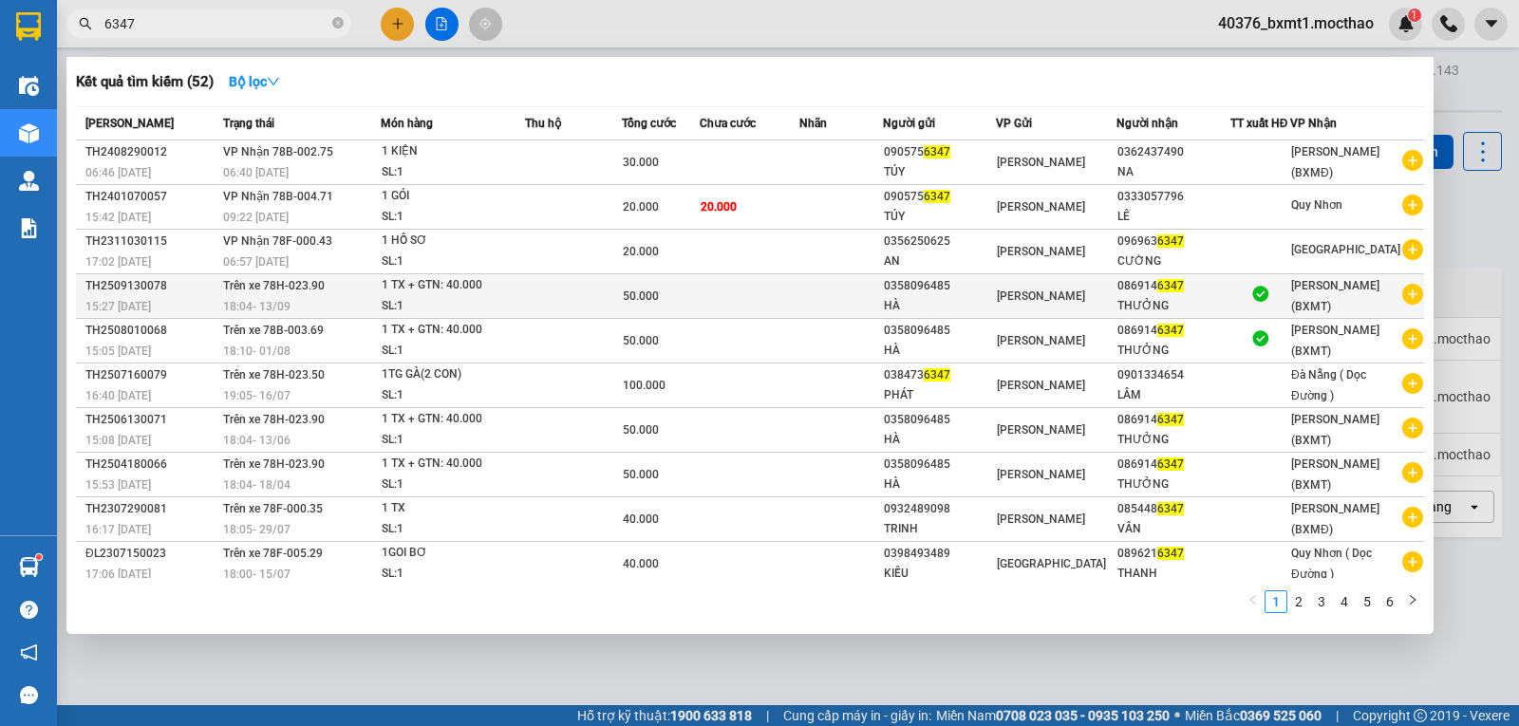
type input "6347"
click at [506, 297] on div "SL: 1" at bounding box center [453, 306] width 142 height 21
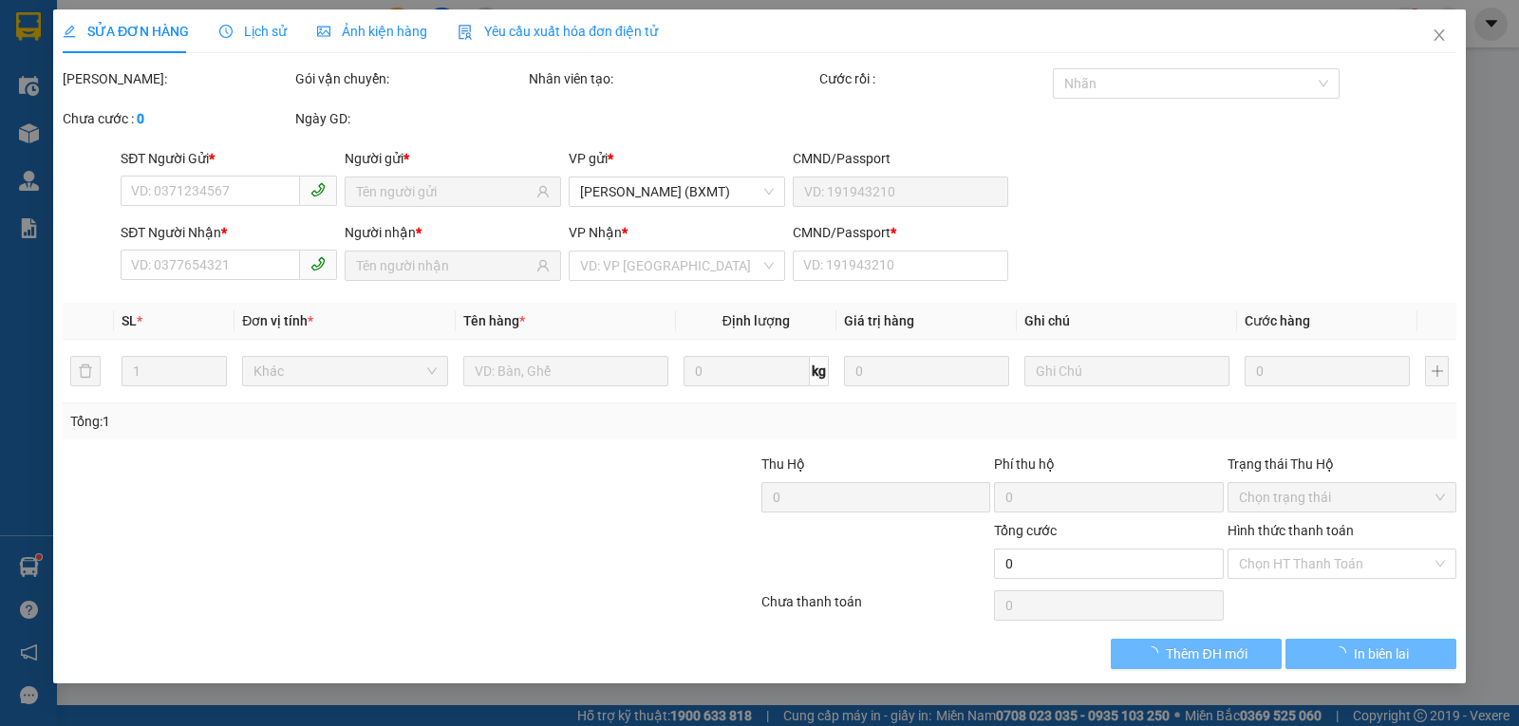
type input "0358096485"
type input "HÀ"
type input "0869146347"
type input "THƯỞNG"
type input "1"
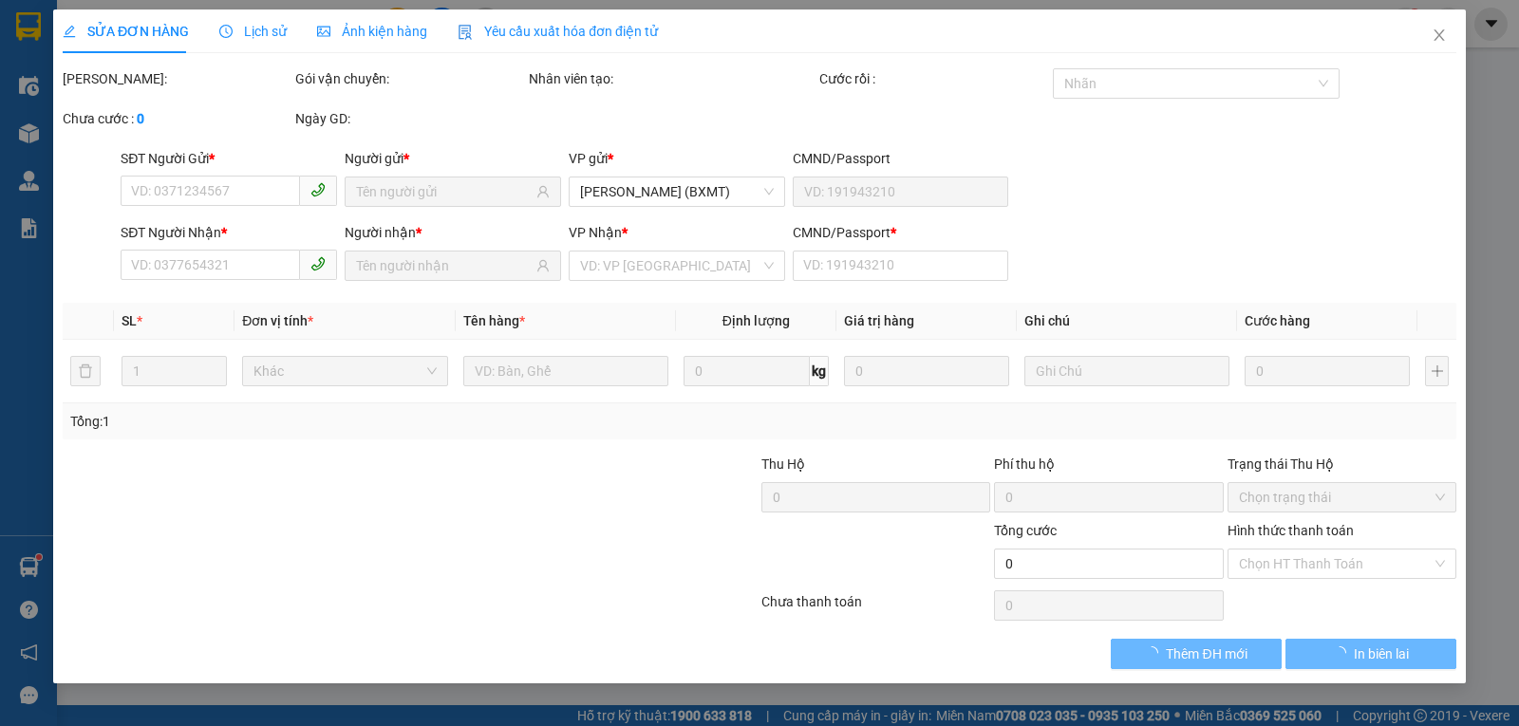
type input "50.000"
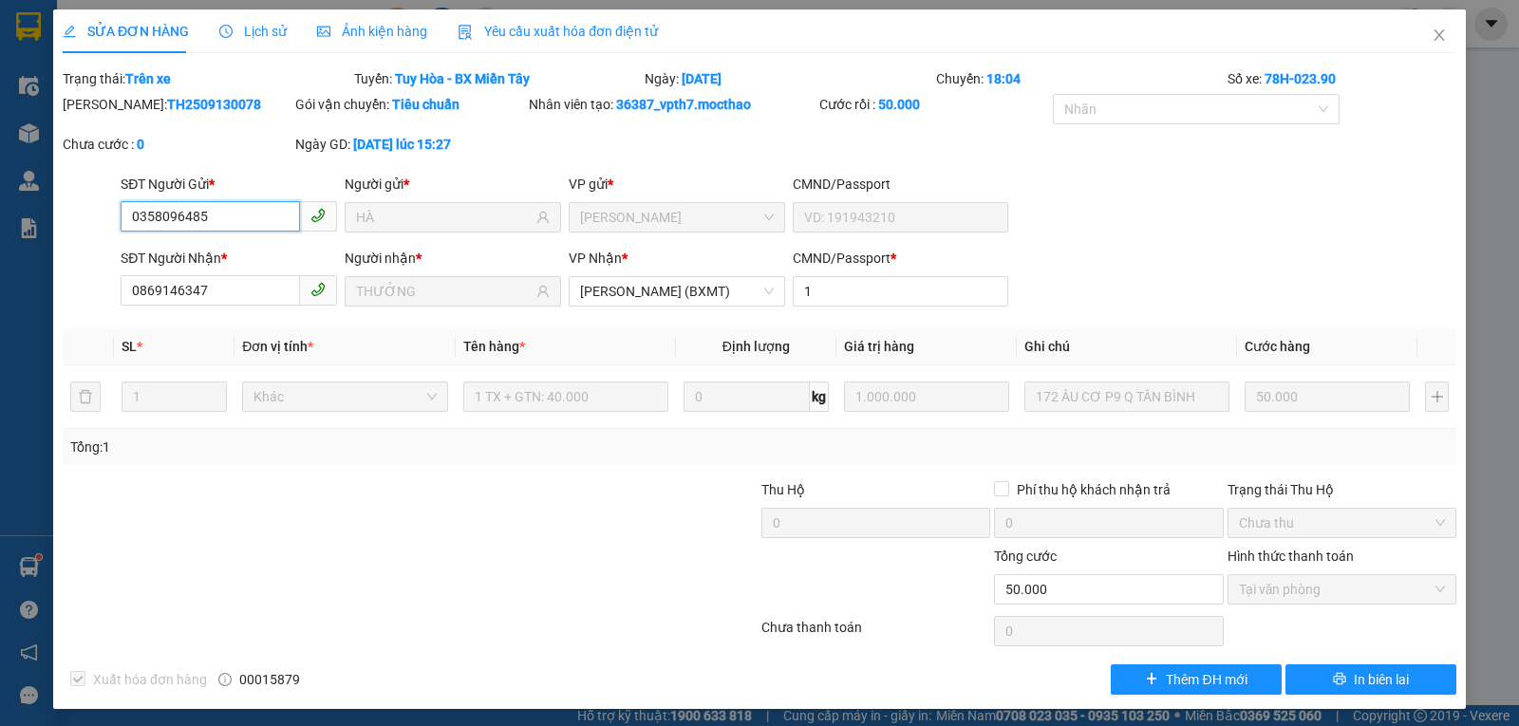
checkbox input "true"
click at [1180, 268] on div "SĐT Người Nhận * 0869146347 Người nhận * THƯỞNG VP Nhận * Hồ Chí Minh (BXMT) CM…" at bounding box center [789, 281] width 1344 height 66
click at [1432, 31] on icon "close" at bounding box center [1439, 35] width 15 height 15
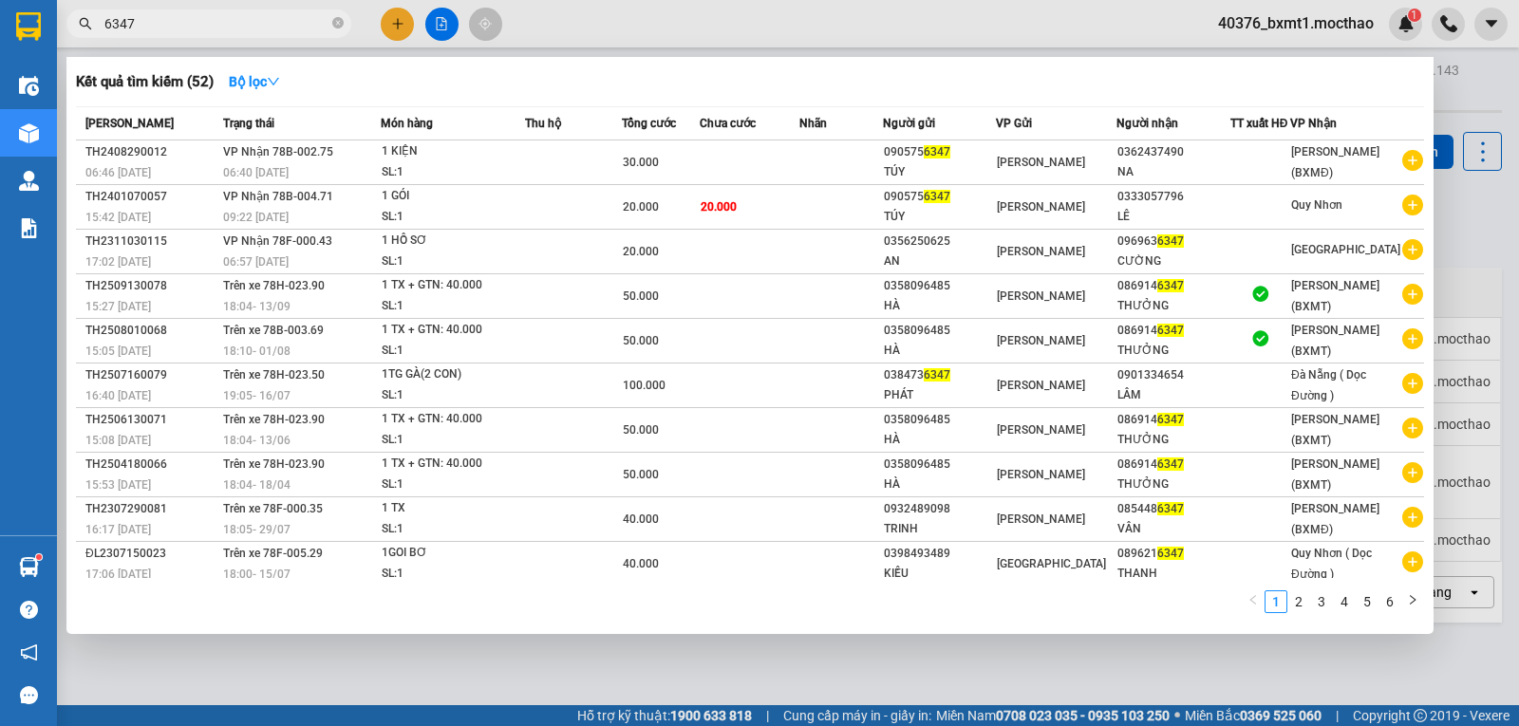
click at [214, 26] on input "6347" at bounding box center [216, 23] width 224 height 21
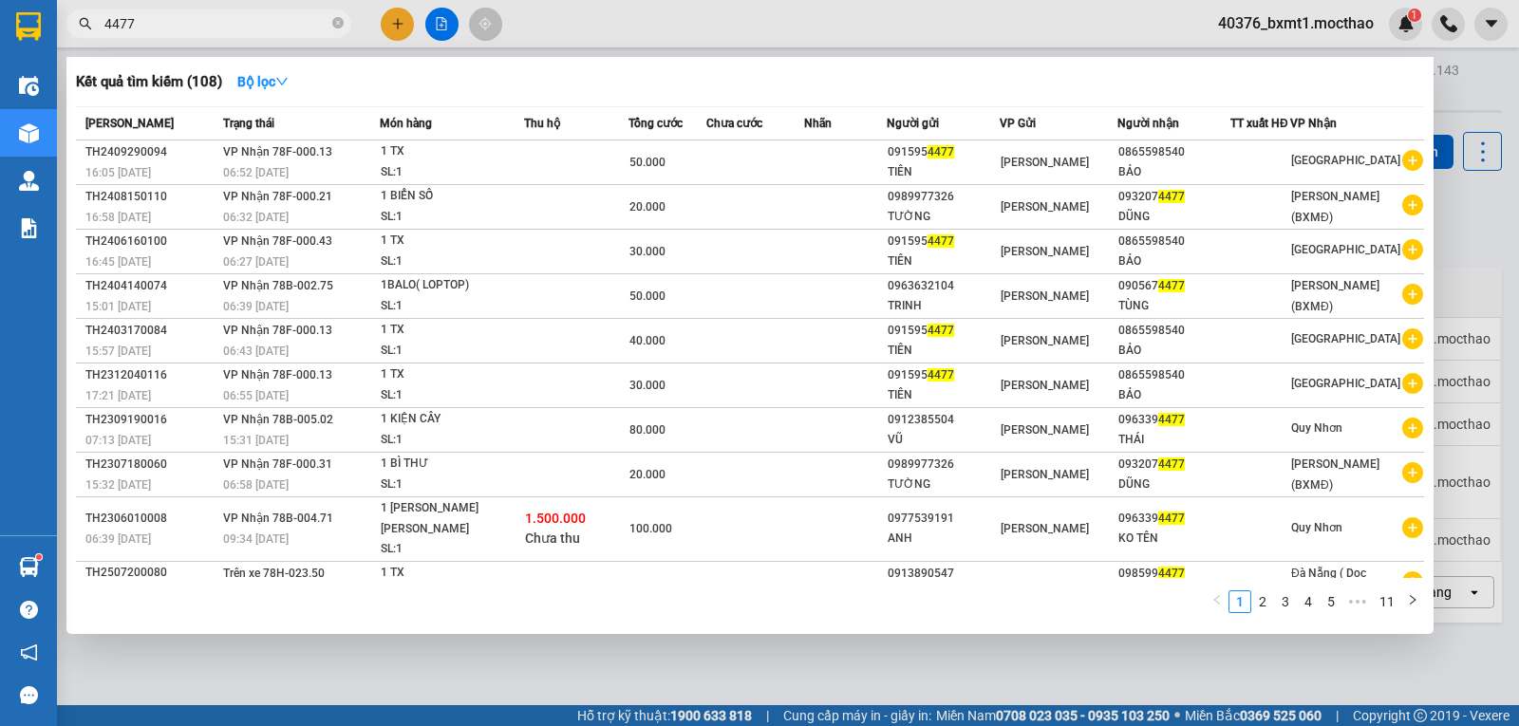
type input "4477"
click at [754, 29] on div at bounding box center [759, 363] width 1519 height 726
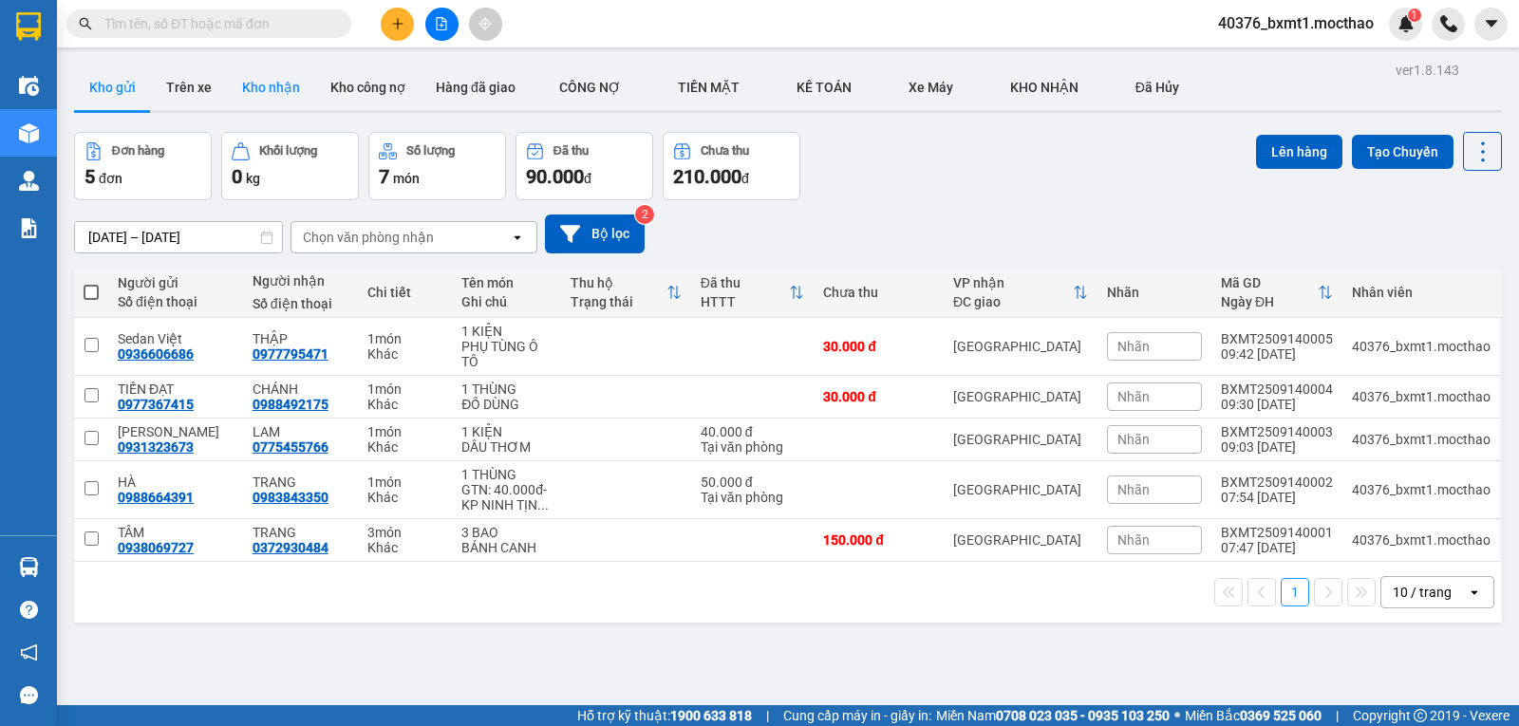
click at [276, 85] on button "Kho nhận" at bounding box center [271, 88] width 88 height 46
